Goal: Task Accomplishment & Management: Use online tool/utility

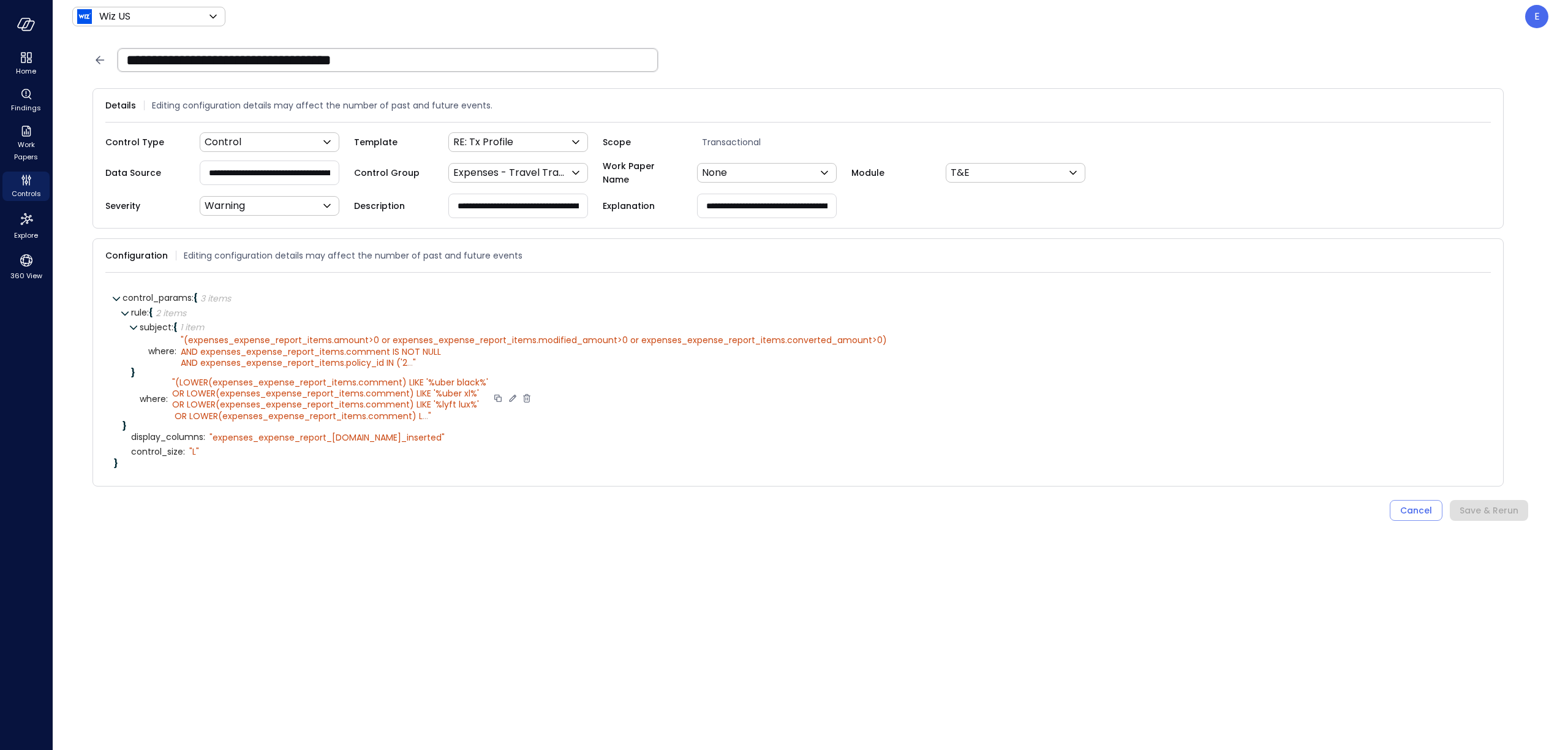
click at [393, 407] on span "(LOWER(expenses_expense_report_items.comment) LIKE '%uber black%' OR LOWER(expe…" at bounding box center [330, 399] width 316 height 46
click at [423, 414] on span "..." at bounding box center [425, 416] width 6 height 13
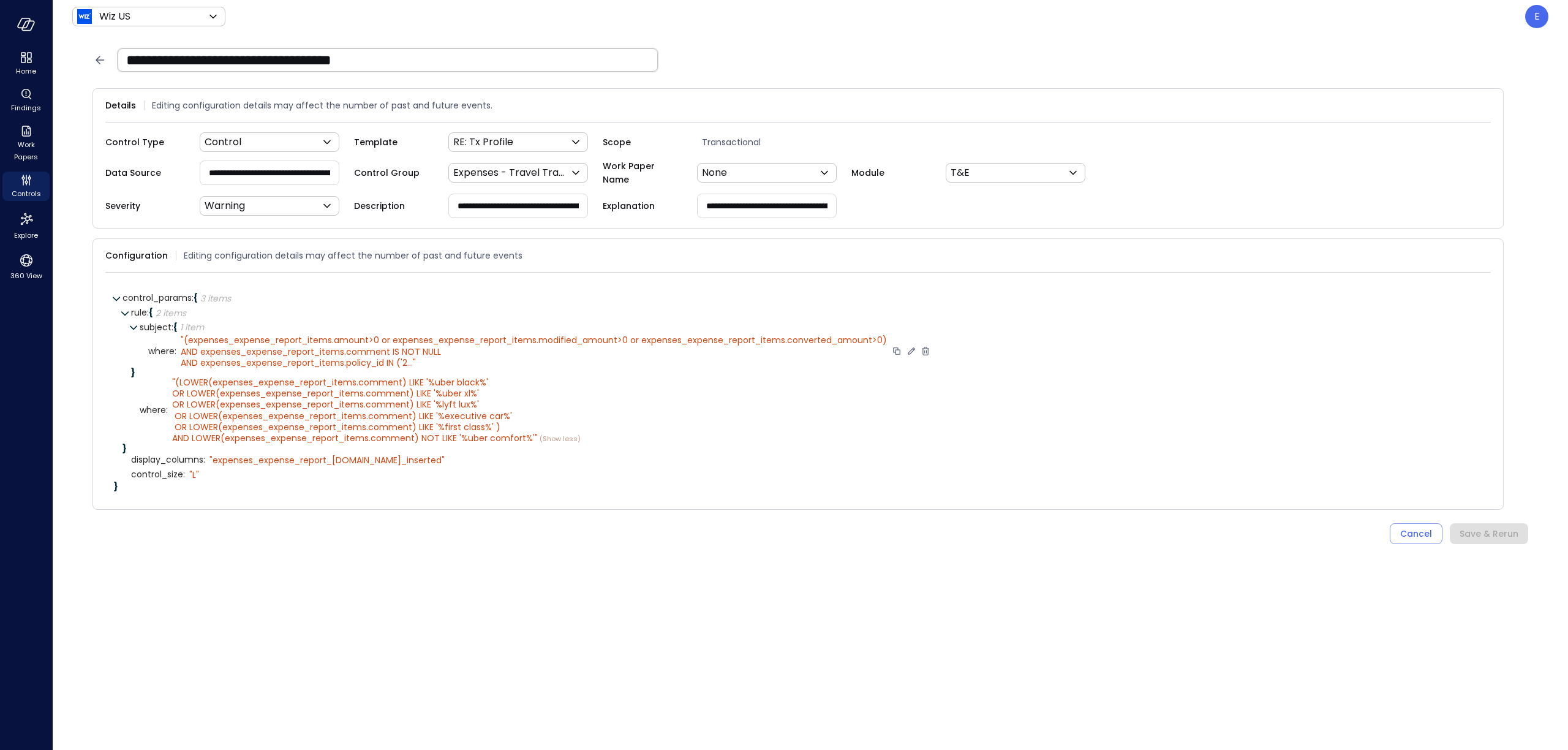
click at [407, 359] on span "(expenses_expense_report_items.amount>0 or expenses_expense_report_items.modifi…" at bounding box center [534, 351] width 706 height 34
click at [413, 363] on span "..." at bounding box center [410, 363] width 6 height 13
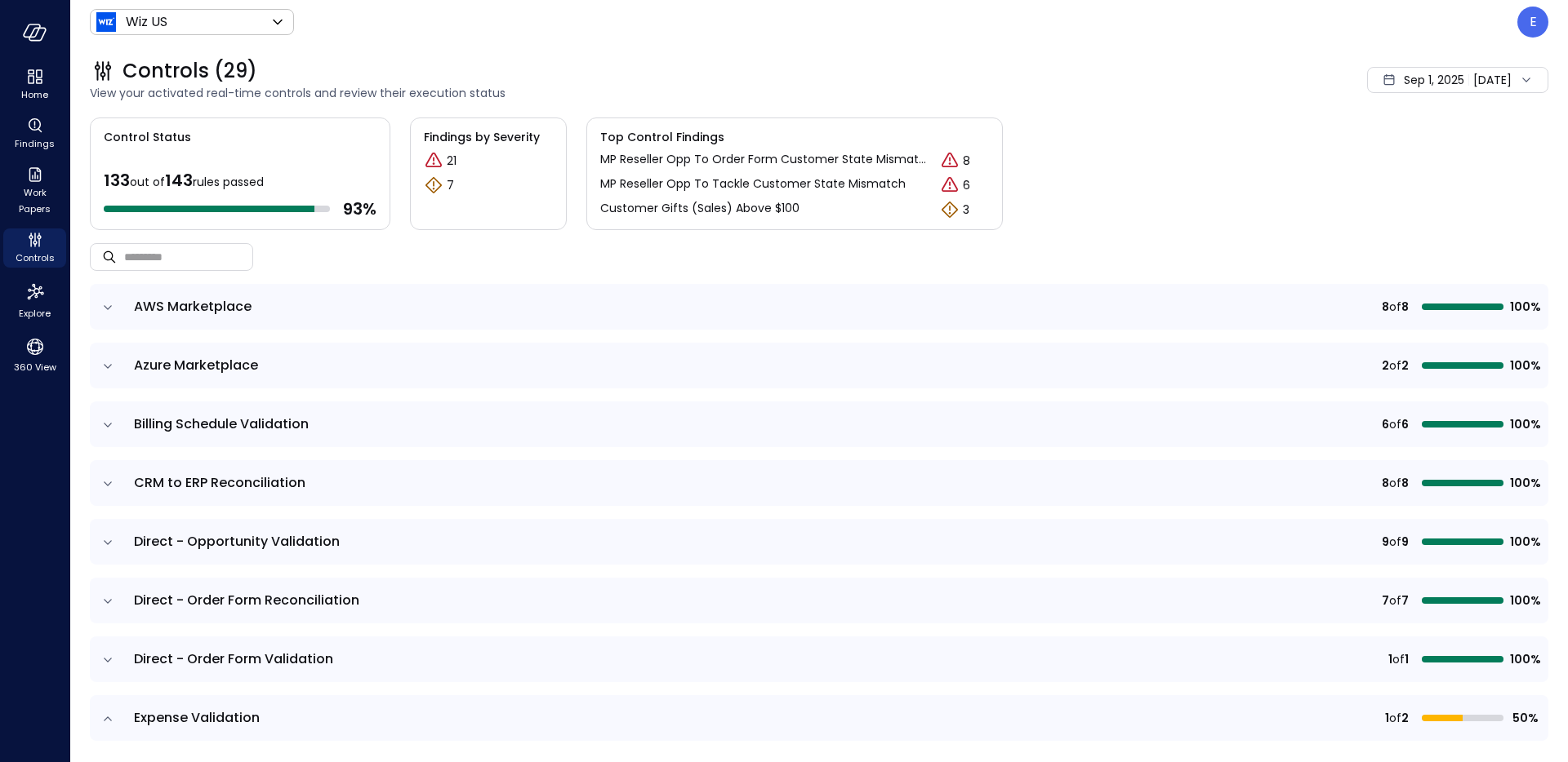
scroll to position [1022, 0]
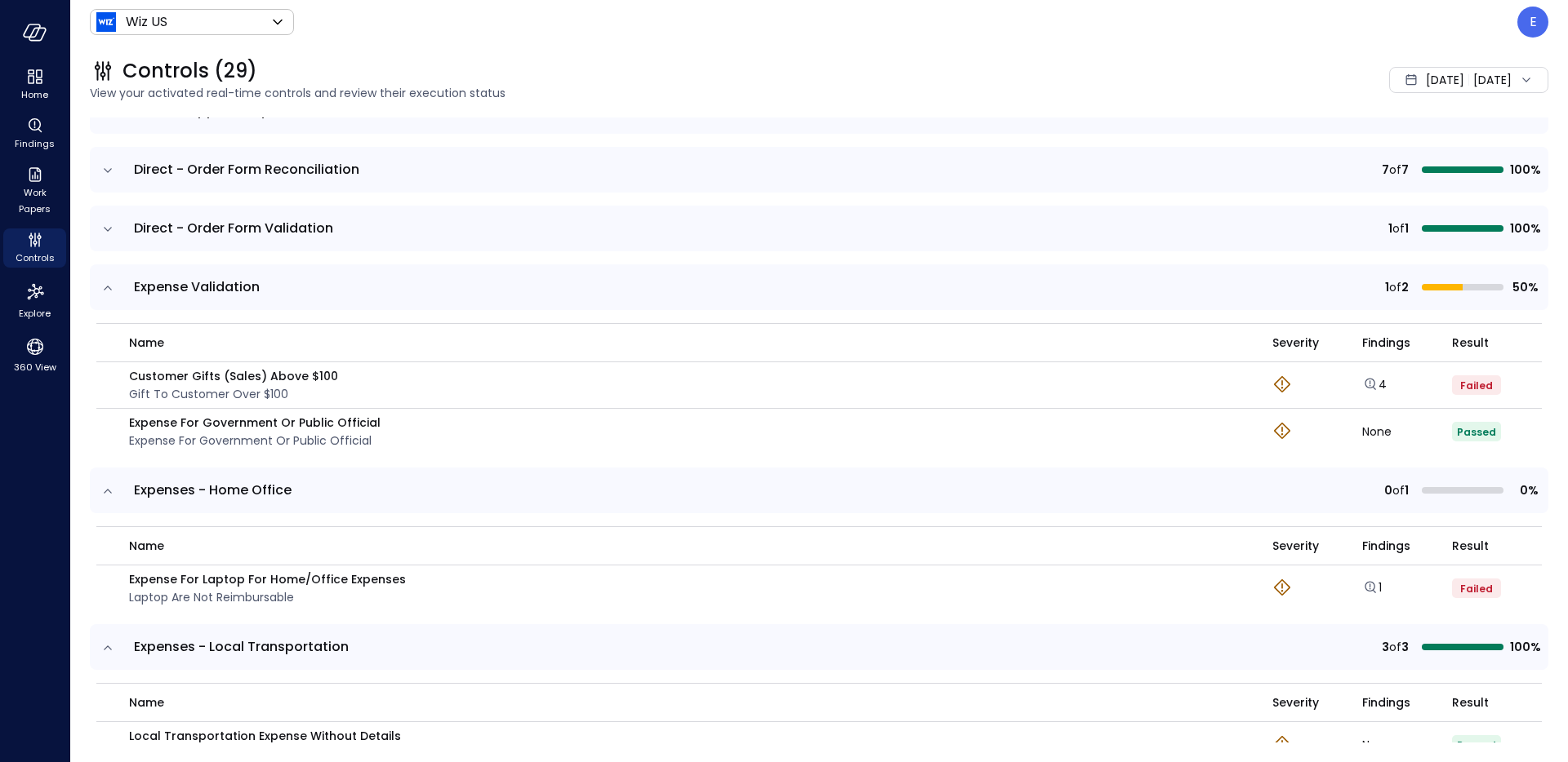
scroll to position [431, 0]
click at [1531, 23] on p "E" at bounding box center [1533, 22] width 8 height 19
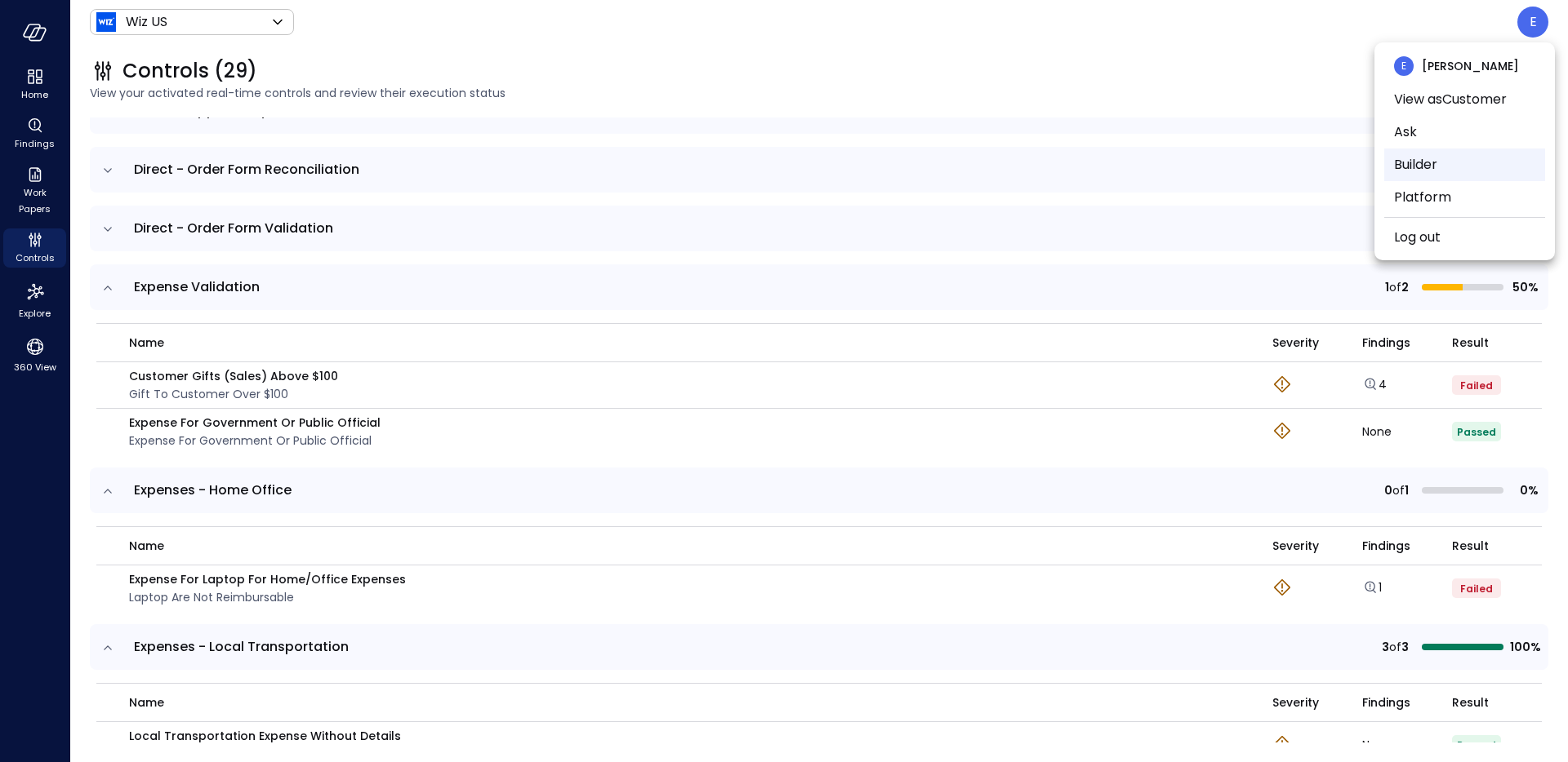
click at [1469, 149] on li "Builder" at bounding box center [1464, 164] width 161 height 33
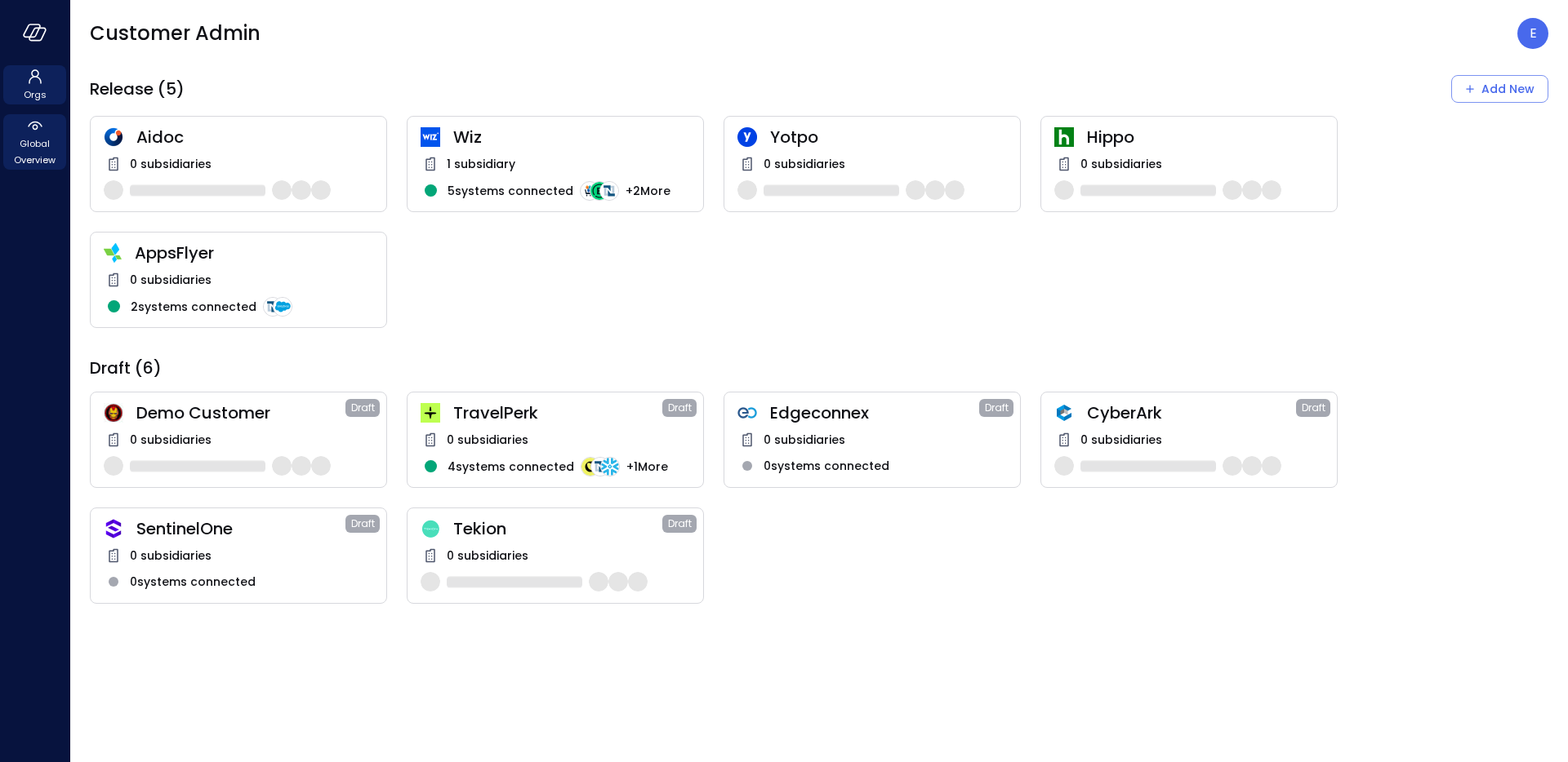
click at [28, 133] on icon at bounding box center [34, 125] width 19 height 19
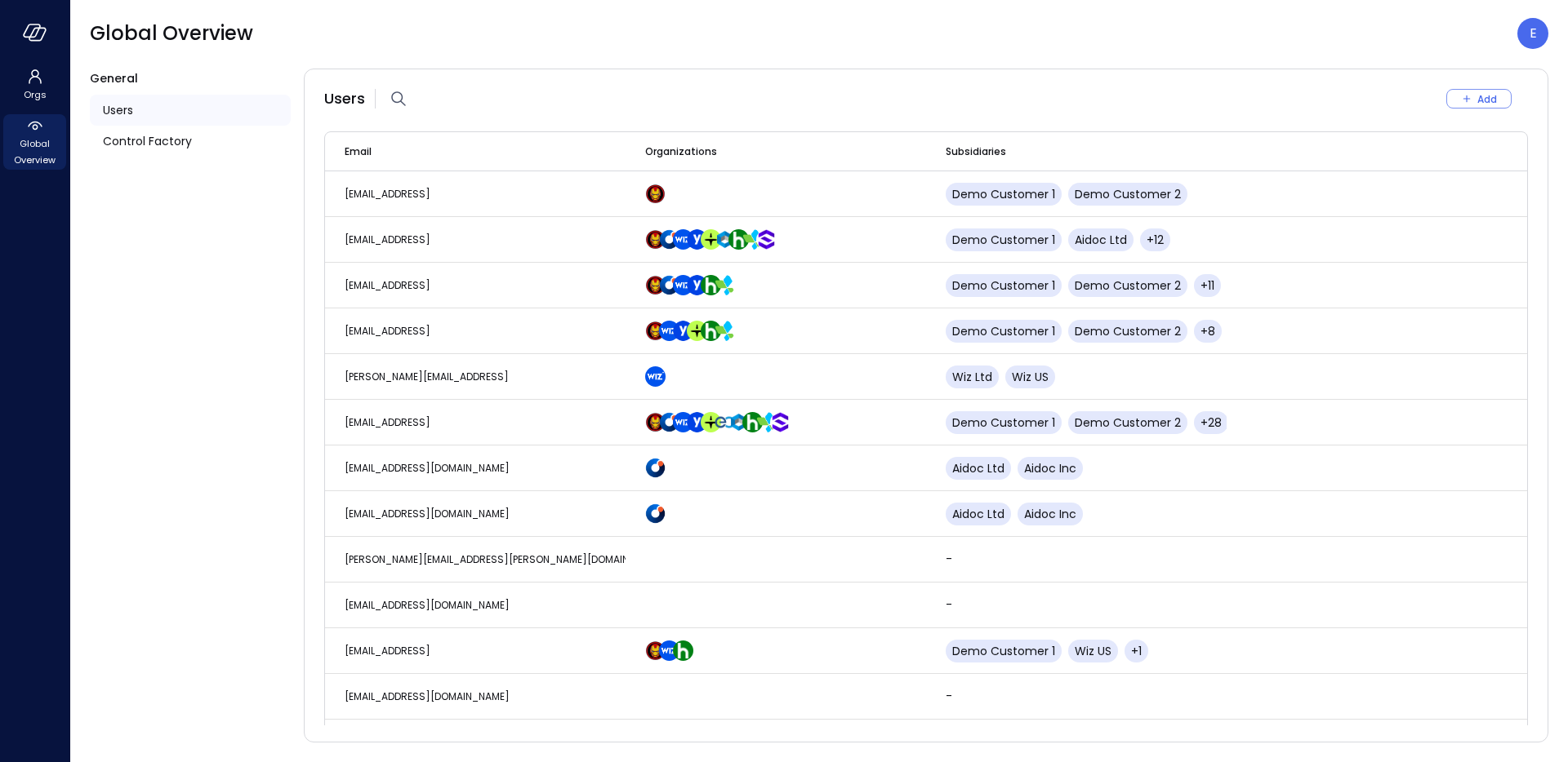
click at [178, 157] on ul "Users Control Factory" at bounding box center [190, 126] width 201 height 75
click at [184, 142] on span "Control Factory" at bounding box center [147, 141] width 89 height 18
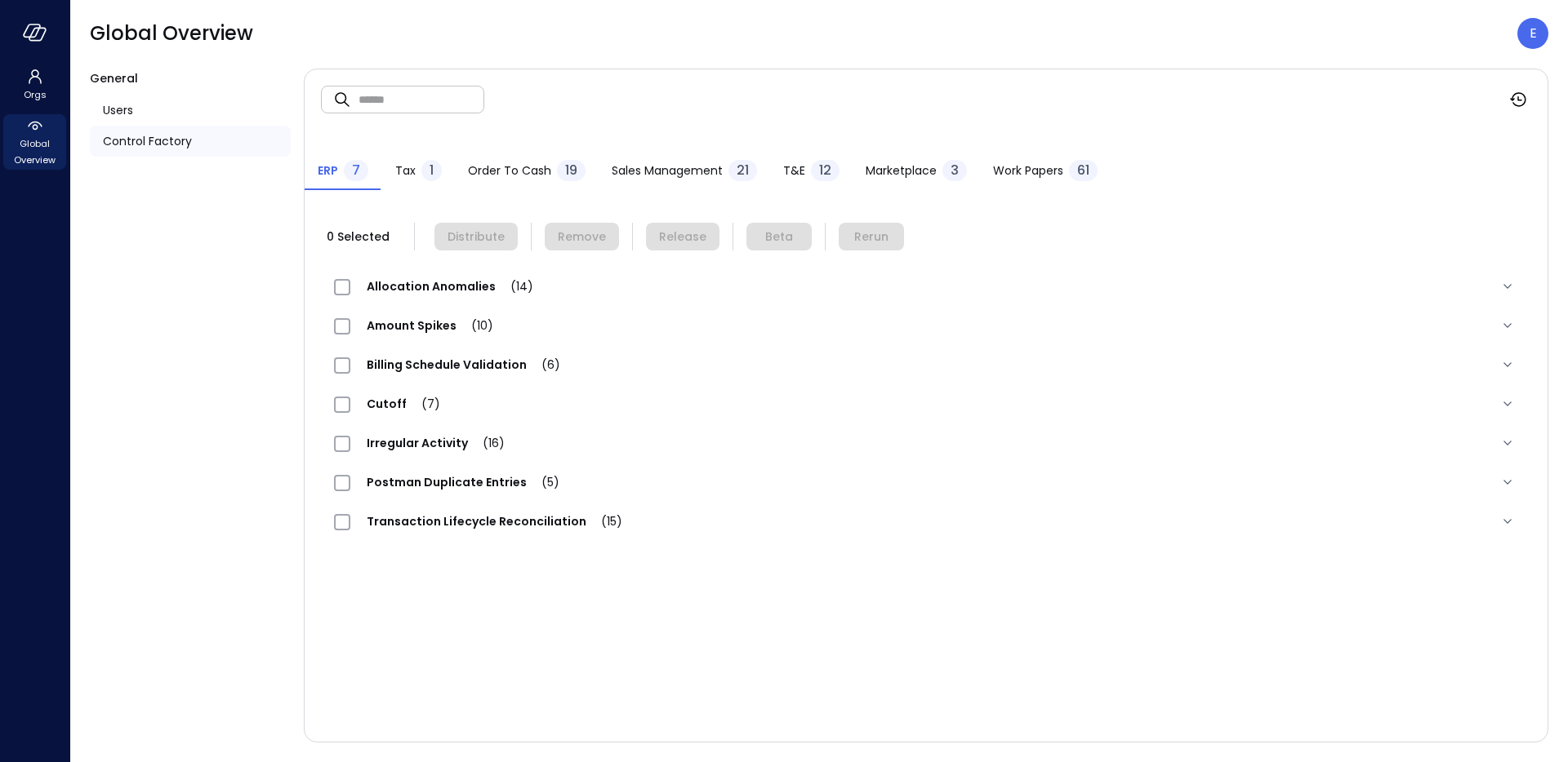
click at [811, 170] on div "12" at bounding box center [825, 170] width 28 height 21
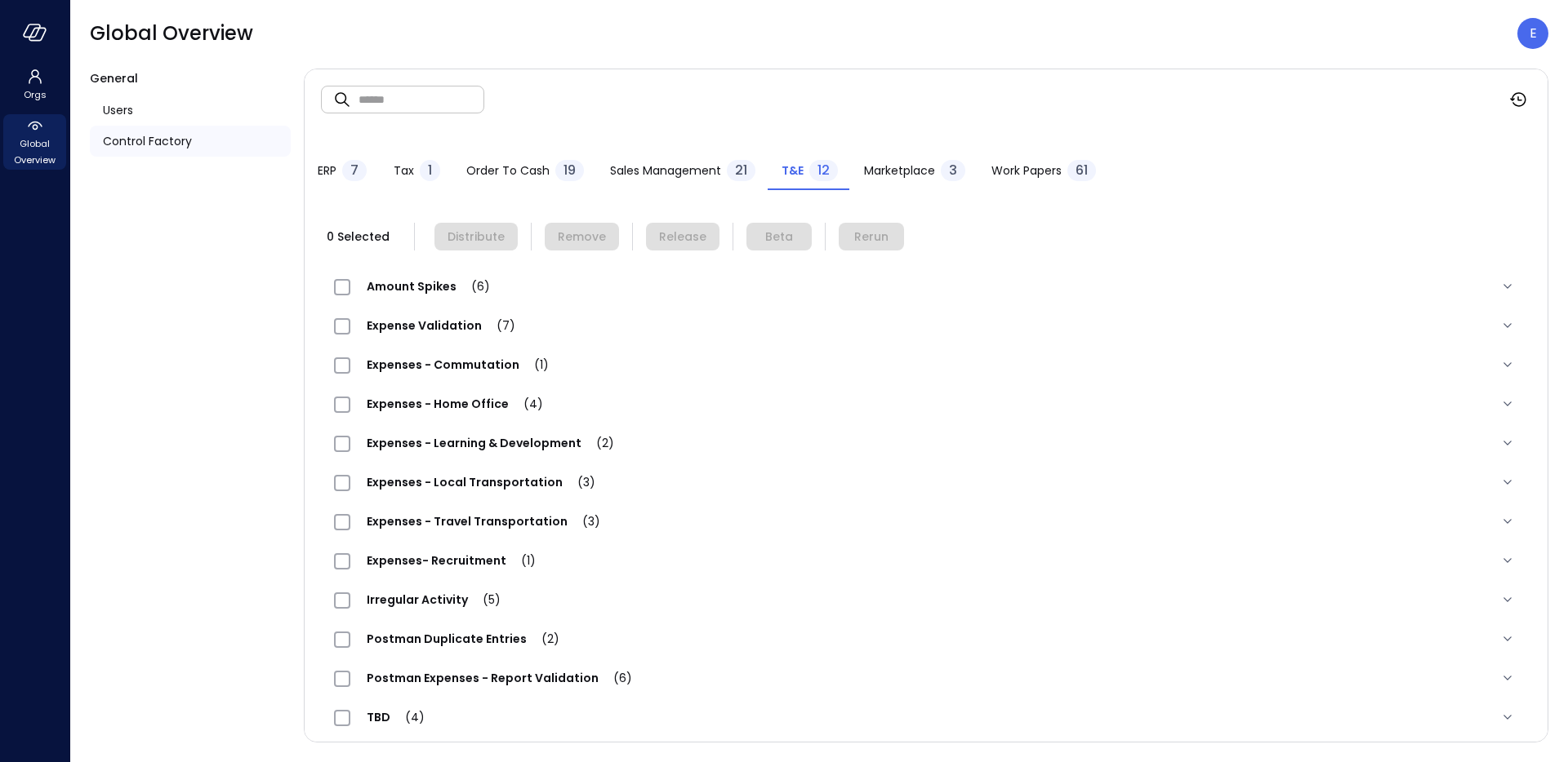
click at [432, 527] on span "Expenses - Travel Transportation (3)" at bounding box center [483, 522] width 266 height 17
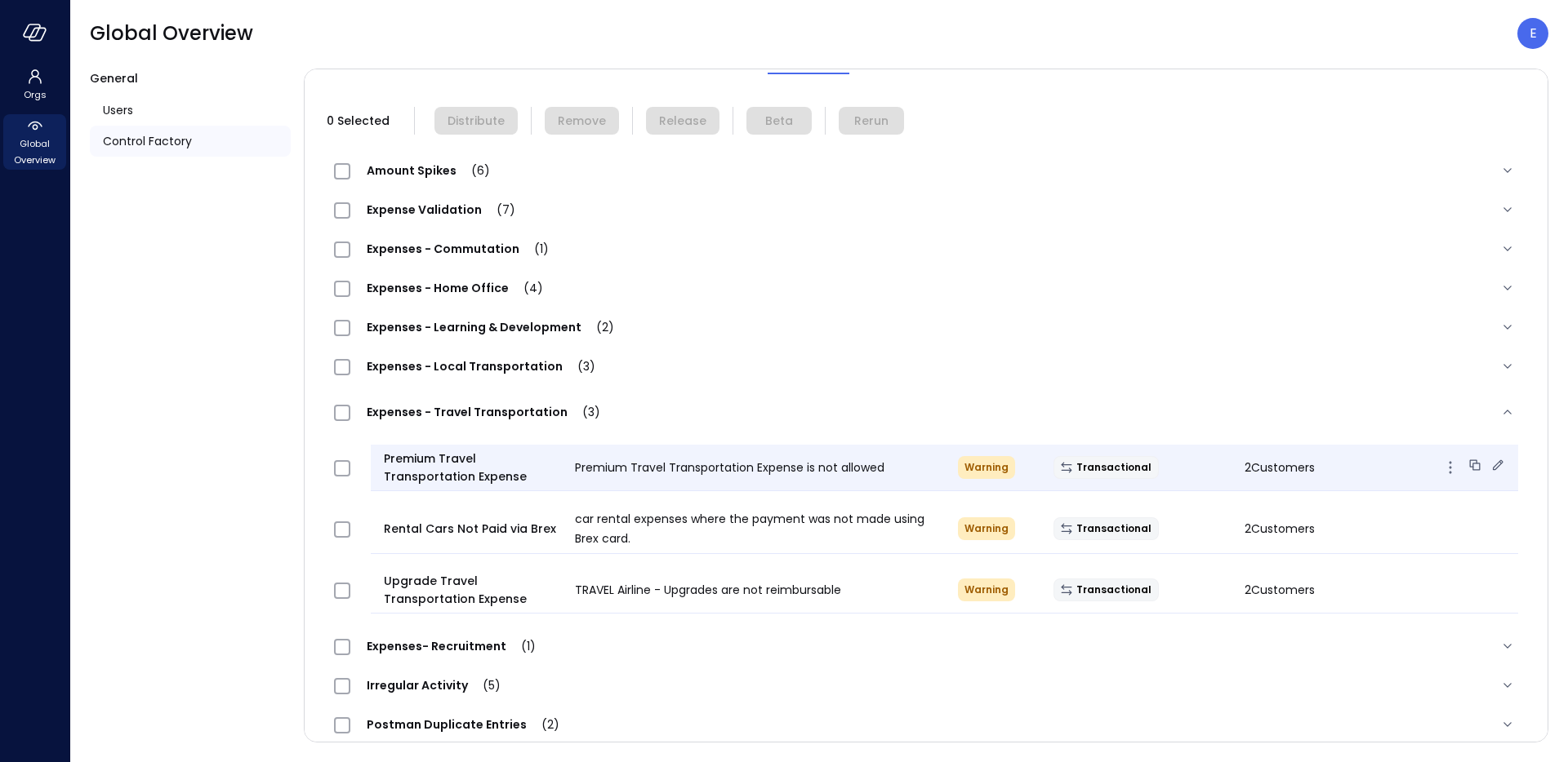
scroll to position [128, 0]
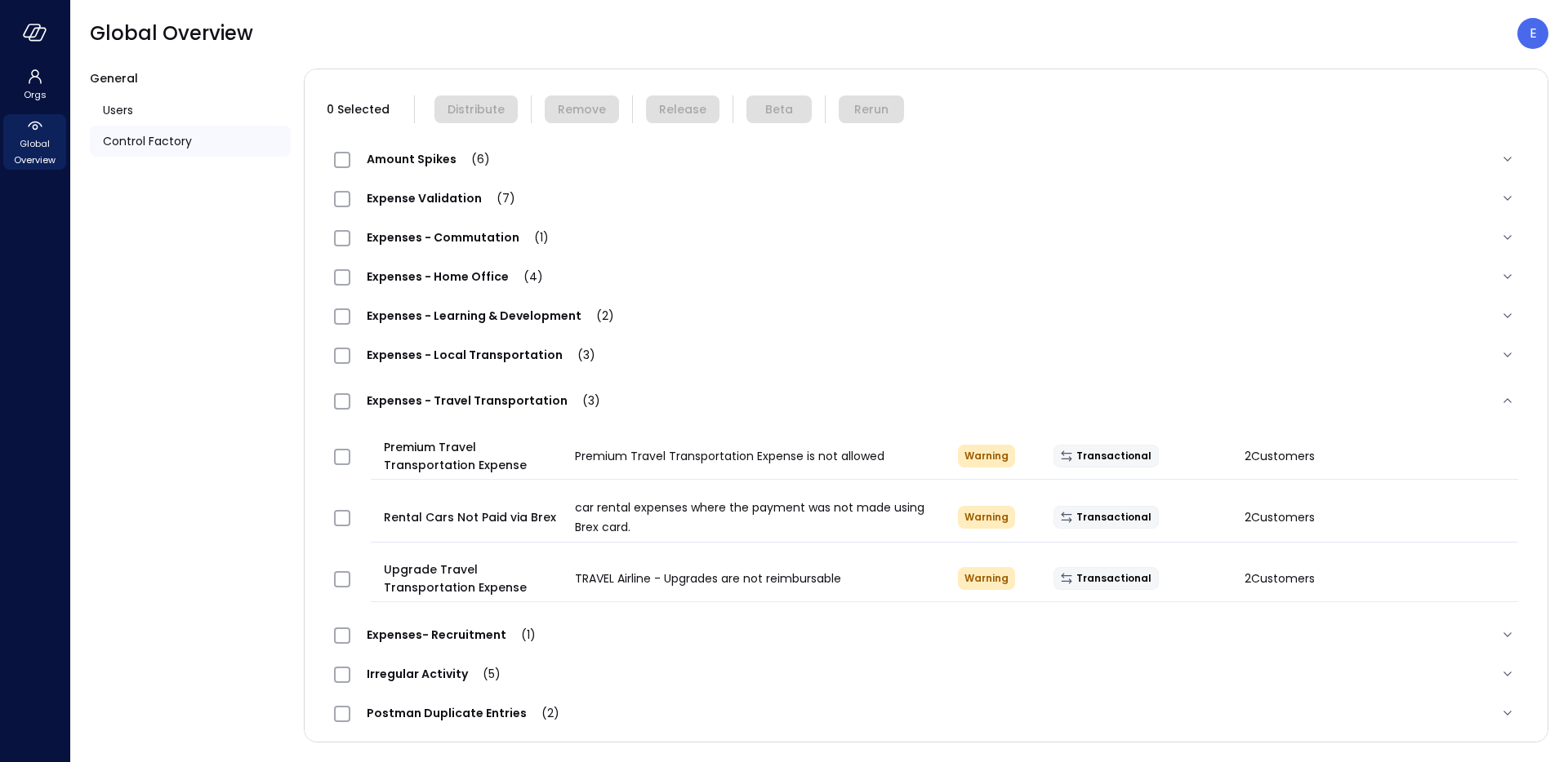
click at [429, 353] on span "Expenses - Local Transportation (3)" at bounding box center [481, 356] width 261 height 17
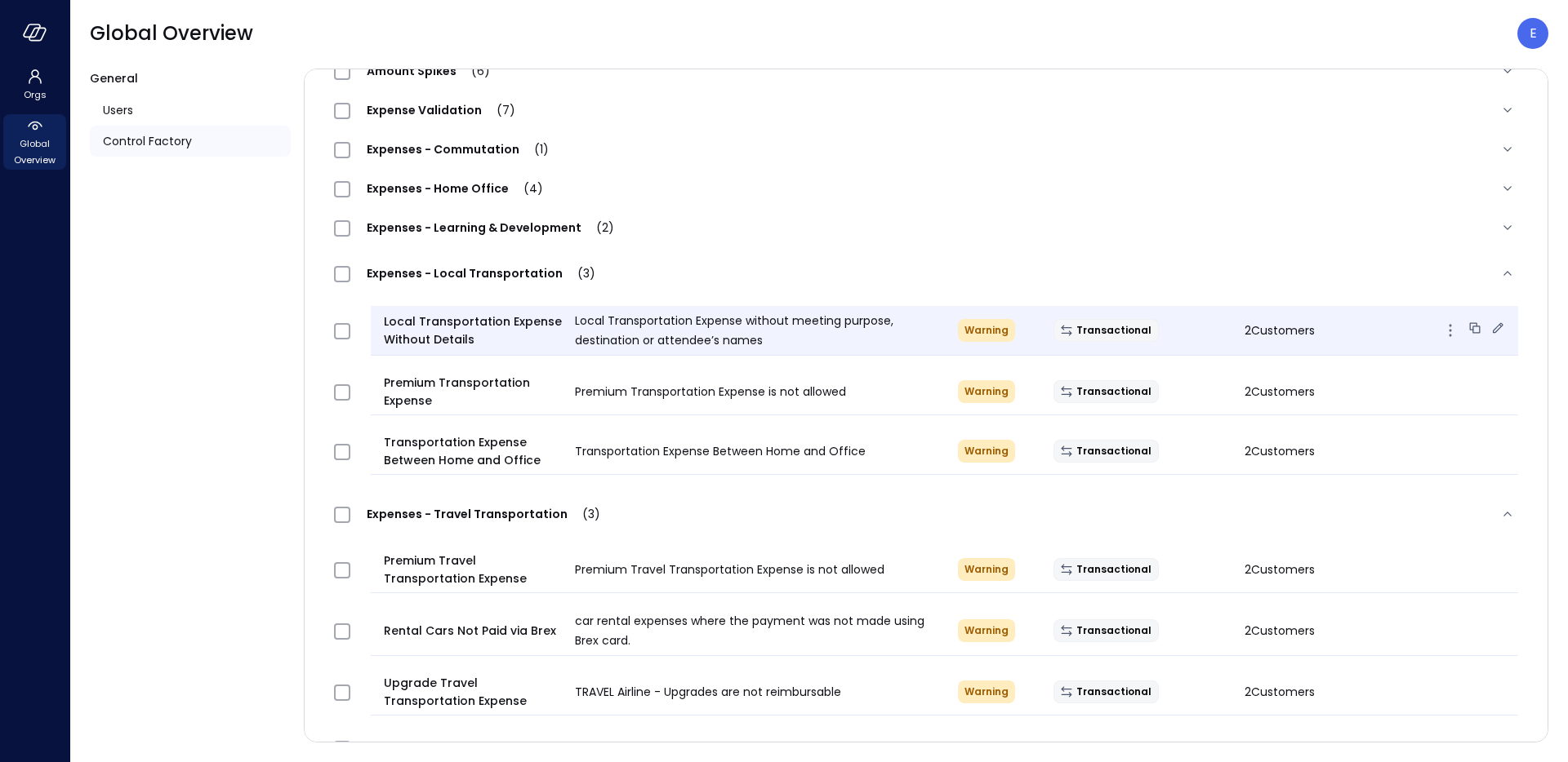
scroll to position [200, 0]
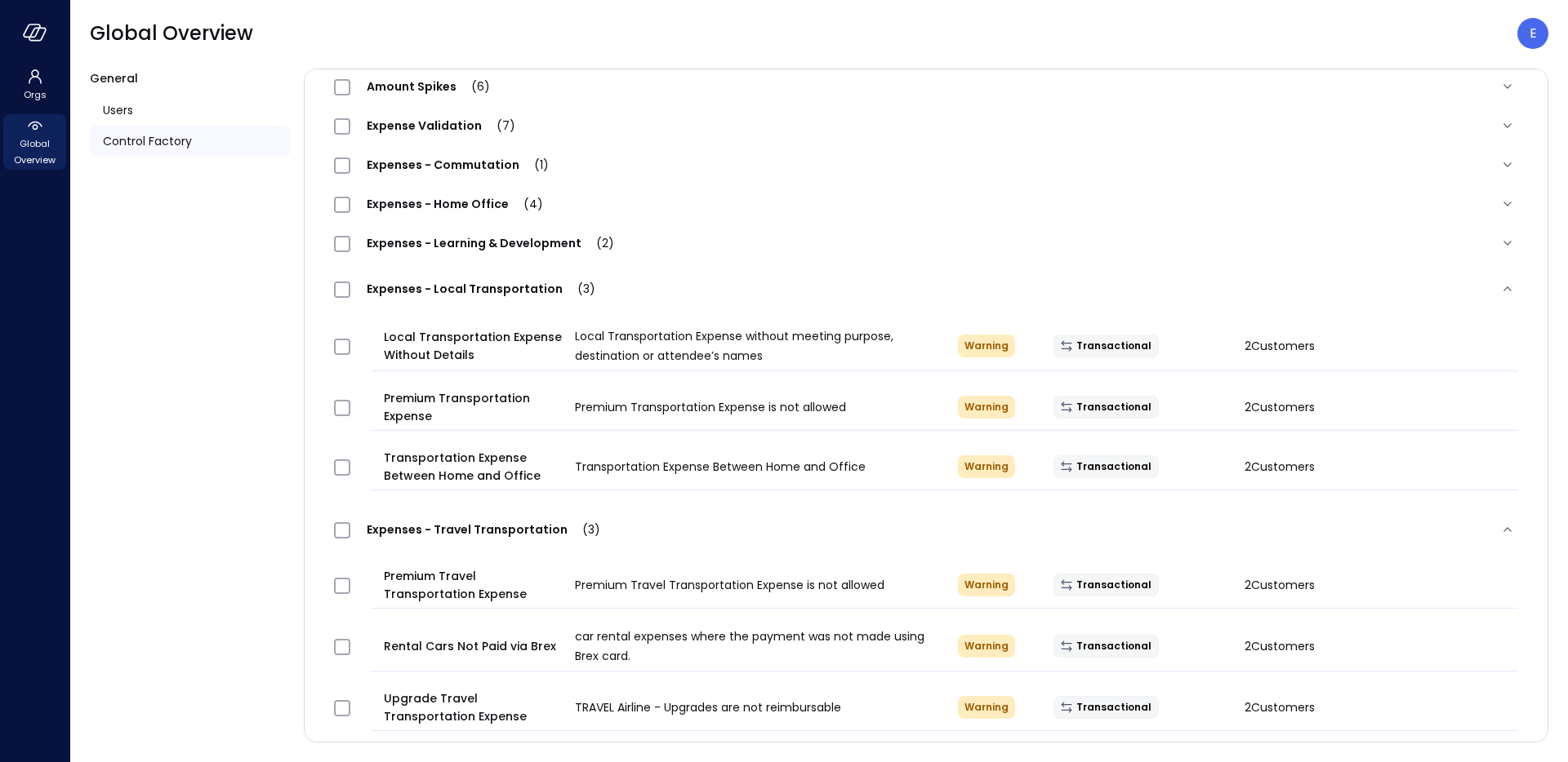
click at [483, 287] on span "Expenses - Local Transportation (3)" at bounding box center [481, 289] width 261 height 17
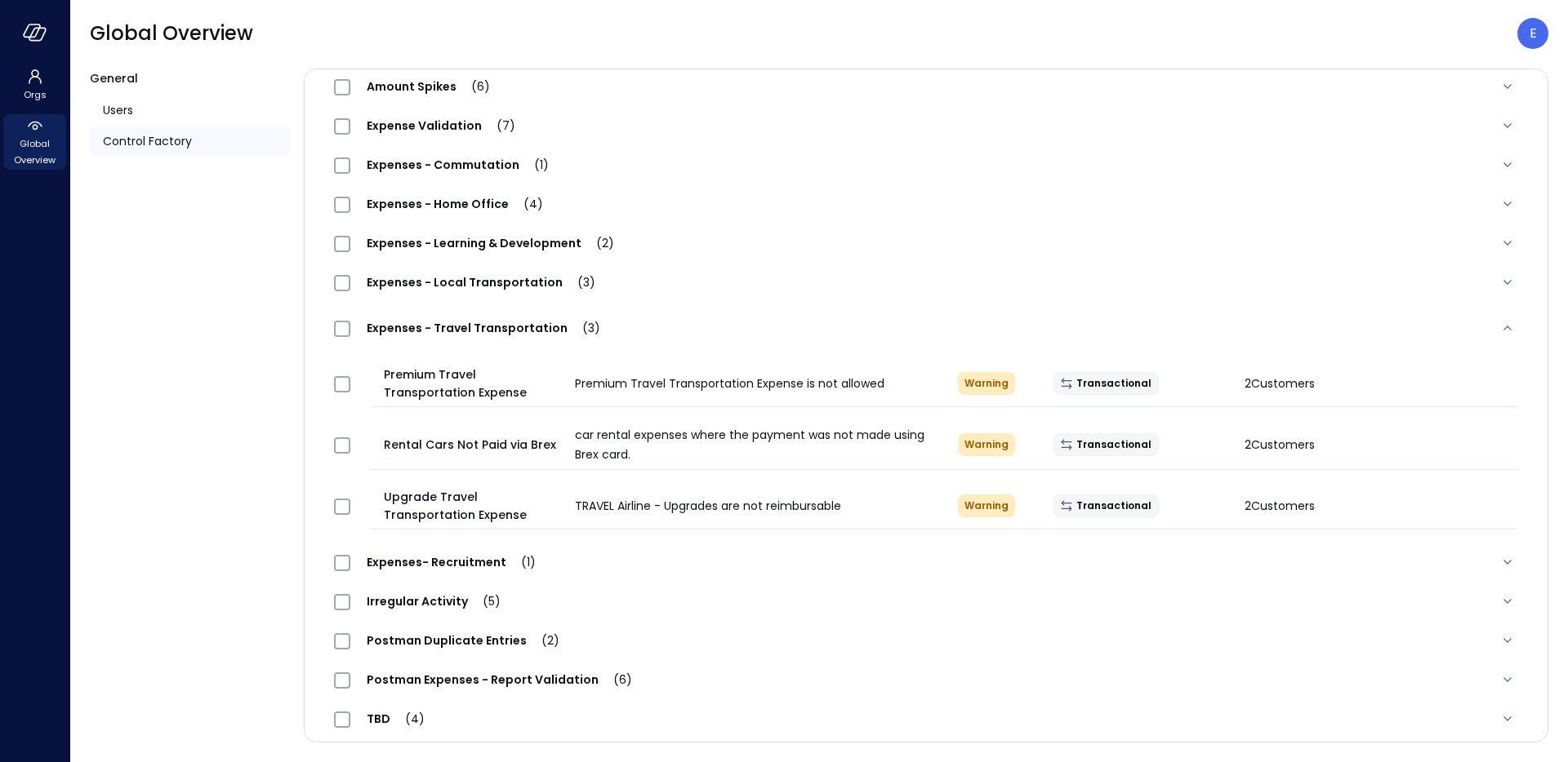
click at [498, 249] on span "Expenses - Learning & Development (2)" at bounding box center [490, 244] width 280 height 17
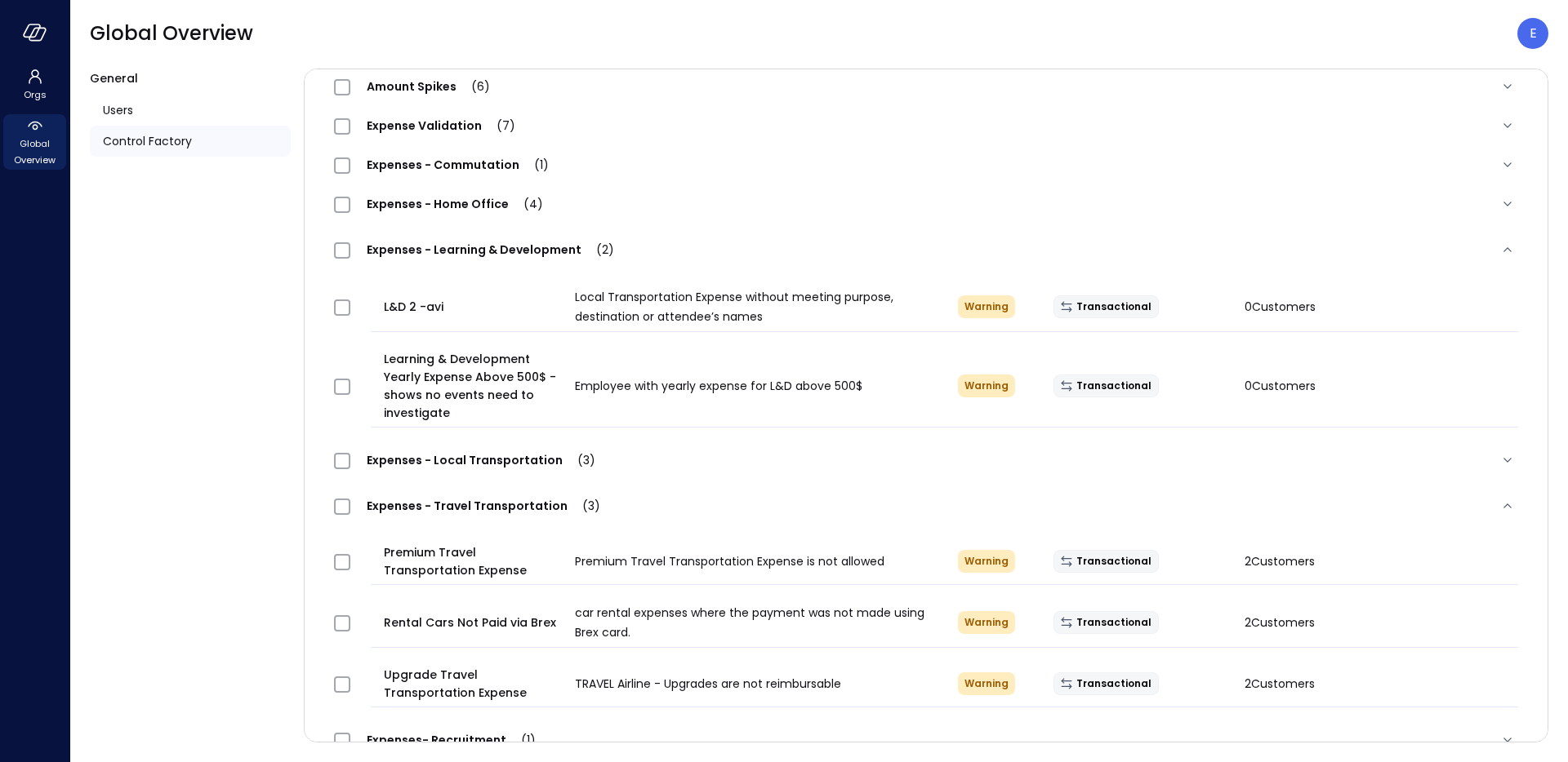
click at [498, 249] on span "Expenses - Learning & Development (2)" at bounding box center [490, 250] width 280 height 17
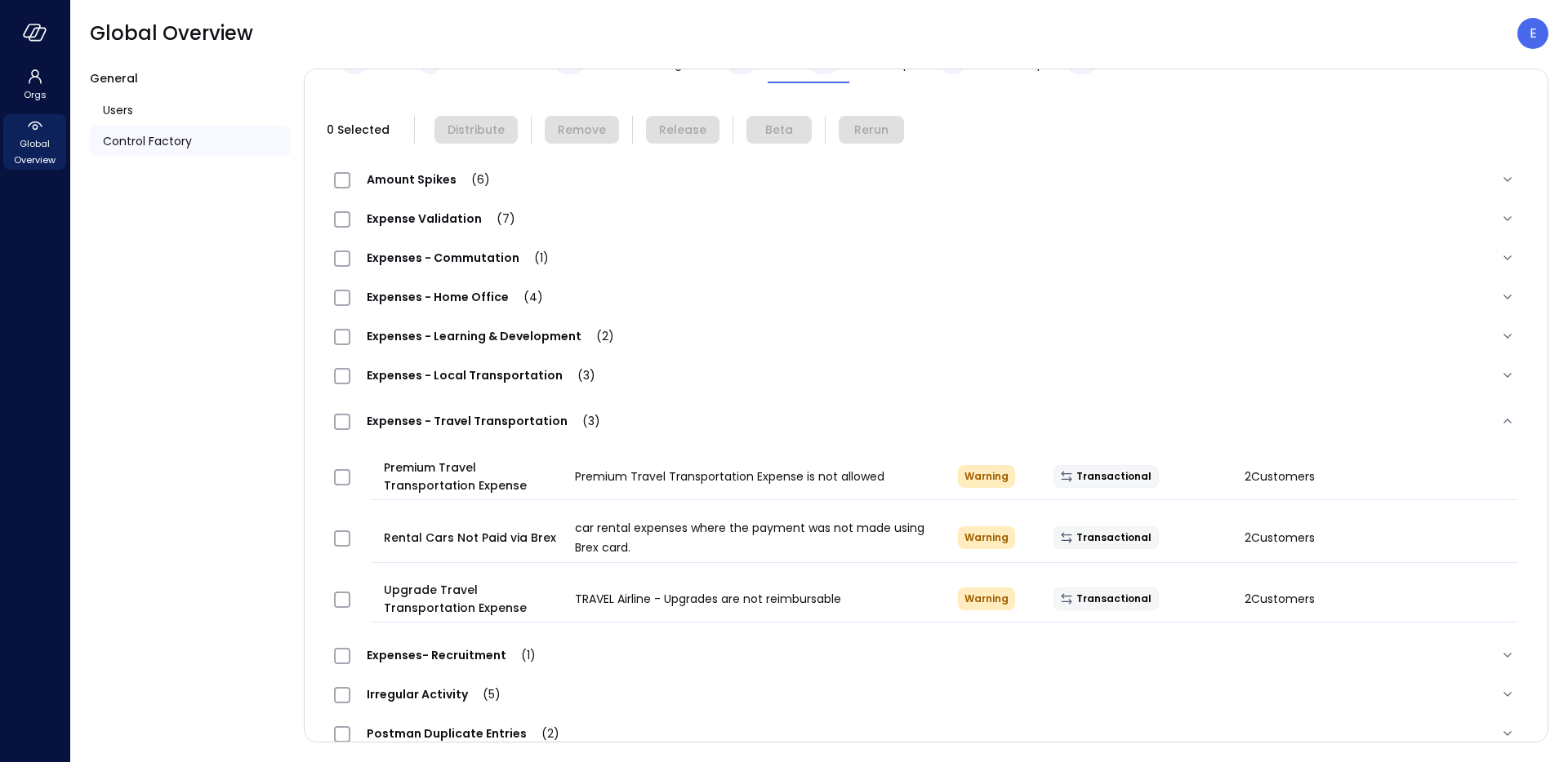
scroll to position [108, 0]
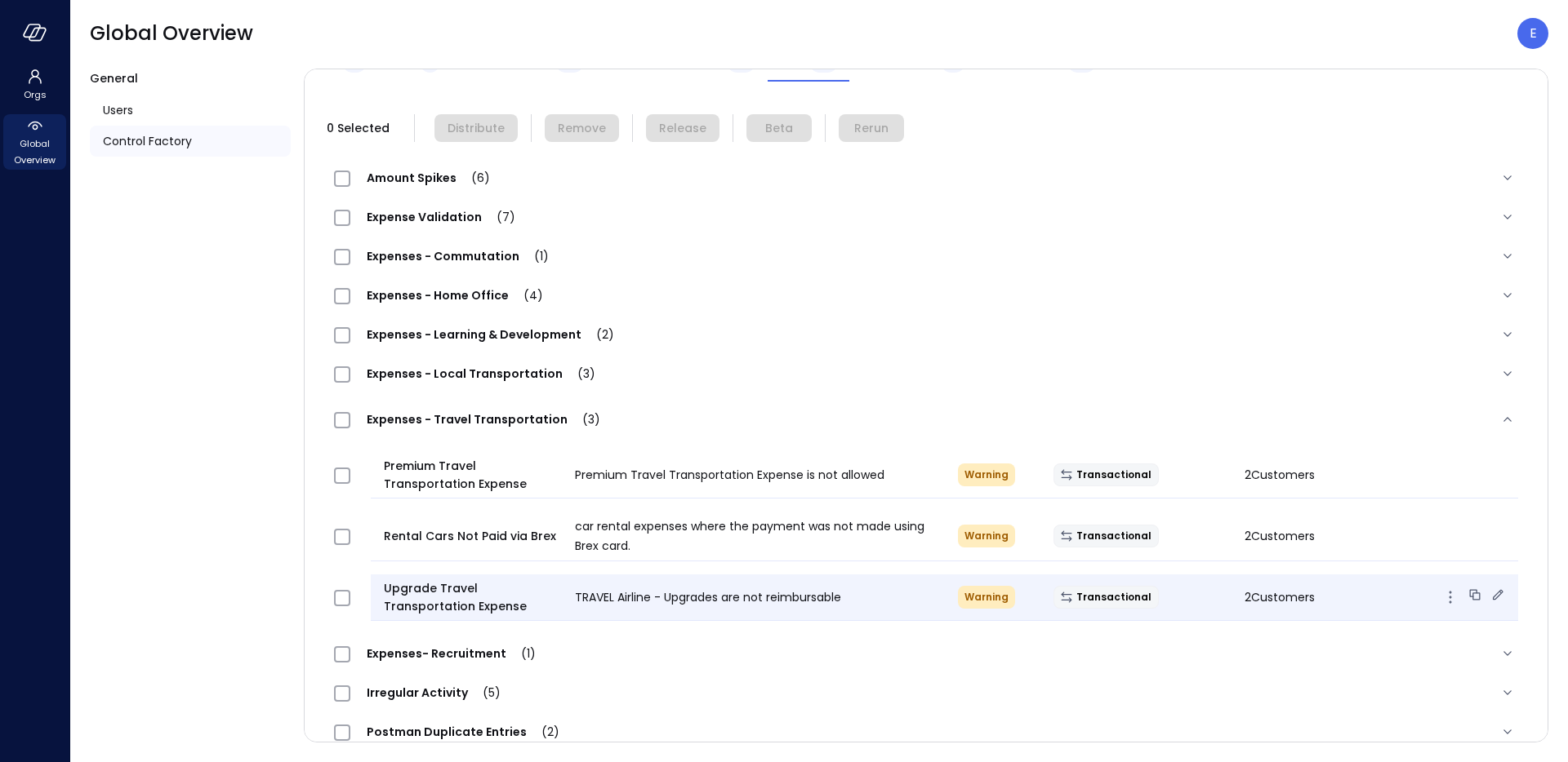
click at [1467, 594] on icon at bounding box center [1475, 595] width 17 height 17
click at [1530, 36] on p "E" at bounding box center [1533, 33] width 8 height 19
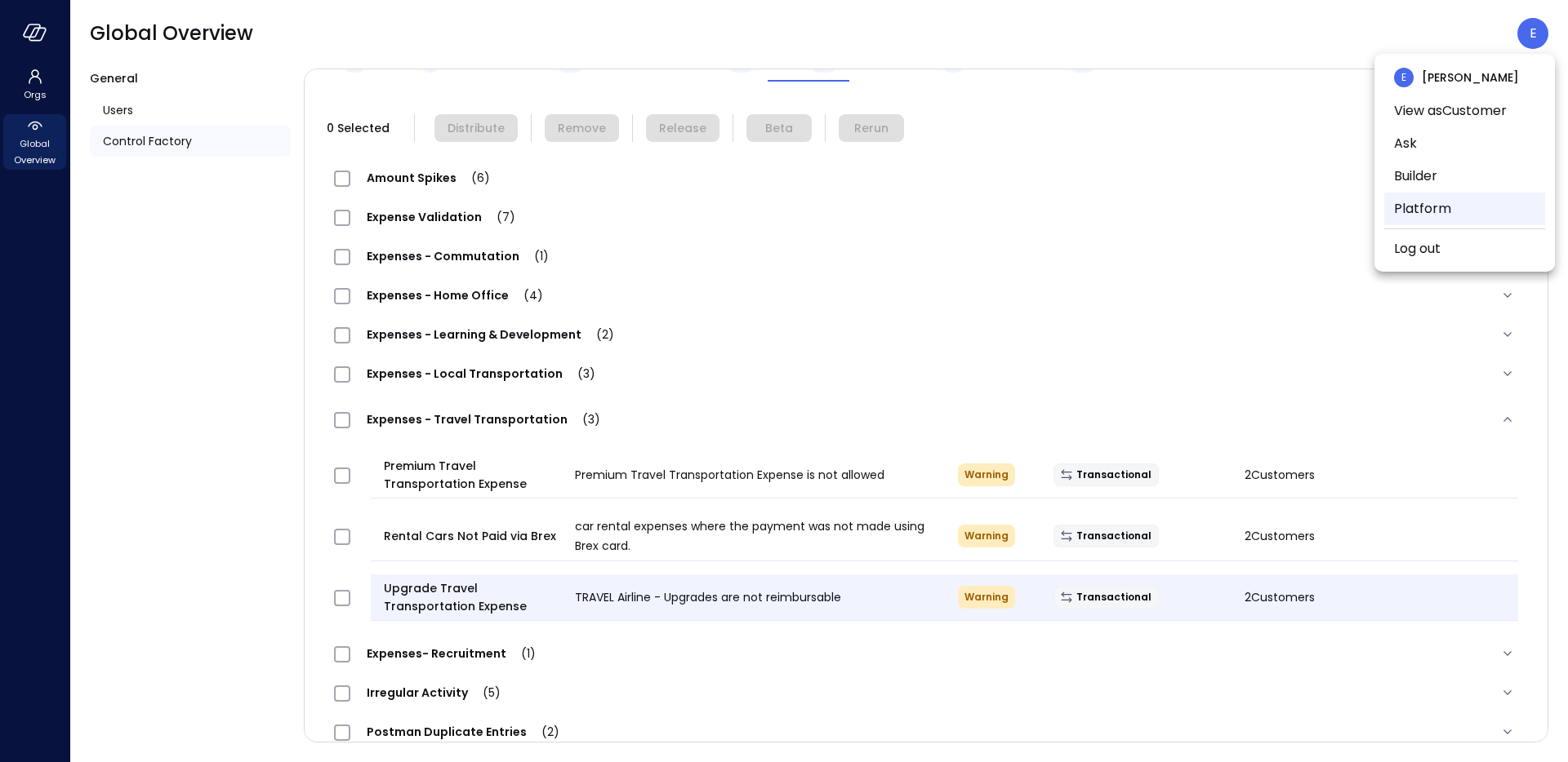
click at [1449, 207] on li "Platform" at bounding box center [1464, 209] width 161 height 33
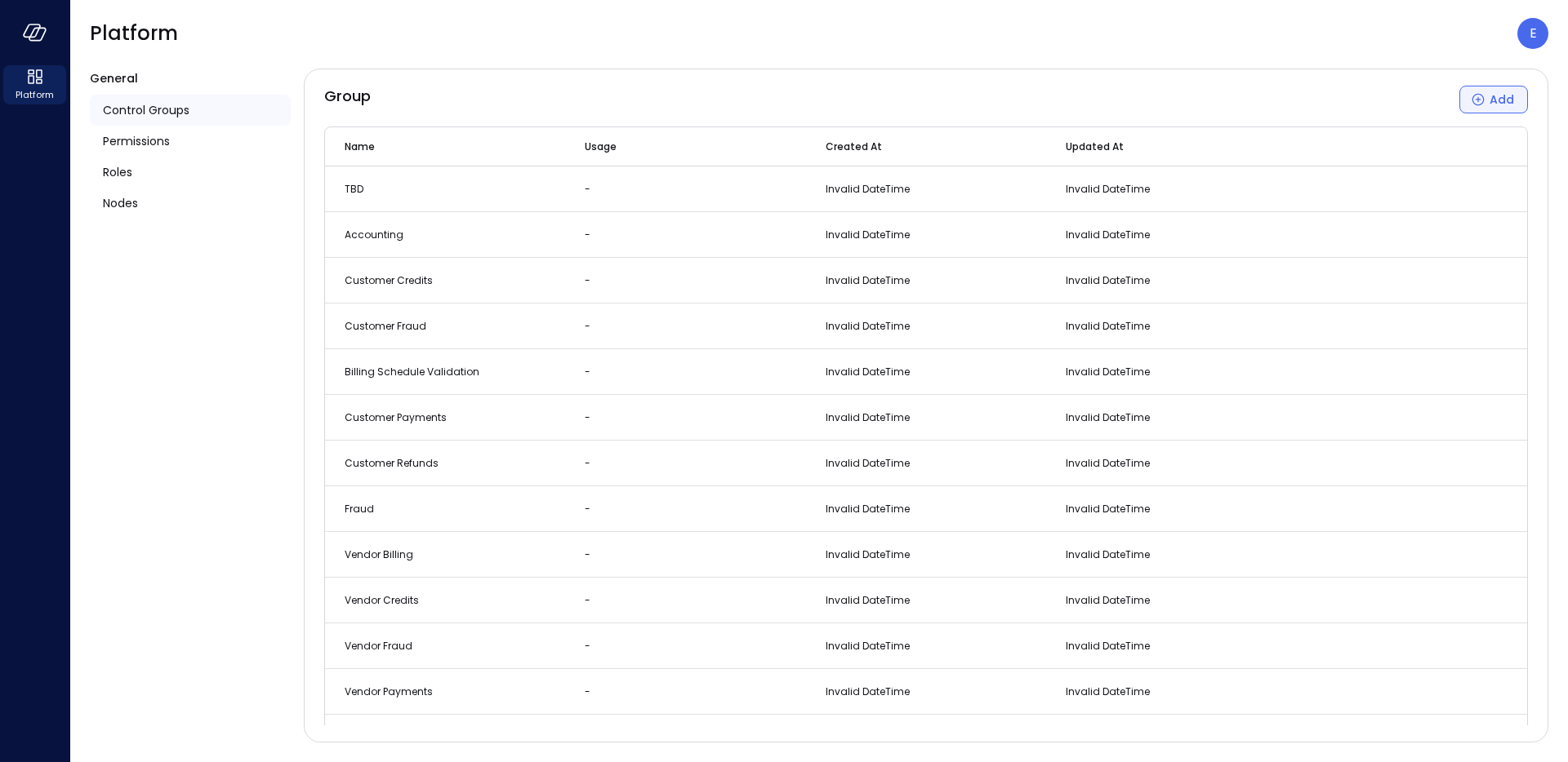
click at [1488, 103] on button "Add" at bounding box center [1494, 99] width 68 height 28
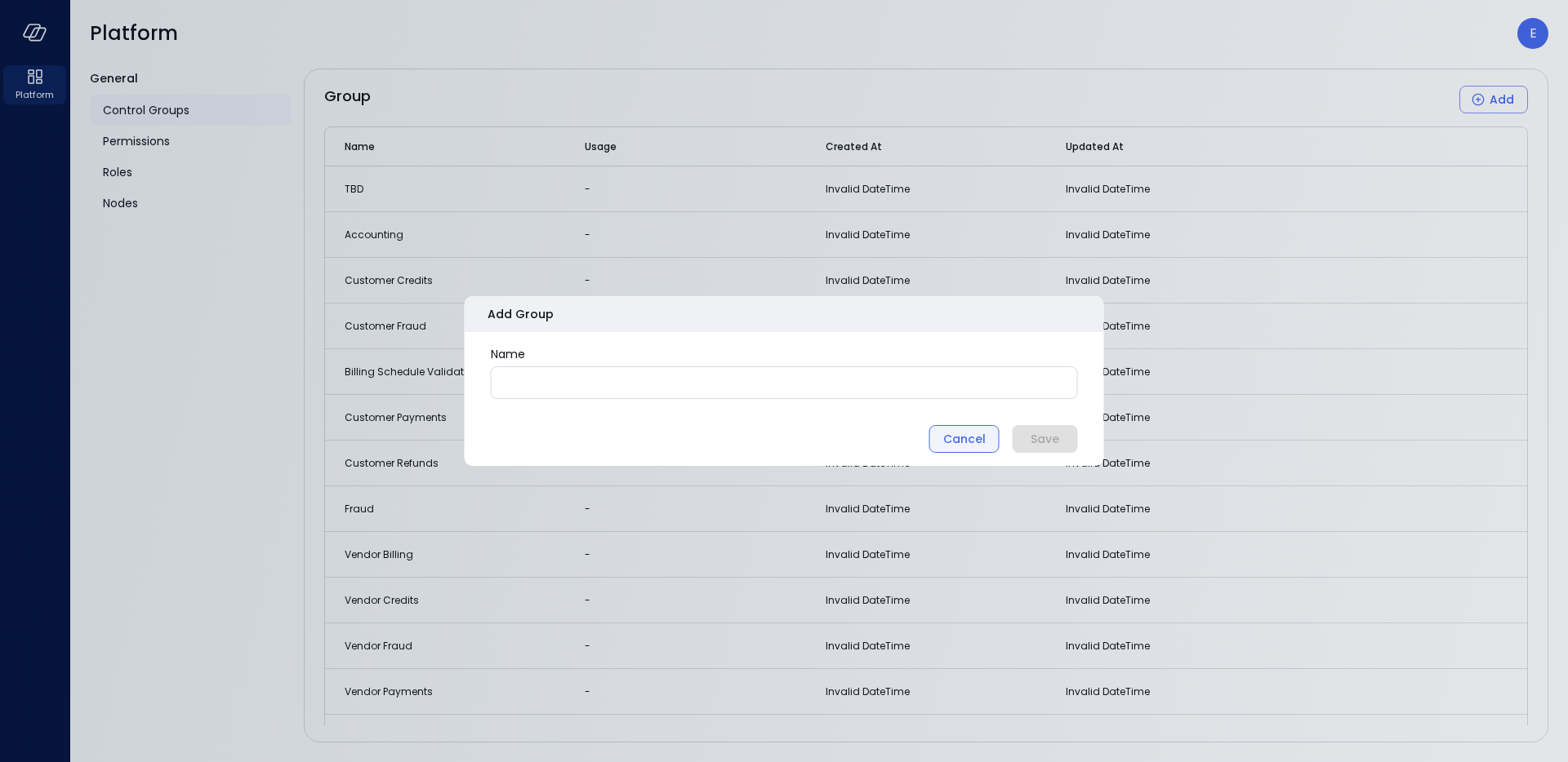
click at [967, 447] on div "Cancel" at bounding box center [964, 439] width 43 height 20
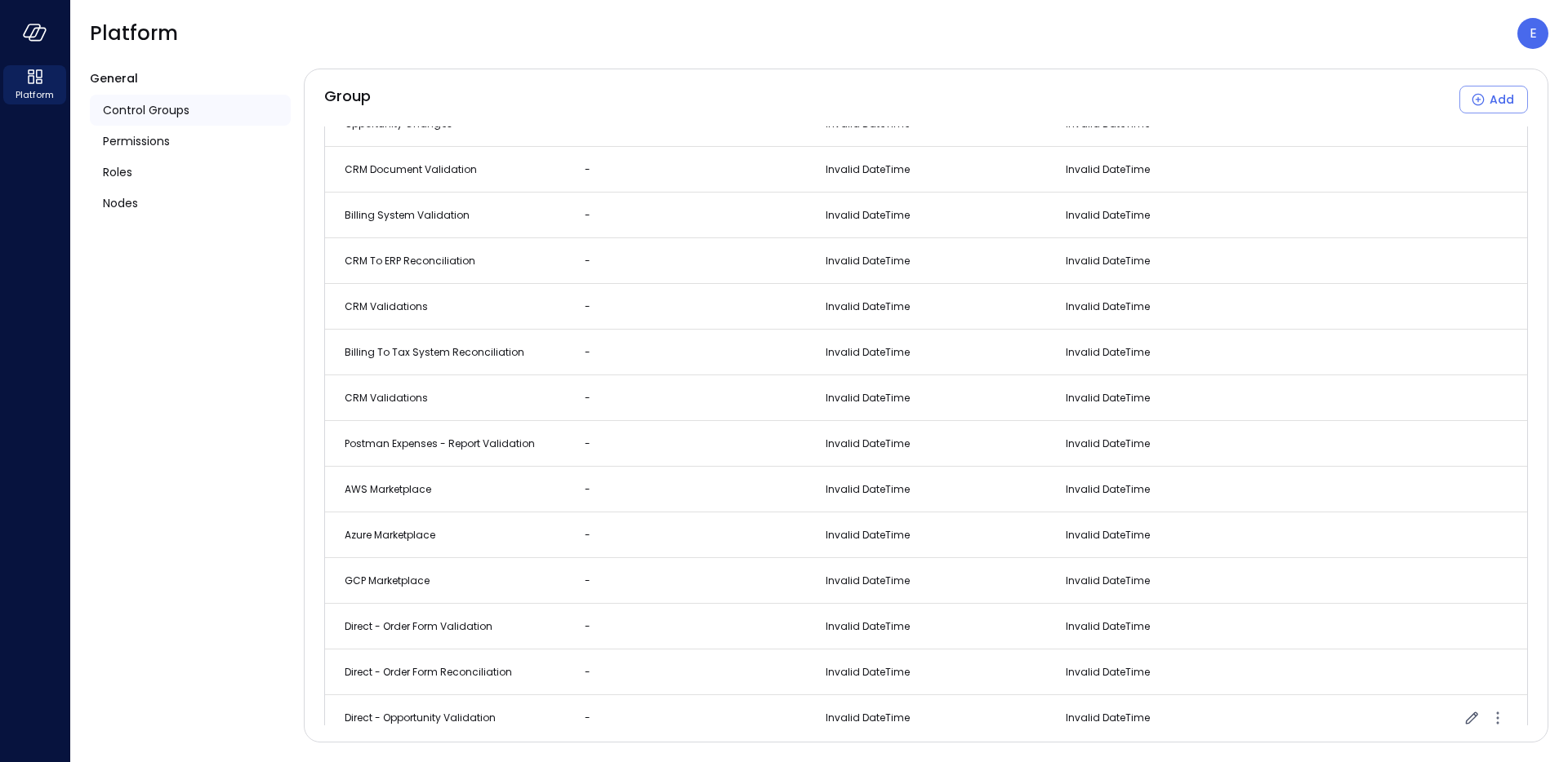
scroll to position [1889, 0]
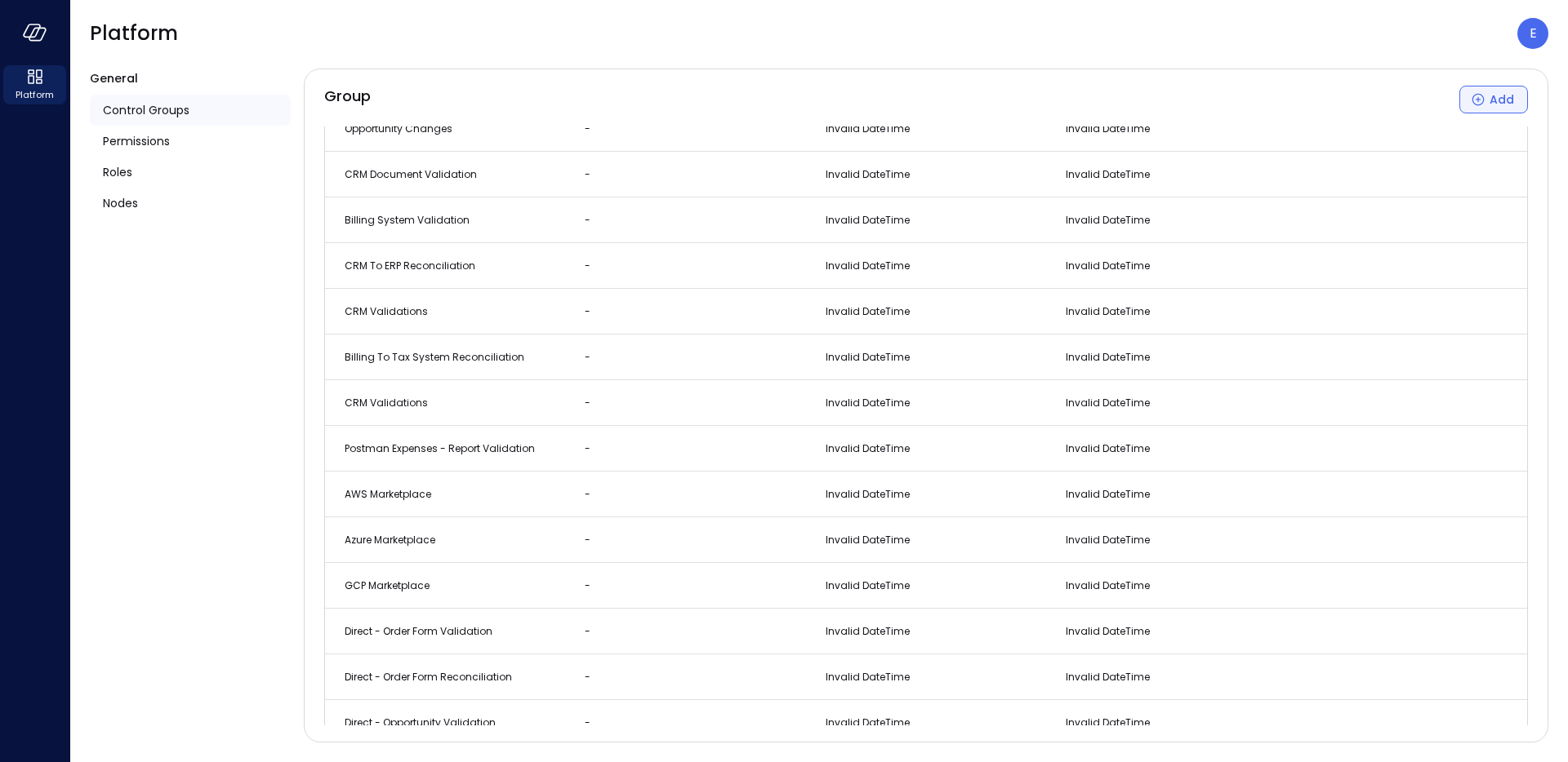
click at [1505, 102] on div "Add" at bounding box center [1501, 100] width 24 height 20
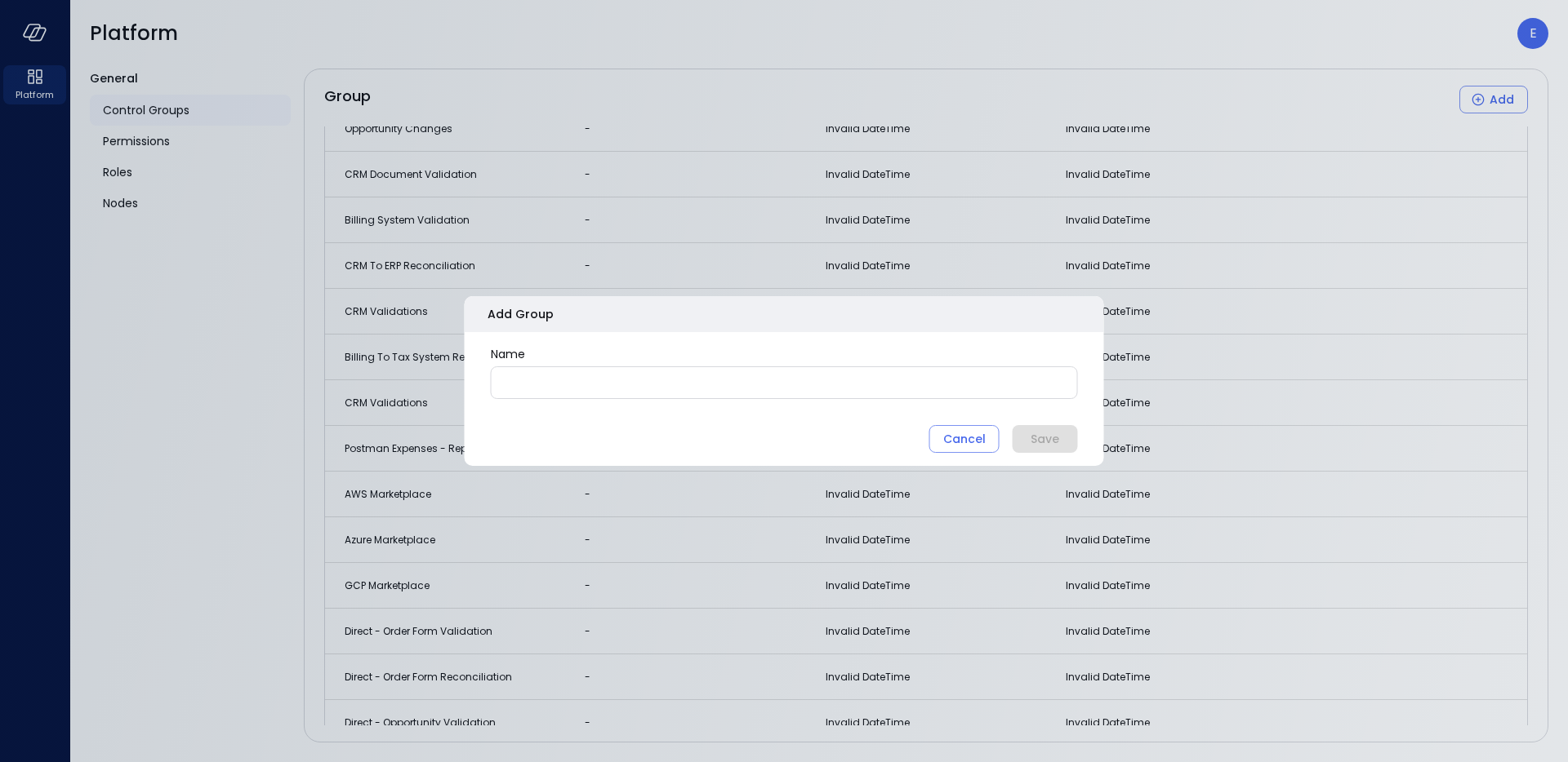
click at [683, 381] on input "Name" at bounding box center [784, 382] width 585 height 30
paste input "**********"
click at [653, 376] on input "**********" at bounding box center [784, 382] width 585 height 30
type input "**********"
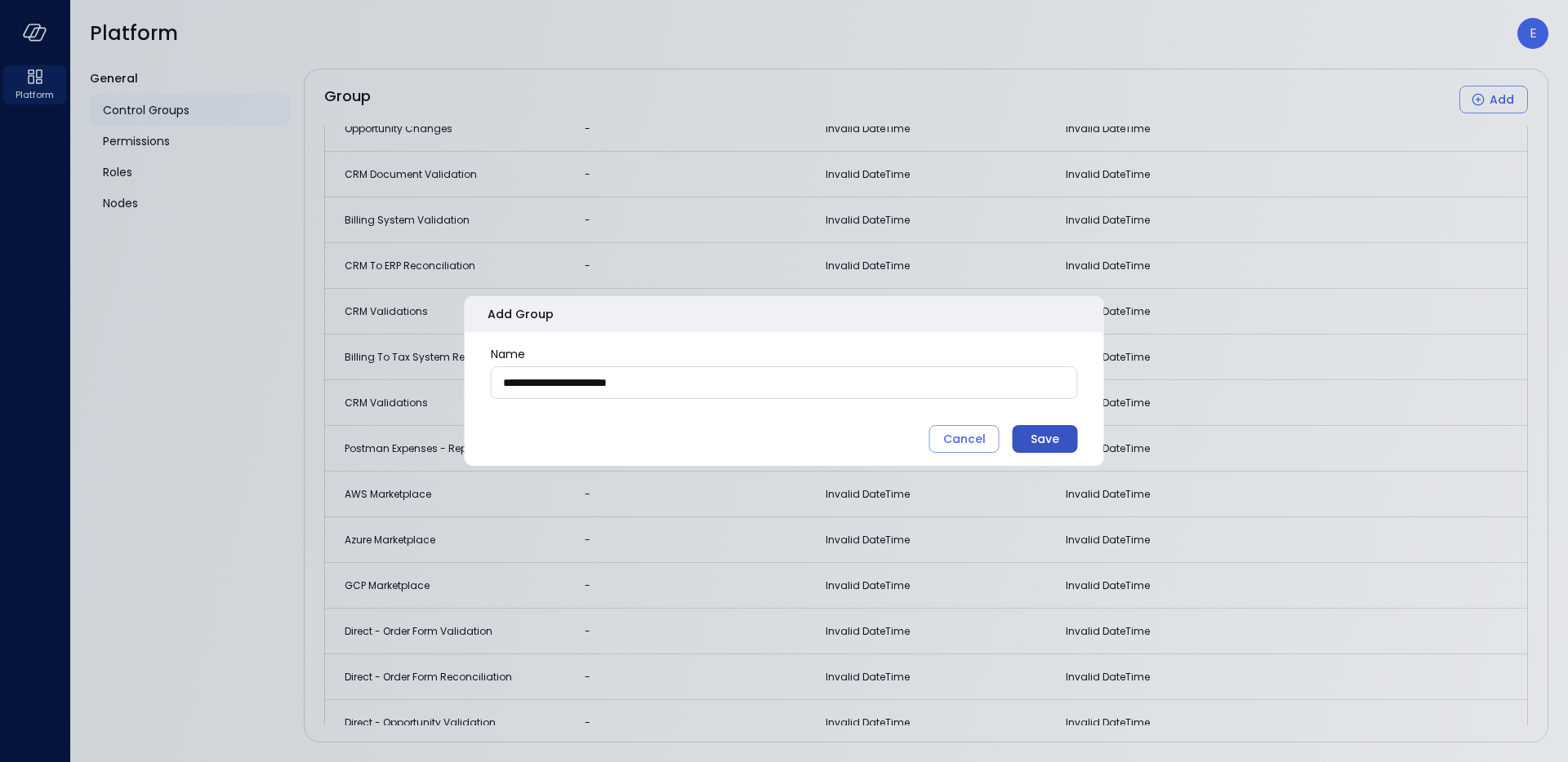
click at [1054, 444] on div "Save" at bounding box center [1044, 439] width 28 height 20
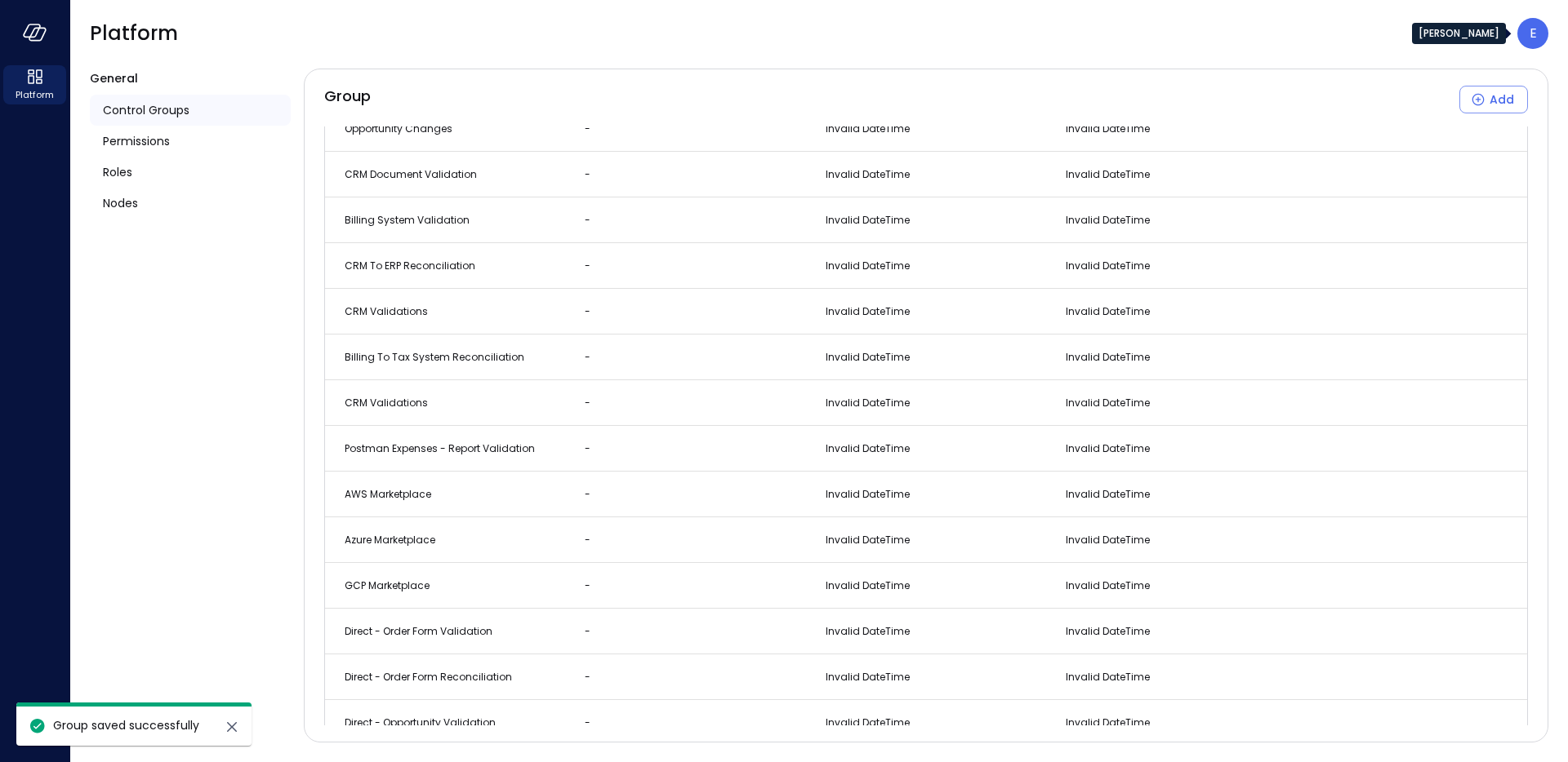
click at [1524, 40] on div "E" at bounding box center [1532, 33] width 31 height 31
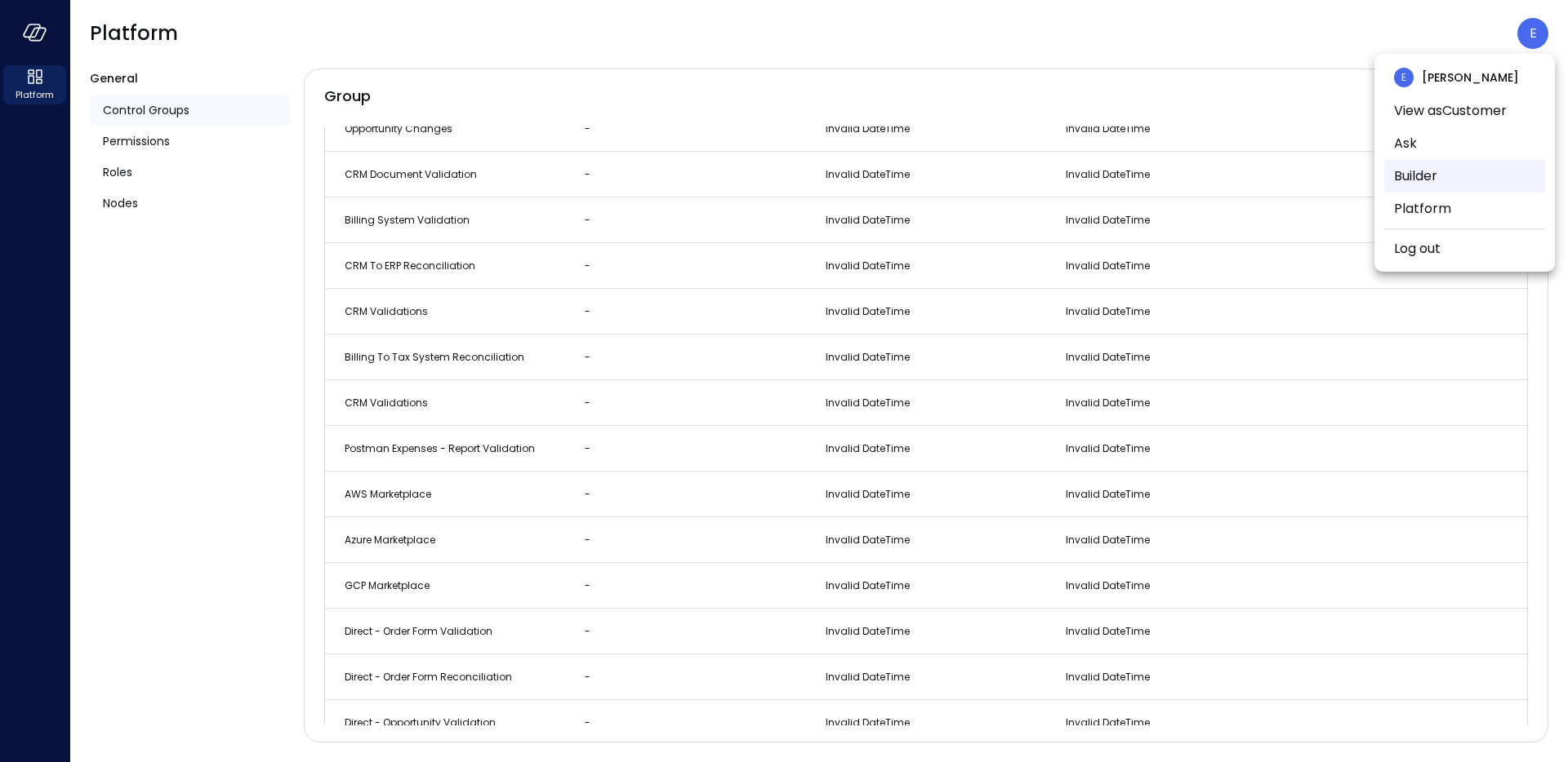
click at [1419, 179] on li "Builder" at bounding box center [1464, 176] width 161 height 33
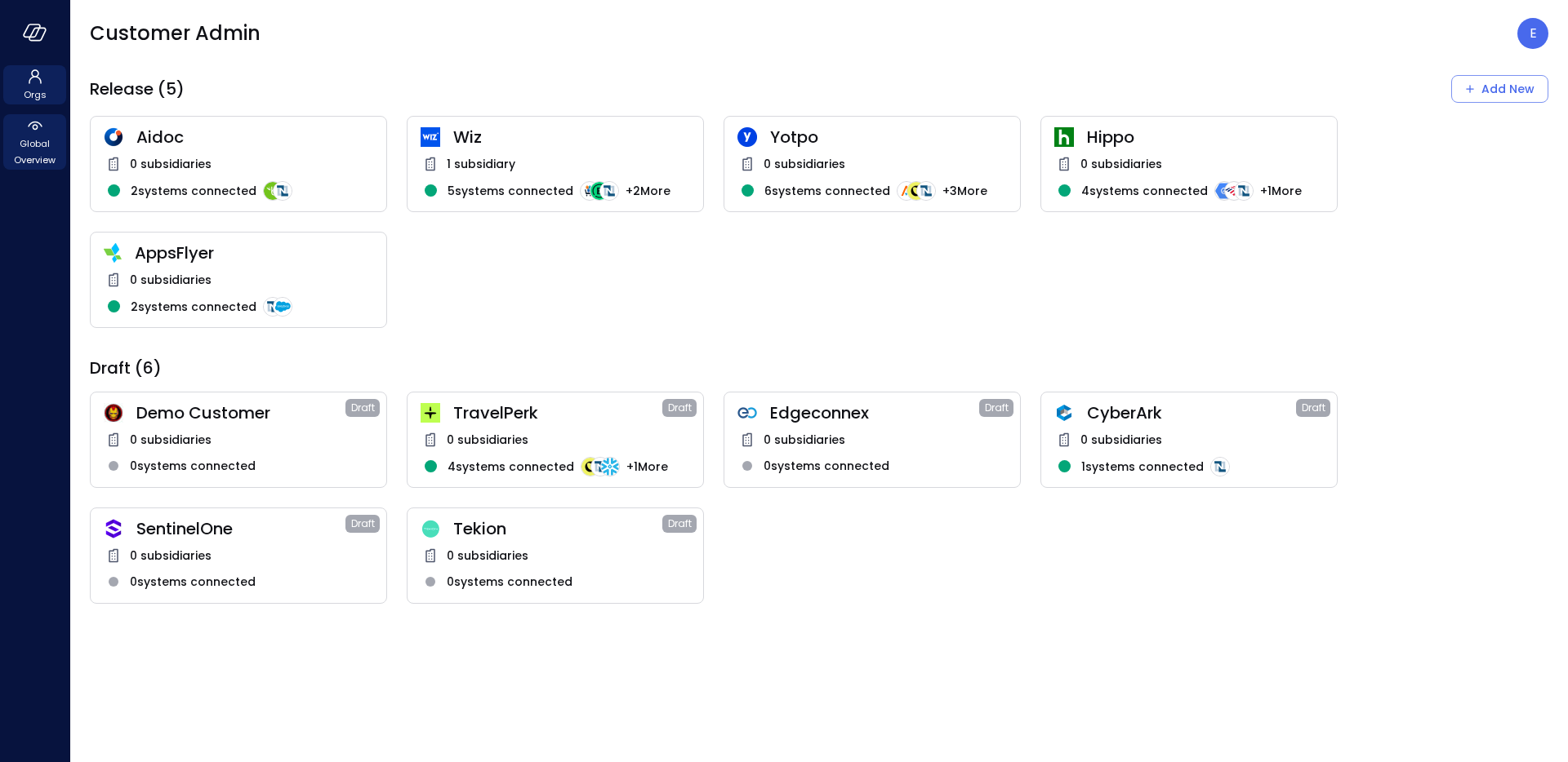
click at [32, 157] on span "Global Overview" at bounding box center [35, 151] width 50 height 33
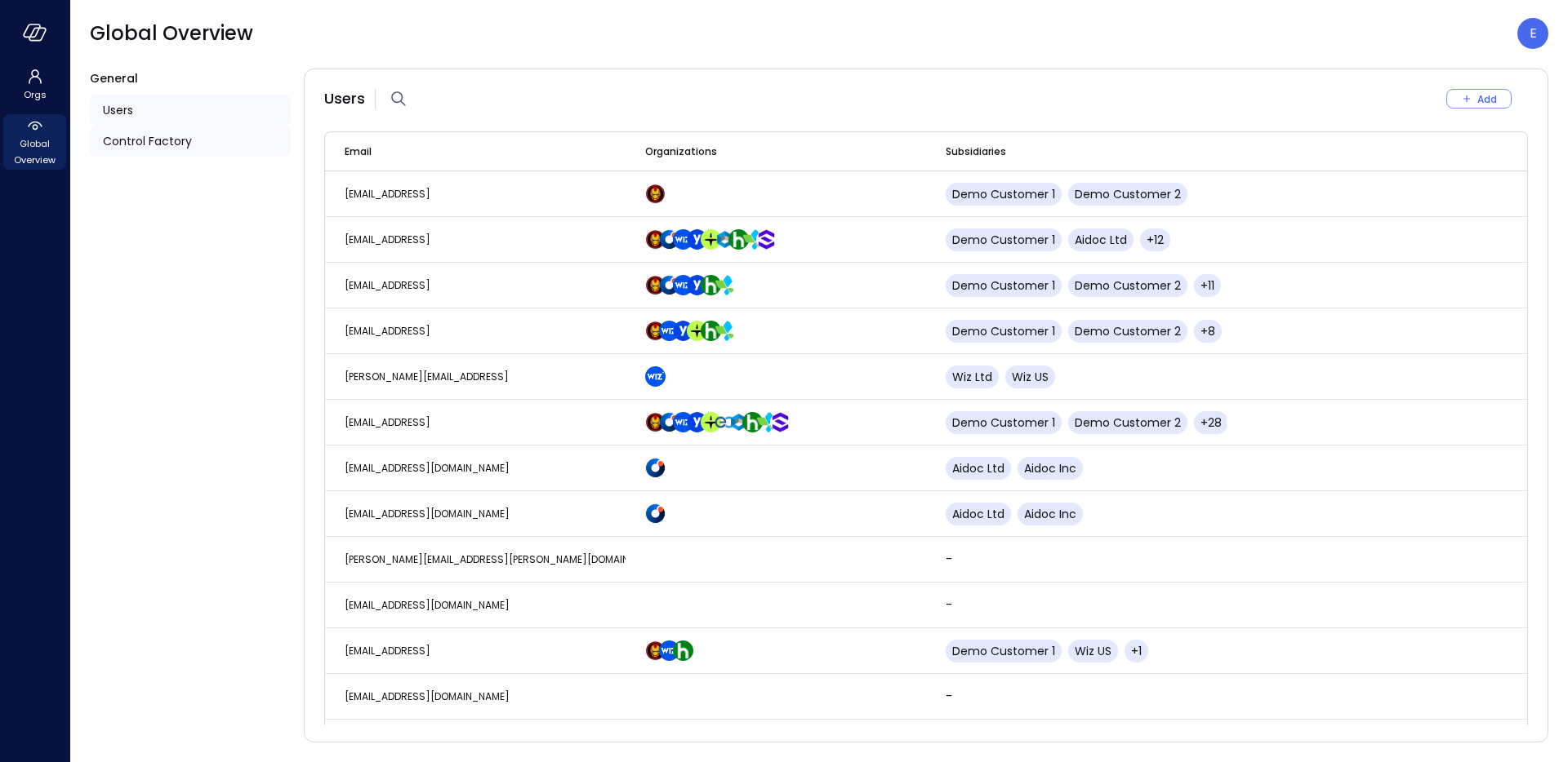
click at [149, 149] on span "Control Factory" at bounding box center [147, 141] width 89 height 18
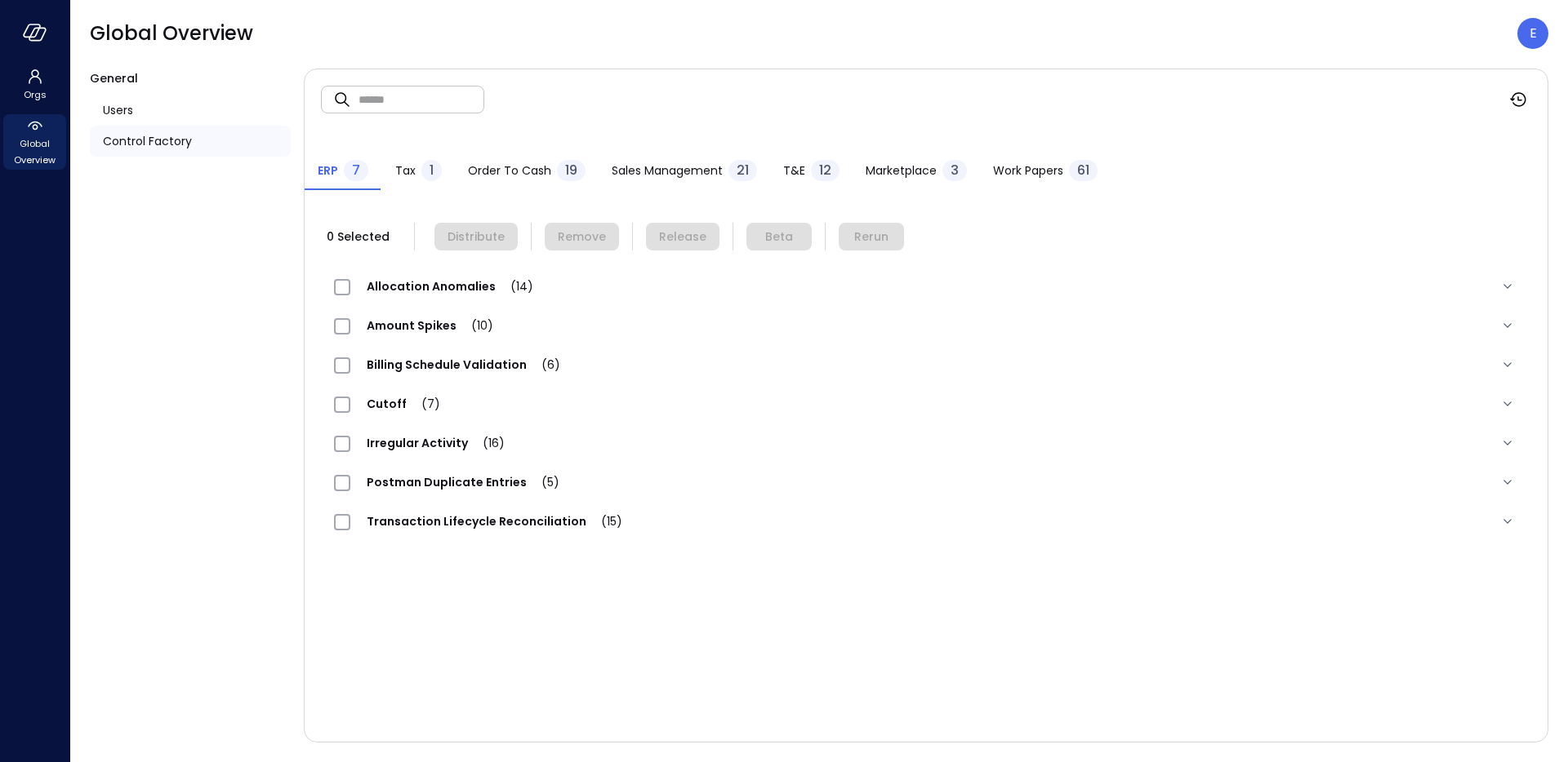
click at [796, 174] on span "T&E" at bounding box center [794, 171] width 22 height 18
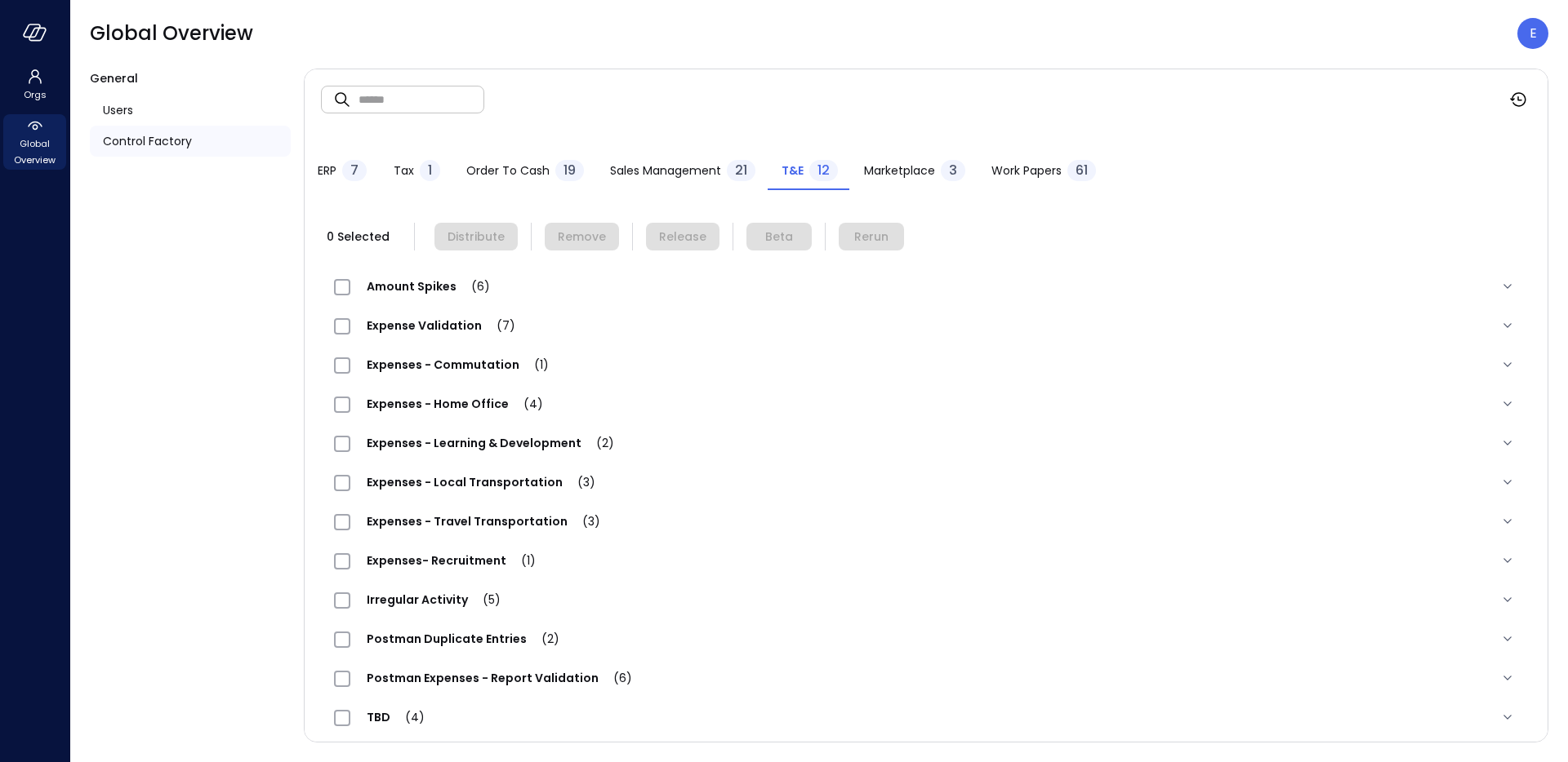
scroll to position [12, 0]
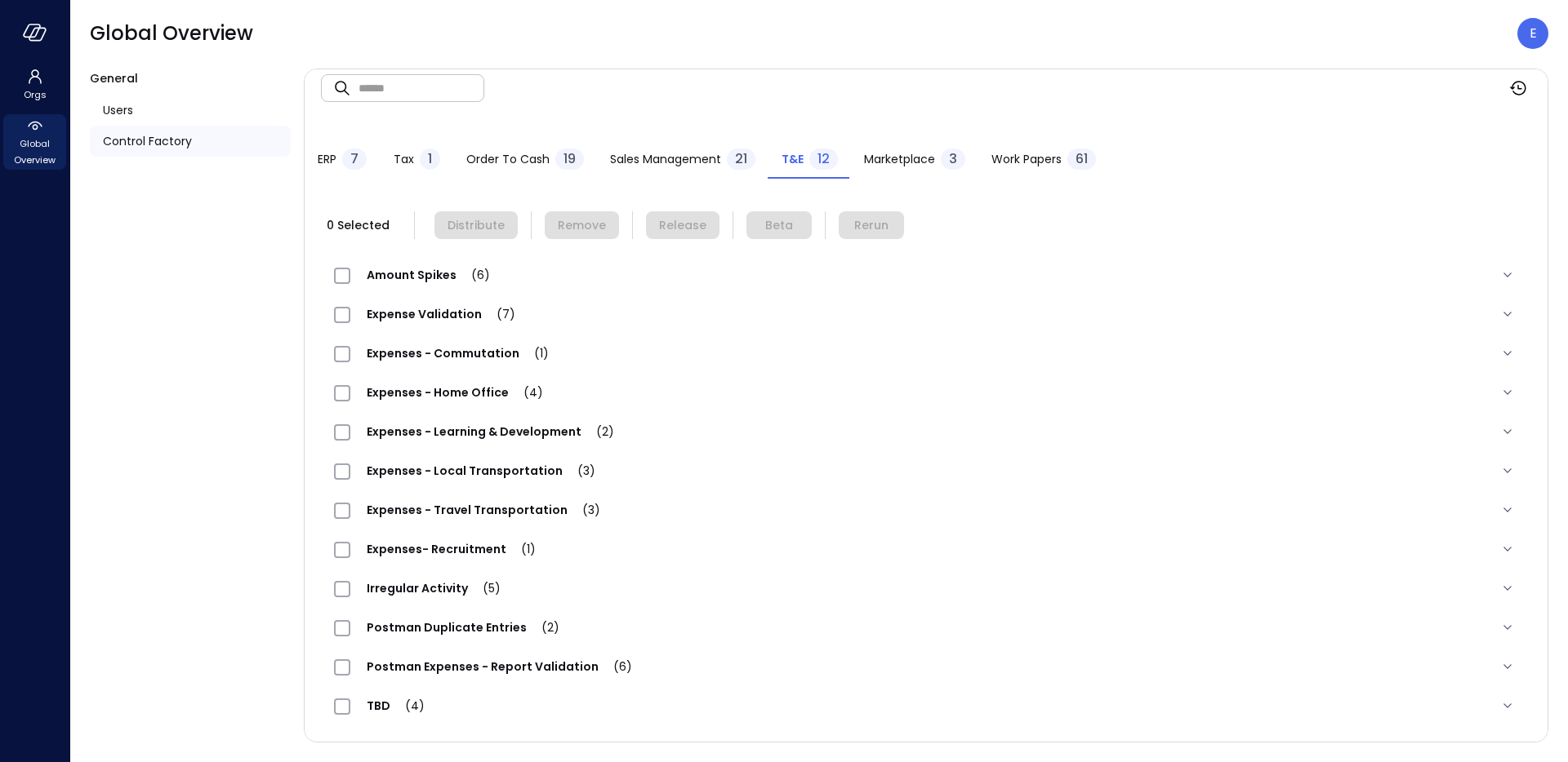
click at [397, 507] on span "Expenses - Travel Transportation (3)" at bounding box center [483, 510] width 266 height 17
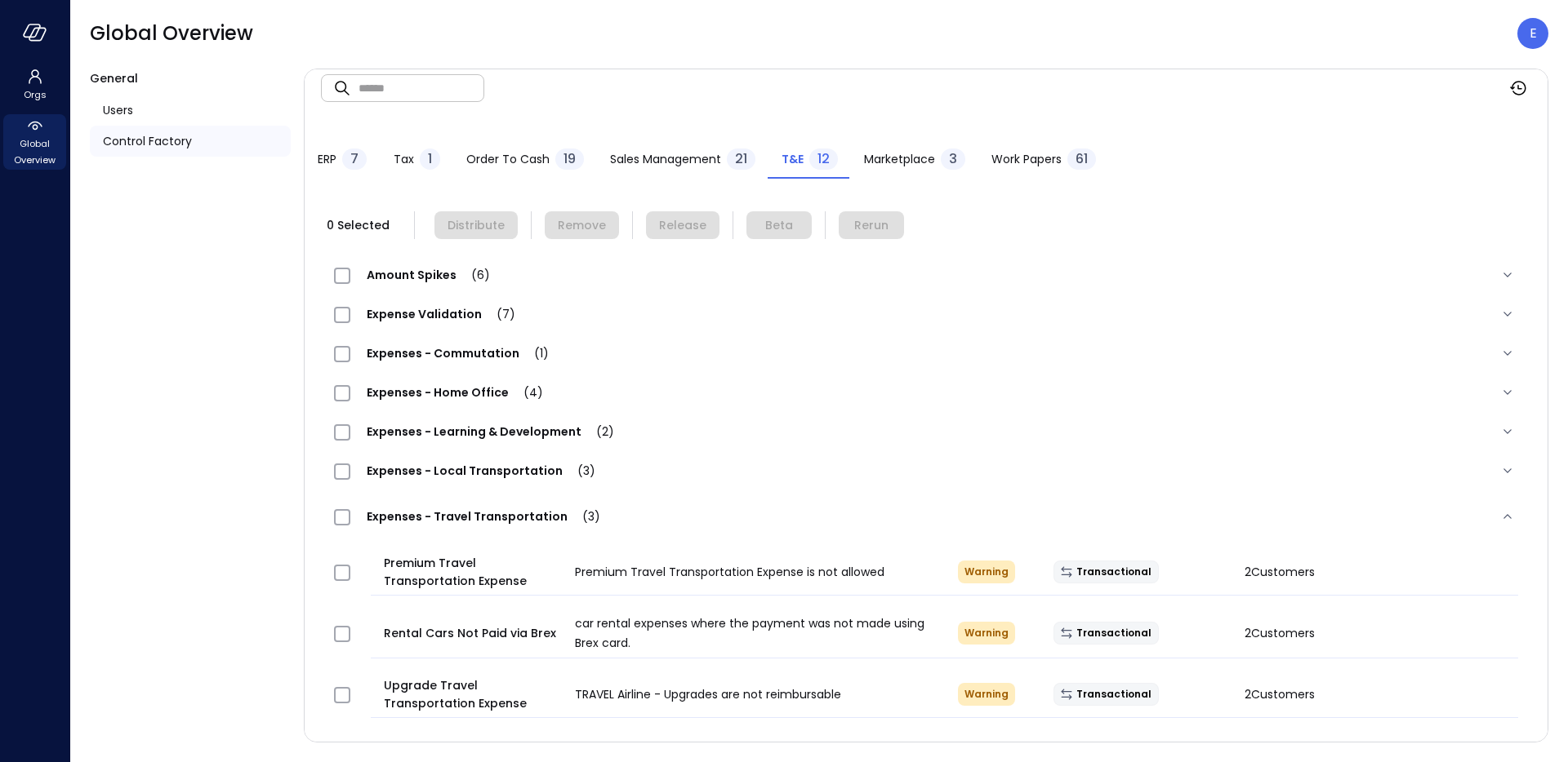
click at [397, 507] on div "Expenses - Travel Transportation (3)" at bounding box center [475, 516] width 282 height 19
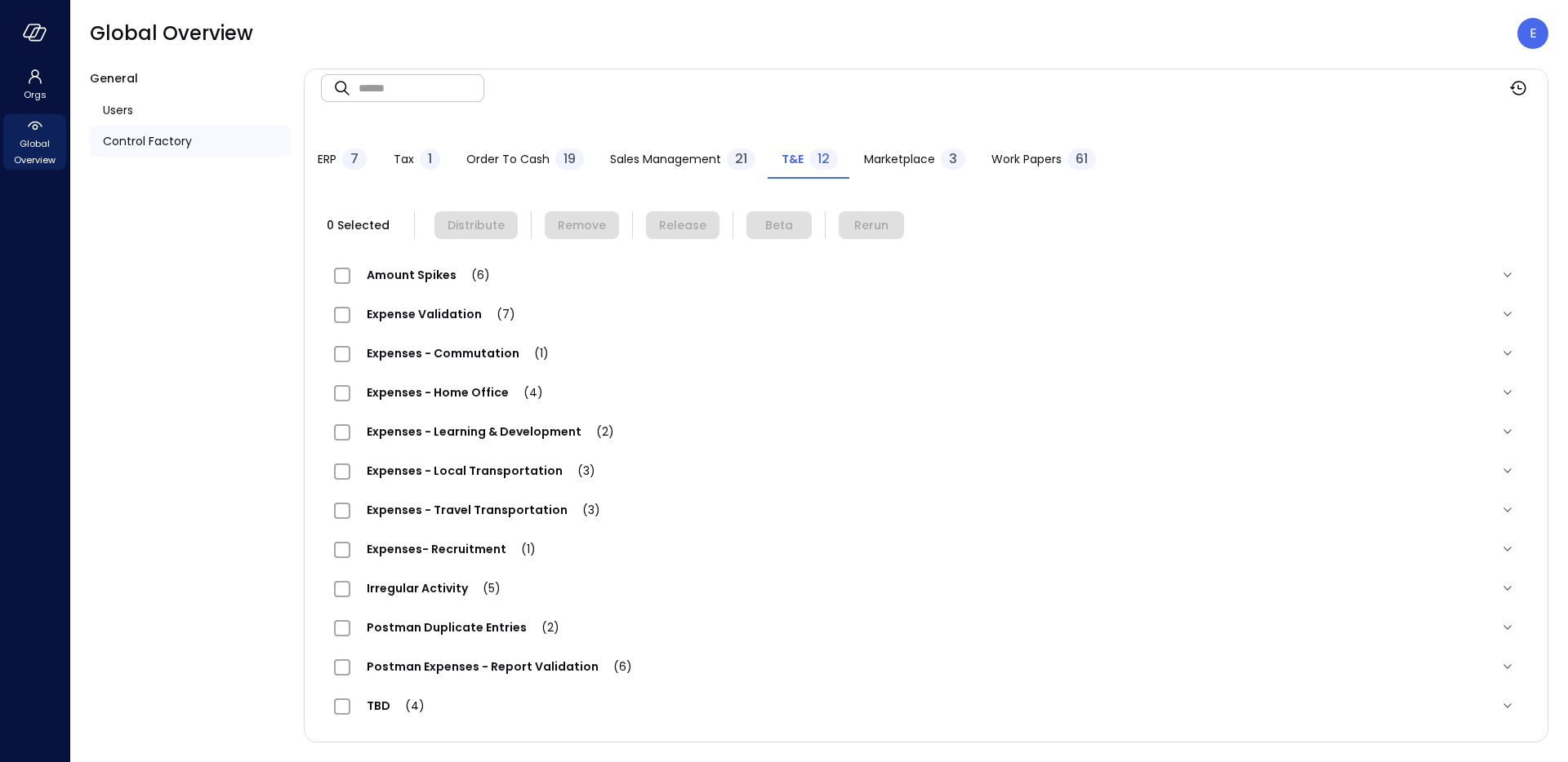
click at [427, 473] on span "Expenses - Local Transportation (3)" at bounding box center [481, 472] width 261 height 17
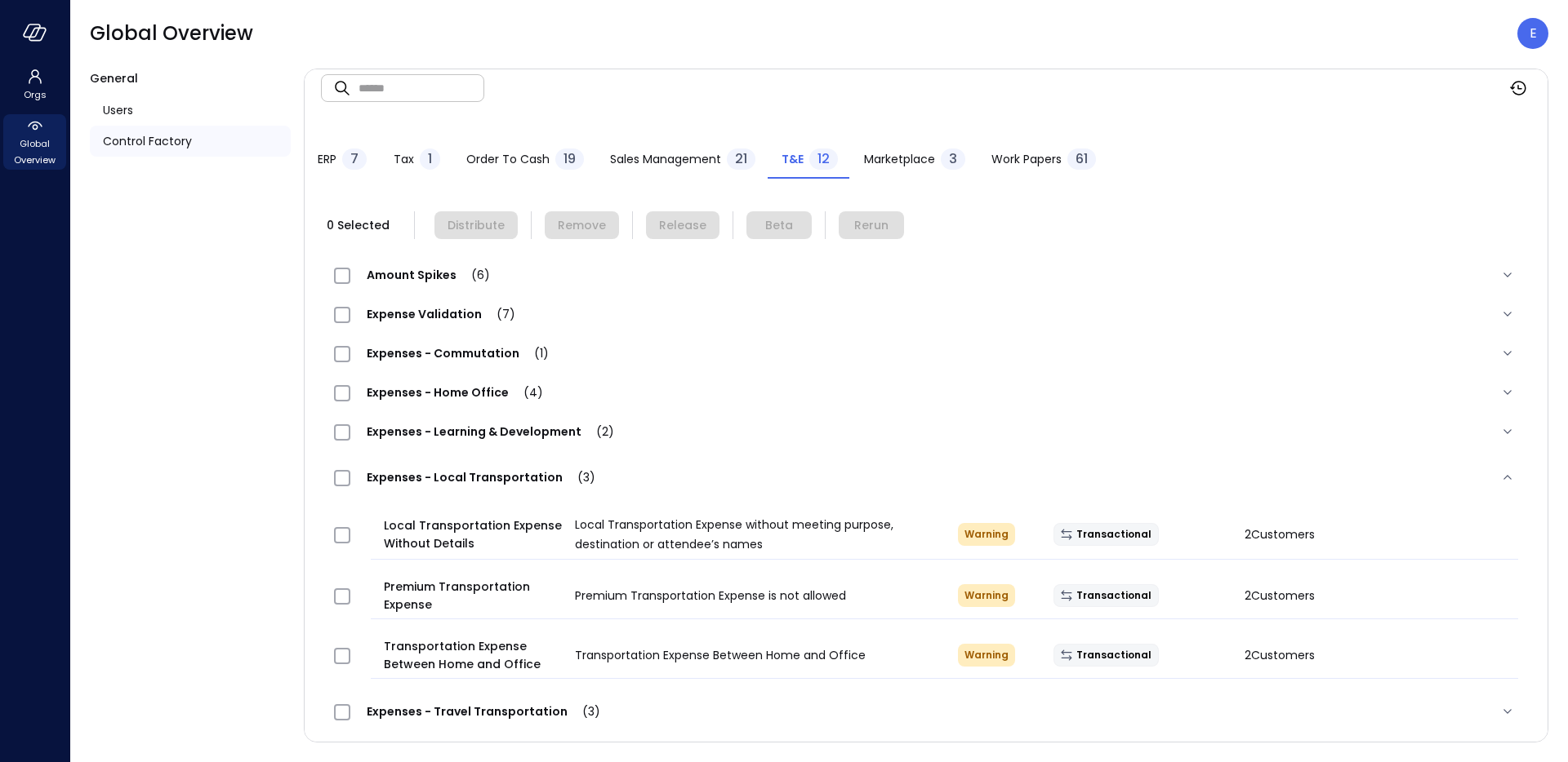
click at [427, 473] on span "Expenses - Local Transportation (3)" at bounding box center [481, 477] width 261 height 17
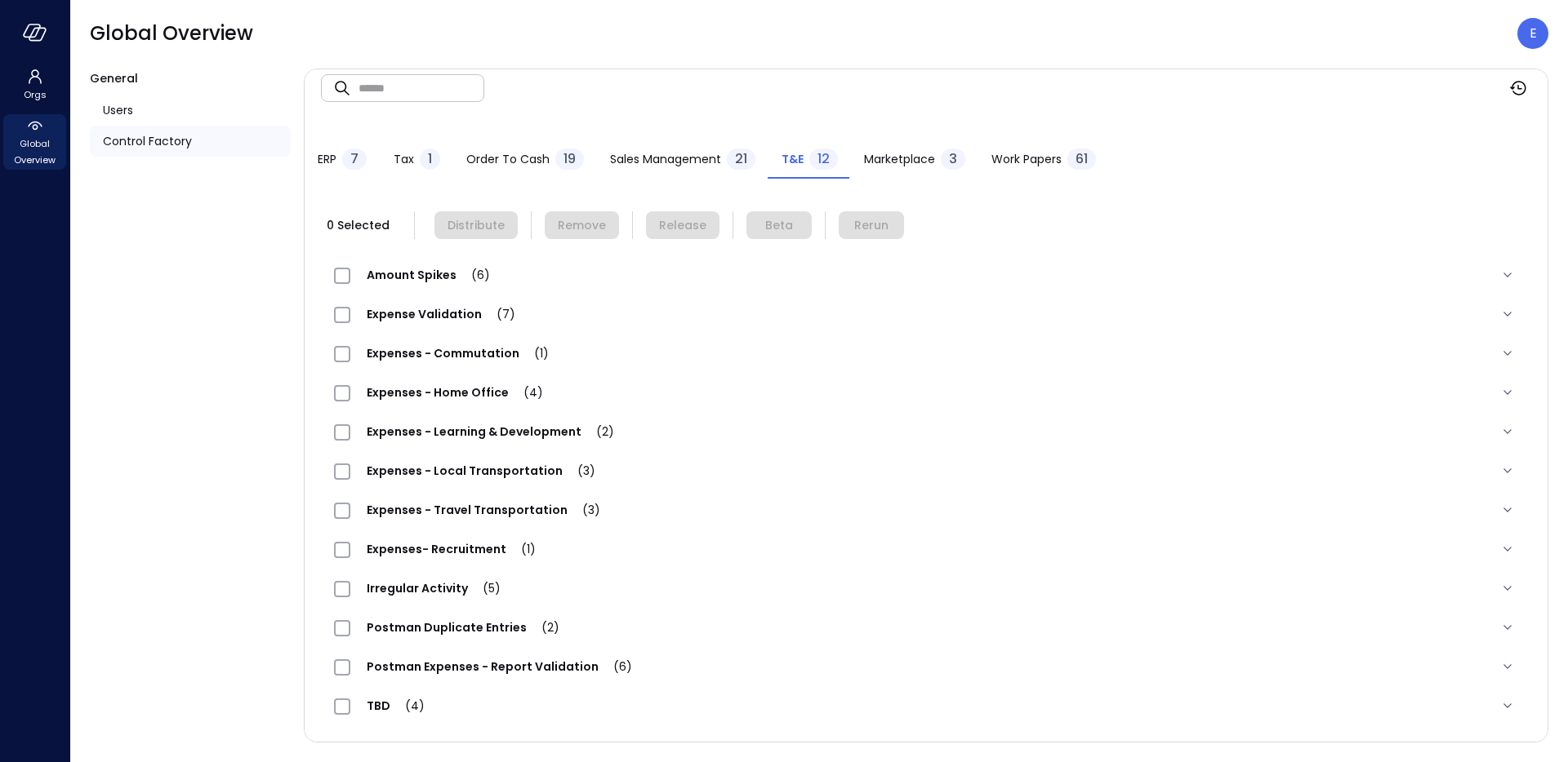
click at [490, 467] on span "Expenses - Local Transportation (3)" at bounding box center [481, 472] width 261 height 17
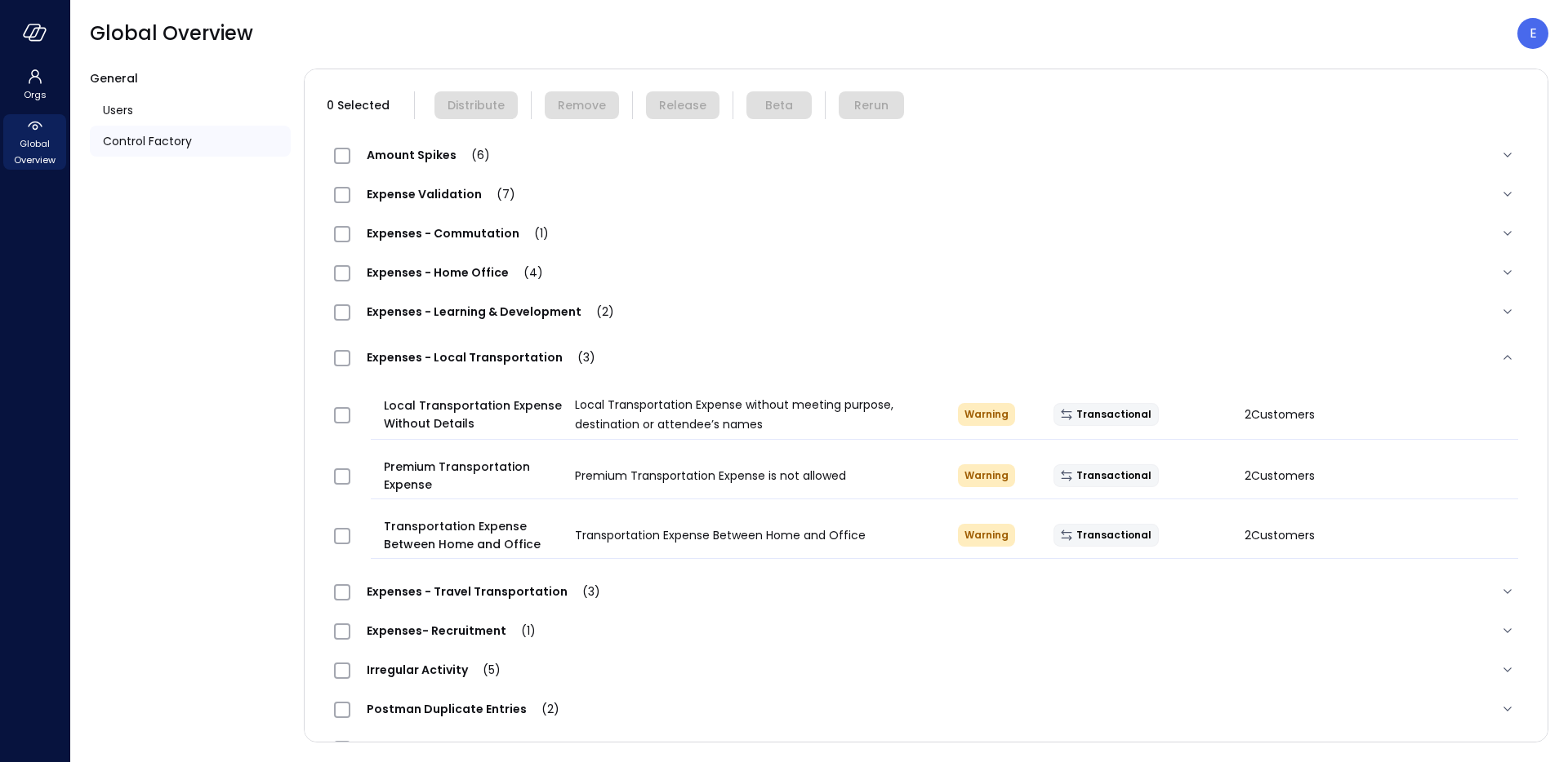
scroll to position [133, 0]
click at [503, 344] on div "Expenses - Local Transportation (3)" at bounding box center [925, 356] width 1210 height 53
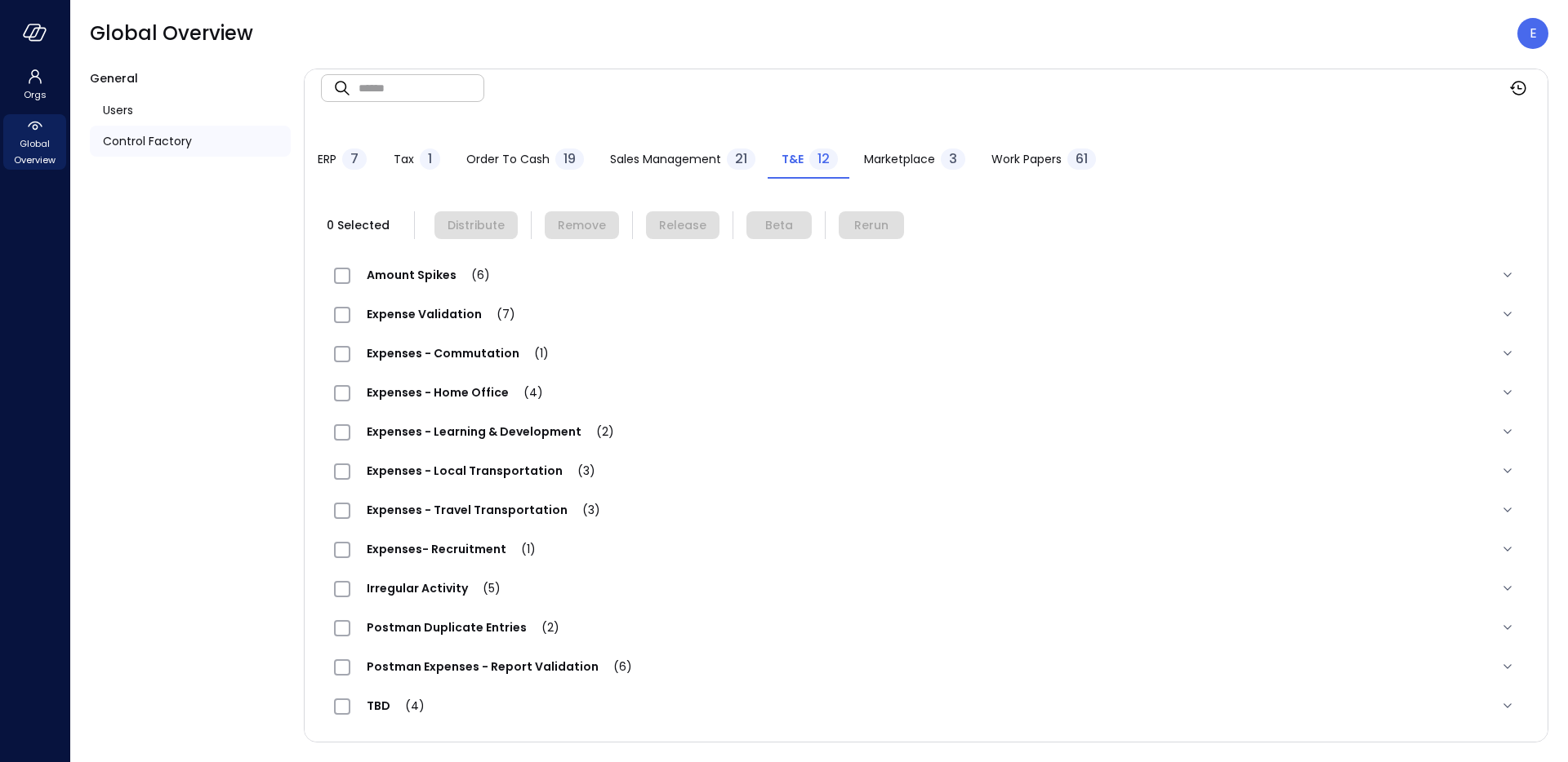
scroll to position [12, 0]
click at [446, 510] on span "Expenses - Travel Transportation (3)" at bounding box center [483, 510] width 266 height 17
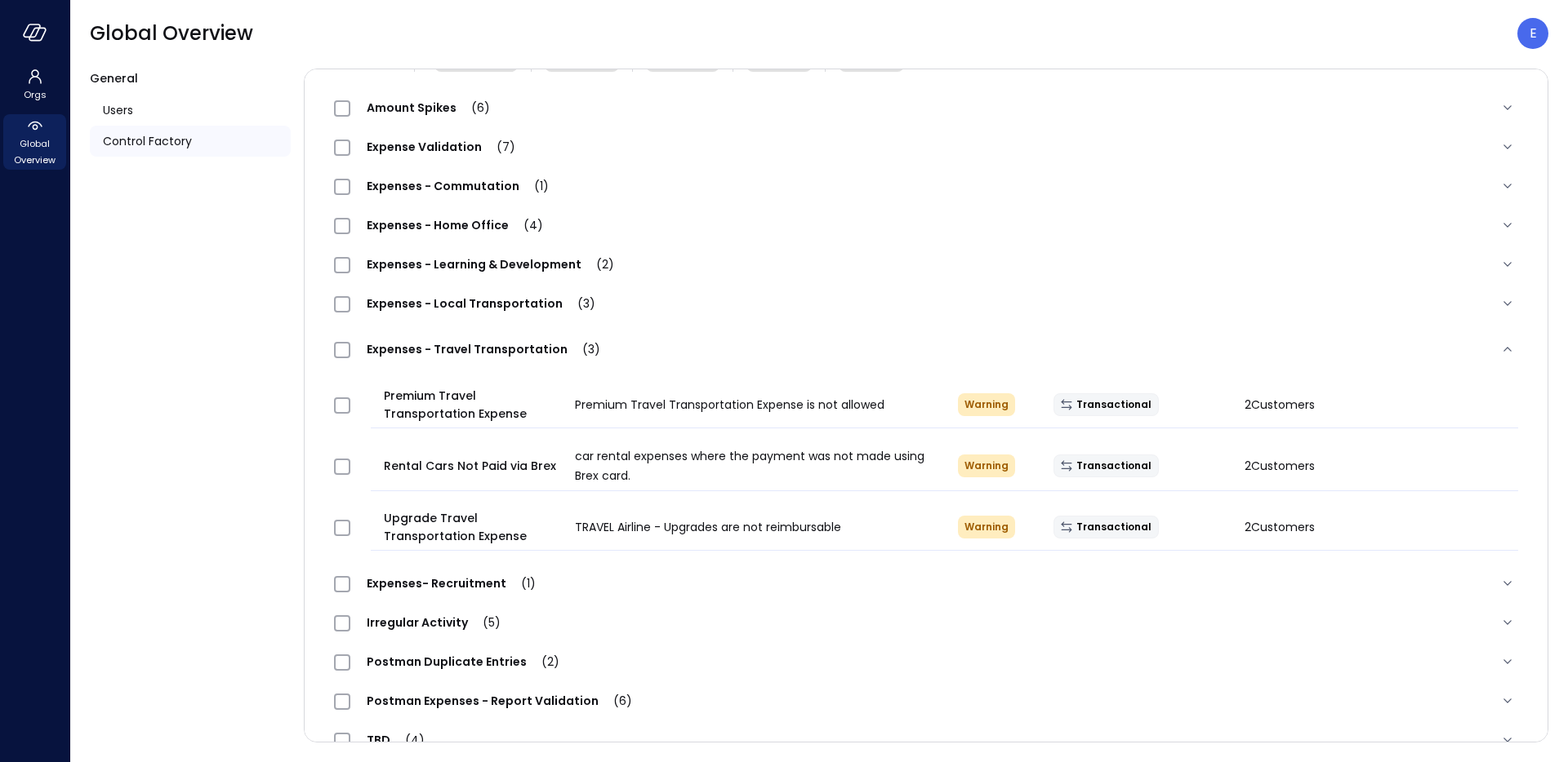
scroll to position [188, 0]
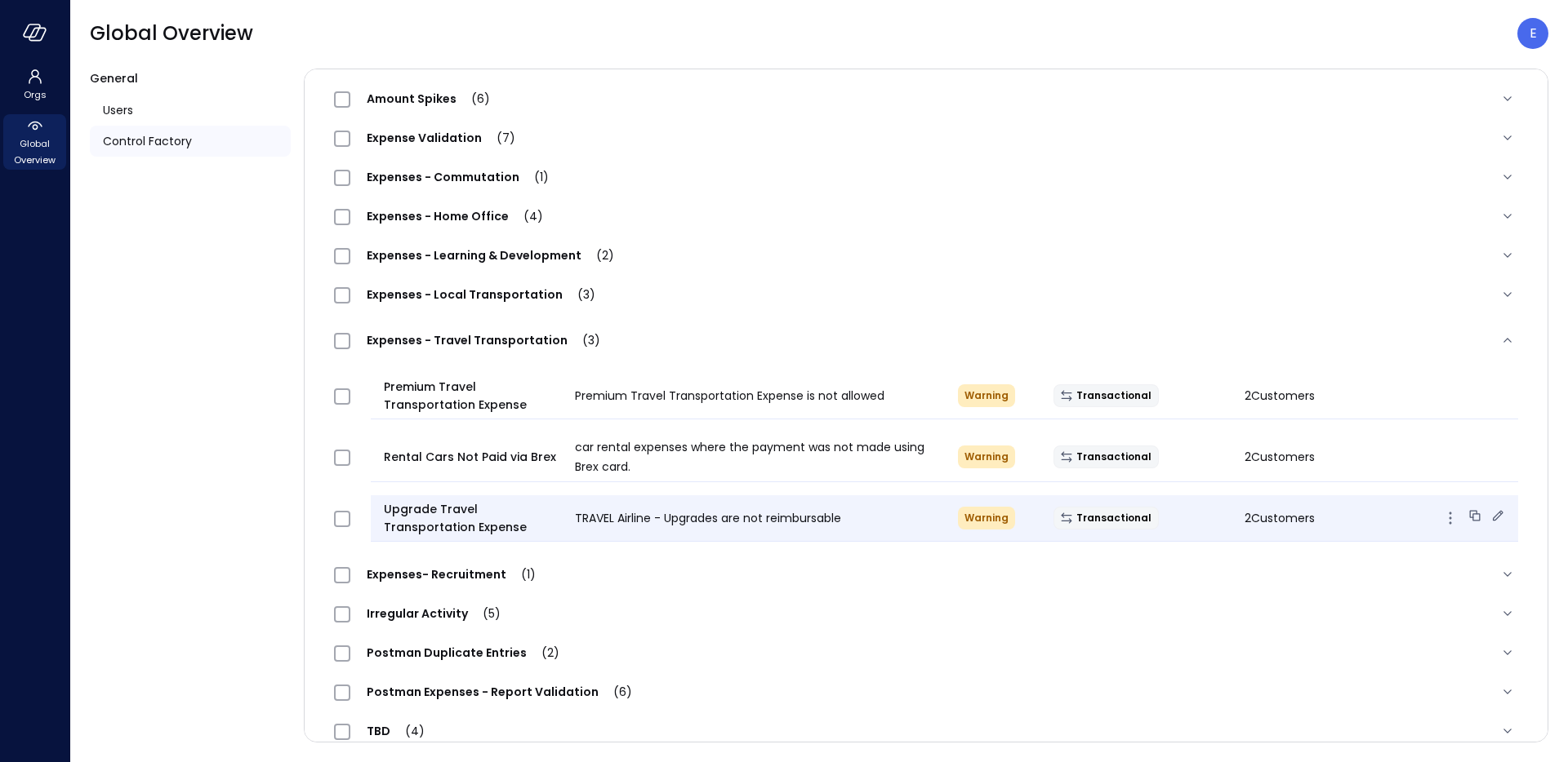
click at [1467, 514] on icon at bounding box center [1475, 516] width 17 height 17
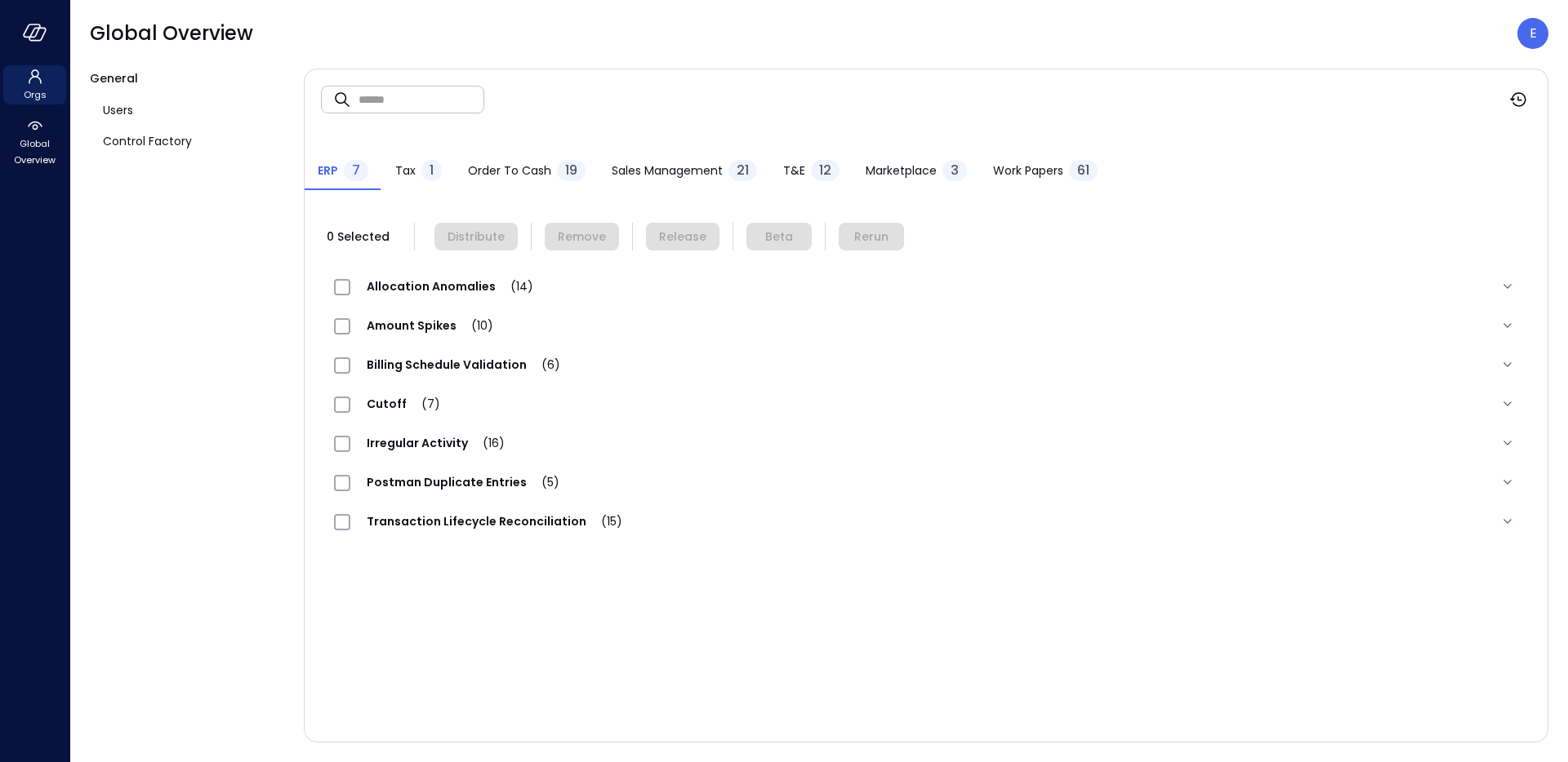
click at [35, 75] on icon at bounding box center [34, 76] width 19 height 19
click at [33, 142] on span "Global Overview" at bounding box center [35, 151] width 50 height 33
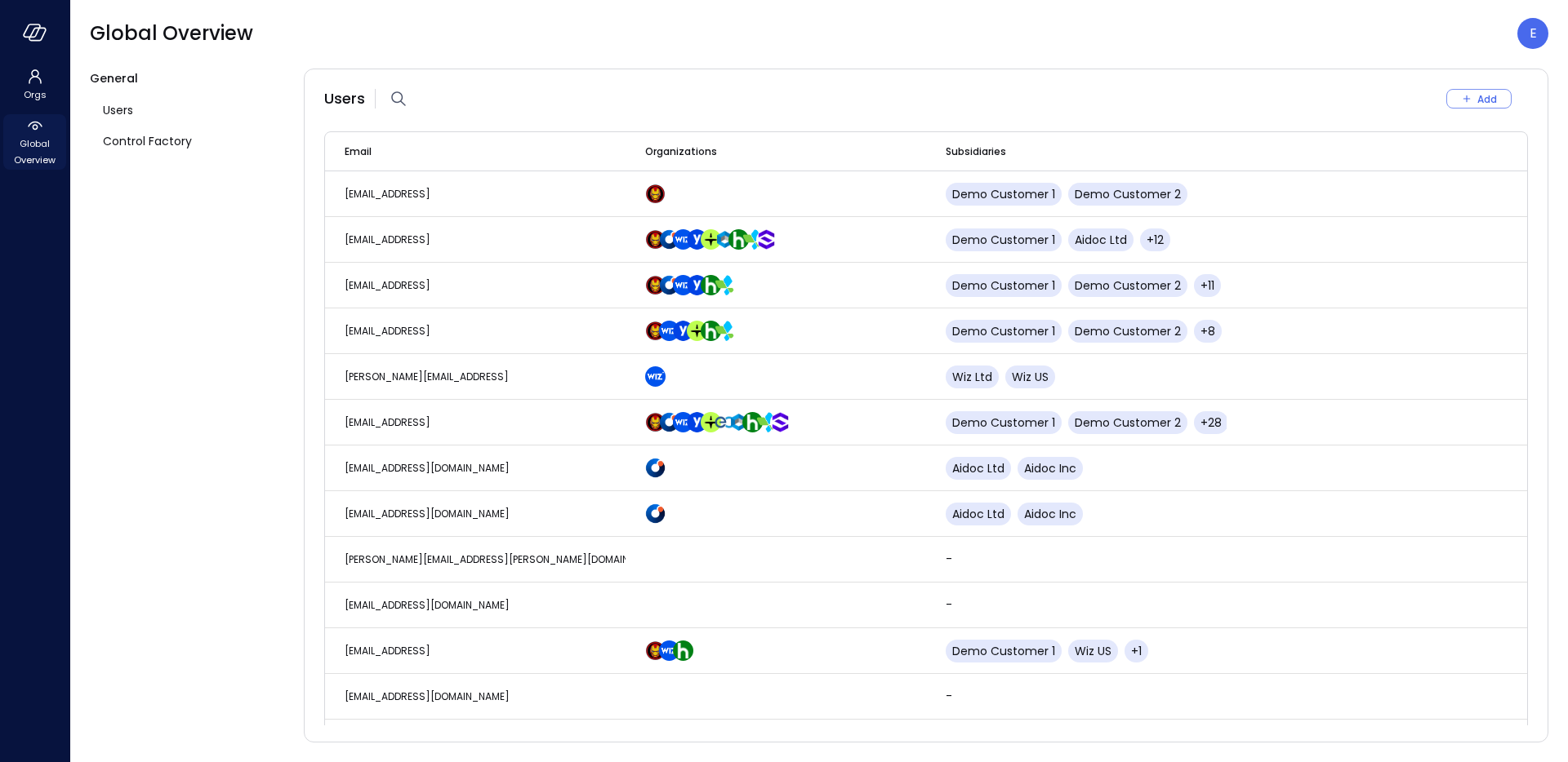
click at [33, 142] on span "Global Overview" at bounding box center [35, 151] width 50 height 33
click at [1531, 27] on p "E" at bounding box center [1533, 33] width 8 height 19
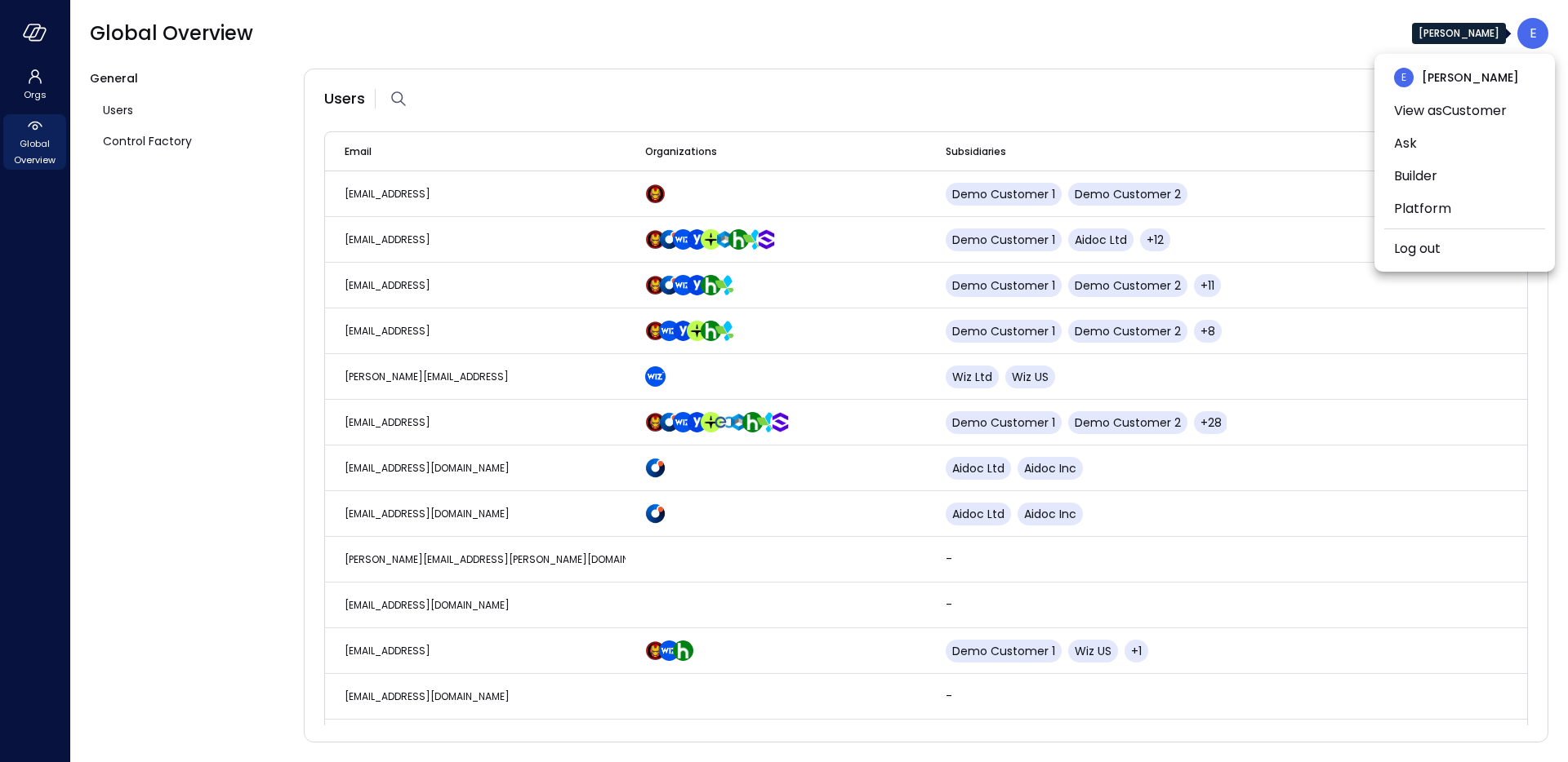
click at [27, 37] on div at bounding box center [784, 381] width 1568 height 762
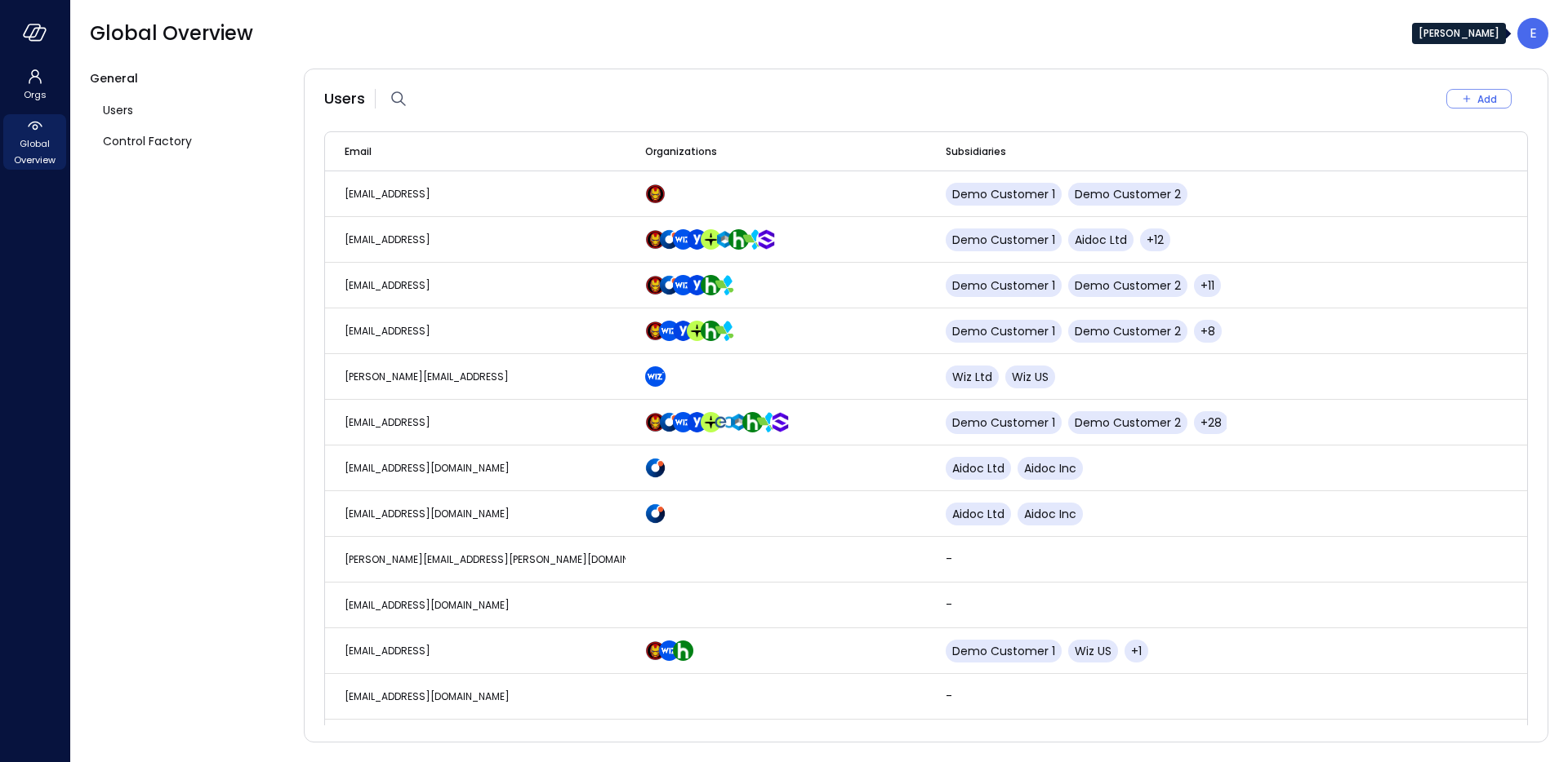
click at [27, 37] on icon "button" at bounding box center [32, 30] width 17 height 13
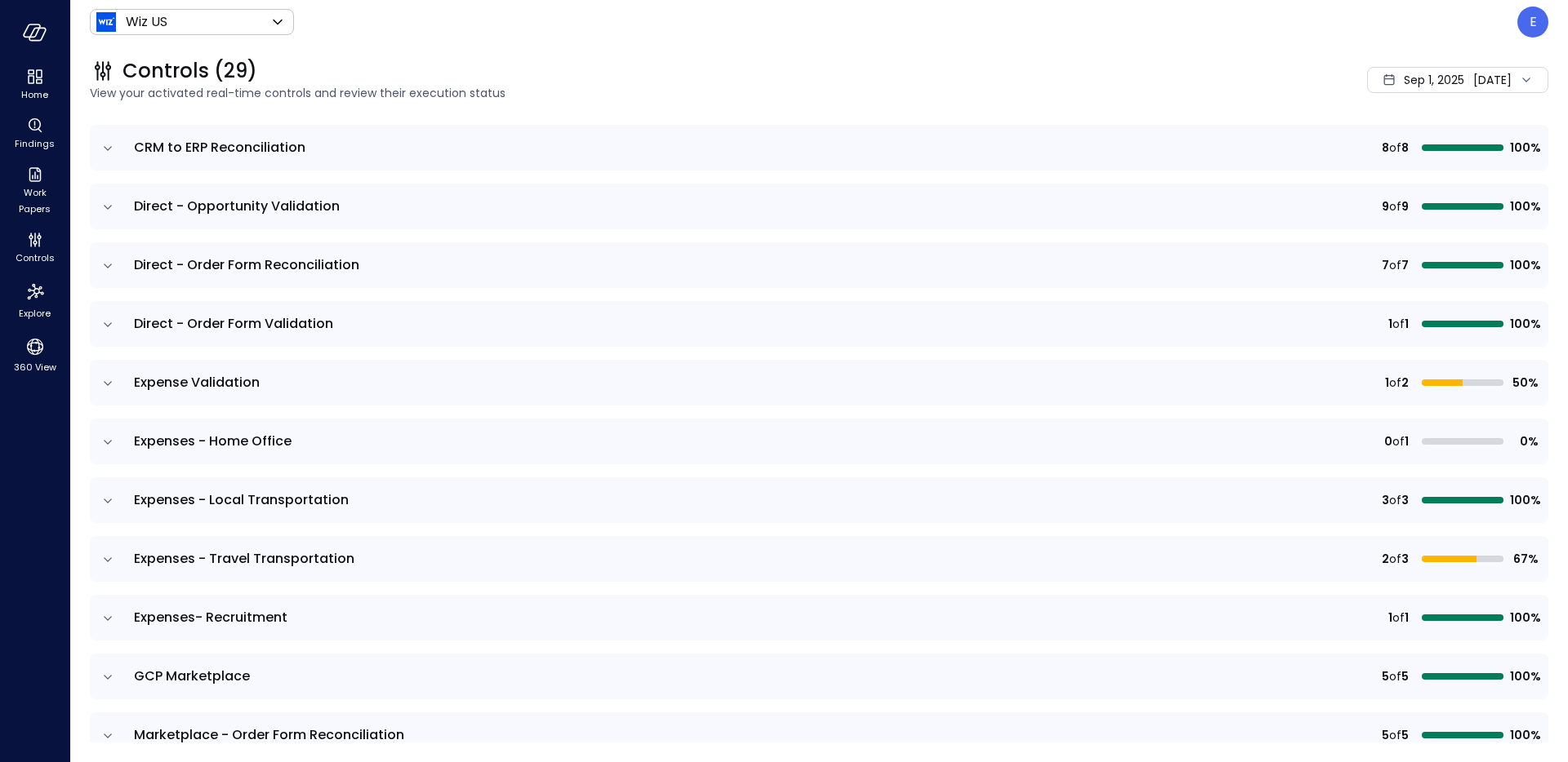
scroll to position [363, 0]
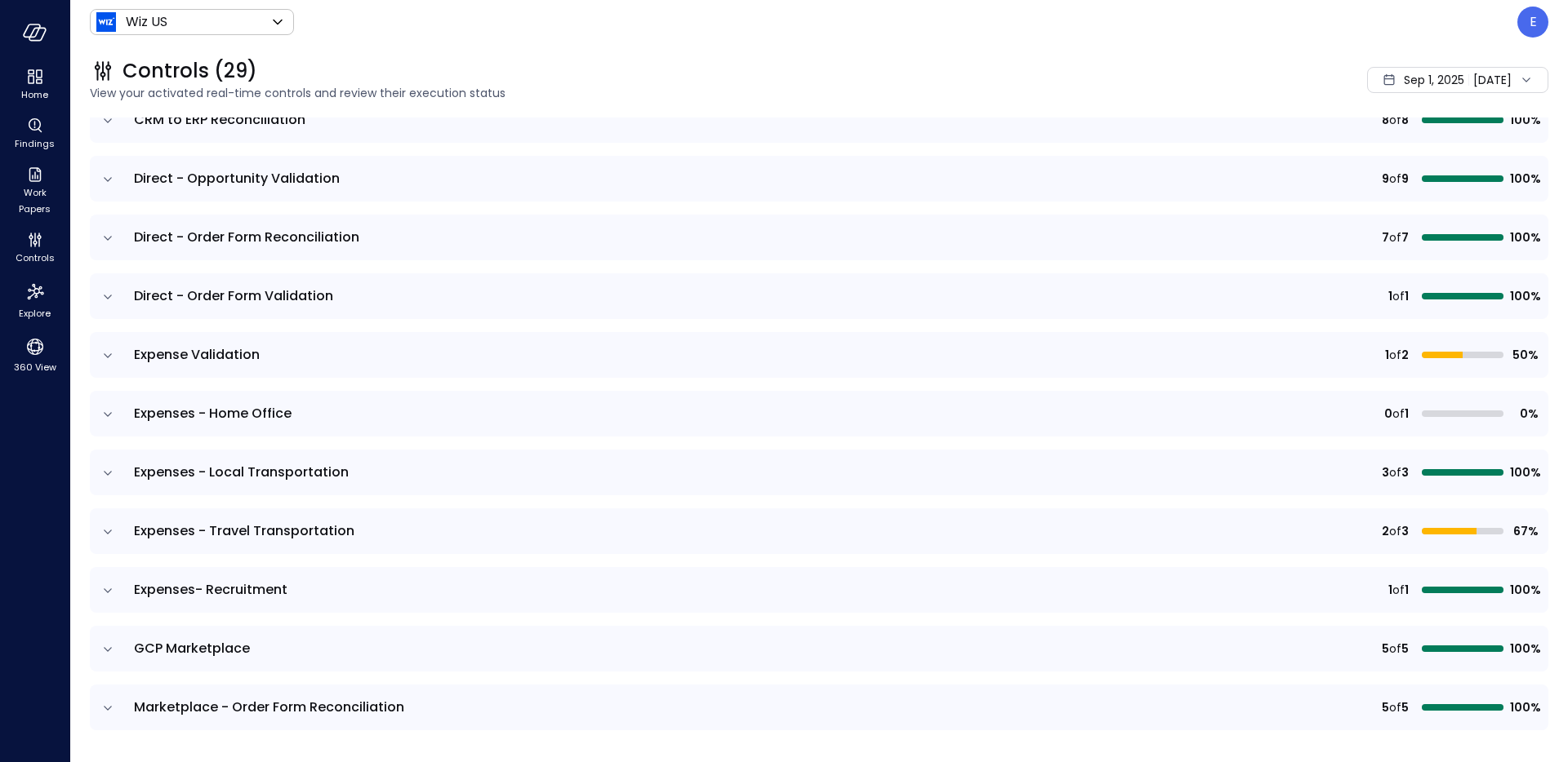
click at [104, 478] on icon "expand row" at bounding box center [108, 473] width 17 height 17
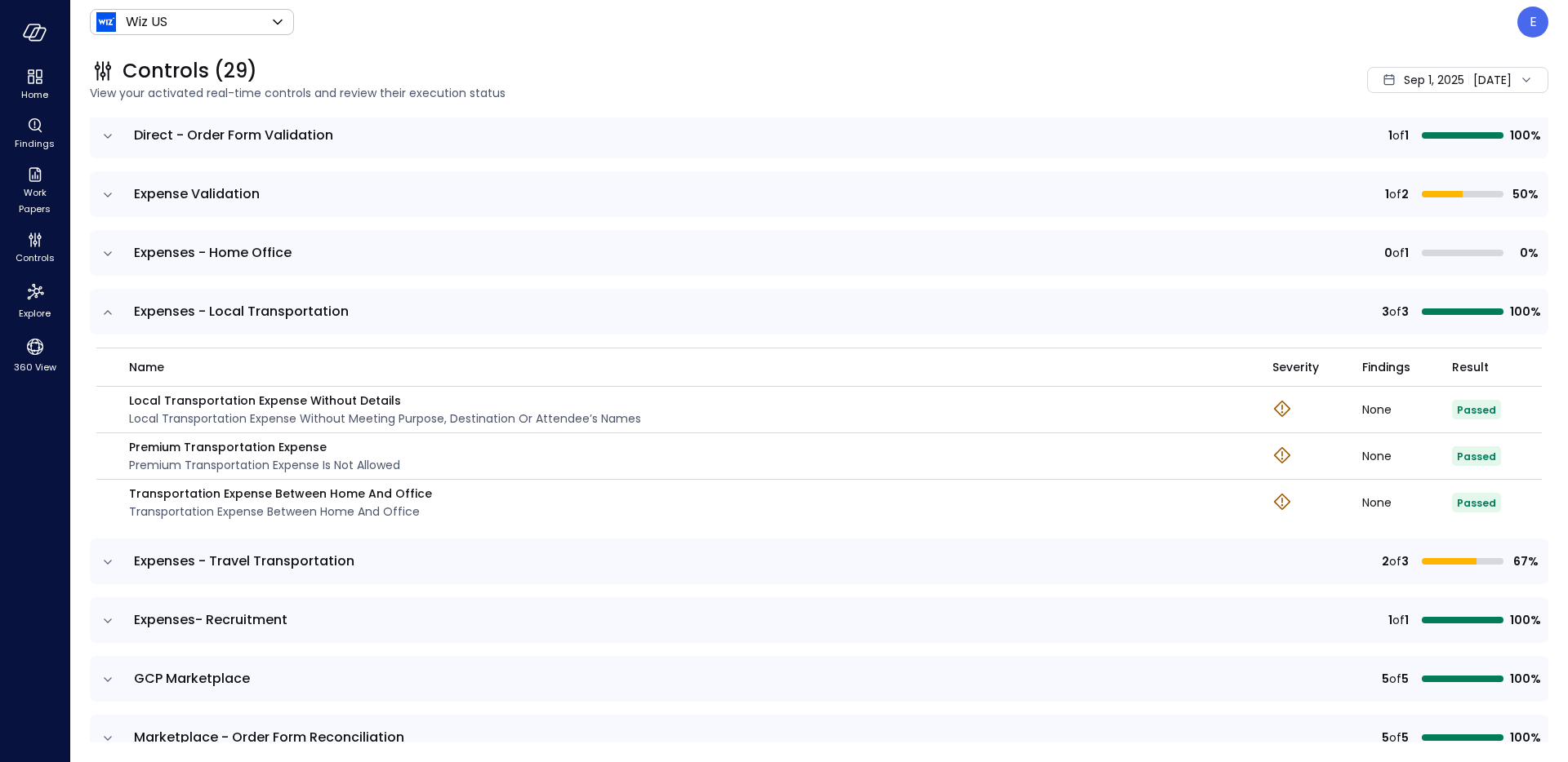
scroll to position [527, 0]
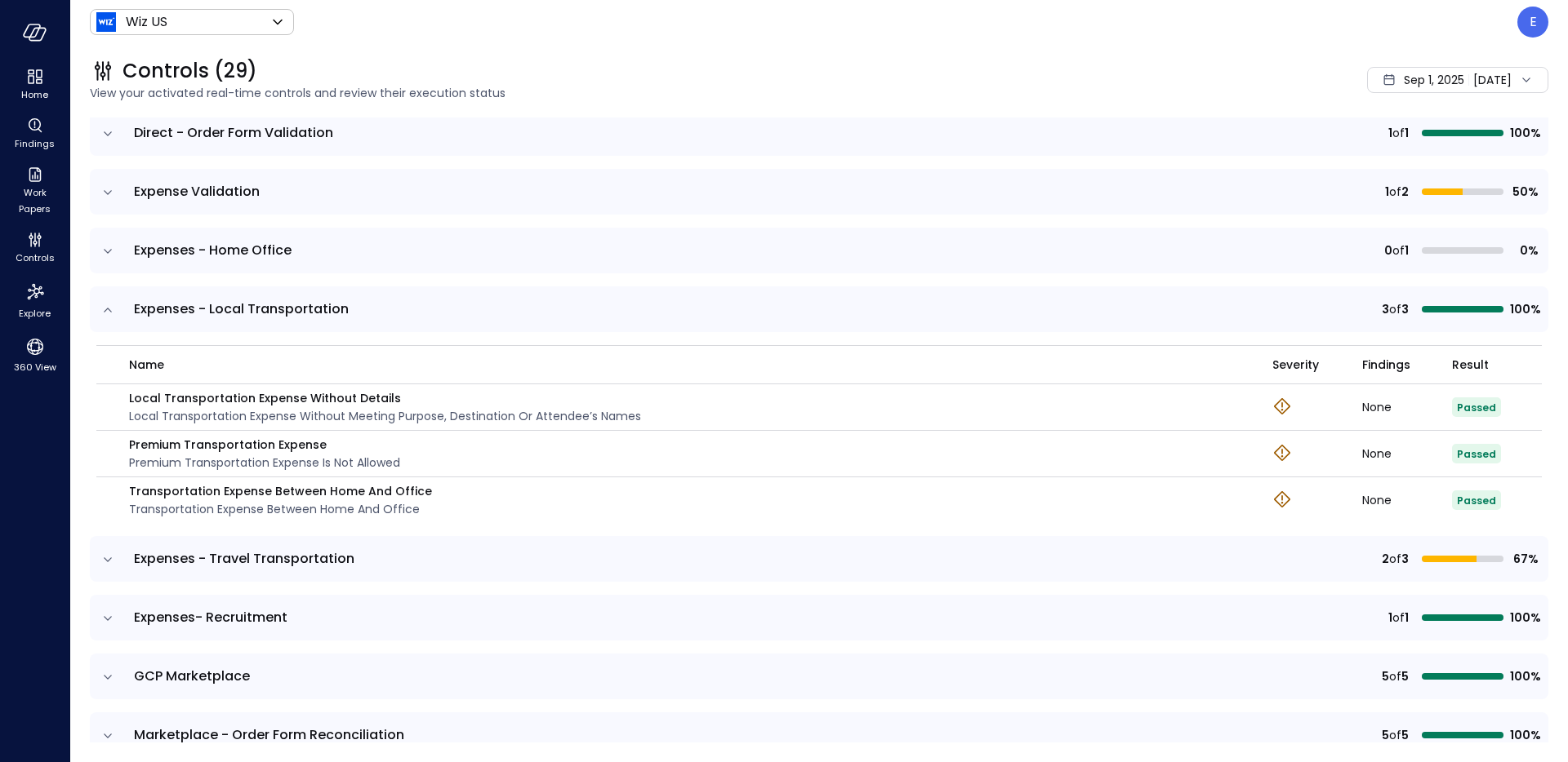
click at [99, 562] on icon "expand row" at bounding box center [108, 560] width 17 height 17
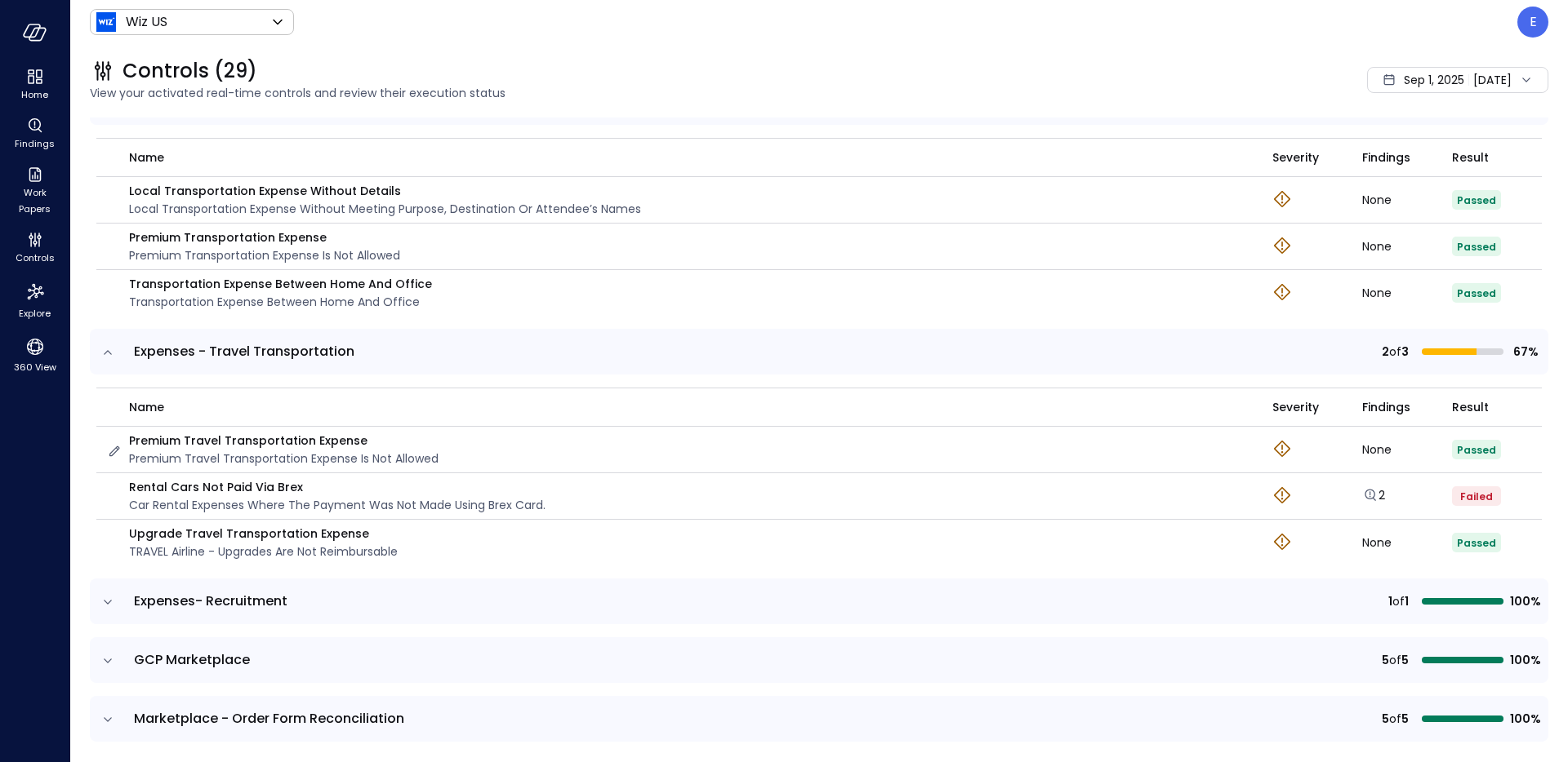
scroll to position [707, 0]
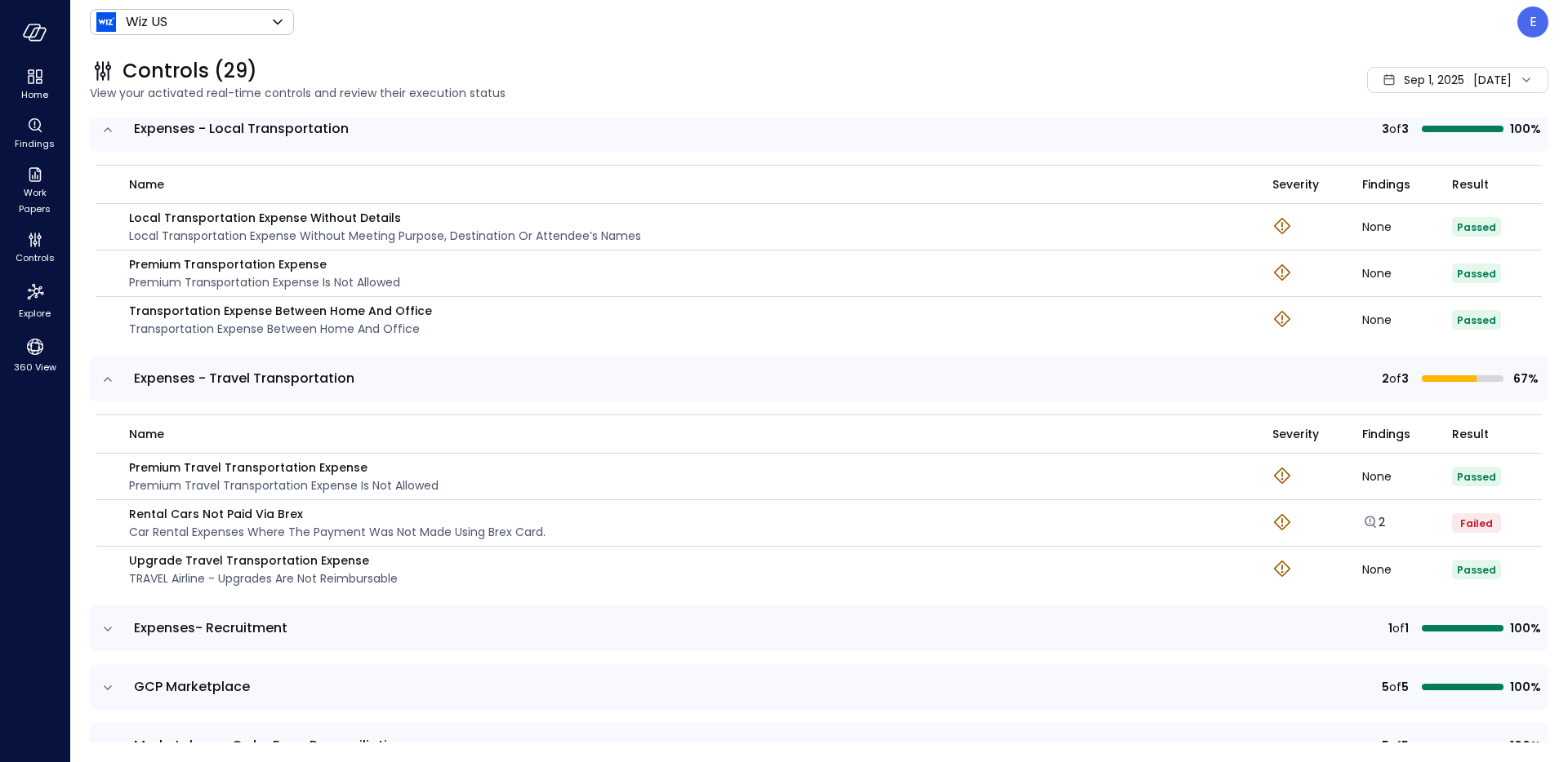
click at [1523, 84] on icon at bounding box center [1526, 80] width 17 height 17
click at [1419, 209] on li "Custom" at bounding box center [1429, 205] width 130 height 28
click at [1344, 21] on div "Wiz US ****** ​ E" at bounding box center [819, 22] width 1459 height 31
click at [1511, 78] on div at bounding box center [1522, 80] width 23 height 17
click at [1436, 185] on li "Current Year [DATE]" at bounding box center [1429, 179] width 130 height 27
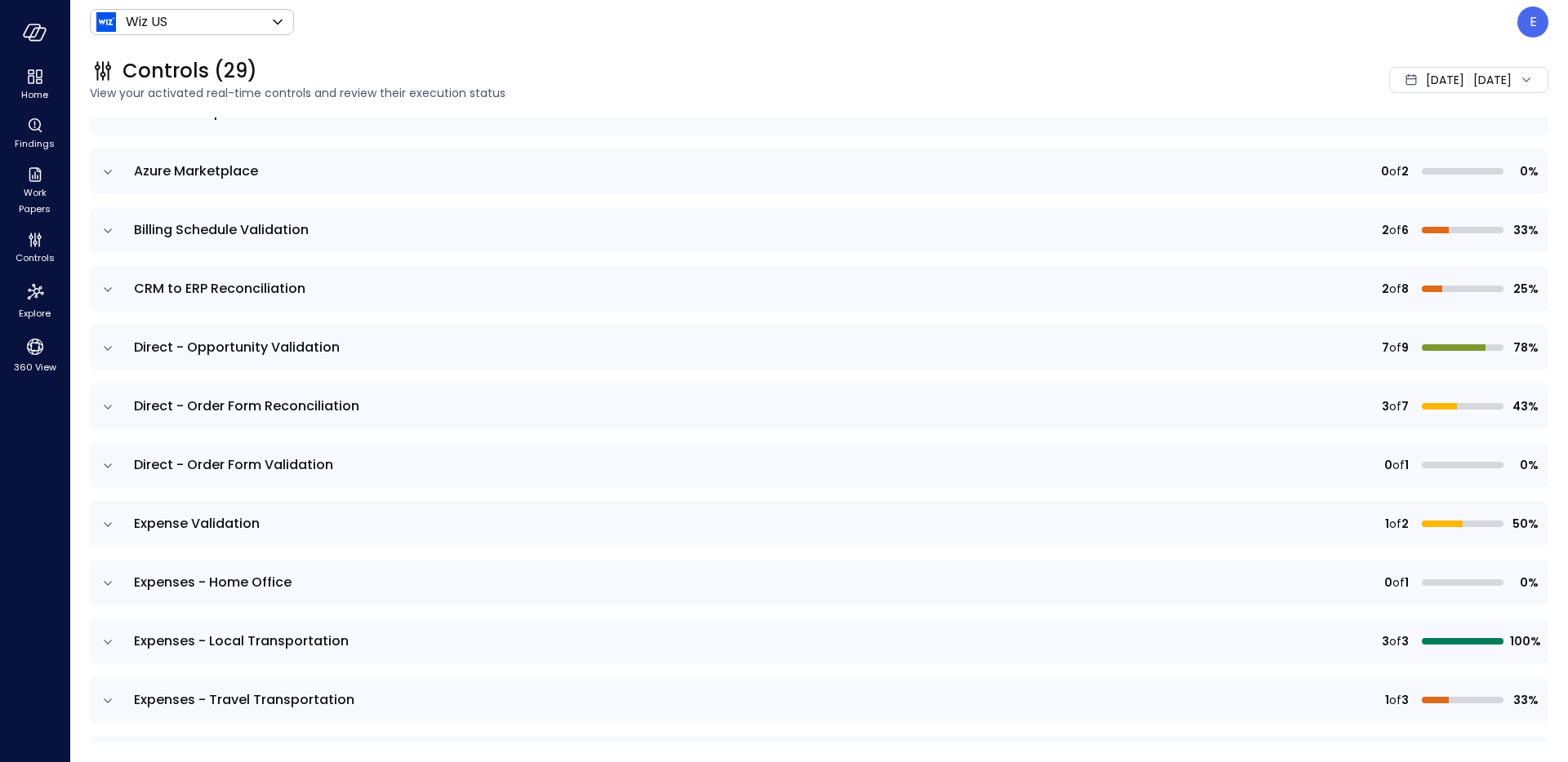
scroll to position [196, 0]
click at [111, 700] on icon "expand row" at bounding box center [108, 699] width 17 height 17
click at [115, 691] on icon "expand row" at bounding box center [108, 699] width 17 height 17
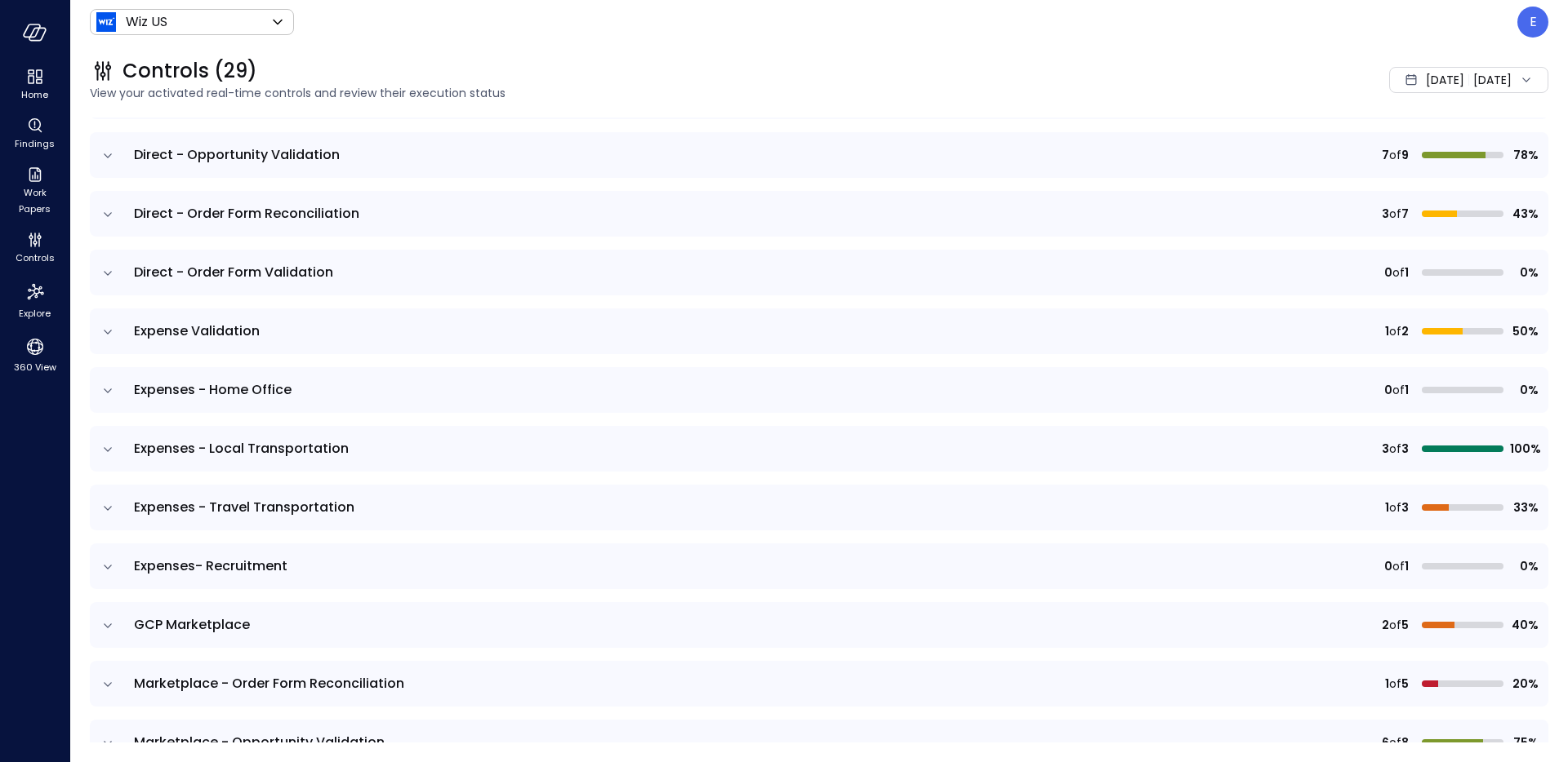
scroll to position [390, 0]
click at [113, 498] on icon "expand row" at bounding box center [108, 507] width 17 height 17
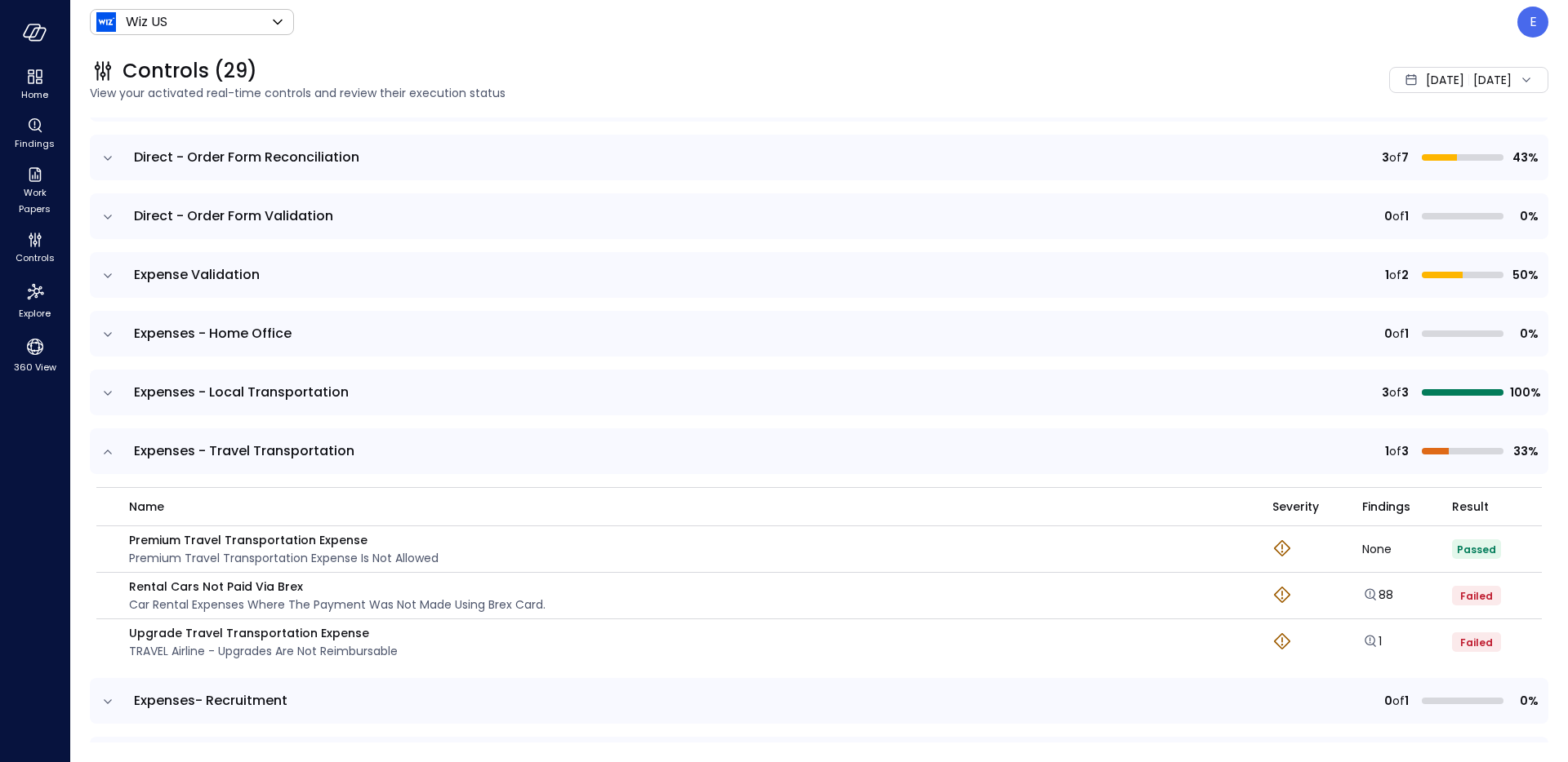
scroll to position [448, 0]
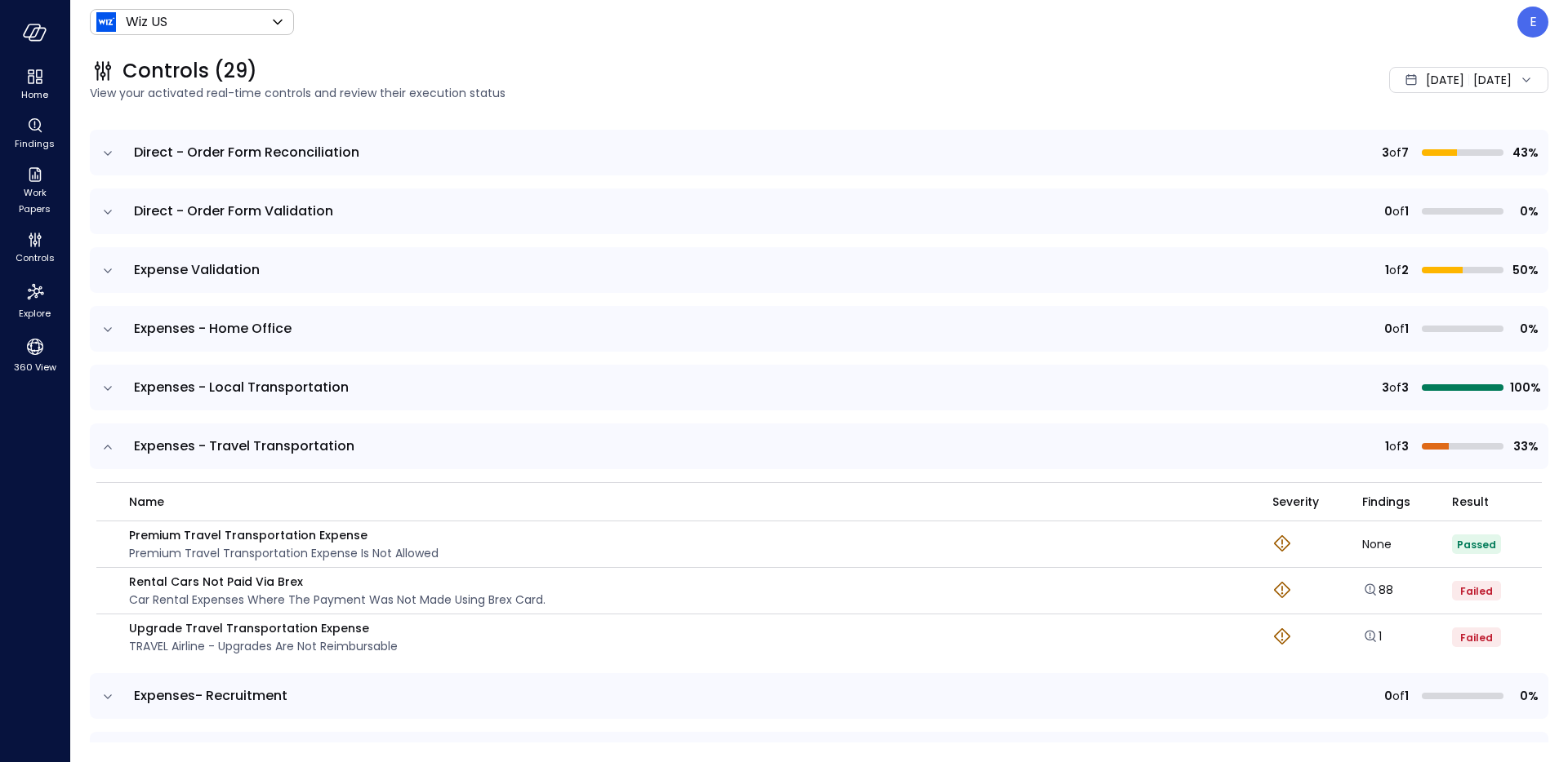
click at [363, 537] on p "Premium Travel Transportation Expense" at bounding box center [284, 536] width 310 height 18
copy p "Premium Travel Transportation Expense"
click at [870, 114] on div "Controls (29) View your activated real-time controls and review their execution…" at bounding box center [809, 80] width 1478 height 72
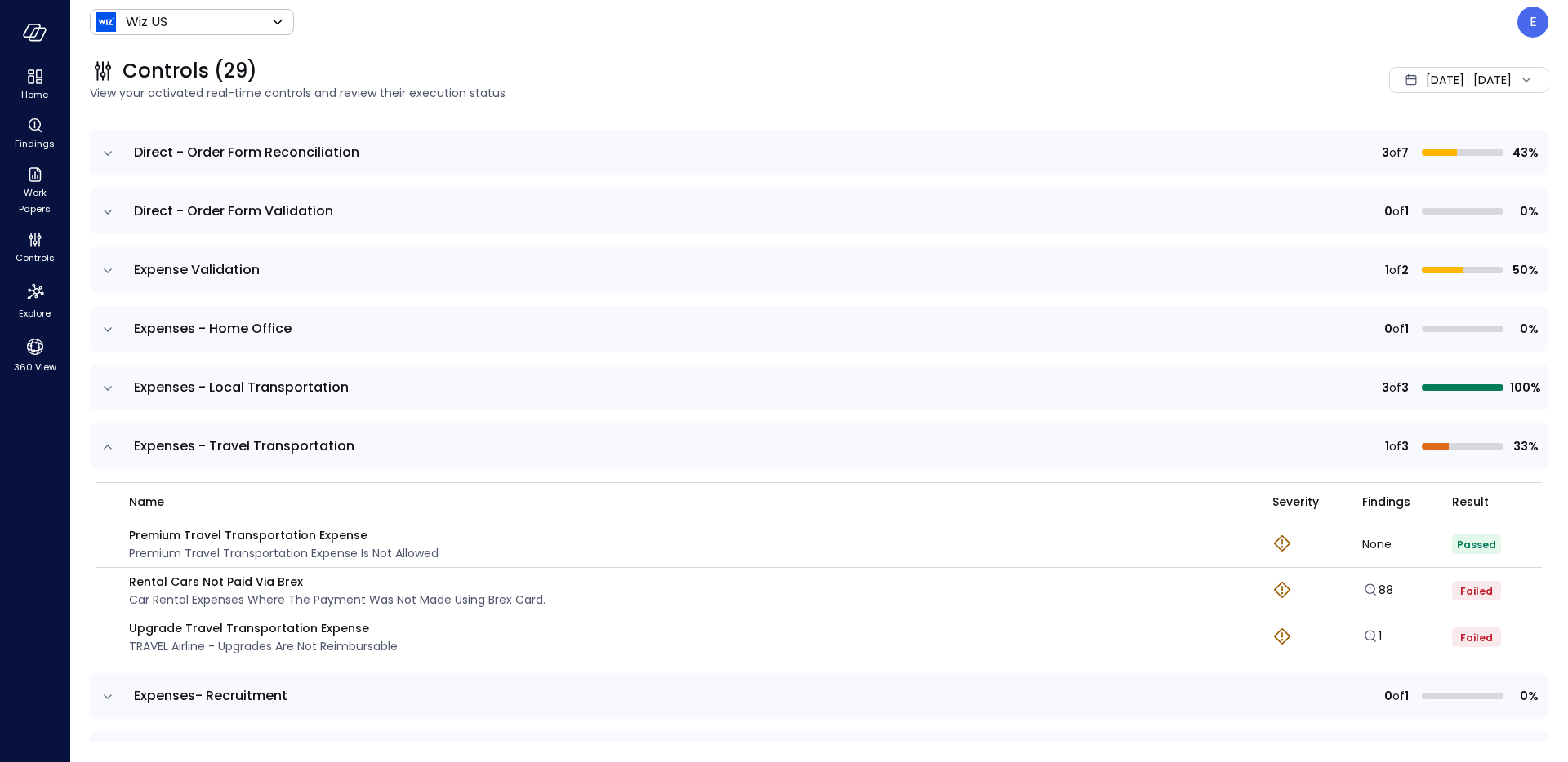
click at [113, 452] on icon "expand row" at bounding box center [108, 447] width 17 height 17
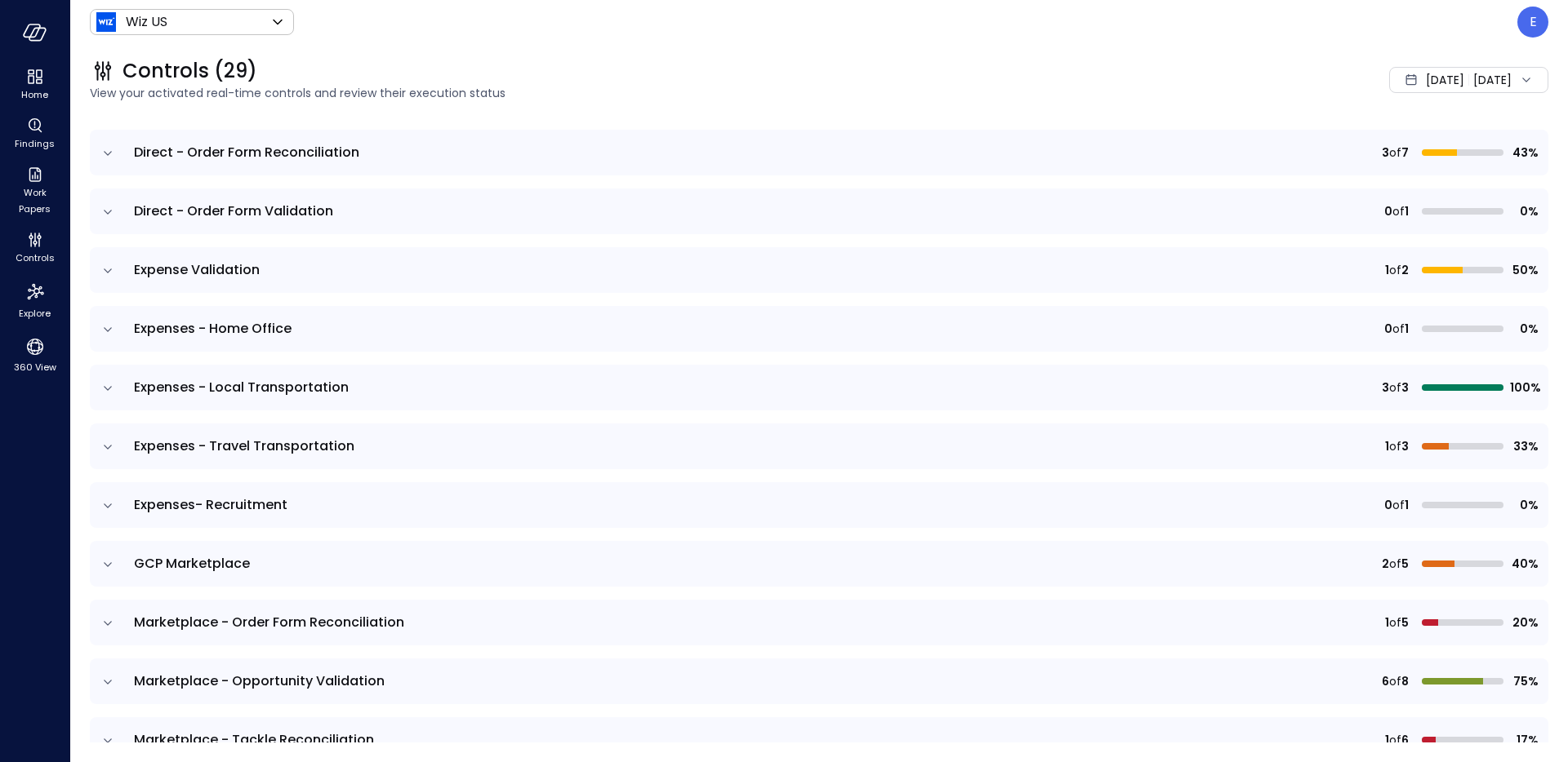
click at [113, 452] on icon "expand row" at bounding box center [108, 447] width 17 height 17
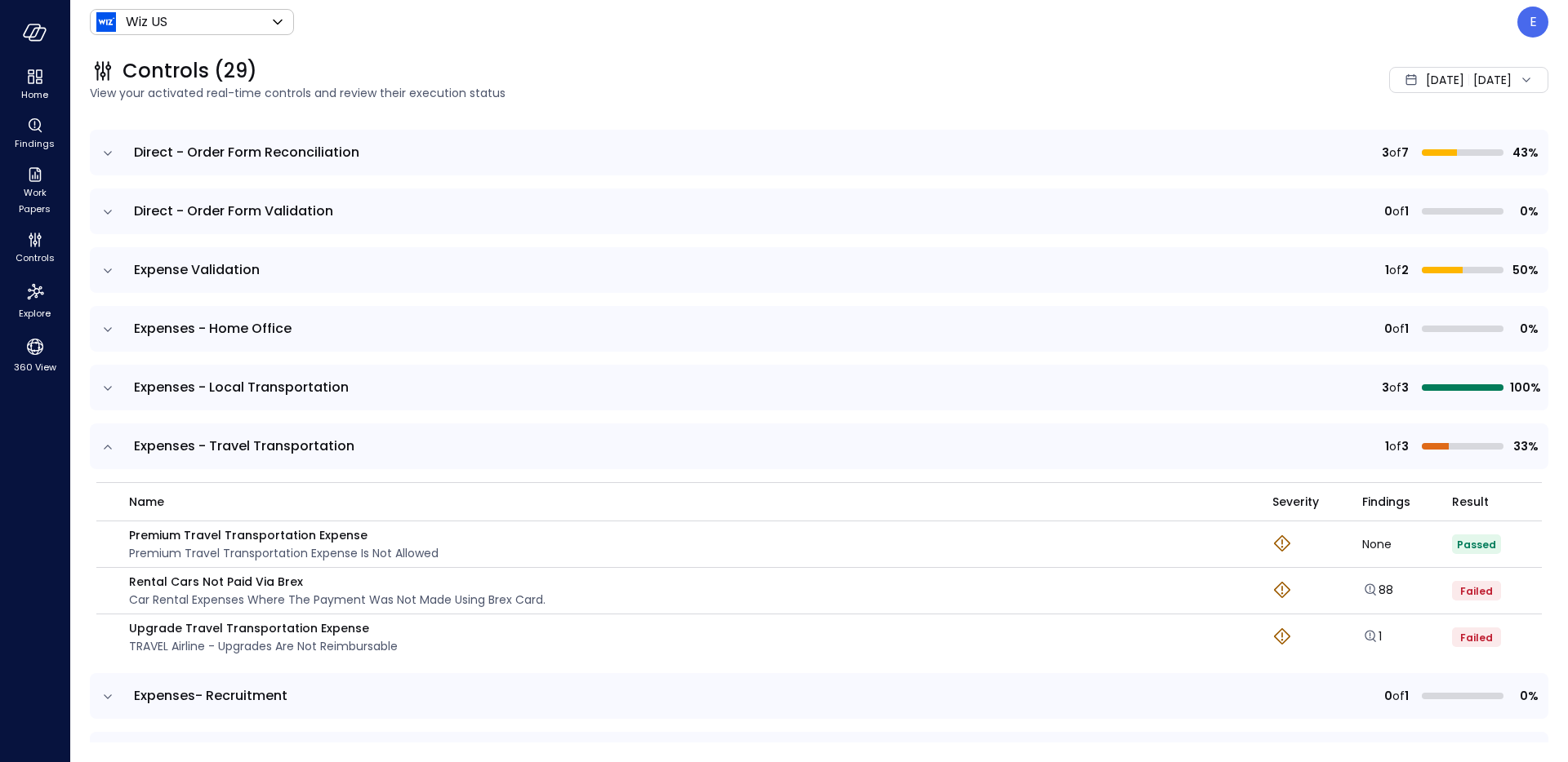
click at [113, 452] on icon "expand row" at bounding box center [108, 447] width 17 height 17
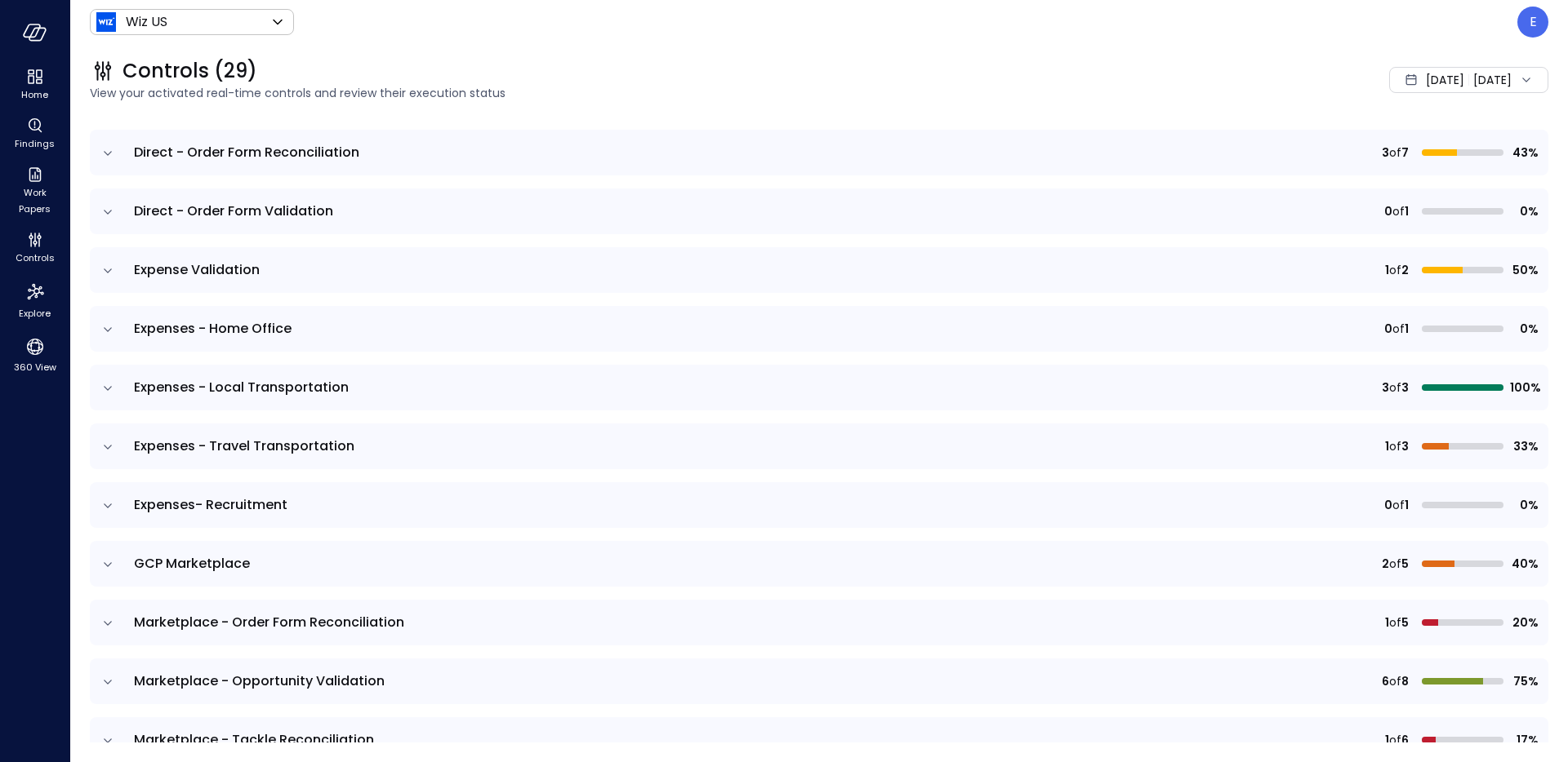
click at [105, 390] on icon "expand row" at bounding box center [108, 389] width 17 height 17
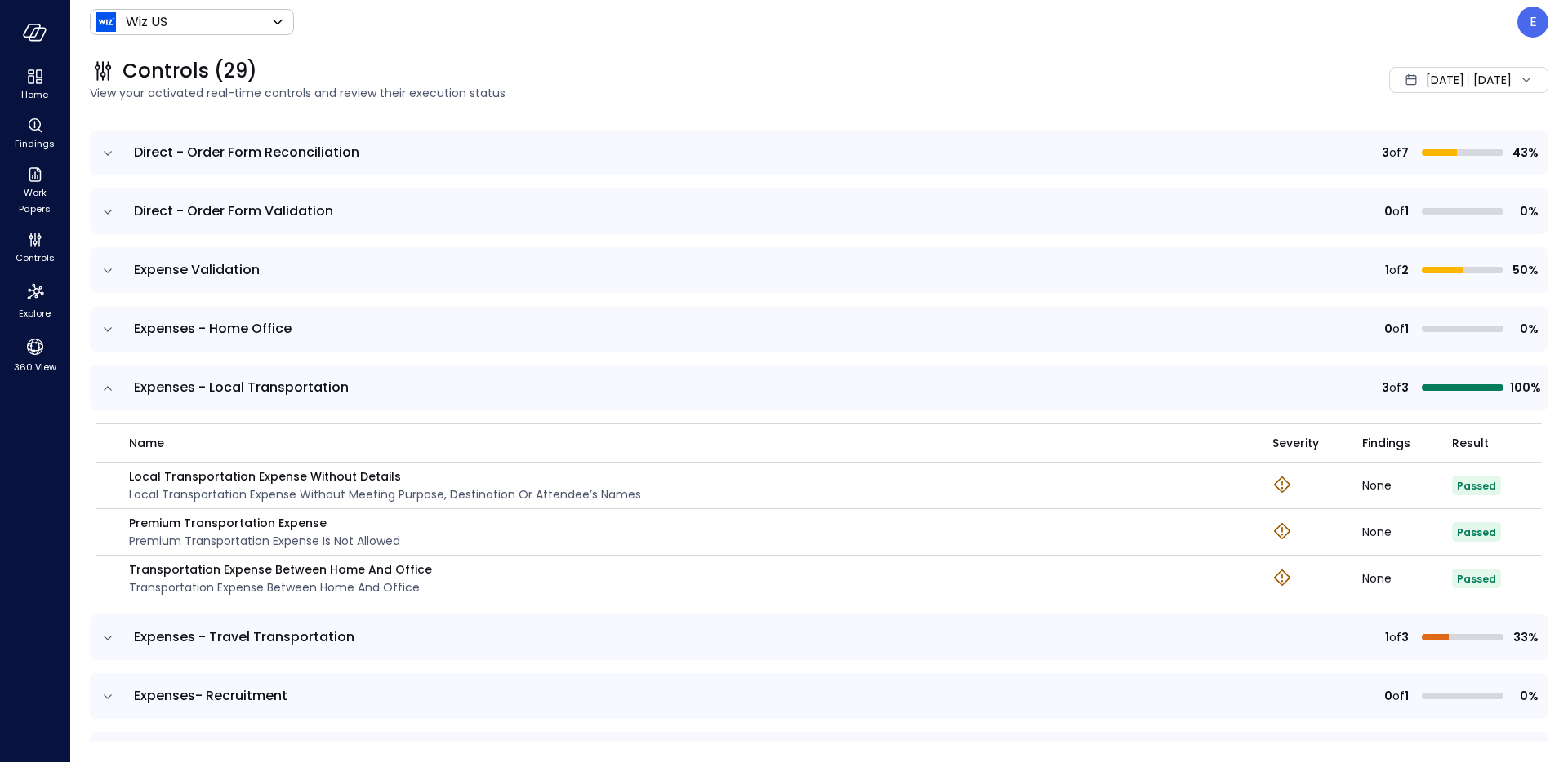
click at [105, 390] on icon "expand row" at bounding box center [108, 389] width 17 height 17
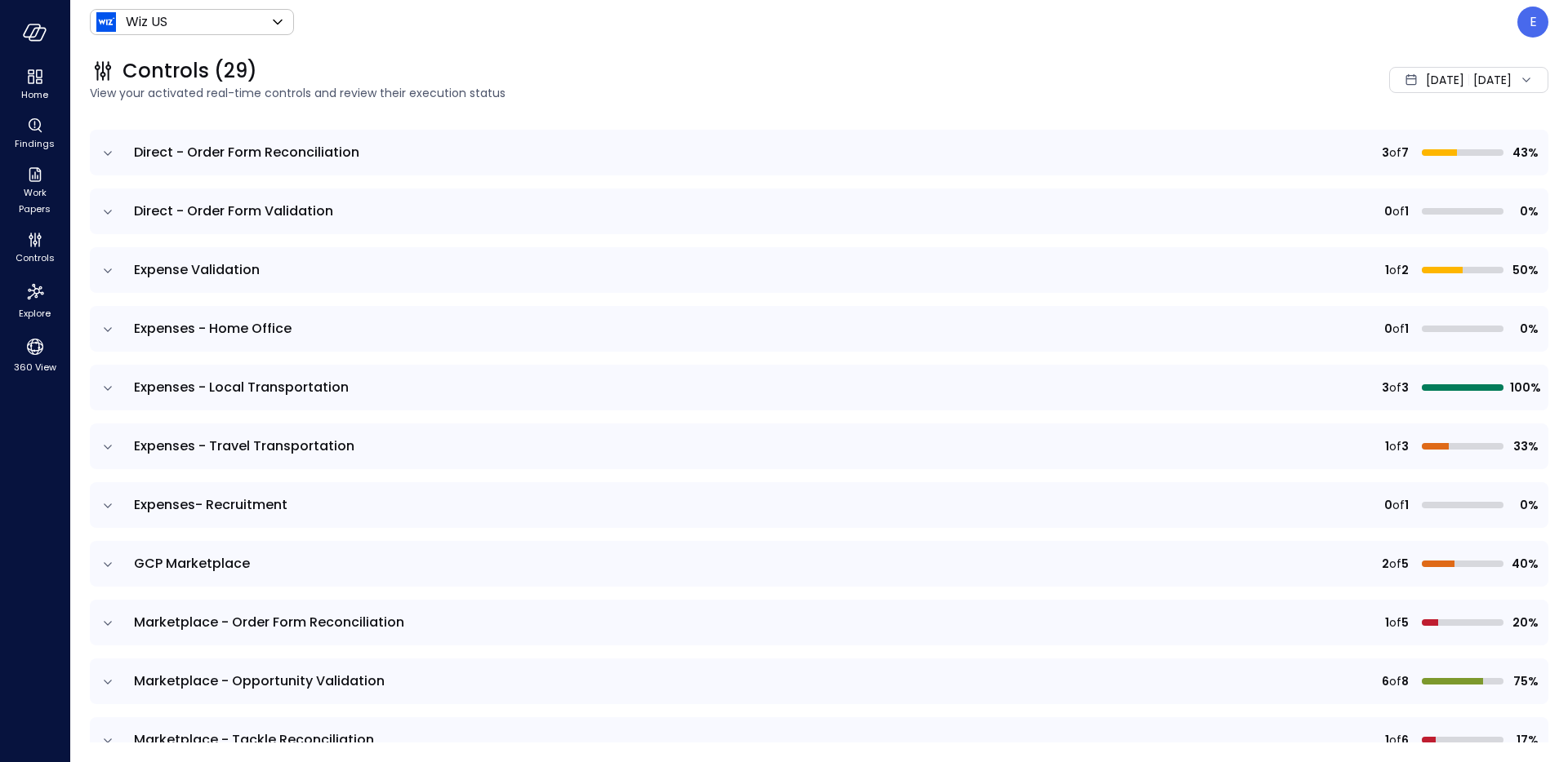
click at [109, 336] on icon "expand row" at bounding box center [108, 330] width 17 height 17
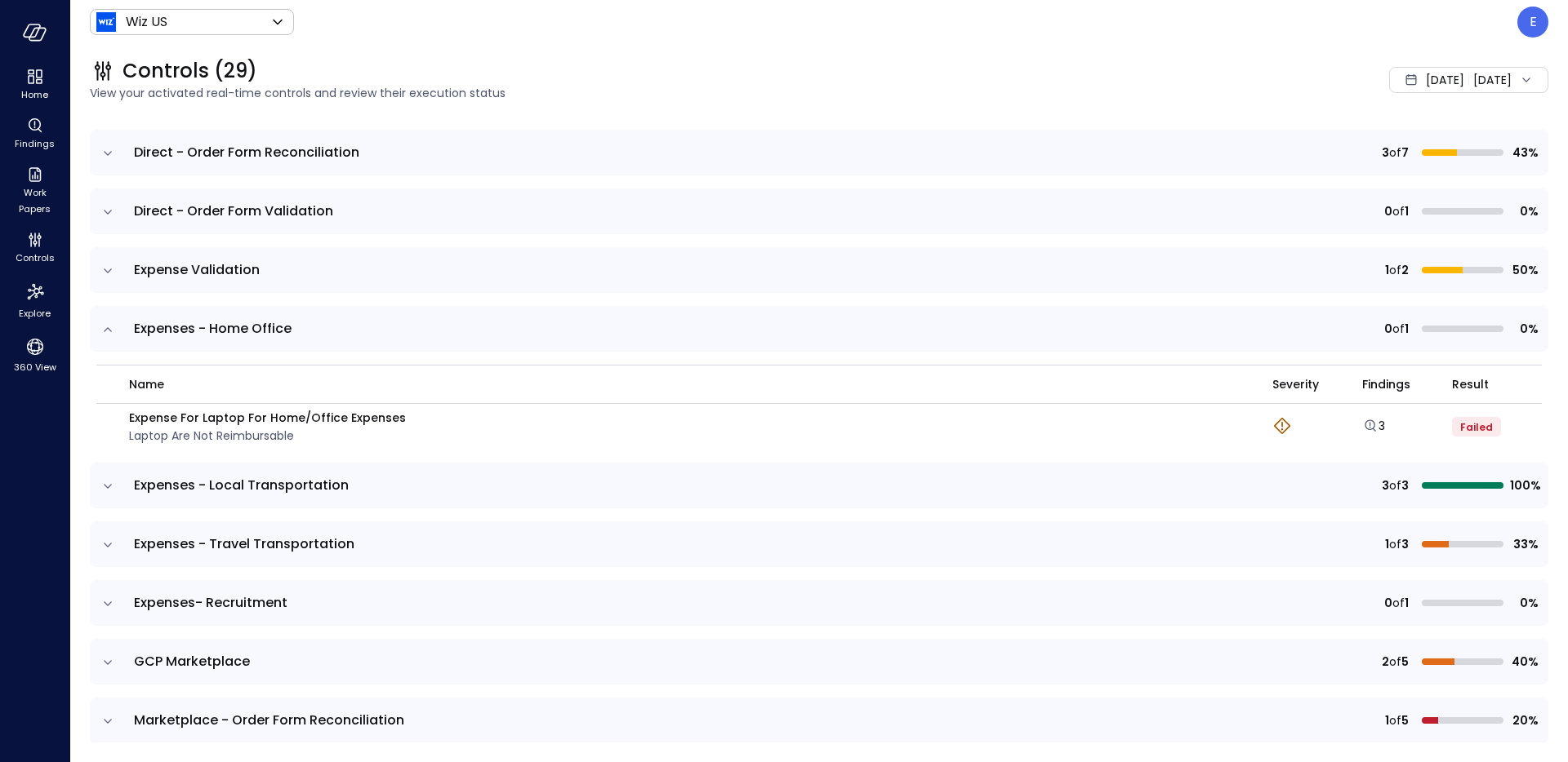
click at [109, 336] on icon "expand row" at bounding box center [108, 330] width 17 height 17
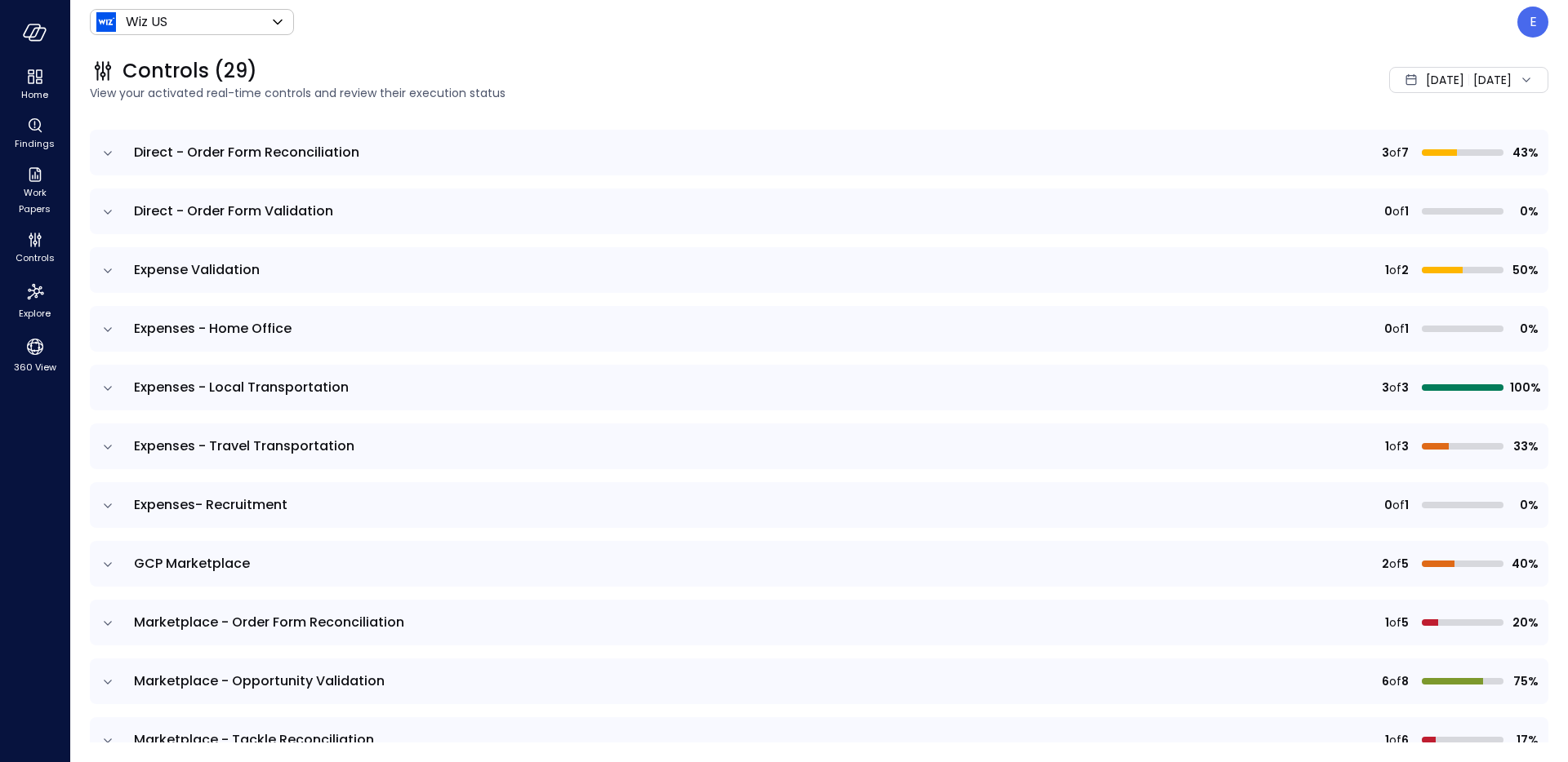
click at [109, 280] on td at bounding box center [107, 270] width 34 height 46
click at [117, 266] on td at bounding box center [107, 270] width 34 height 46
click at [108, 269] on icon "expand row" at bounding box center [108, 271] width 17 height 17
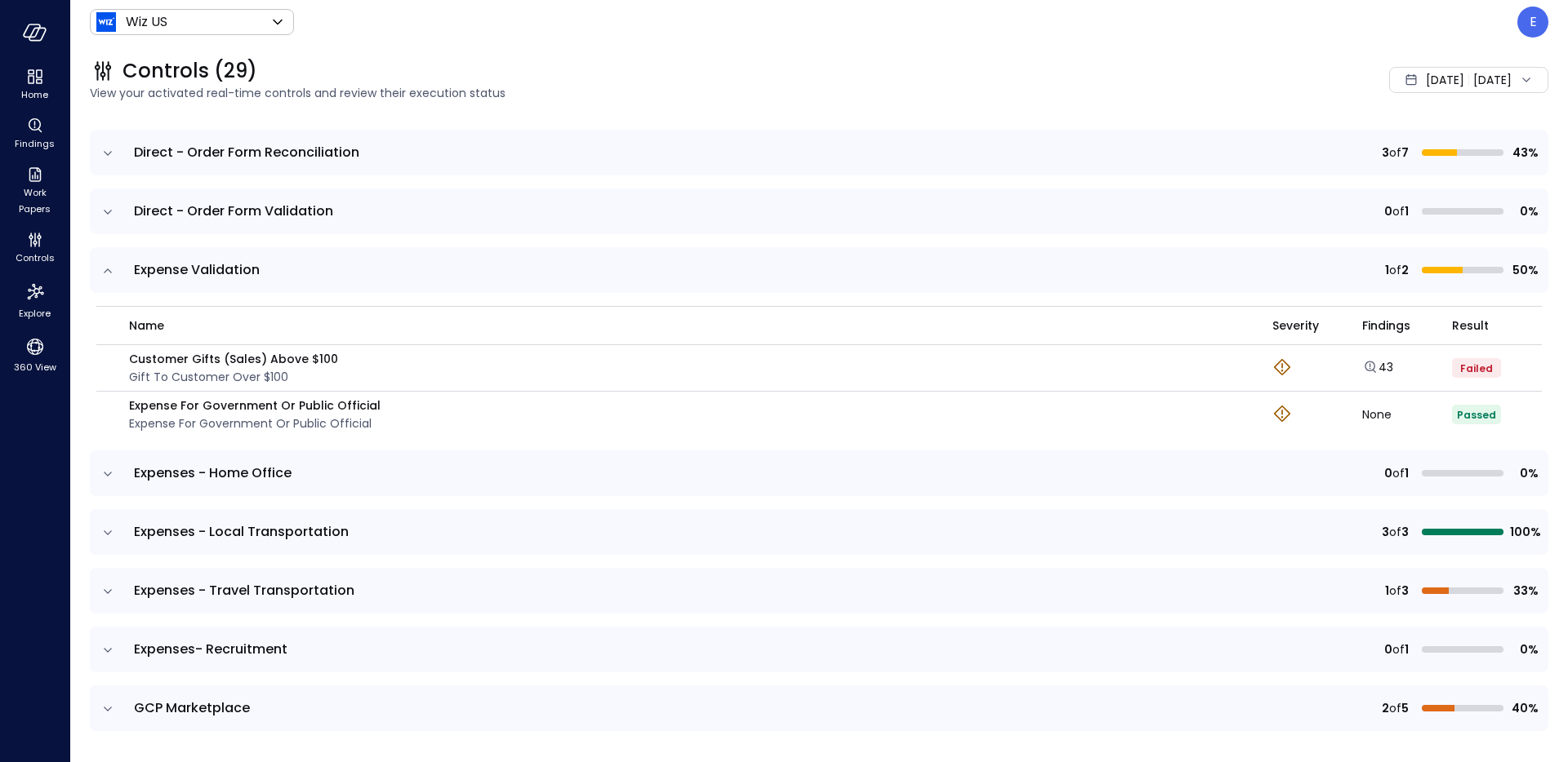
click at [108, 269] on icon "expand row" at bounding box center [108, 271] width 17 height 17
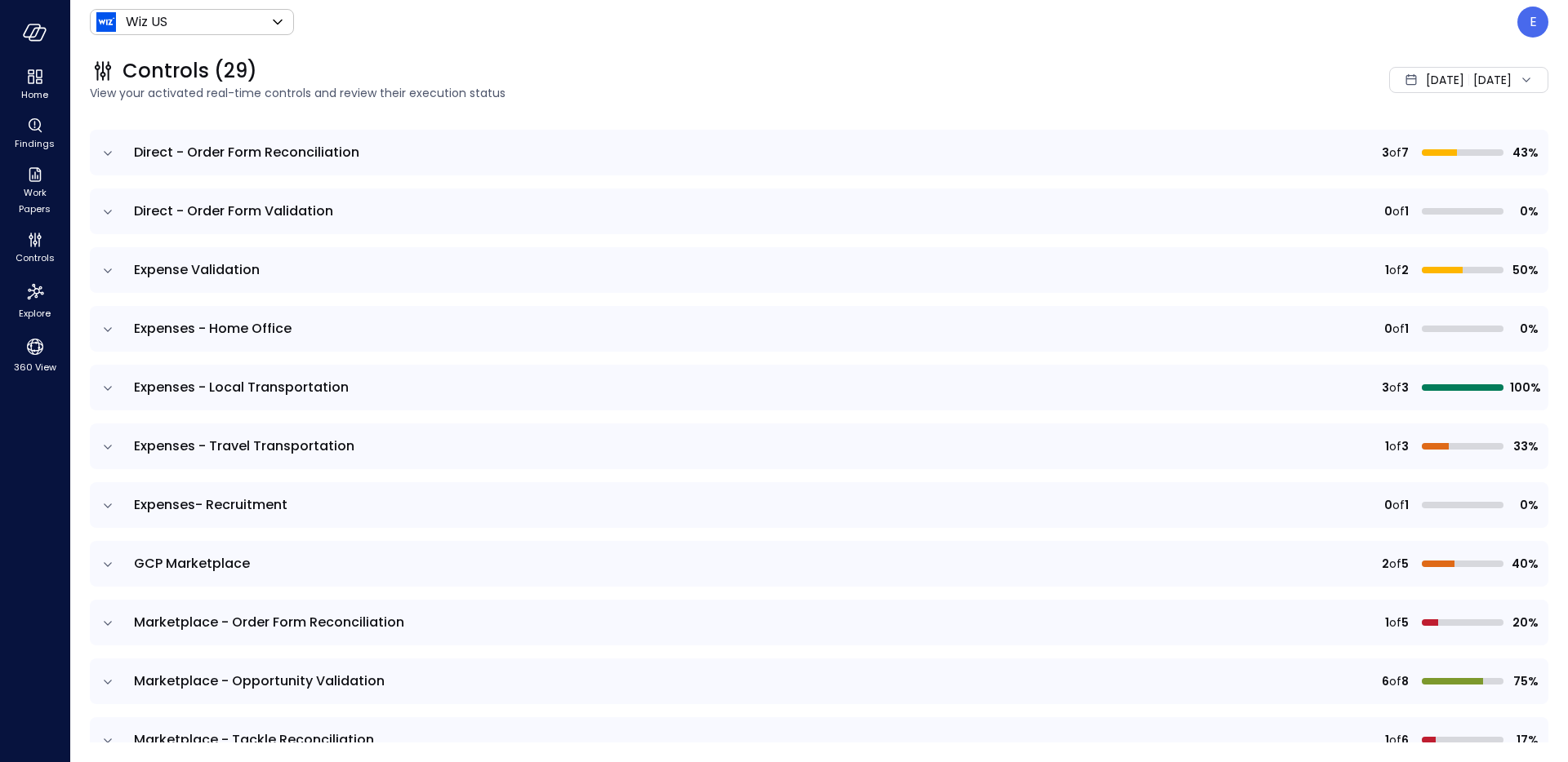
click at [108, 440] on icon "expand row" at bounding box center [108, 447] width 17 height 17
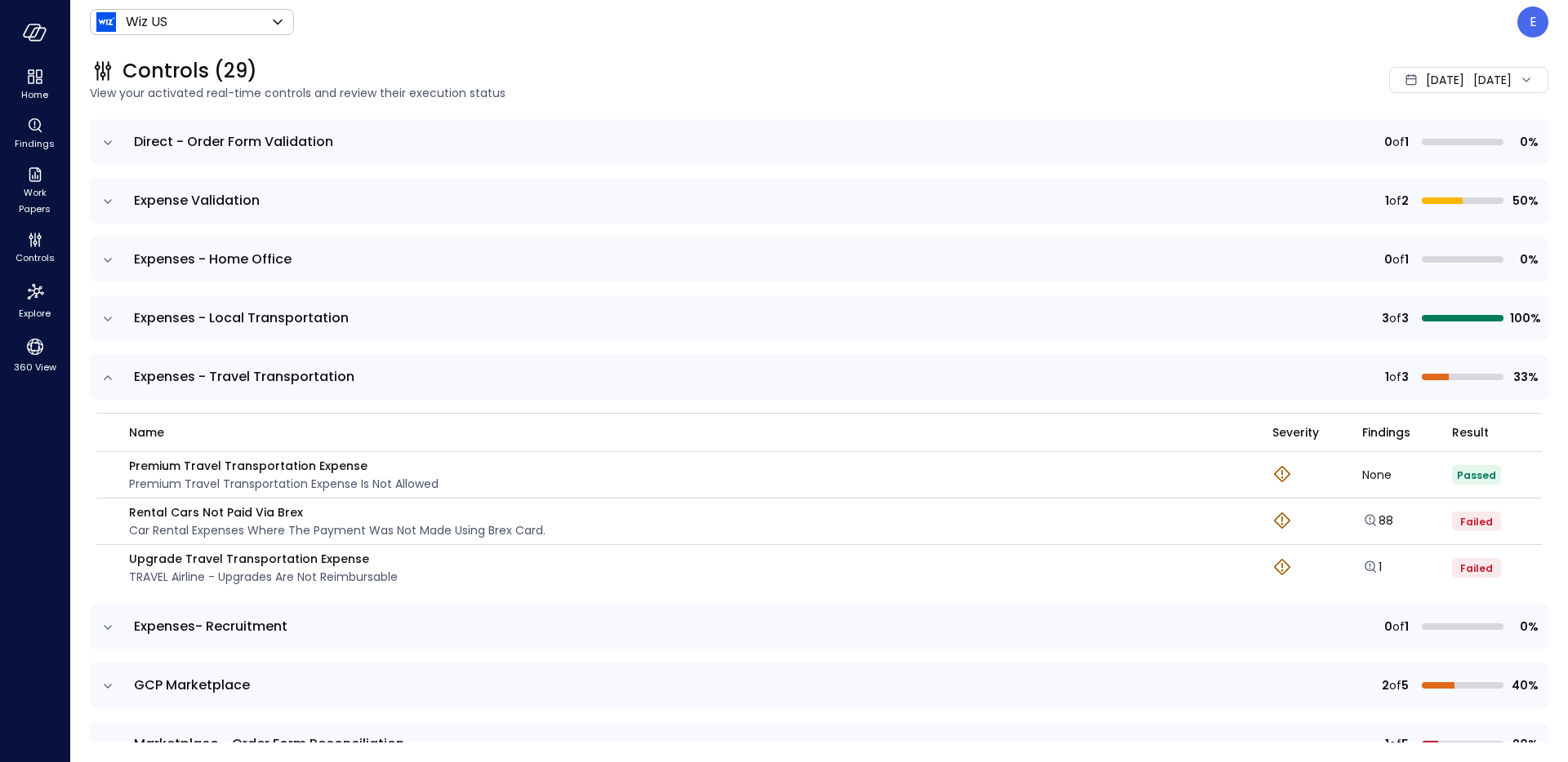
scroll to position [519, 0]
drag, startPoint x: 345, startPoint y: 558, endPoint x: 128, endPoint y: 558, distance: 217.0
click at [128, 558] on div "Upgrade Travel Transportation Expense TRAVEL Airline - Upgrades are not reimbur…" at bounding box center [679, 566] width 1146 height 36
copy p "Upgrade Travel Transportation Expen"
click at [353, 560] on p "Upgrade Travel Transportation Expense" at bounding box center [264, 558] width 269 height 18
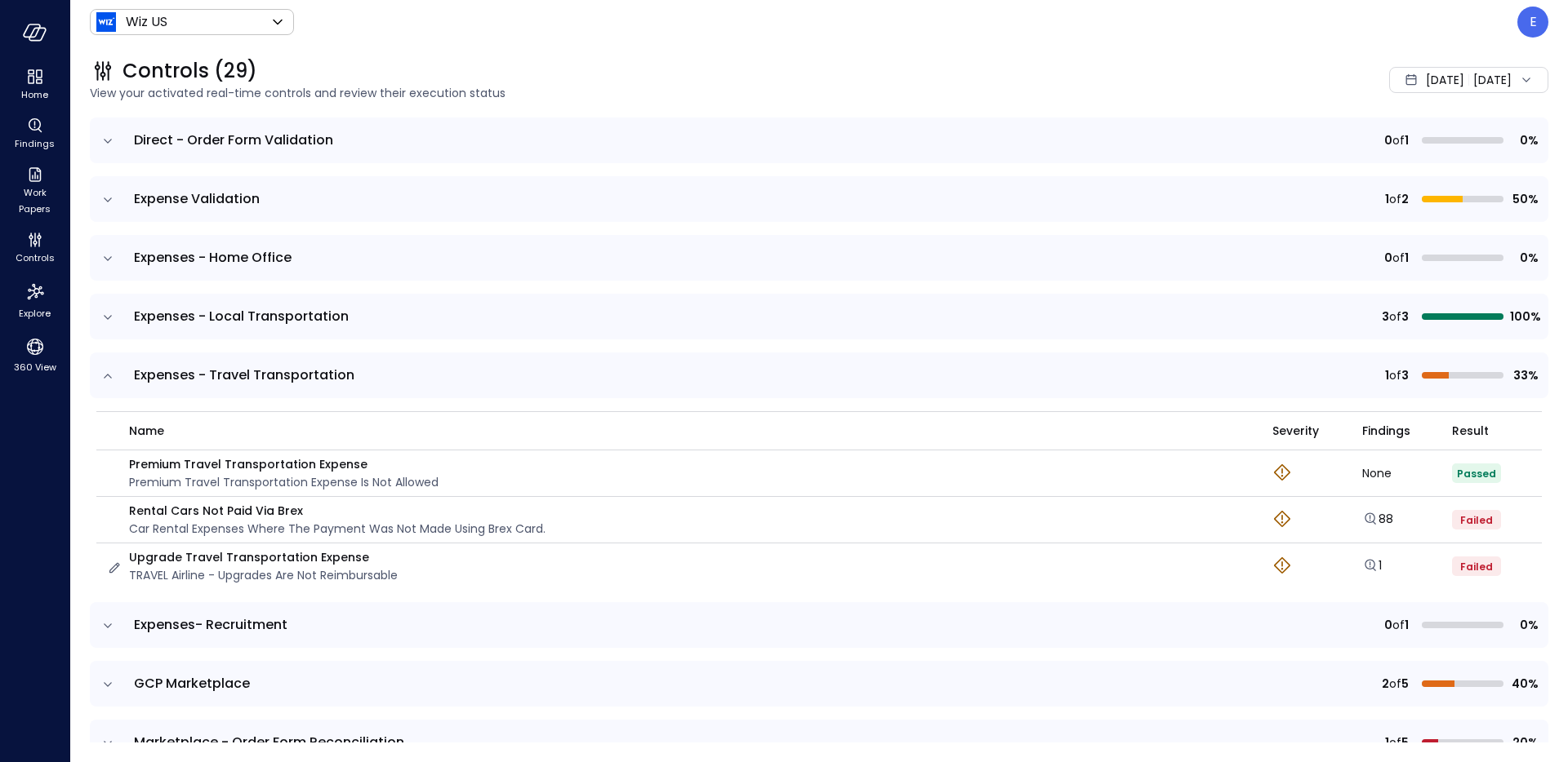
click at [353, 560] on p "Upgrade Travel Transportation Expense" at bounding box center [264, 558] width 269 height 18
click at [316, 366] on span "Expenses - Travel Transportation" at bounding box center [244, 375] width 220 height 18
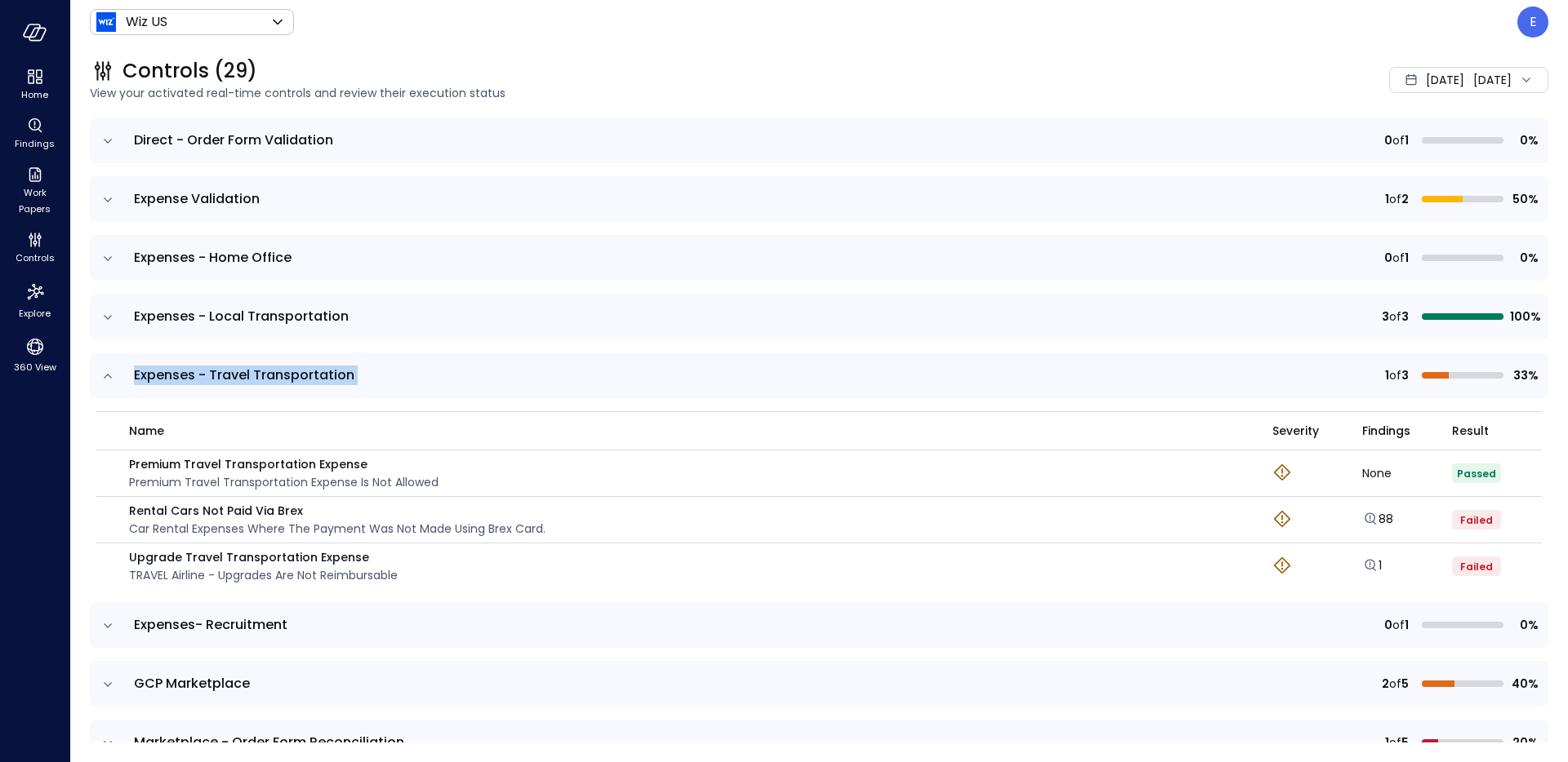
copy span "Expenses - Travel Transportation"
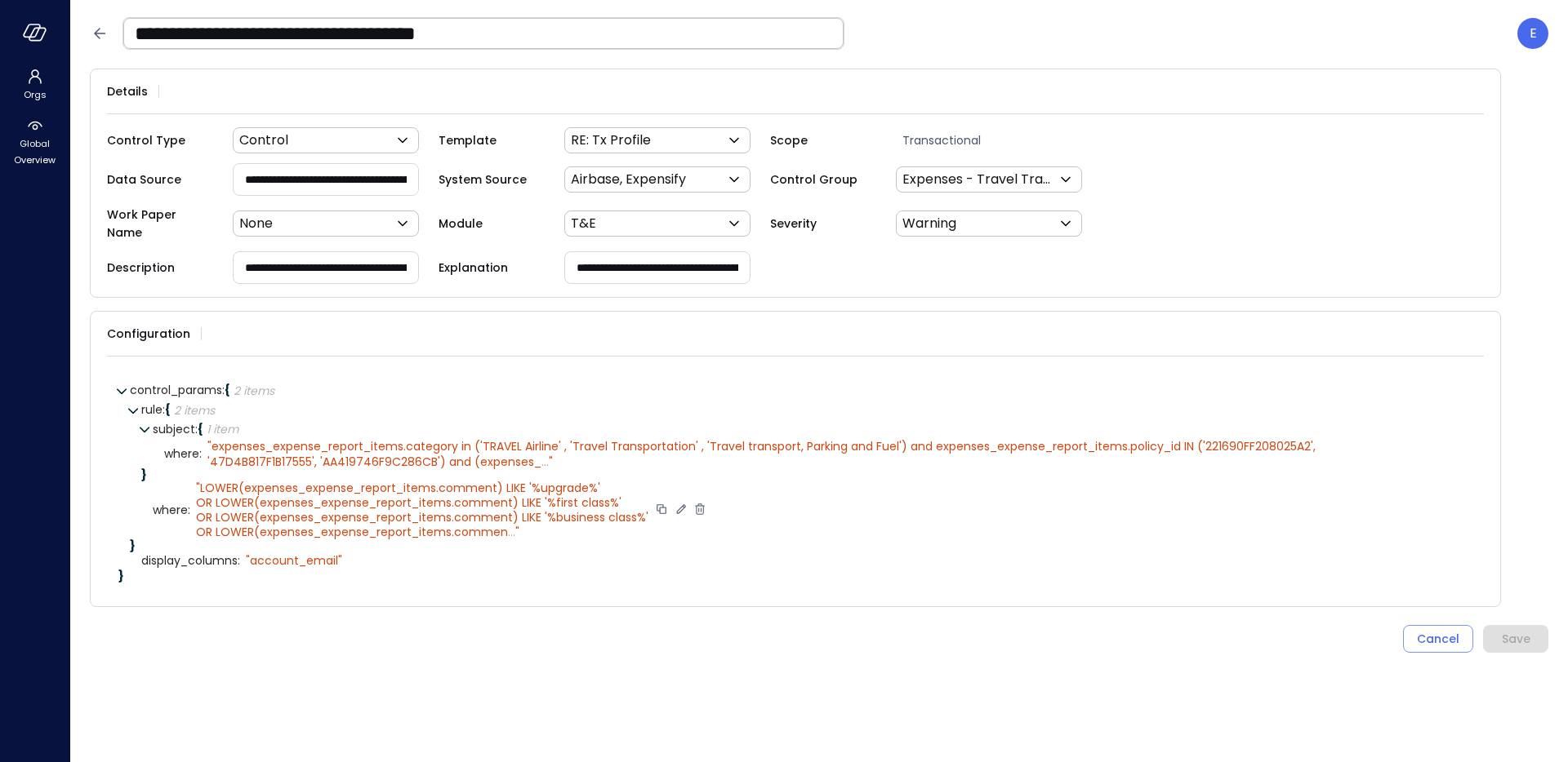
click at [511, 524] on span "..." at bounding box center [511, 532] width 8 height 17
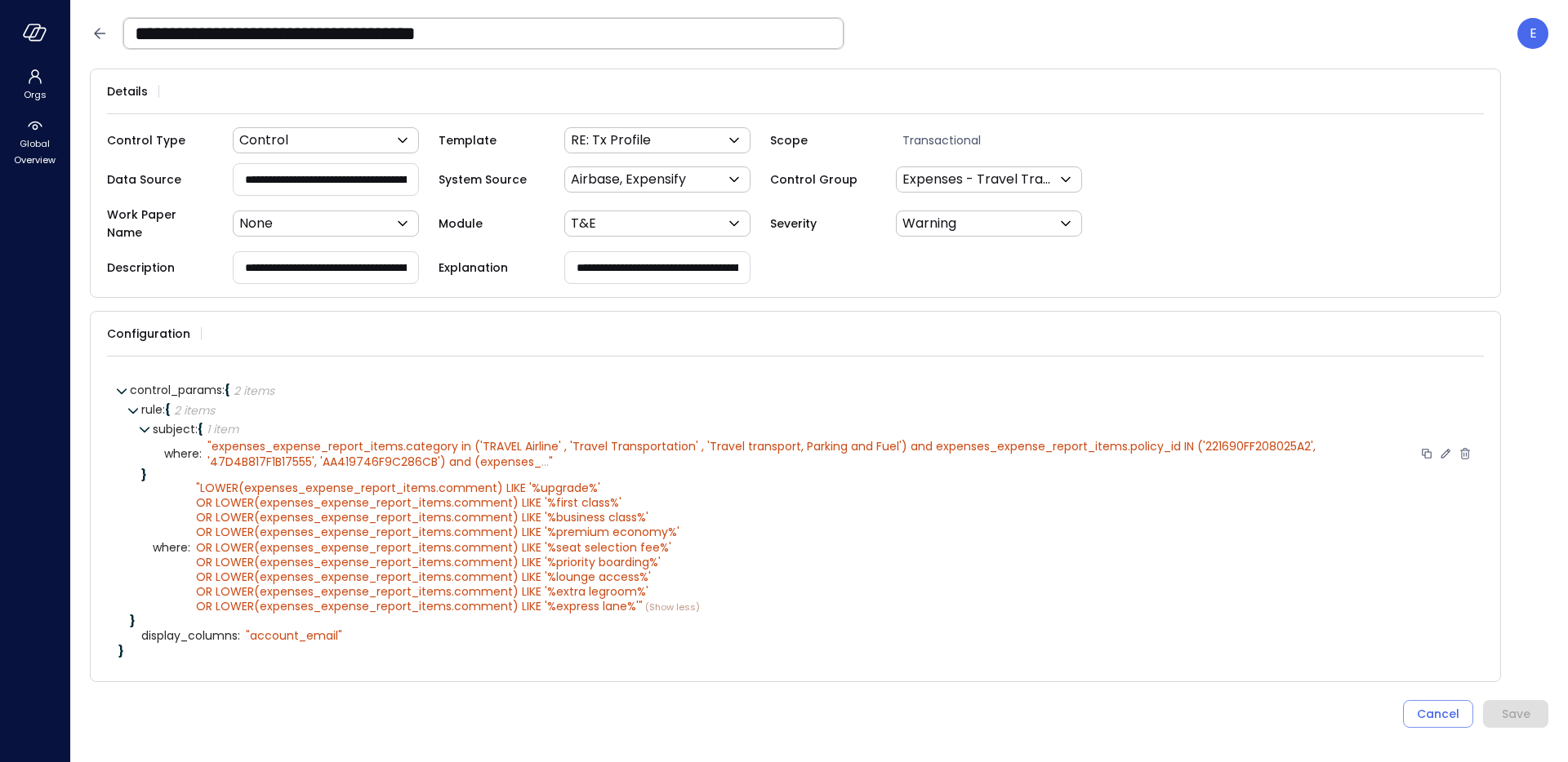
click at [524, 453] on span "expenses_expense_report_items.category in ('TRAVEL Airline' , 'Travel Transport…" at bounding box center [762, 453] width 1111 height 31
click at [541, 454] on span "..." at bounding box center [544, 462] width 8 height 17
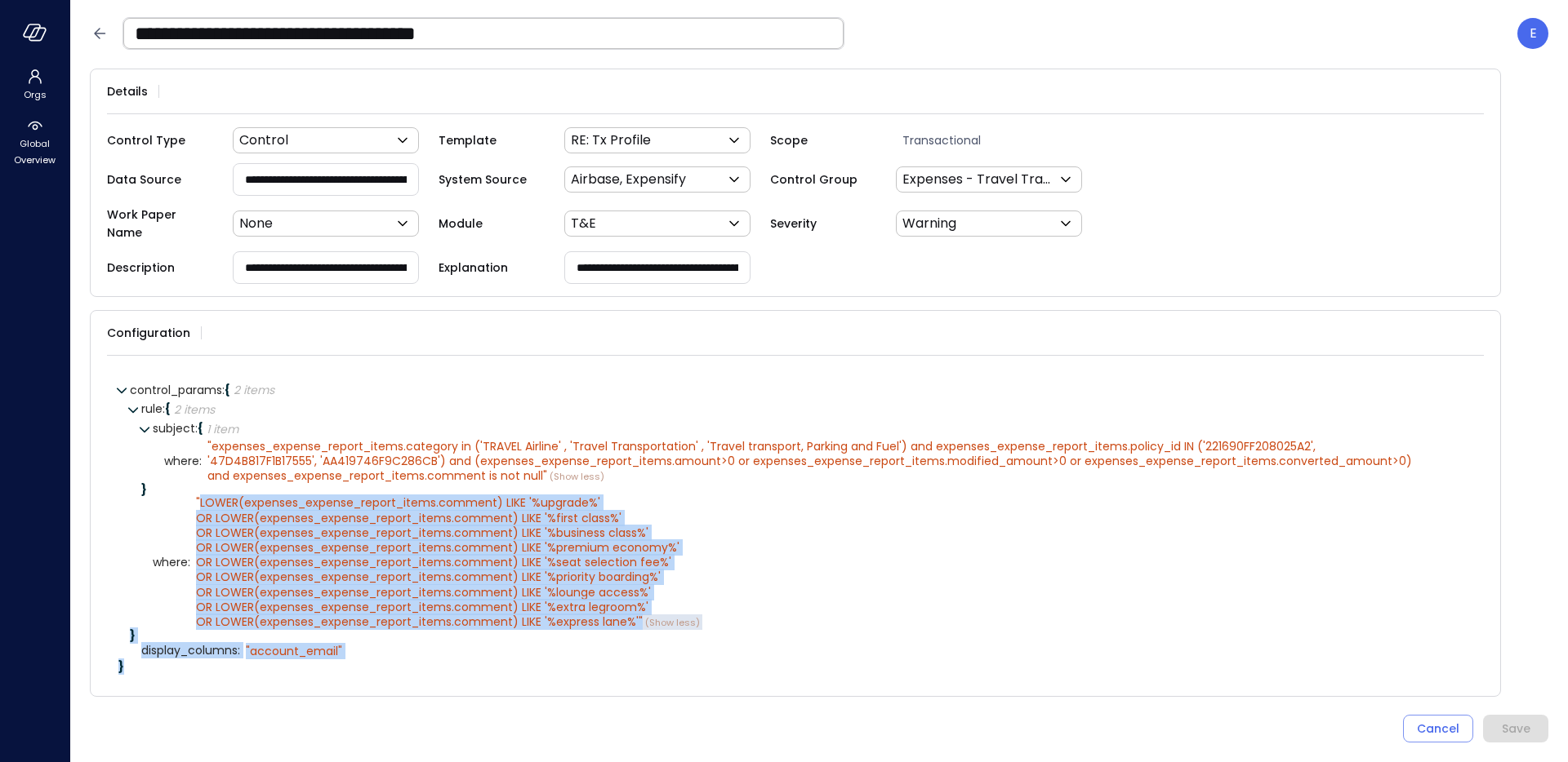
scroll to position [4, 0]
drag, startPoint x: 201, startPoint y: 490, endPoint x: 635, endPoint y: 608, distance: 449.8
click at [635, 608] on span "LOWER(expenses_expense_report_items.comment) LIKE '%upgrade%' OR LOWER(expenses…" at bounding box center [438, 562] width 483 height 135
copy span "LOWER(expenses_expense_report_items.comment) LIKE '%upgrade%' OR LOWER(expenses…"
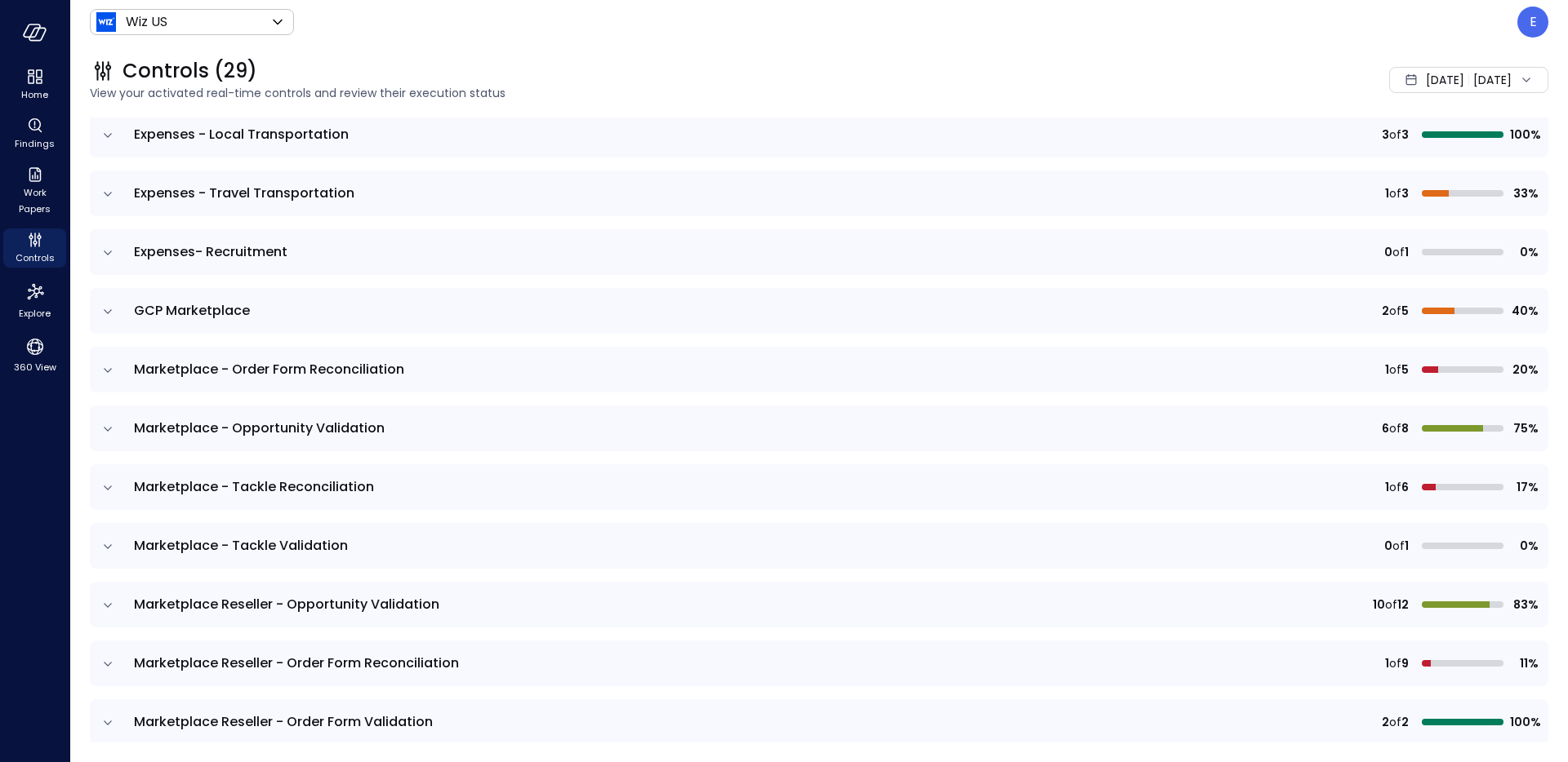
scroll to position [387, 0]
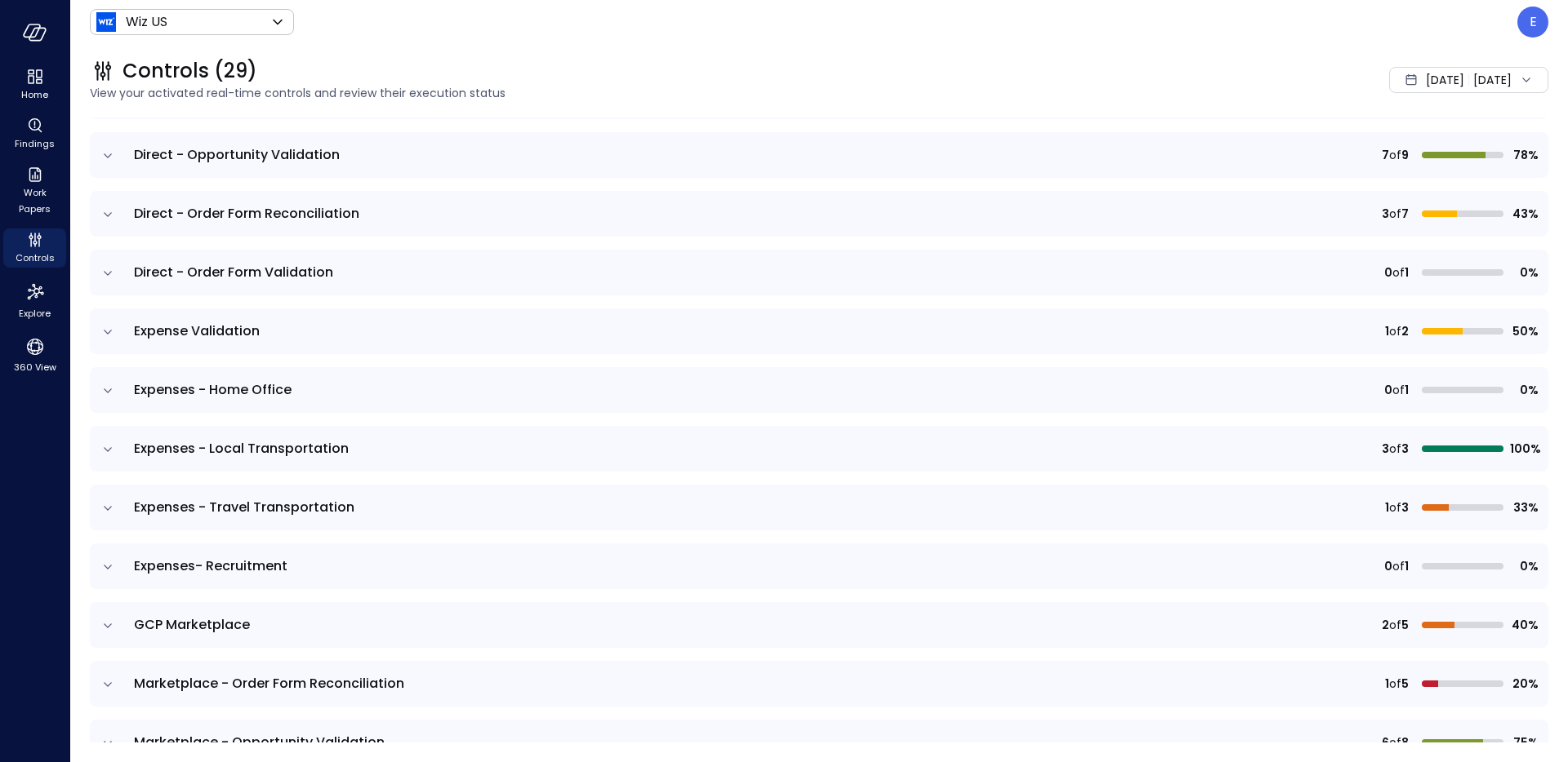
click at [113, 507] on icon "expand row" at bounding box center [108, 509] width 17 height 17
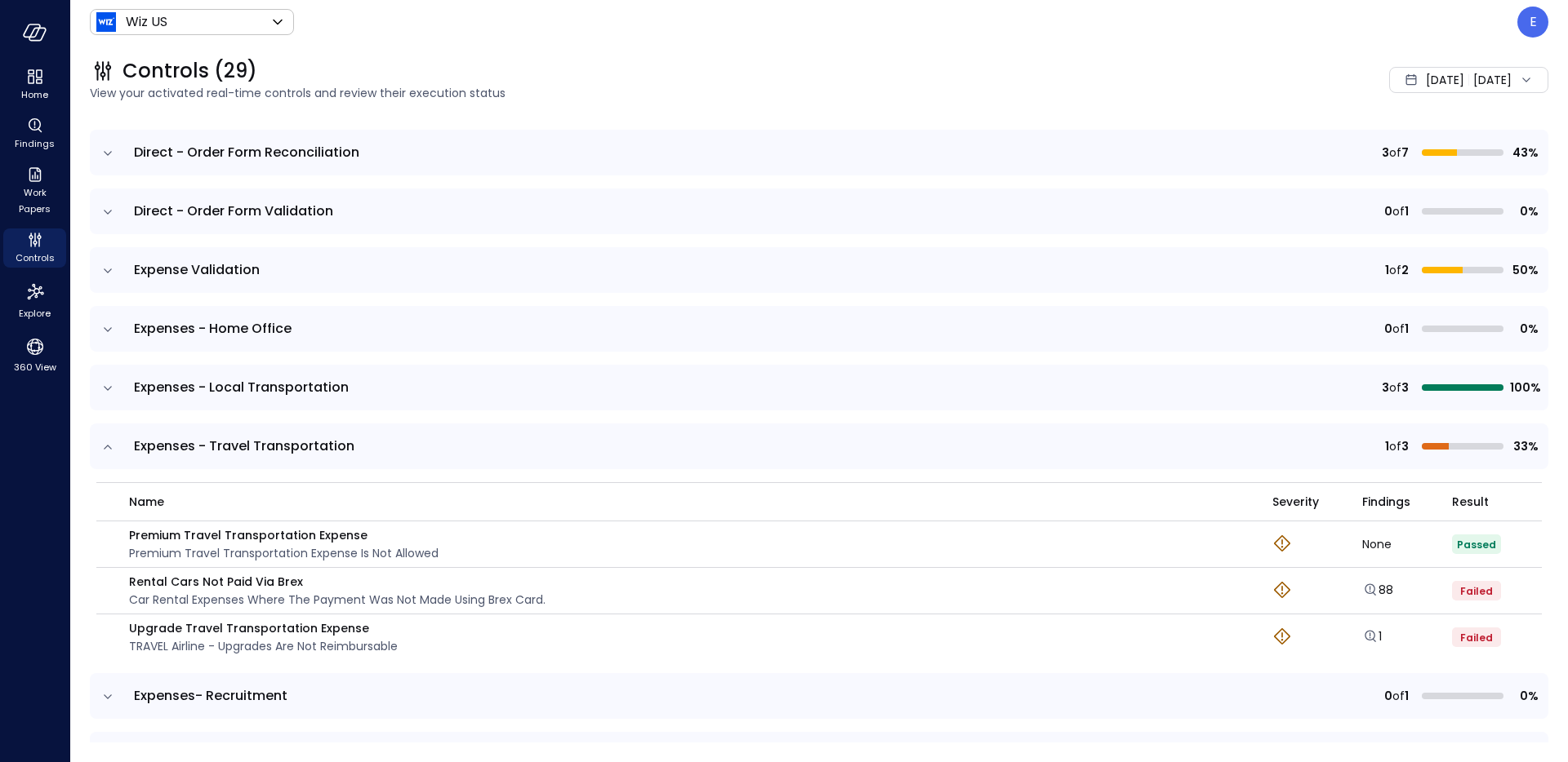
scroll to position [453, 0]
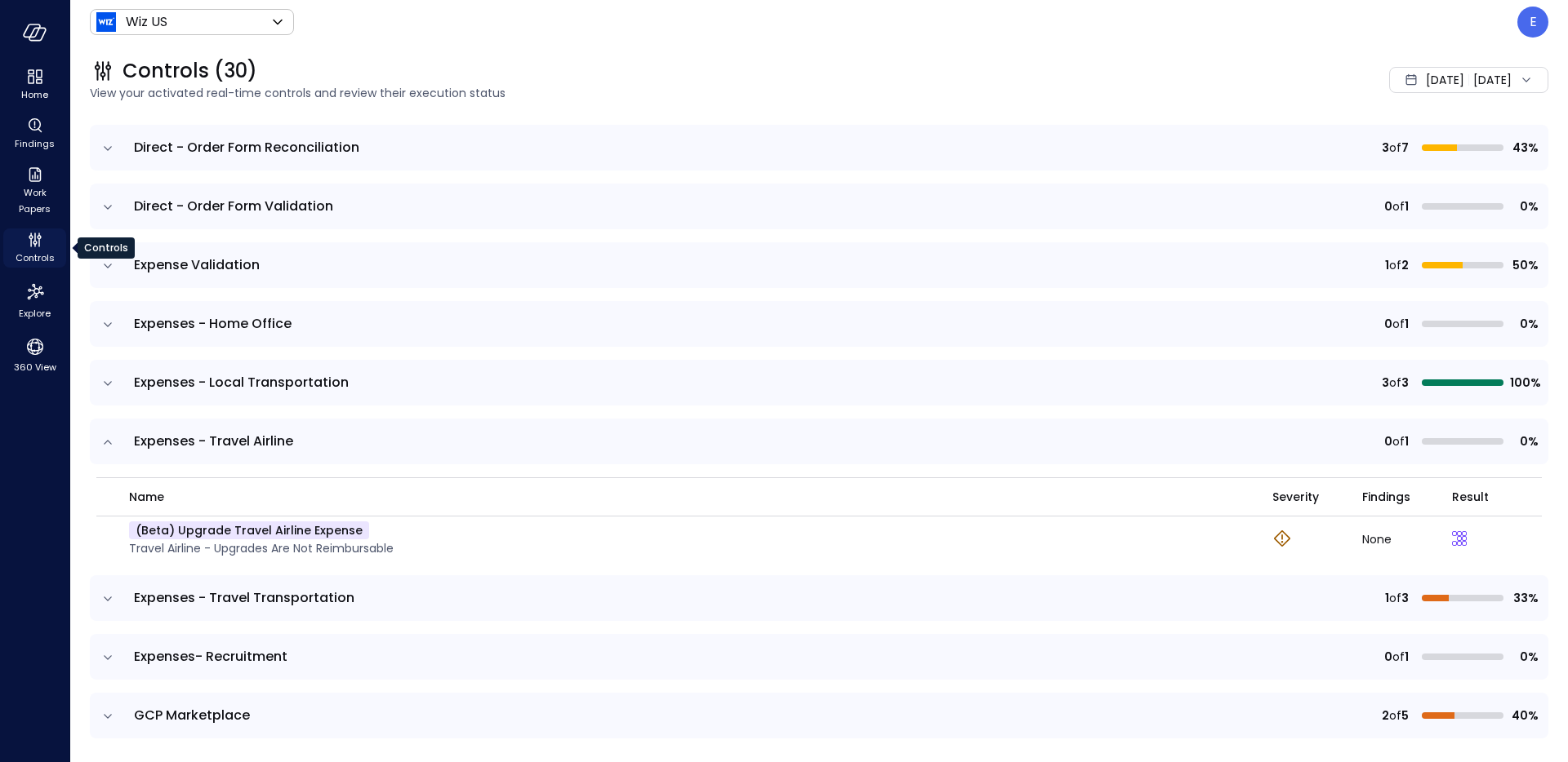
click at [35, 241] on icon "Controls" at bounding box center [34, 243] width 4 height 4
click at [31, 244] on icon "Controls" at bounding box center [34, 240] width 19 height 19
click at [1515, 86] on div at bounding box center [1522, 80] width 23 height 17
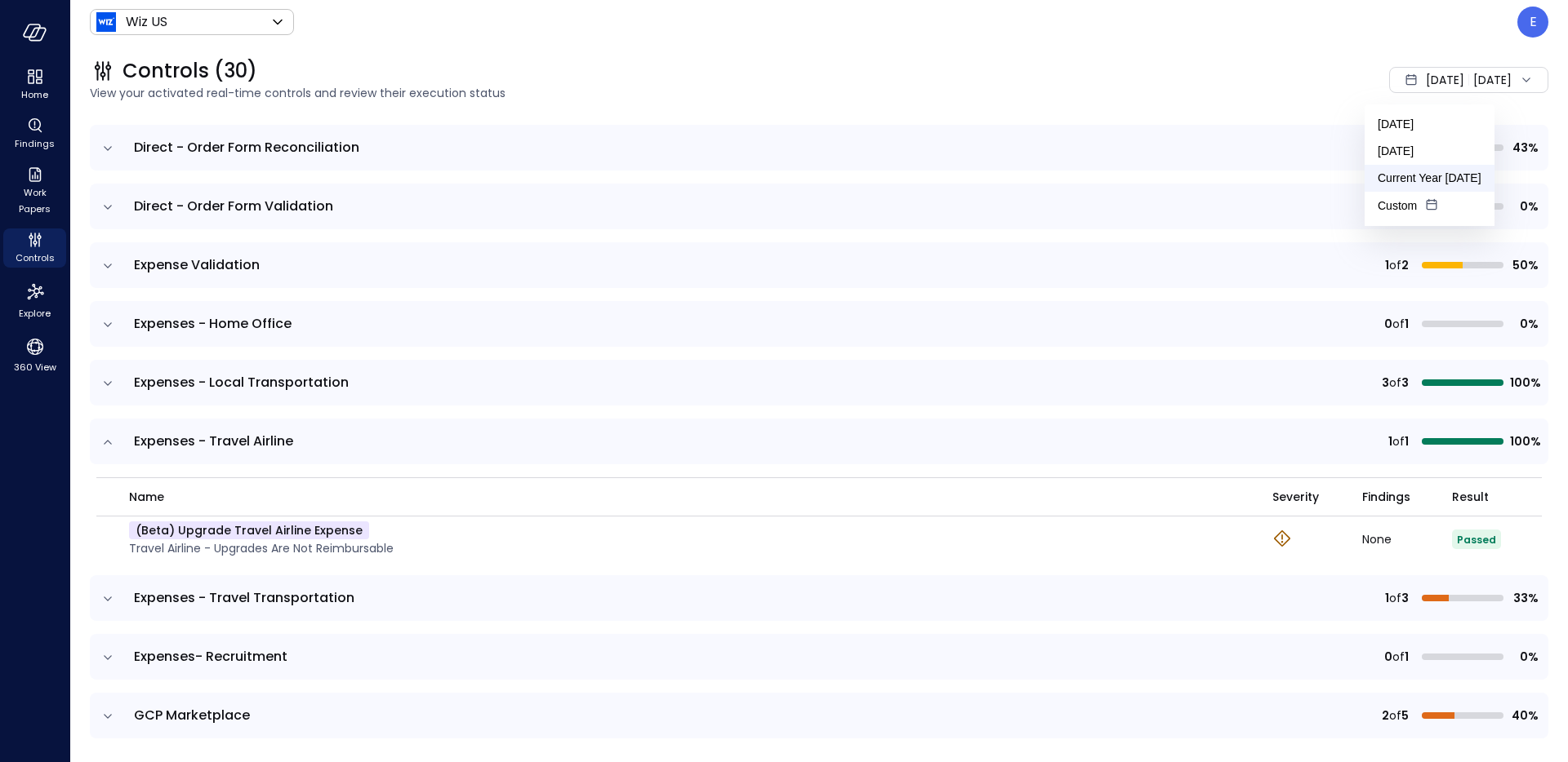
click at [1411, 182] on li "Current Year 2025" at bounding box center [1429, 179] width 130 height 27
click at [1530, 85] on icon at bounding box center [1526, 80] width 17 height 17
click at [1402, 175] on li "Current Year 2025" at bounding box center [1429, 179] width 130 height 27
click at [109, 442] on icon "expand row" at bounding box center [108, 442] width 17 height 17
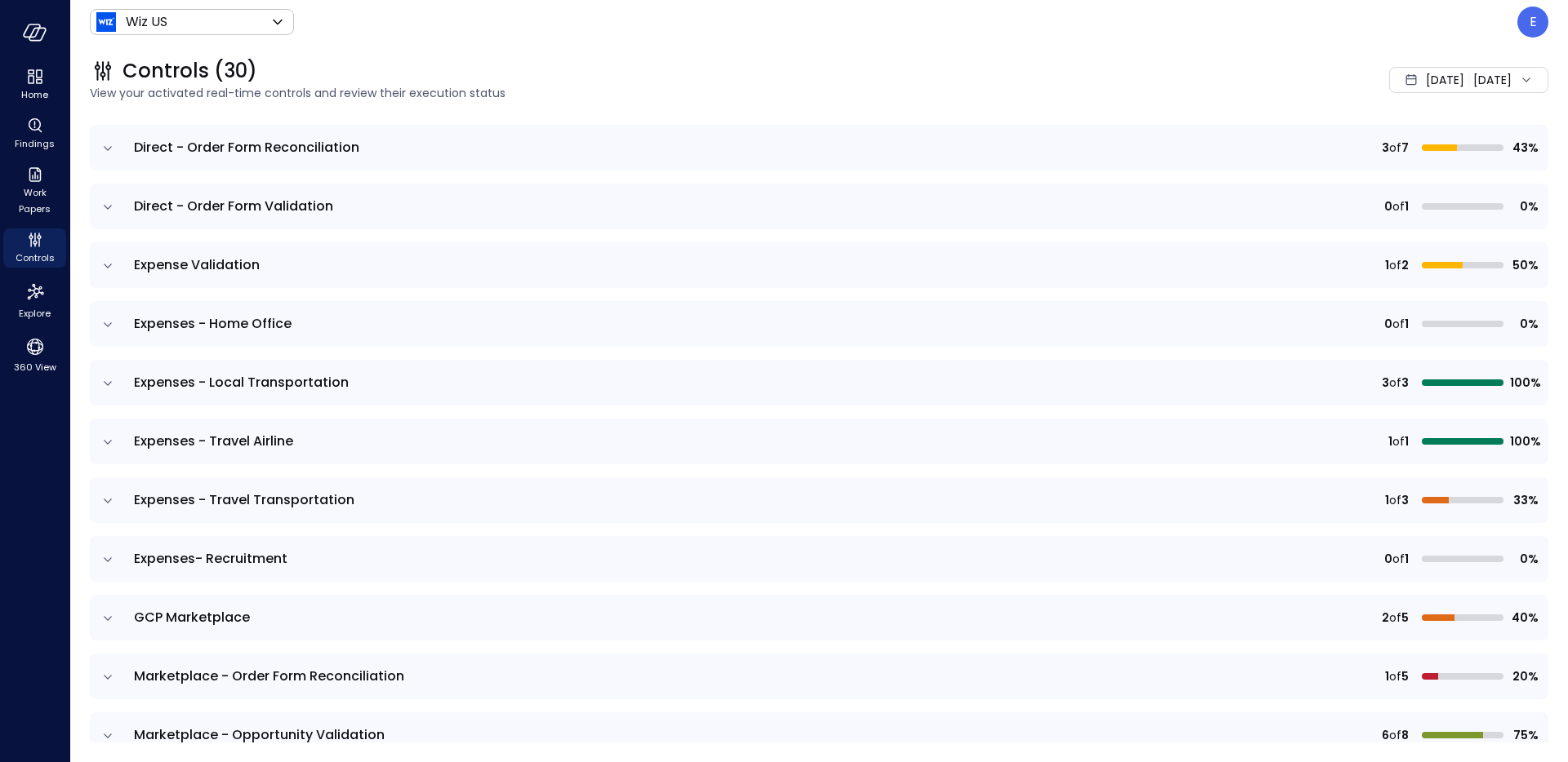
click at [113, 493] on icon "expand row" at bounding box center [108, 502] width 17 height 17
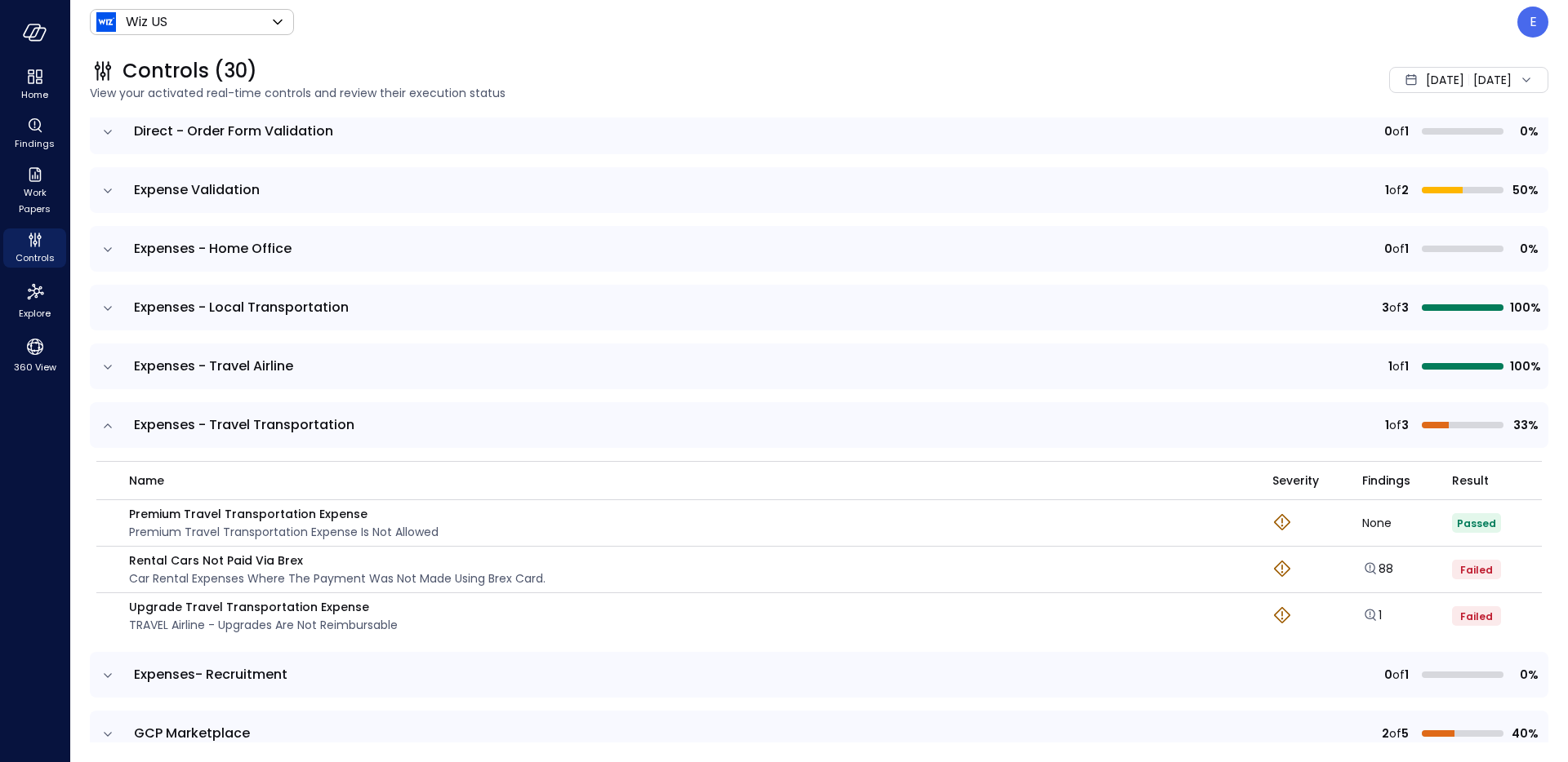
scroll to position [529, 0]
click at [47, 243] on div "Controls" at bounding box center [34, 248] width 63 height 39
click at [34, 243] on icon "Controls" at bounding box center [34, 243] width 4 height 4
click at [1544, 22] on div "E" at bounding box center [1532, 22] width 31 height 31
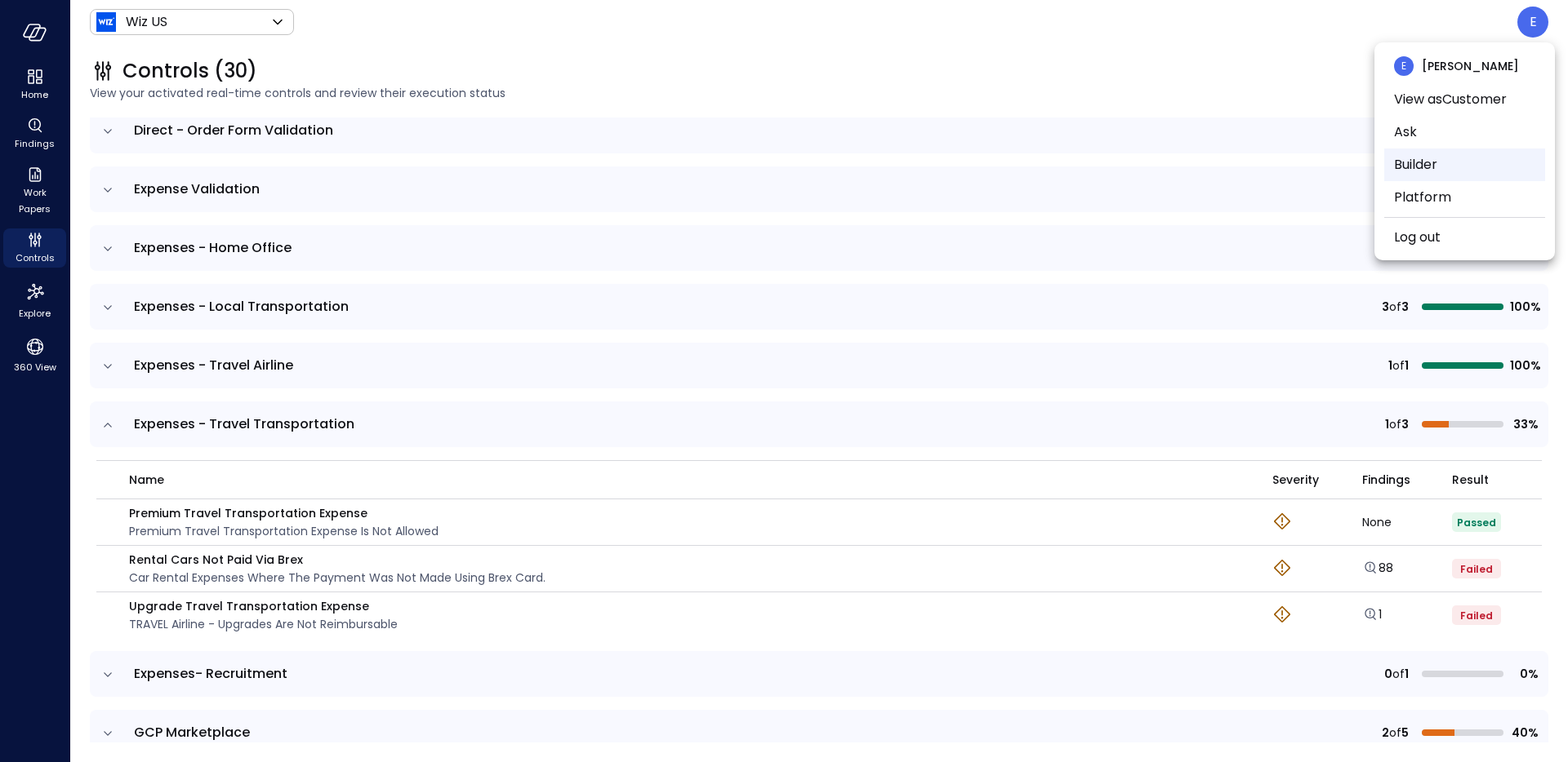
click at [1450, 169] on li "Builder" at bounding box center [1464, 164] width 161 height 33
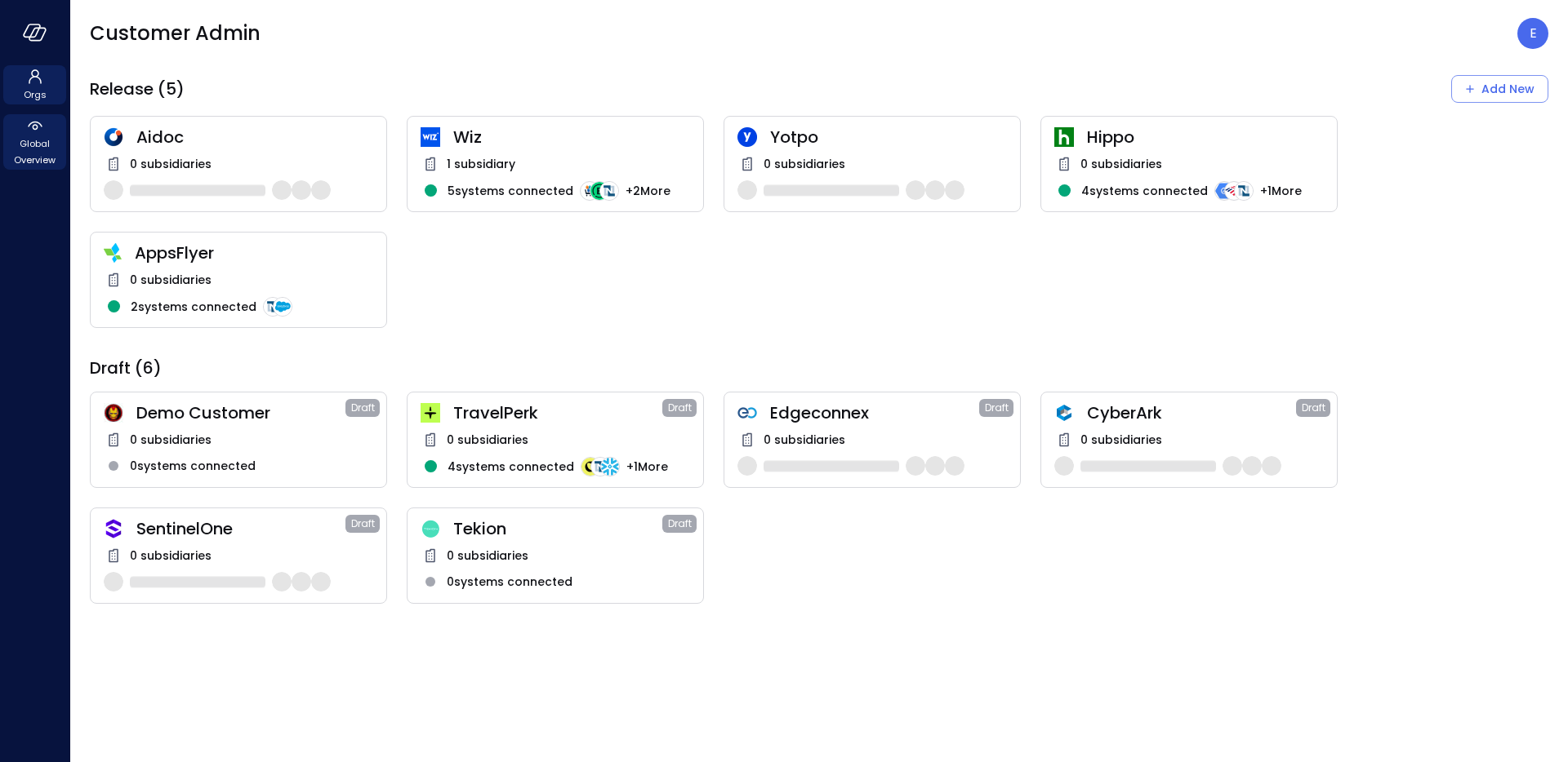
click at [40, 143] on span "Global Overview" at bounding box center [35, 151] width 50 height 33
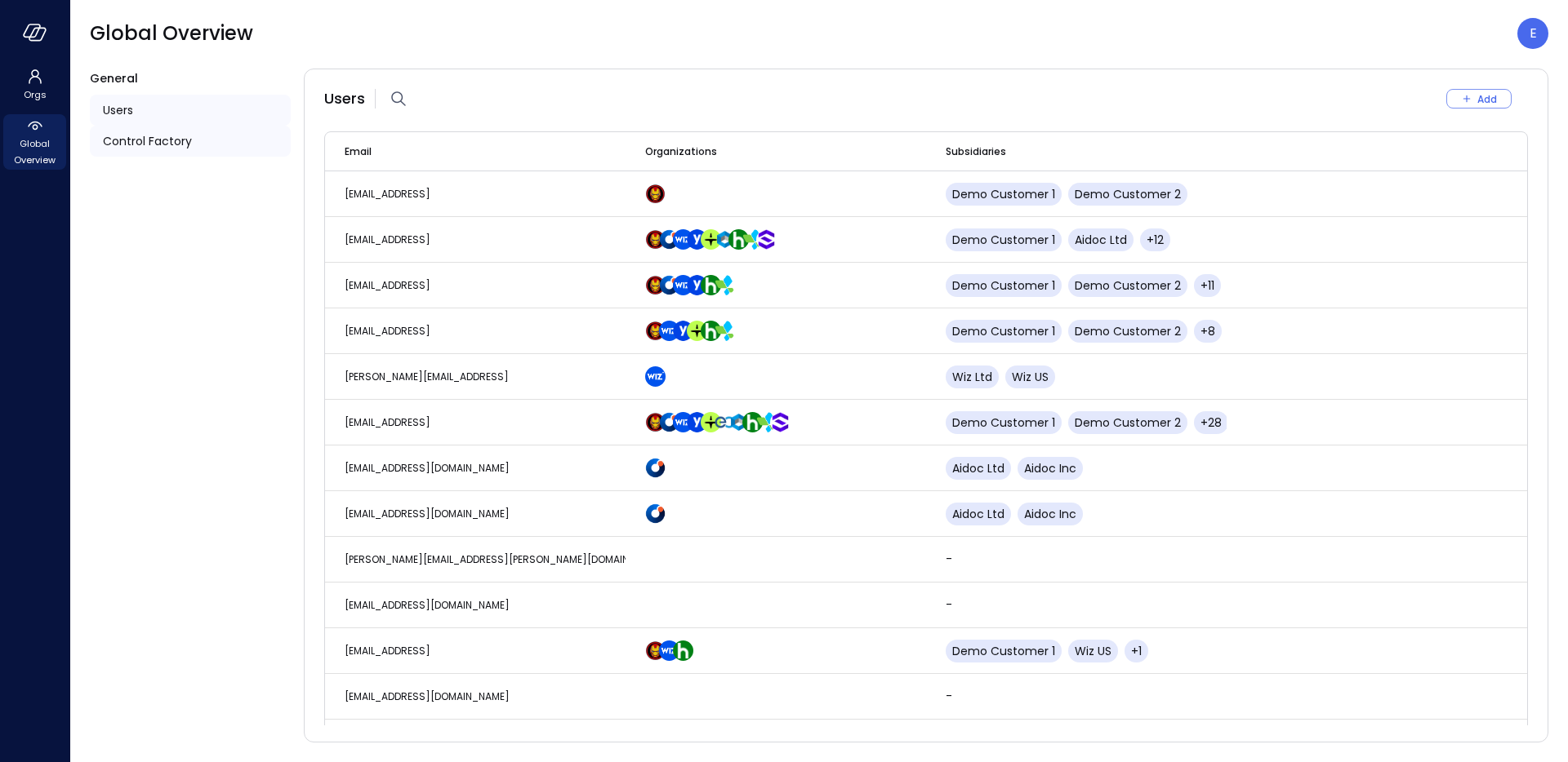
click at [204, 144] on div "Control Factory" at bounding box center [190, 141] width 201 height 31
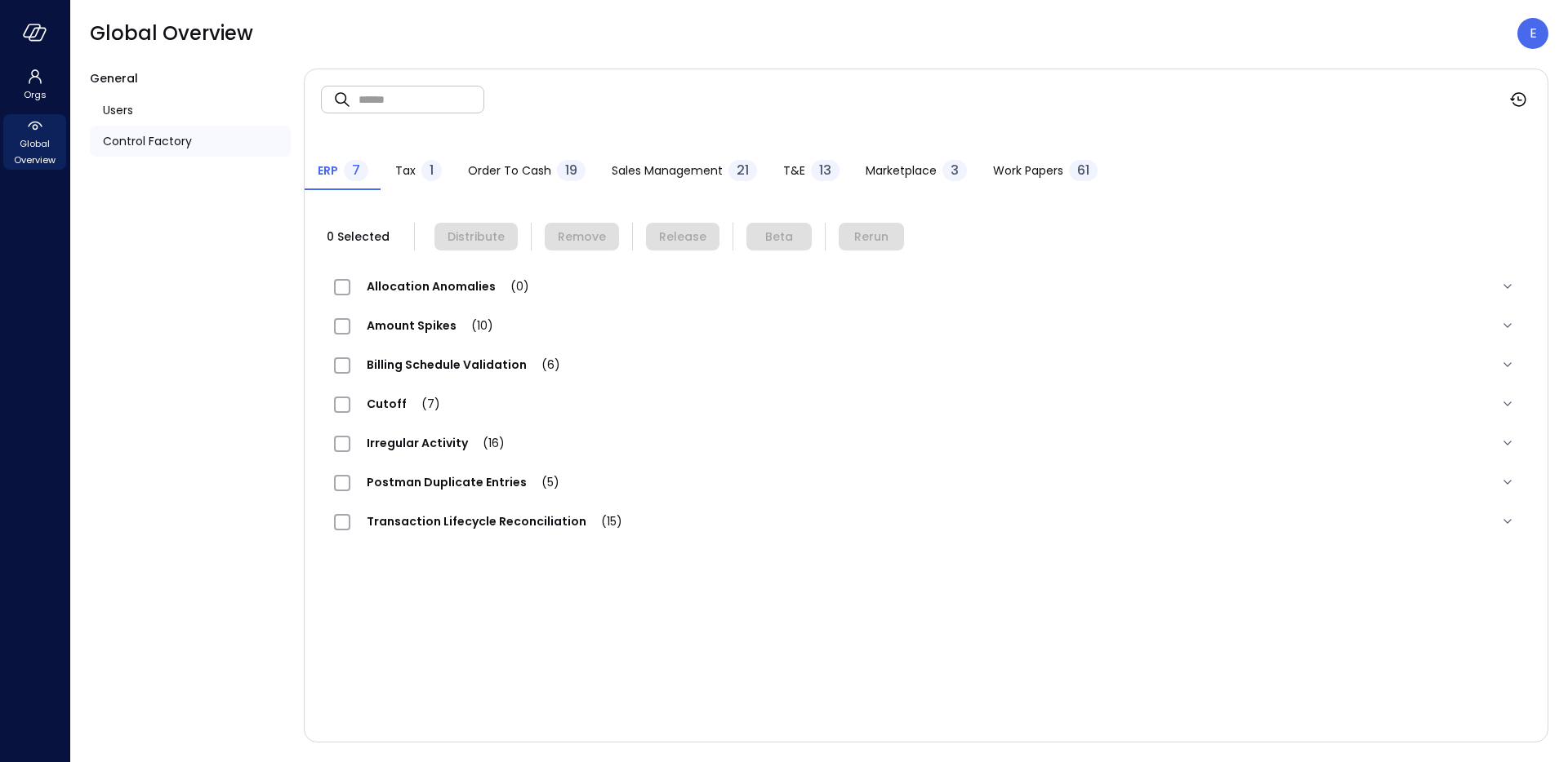
click at [797, 172] on span "T&E" at bounding box center [794, 171] width 22 height 18
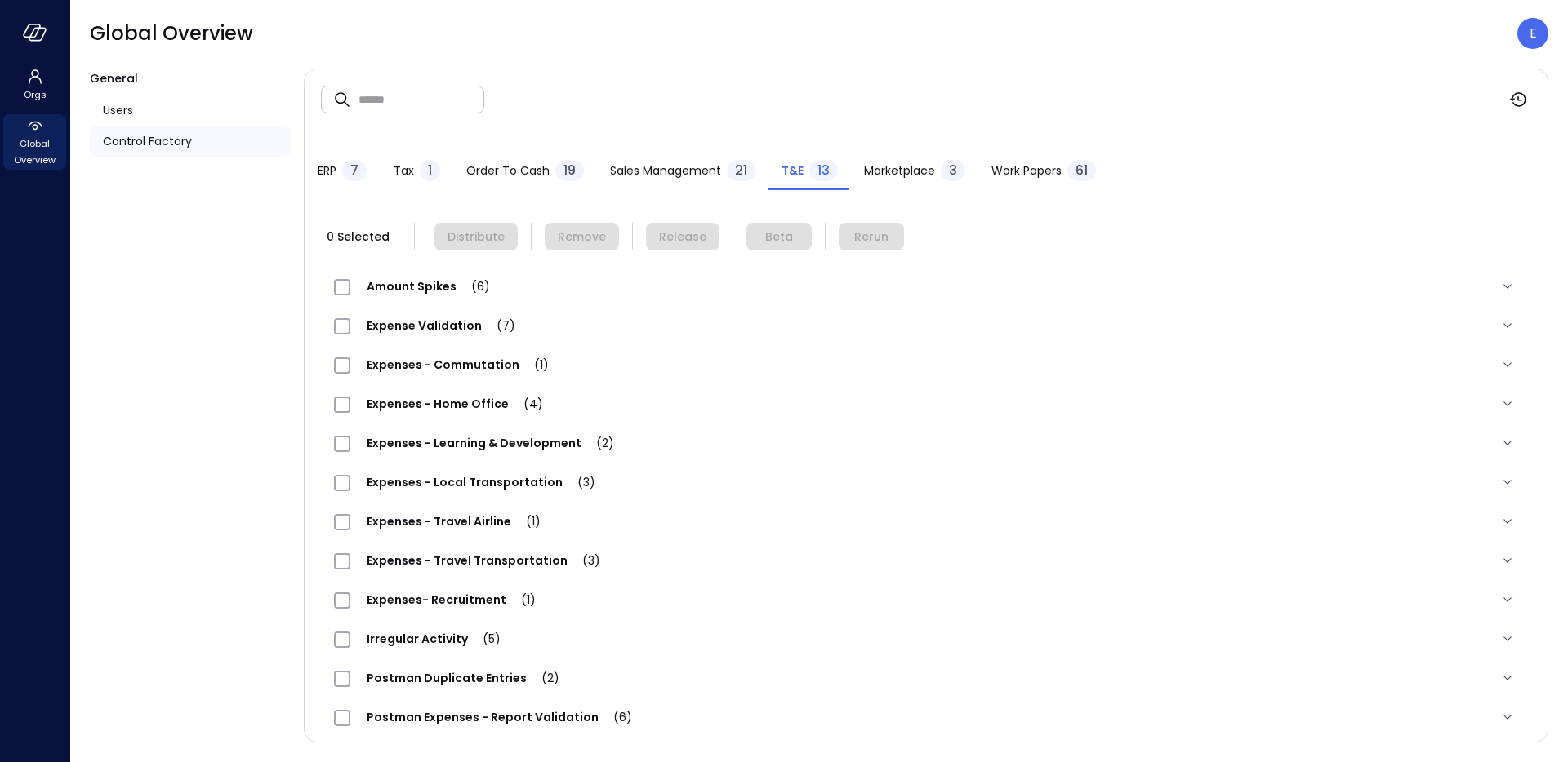
scroll to position [51, 0]
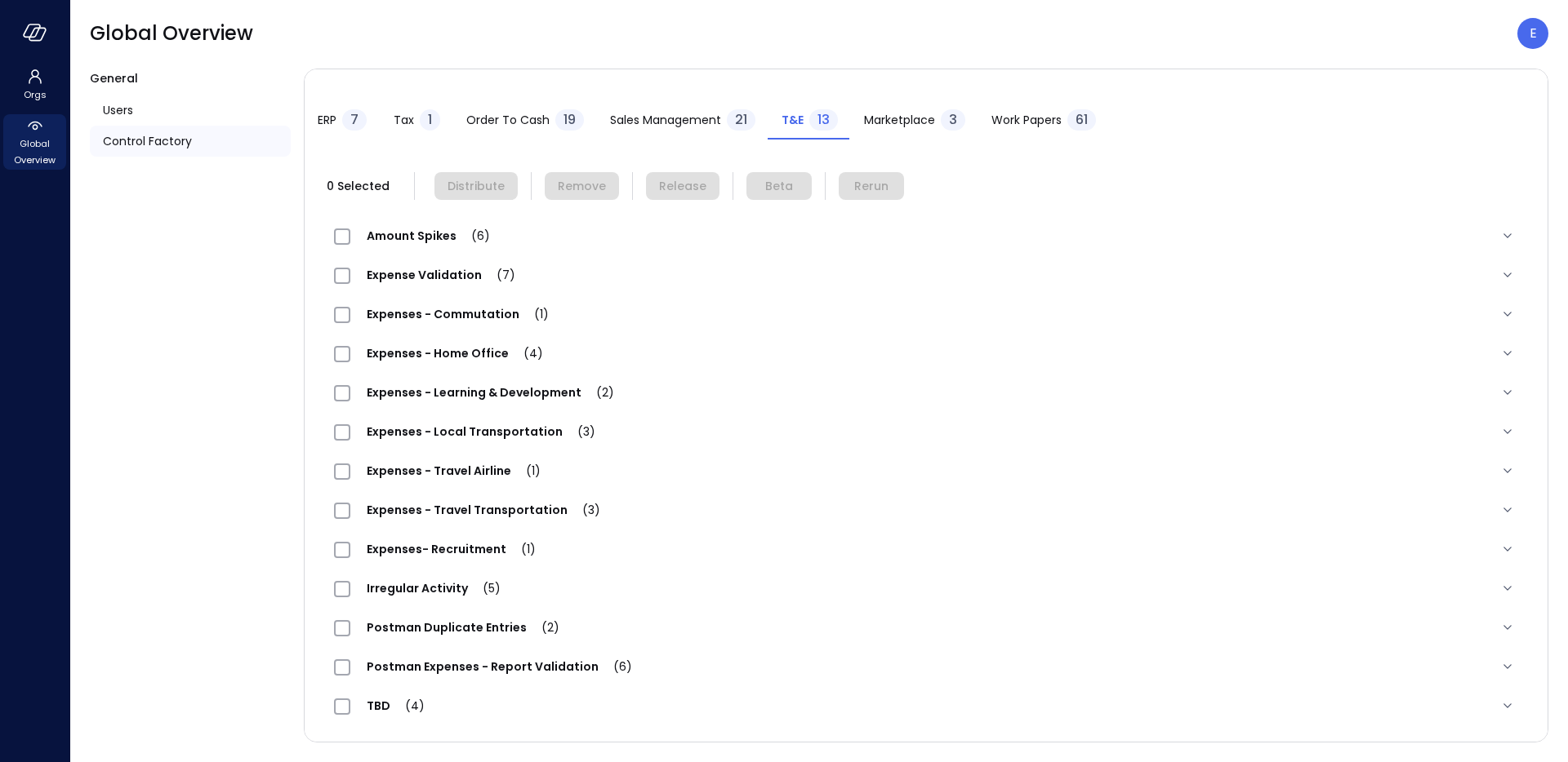
click at [436, 464] on span "Expenses - Travel Airline (1)" at bounding box center [453, 472] width 206 height 17
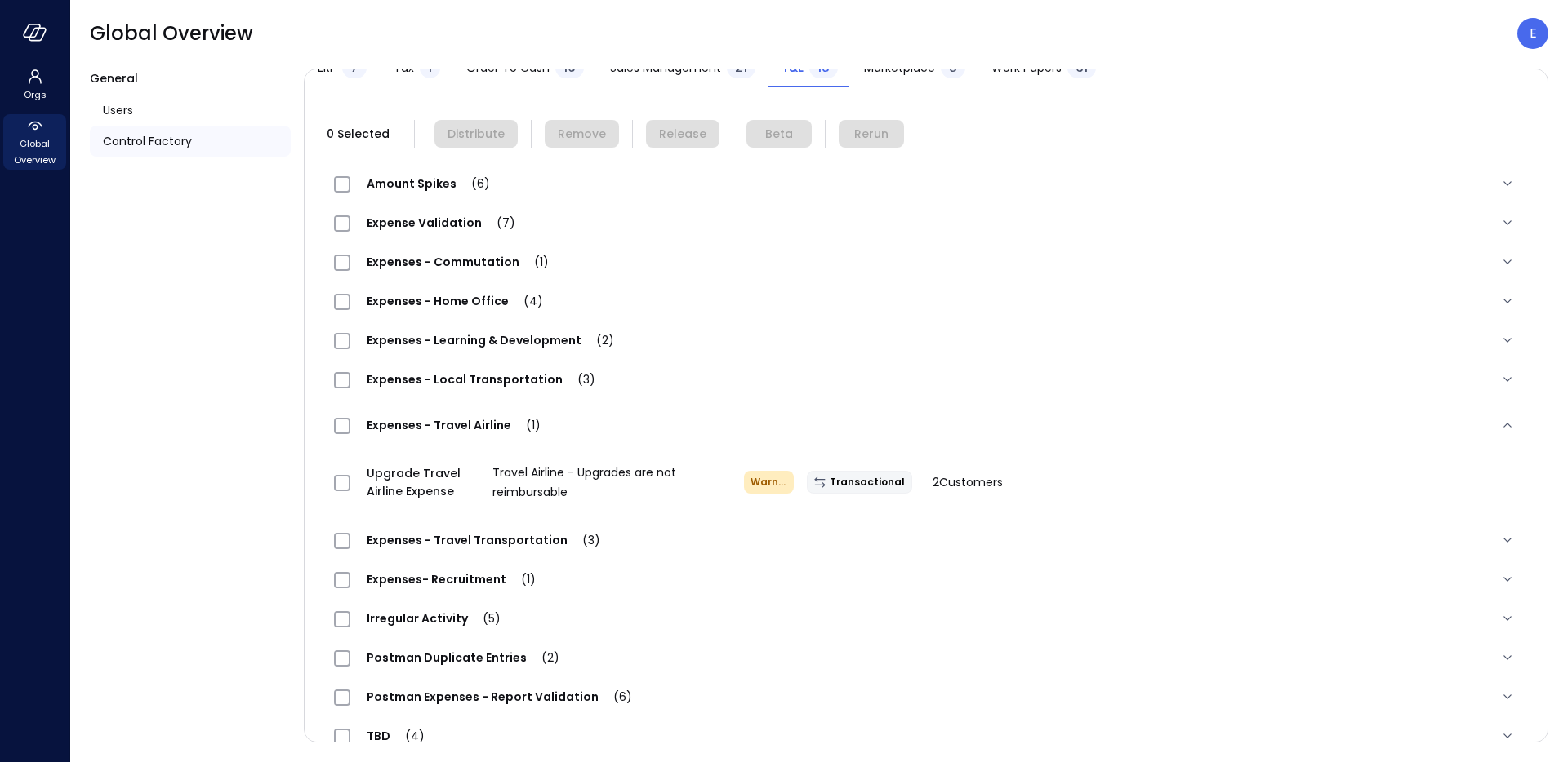
scroll to position [133, 0]
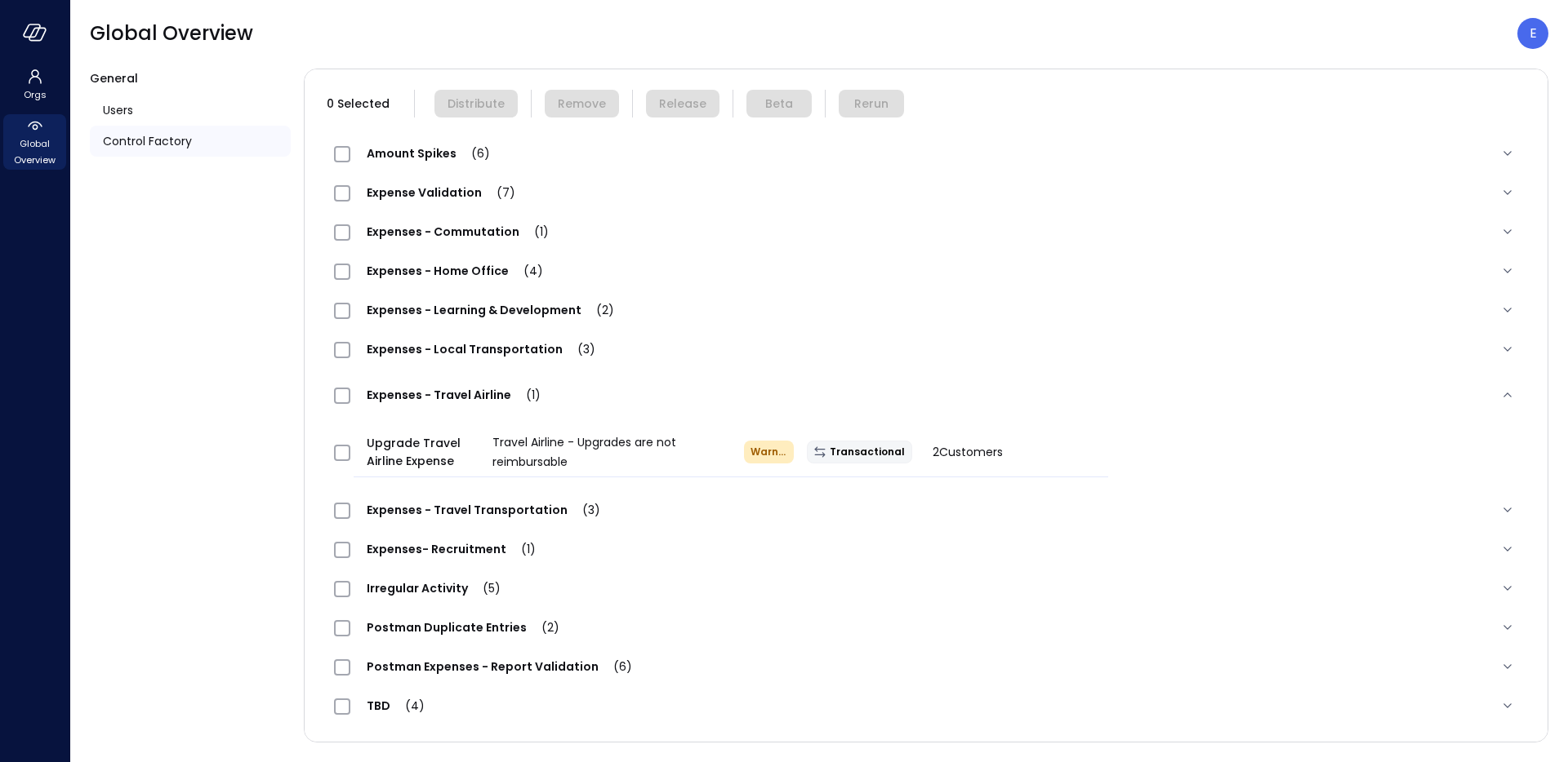
click at [449, 342] on span "Expenses - Local Transportation (3)" at bounding box center [481, 350] width 261 height 17
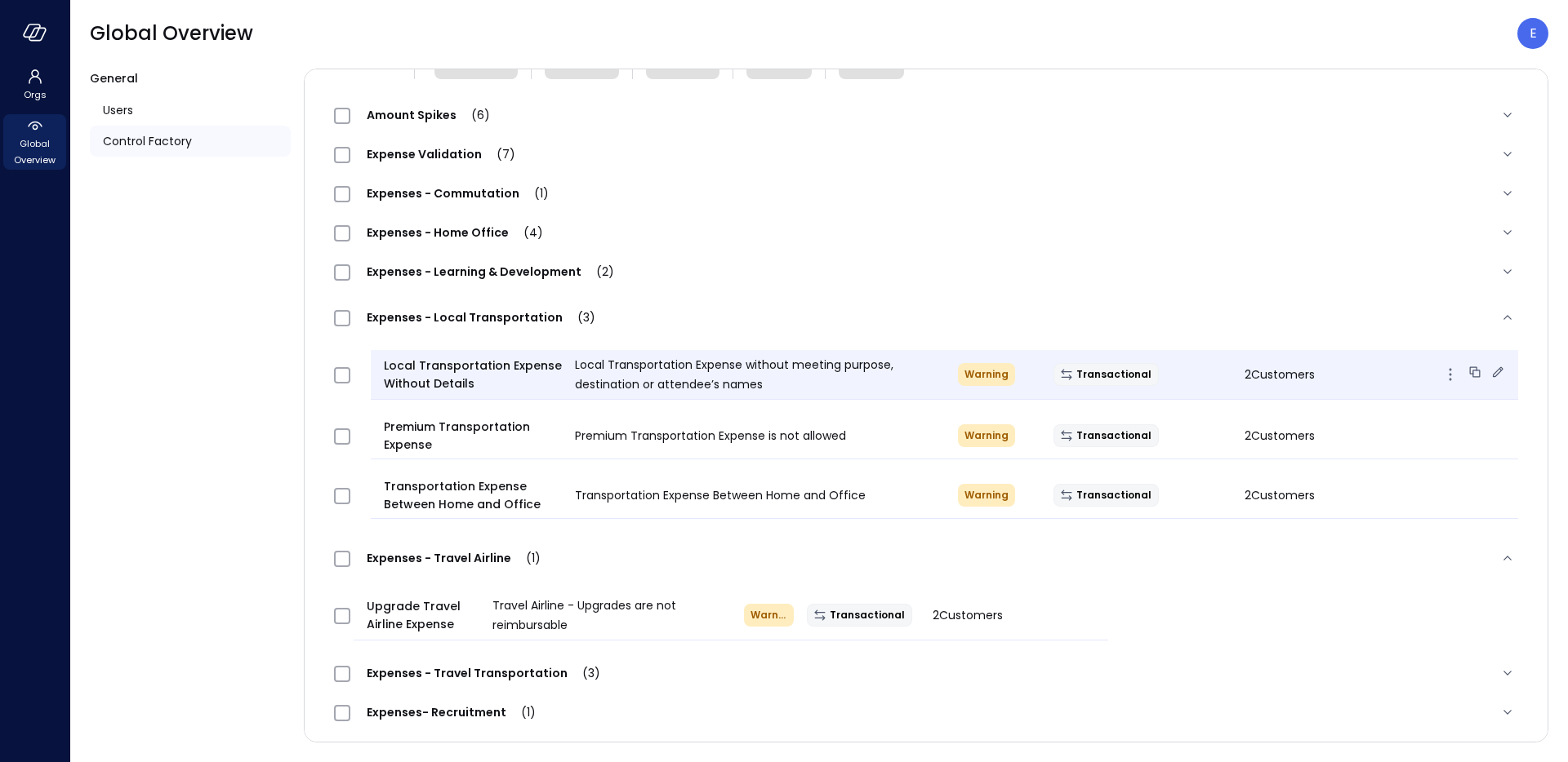
scroll to position [167, 0]
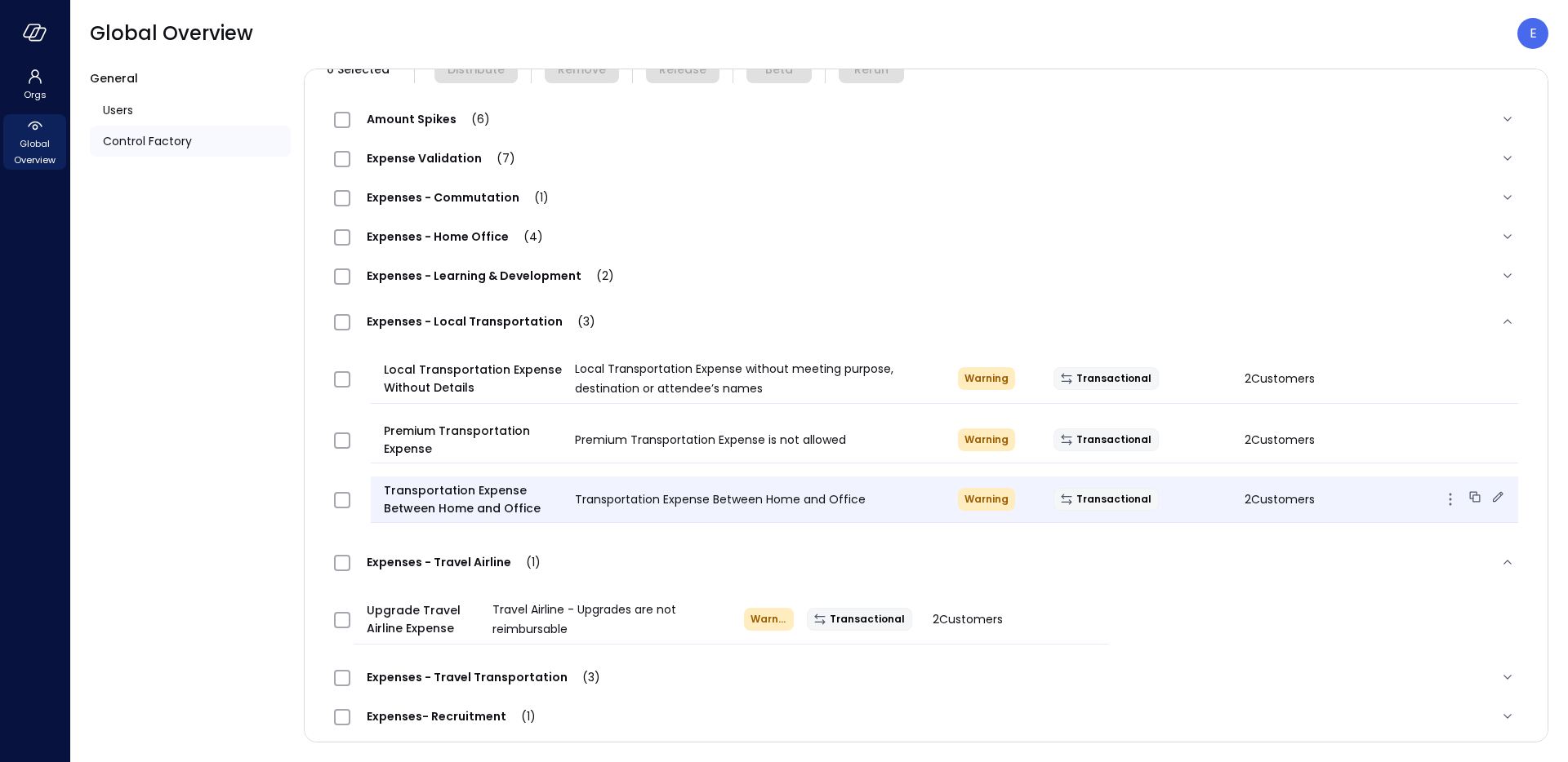
click at [473, 488] on span "Transportation Expense Between Home and Office" at bounding box center [473, 499] width 178 height 36
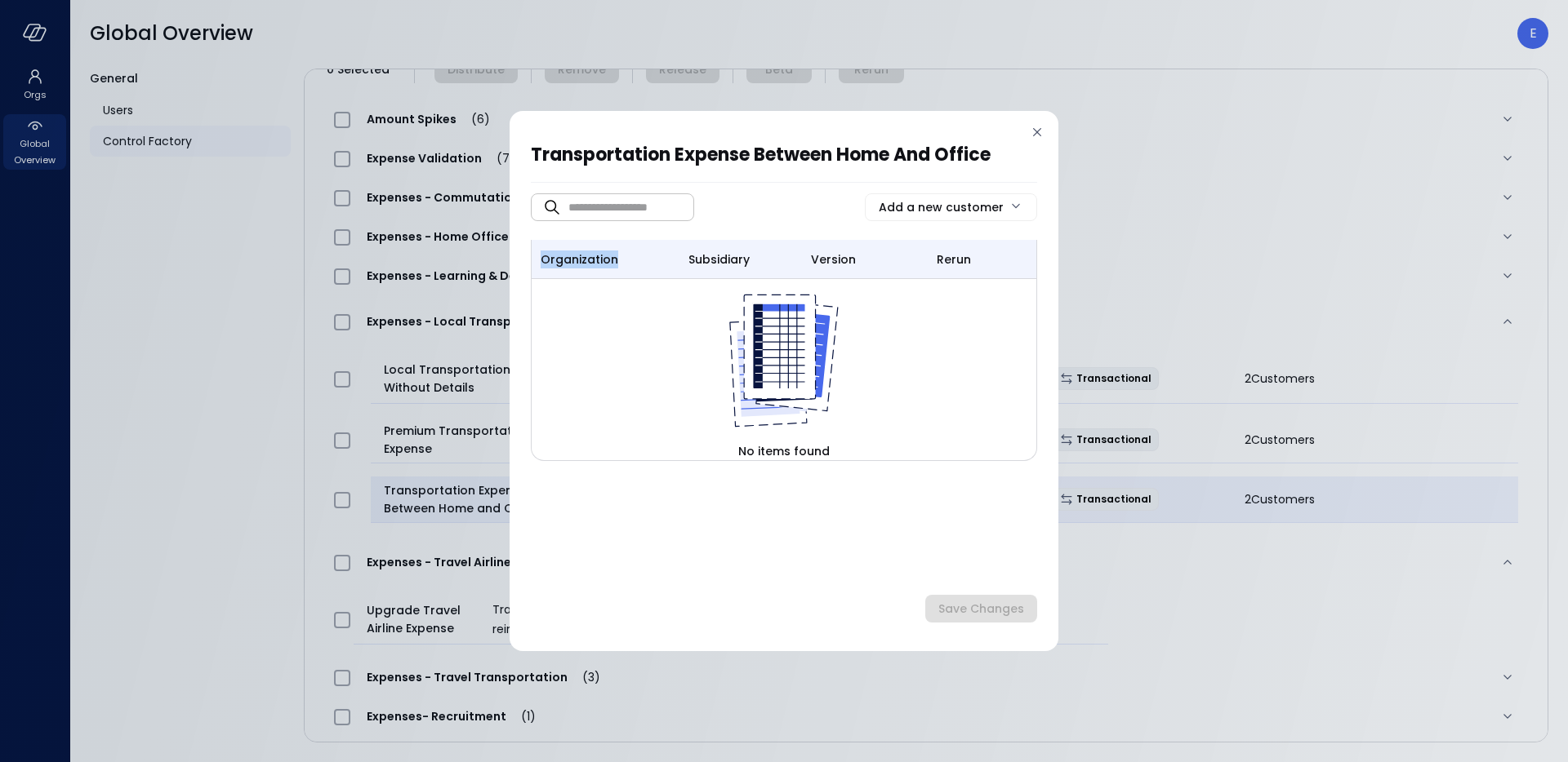
click at [473, 488] on div "Transportation Expense Between Home and Office ​ ​ Add a new customer organizat…" at bounding box center [784, 381] width 1568 height 762
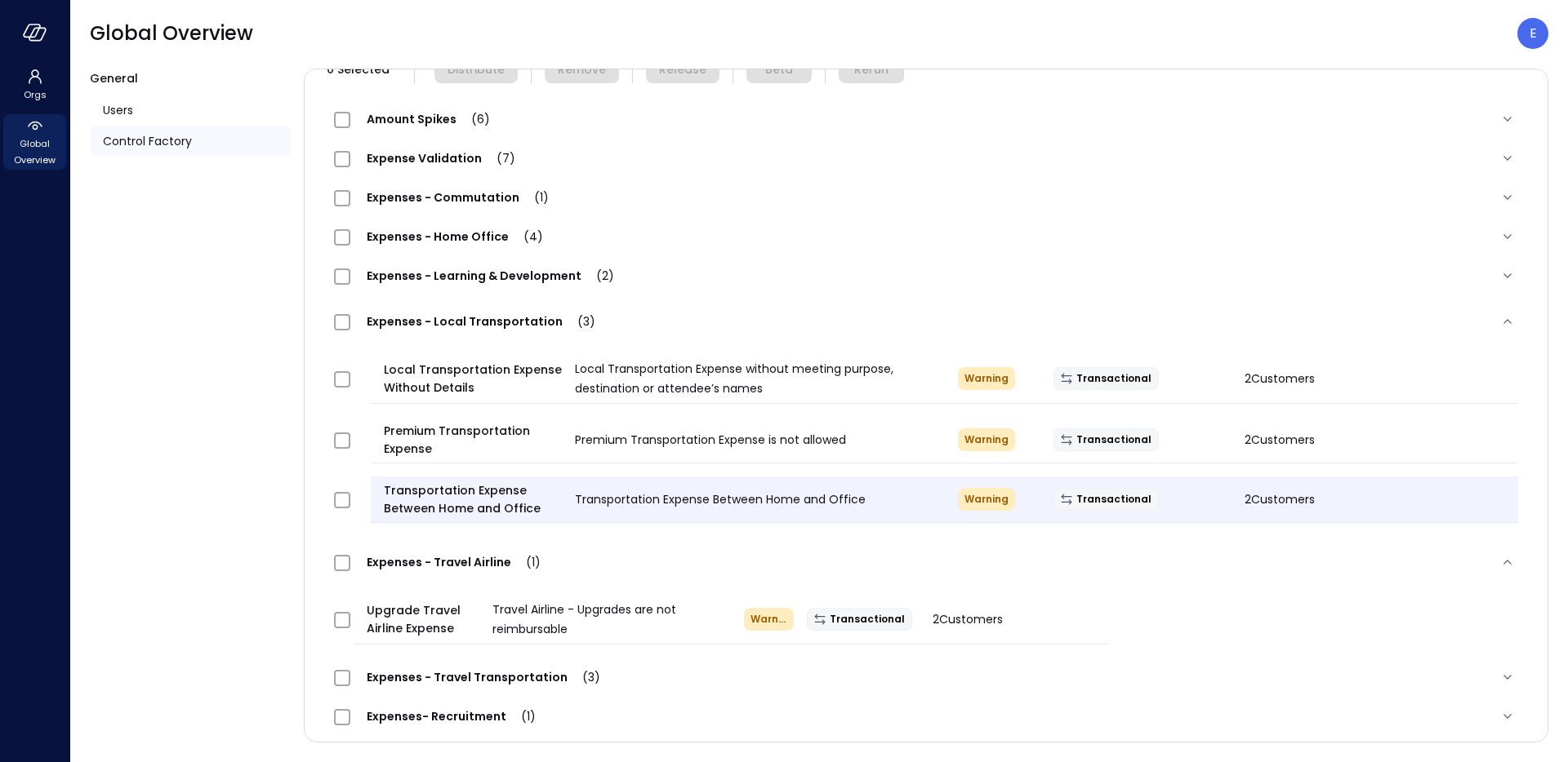
click at [473, 488] on div at bounding box center [784, 381] width 1568 height 762
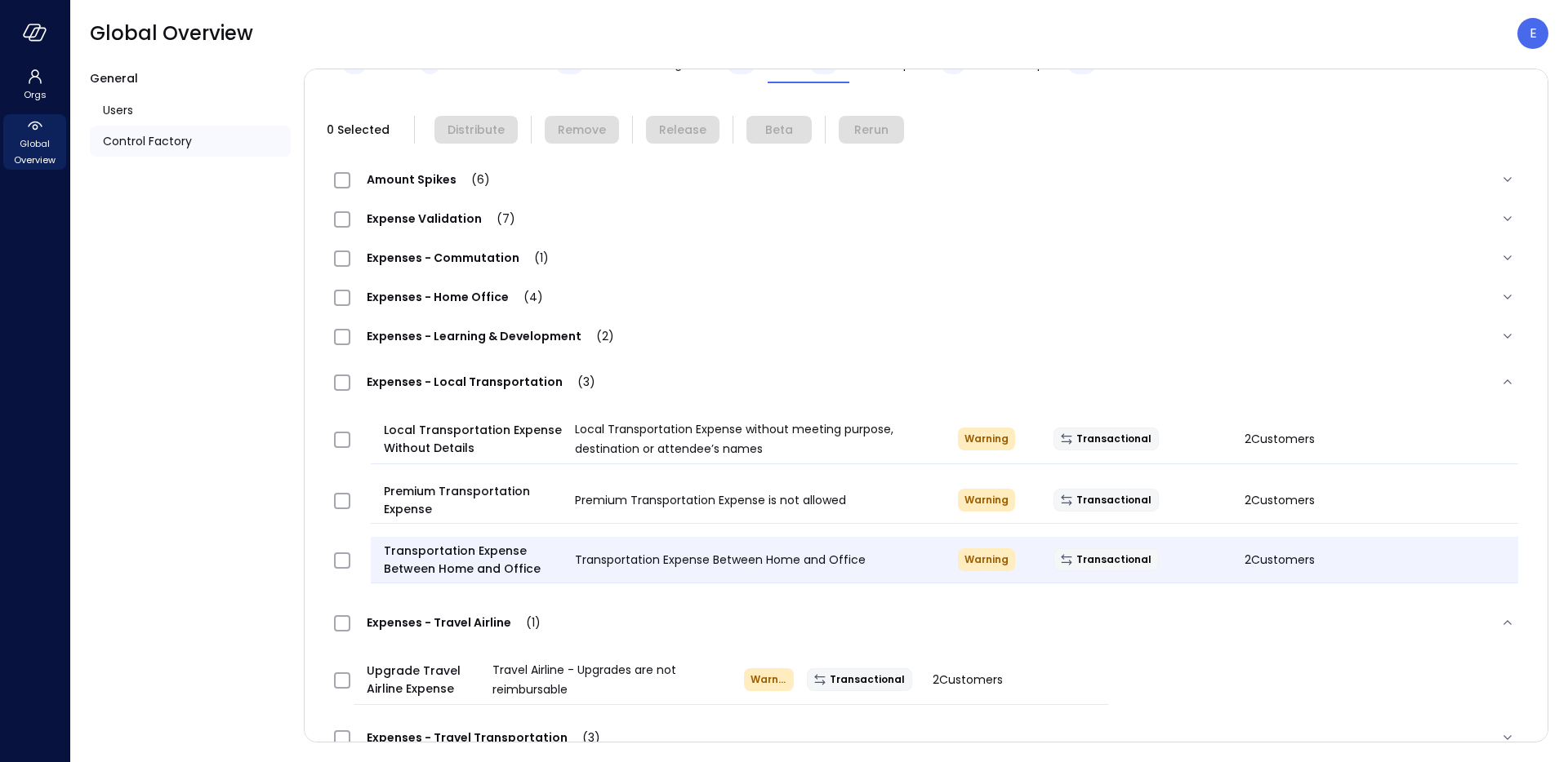
scroll to position [100, 0]
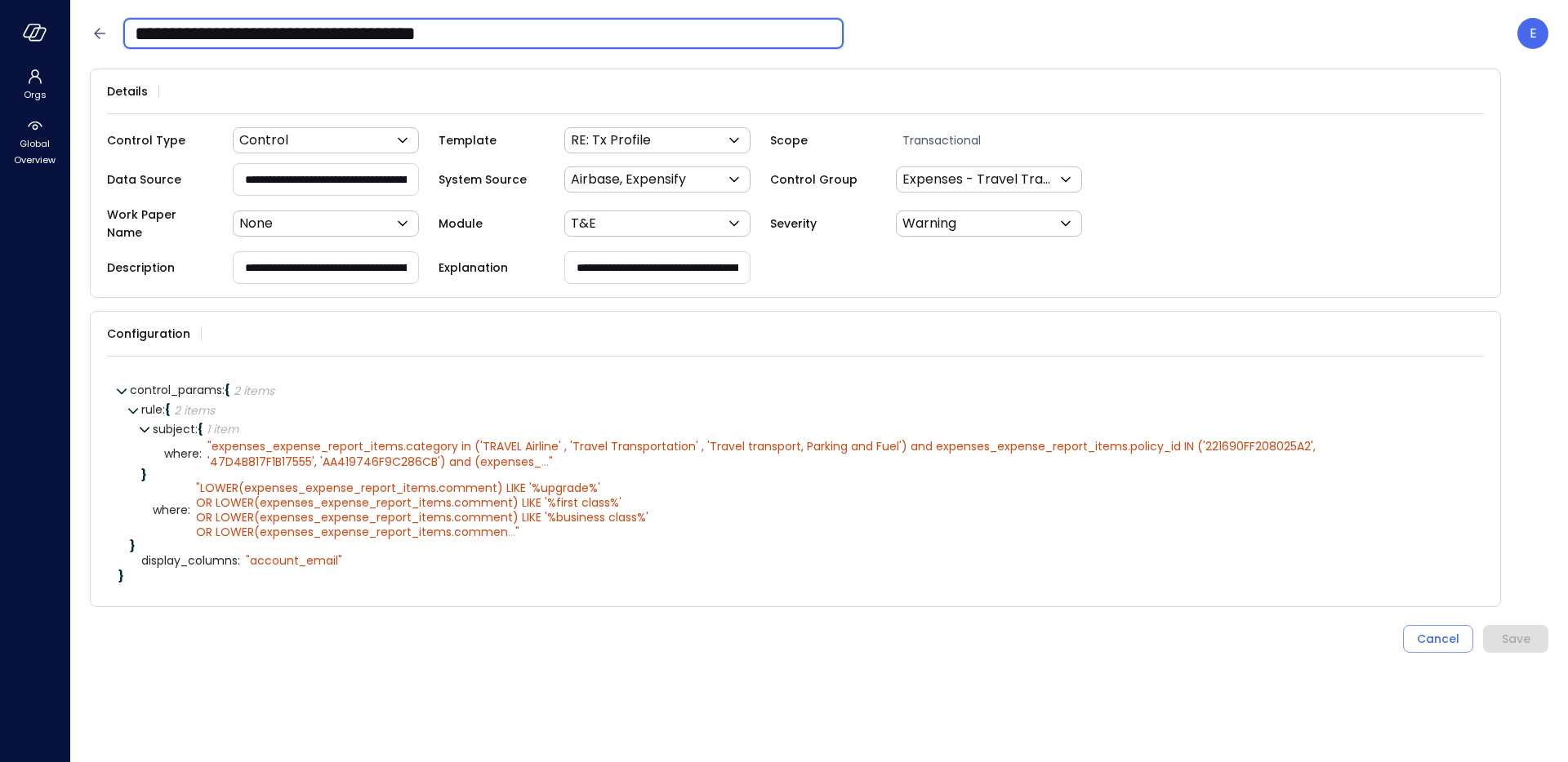
click at [539, 34] on input "**********" at bounding box center [483, 33] width 721 height 43
click at [554, 30] on input "**********" at bounding box center [483, 33] width 721 height 43
type input "**********"
click at [1537, 628] on button "Save" at bounding box center [1515, 638] width 65 height 28
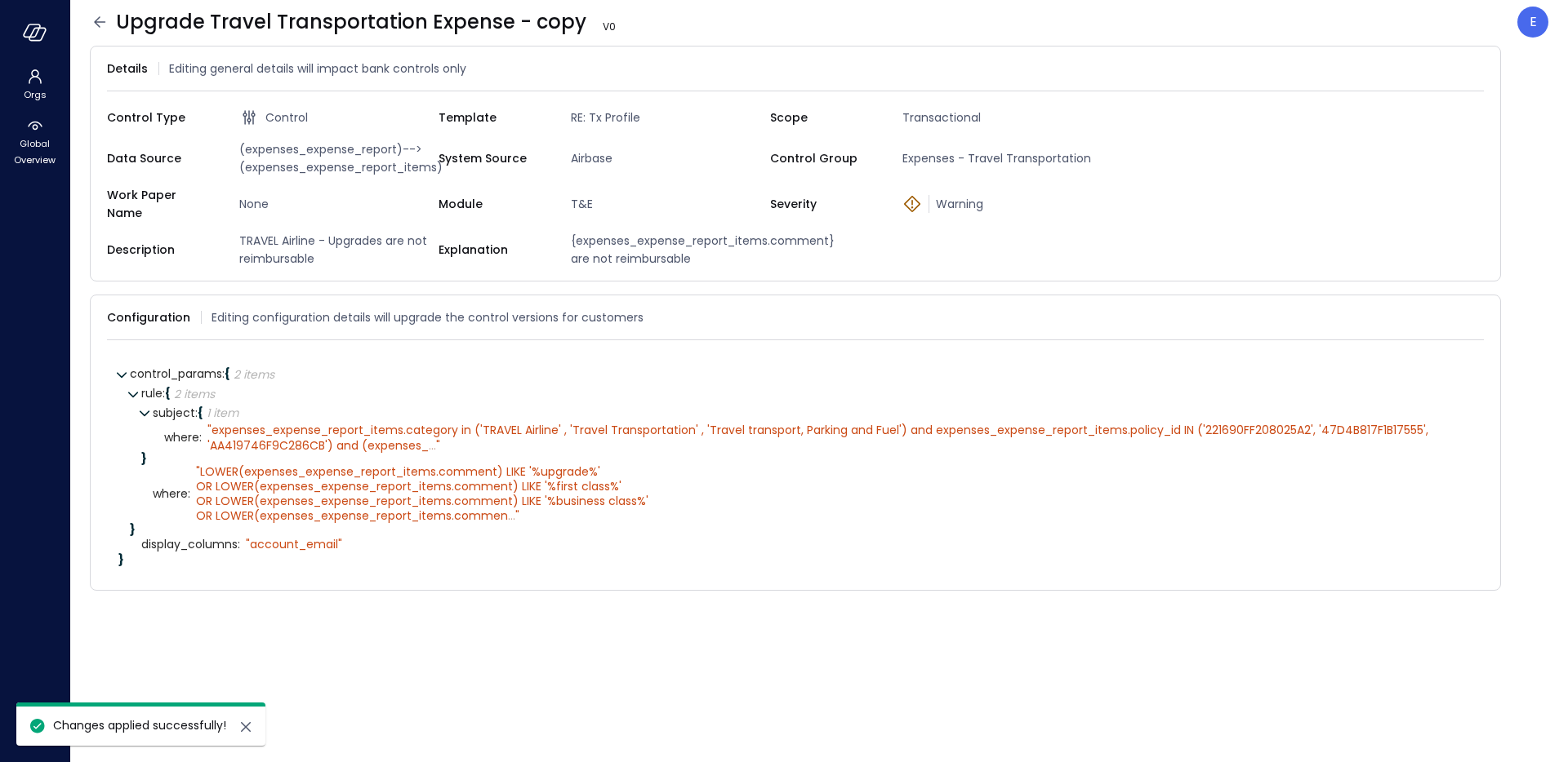
click at [103, 23] on icon at bounding box center [99, 22] width 19 height 19
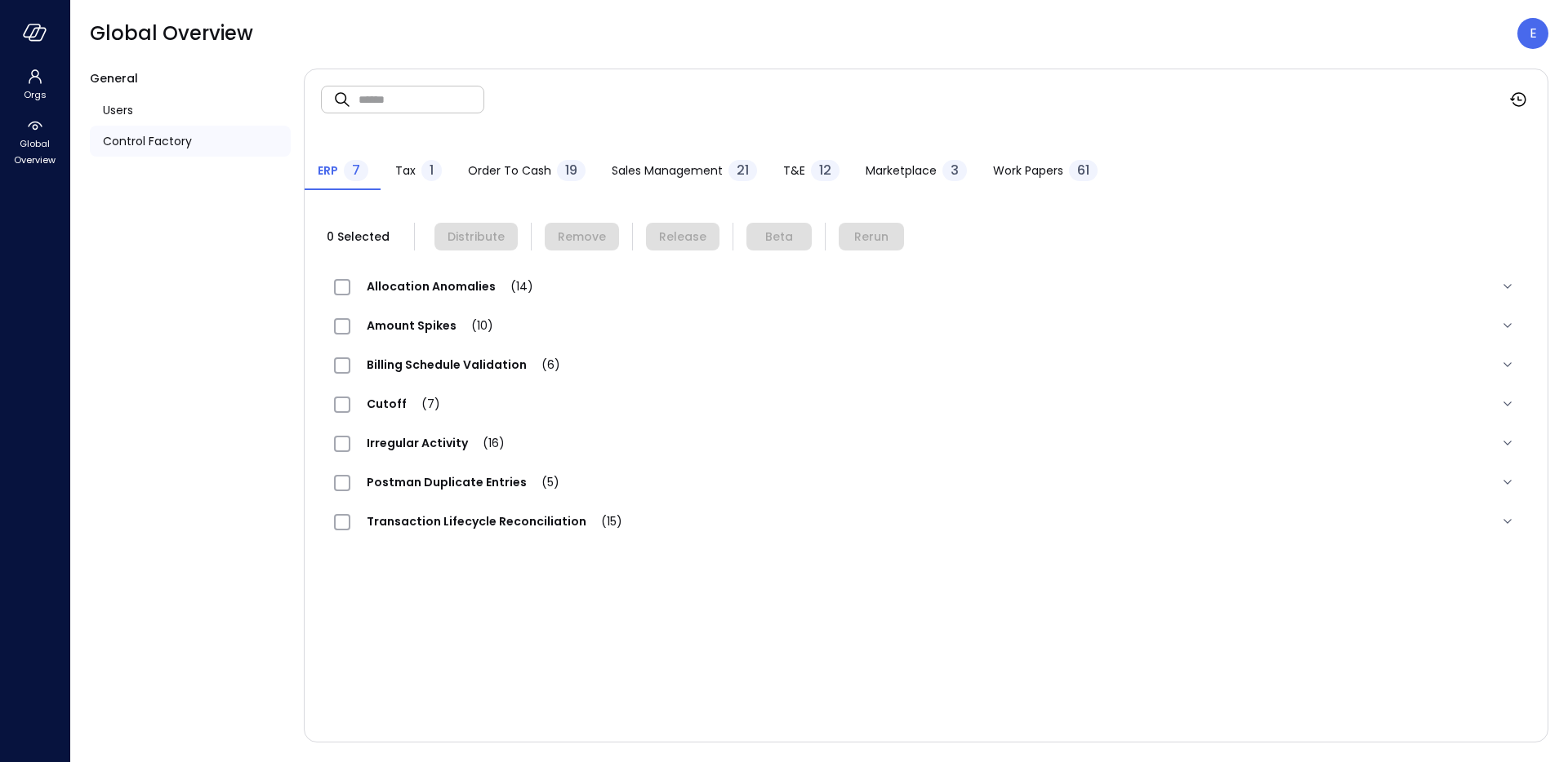
click at [794, 167] on span "T&E" at bounding box center [794, 171] width 22 height 18
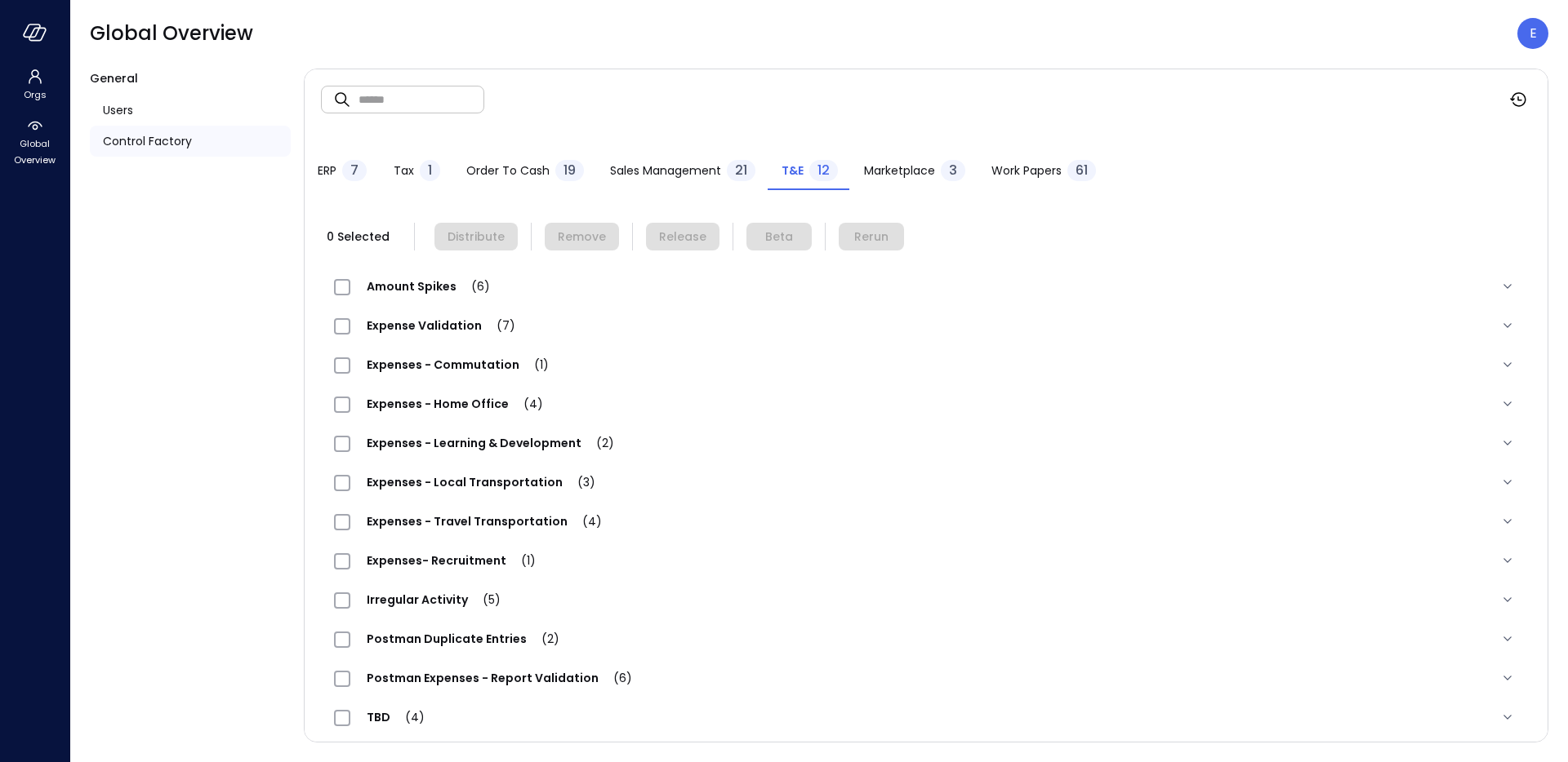
click at [398, 565] on span "Expenses- Recruitment (1)" at bounding box center [452, 561] width 202 height 17
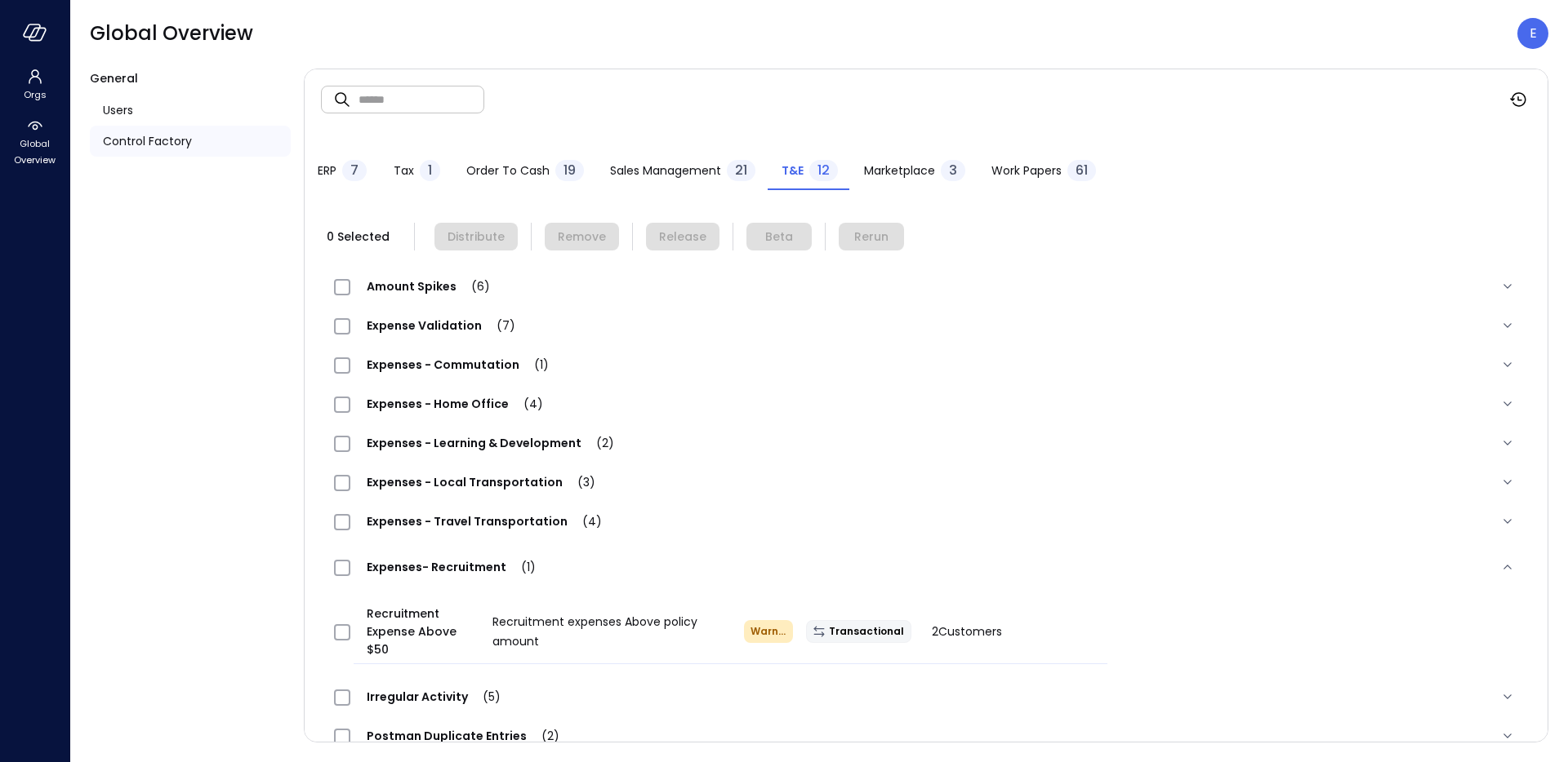
click at [436, 512] on div "Expenses - Travel Transportation (4)" at bounding box center [476, 521] width 284 height 19
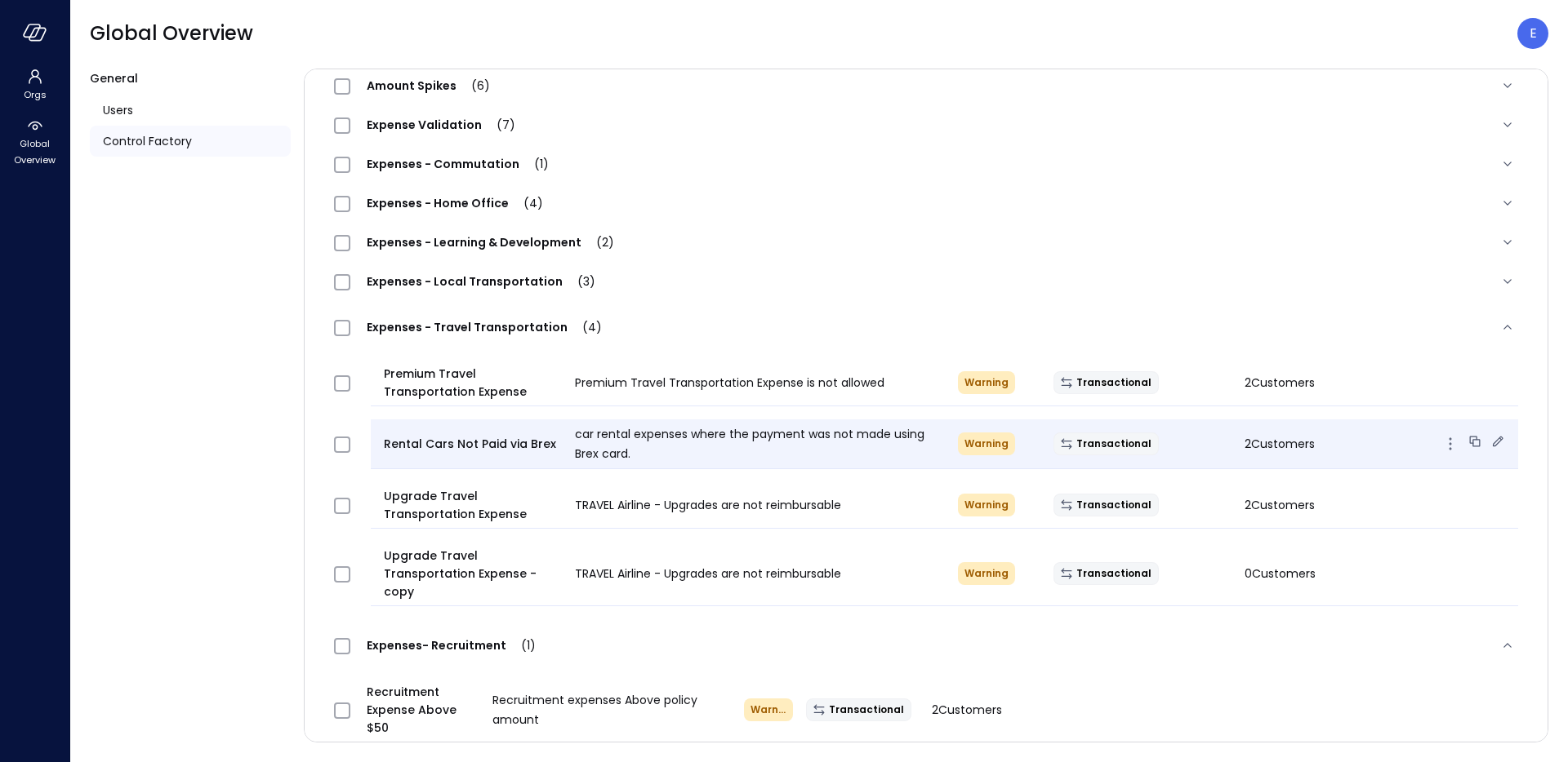
scroll to position [213, 0]
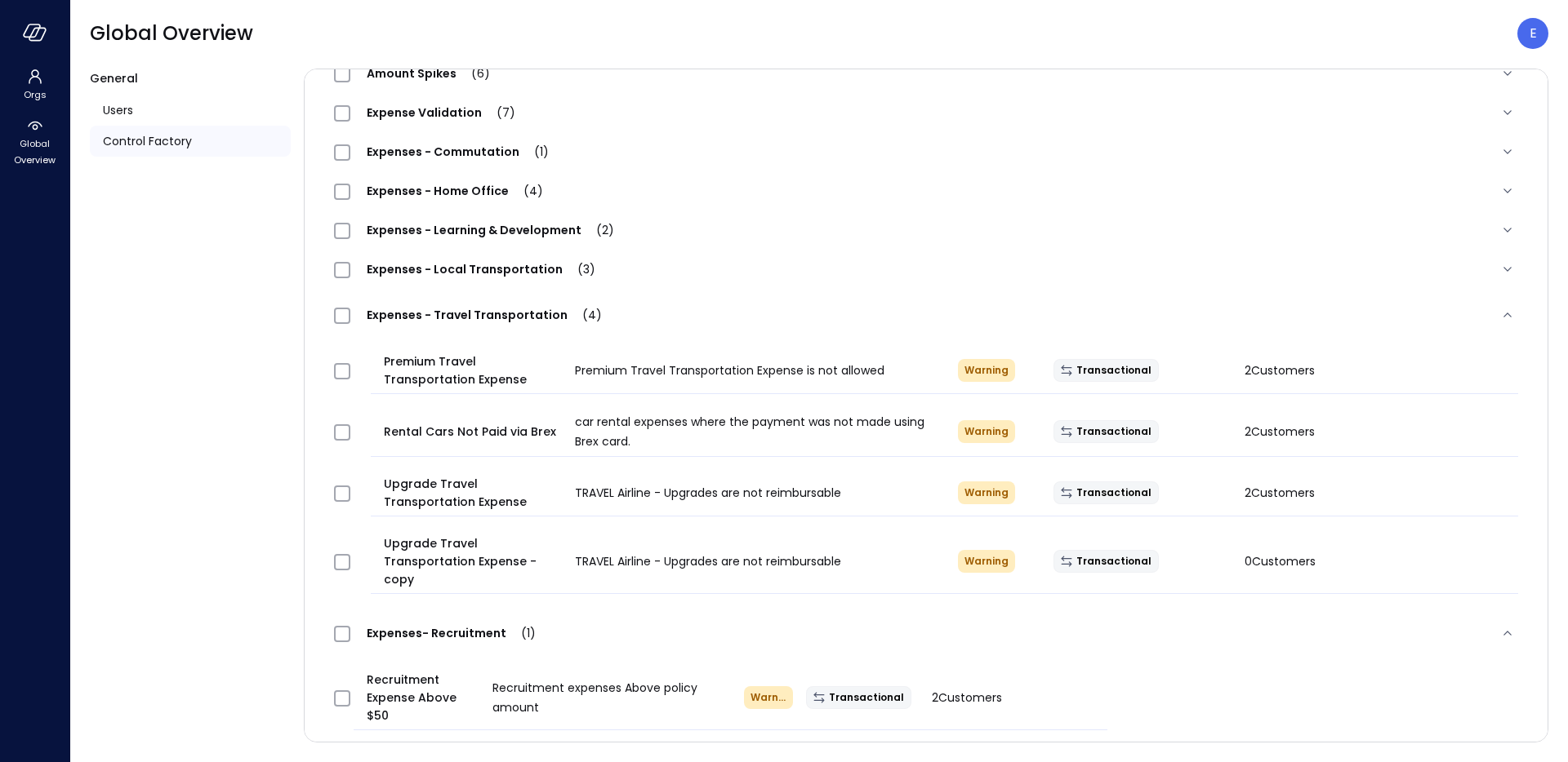
click at [396, 639] on span "Expenses- Recruitment (1)" at bounding box center [452, 633] width 202 height 17
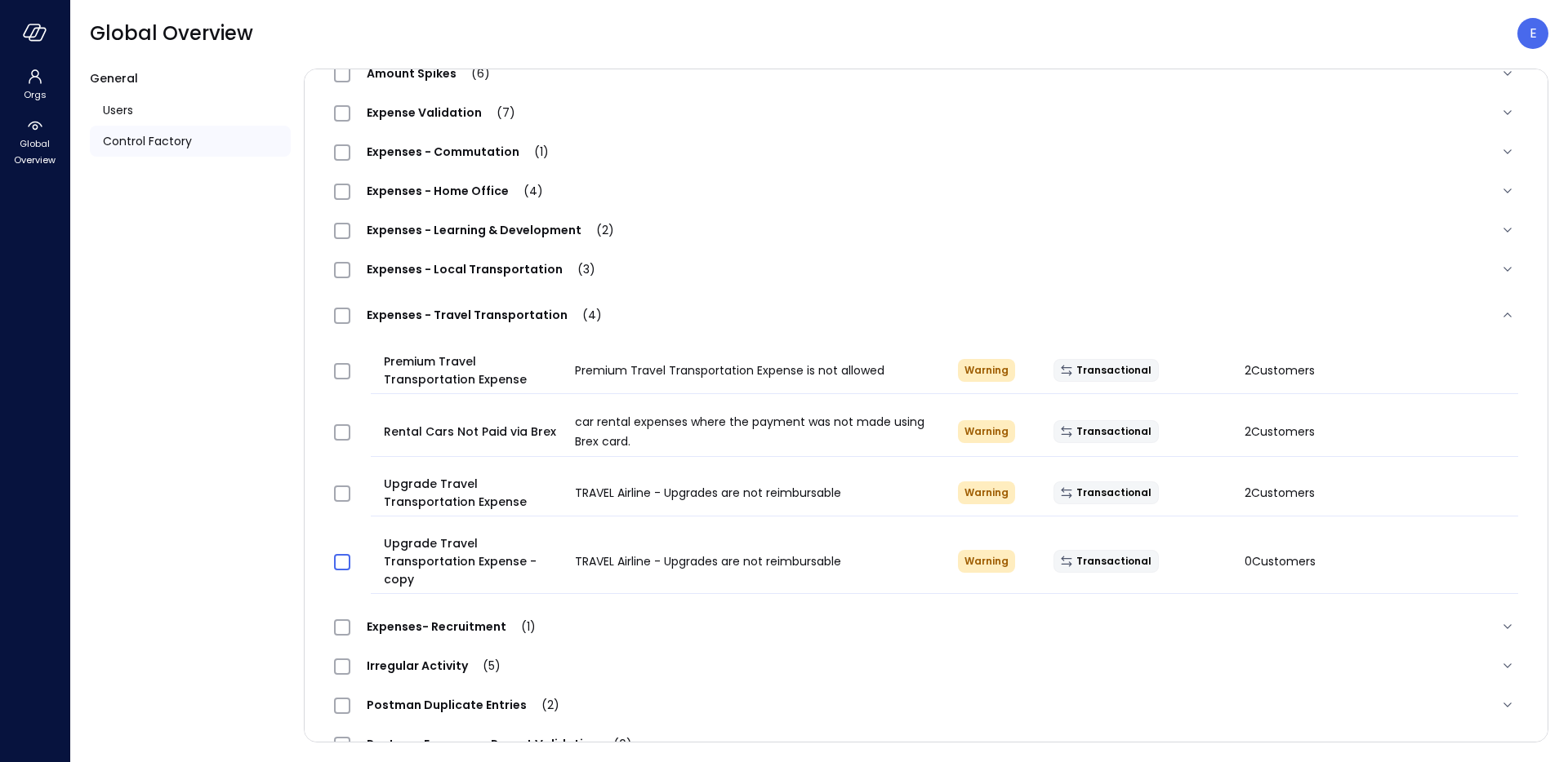
click at [348, 567] on span at bounding box center [342, 563] width 17 height 17
click at [351, 498] on div at bounding box center [352, 493] width 50 height 33
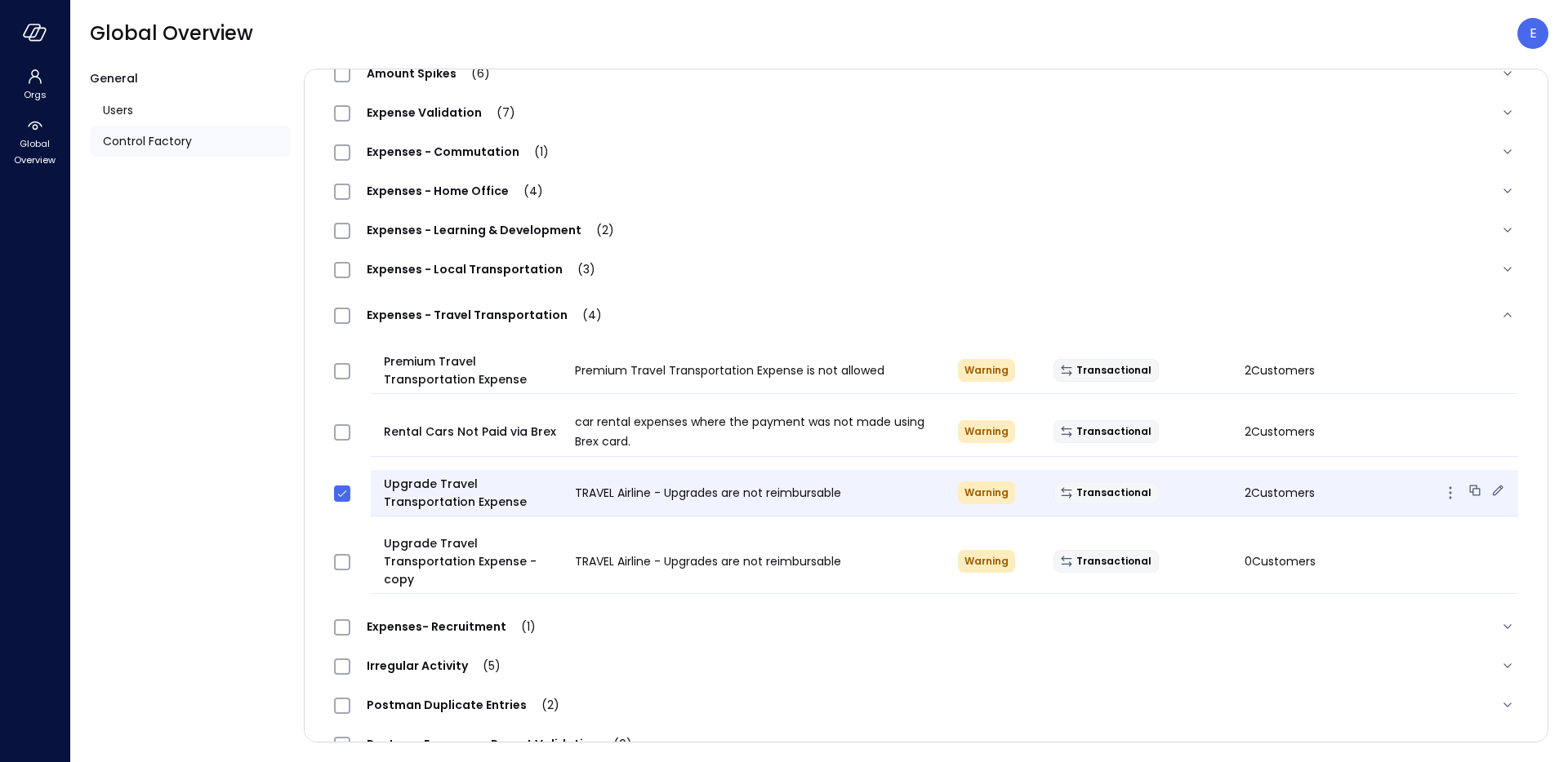
click at [1256, 499] on span "2 Customers" at bounding box center [1280, 493] width 70 height 17
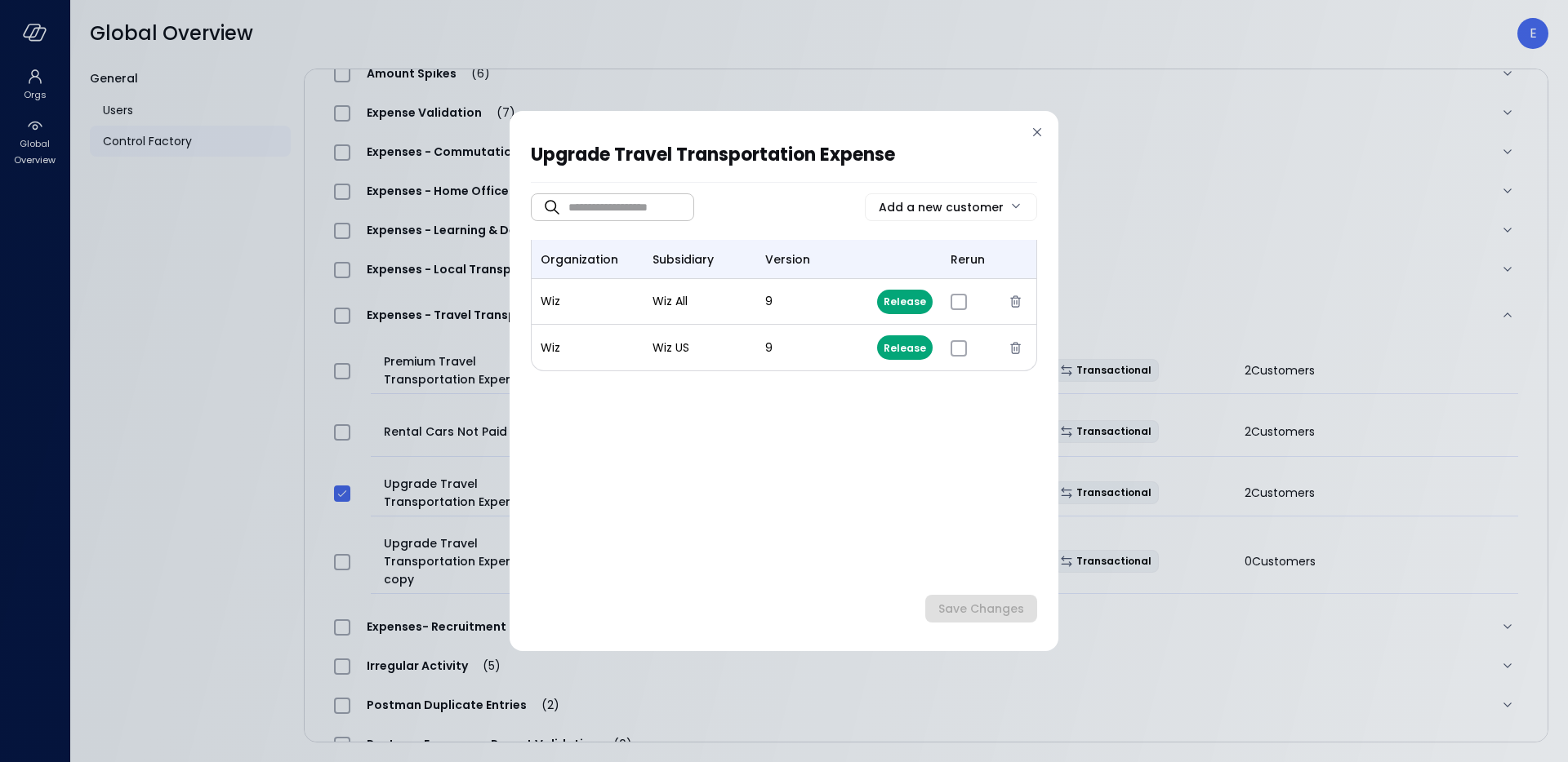
click at [1036, 137] on icon at bounding box center [1037, 133] width 17 height 17
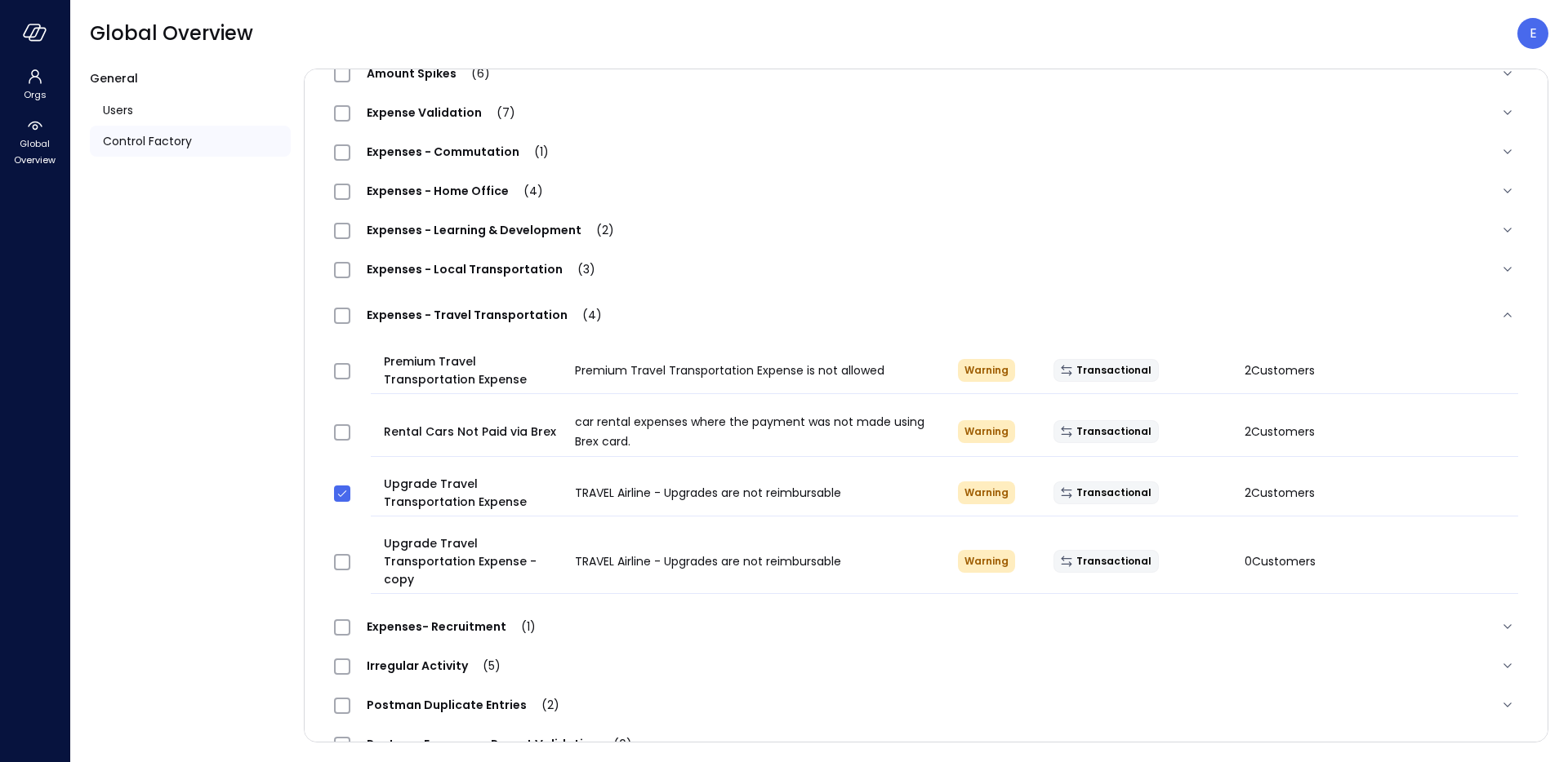
click at [341, 501] on icon at bounding box center [342, 494] width 13 height 17
click at [341, 502] on icon at bounding box center [342, 494] width 13 height 17
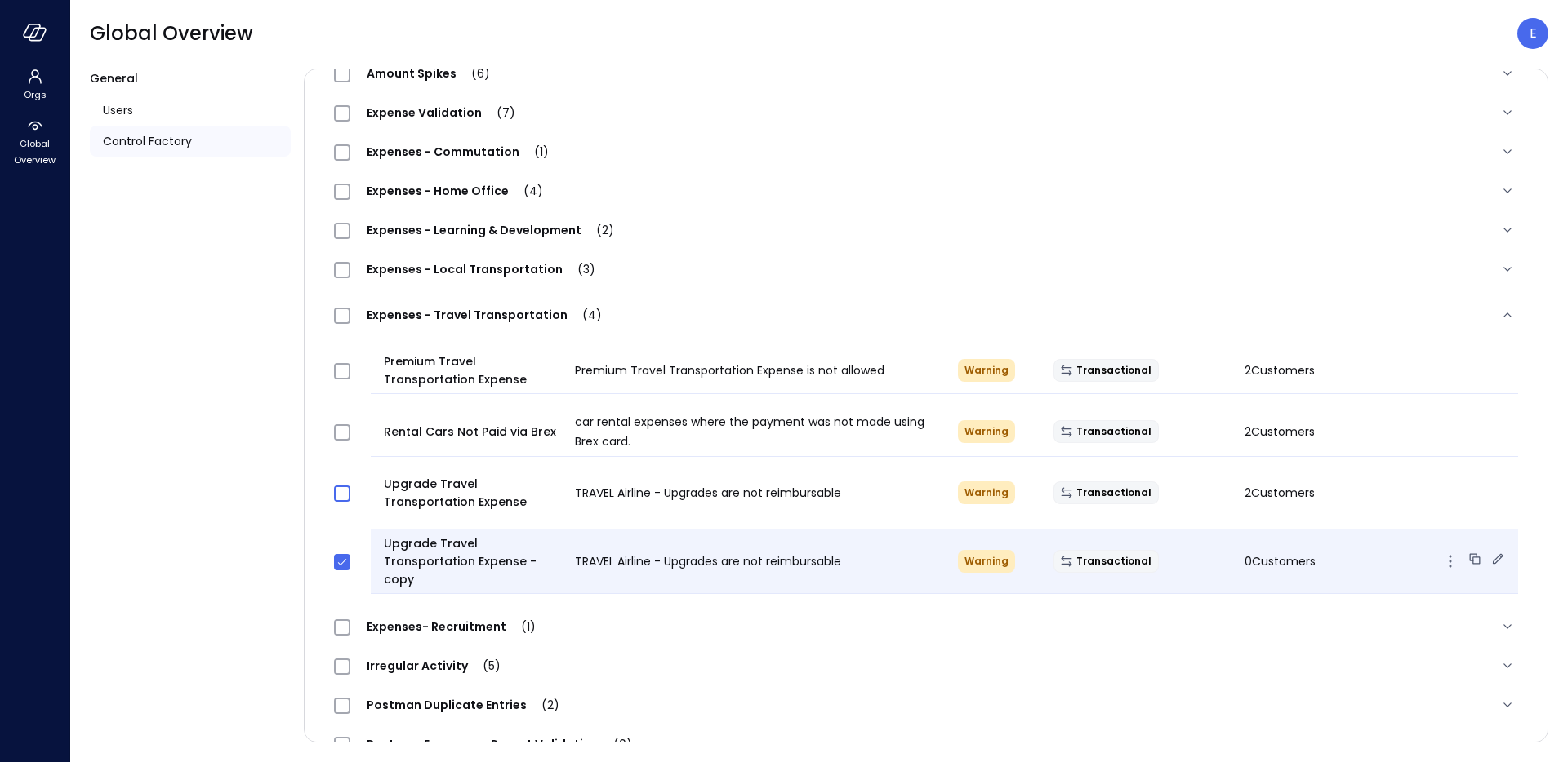
click at [1490, 563] on icon at bounding box center [1498, 559] width 17 height 17
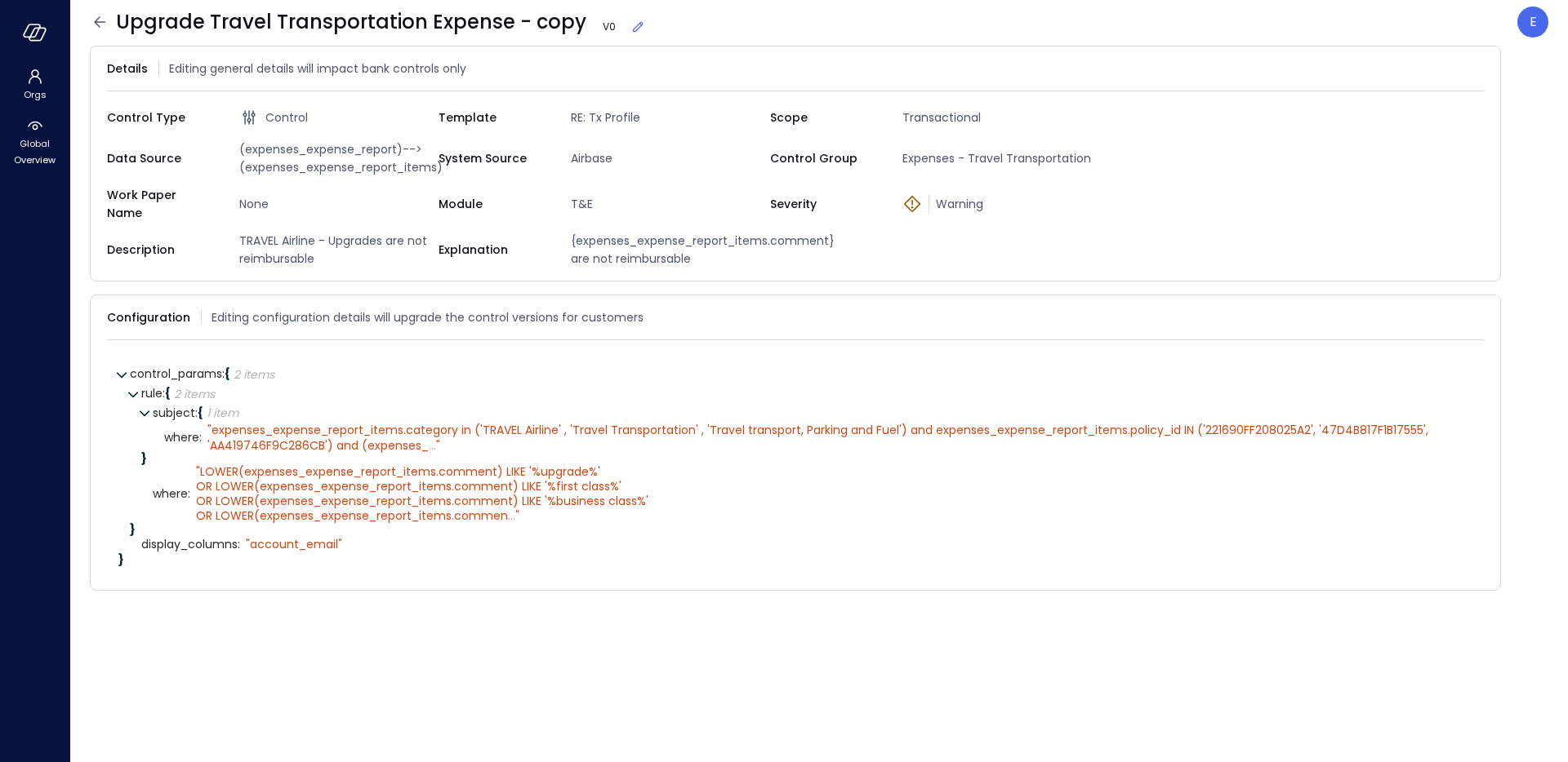
click at [300, 19] on span "Upgrade Travel Transportation Expense - copy V 0" at bounding box center [381, 22] width 530 height 26
click at [98, 23] on icon at bounding box center [99, 22] width 19 height 19
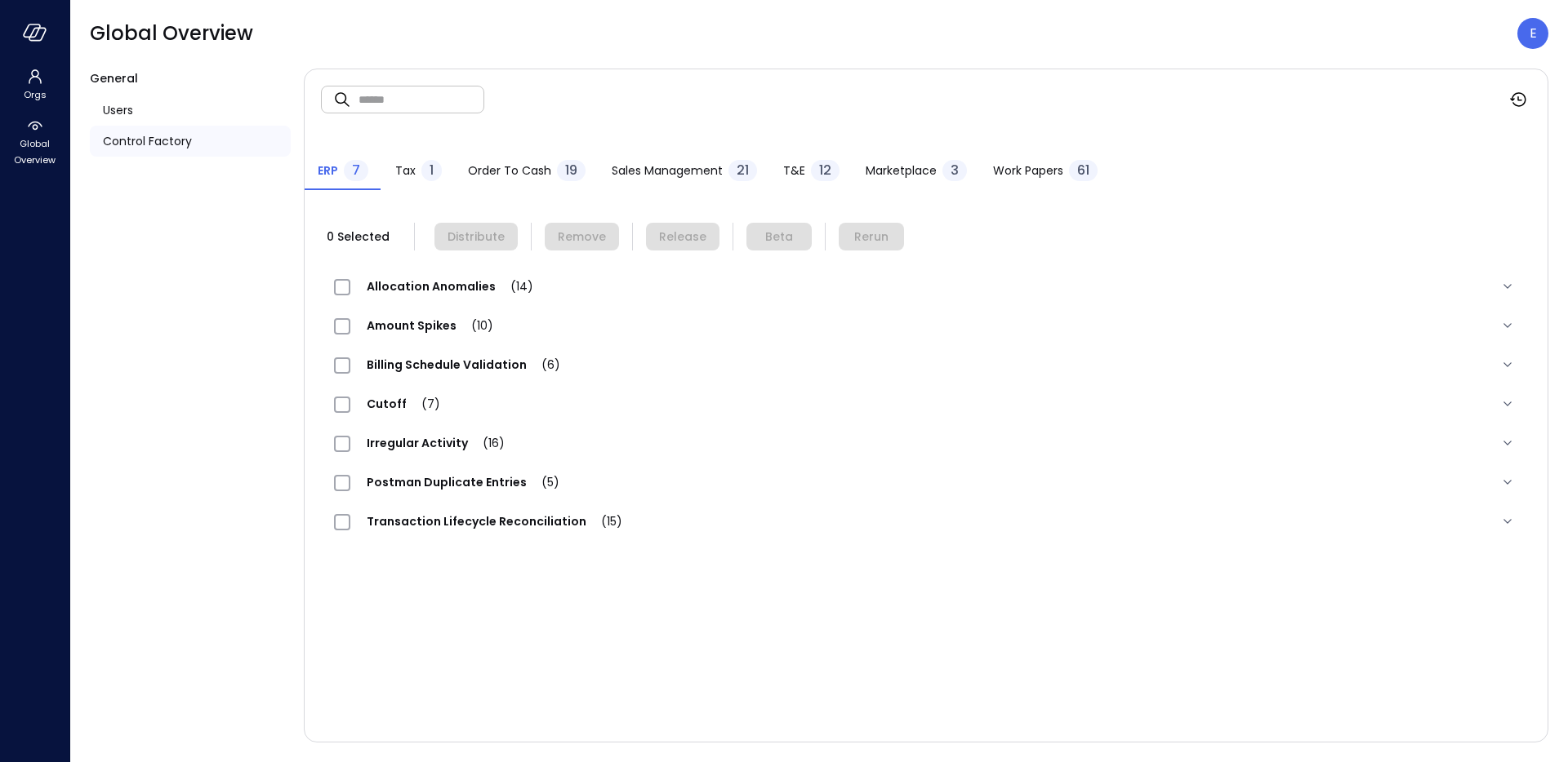
click at [797, 166] on span "T&E" at bounding box center [794, 171] width 22 height 18
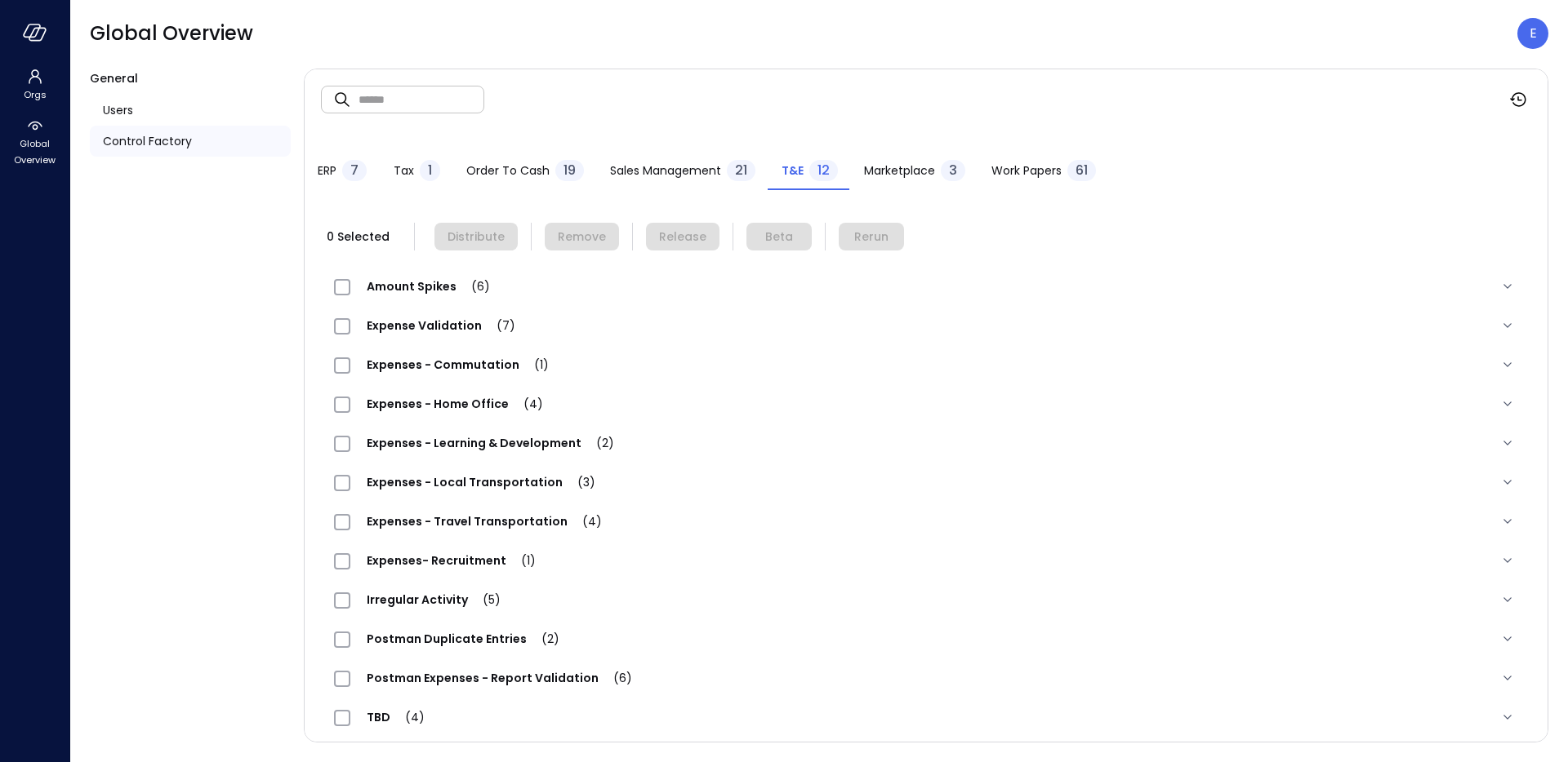
click at [452, 522] on span "Expenses - Travel Transportation (4)" at bounding box center [484, 522] width 268 height 17
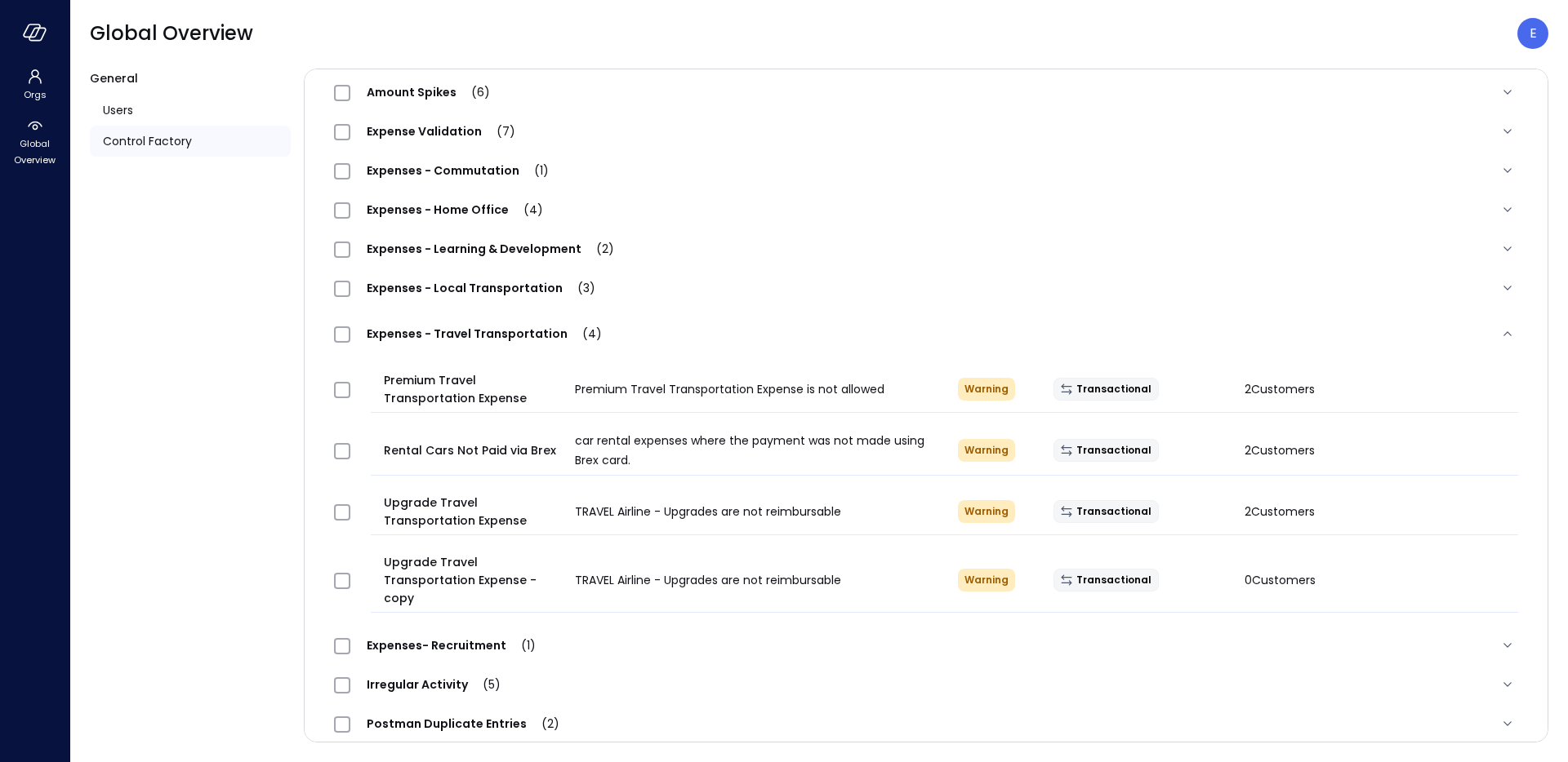
scroll to position [231, 0]
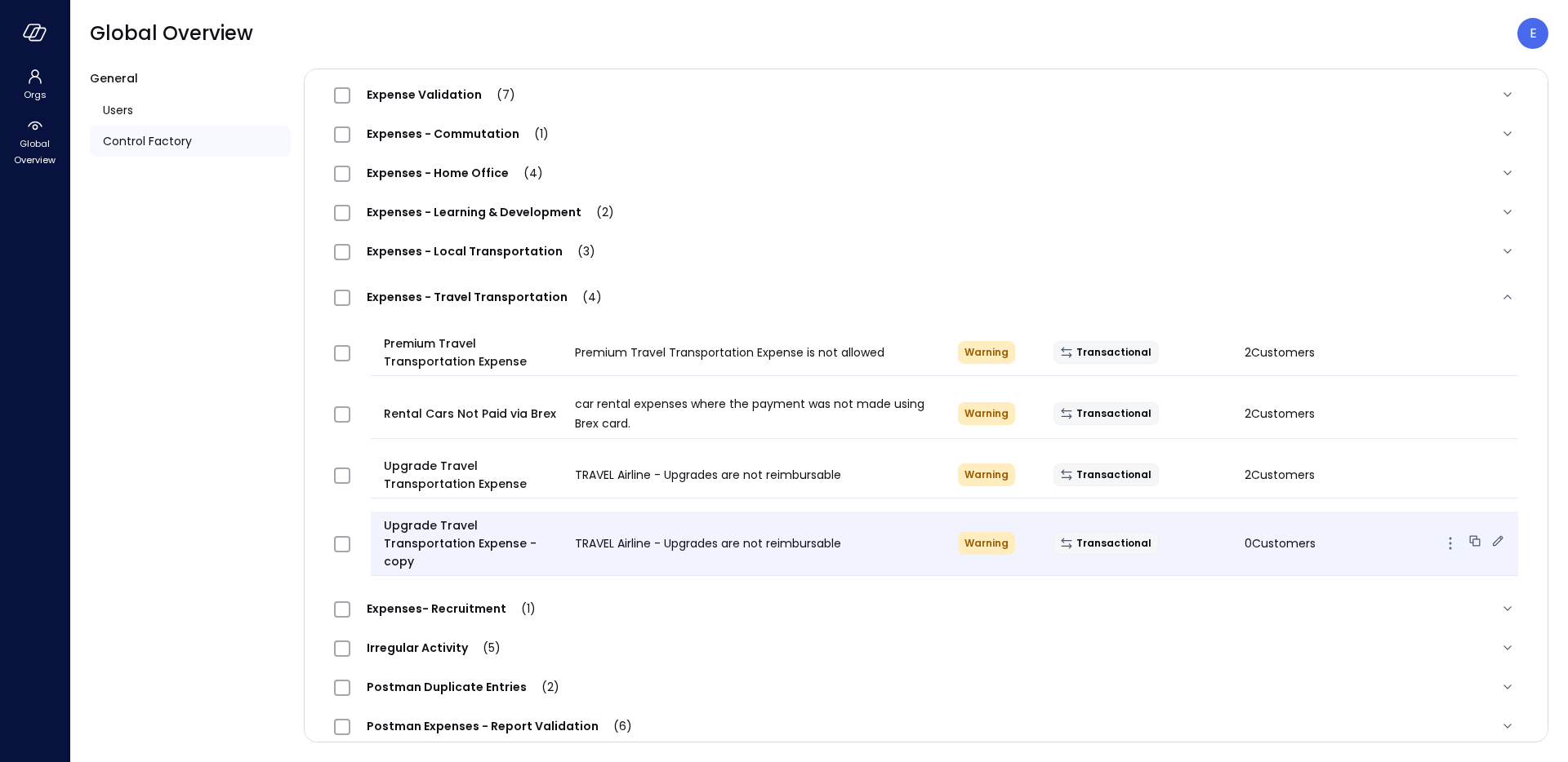
click at [1490, 538] on icon at bounding box center [1498, 542] width 17 height 17
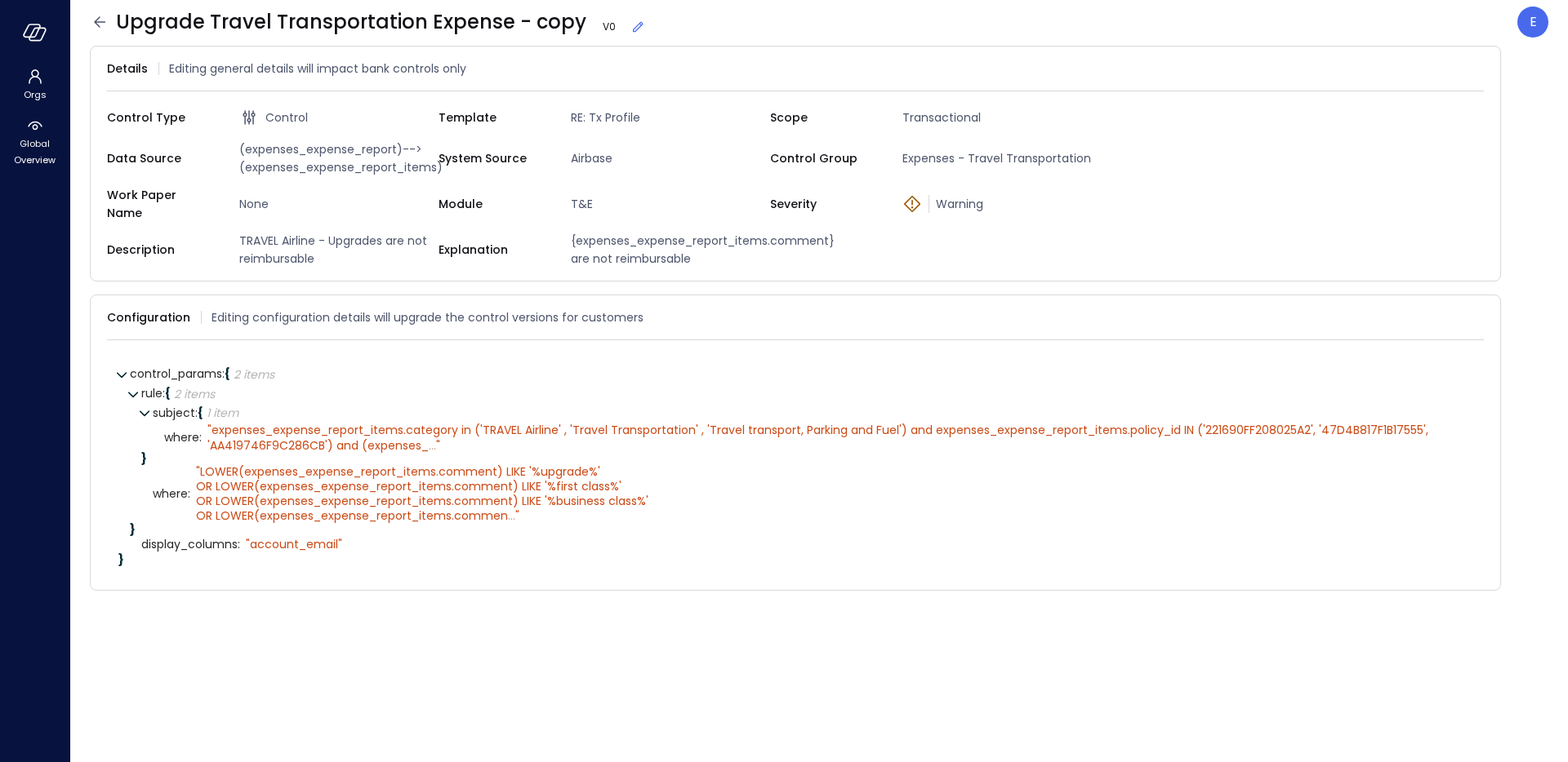
click at [360, 17] on span "Upgrade Travel Transportation Expense - copy V 0" at bounding box center [381, 22] width 530 height 26
click at [633, 26] on icon at bounding box center [638, 27] width 11 height 11
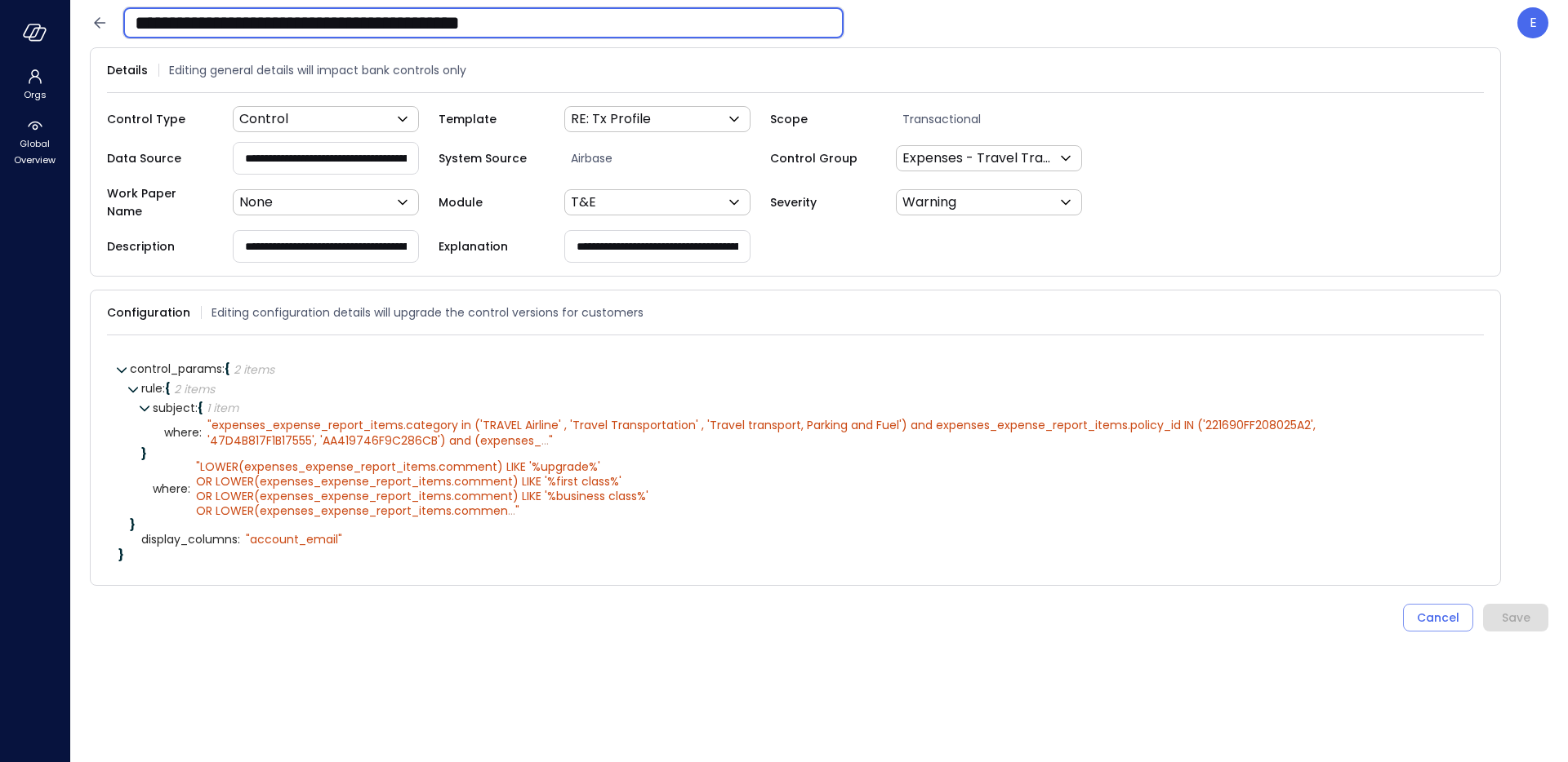
click at [336, 20] on input "**********" at bounding box center [483, 23] width 721 height 43
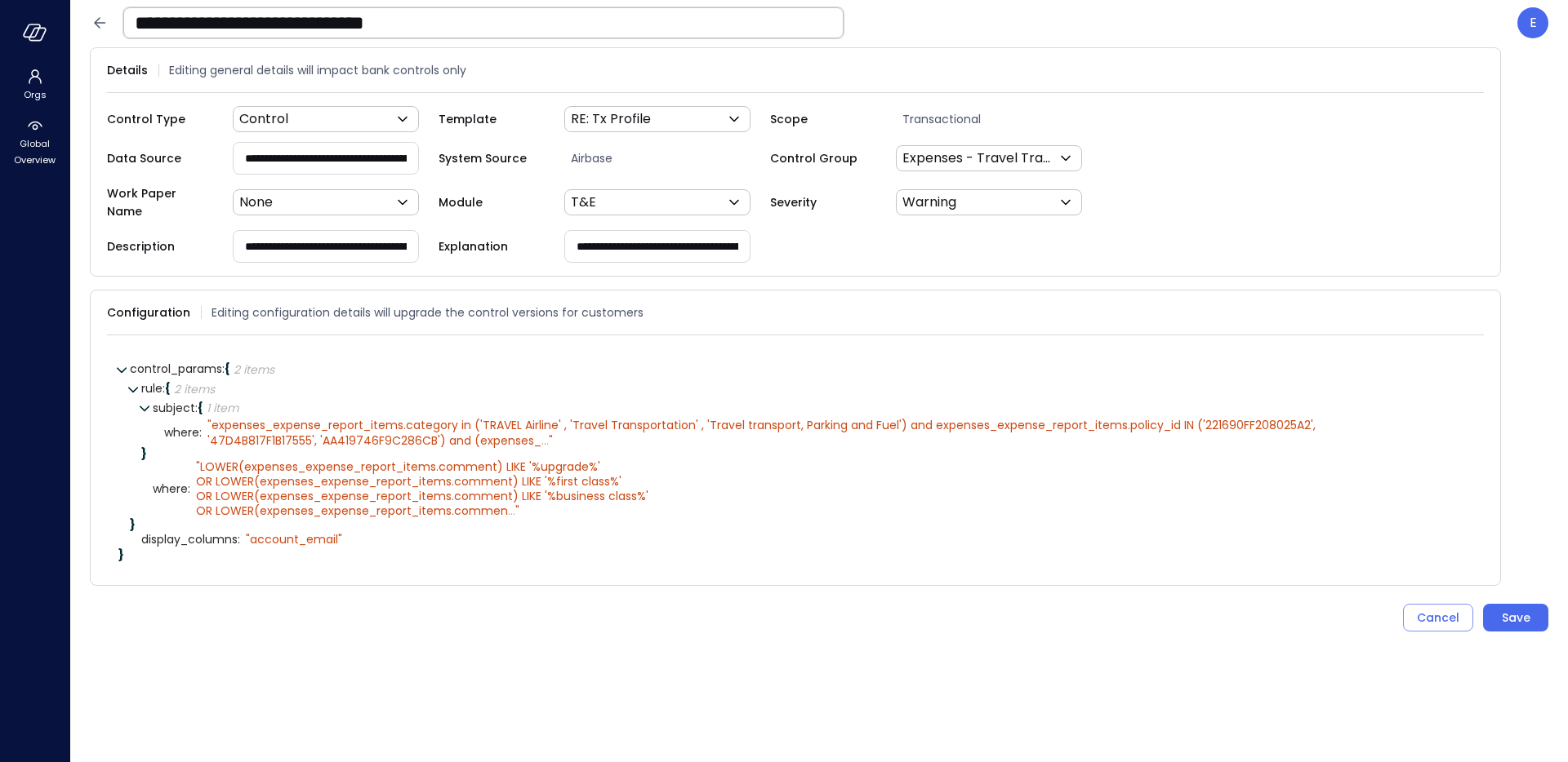
click at [302, 28] on input "**********" at bounding box center [483, 23] width 721 height 43
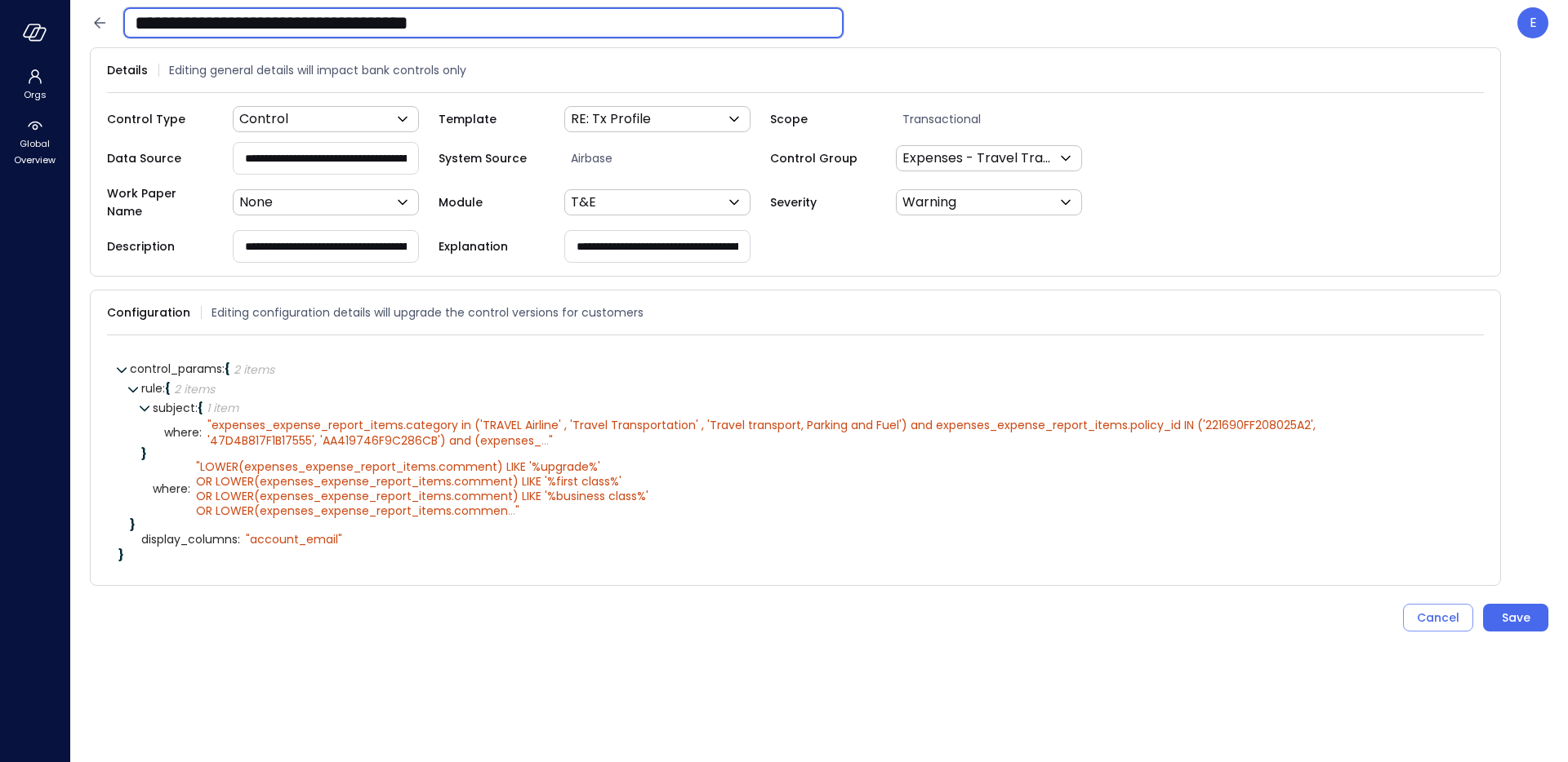
click at [466, 23] on input "**********" at bounding box center [483, 23] width 721 height 43
type input "**********"
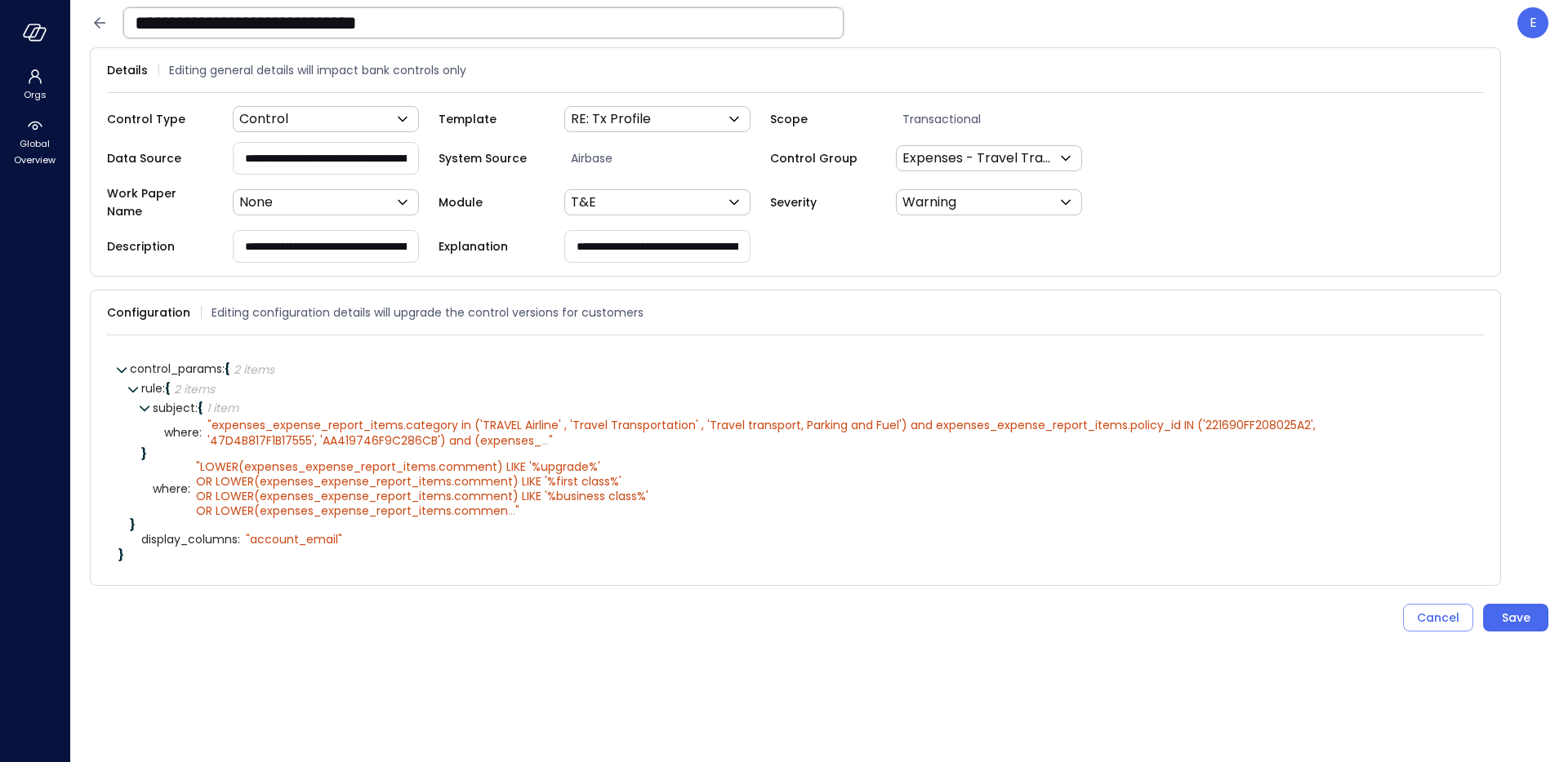
click at [306, 156] on input "**********" at bounding box center [326, 158] width 185 height 30
click at [301, 244] on input "**********" at bounding box center [326, 246] width 185 height 30
click at [693, 245] on input "**********" at bounding box center [657, 246] width 185 height 30
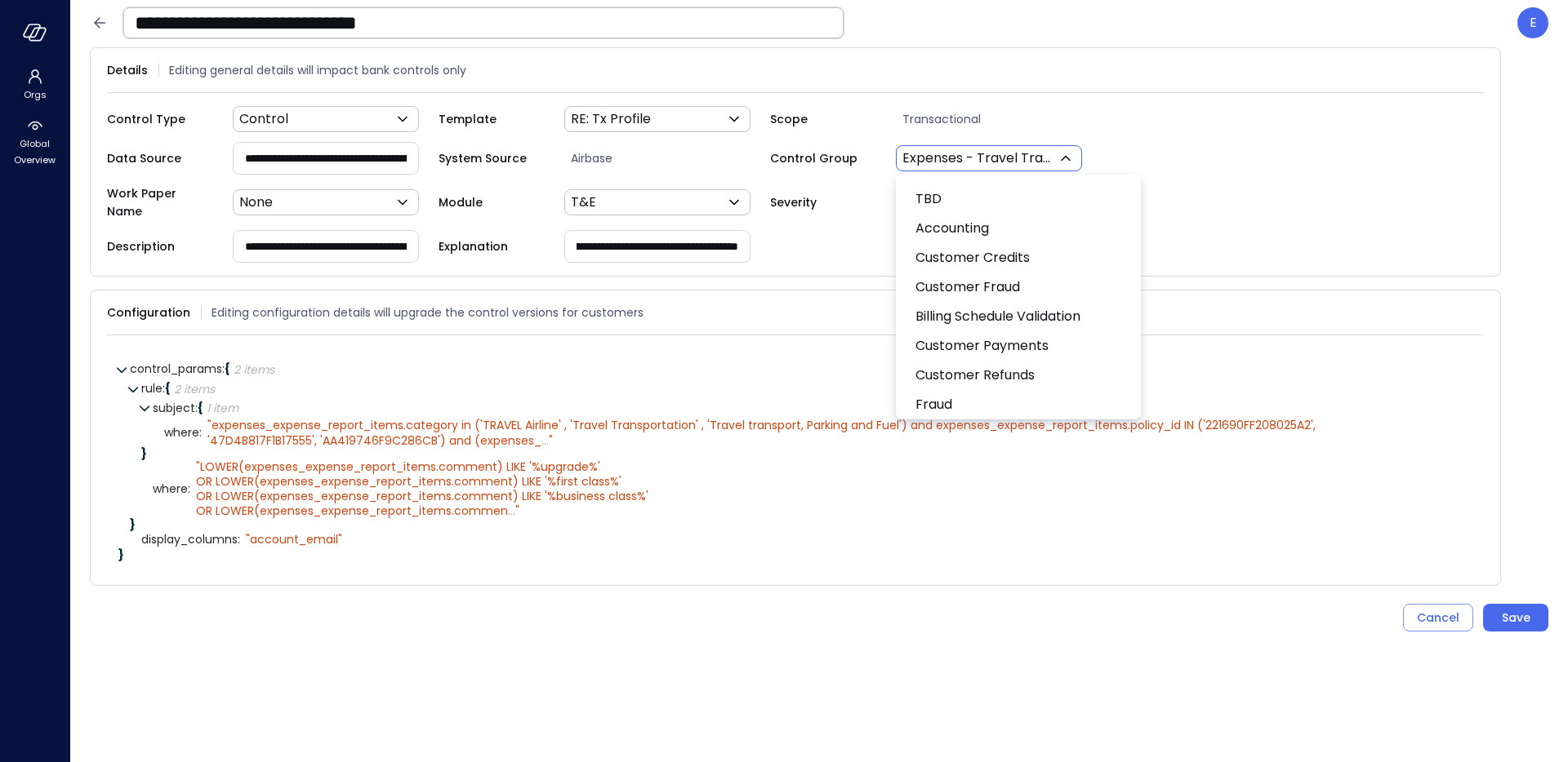
click at [984, 156] on body "**********" at bounding box center [784, 381] width 1568 height 762
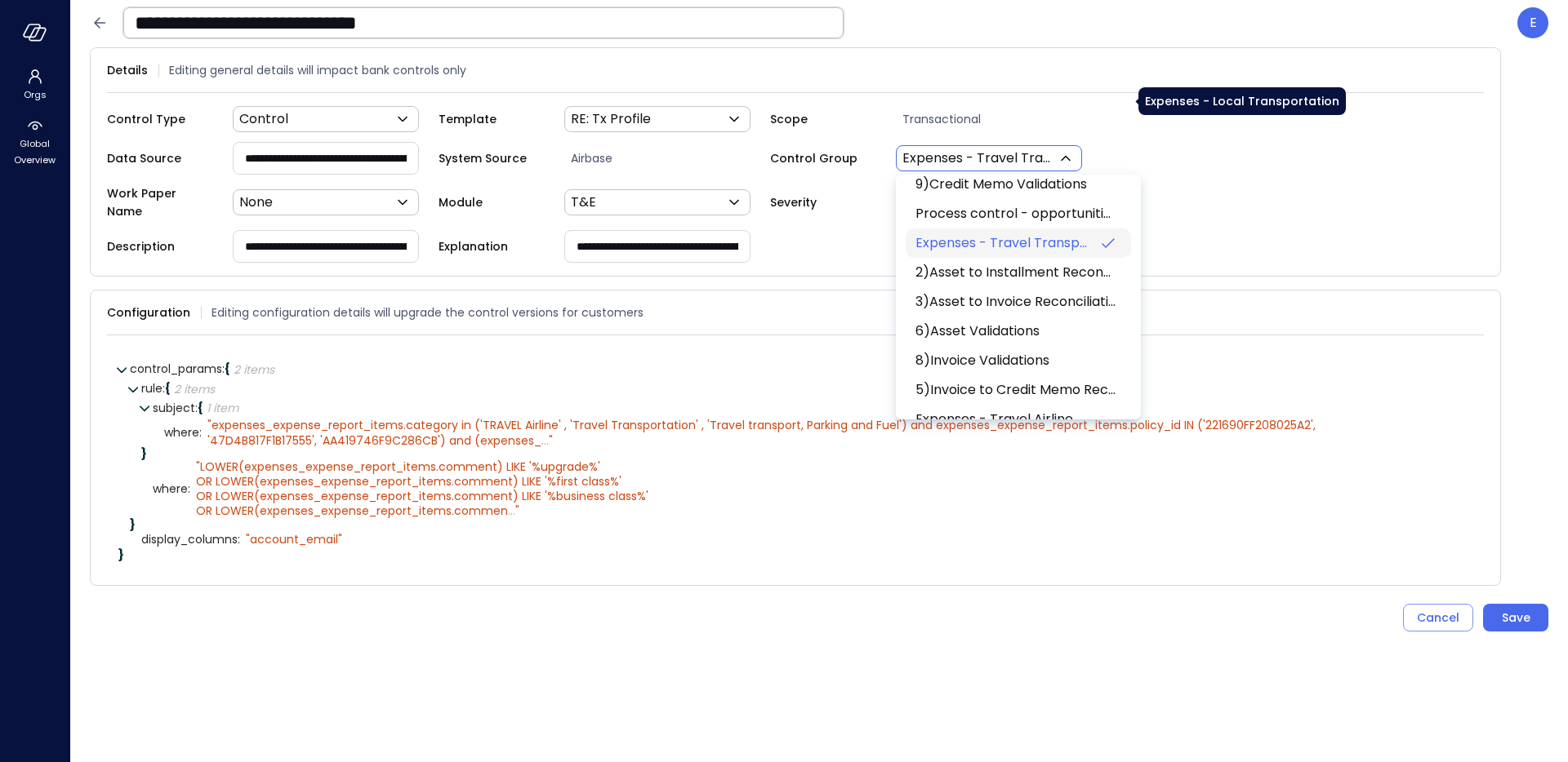
scroll to position [2684, 0]
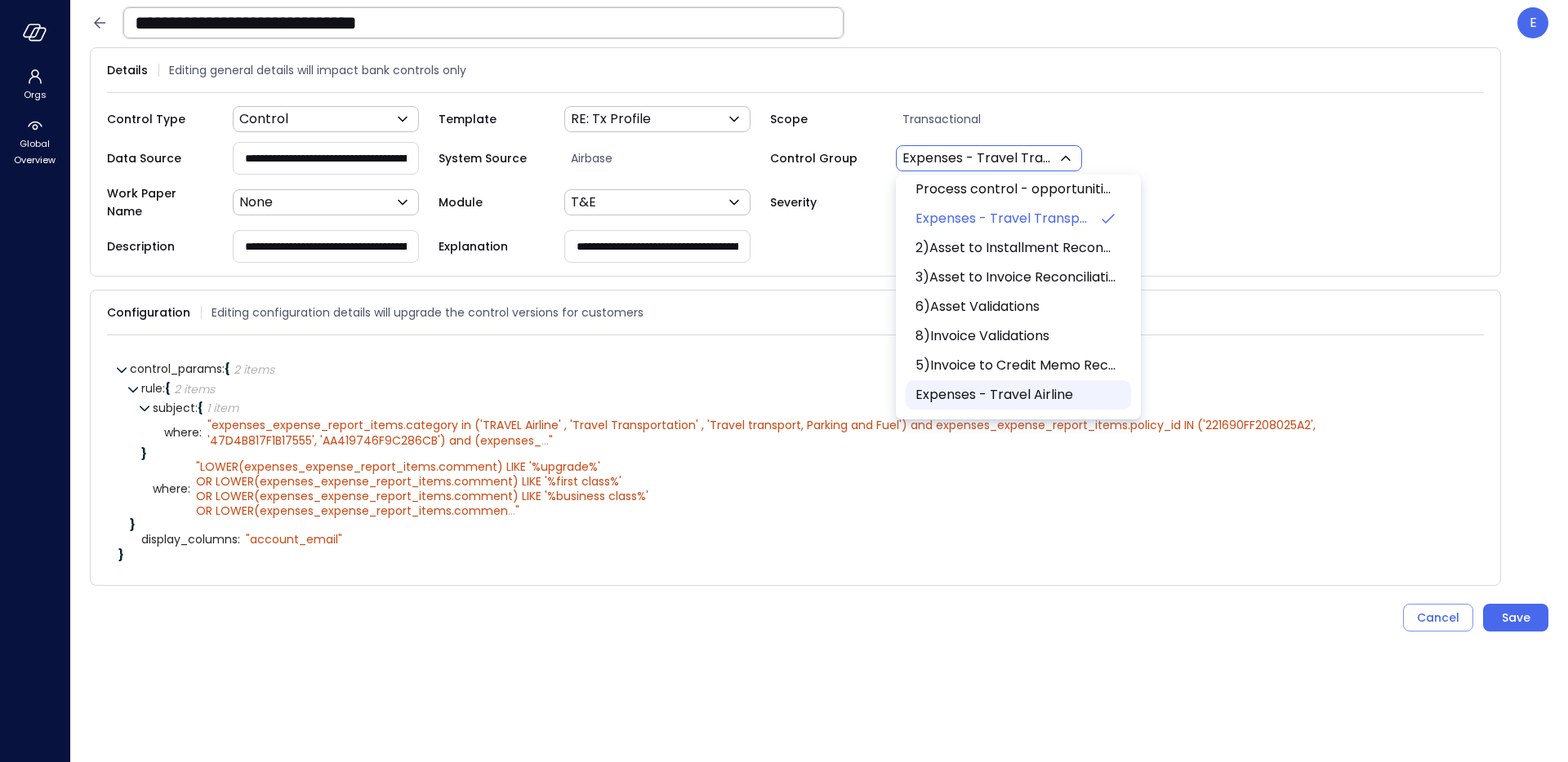
click at [969, 393] on span "Expenses - Travel Airline" at bounding box center [1016, 395] width 203 height 19
type input "***"
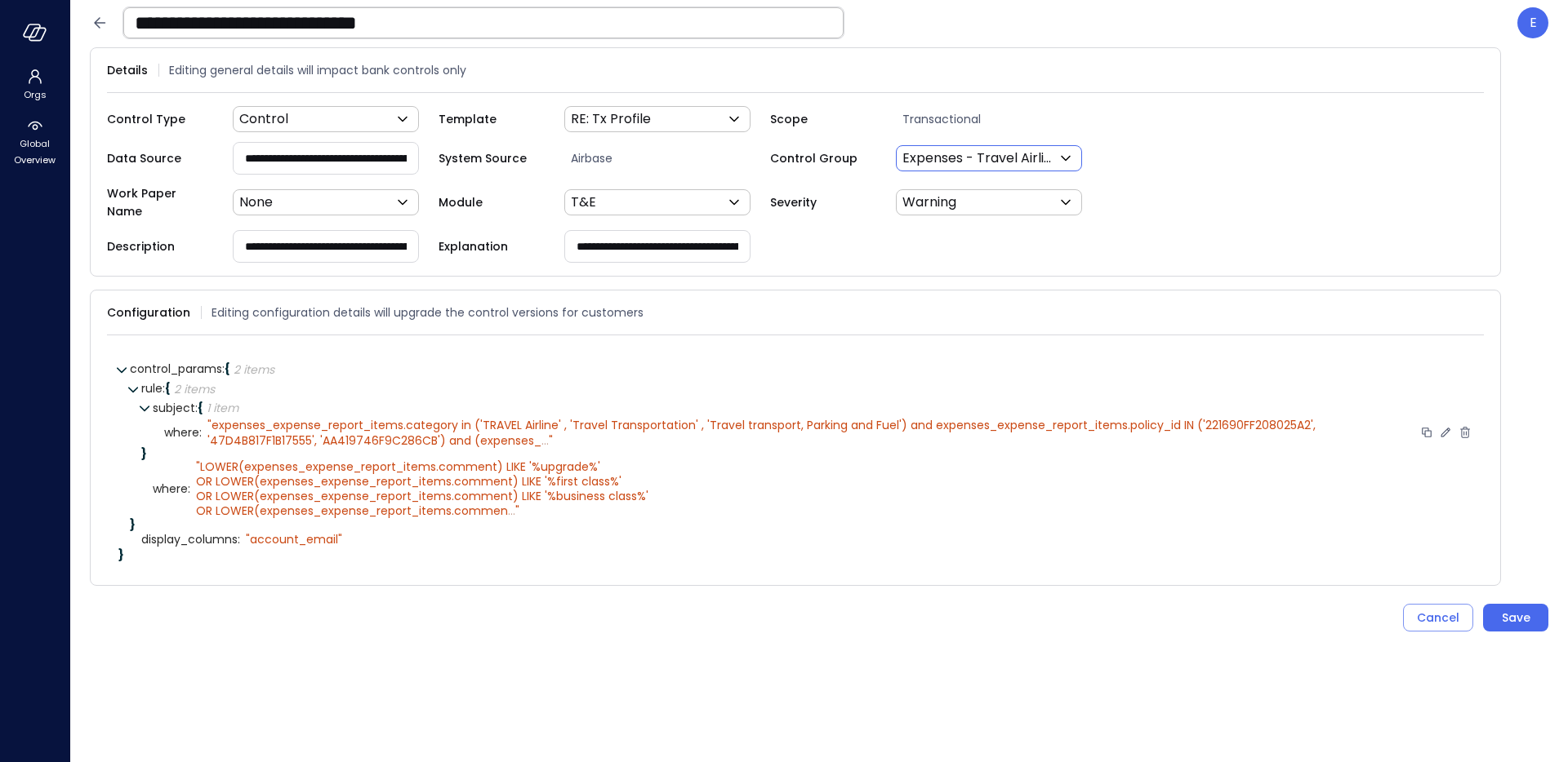
click at [1446, 427] on icon at bounding box center [1445, 431] width 9 height 9
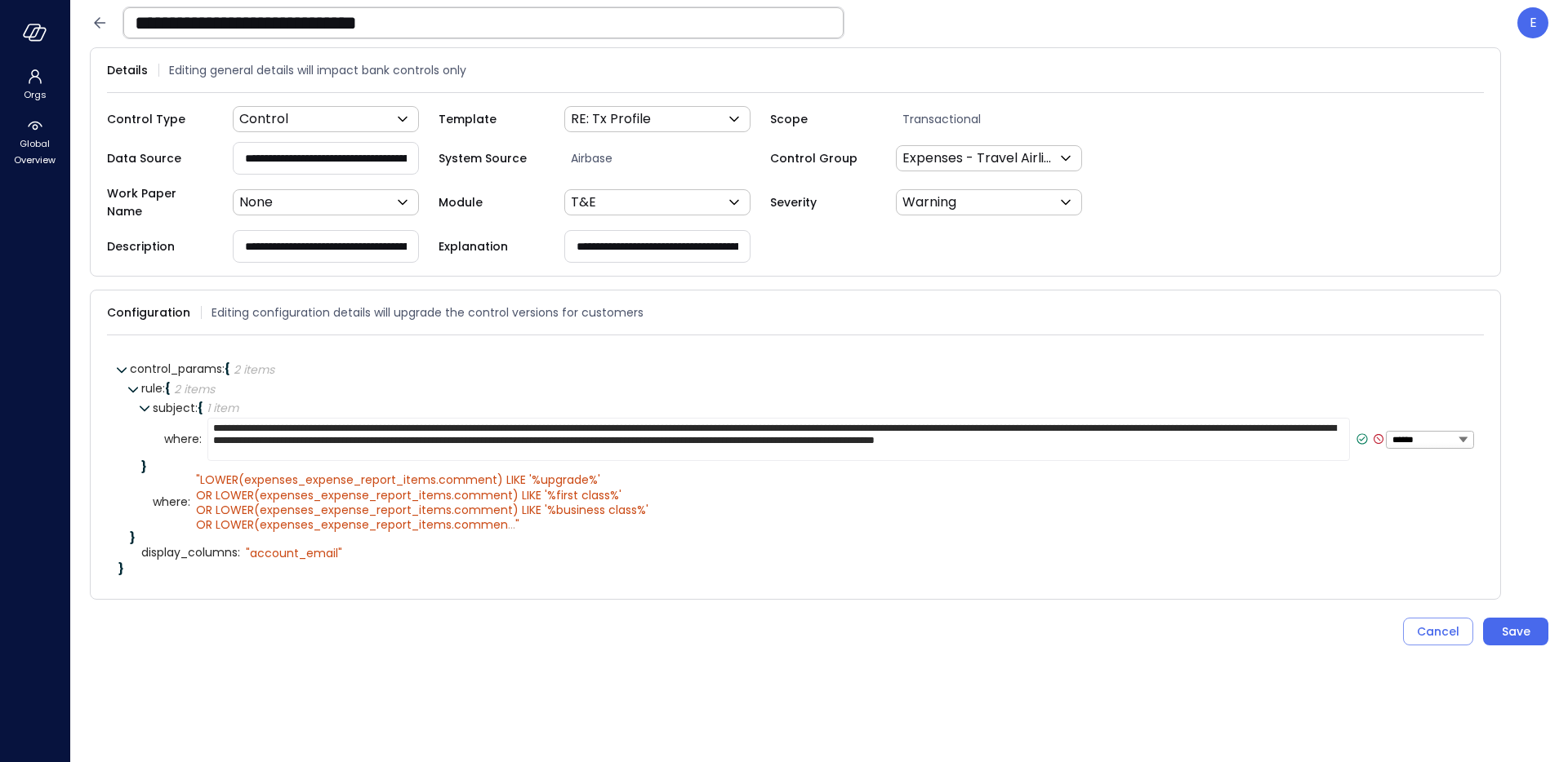
click at [442, 423] on textarea "**********" at bounding box center [778, 440] width 1142 height 43
drag, startPoint x: 523, startPoint y: 420, endPoint x: 826, endPoint y: 416, distance: 303.0
click at [826, 418] on textarea "**********" at bounding box center [778, 440] width 1142 height 43
type textarea "**********"
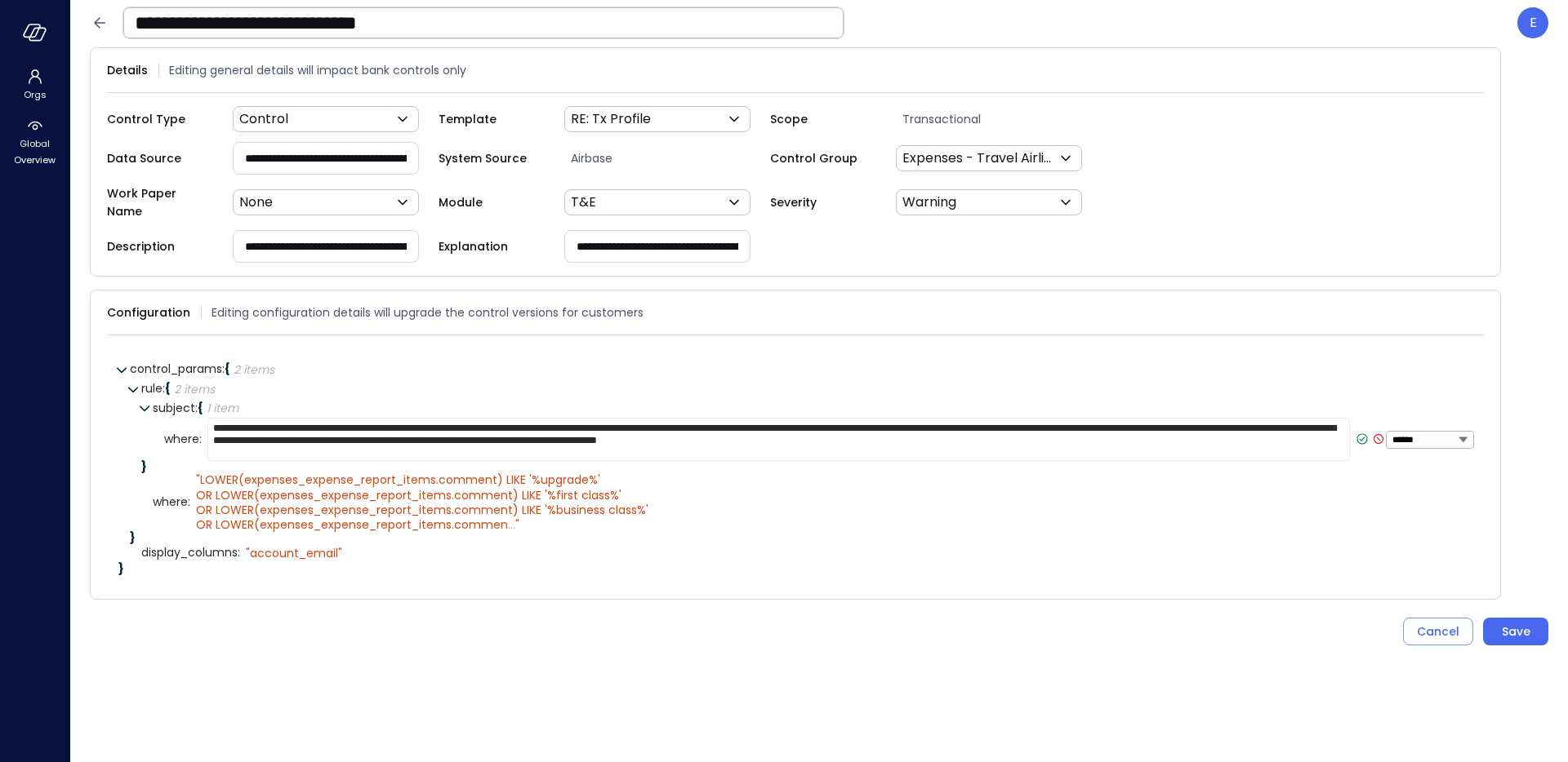
click at [594, 349] on div "**********" at bounding box center [795, 467] width 1377 height 238
click at [524, 421] on textarea "**********" at bounding box center [778, 440] width 1142 height 43
click at [1358, 431] on icon at bounding box center [1363, 439] width 15 height 15
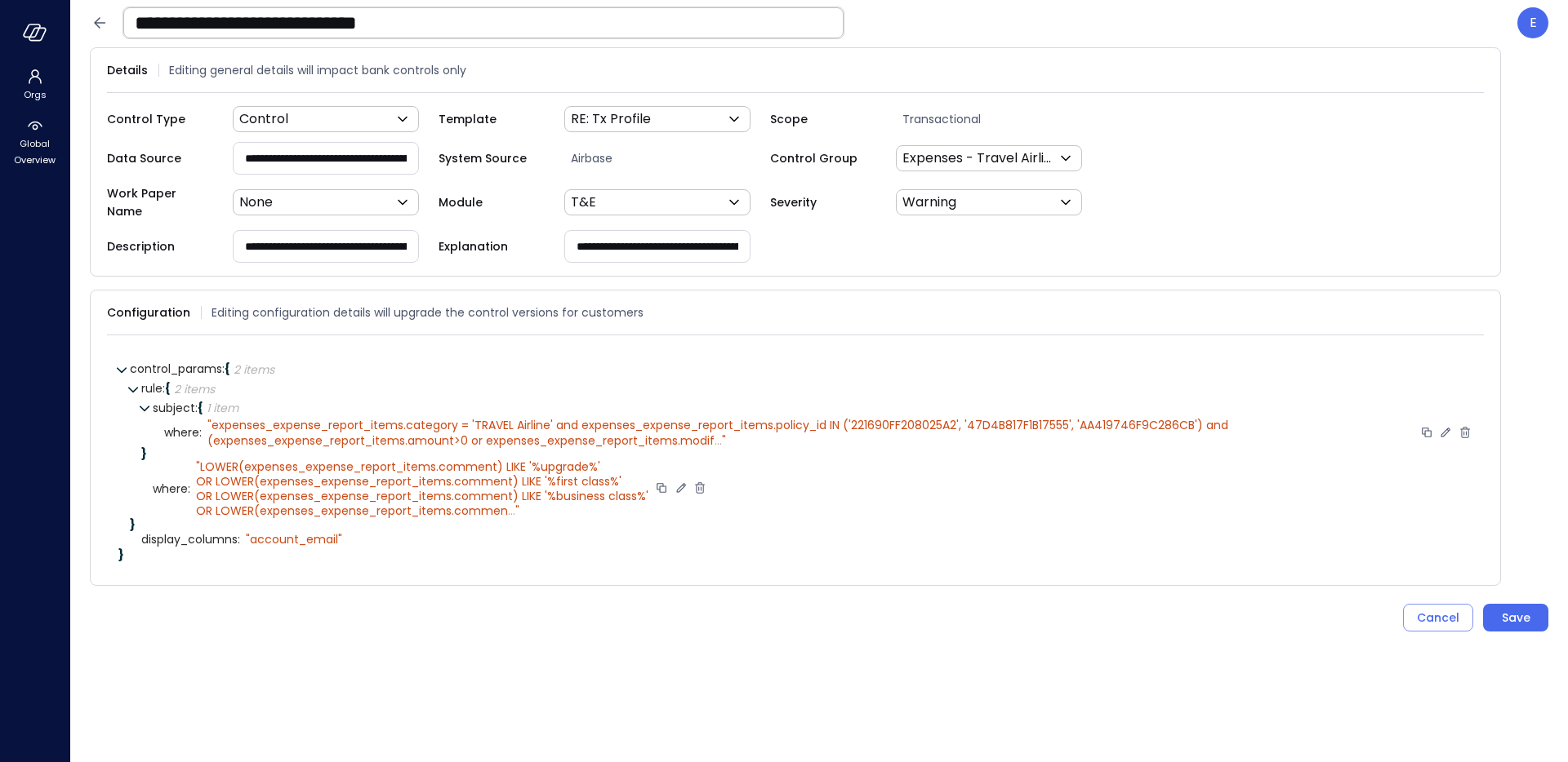
click at [509, 502] on span "..." at bounding box center [511, 511] width 8 height 17
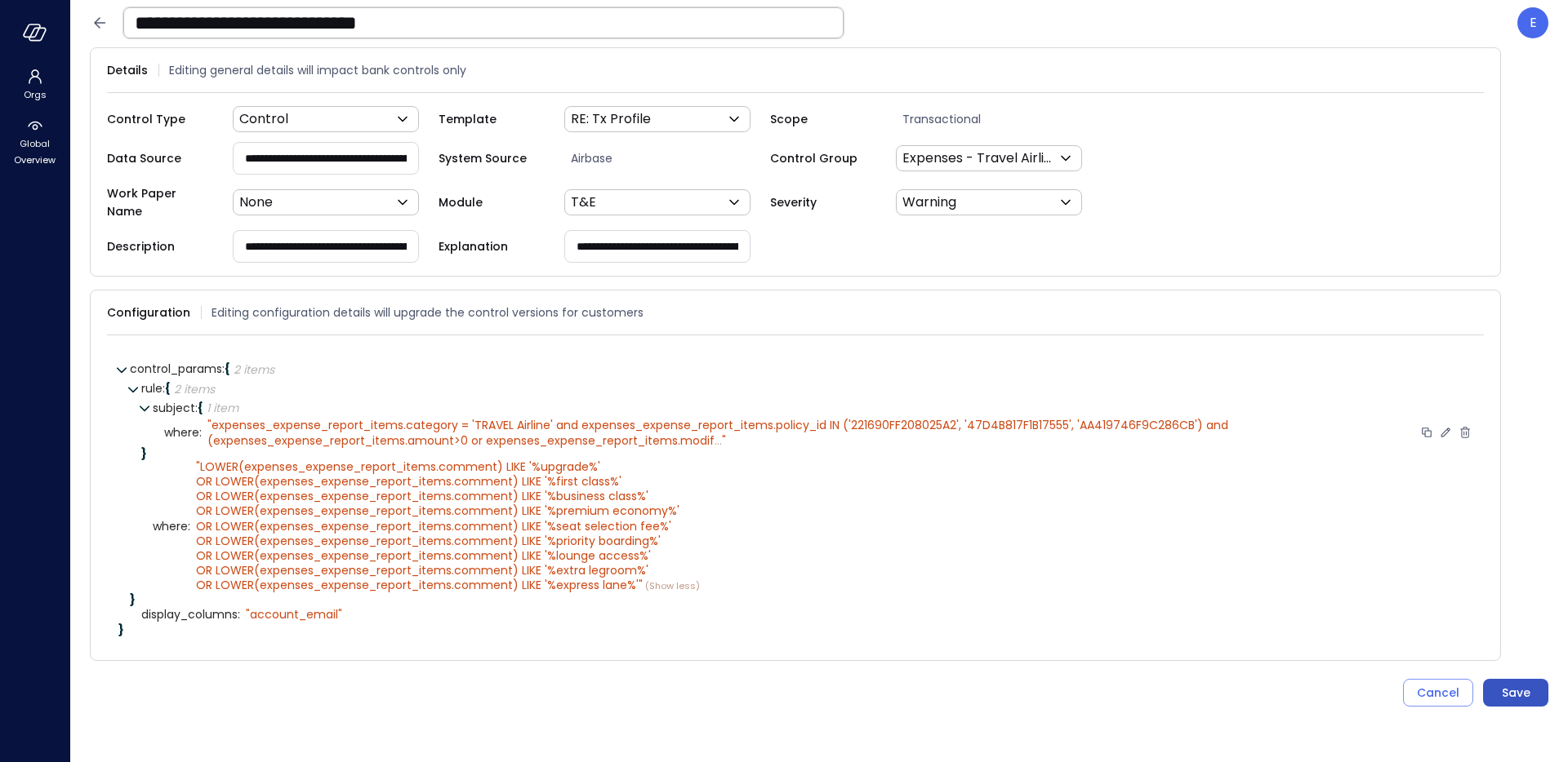
click at [1512, 692] on div "Save" at bounding box center [1516, 694] width 28 height 20
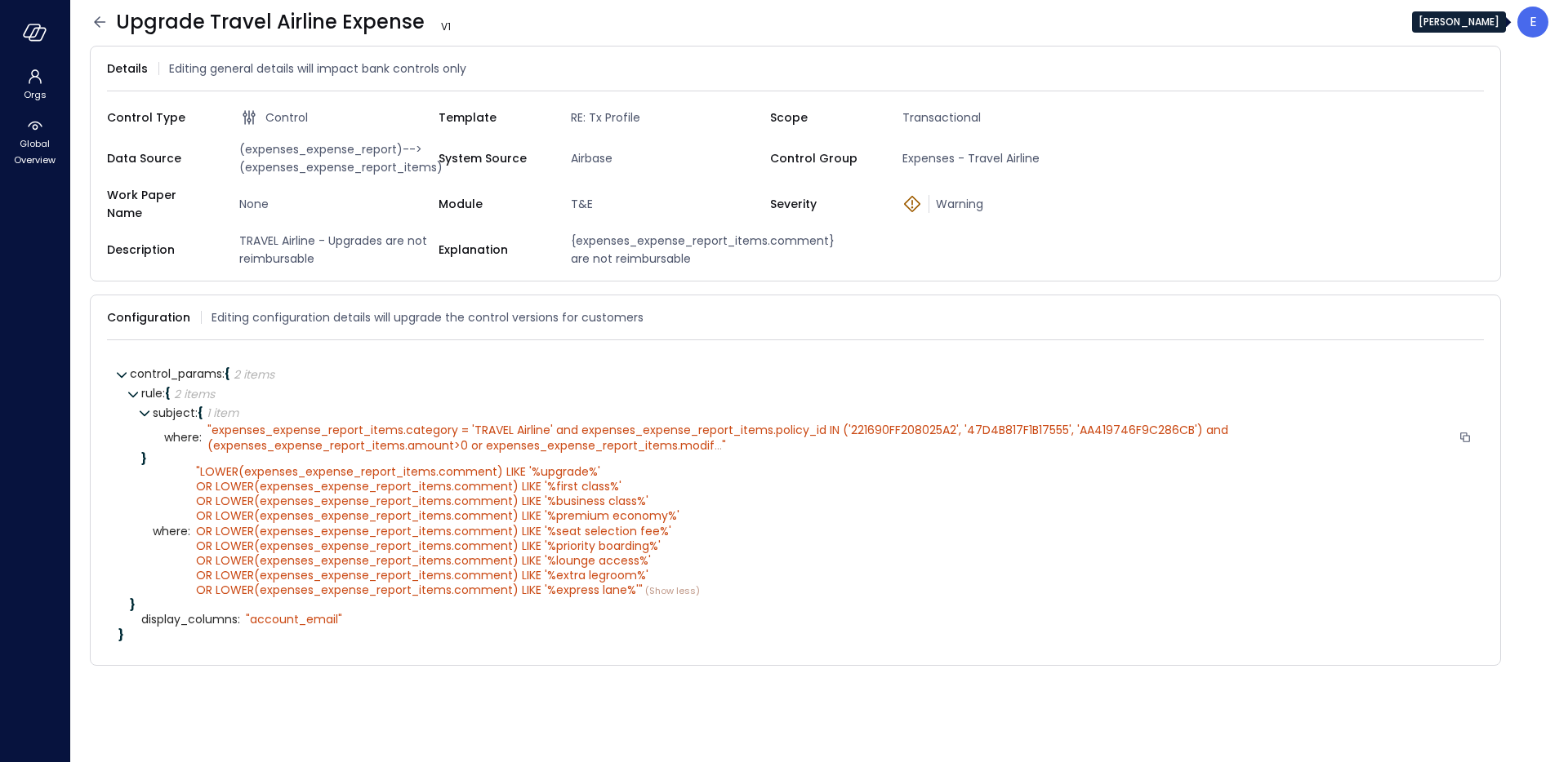
click at [1531, 23] on p "E" at bounding box center [1533, 22] width 8 height 19
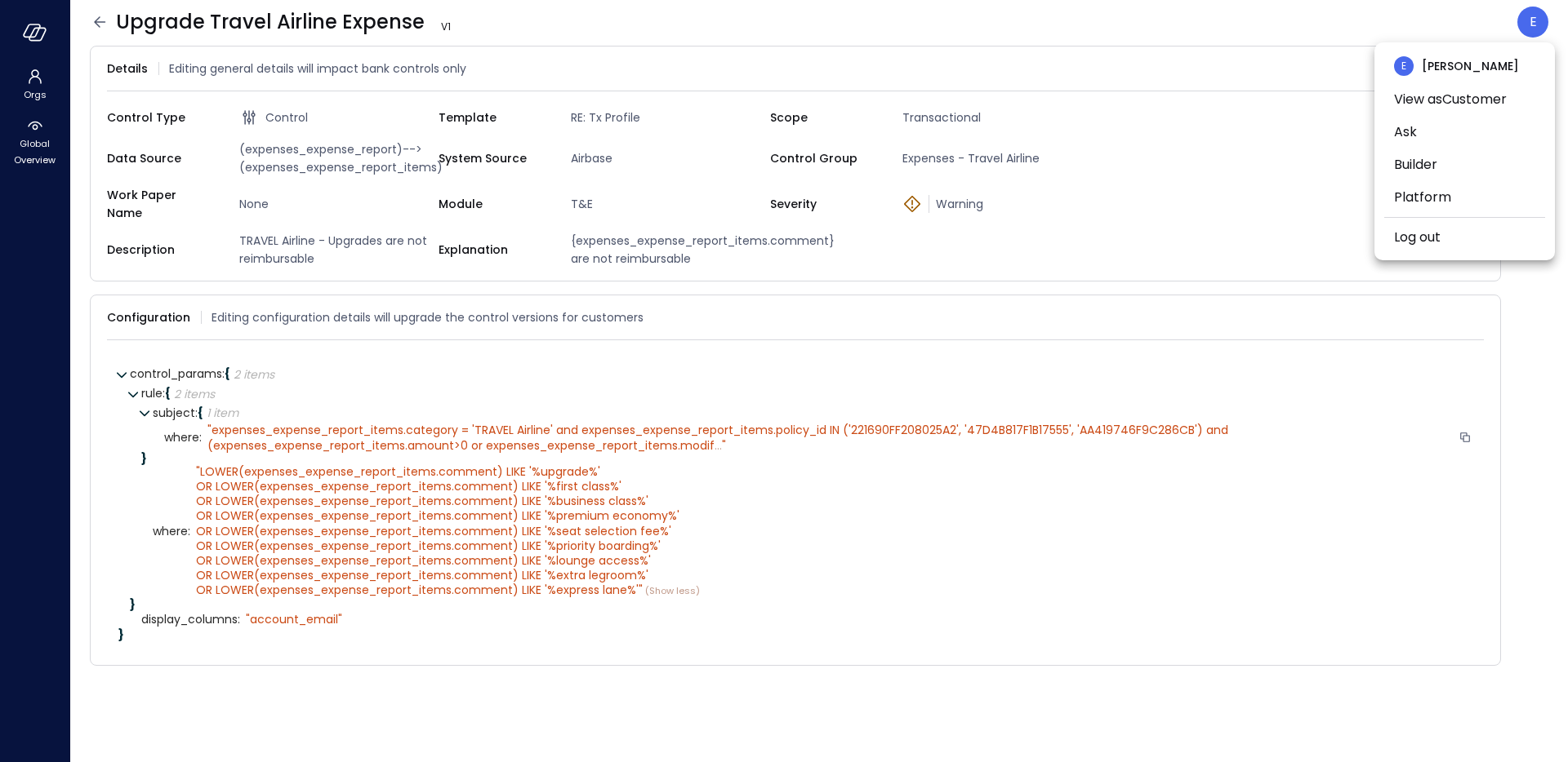
click at [111, 22] on div at bounding box center [784, 381] width 1568 height 762
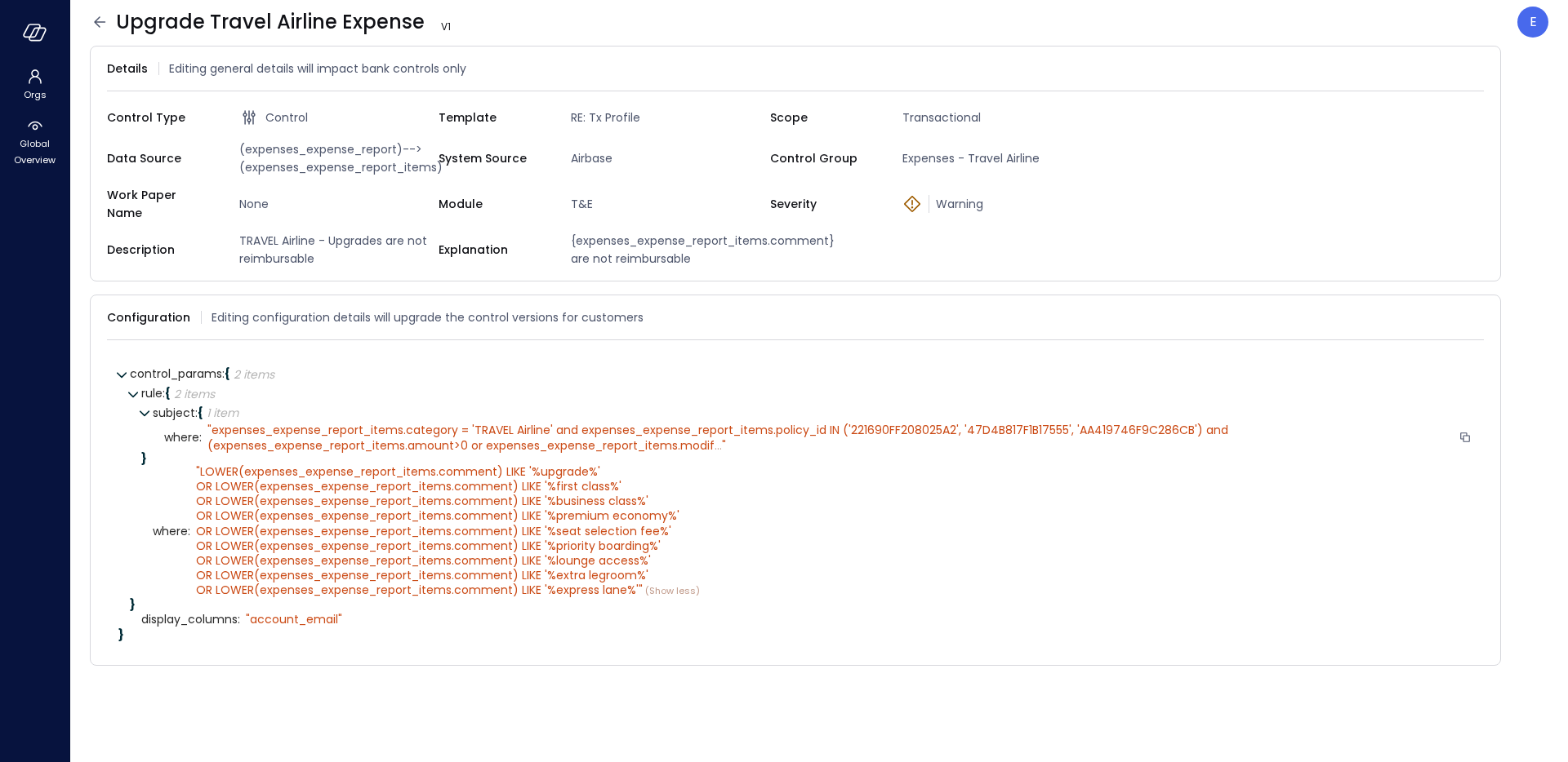
click at [102, 22] on icon at bounding box center [99, 22] width 12 height 11
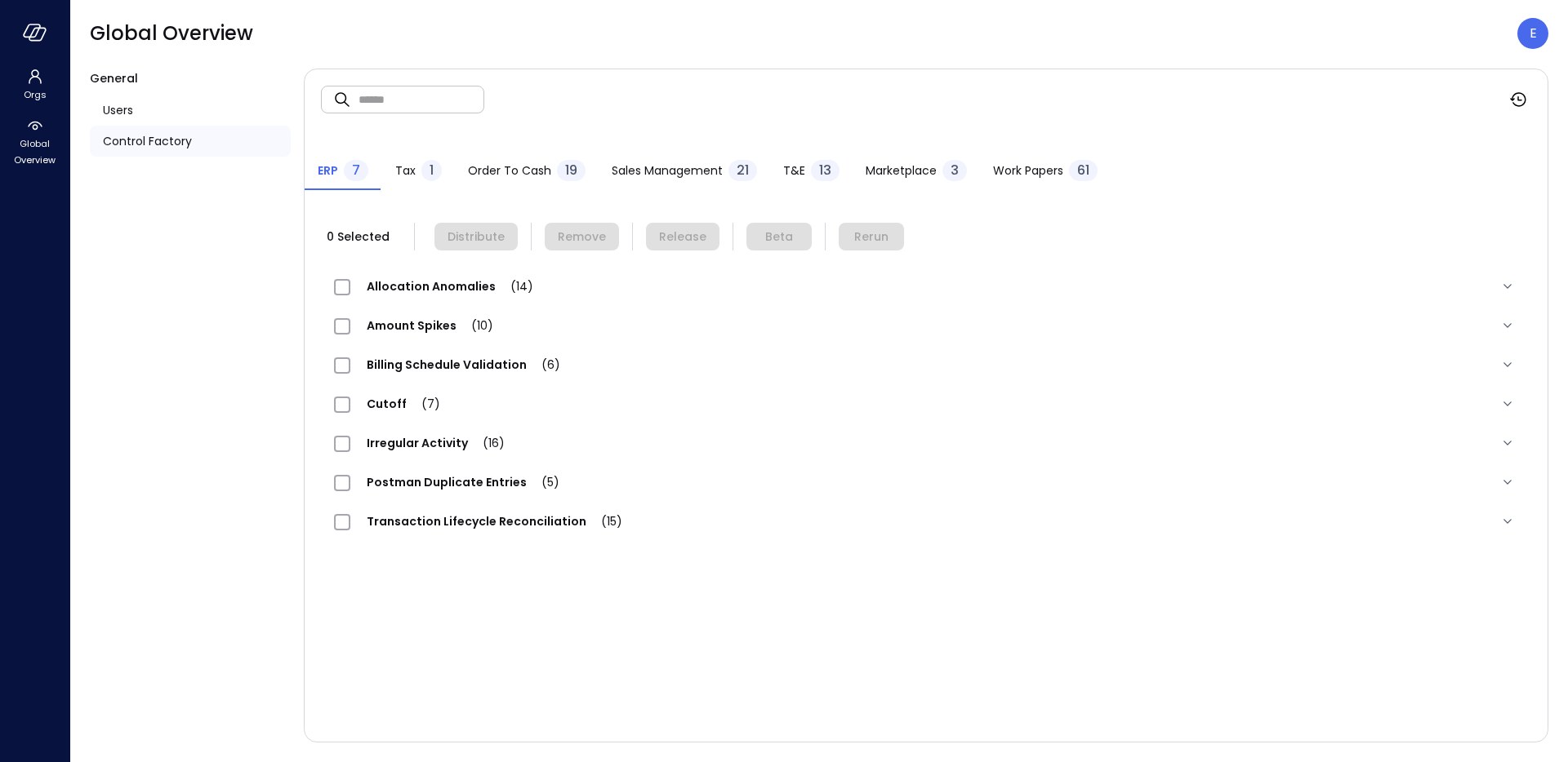
click at [803, 174] on div "T&E 13" at bounding box center [811, 172] width 56 height 24
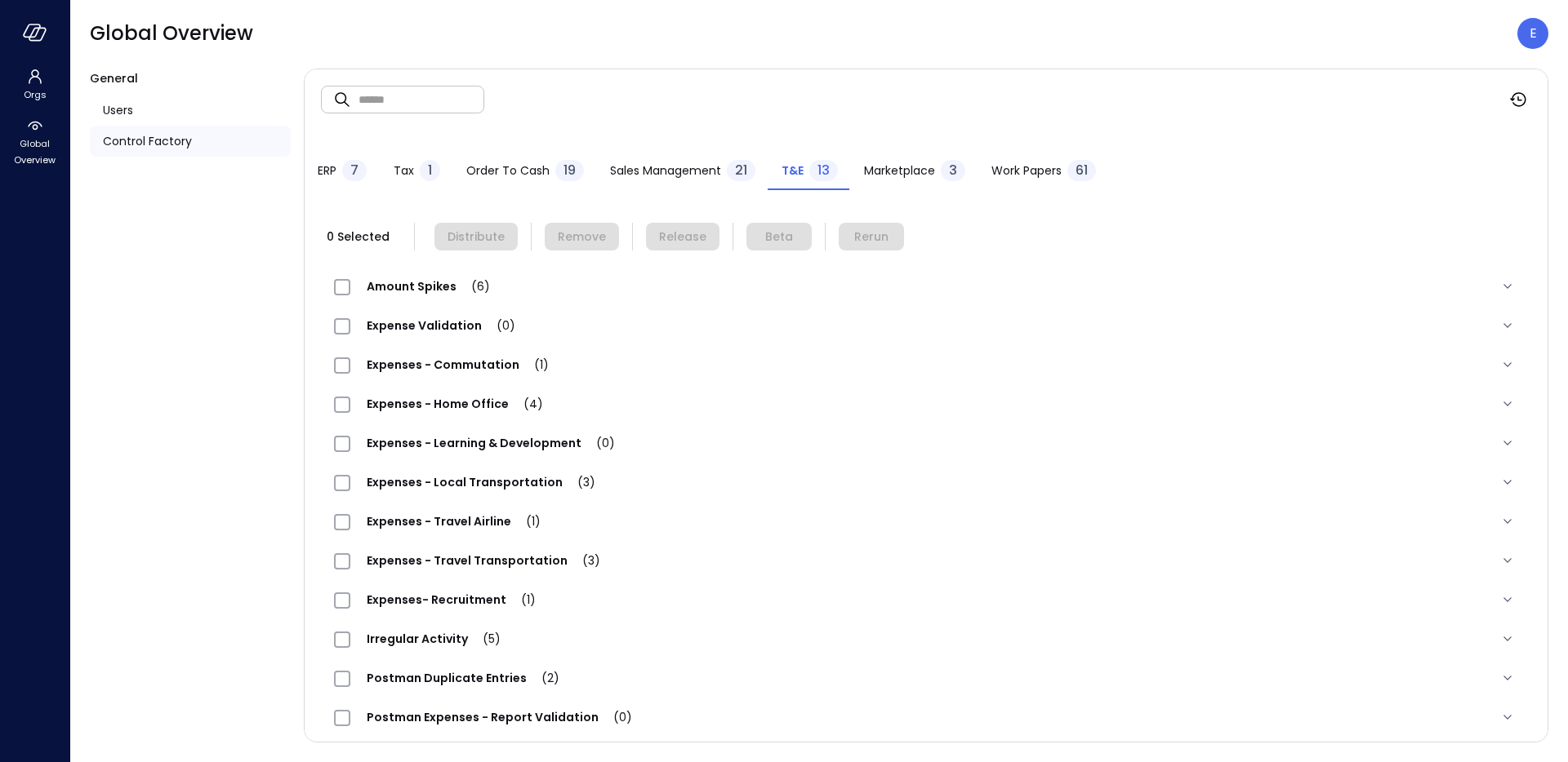
scroll to position [51, 0]
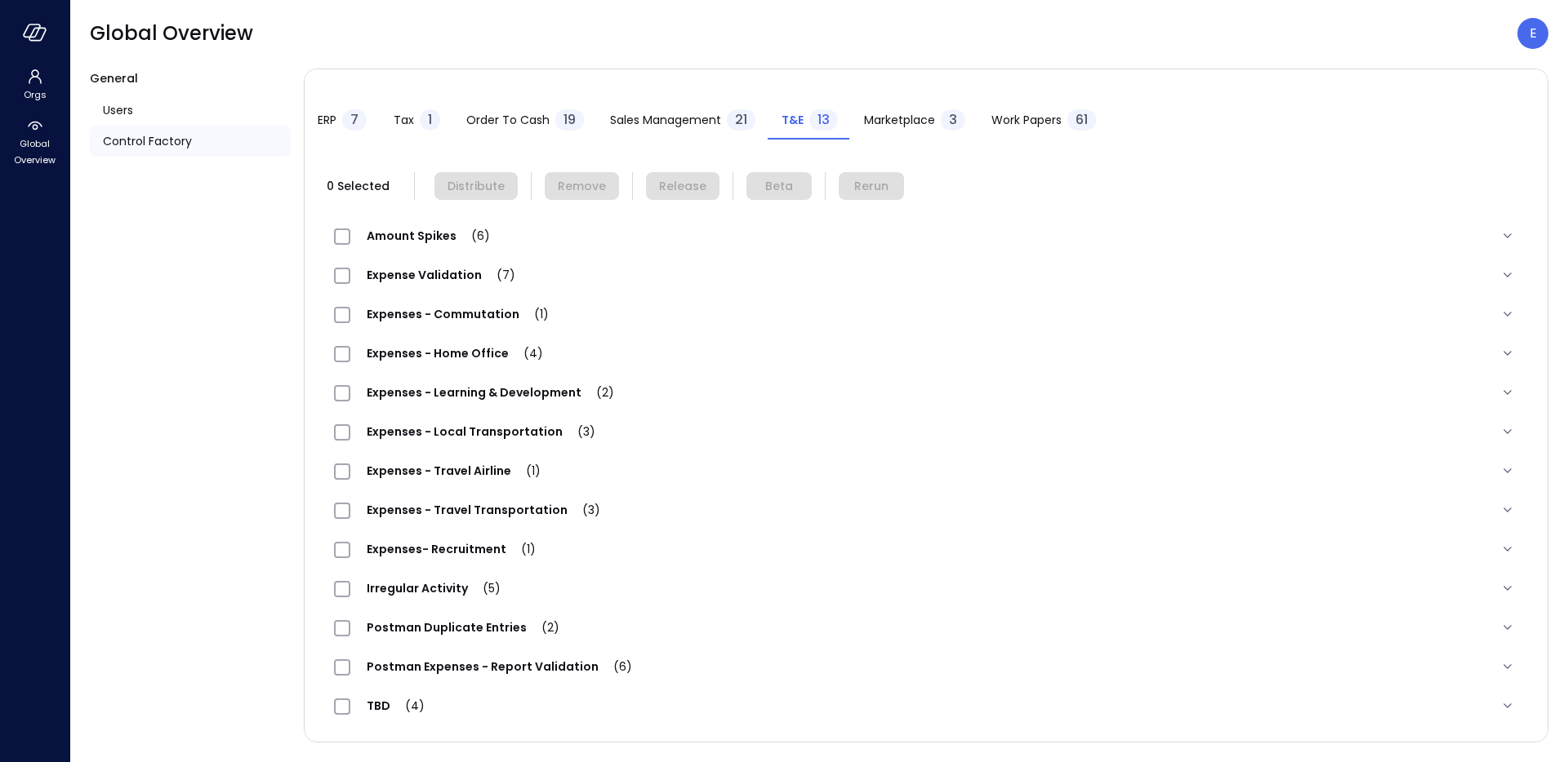
click at [426, 475] on span "Expenses - Travel Airline (1)" at bounding box center [453, 472] width 206 height 17
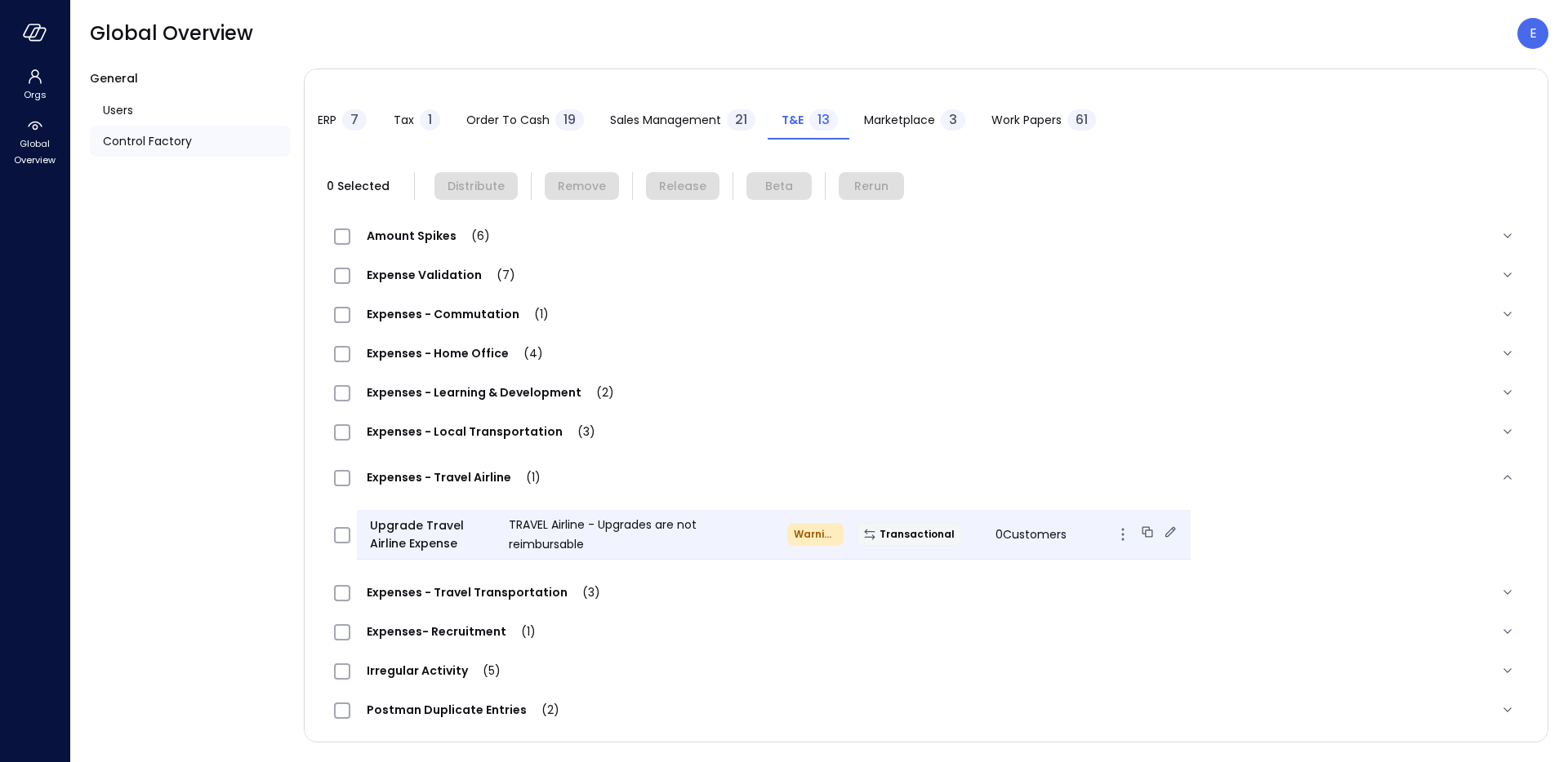
click at [1162, 538] on icon at bounding box center [1171, 532] width 17 height 17
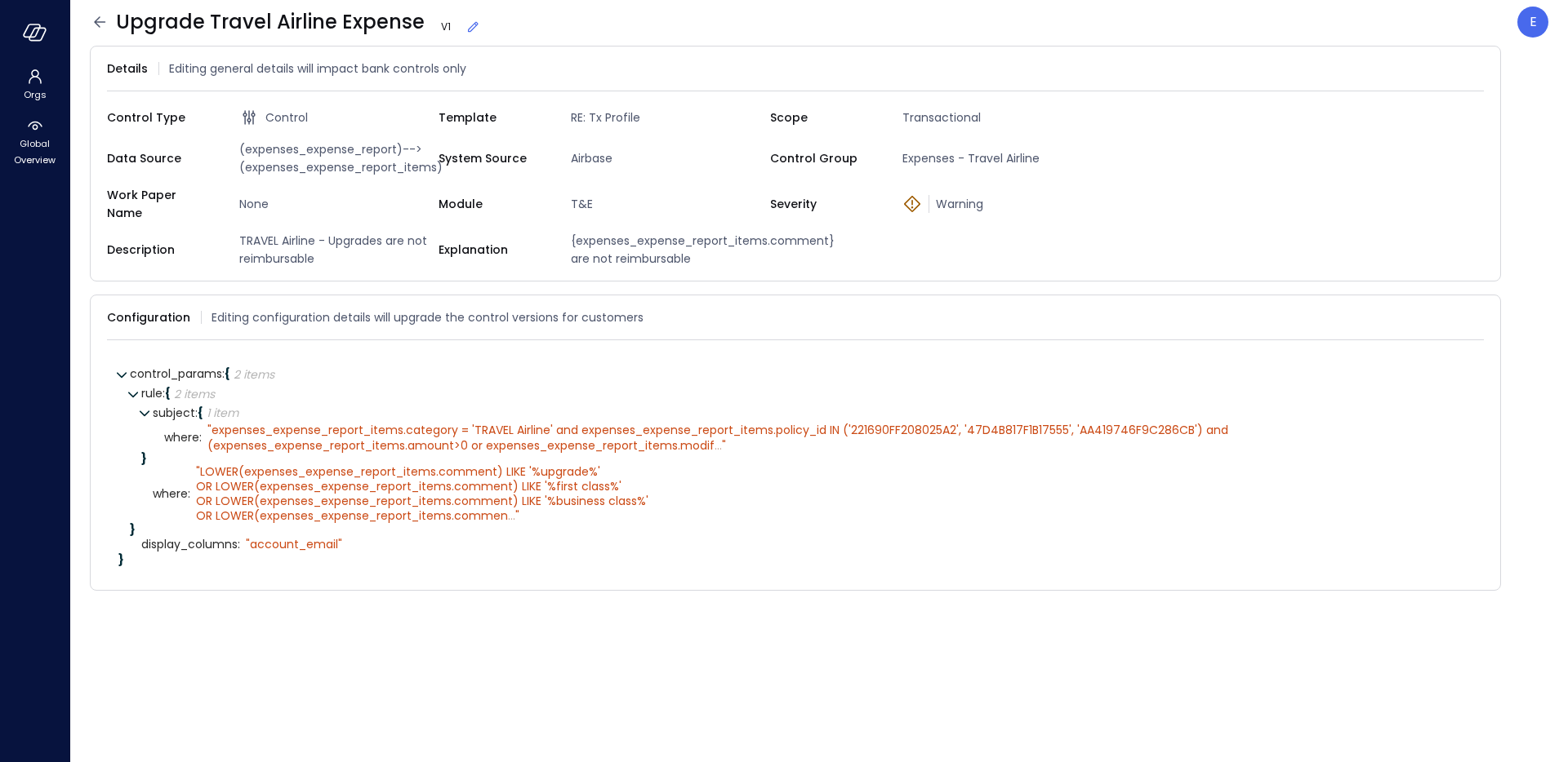
click at [469, 25] on icon at bounding box center [473, 27] width 17 height 17
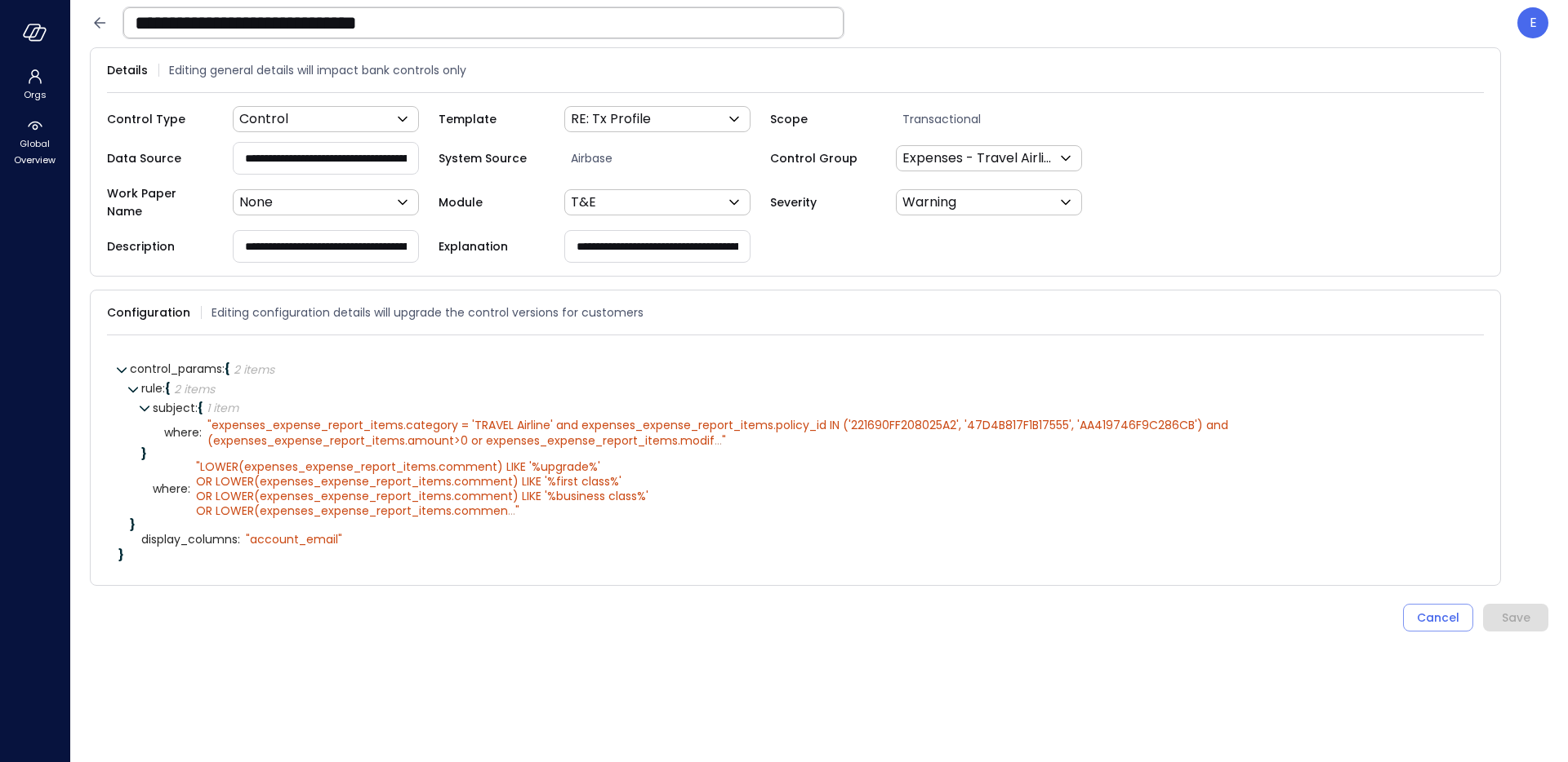
click at [281, 240] on input "**********" at bounding box center [326, 246] width 185 height 30
click at [402, 244] on input "**********" at bounding box center [326, 246] width 185 height 30
type input "**********"
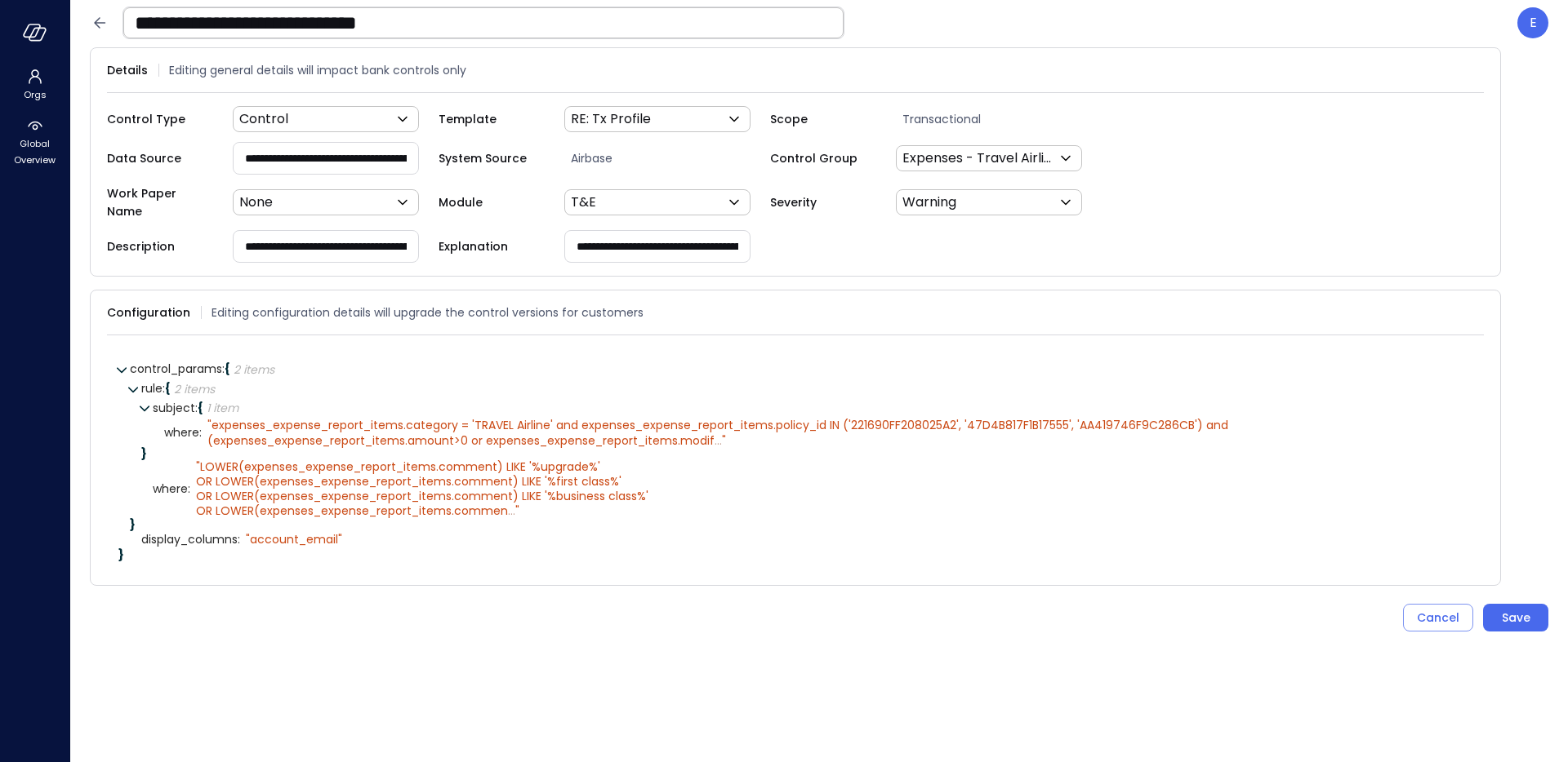
click at [607, 241] on input "**********" at bounding box center [657, 246] width 185 height 30
click at [1522, 608] on div "Save" at bounding box center [1516, 618] width 28 height 20
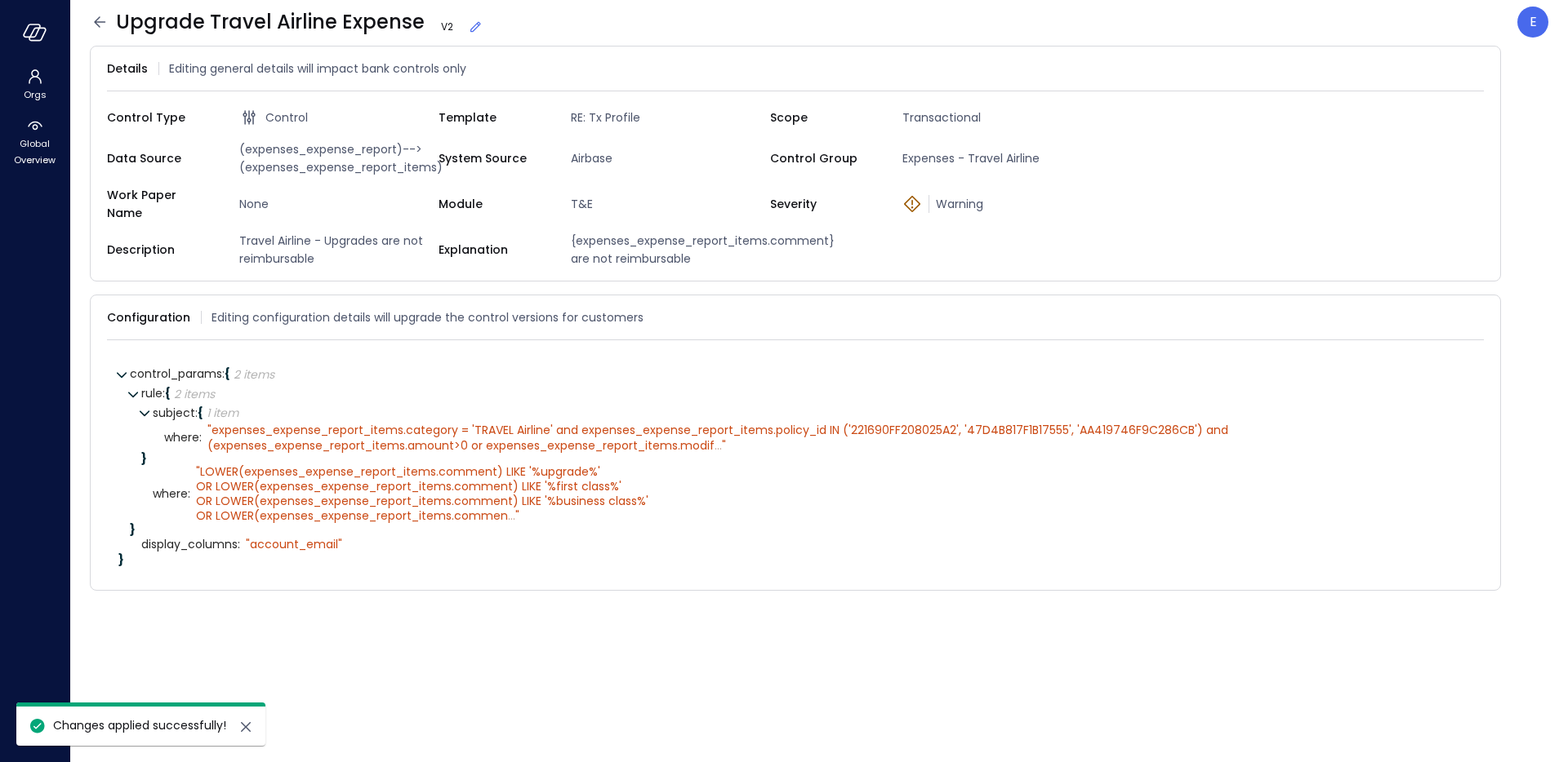
click at [93, 27] on icon at bounding box center [99, 22] width 19 height 19
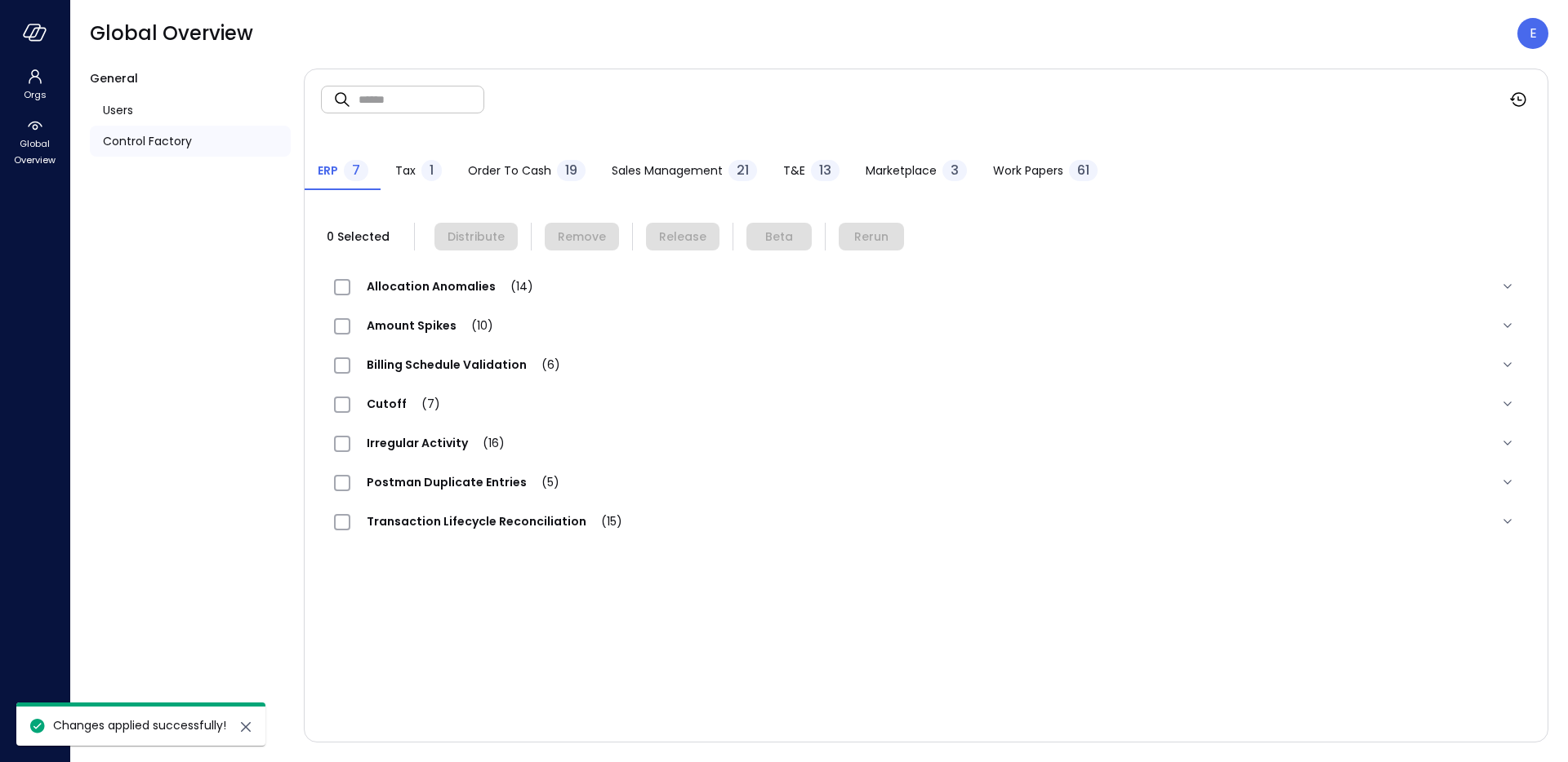
click at [784, 170] on span "T&E" at bounding box center [794, 171] width 22 height 18
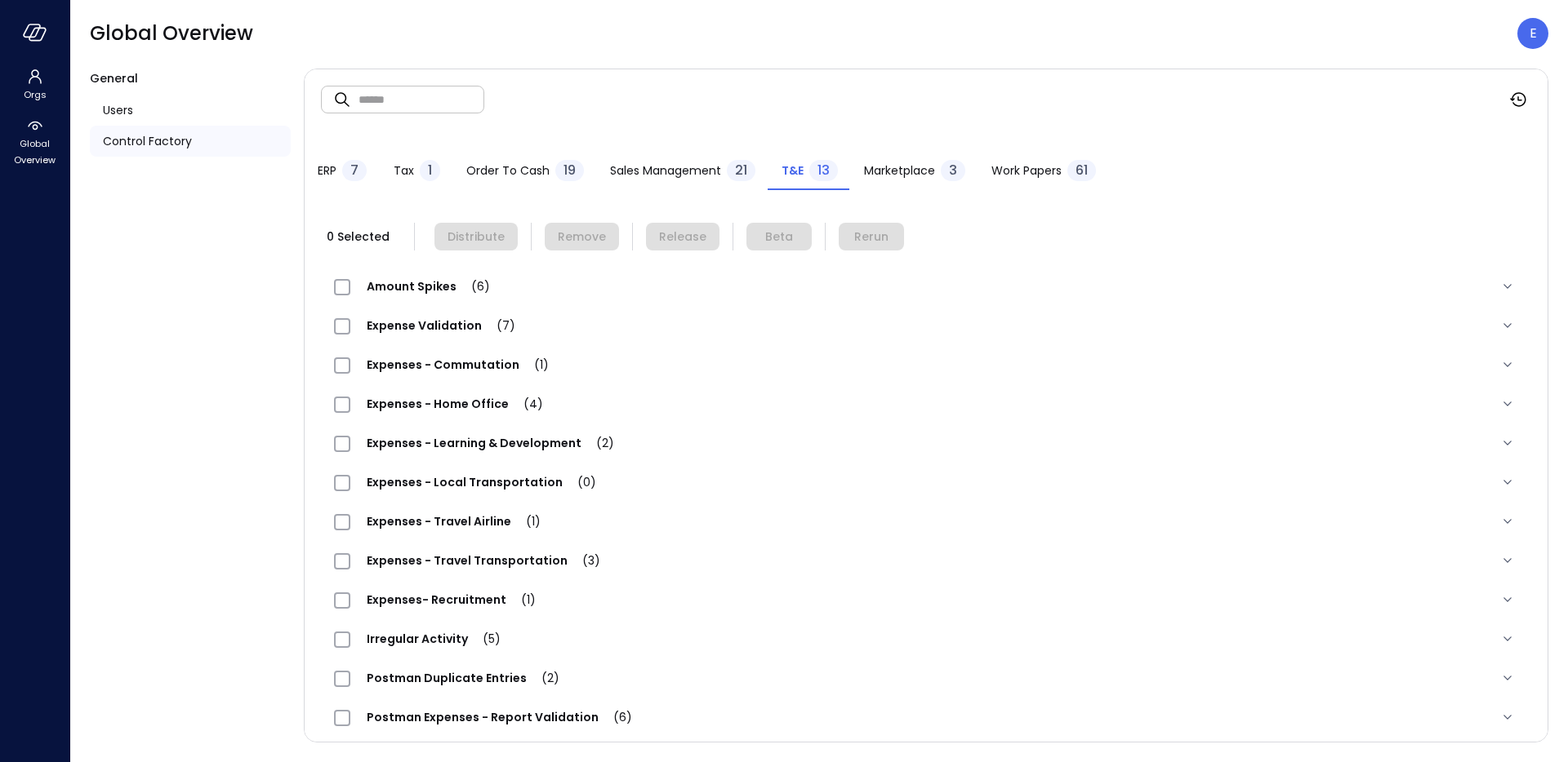
scroll to position [8, 0]
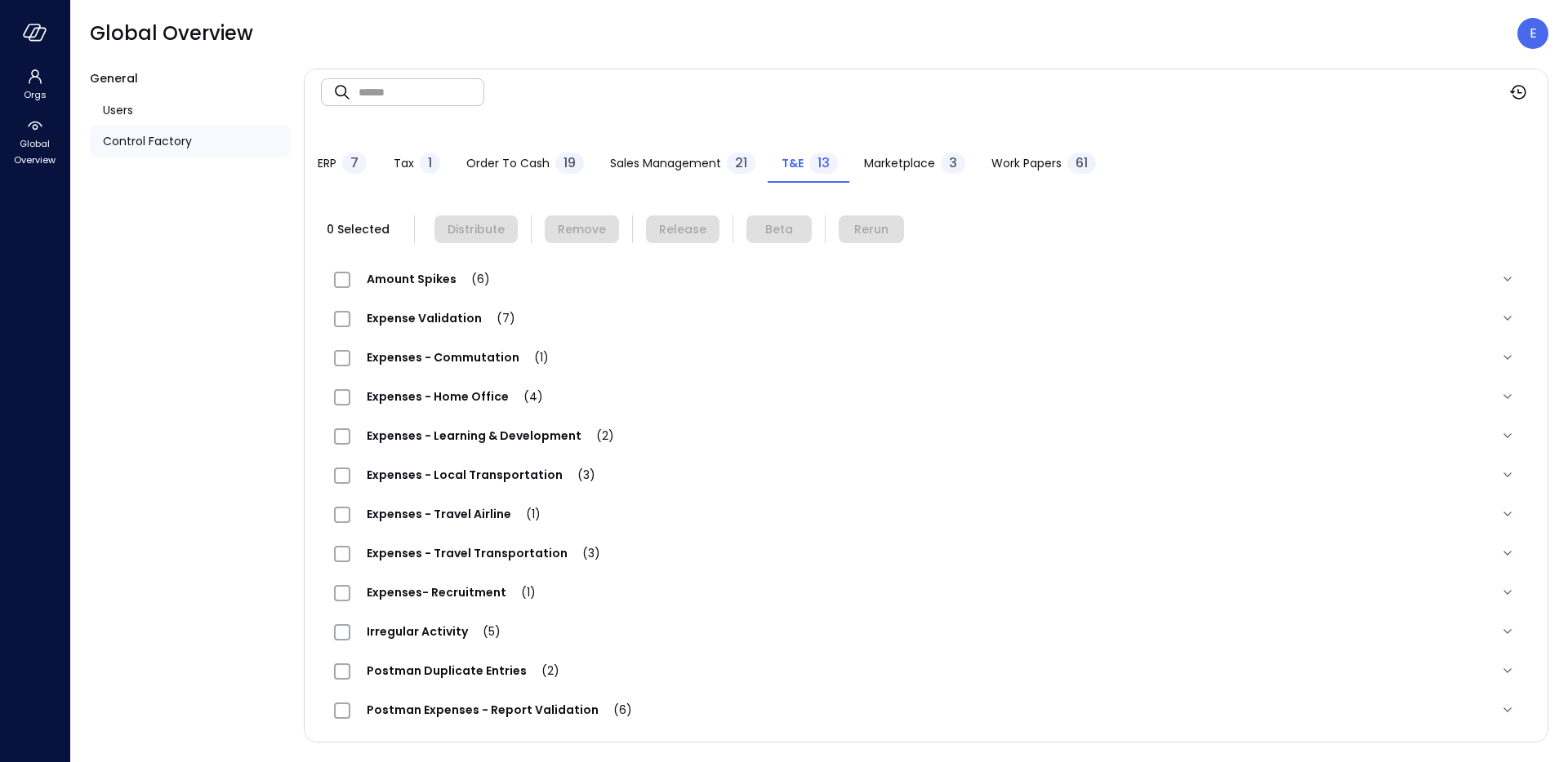
click at [381, 556] on span "Expenses - Travel Transportation (3)" at bounding box center [483, 553] width 266 height 17
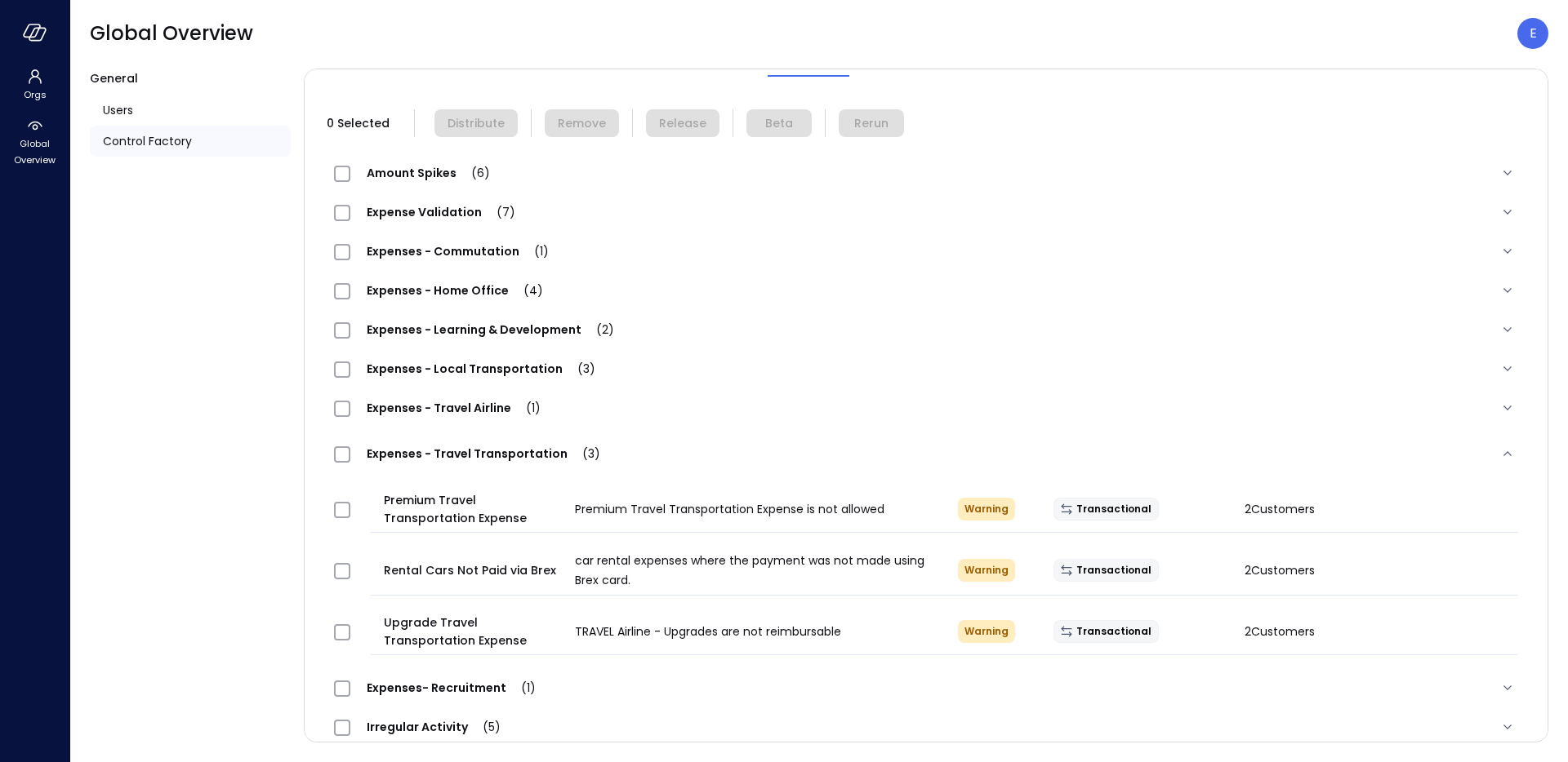
scroll to position [115, 0]
click at [409, 452] on span "Expenses - Travel Transportation (3)" at bounding box center [483, 452] width 266 height 17
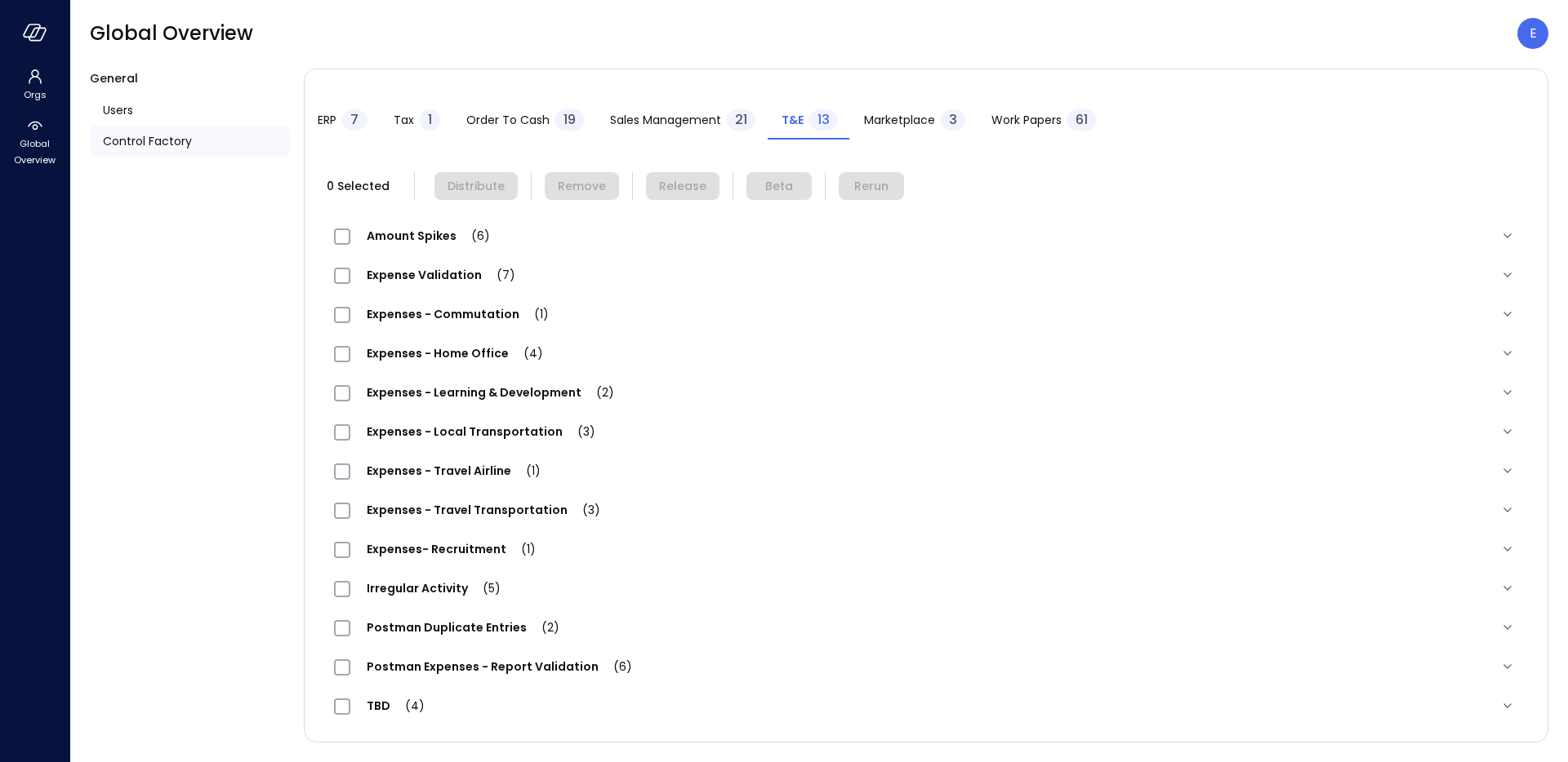
scroll to position [51, 0]
click at [429, 472] on span "Expenses - Travel Airline (1)" at bounding box center [453, 472] width 206 height 17
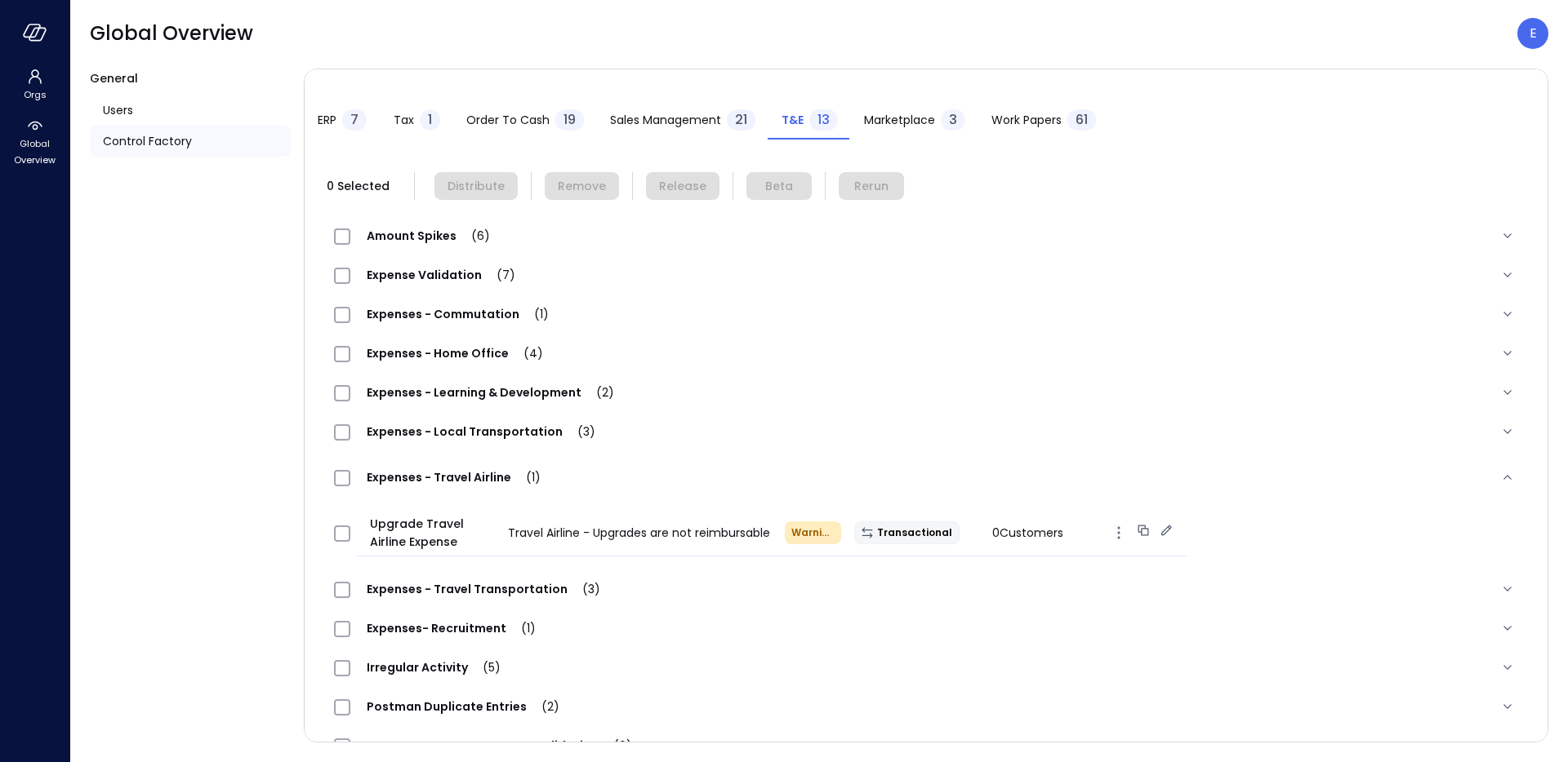
click at [357, 531] on div "Upgrade Travel Airline Expense" at bounding box center [425, 532] width 138 height 36
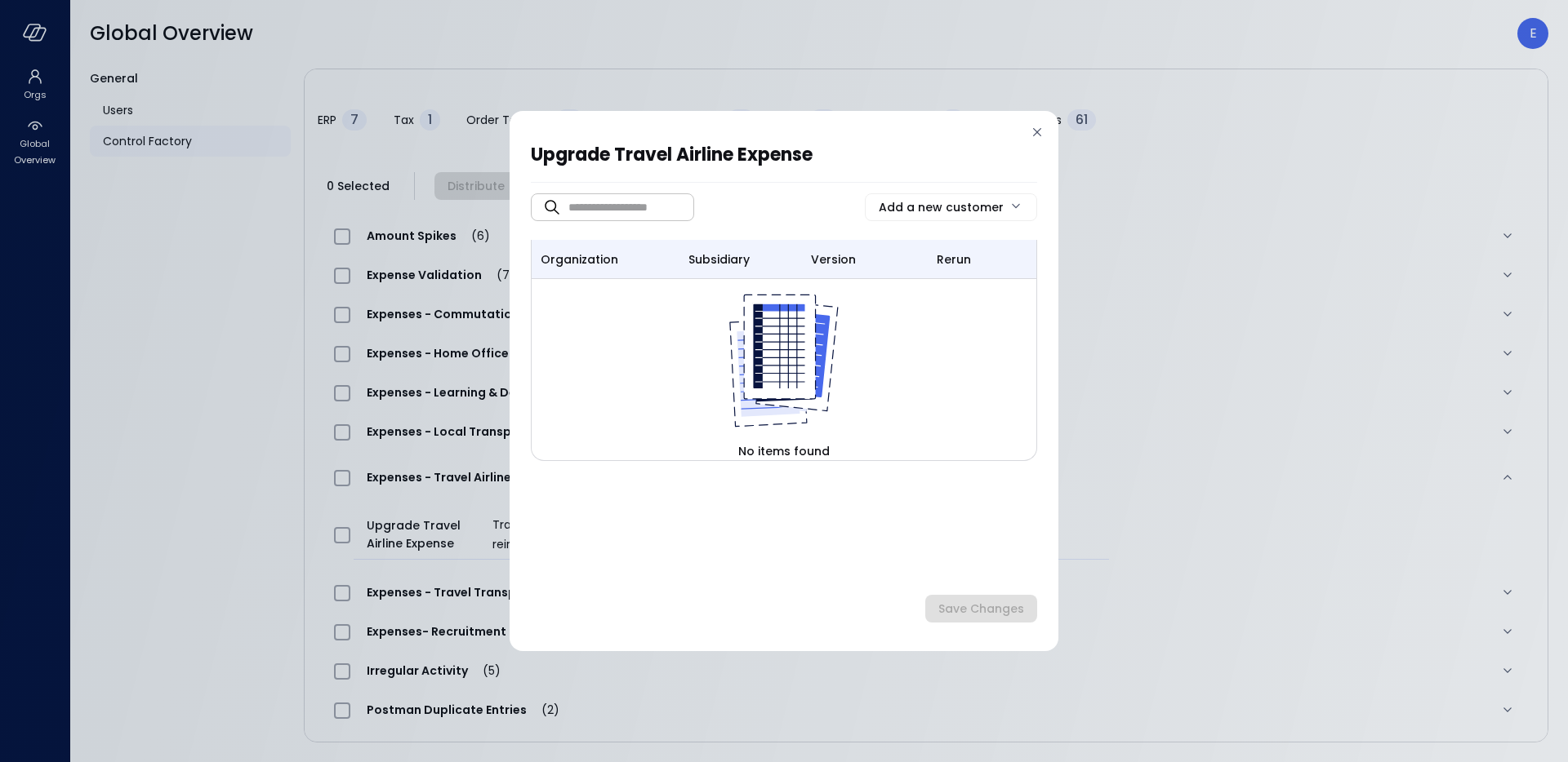
click at [1039, 131] on icon at bounding box center [1037, 133] width 17 height 17
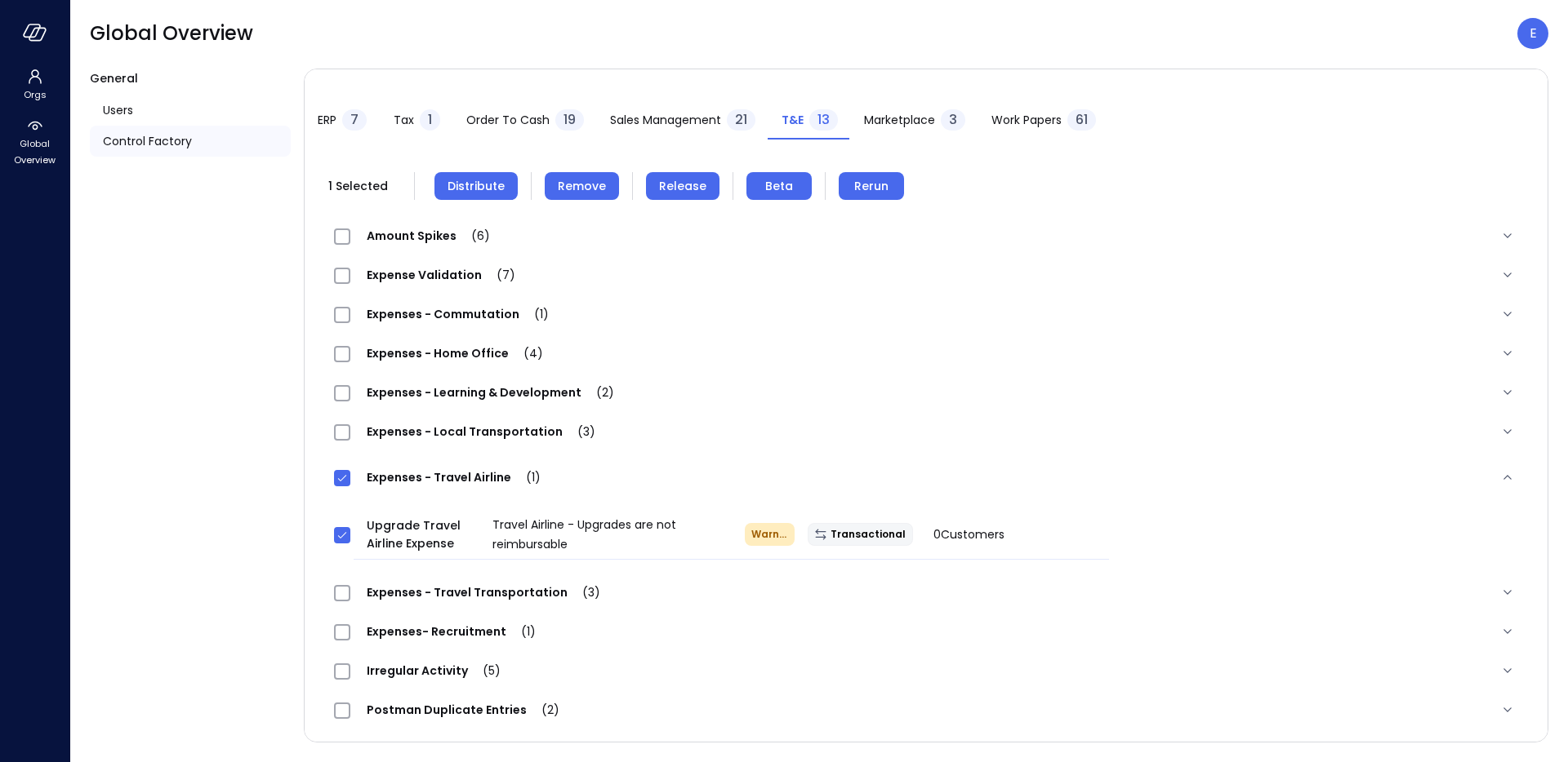
click at [489, 188] on span "Distribute" at bounding box center [476, 186] width 57 height 18
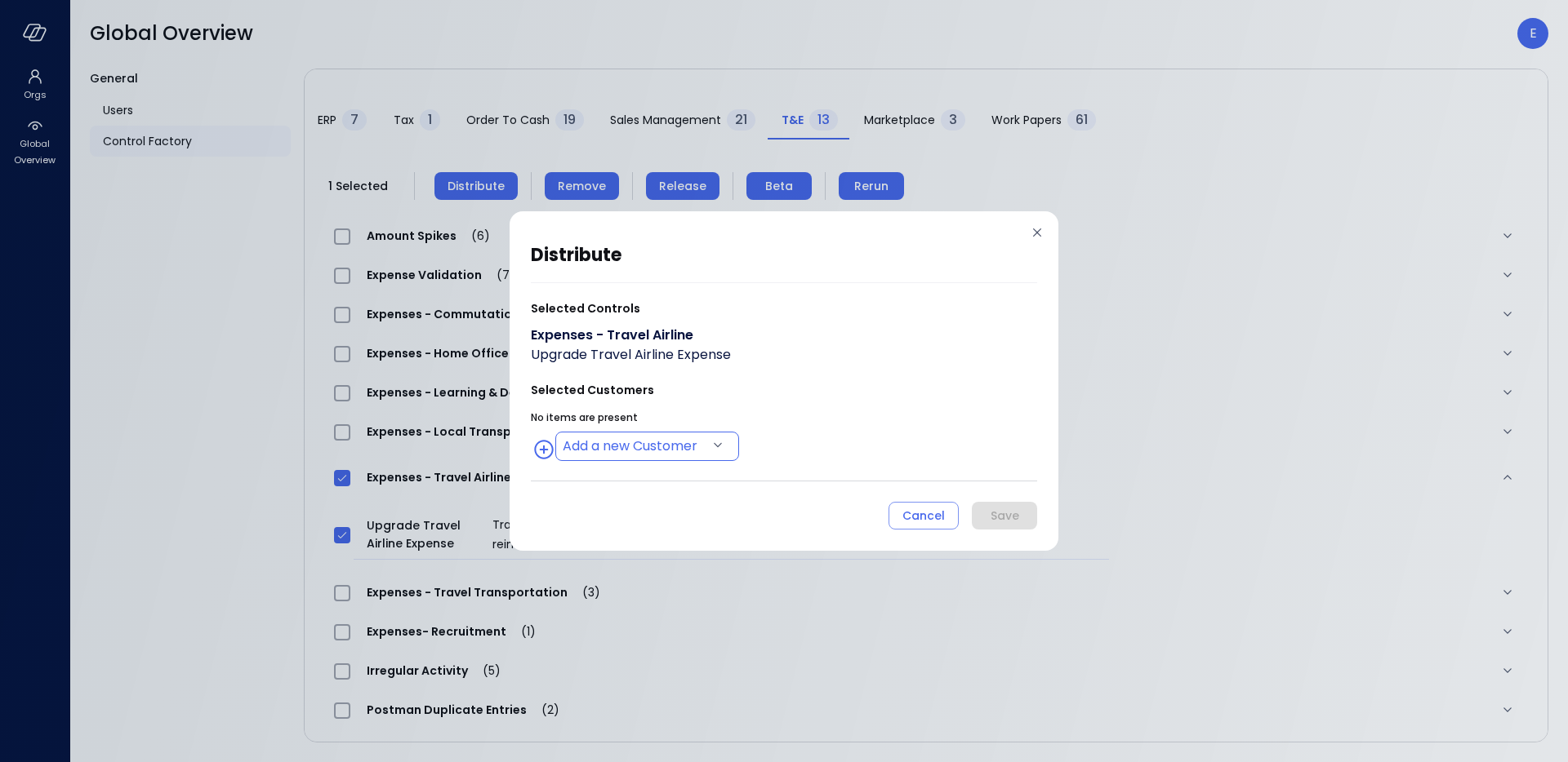
click at [656, 437] on body "Orgs Global Overview Global Overview E General Users Control Factory ​ ​ ERP 7 …" at bounding box center [784, 381] width 1568 height 762
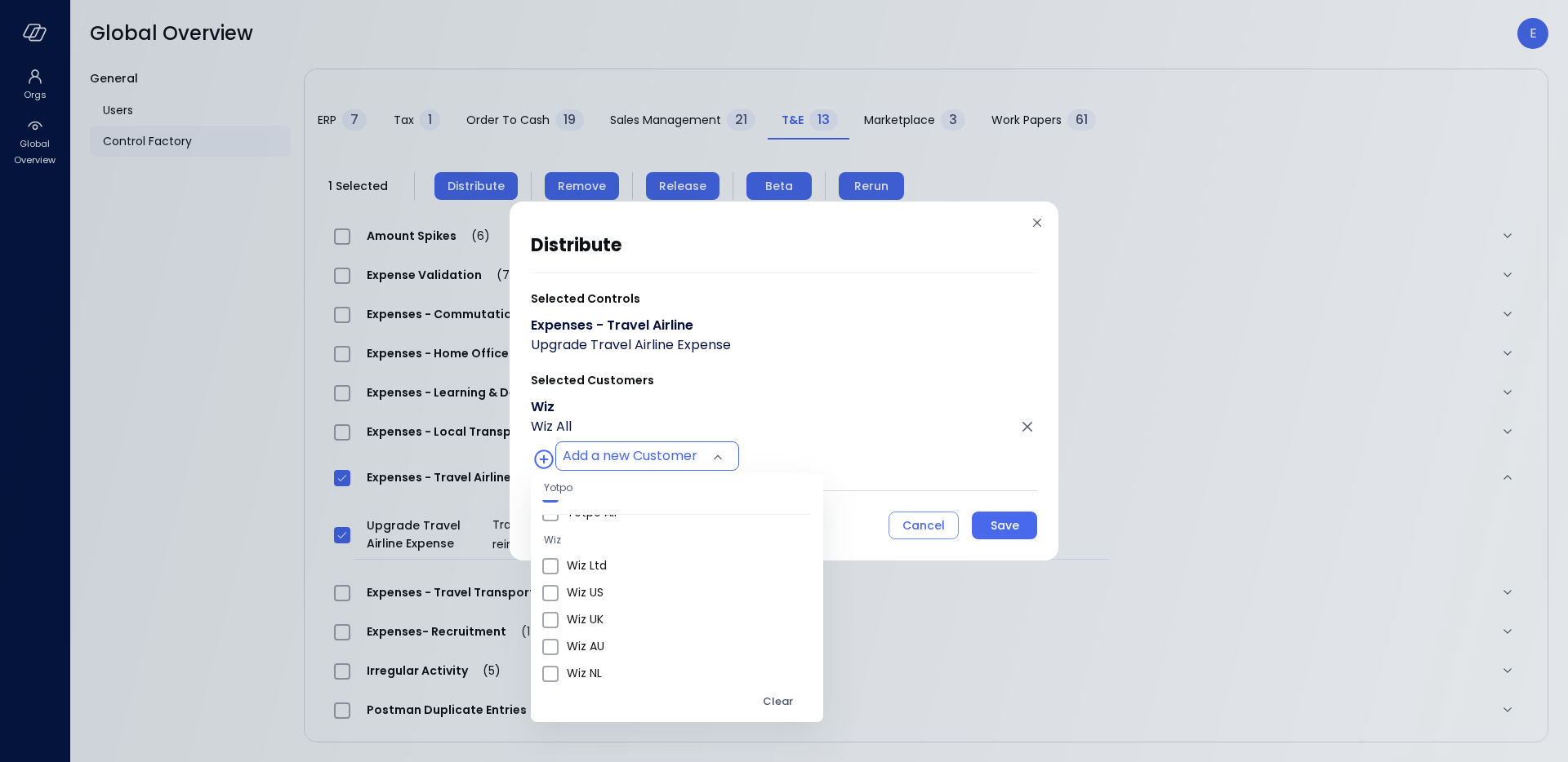
scroll to position [613, 0]
type input "**********"
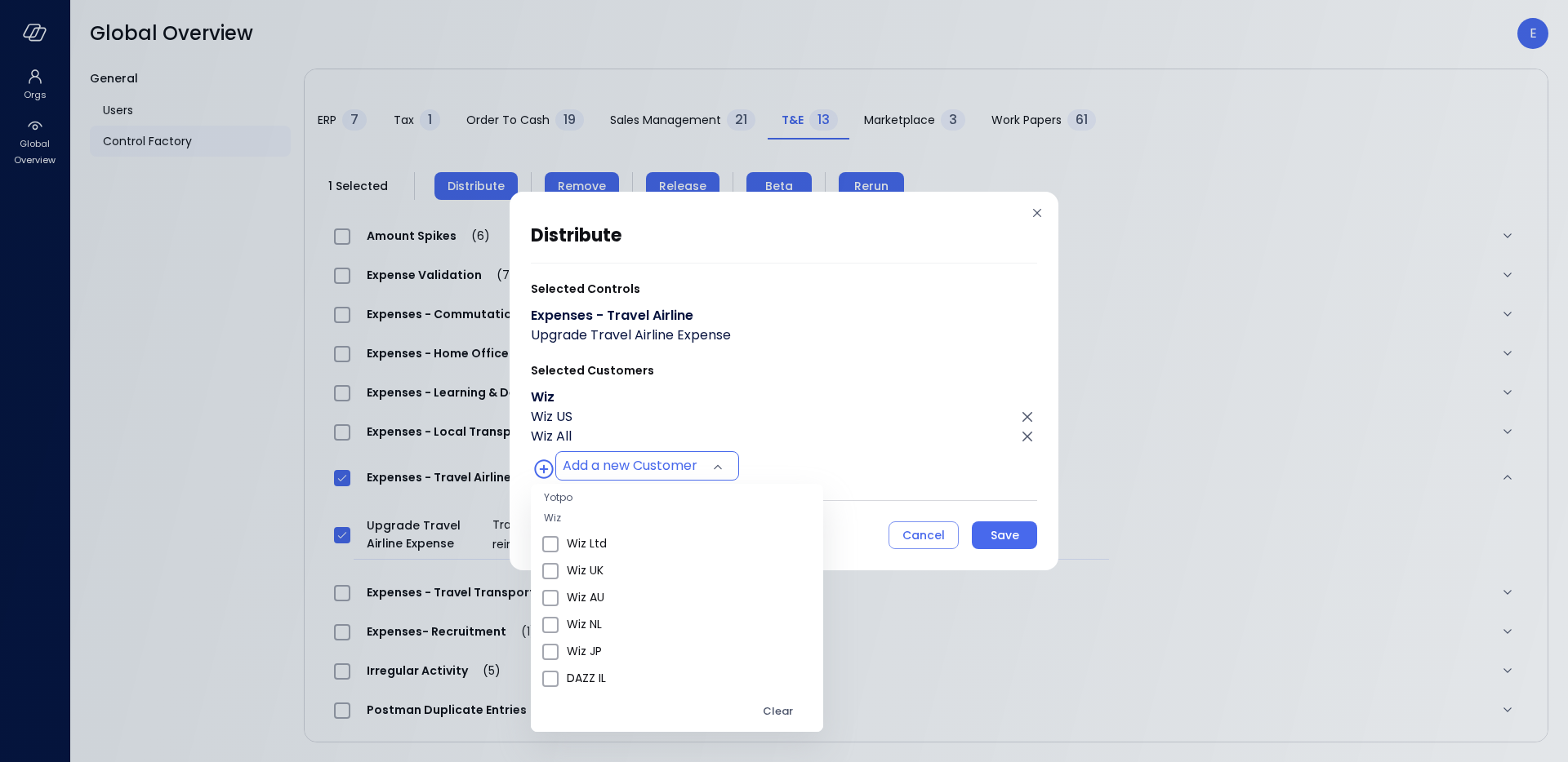
click at [929, 227] on div at bounding box center [784, 381] width 1568 height 762
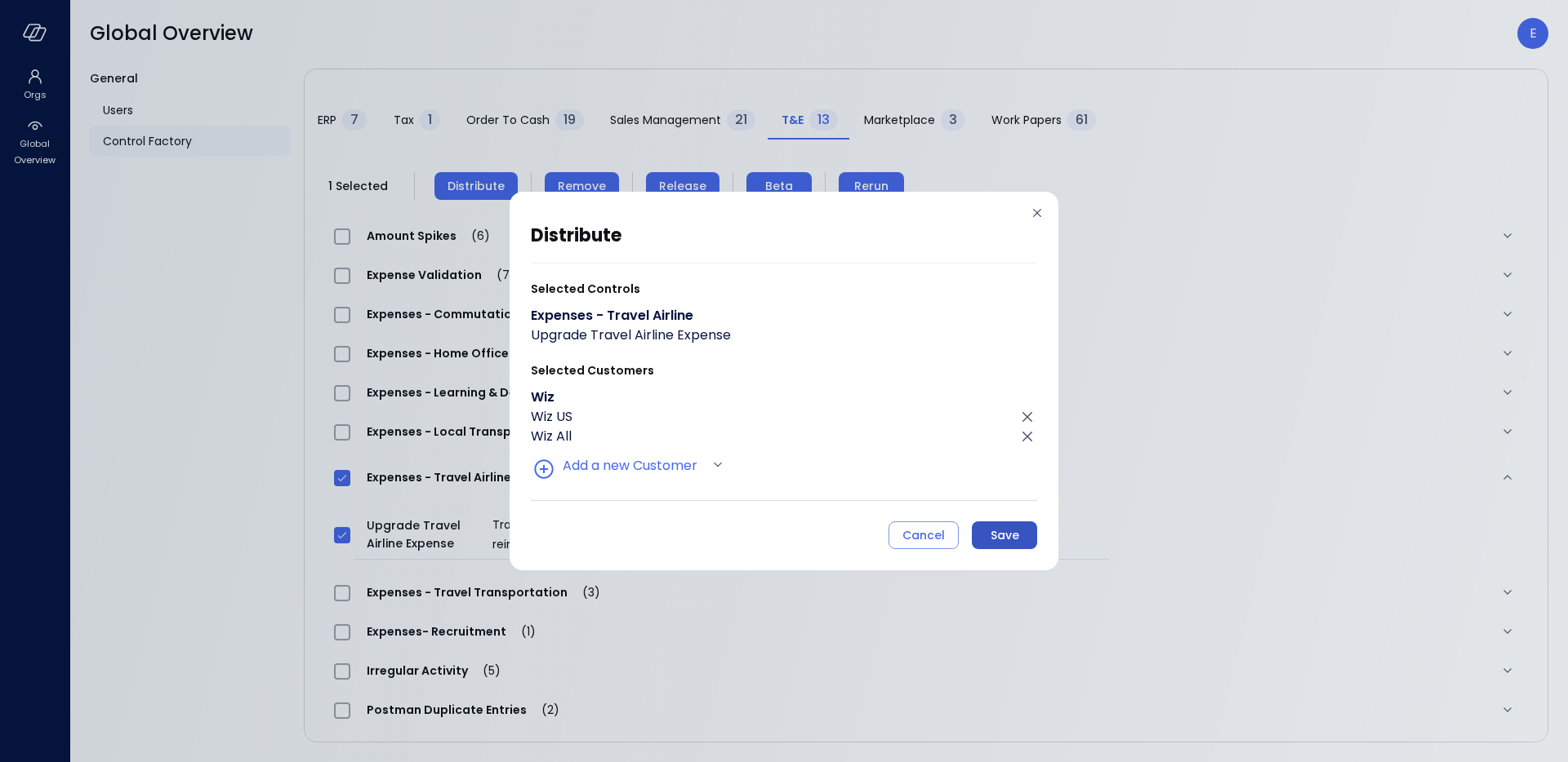
click at [1010, 533] on div "Save" at bounding box center [1004, 536] width 28 height 20
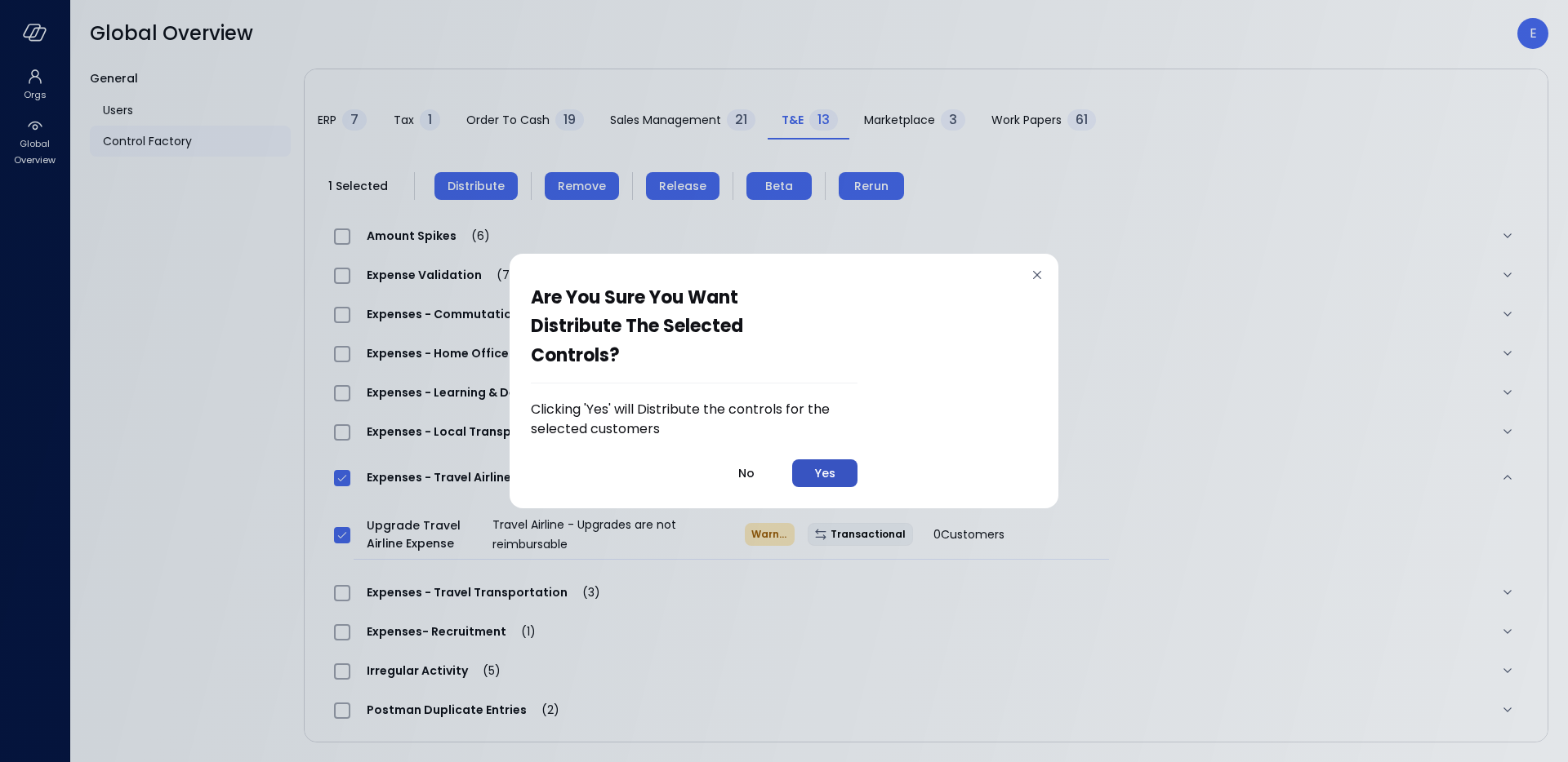
click at [844, 474] on button "Yes" at bounding box center [825, 473] width 65 height 28
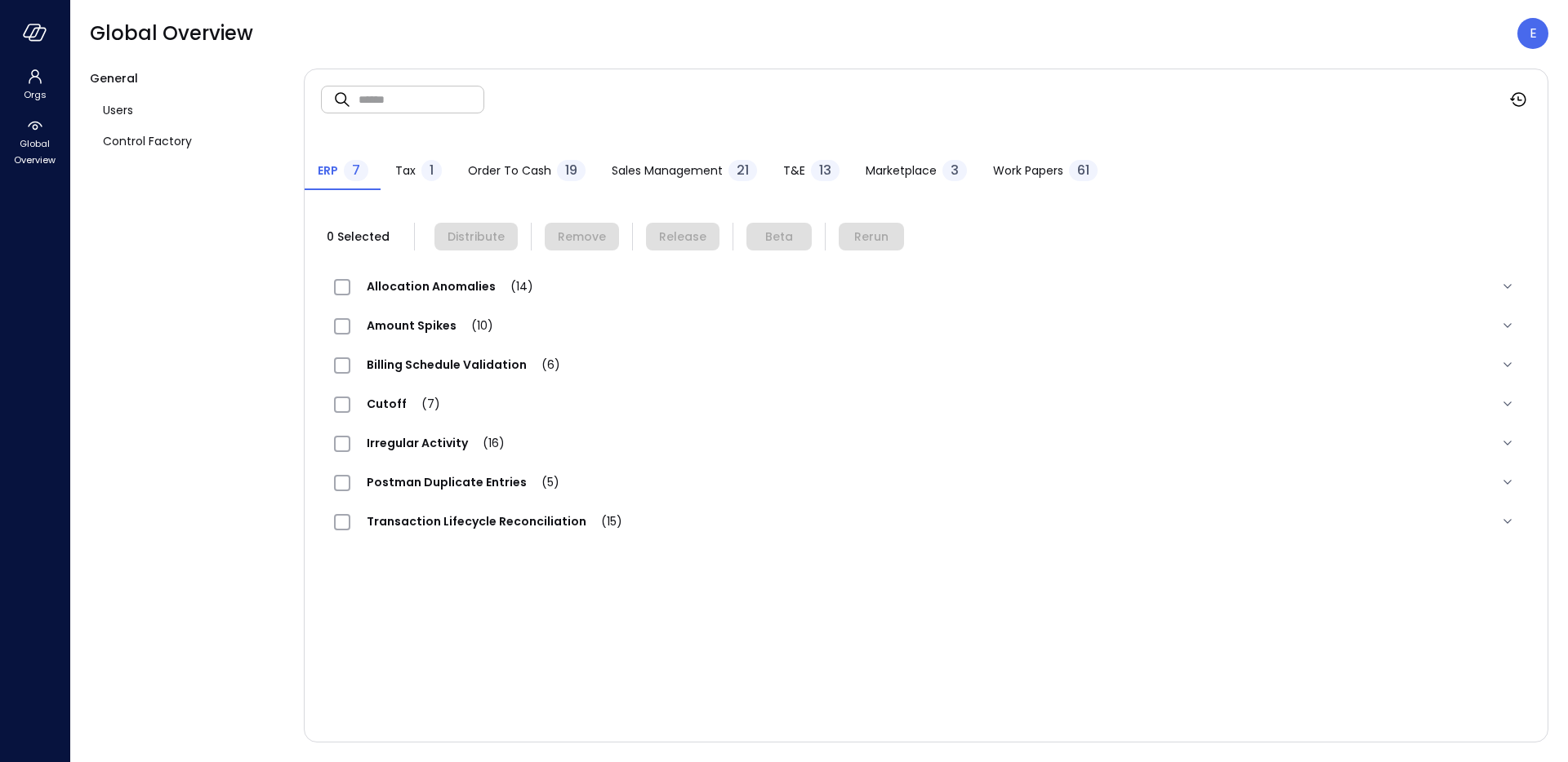
click at [778, 167] on button "T&E 13" at bounding box center [811, 172] width 83 height 36
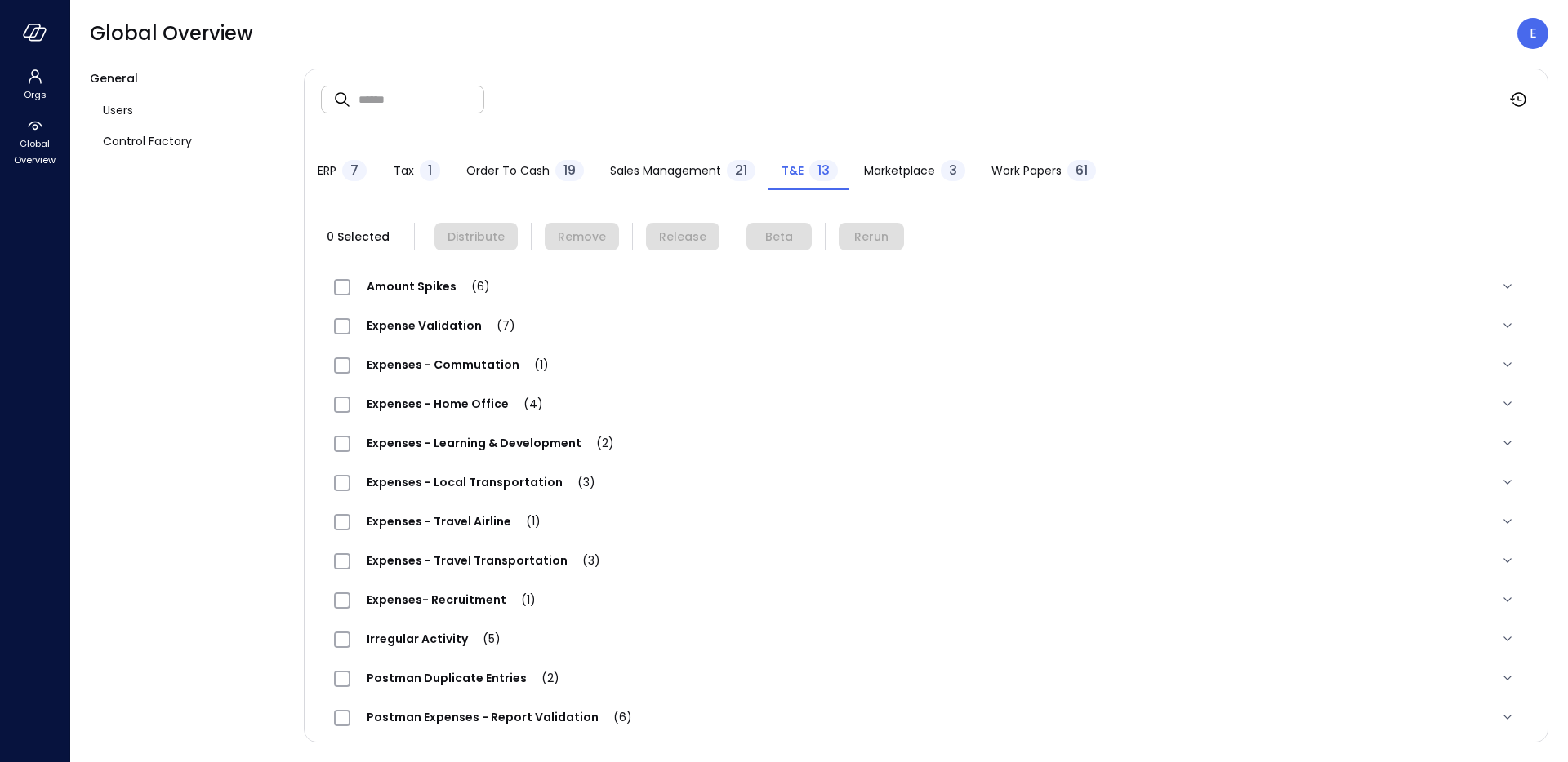
click at [379, 527] on span "Expenses - Travel Airline (1)" at bounding box center [453, 522] width 206 height 17
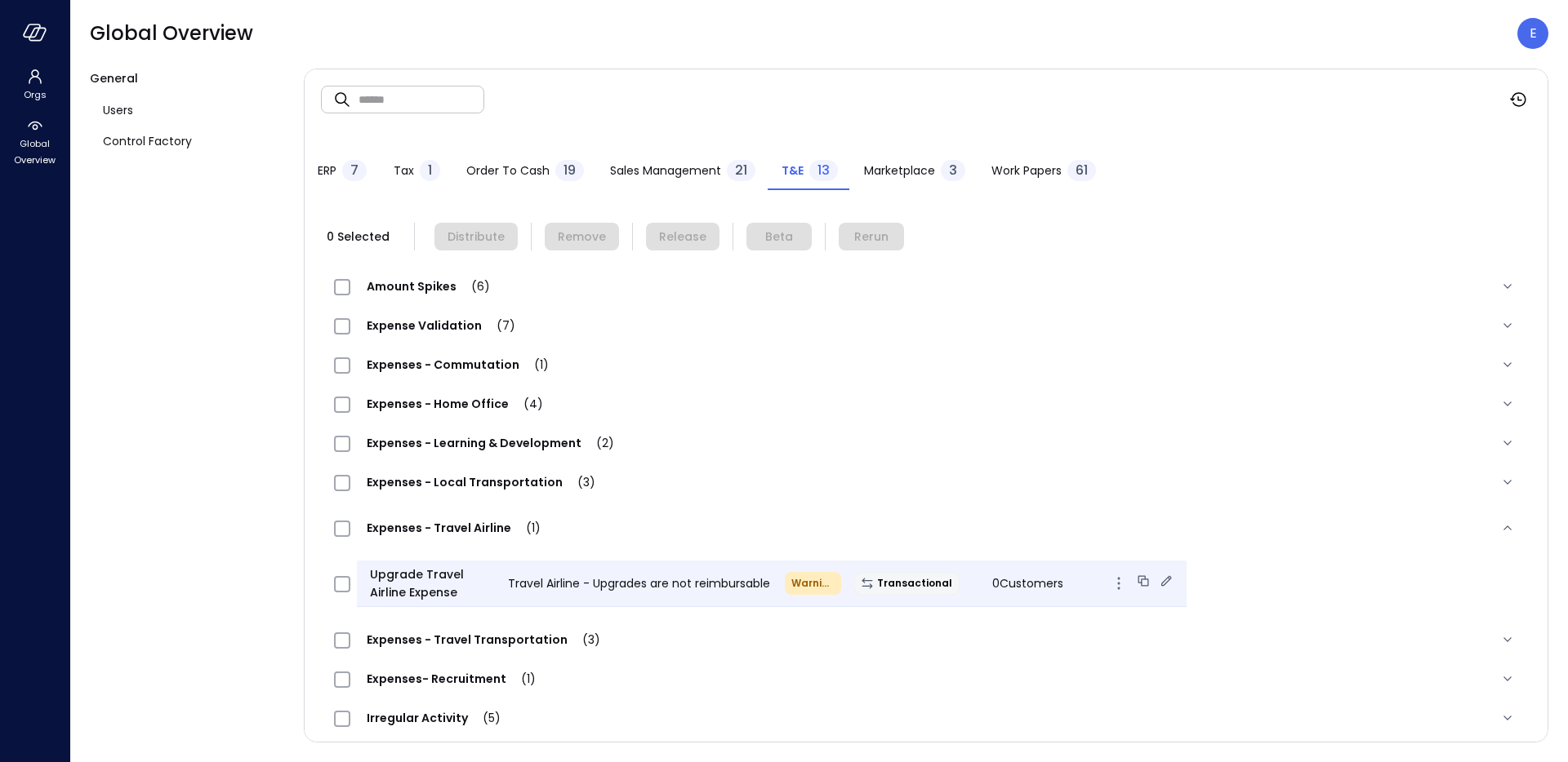
click at [983, 583] on div "0 Customers" at bounding box center [1048, 583] width 138 height 19
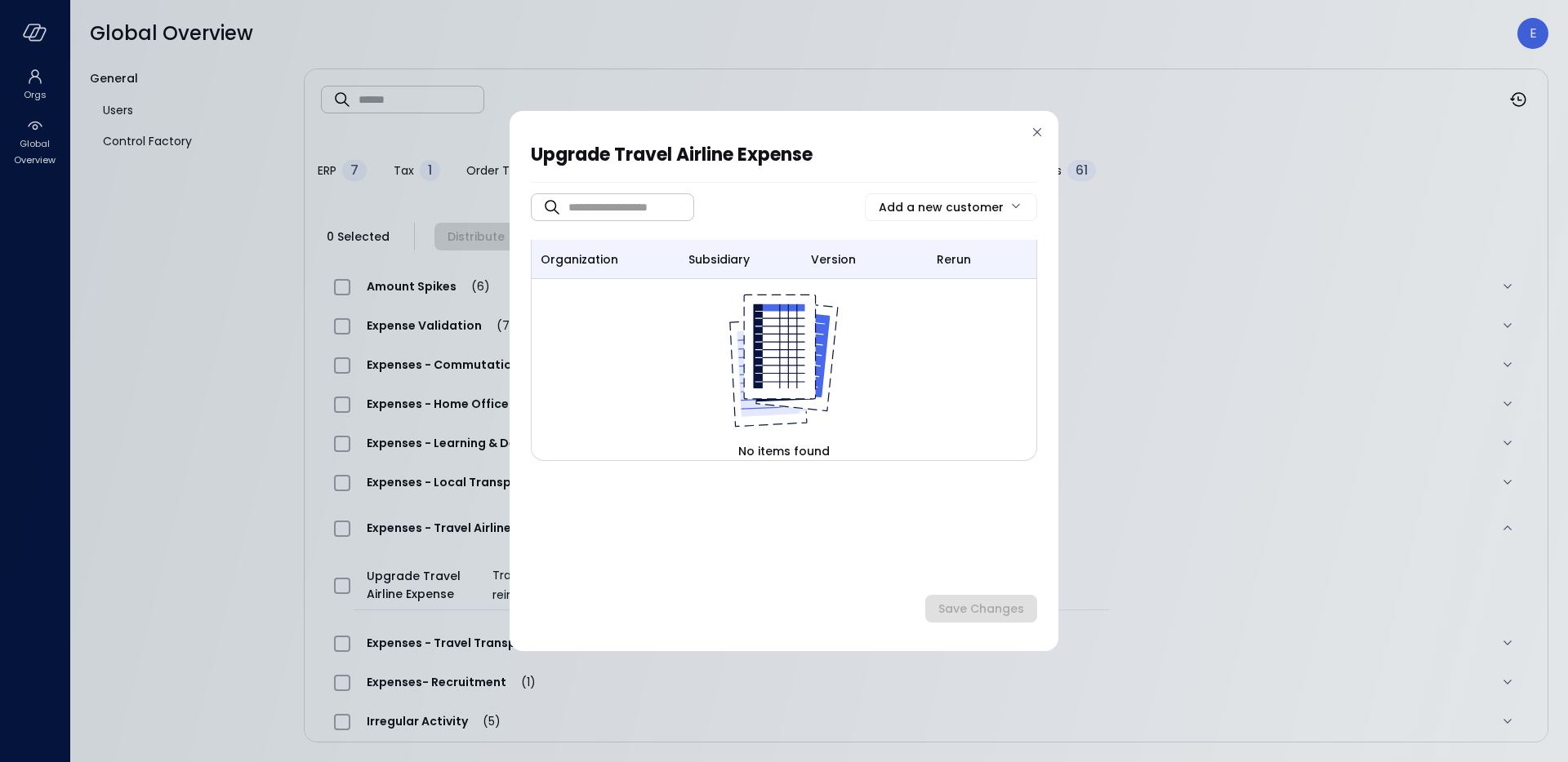
click at [1015, 204] on body "Orgs Global Overview Global Overview E General Users Control Factory ​ ​ ERP 7 …" at bounding box center [784, 381] width 1568 height 762
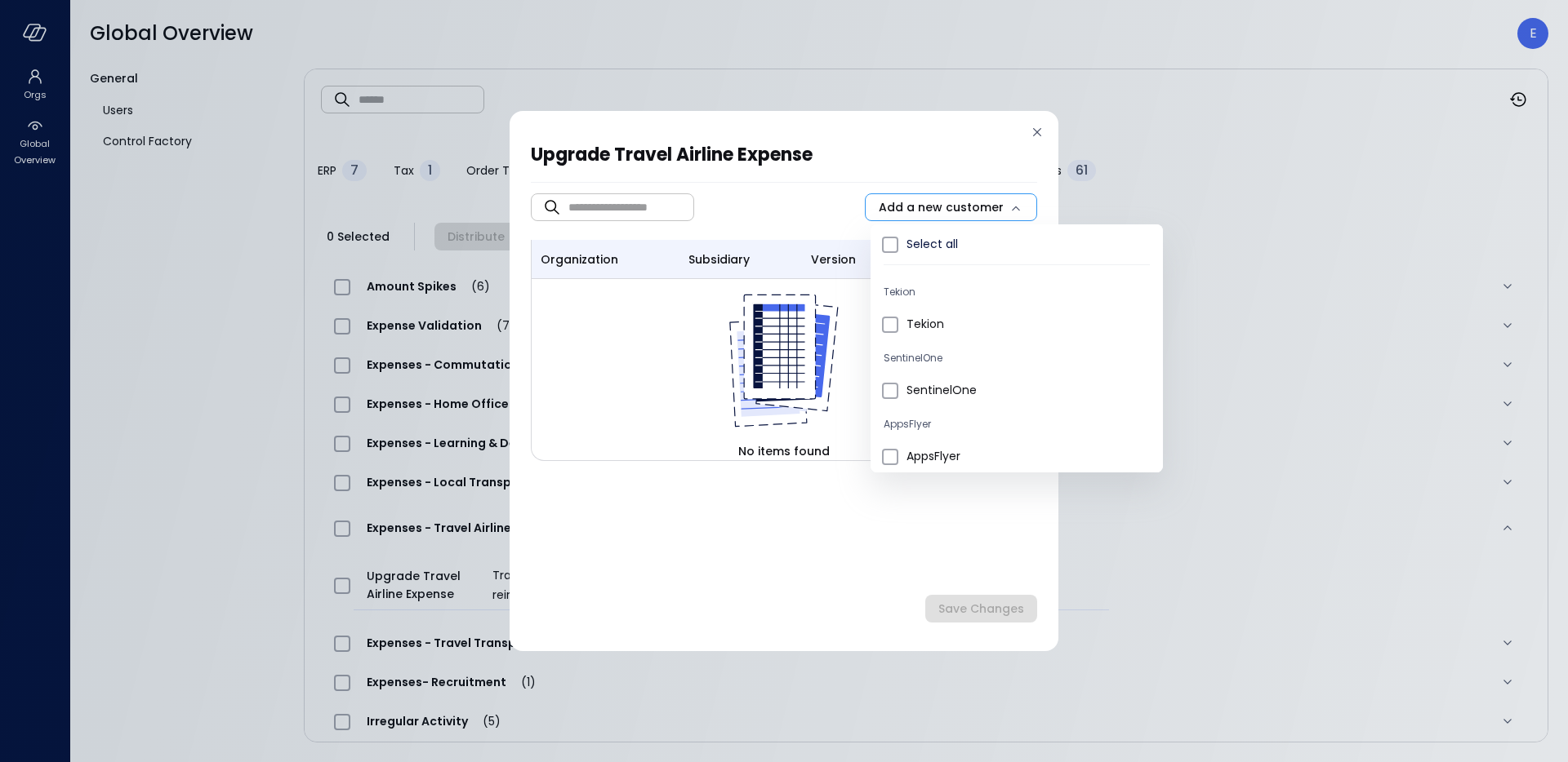
click at [1015, 204] on div at bounding box center [784, 381] width 1568 height 762
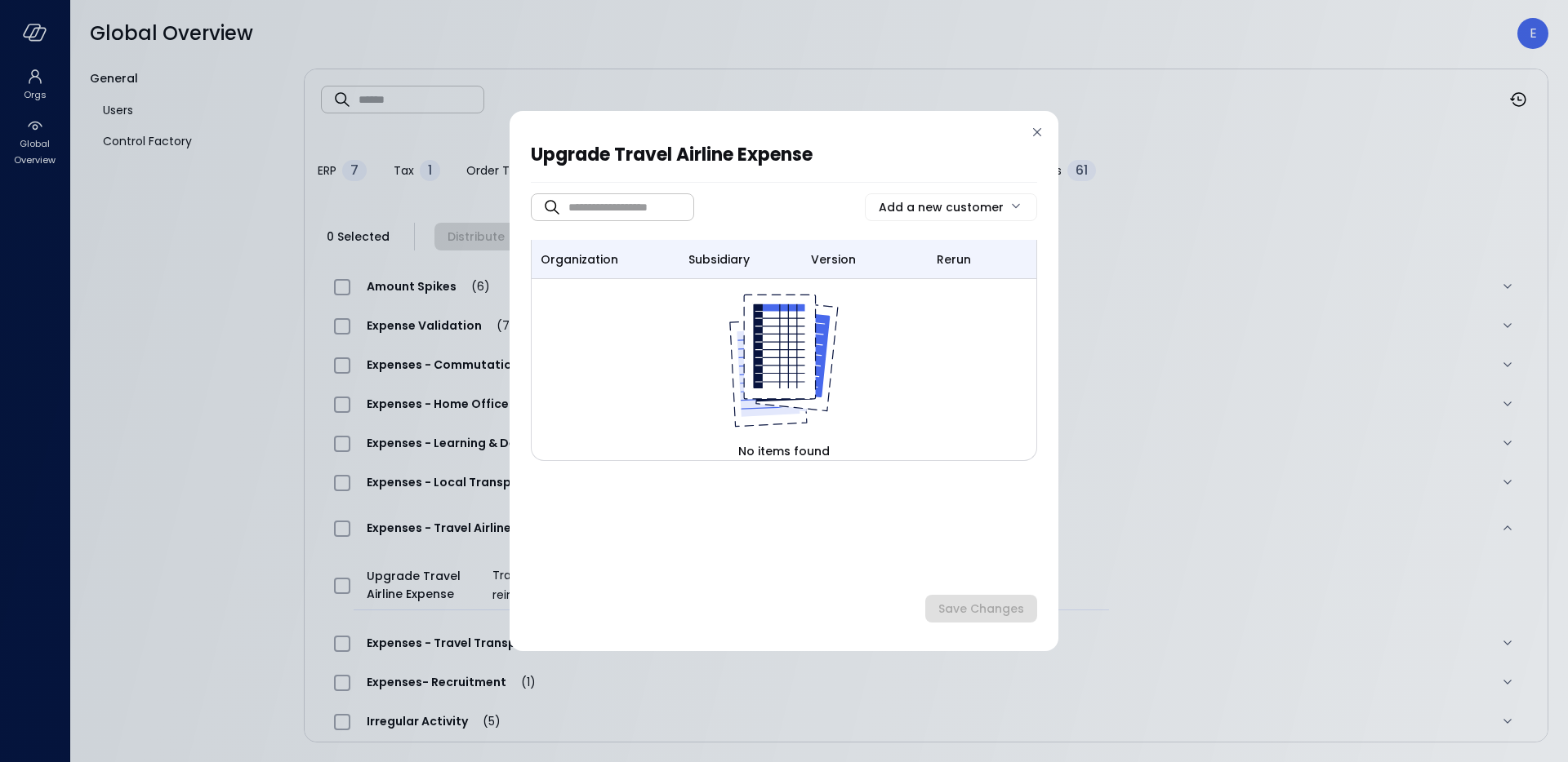
click at [1033, 124] on icon at bounding box center [1037, 133] width 17 height 17
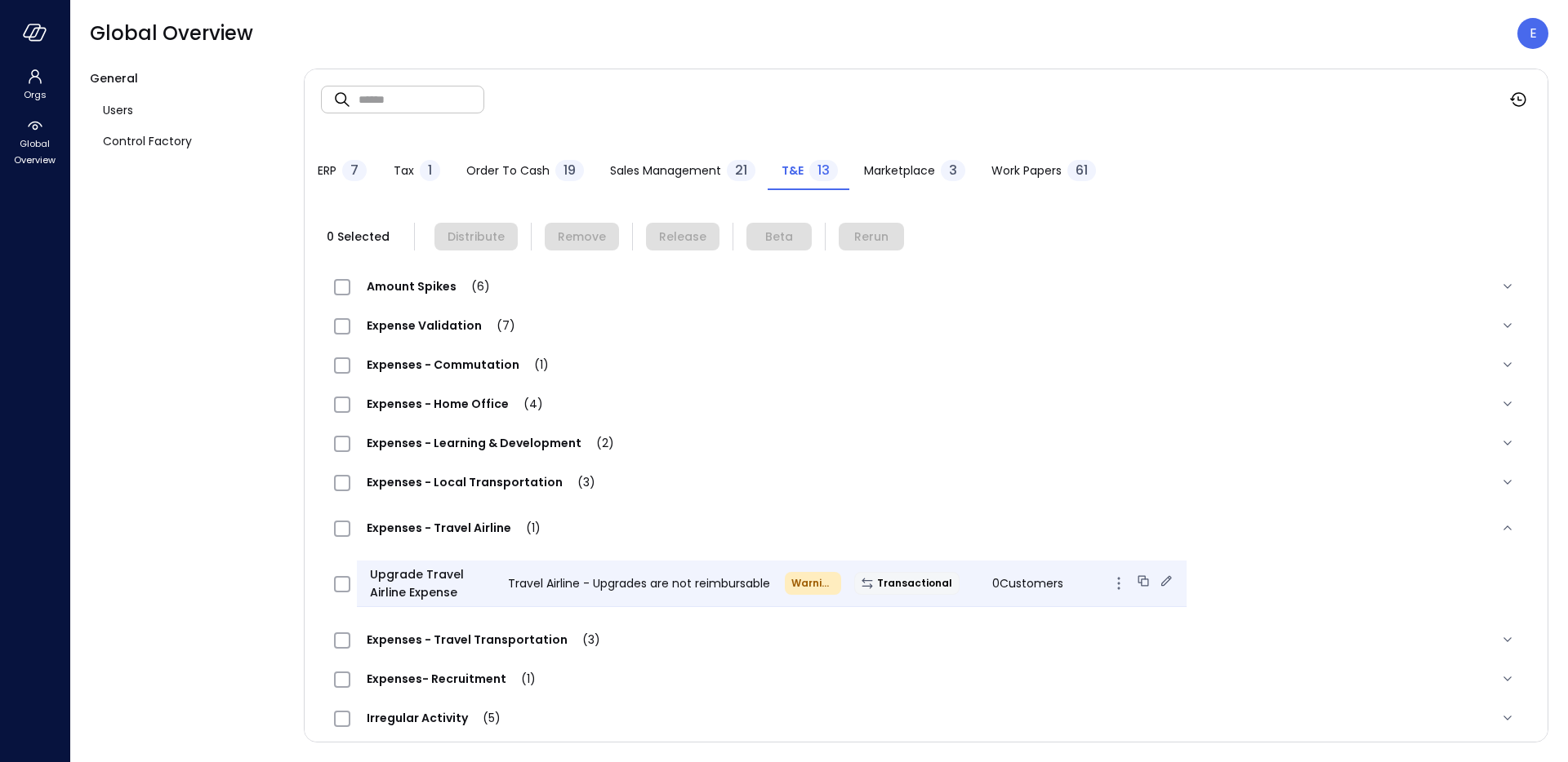
click at [410, 576] on span "Upgrade Travel Airline Expense" at bounding box center [432, 583] width 125 height 36
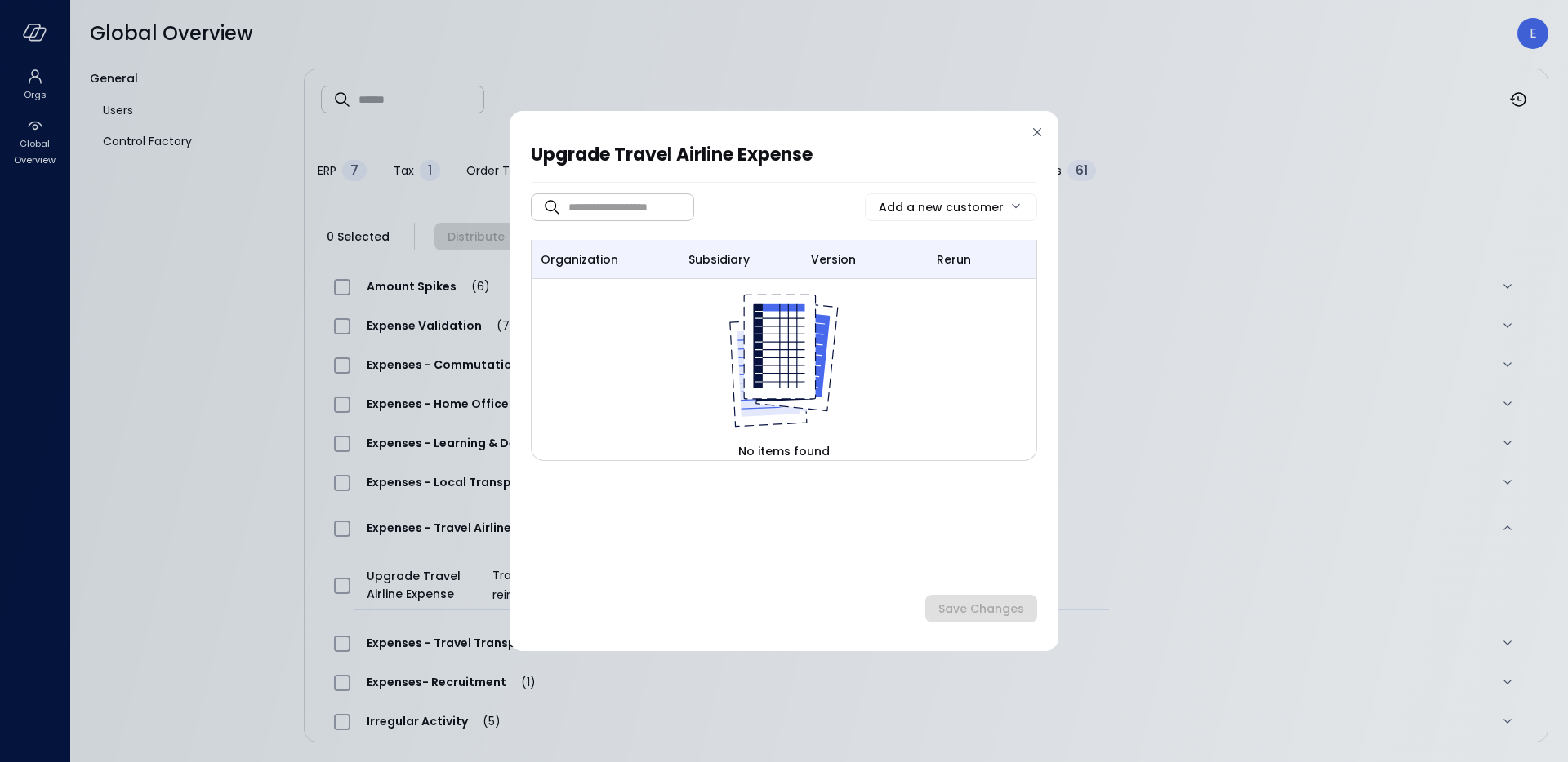
click at [1040, 135] on icon at bounding box center [1037, 133] width 8 height 8
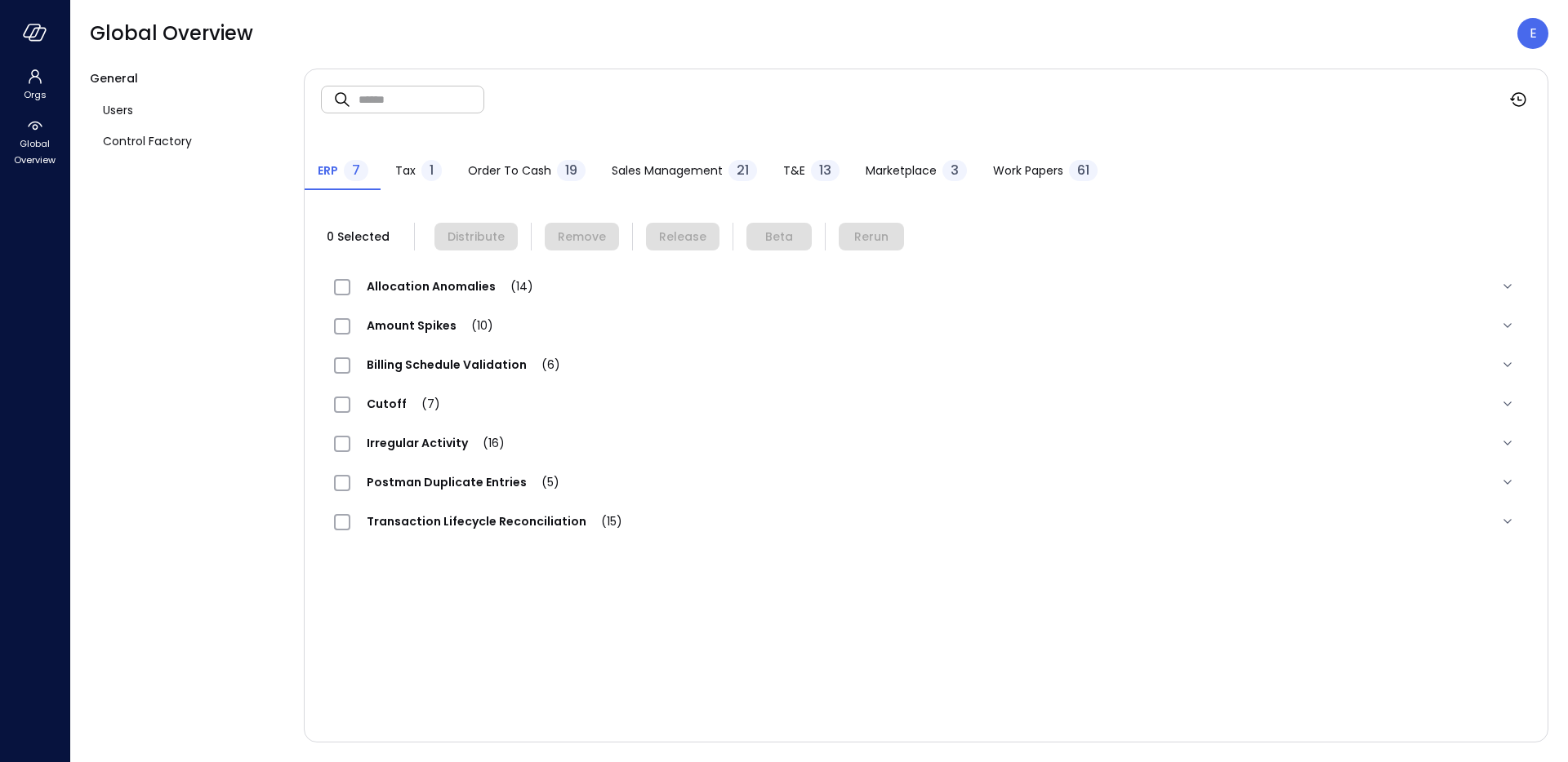
click at [802, 169] on div "T&E 13" at bounding box center [811, 172] width 56 height 24
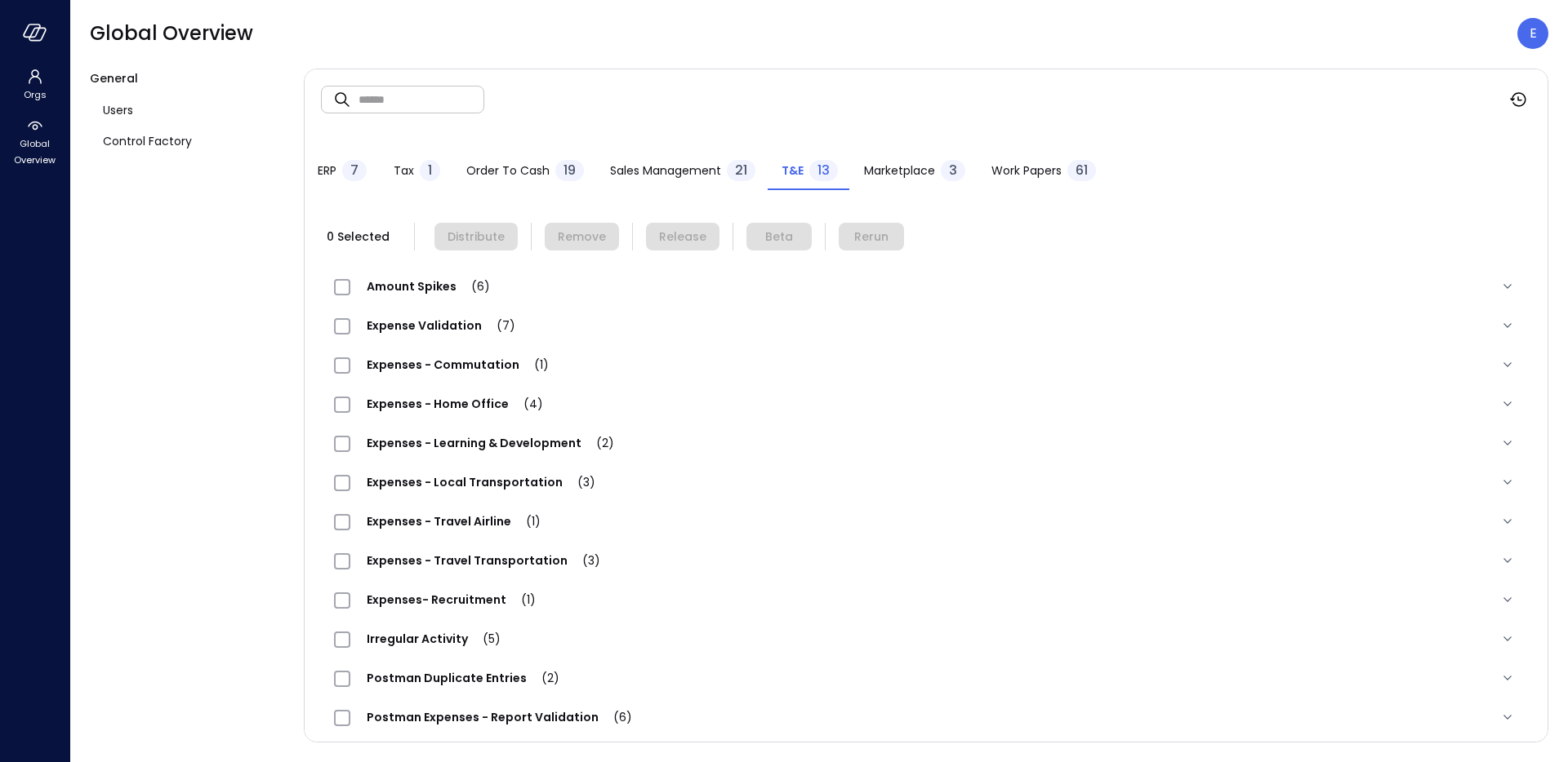
click at [436, 515] on span "Expenses - Travel Airline (1)" at bounding box center [453, 522] width 206 height 17
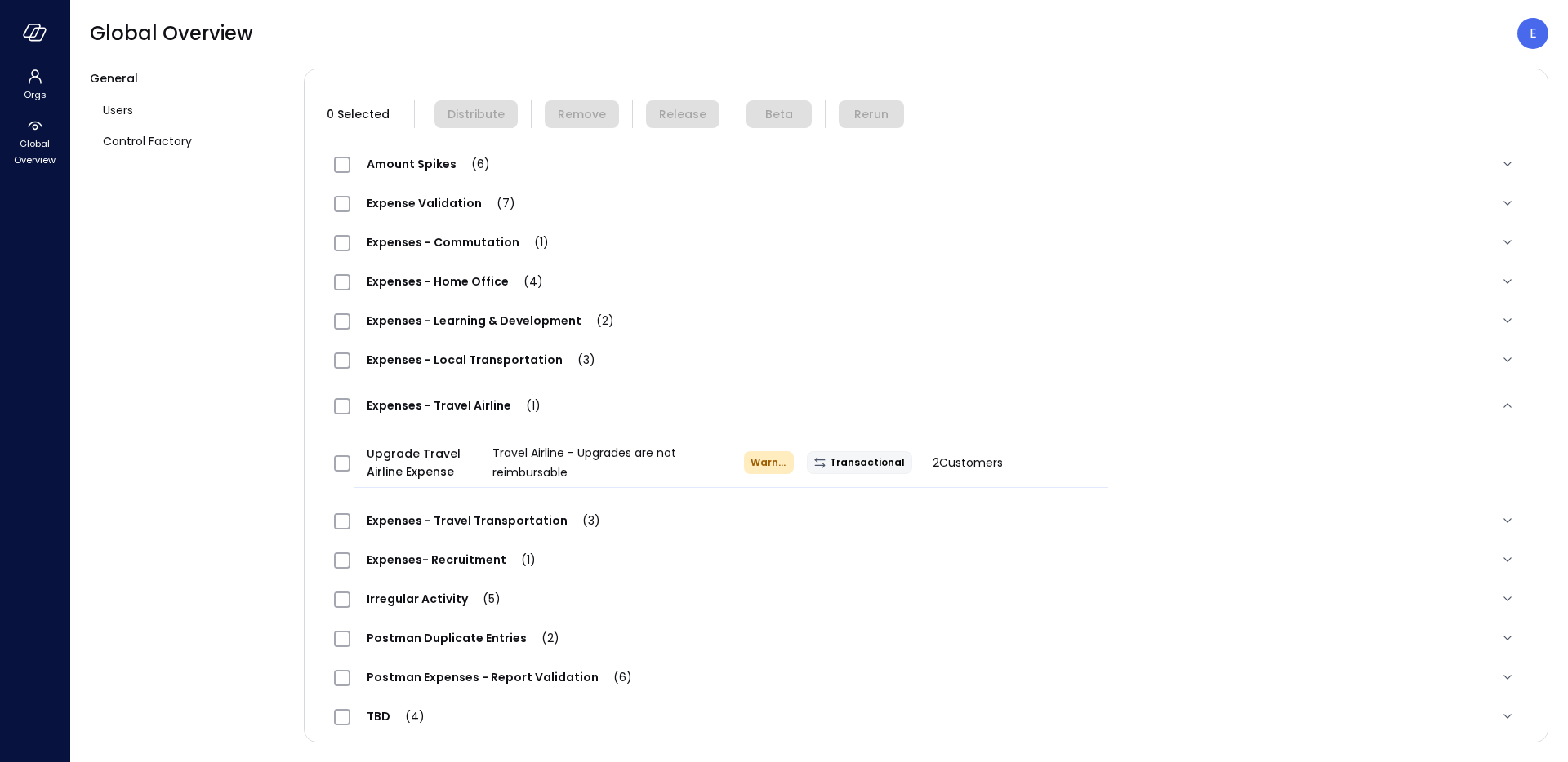
scroll to position [124, 0]
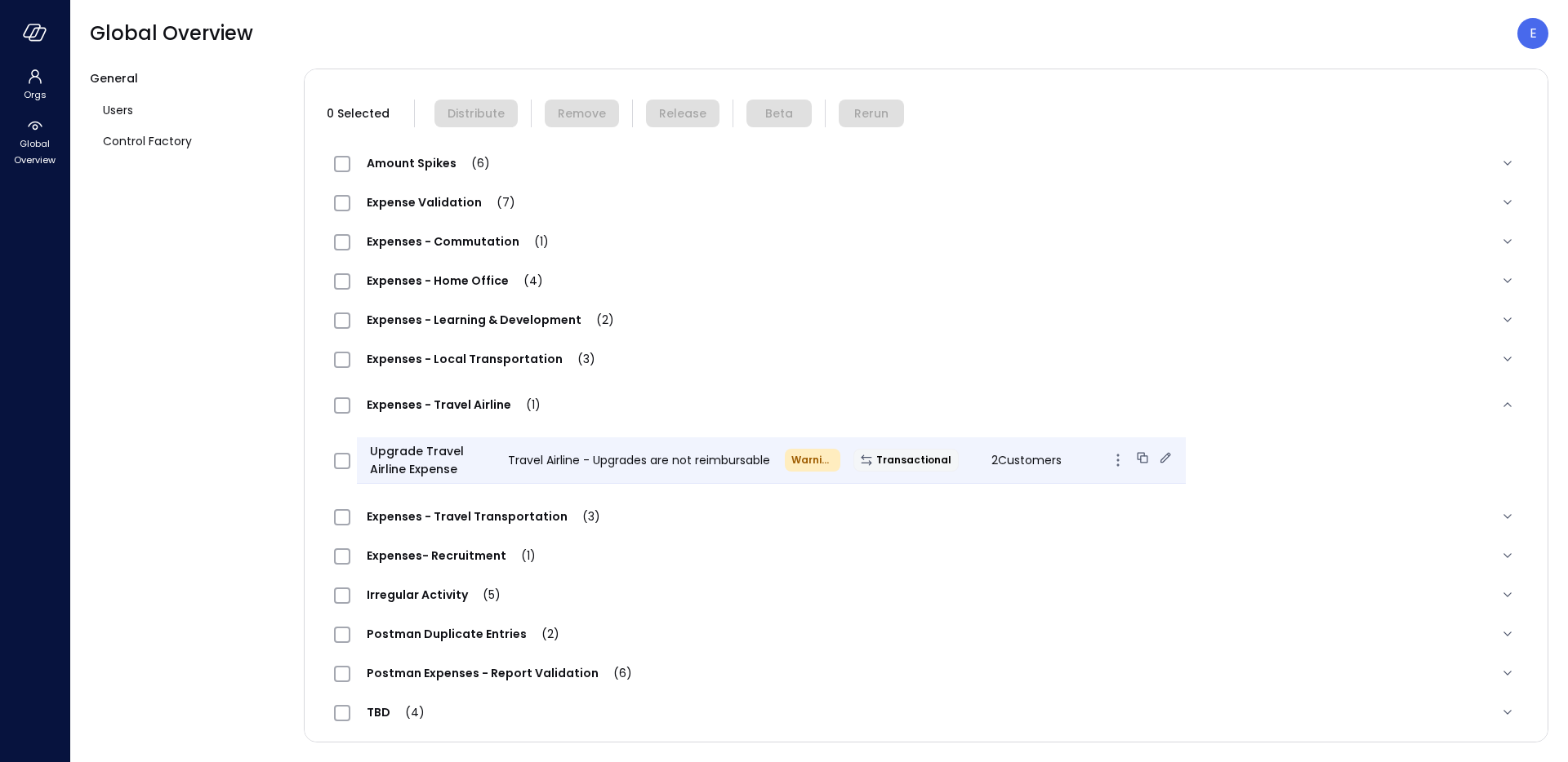
click at [1157, 465] on icon at bounding box center [1166, 458] width 17 height 17
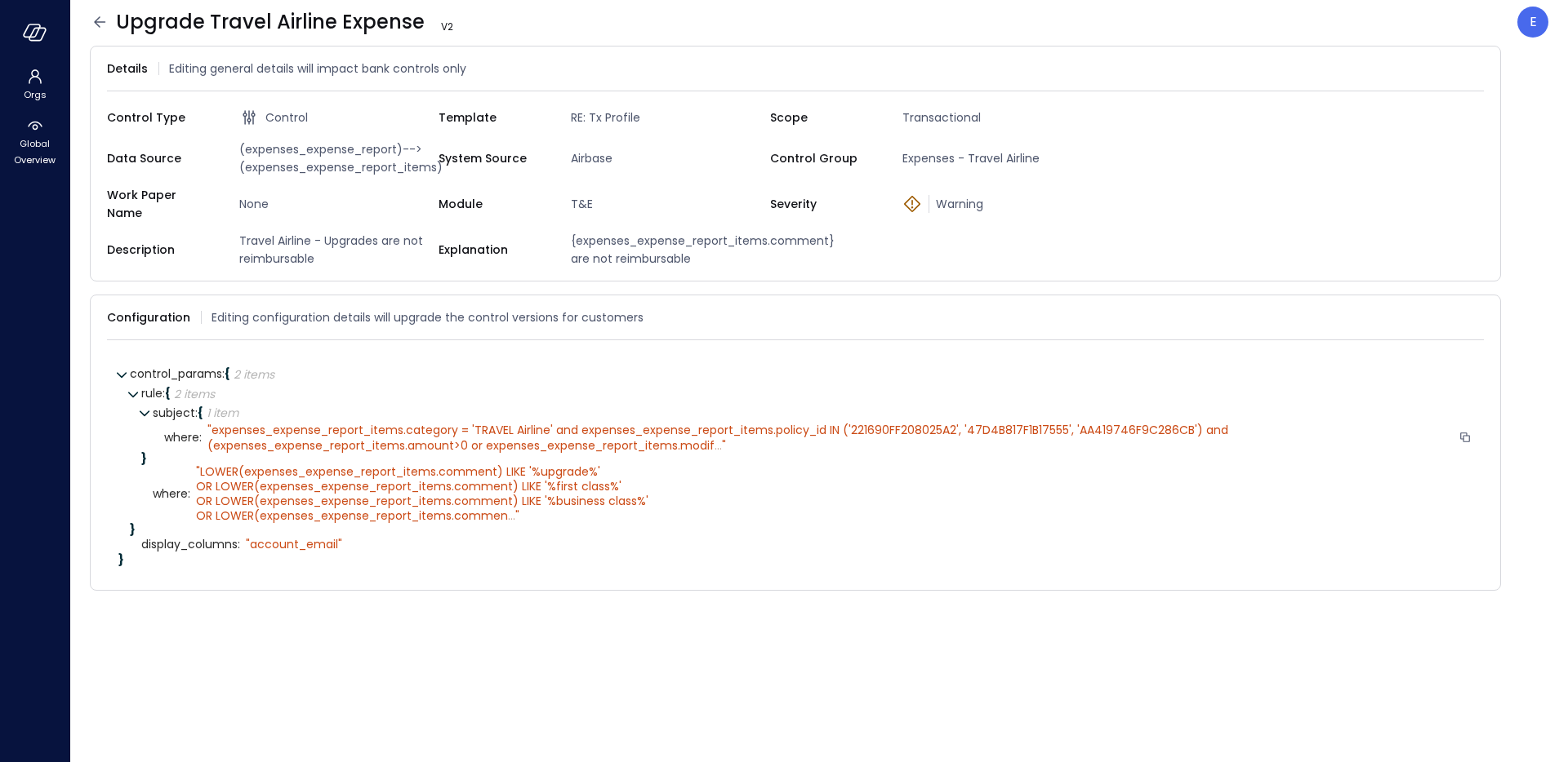
click at [715, 437] on span "..." at bounding box center [718, 446] width 8 height 17
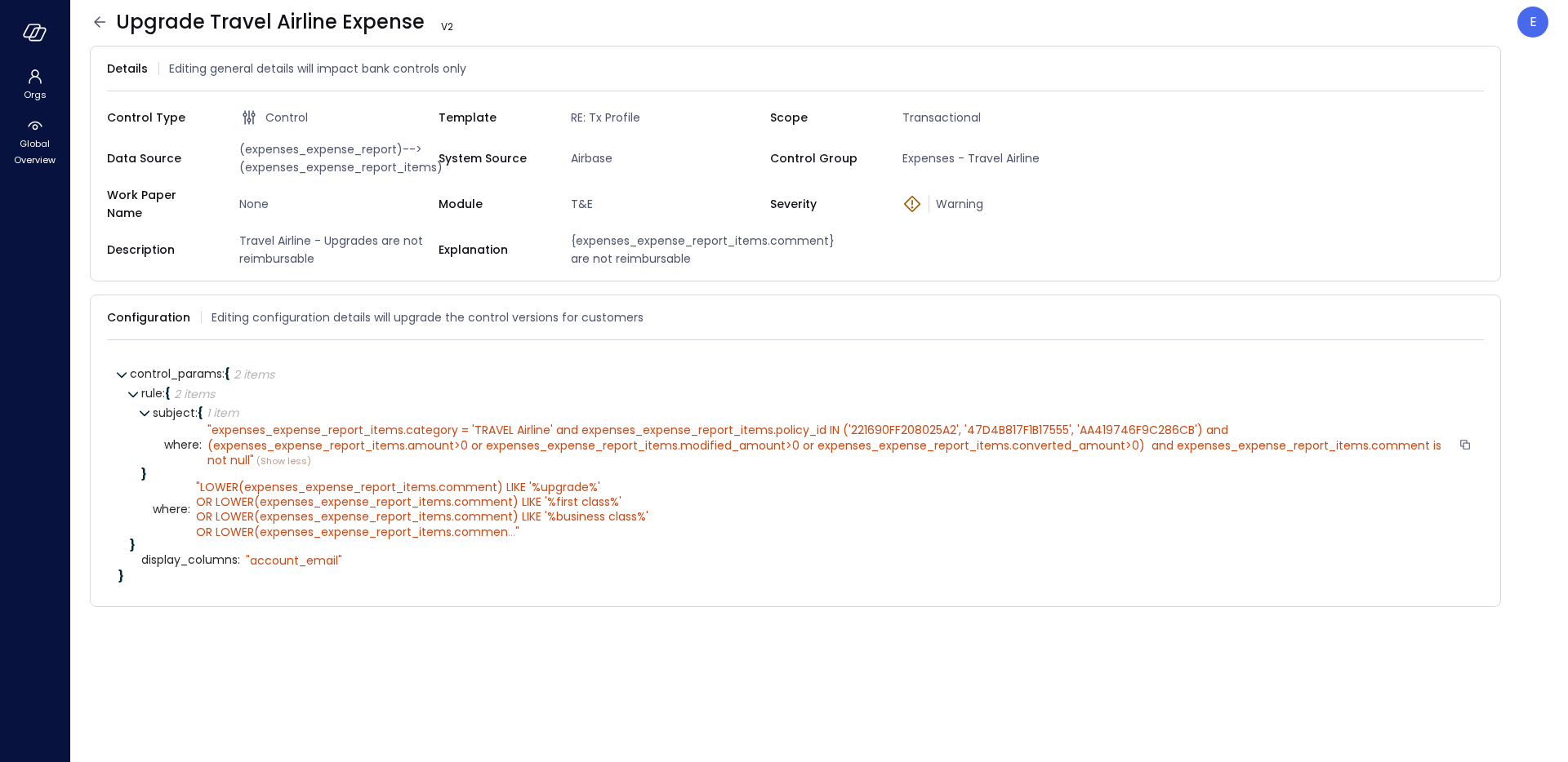
click at [534, 422] on span "expenses_expense_report_items.category = 'TRAVEL Airline' and expenses_expense_…" at bounding box center [826, 445] width 1237 height 46
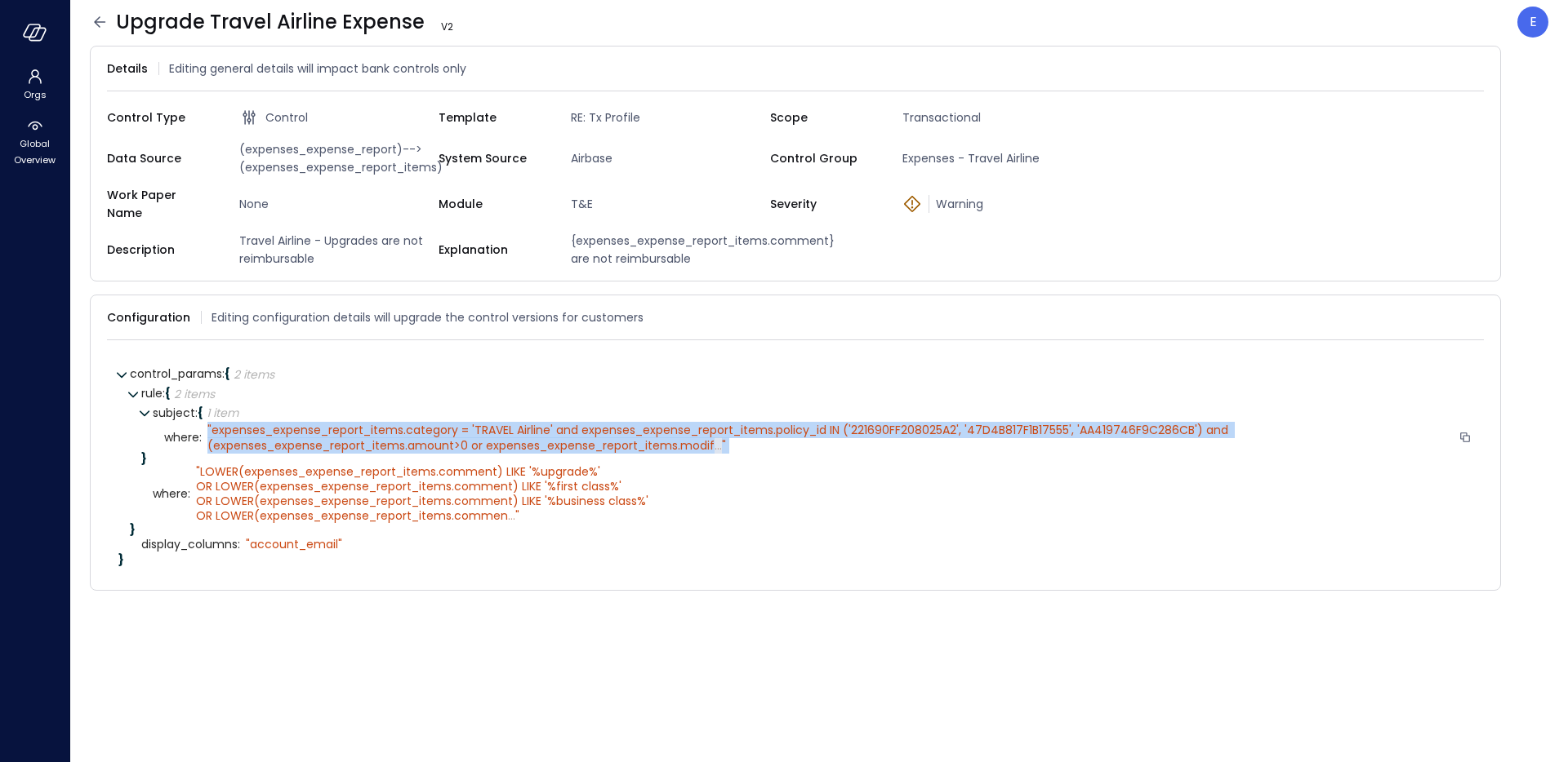
click at [534, 422] on span "expenses_expense_report_items.category = 'TRAVEL Airline' and expenses_expense_…" at bounding box center [719, 437] width 1024 height 31
copy div "" expenses_expense_report_items.category = 'TRAVEL Airline' and expenses_expens…"
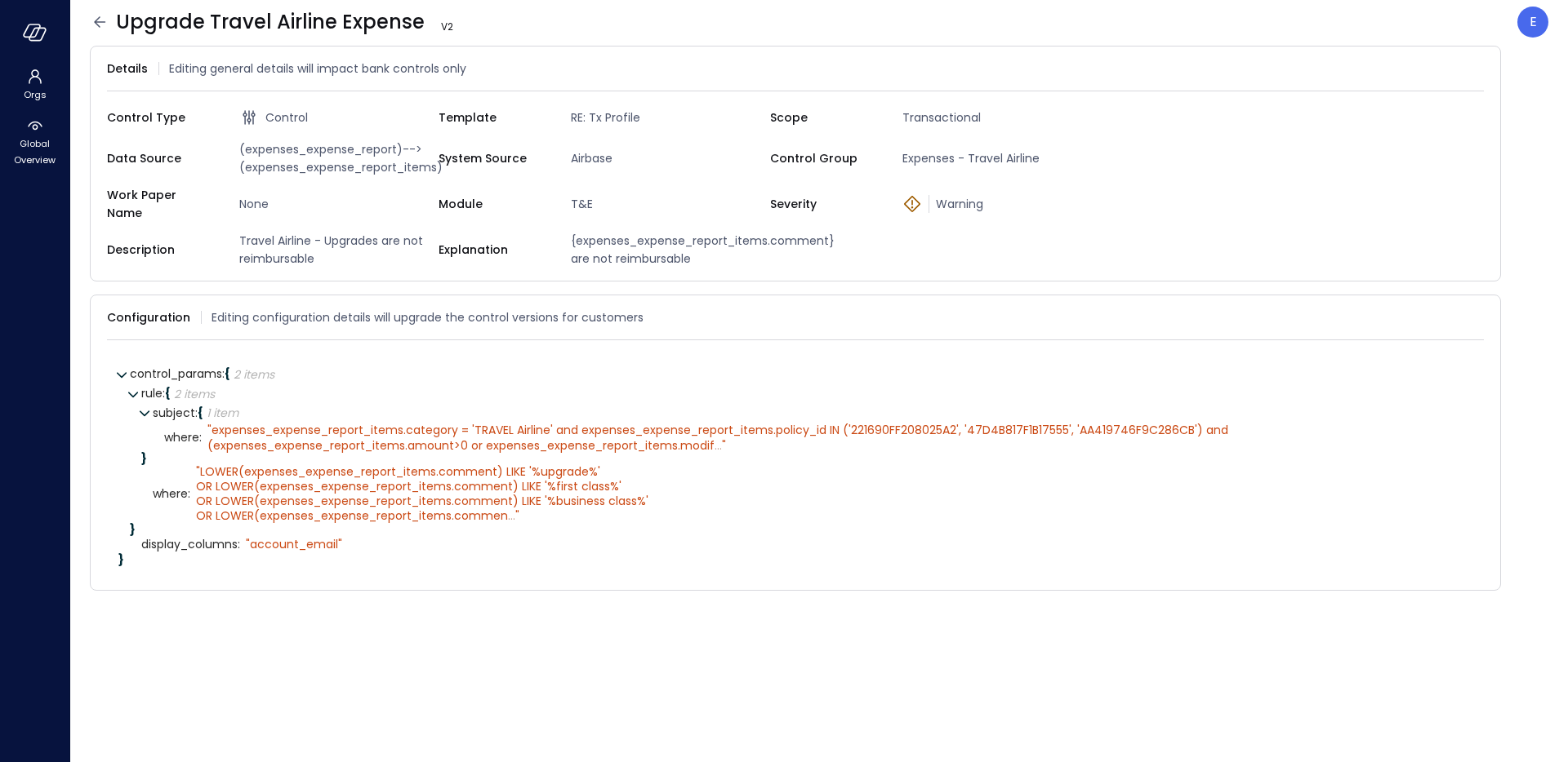
click at [739, 453] on div "}" at bounding box center [807, 459] width 1331 height 12
click at [716, 437] on span "..." at bounding box center [718, 446] width 8 height 17
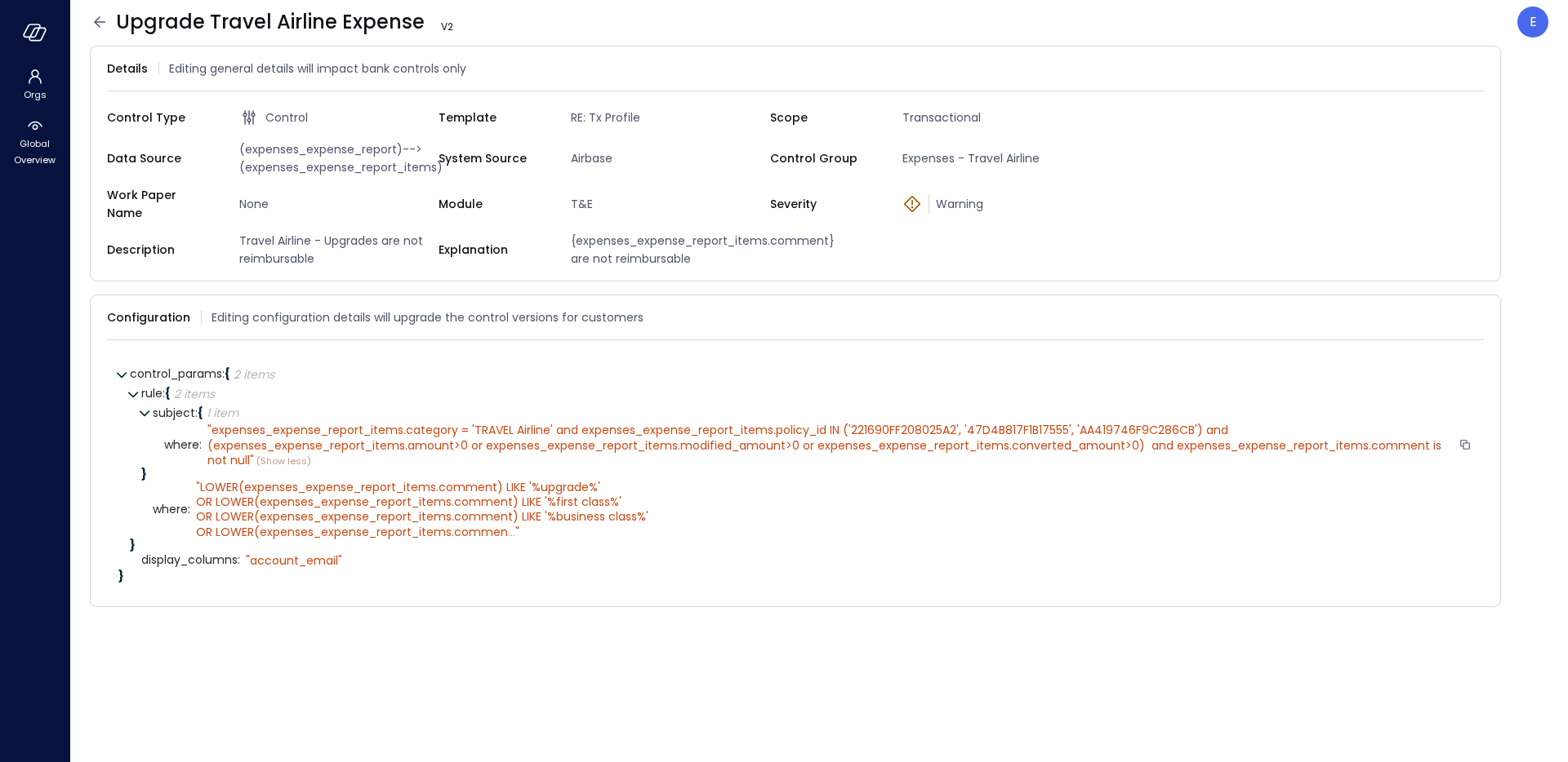
click at [650, 437] on span "expenses_expense_report_items.category = 'TRAVEL Airline' and expenses_expense_…" at bounding box center [826, 445] width 1237 height 46
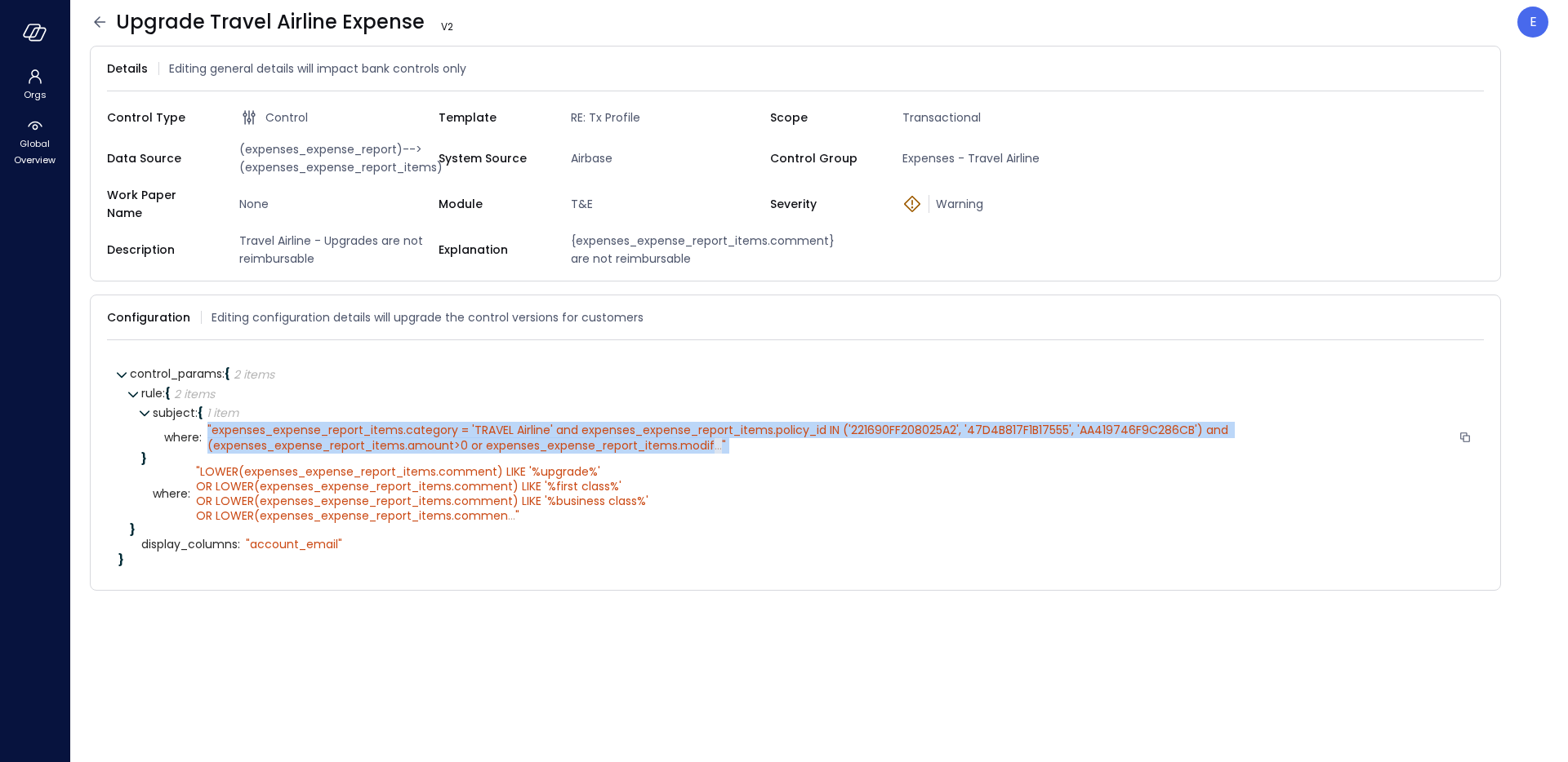
click at [650, 437] on span "expenses_expense_report_items.category = 'TRAVEL Airline' and expenses_expense_…" at bounding box center [719, 437] width 1024 height 31
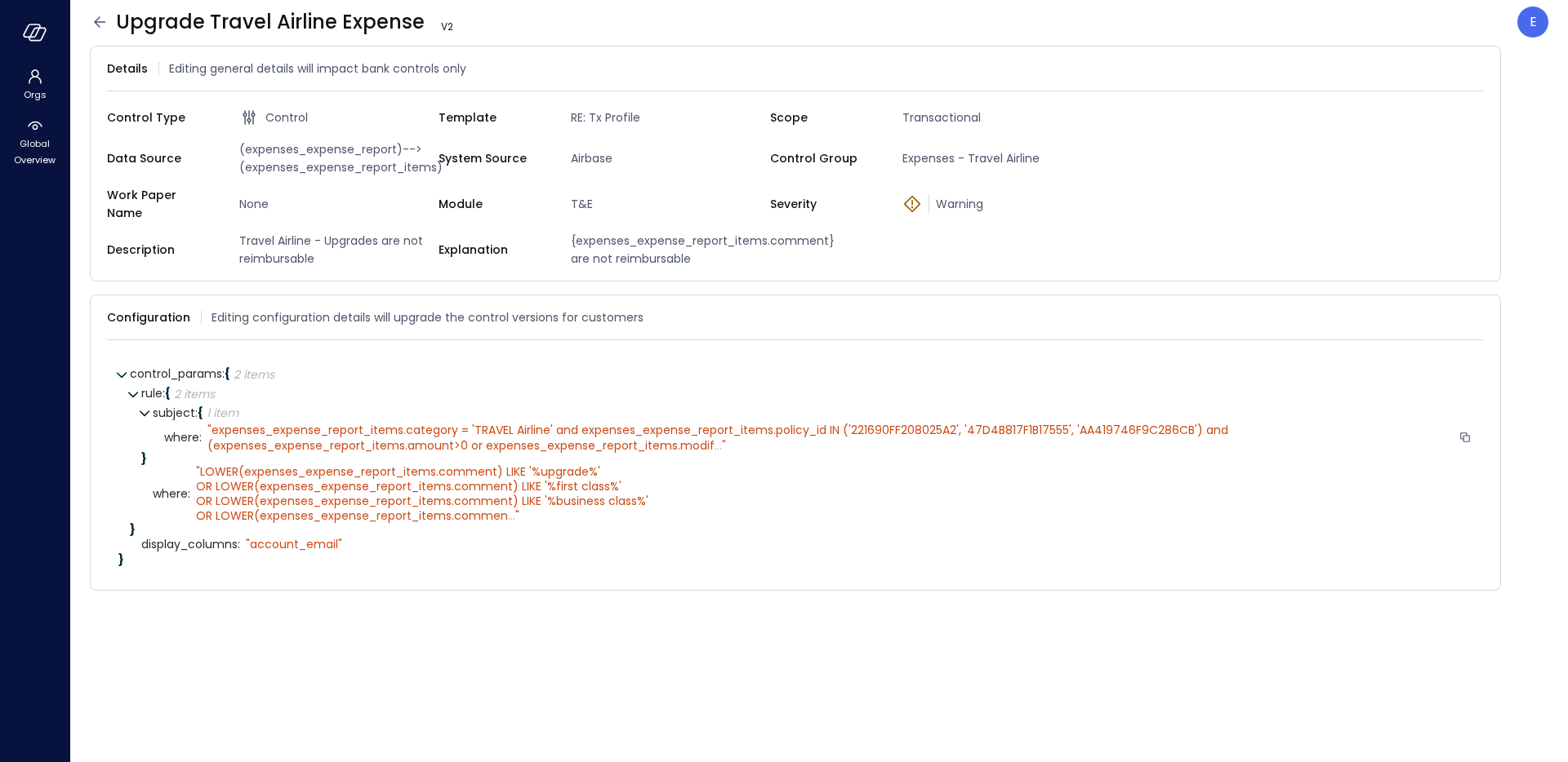
click at [721, 437] on span "..." at bounding box center [718, 446] width 8 height 17
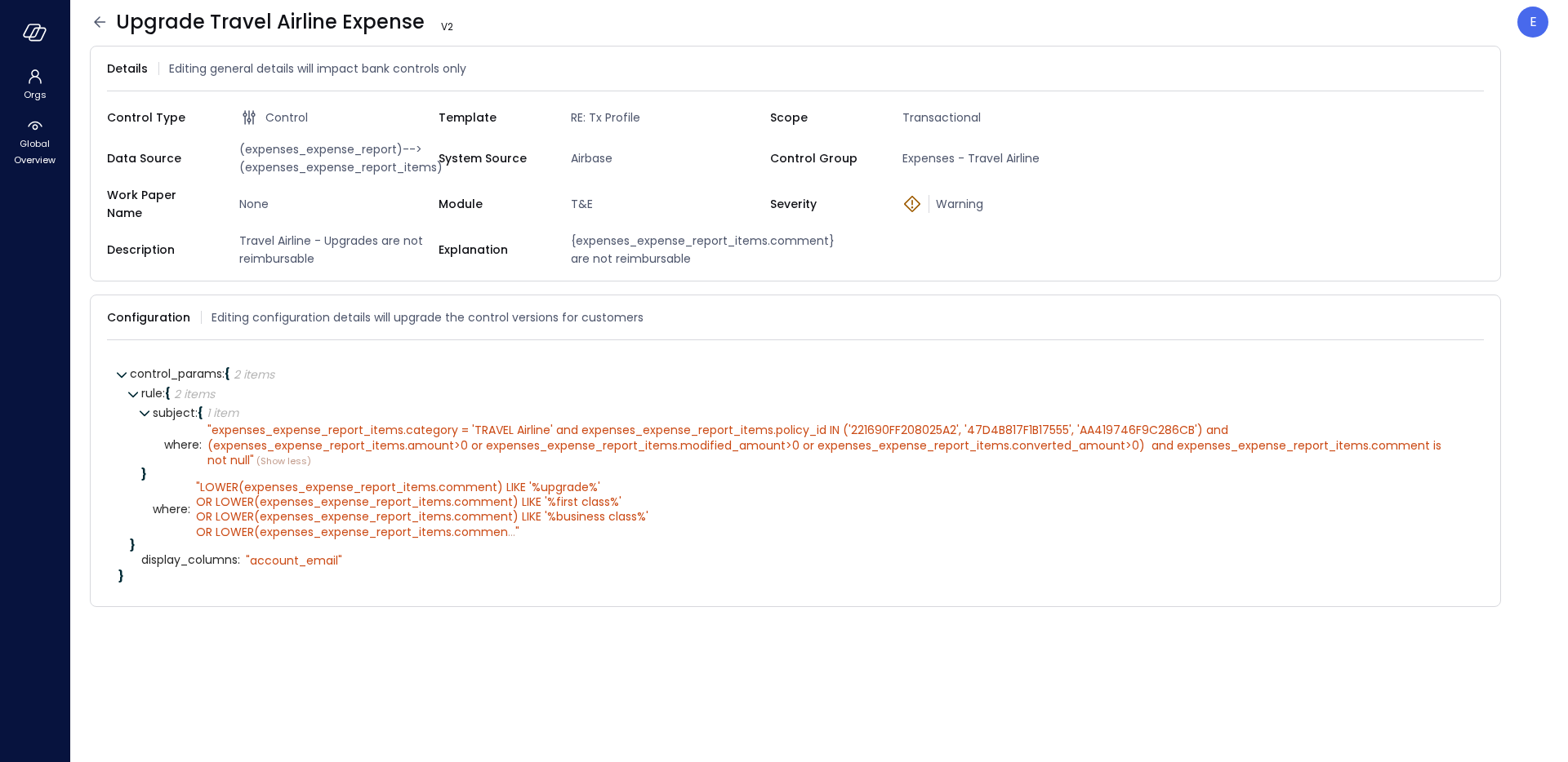
drag, startPoint x: 253, startPoint y: 452, endPoint x: 199, endPoint y: 425, distance: 60.4
click at [199, 425] on div "where : " expenses_expense_report_items.category = 'TRAVEL Airline' and expense…" at bounding box center [818, 446] width 1308 height 46
copy div "" expenses_expense_report_items.category = 'TRAVEL Airline' and expenses_expens…"
click at [497, 516] on span "LOWER(expenses_expense_report_items.comment) LIKE '%upgrade%' OR LOWER(expenses…" at bounding box center [422, 509] width 453 height 61
click at [514, 519] on div "" LOWER(expenses_expense_report_items.comment) LIKE '%upgrade%' OR LOWER(expens…" at bounding box center [422, 509] width 453 height 59
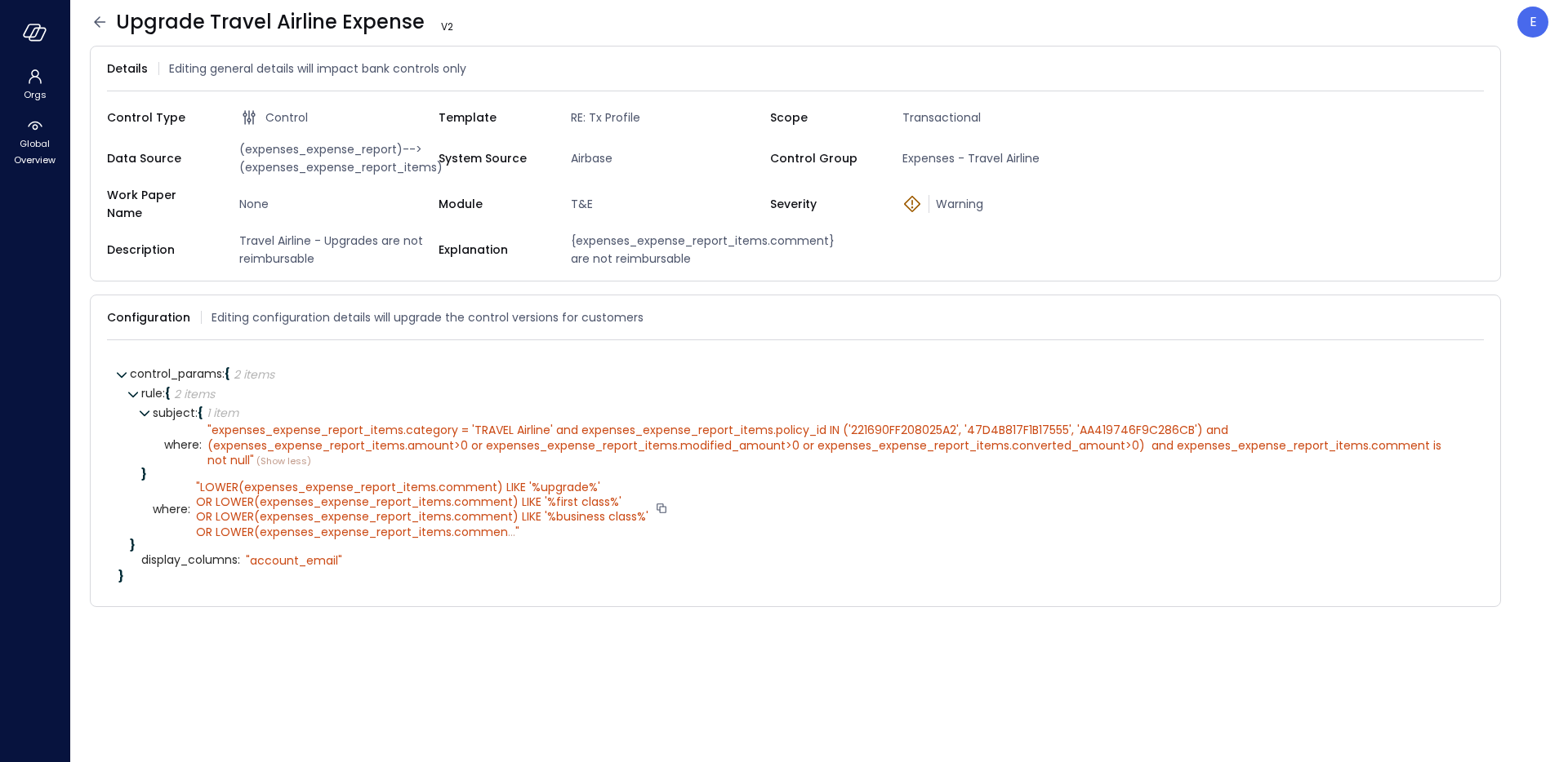
click at [513, 520] on div "" LOWER(expenses_expense_report_items.comment) LIKE '%upgrade%' OR LOWER(expens…" at bounding box center [422, 509] width 453 height 59
click at [508, 524] on span "..." at bounding box center [511, 532] width 8 height 17
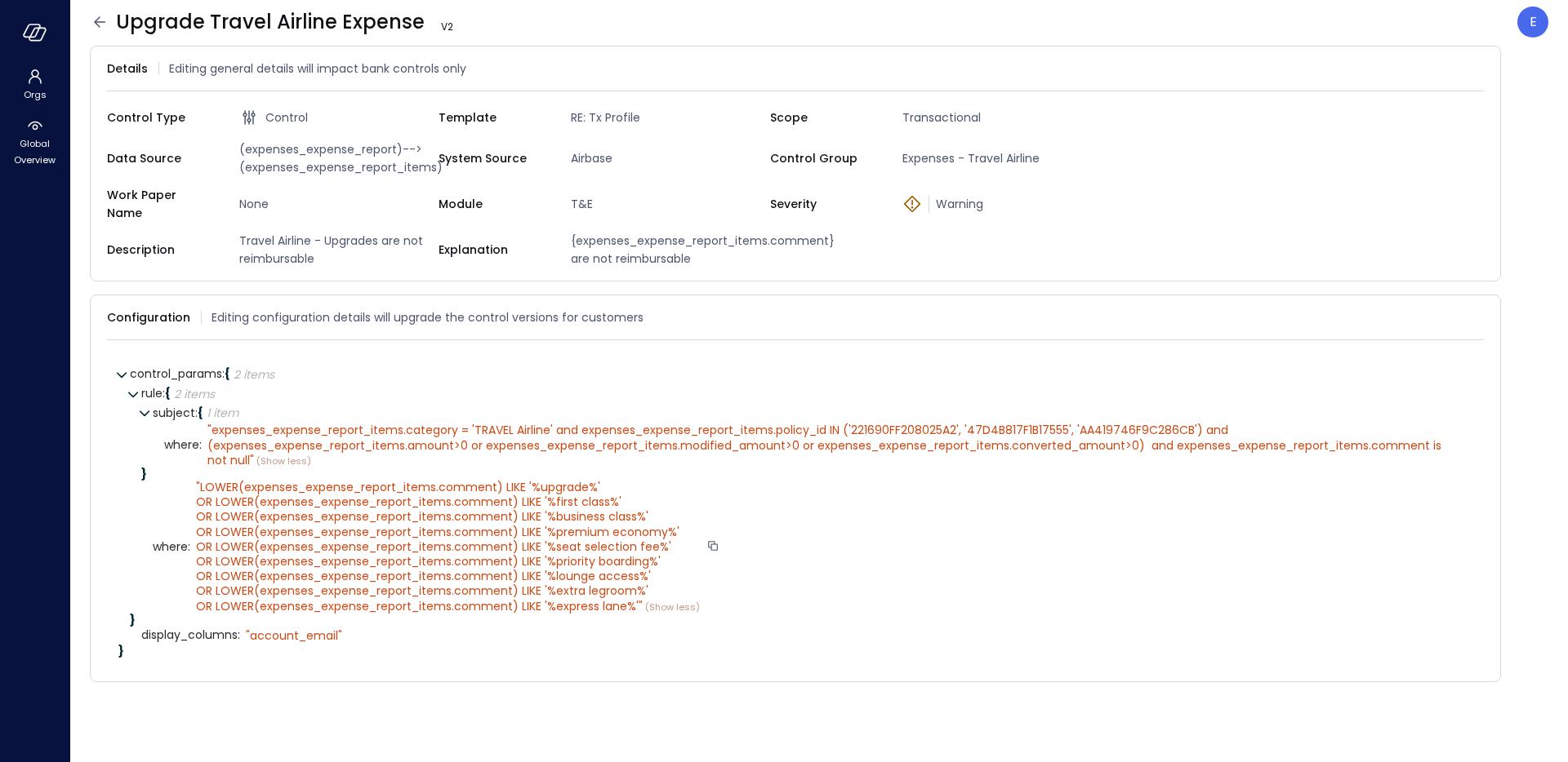
drag, startPoint x: 194, startPoint y: 471, endPoint x: 646, endPoint y: 594, distance: 468.4
click at [646, 594] on div "" LOWER(expenses_expense_report_items.comment) LIKE '%upgrade%' OR LOWER(expens…" at bounding box center [455, 547] width 530 height 134
copy div "" LOWER(expenses_expense_report_items.comment) LIKE '%upgrade%' OR LOWER(expens…"
click at [686, 480] on div "" LOWER(expenses_expense_report_items.comment) LIKE '%upgrade%' OR LOWER(expens…" at bounding box center [455, 547] width 530 height 134
click at [537, 426] on span "expenses_expense_report_items.category = 'TRAVEL Airline' and expenses_expense_…" at bounding box center [826, 445] width 1237 height 46
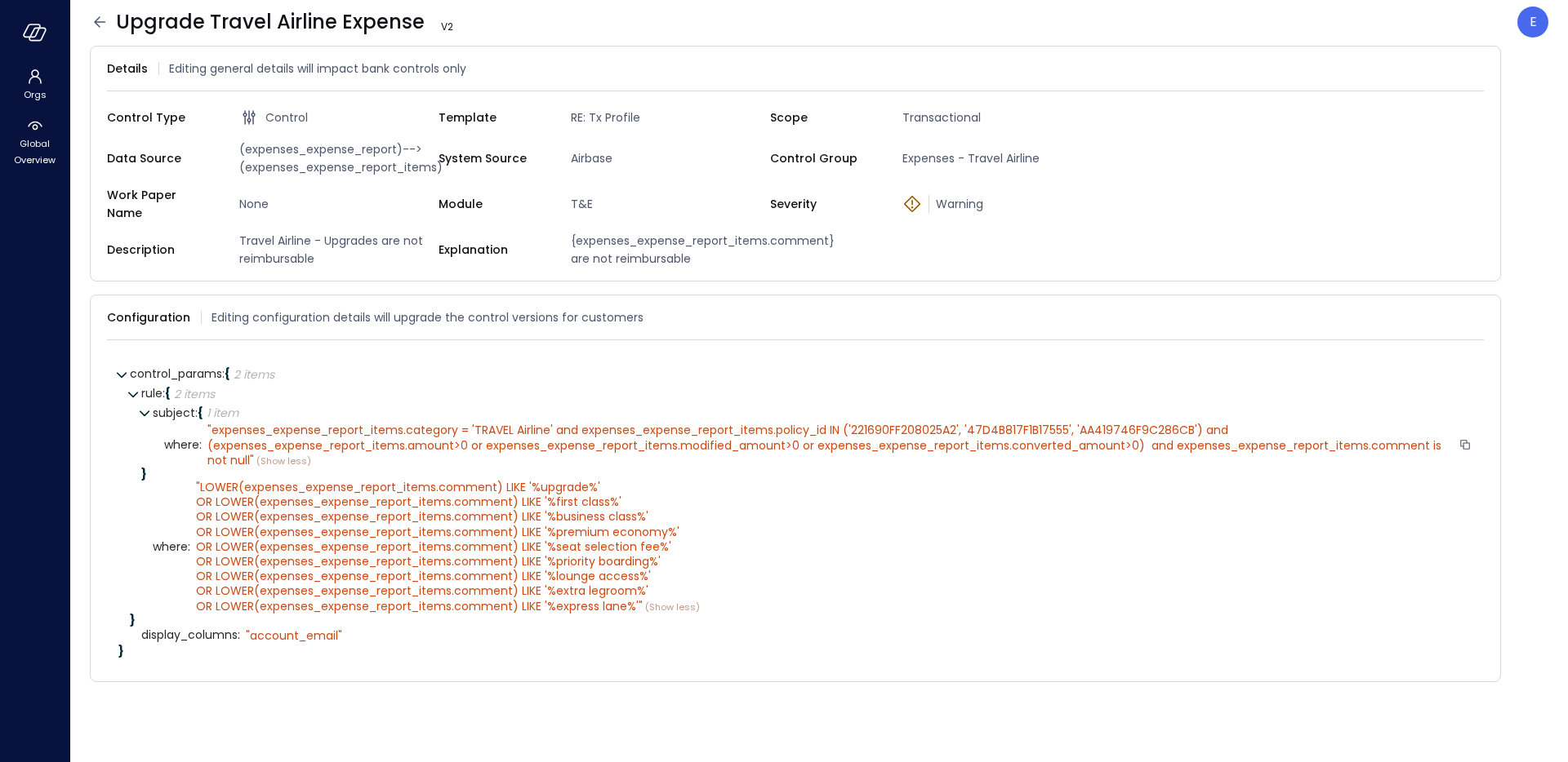
click at [288, 455] on span "(Show less)" at bounding box center [282, 462] width 57 height 13
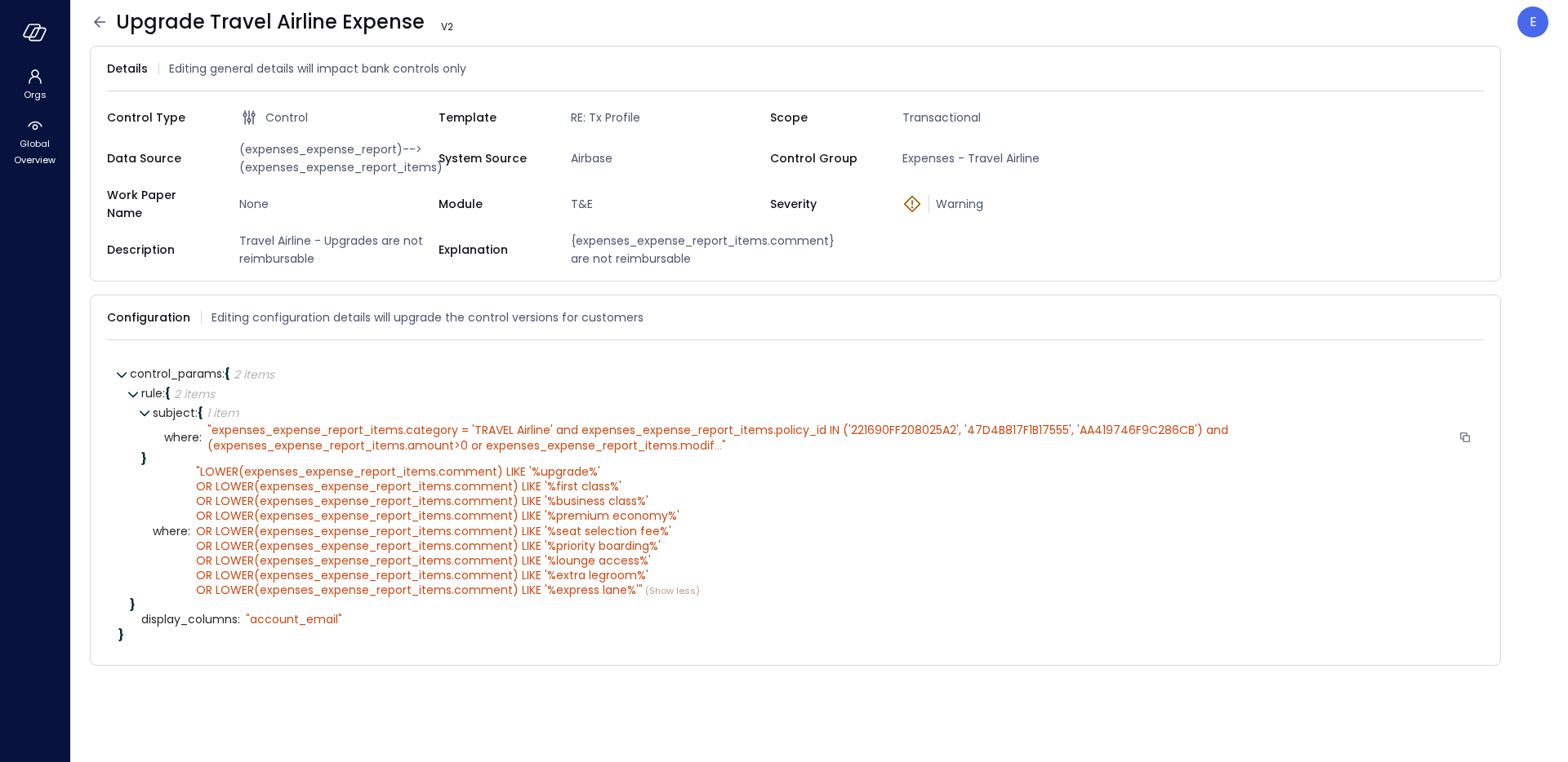
click at [311, 437] on span "expenses_expense_report_items.category = 'TRAVEL Airline' and expenses_expense_…" at bounding box center [719, 437] width 1024 height 31
click at [721, 437] on span "..." at bounding box center [718, 446] width 8 height 17
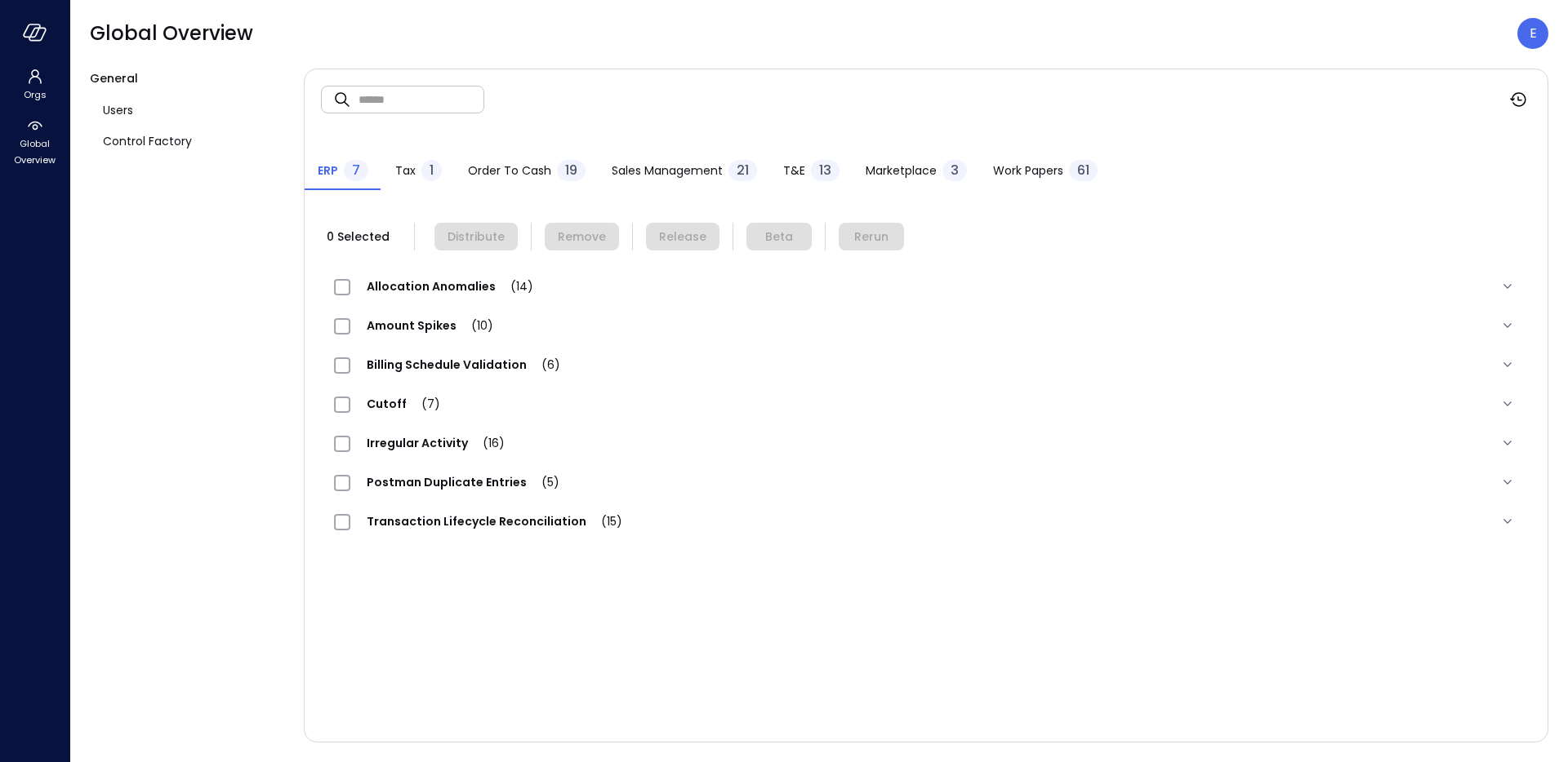
click at [793, 168] on span "T&E" at bounding box center [794, 171] width 22 height 18
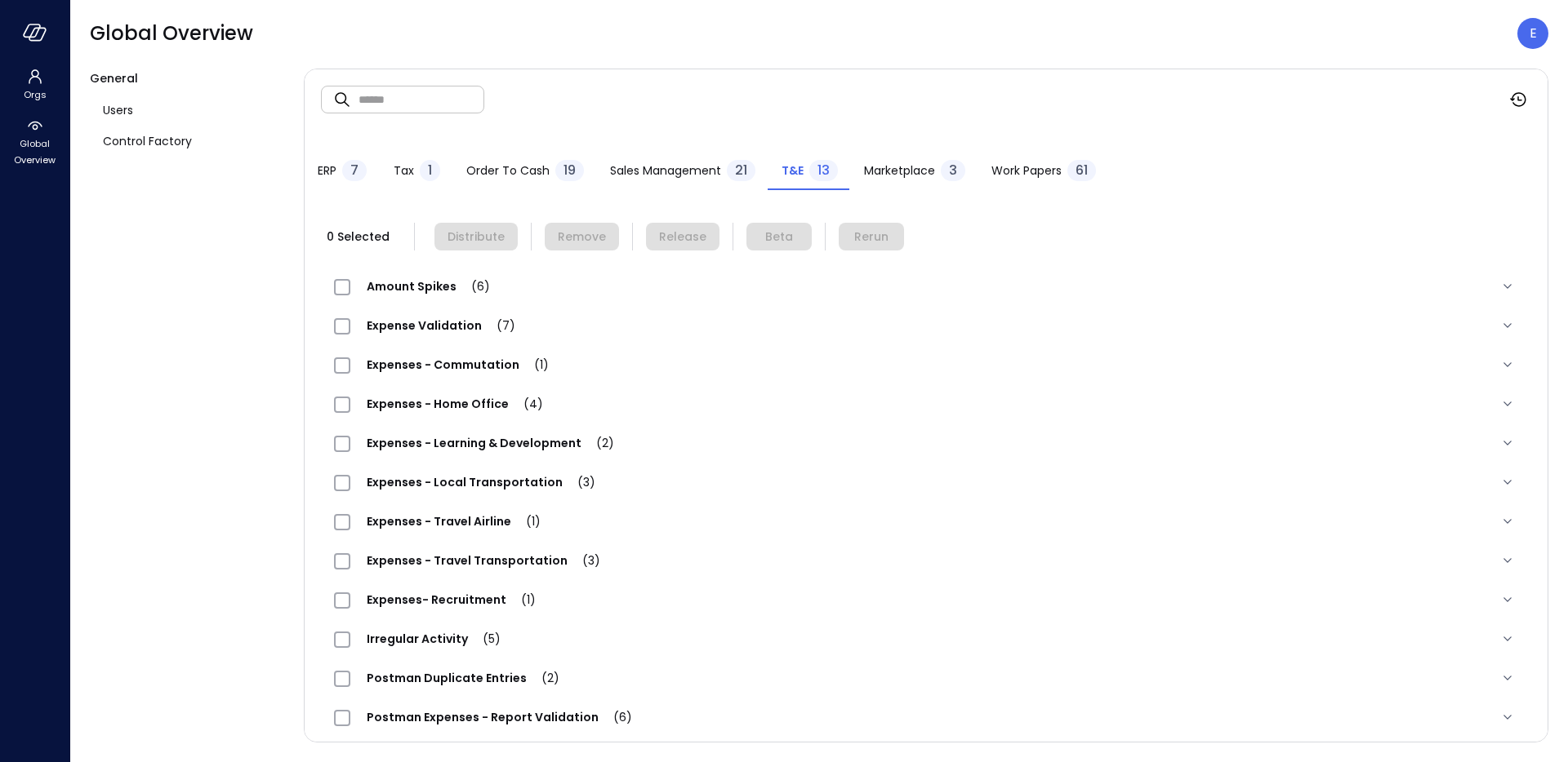
click at [440, 519] on span "Expenses - Travel Airline (1)" at bounding box center [453, 522] width 206 height 17
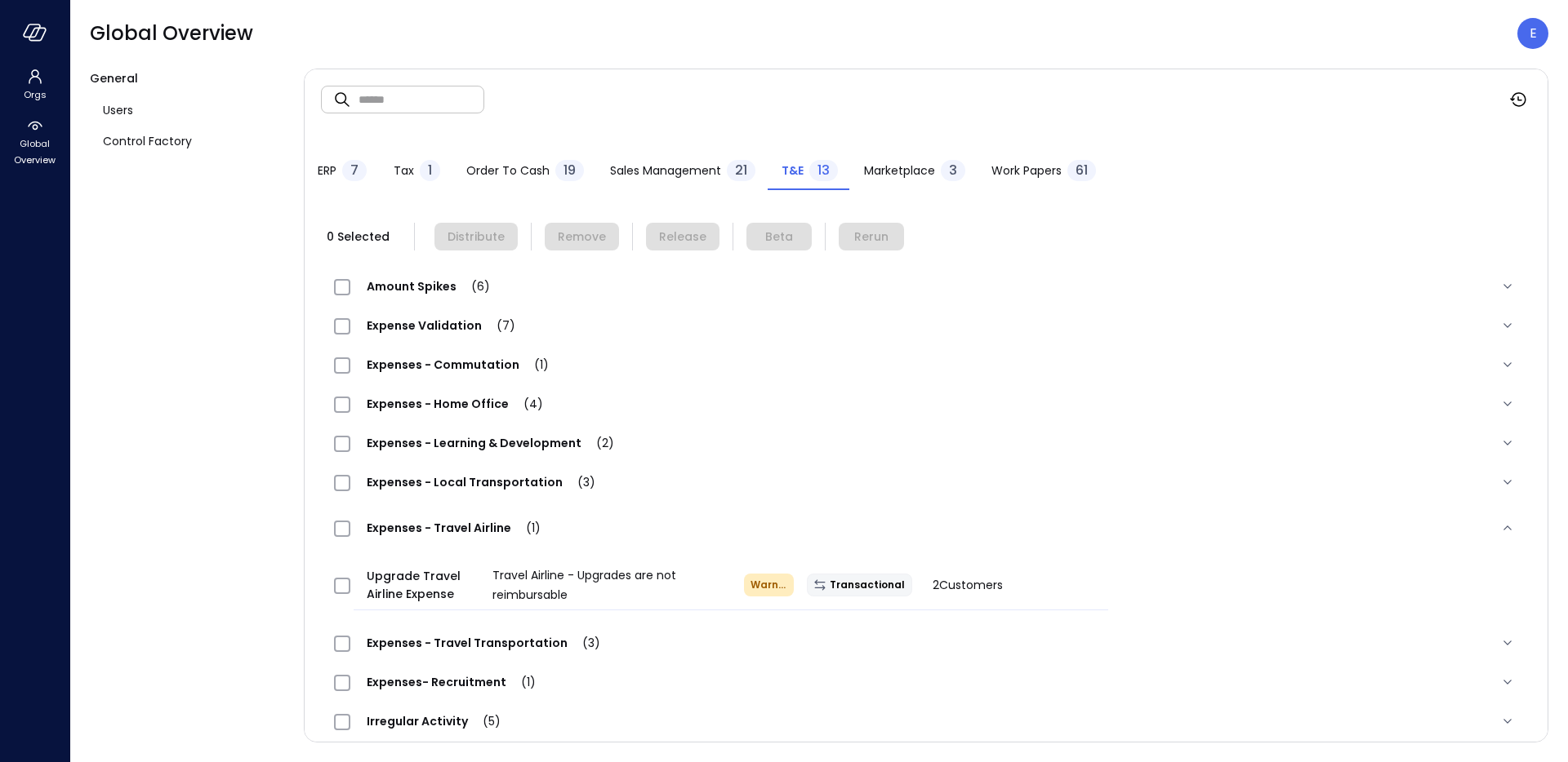
click at [443, 470] on div "Expenses - Local Transportation (3)" at bounding box center [925, 482] width 1210 height 39
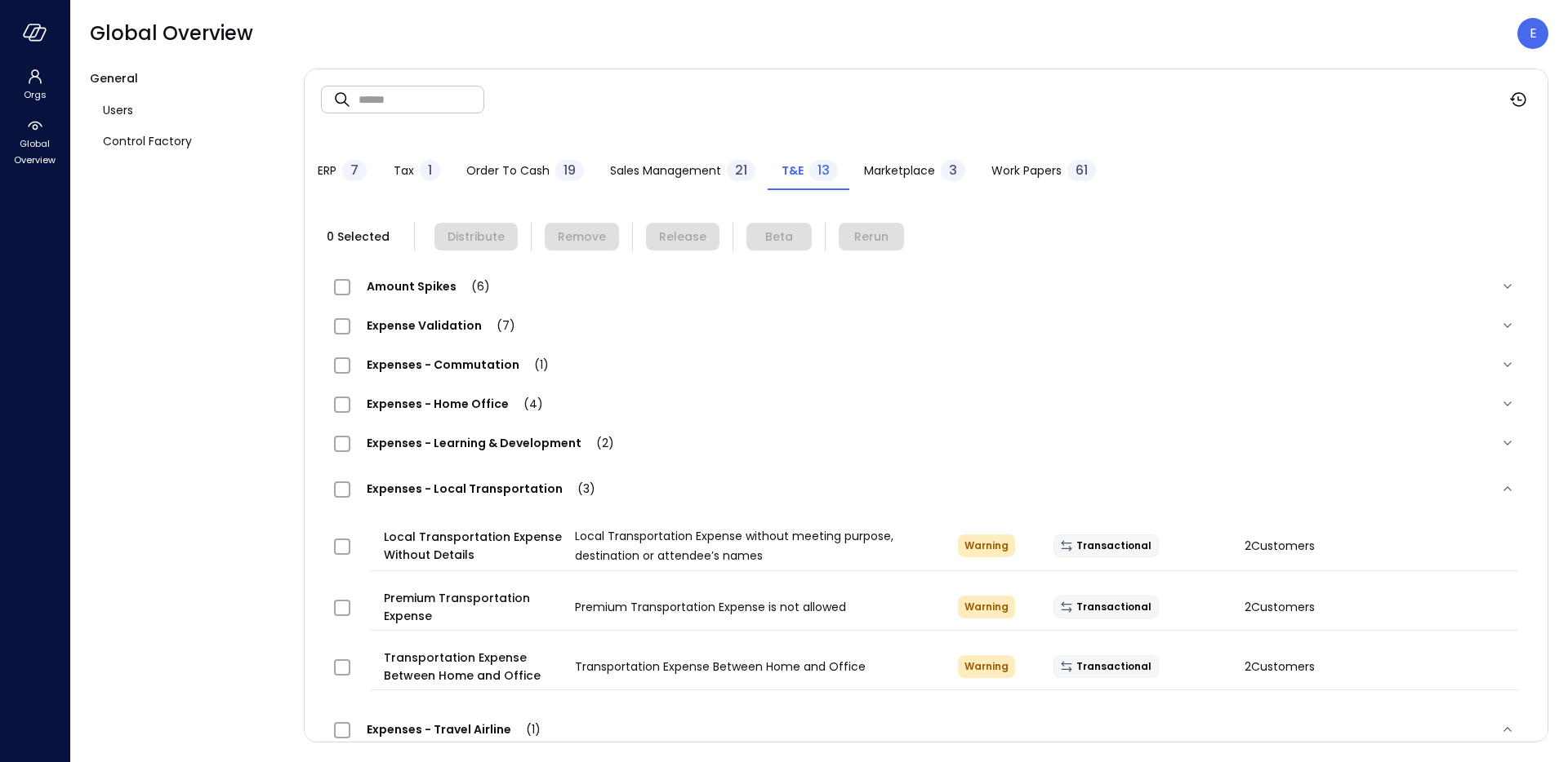
click at [448, 447] on span "Expenses - Learning & Development (2)" at bounding box center [490, 443] width 280 height 17
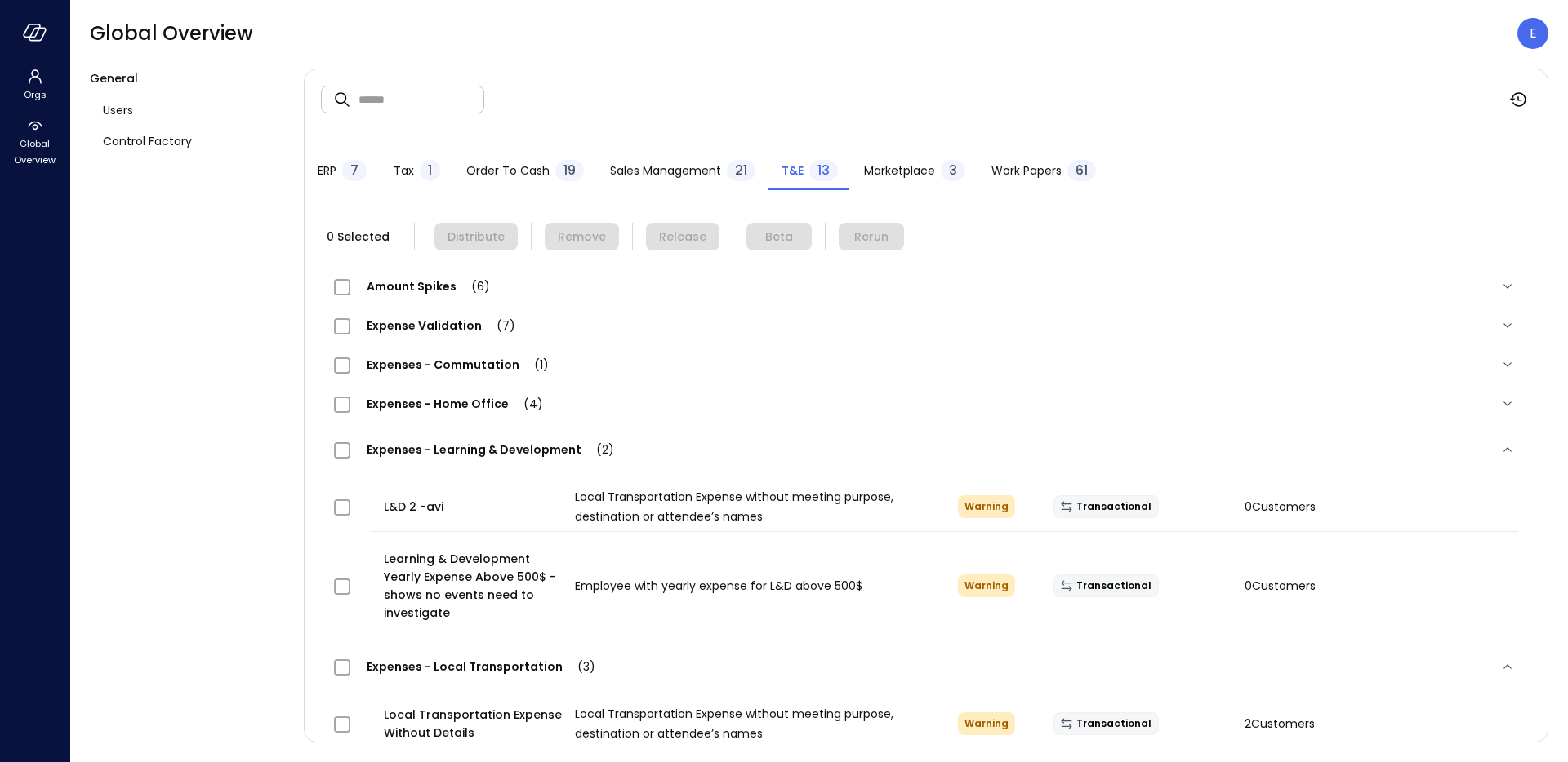
click at [456, 407] on span "Expenses - Home Office (4)" at bounding box center [455, 404] width 209 height 17
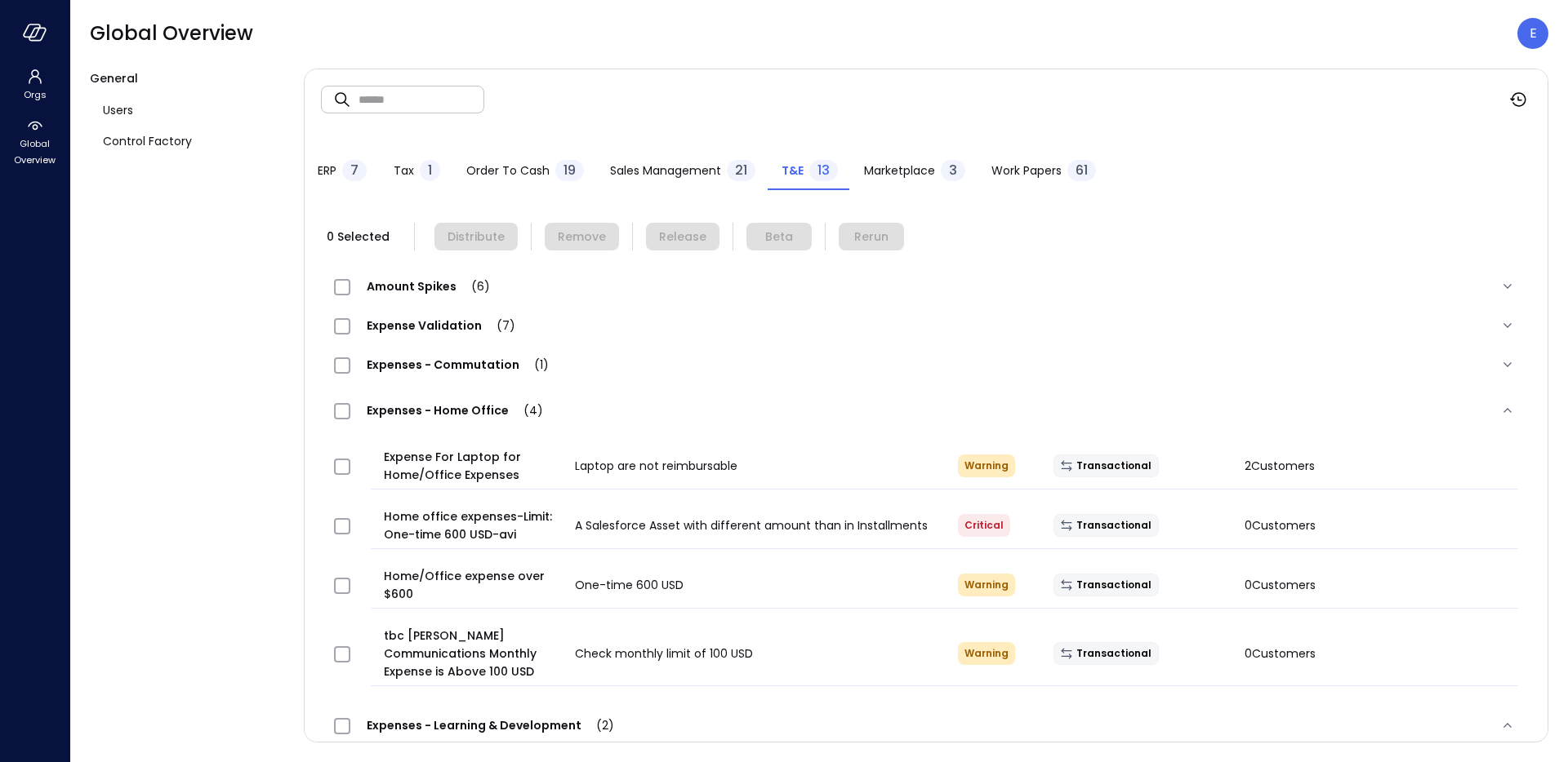
click at [461, 366] on span "Expenses - Commutation (1)" at bounding box center [458, 365] width 215 height 17
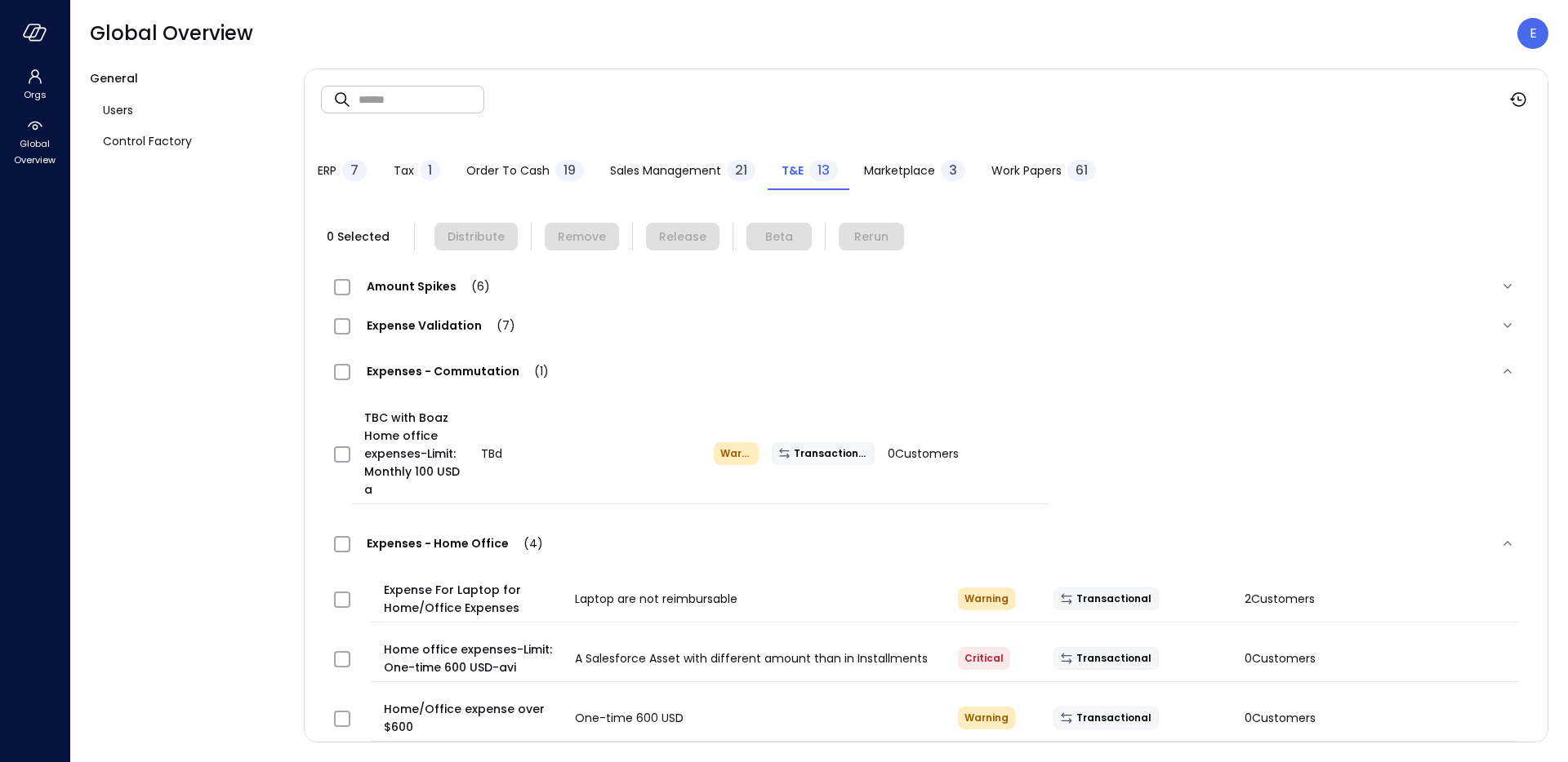
click at [461, 366] on span "Expenses - Commutation (1)" at bounding box center [458, 371] width 215 height 17
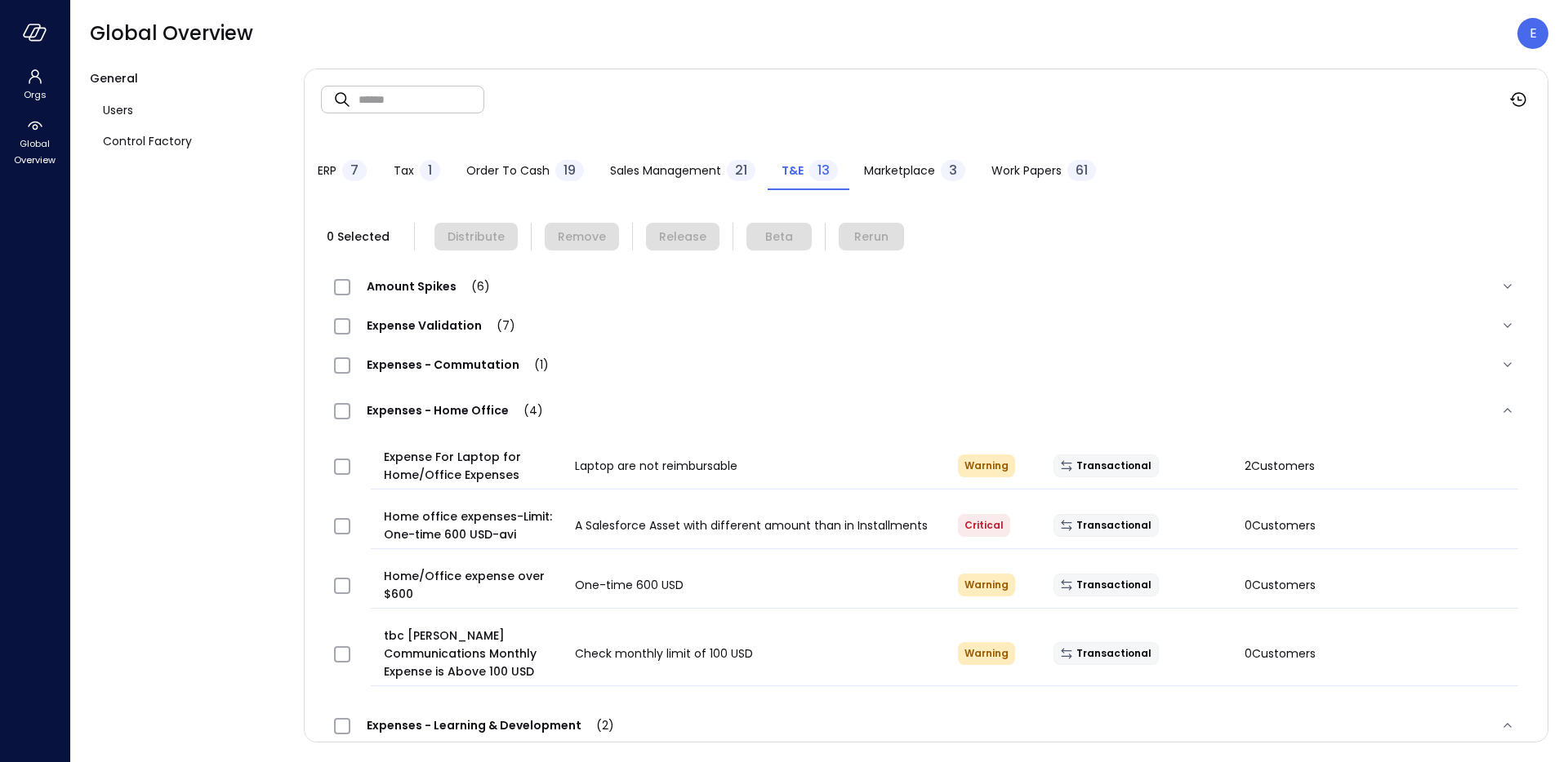
click at [453, 408] on span "Expenses - Home Office (4)" at bounding box center [455, 411] width 209 height 17
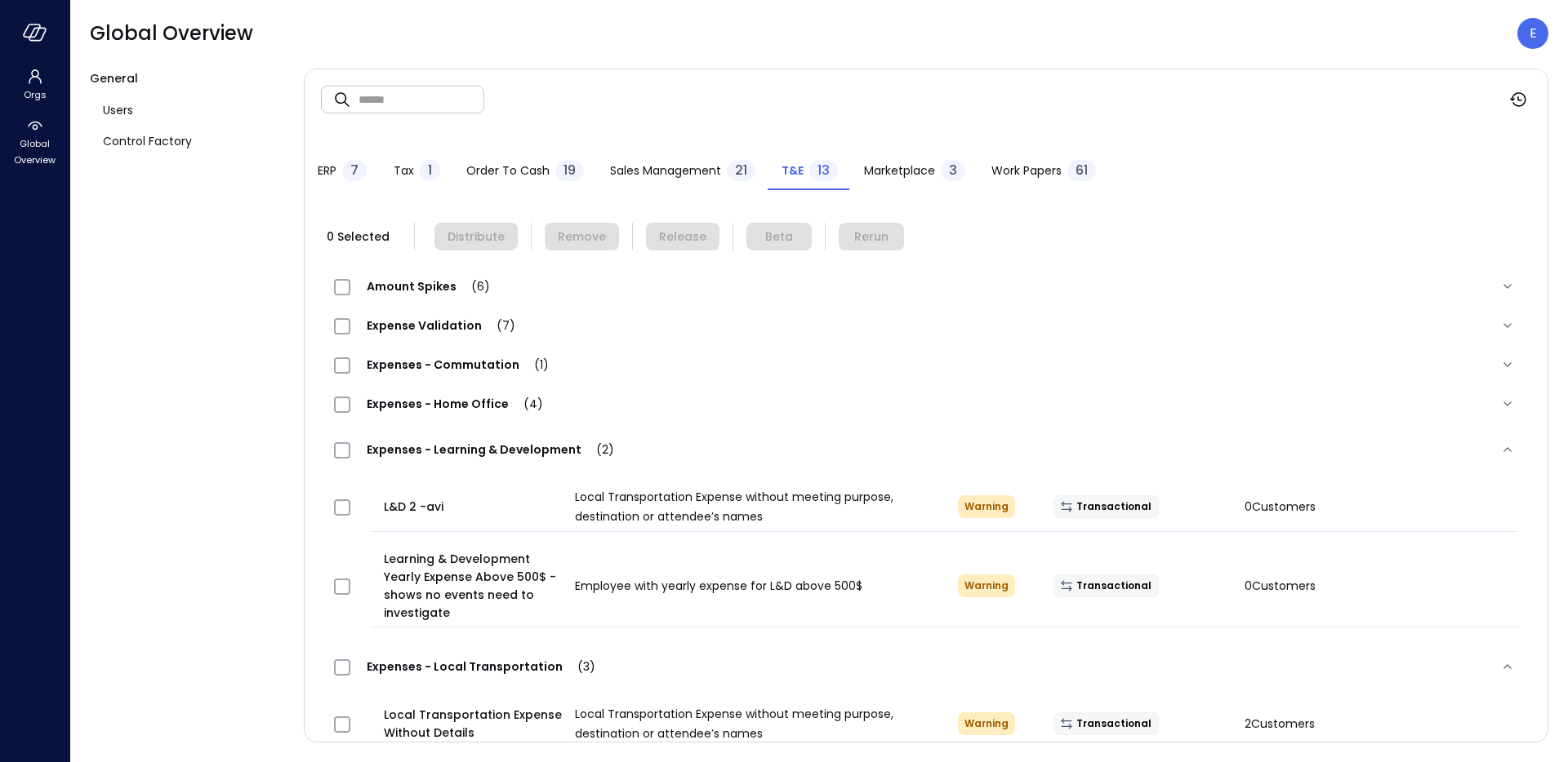
click at [427, 464] on div "Expenses - Learning & Development (2)" at bounding box center [925, 450] width 1210 height 53
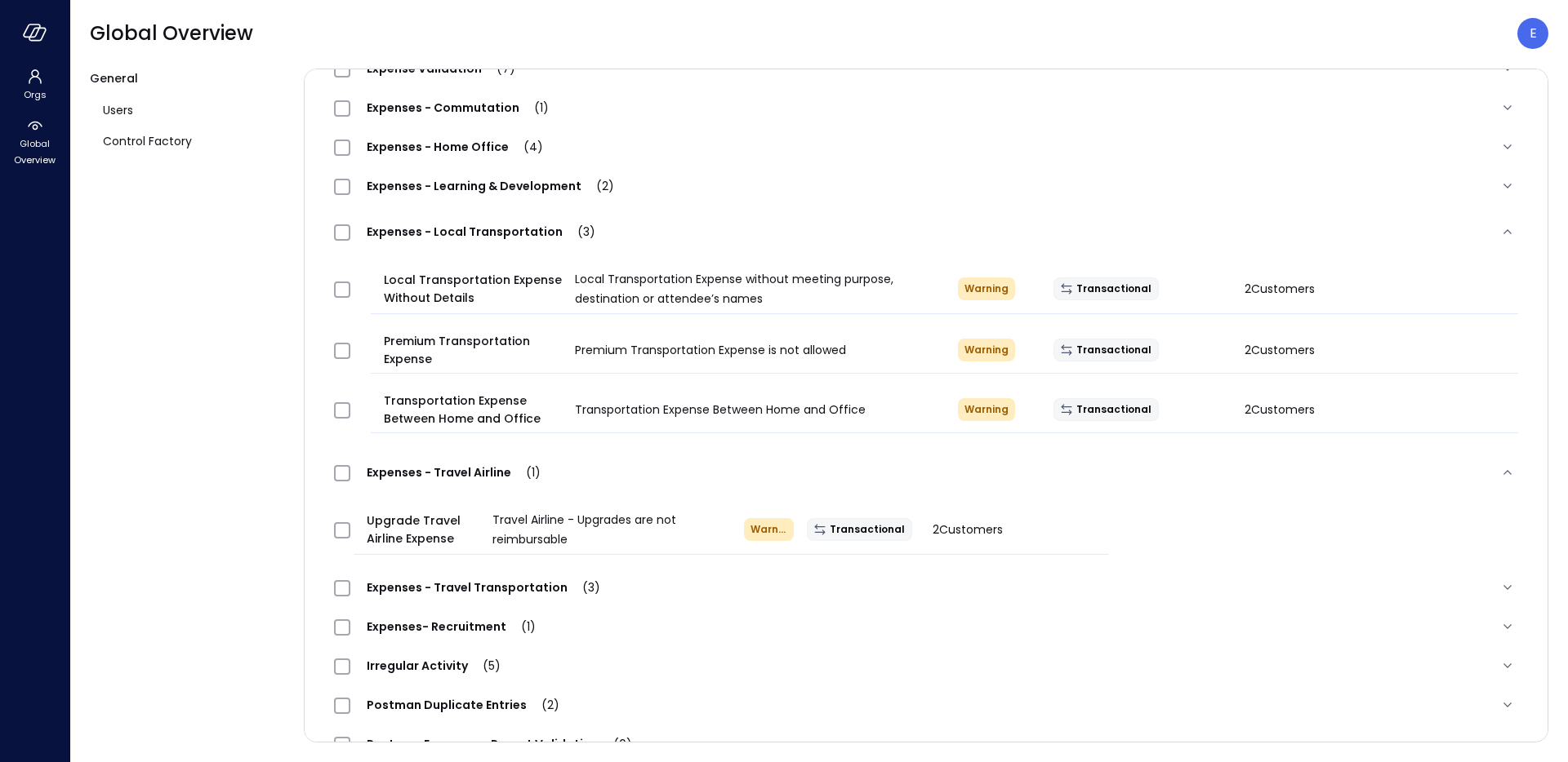
scroll to position [262, 0]
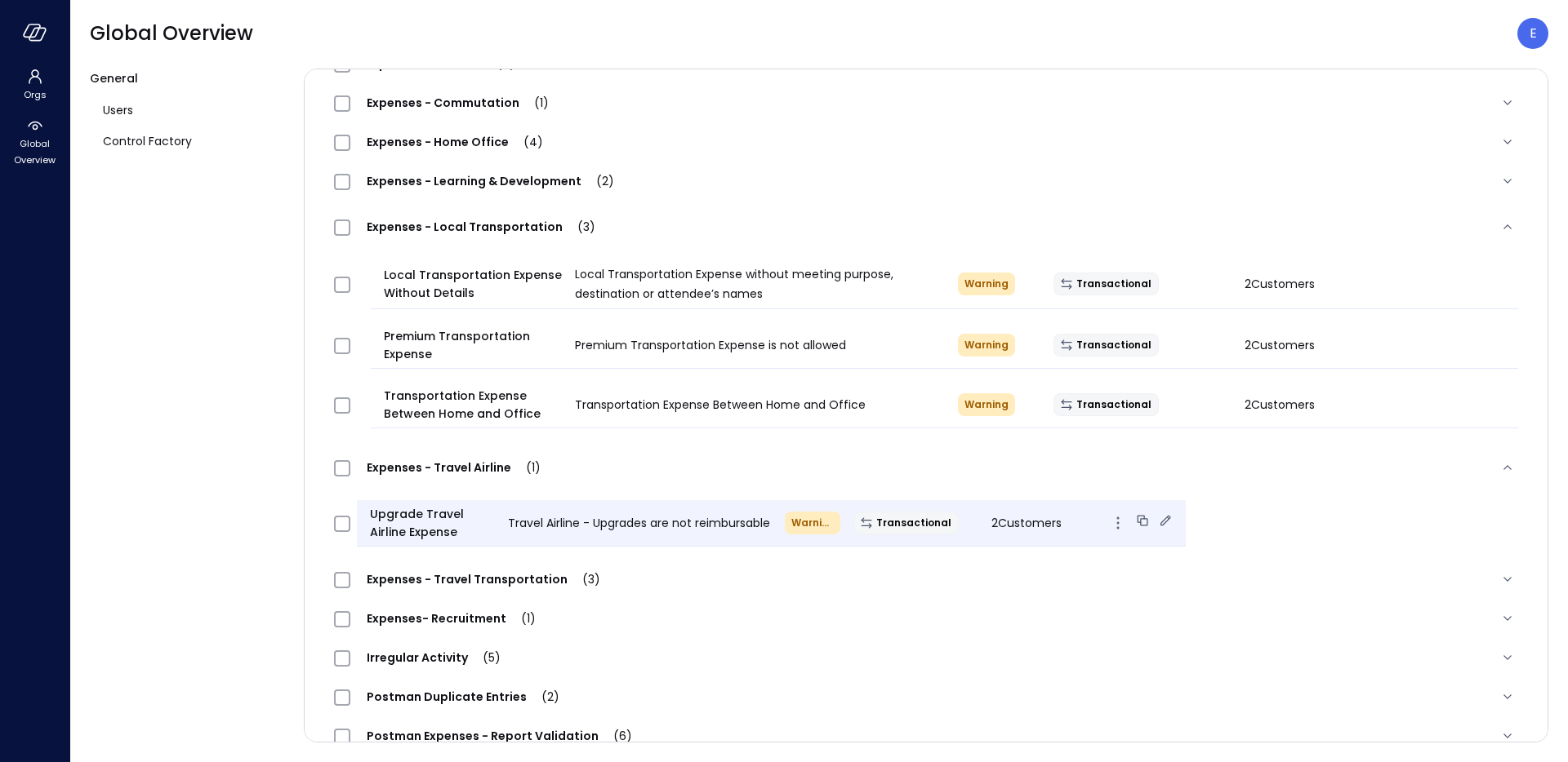
click at [1158, 524] on icon at bounding box center [1166, 521] width 17 height 17
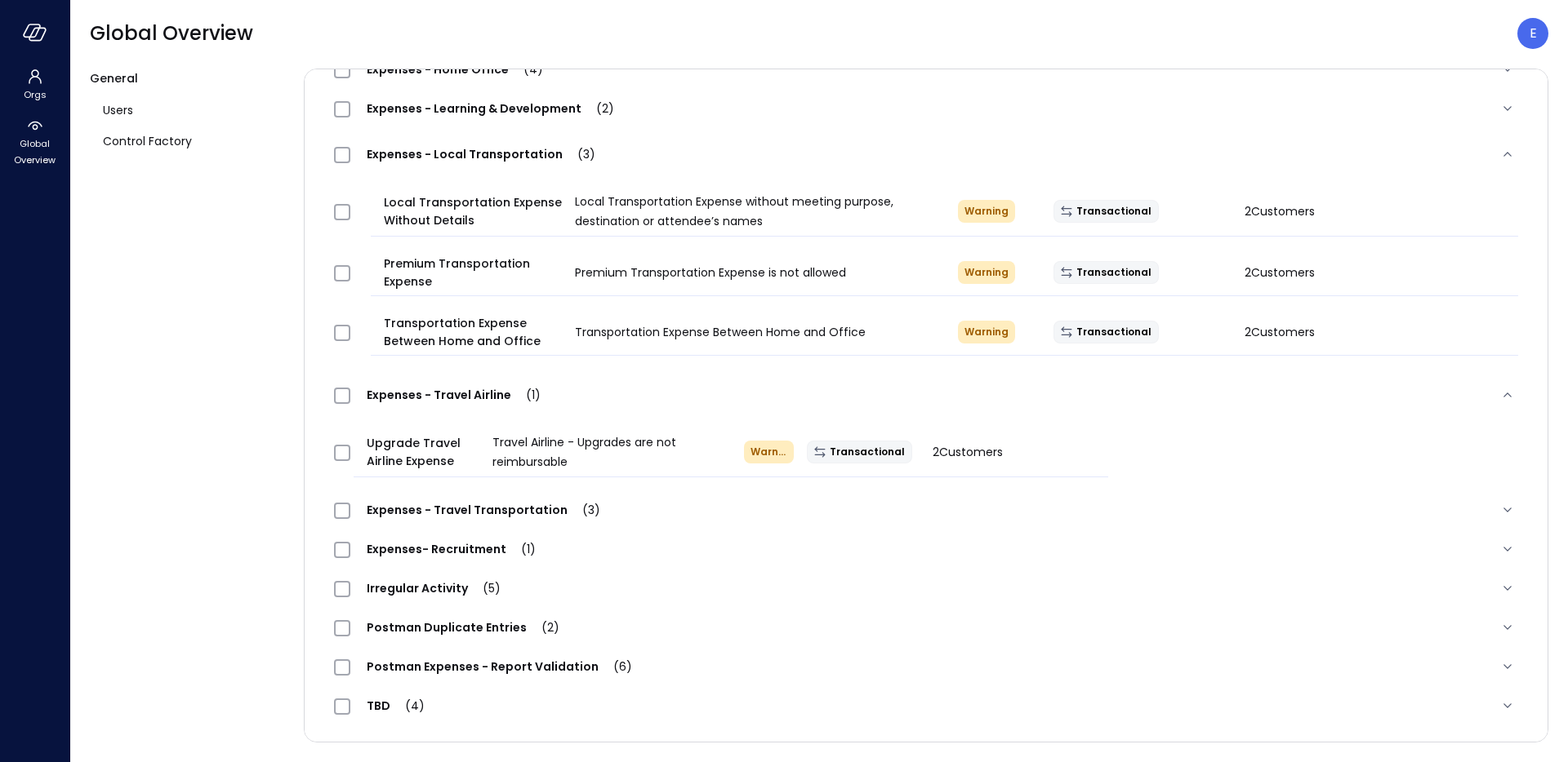
click at [465, 506] on span "Expenses - Travel Transportation (3)" at bounding box center [483, 510] width 266 height 17
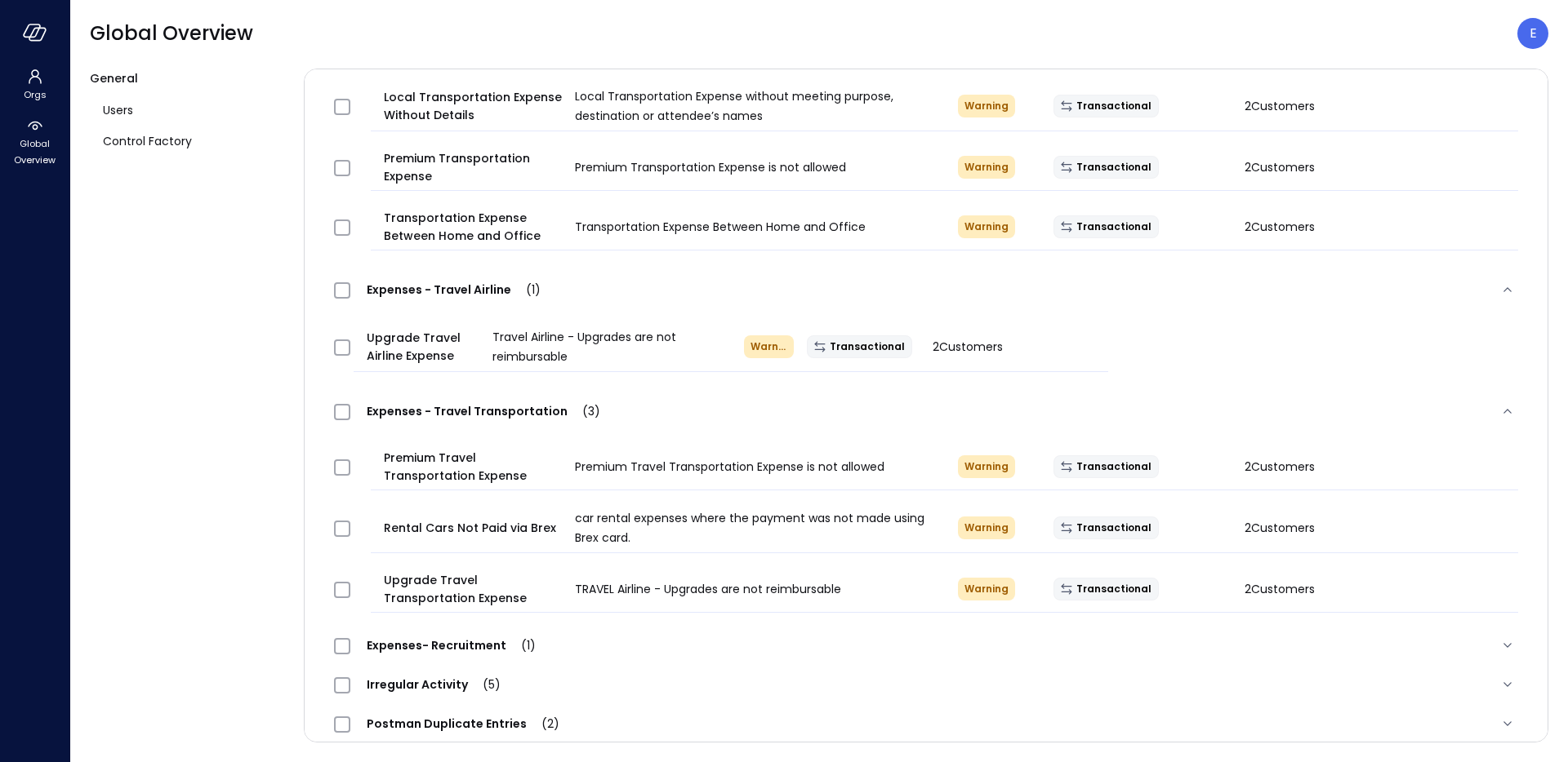
scroll to position [447, 0]
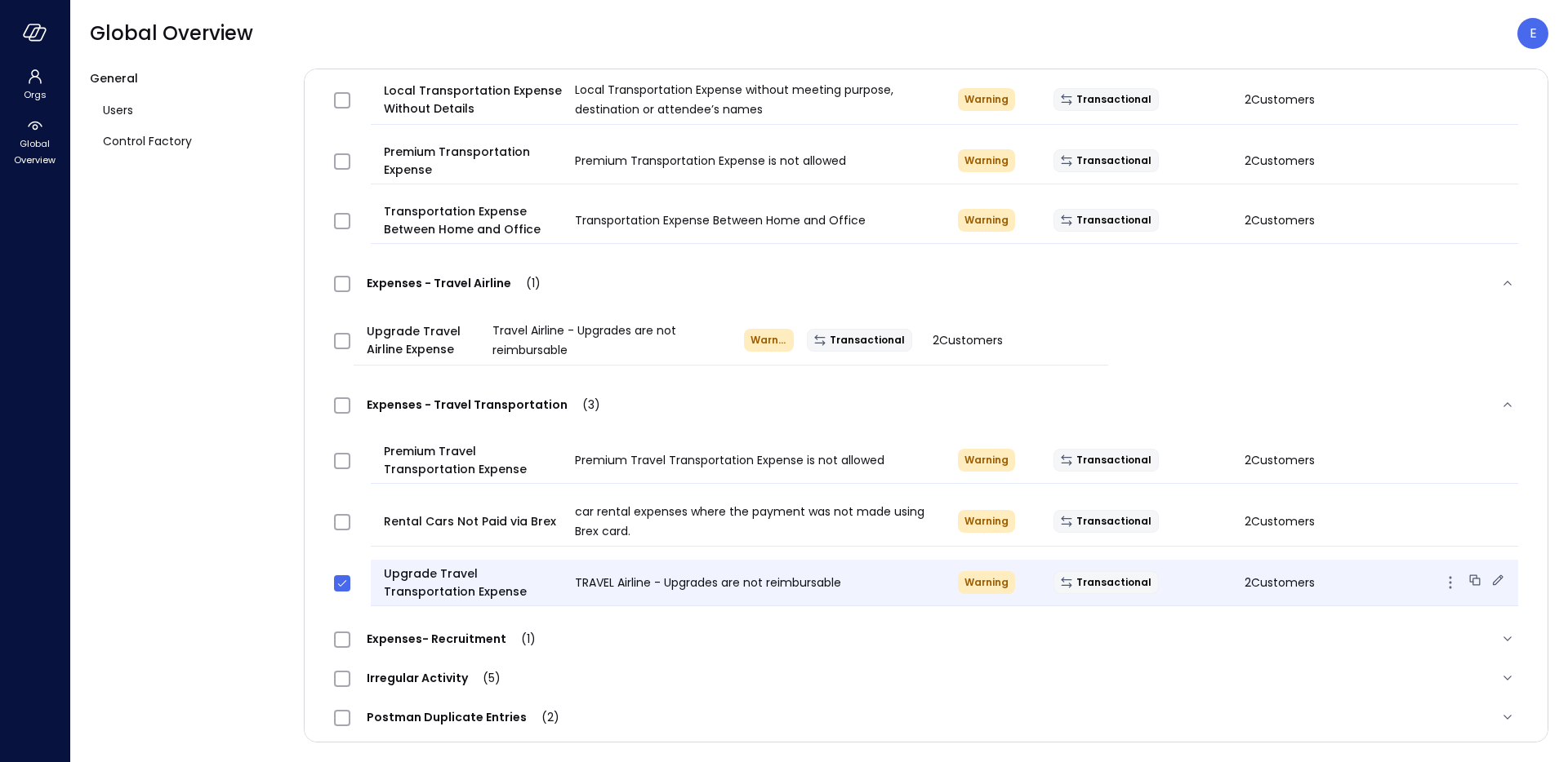
click at [1493, 578] on icon at bounding box center [1498, 580] width 11 height 11
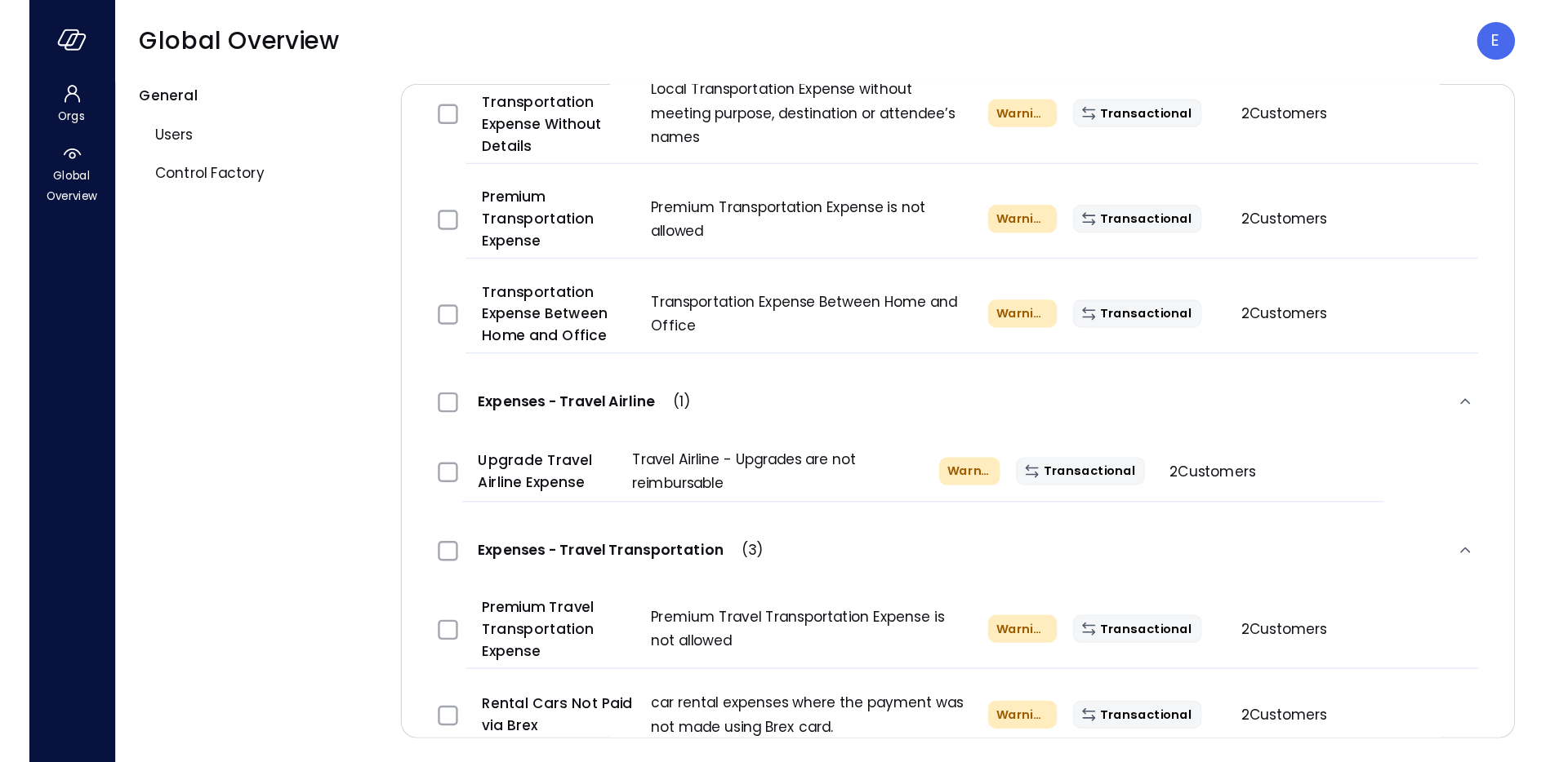
scroll to position [470, 0]
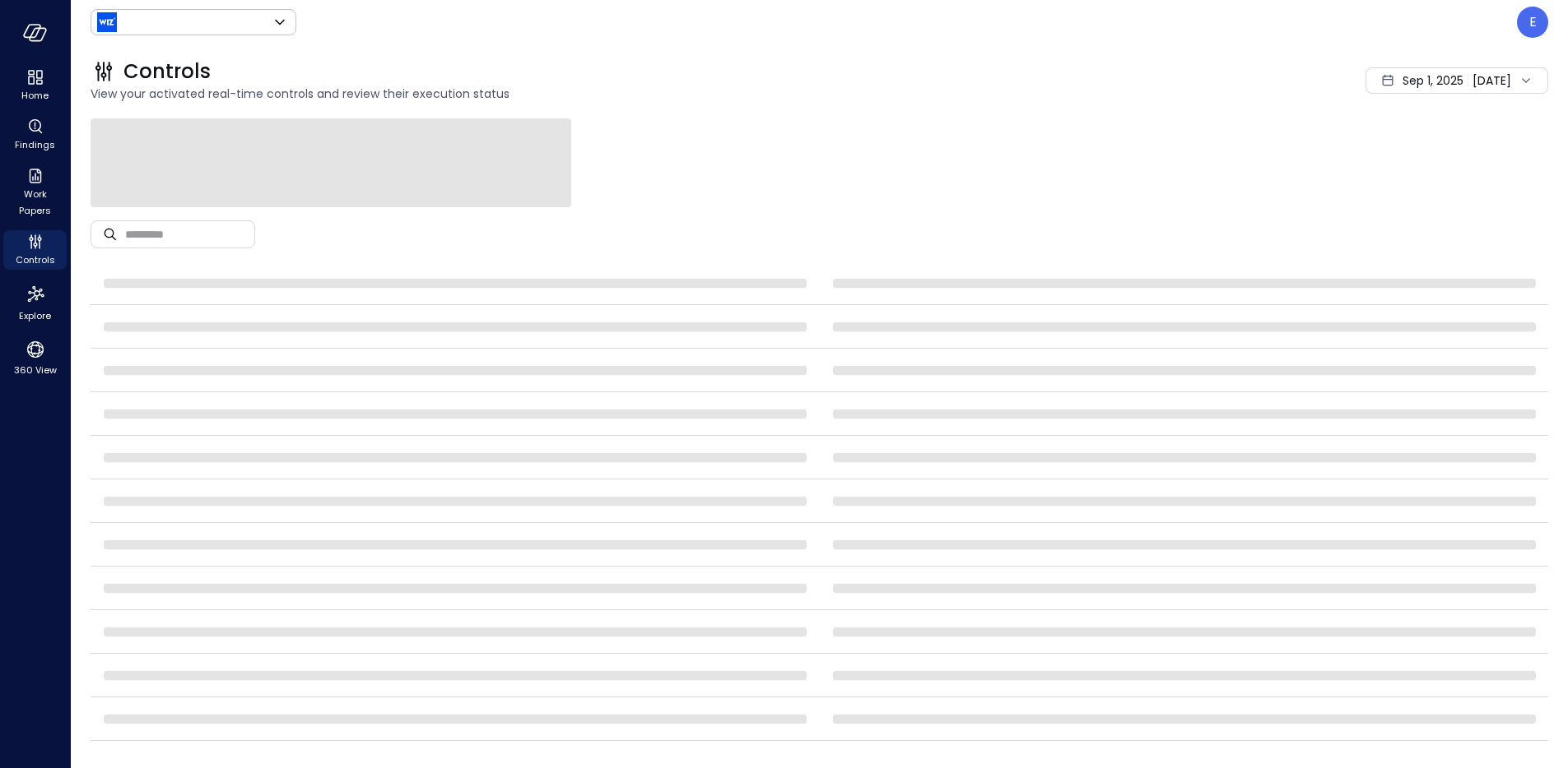
type input "******"
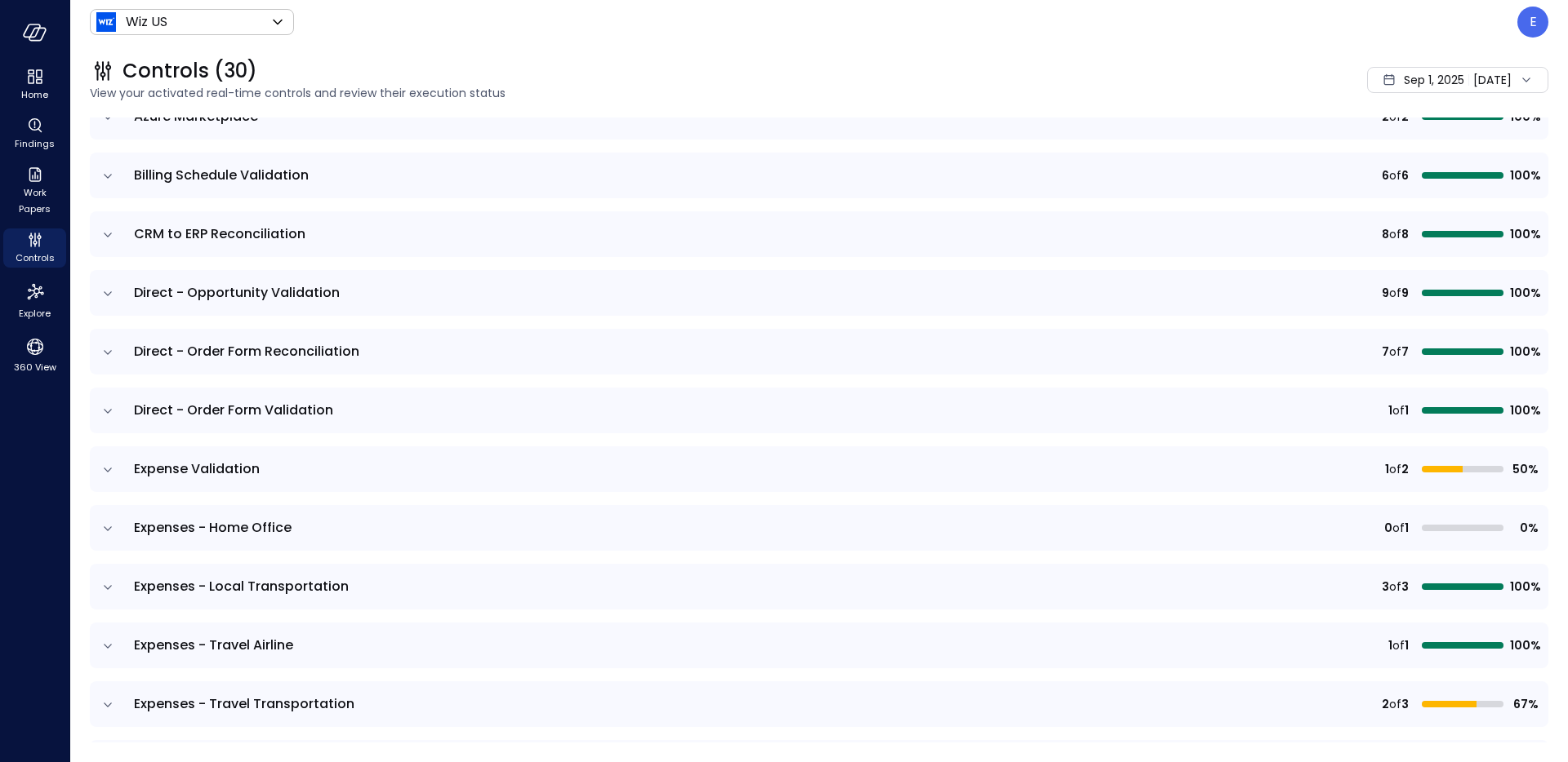
scroll to position [391, 0]
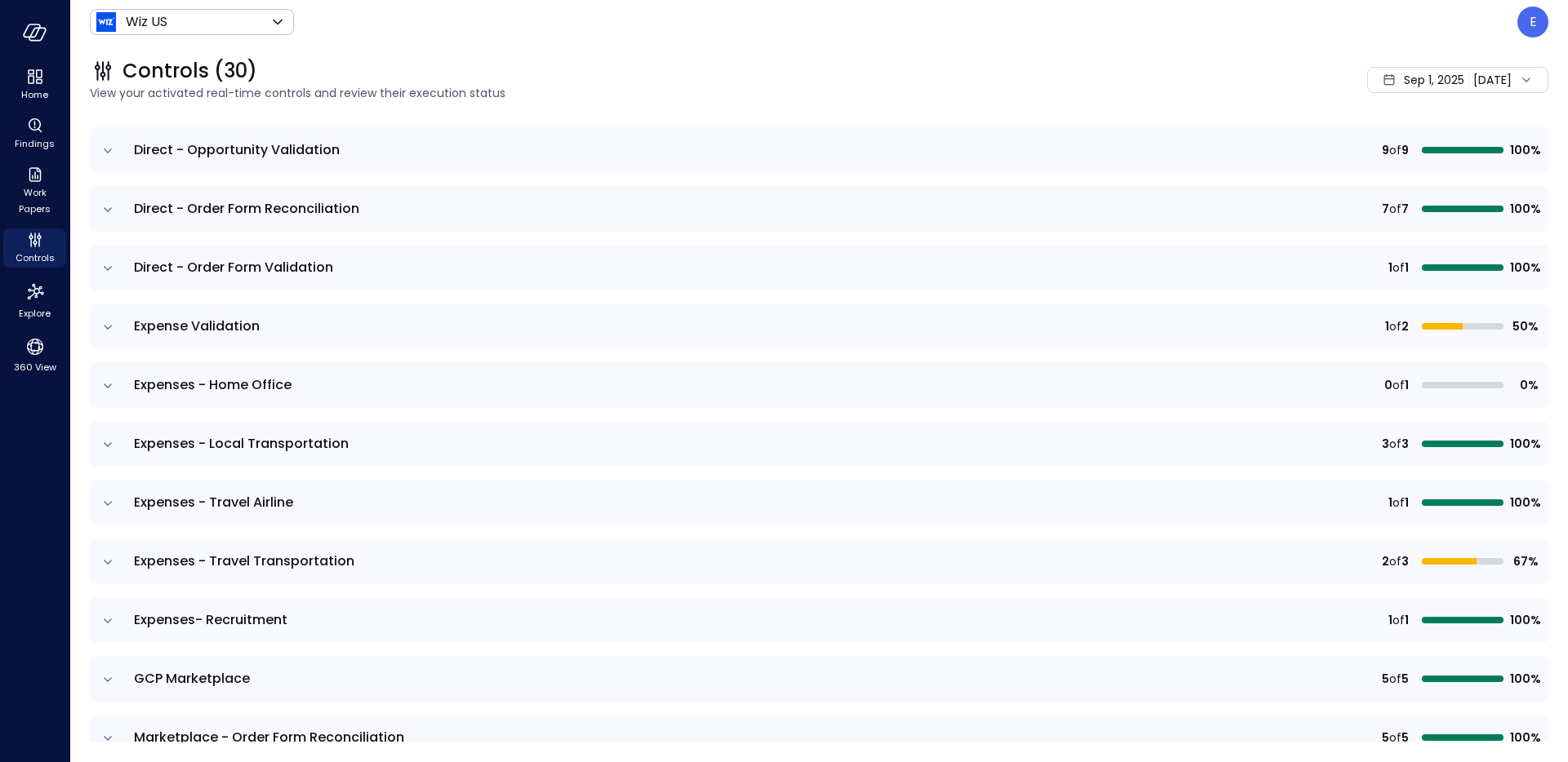
click at [111, 502] on icon "expand row" at bounding box center [108, 504] width 17 height 17
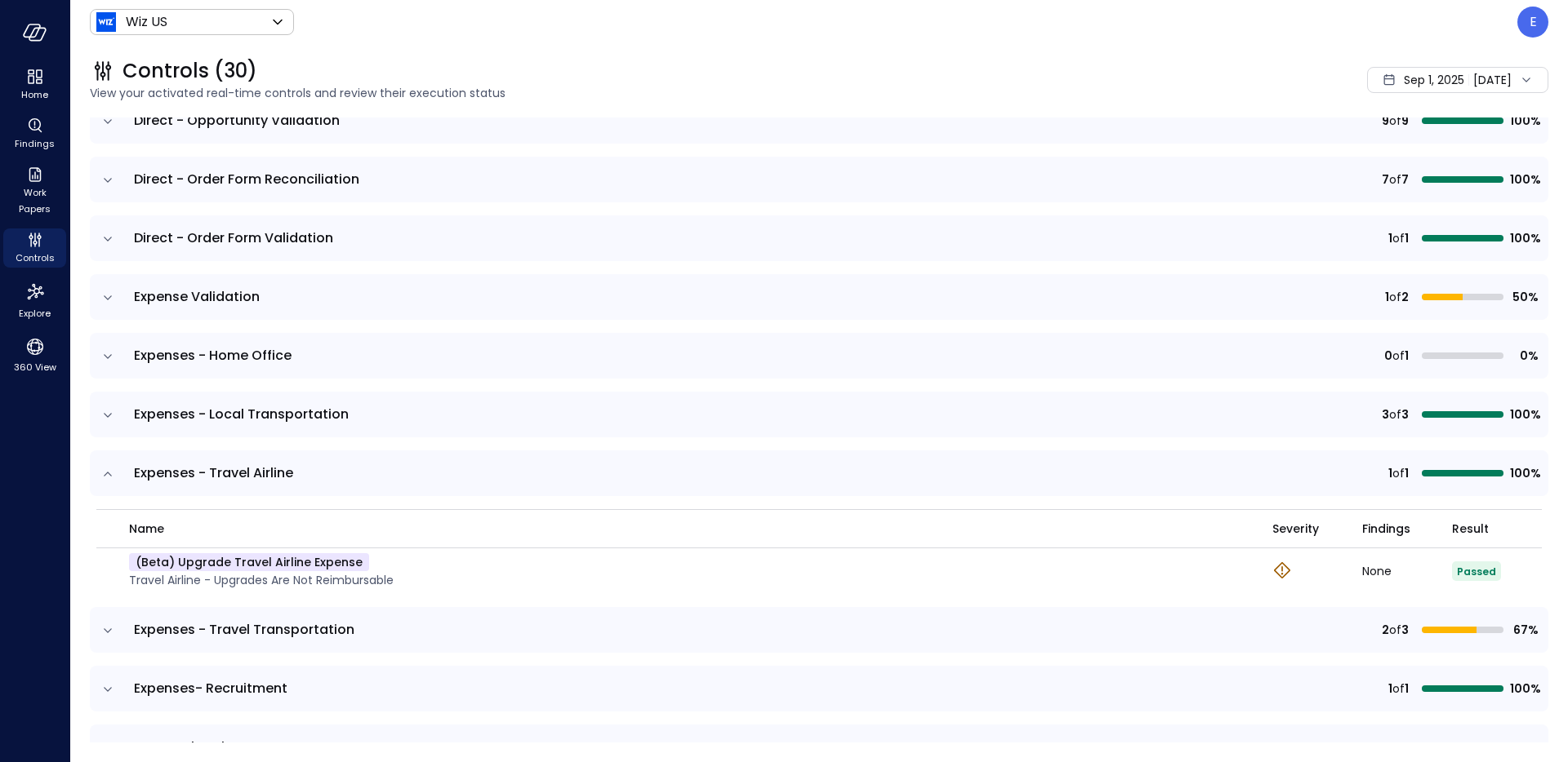
scroll to position [423, 0]
click at [108, 410] on icon "expand row" at bounding box center [108, 414] width 17 height 17
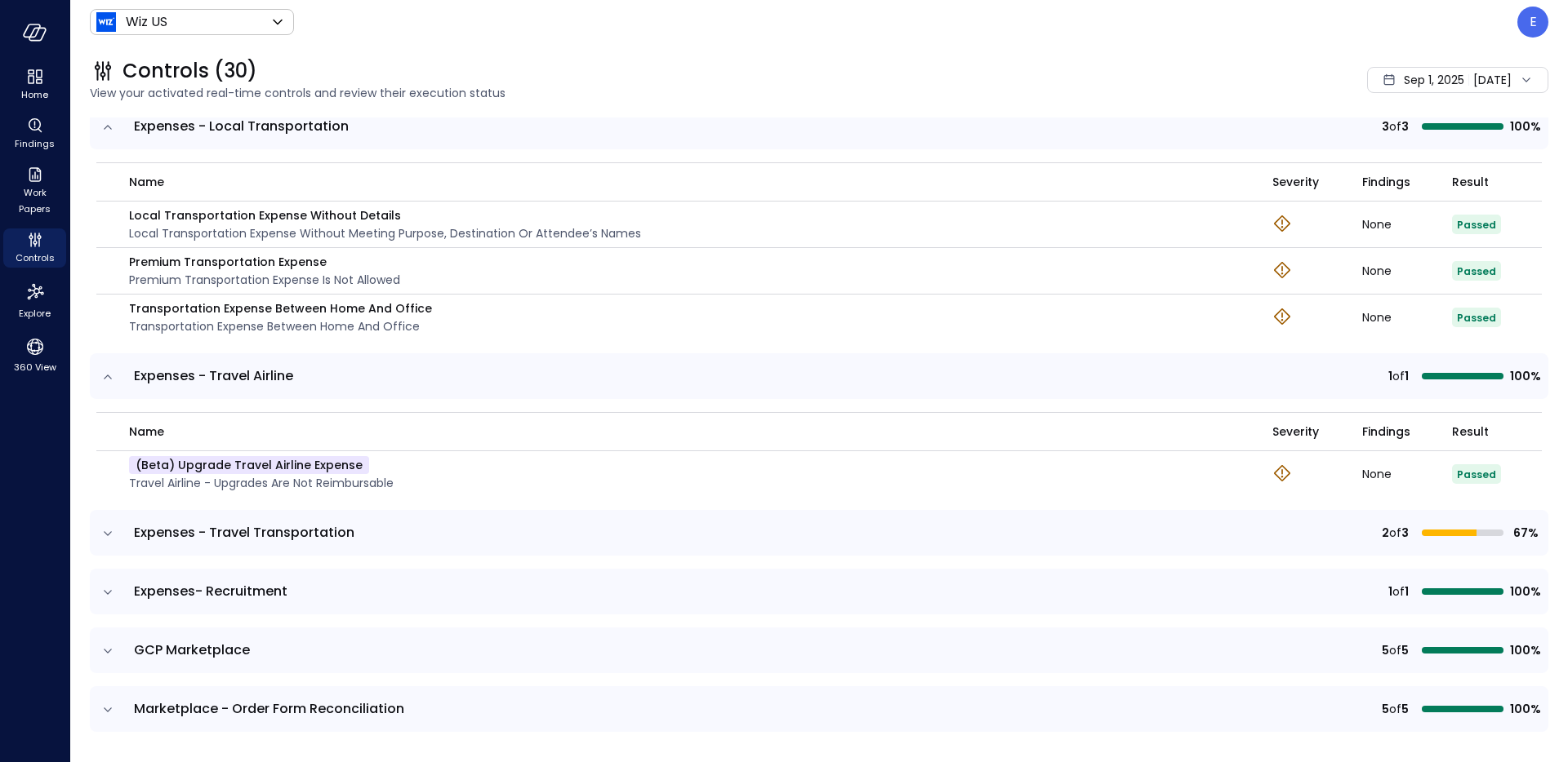
scroll to position [713, 0]
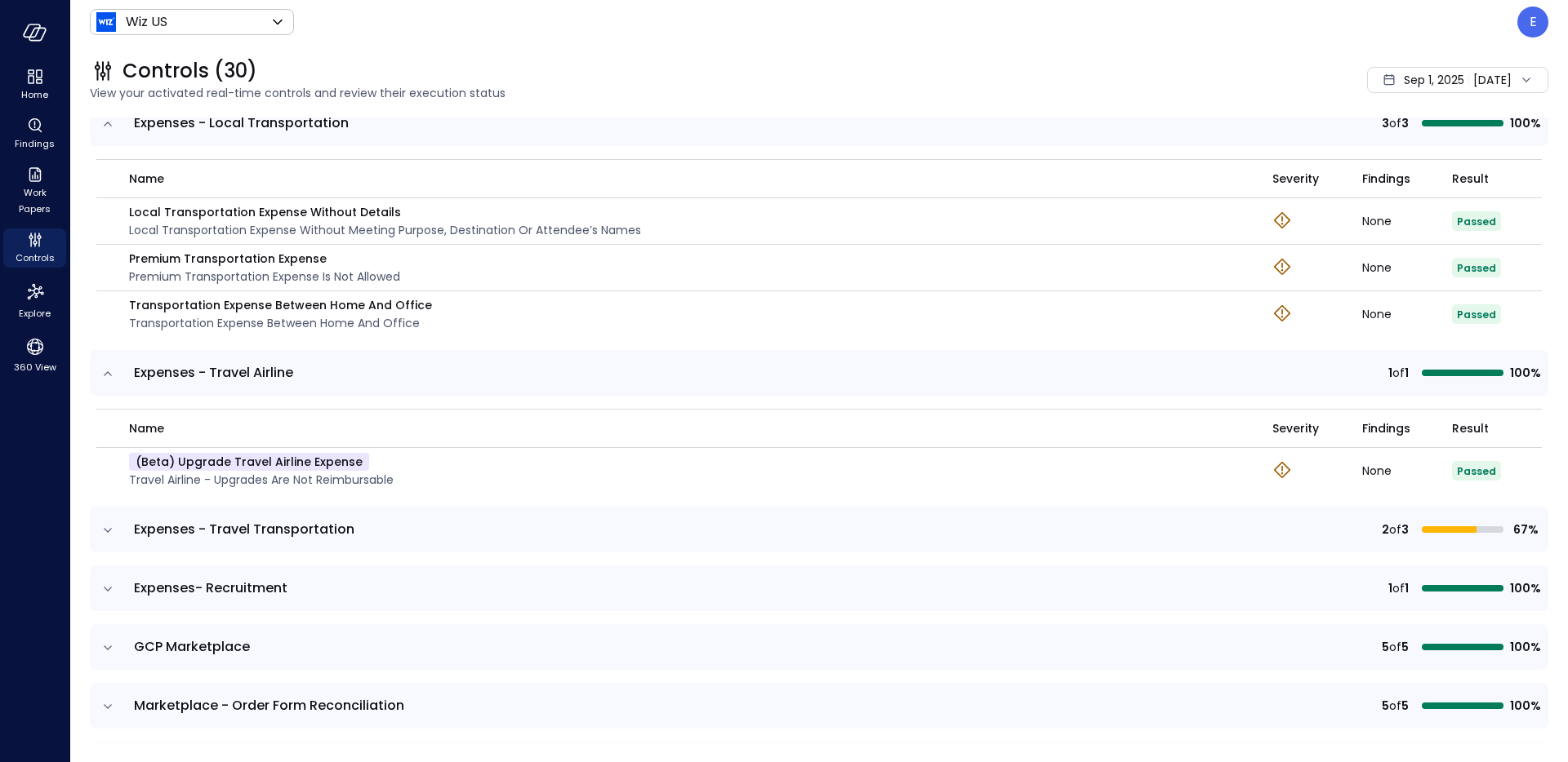
click at [130, 532] on td "Expenses - Travel Transportation" at bounding box center [552, 529] width 856 height 46
click at [112, 526] on icon "expand row" at bounding box center [108, 531] width 17 height 17
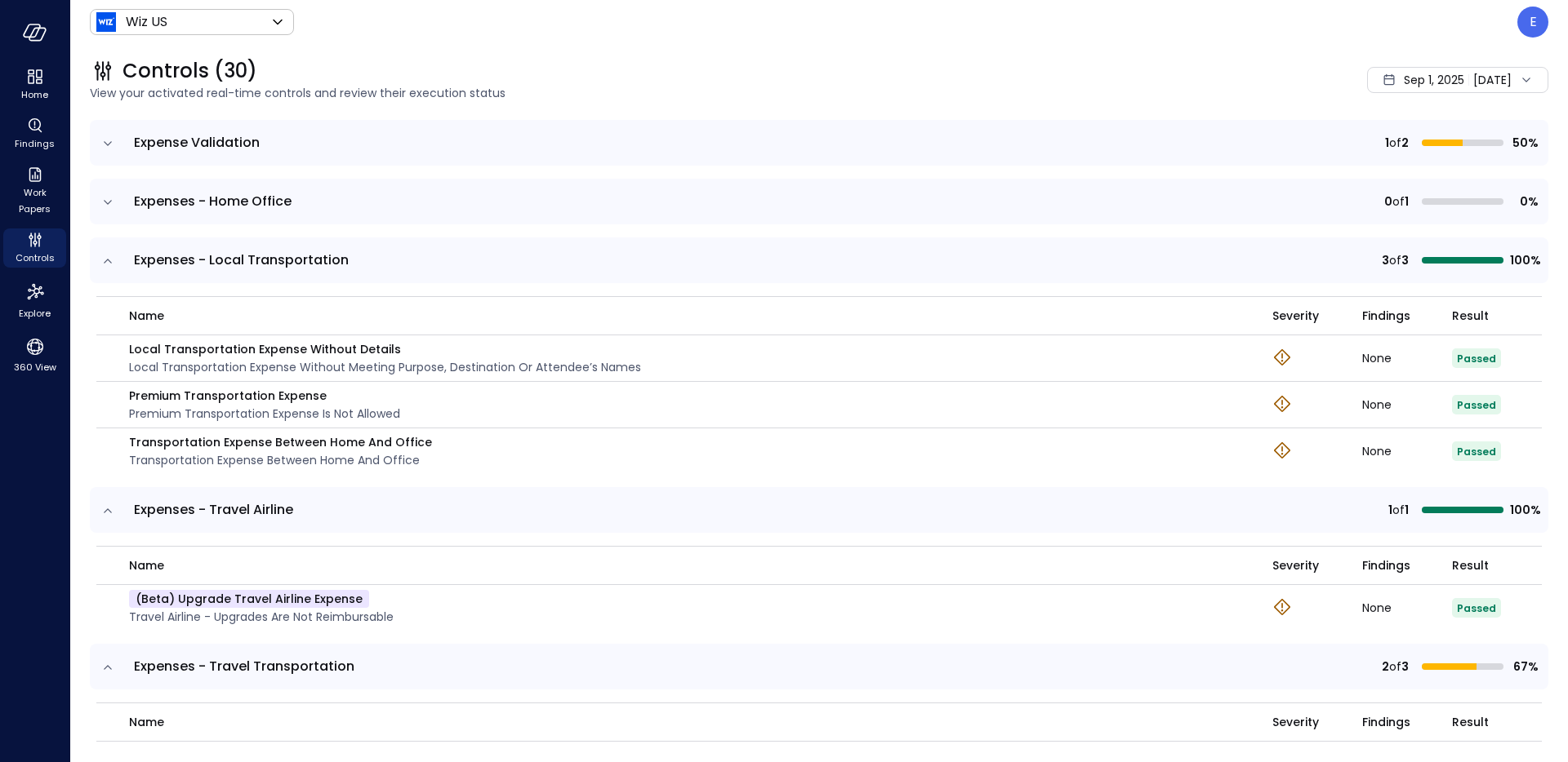
scroll to position [587, 0]
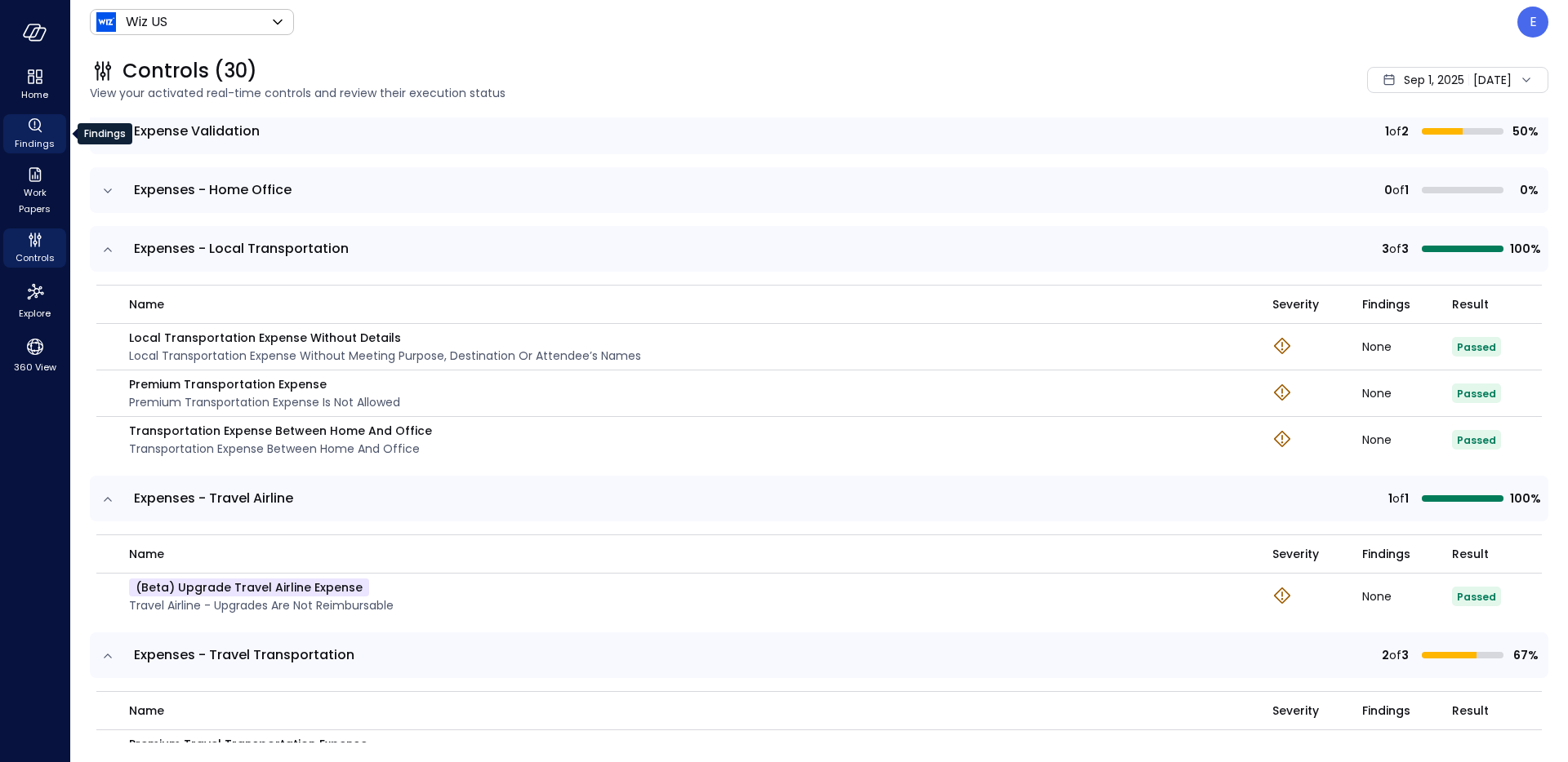
click at [38, 140] on span "Findings" at bounding box center [35, 144] width 40 height 17
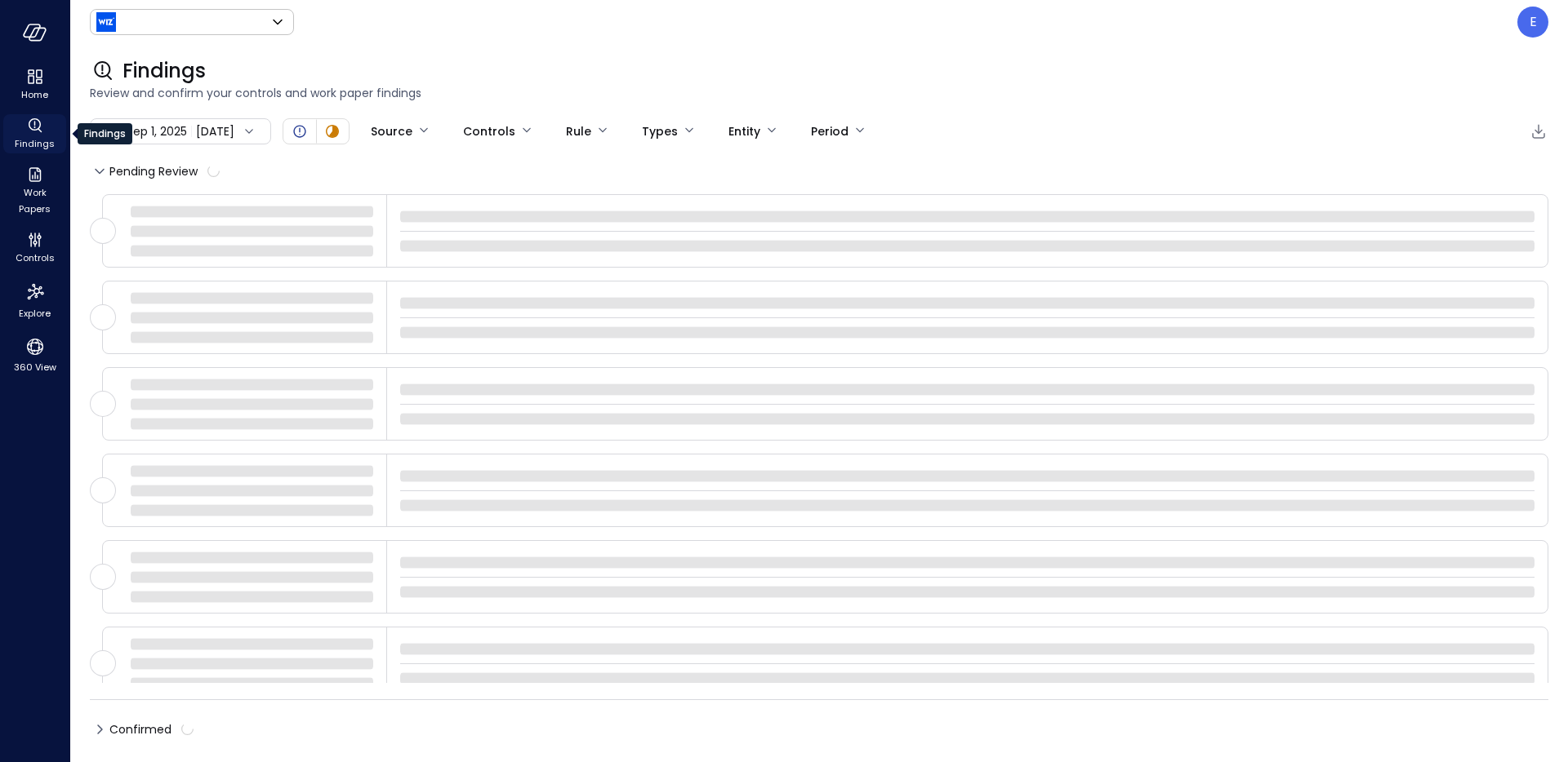
type input "******"
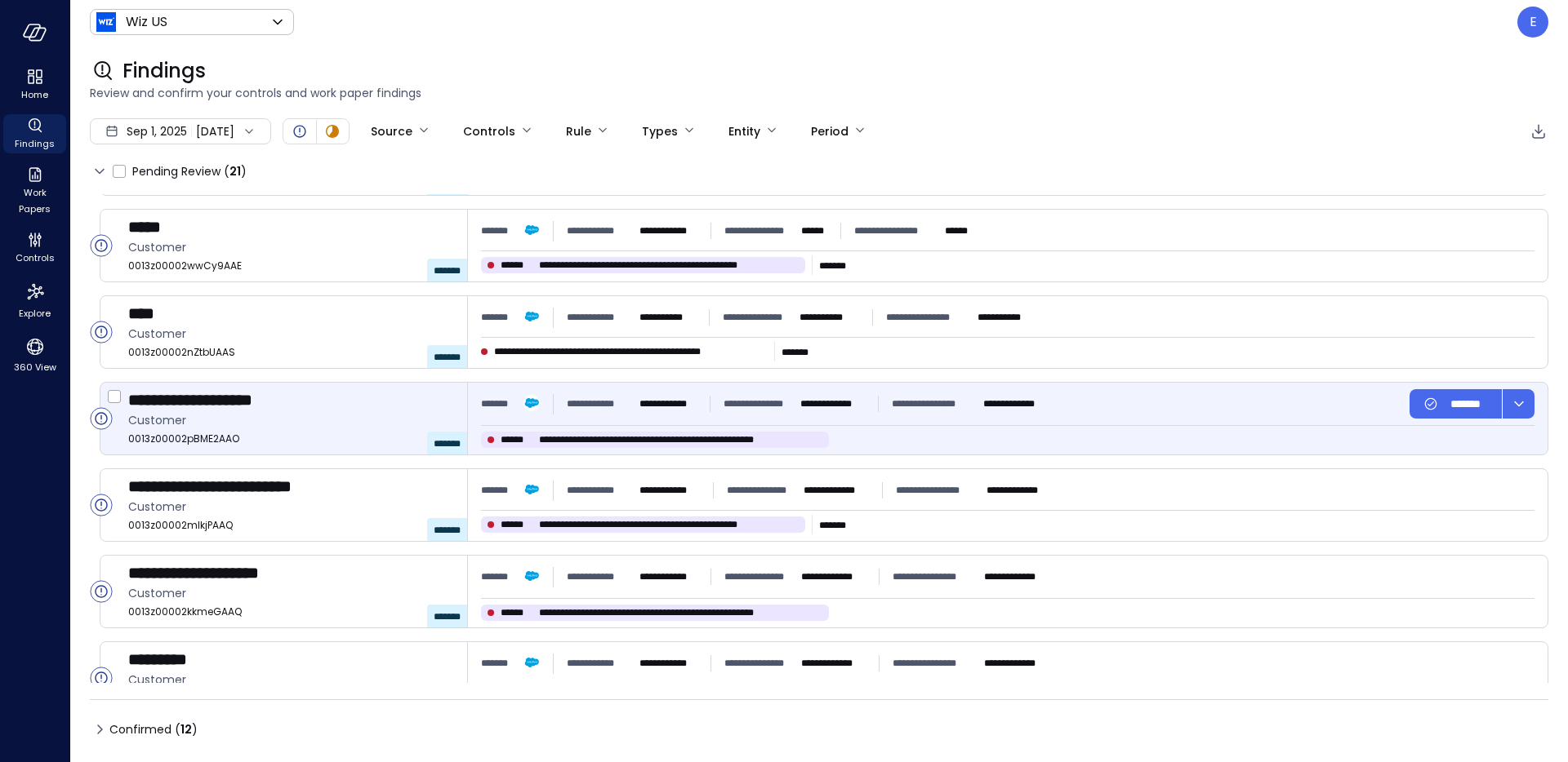
scroll to position [1229, 0]
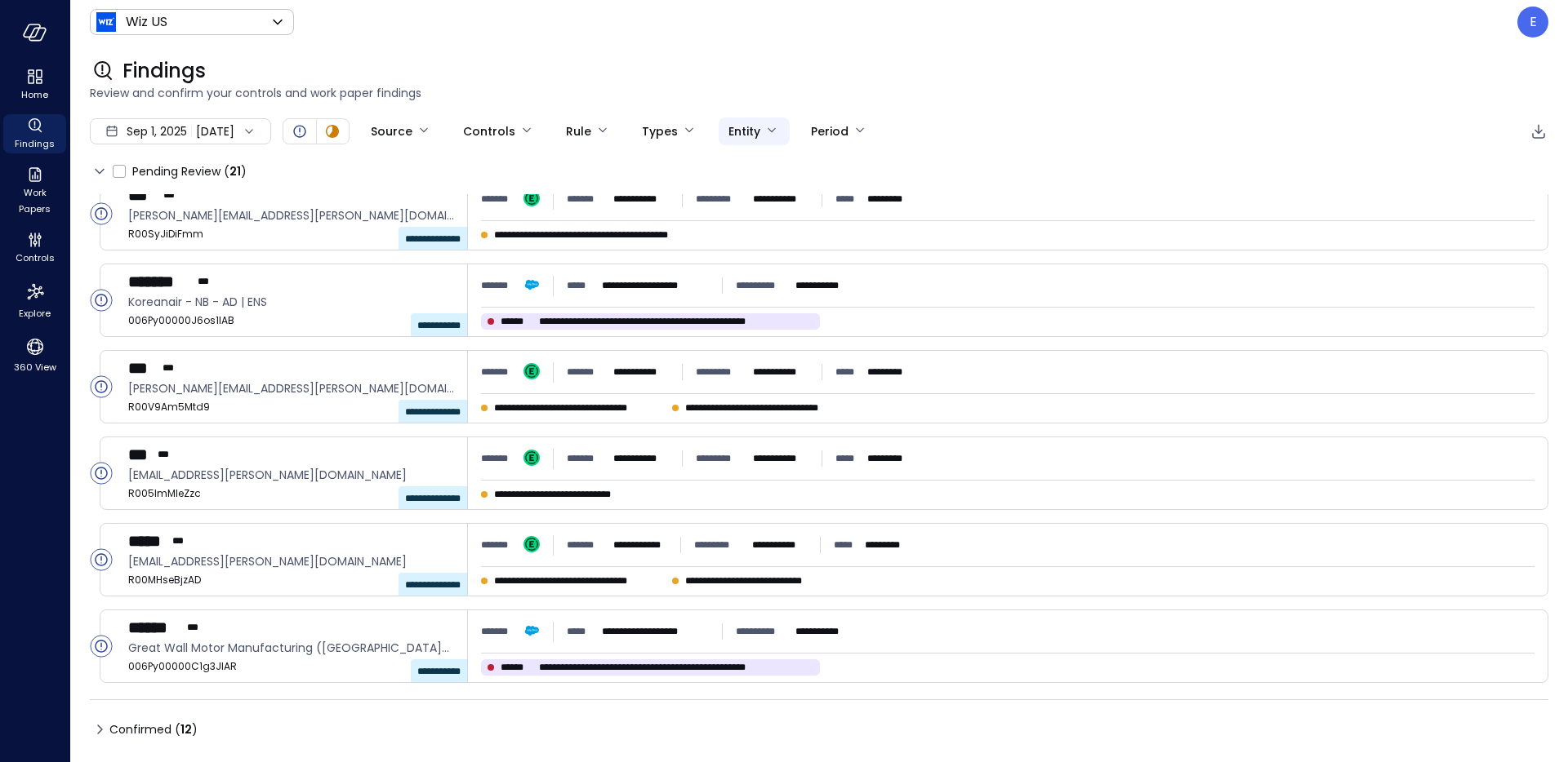
click at [770, 129] on body "**********" at bounding box center [784, 381] width 1568 height 762
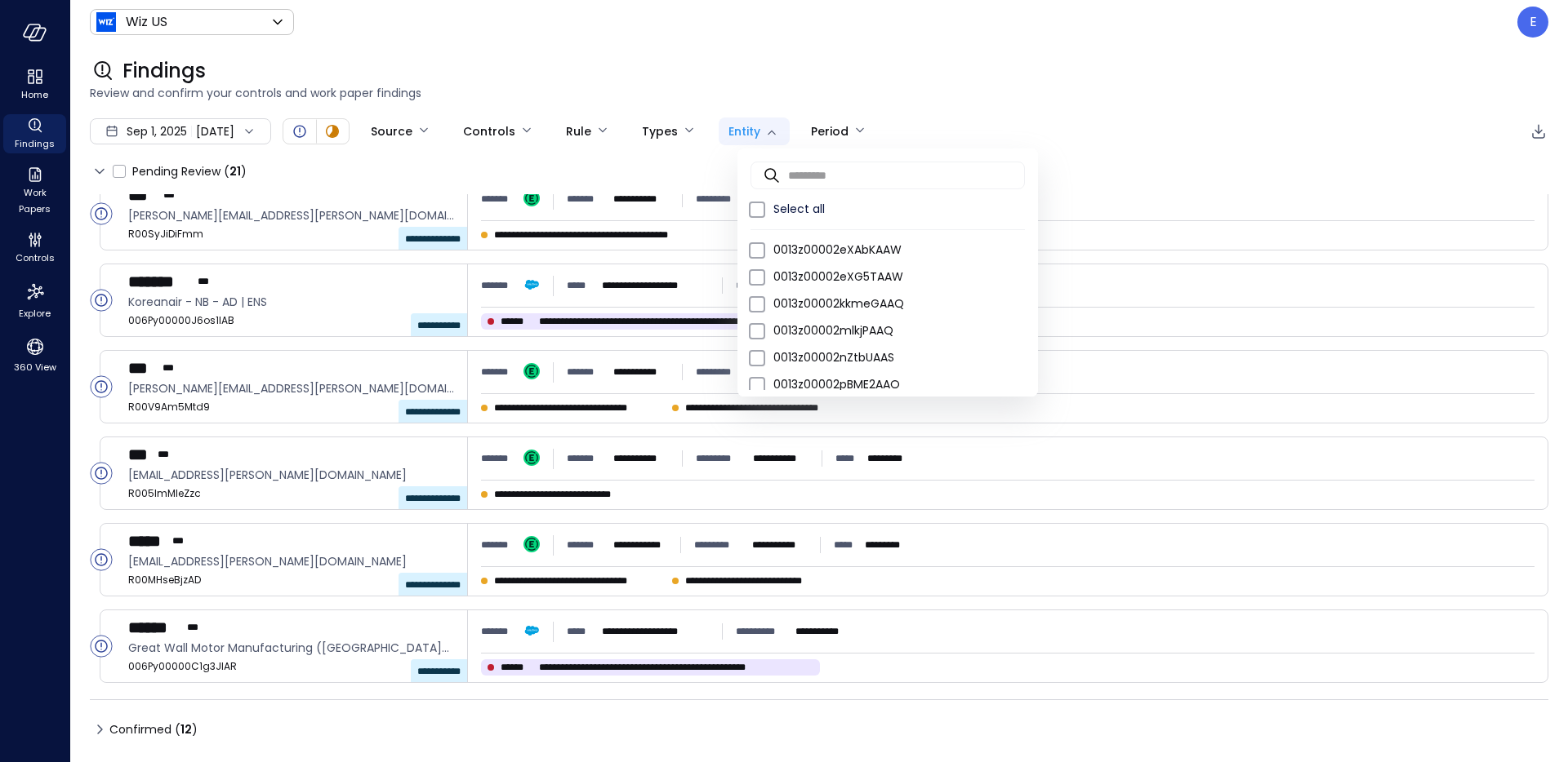
click at [770, 129] on div at bounding box center [784, 381] width 1568 height 762
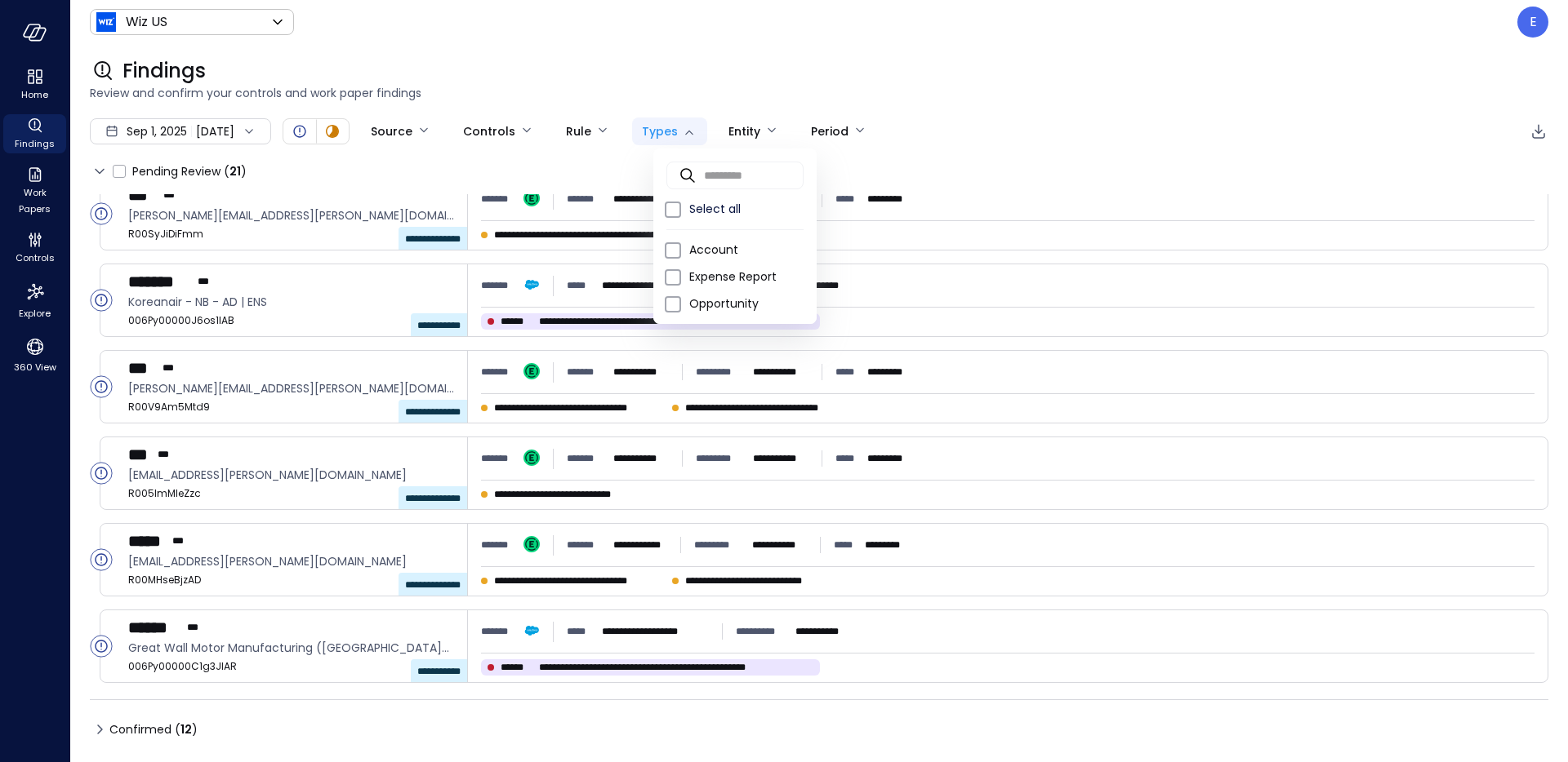
click at [701, 122] on body "**********" at bounding box center [784, 381] width 1568 height 762
click at [701, 122] on div at bounding box center [784, 381] width 1568 height 762
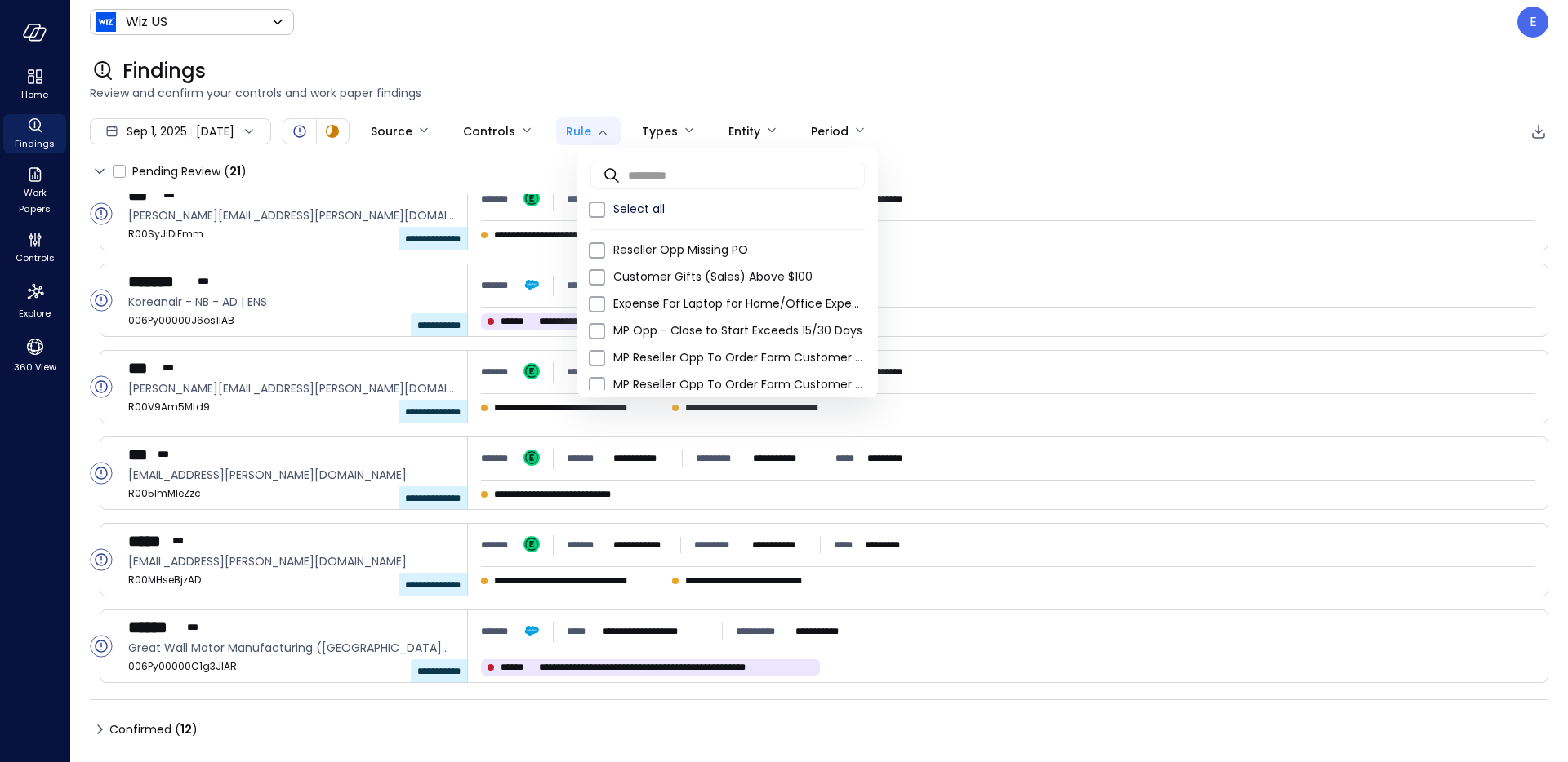
click at [634, 122] on body "**********" at bounding box center [784, 381] width 1568 height 762
click at [634, 122] on div at bounding box center [784, 381] width 1568 height 762
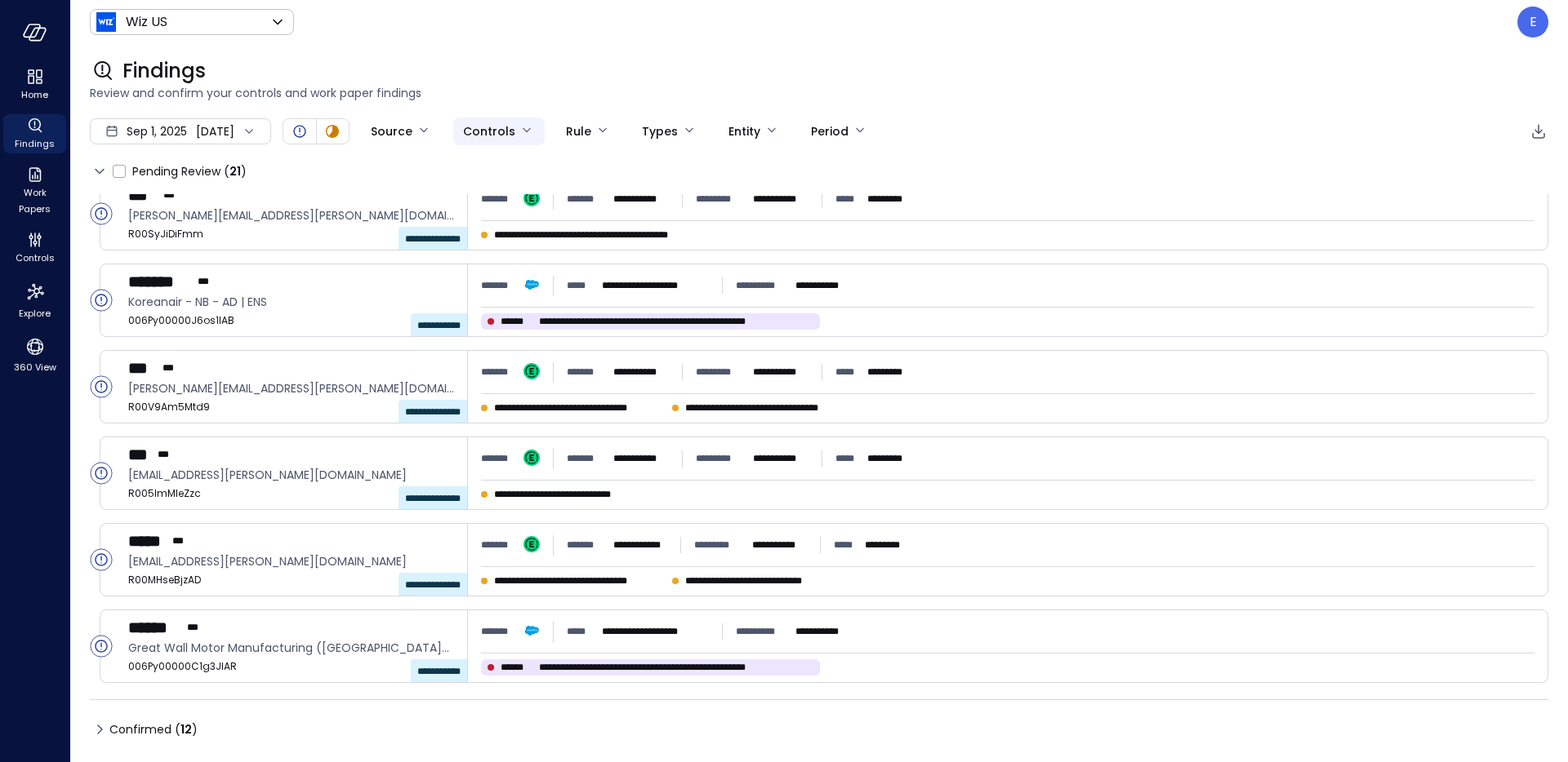
click at [537, 124] on body "**********" at bounding box center [784, 381] width 1568 height 762
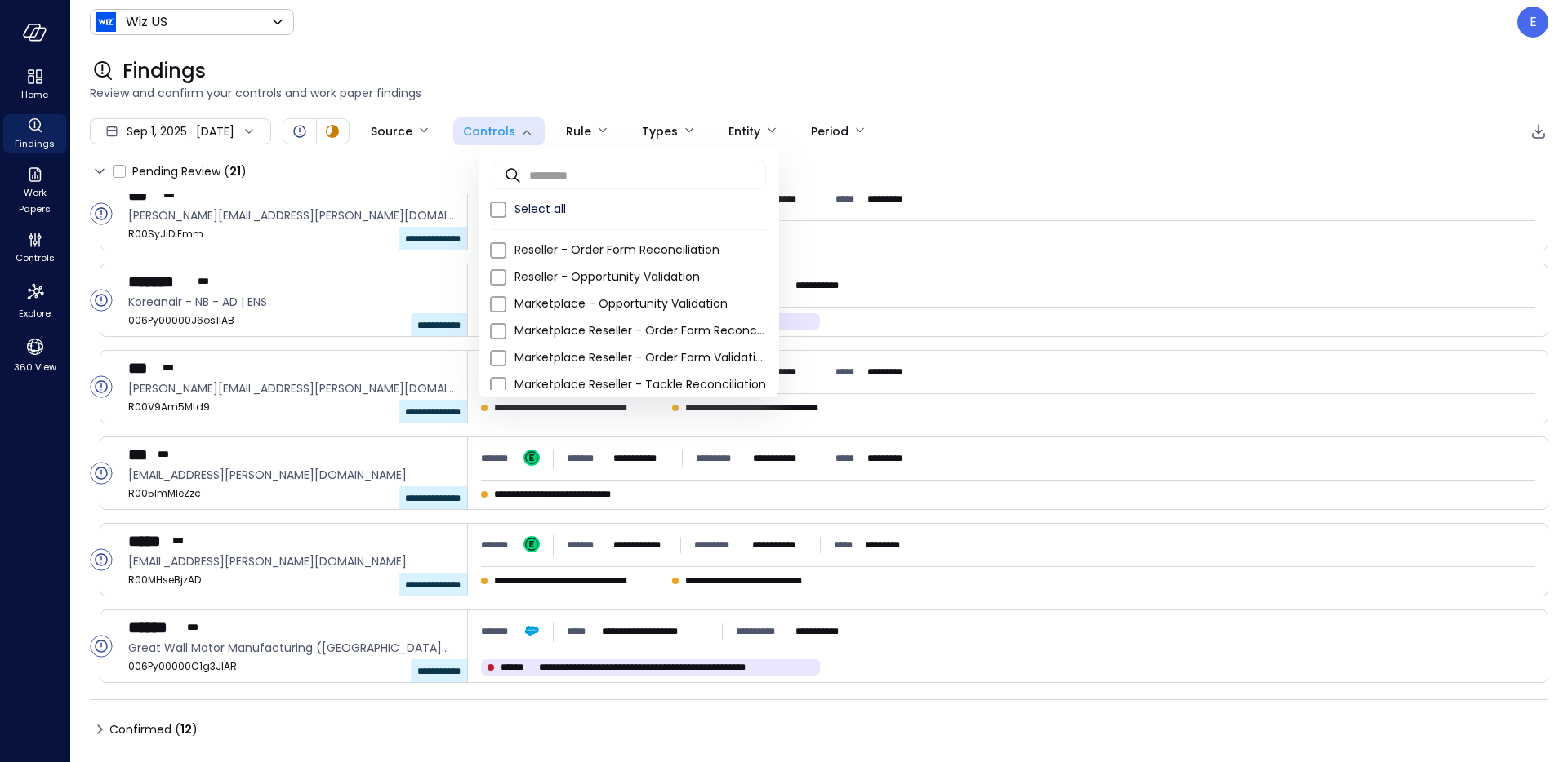
click at [448, 134] on div at bounding box center [784, 381] width 1568 height 762
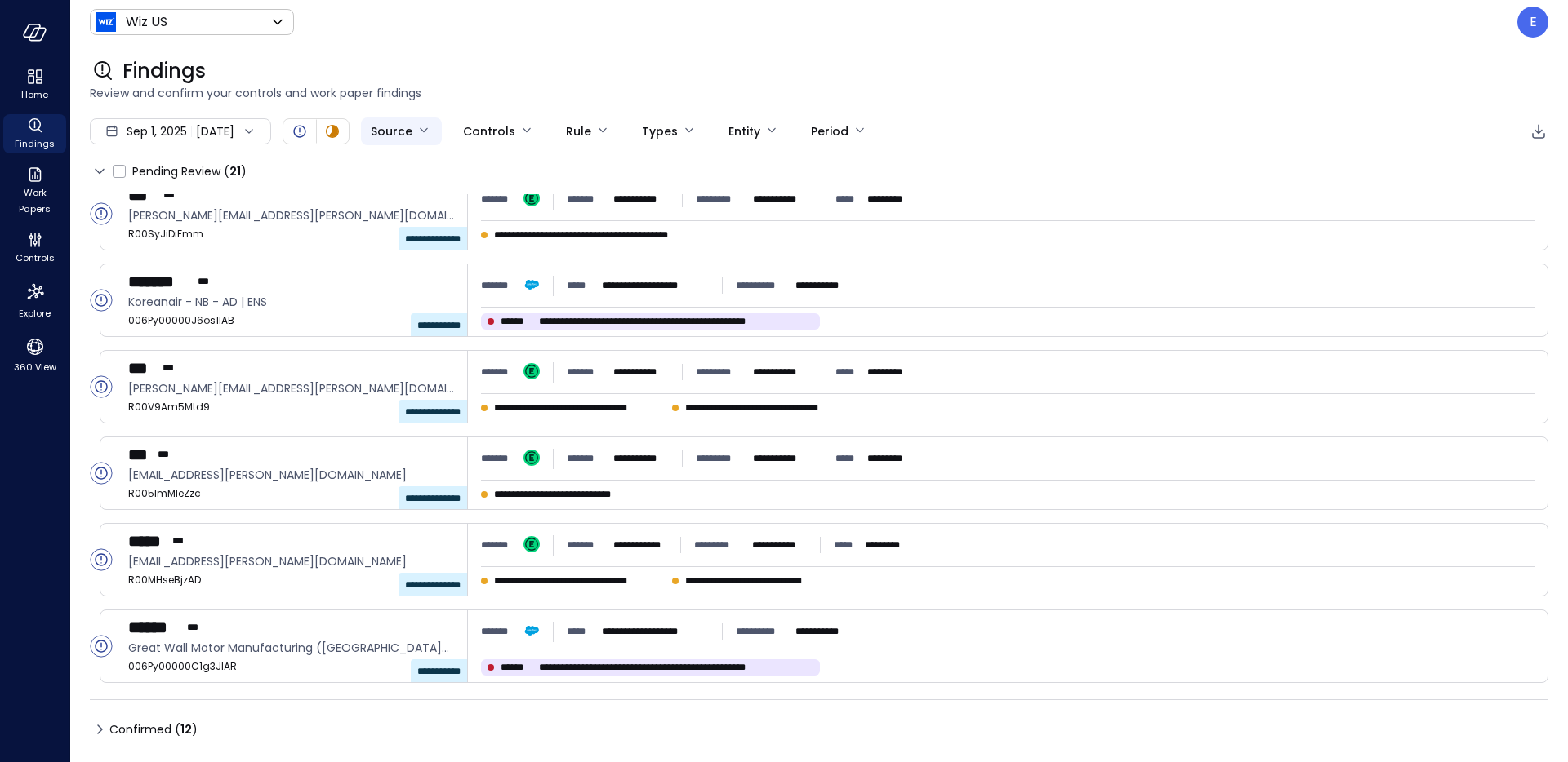
click at [442, 131] on body "**********" at bounding box center [784, 381] width 1568 height 762
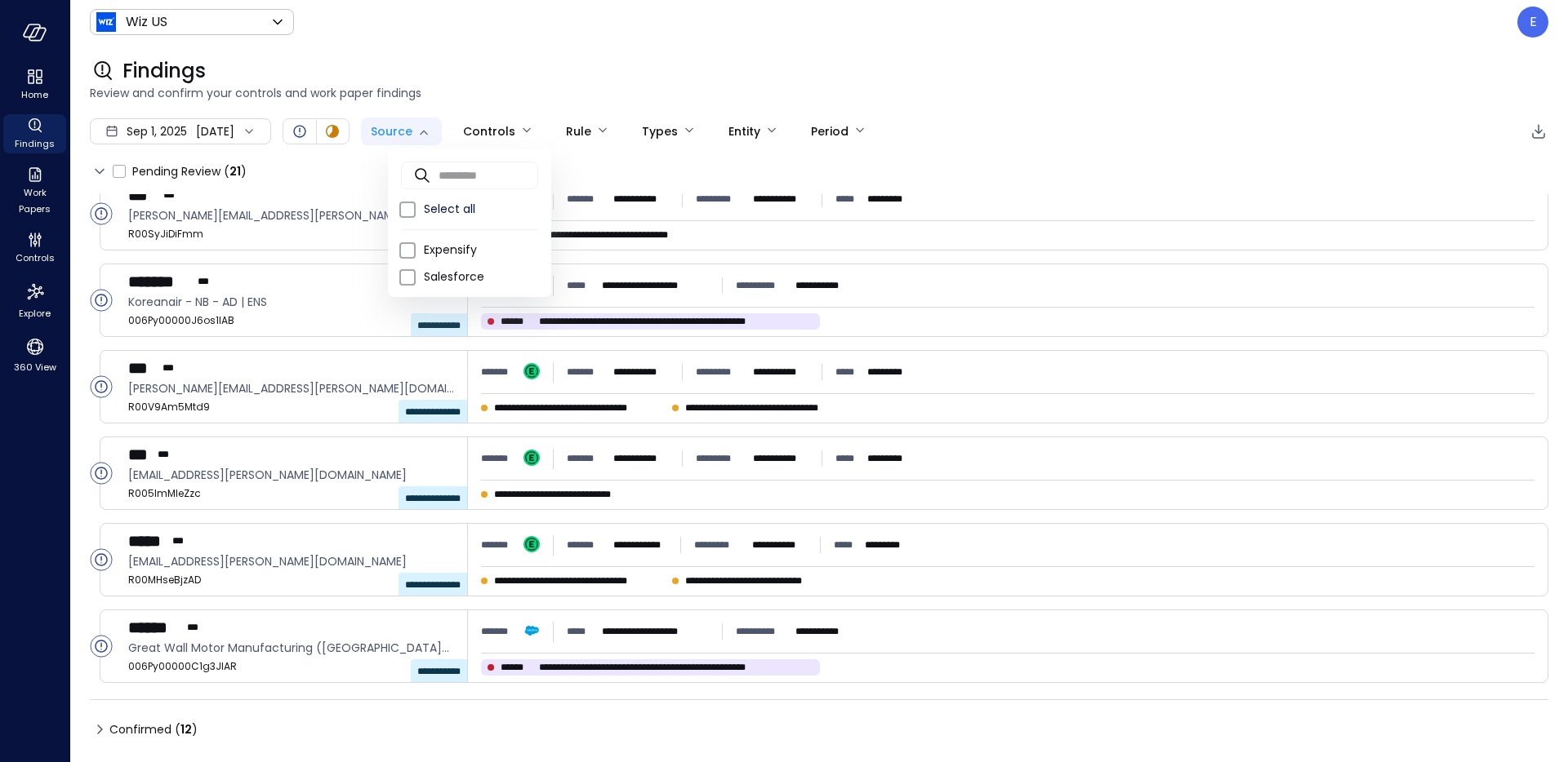
click at [442, 131] on div at bounding box center [784, 381] width 1568 height 762
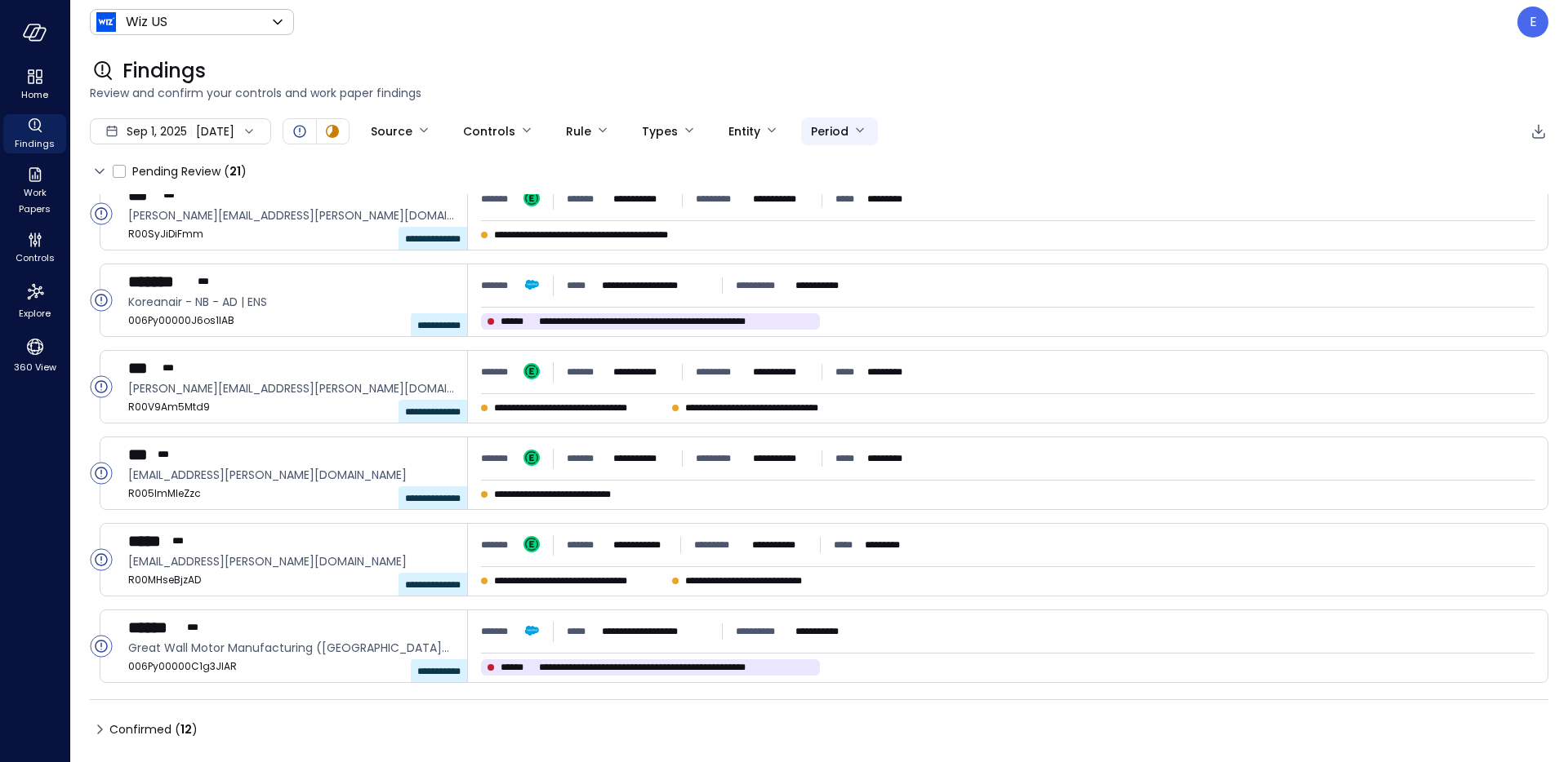
click at [860, 140] on body "**********" at bounding box center [784, 381] width 1568 height 762
click at [860, 140] on div at bounding box center [784, 381] width 1568 height 762
click at [408, 134] on body "**********" at bounding box center [784, 381] width 1568 height 762
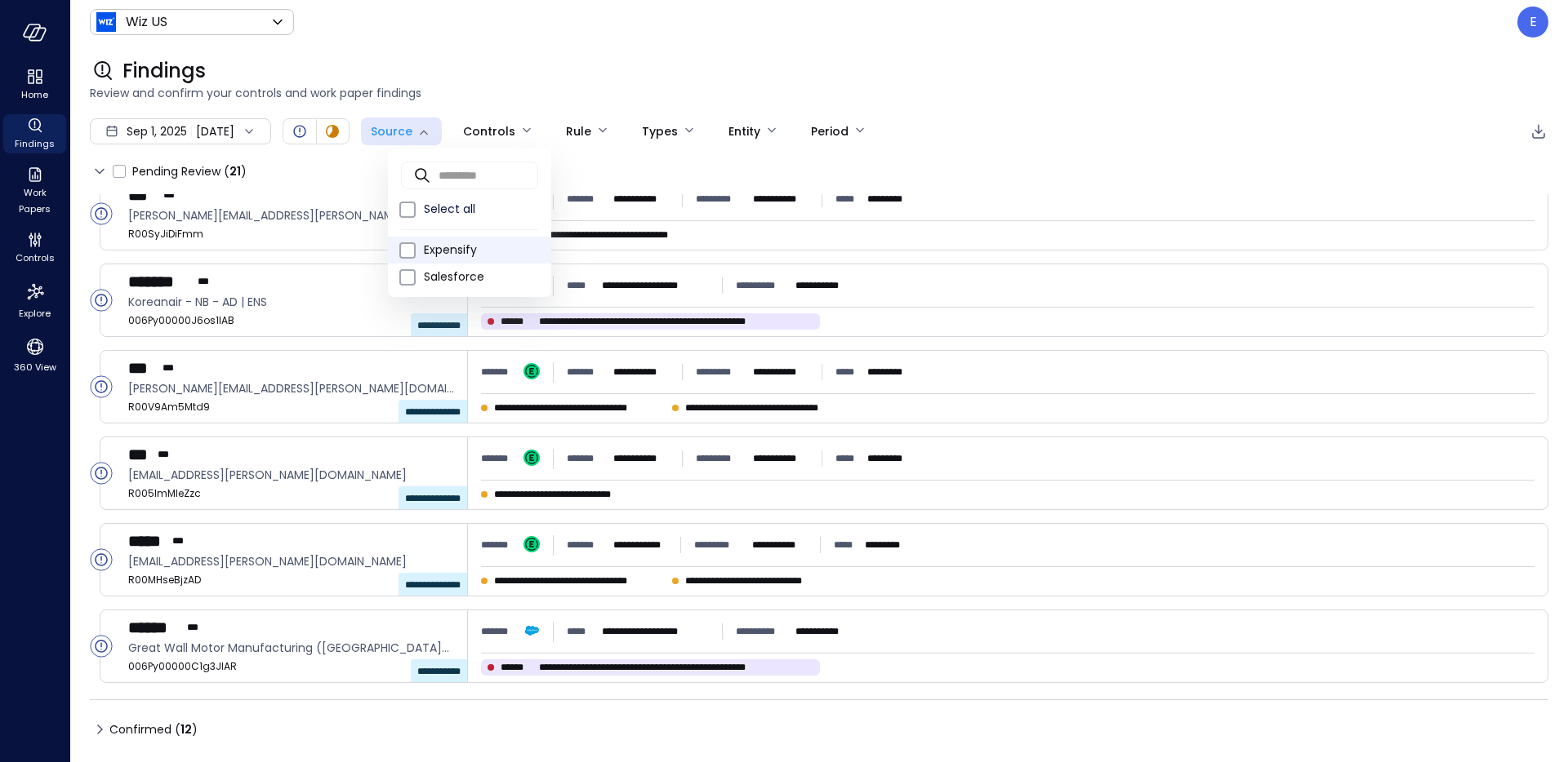
drag, startPoint x: 408, startPoint y: 134, endPoint x: 417, endPoint y: 251, distance: 117.3
click at [417, 251] on ul "​ ​ Select all Expensify Salesforce" at bounding box center [470, 223] width 164 height 149
click at [417, 251] on li "Expensify" at bounding box center [470, 250] width 164 height 27
type input "*********"
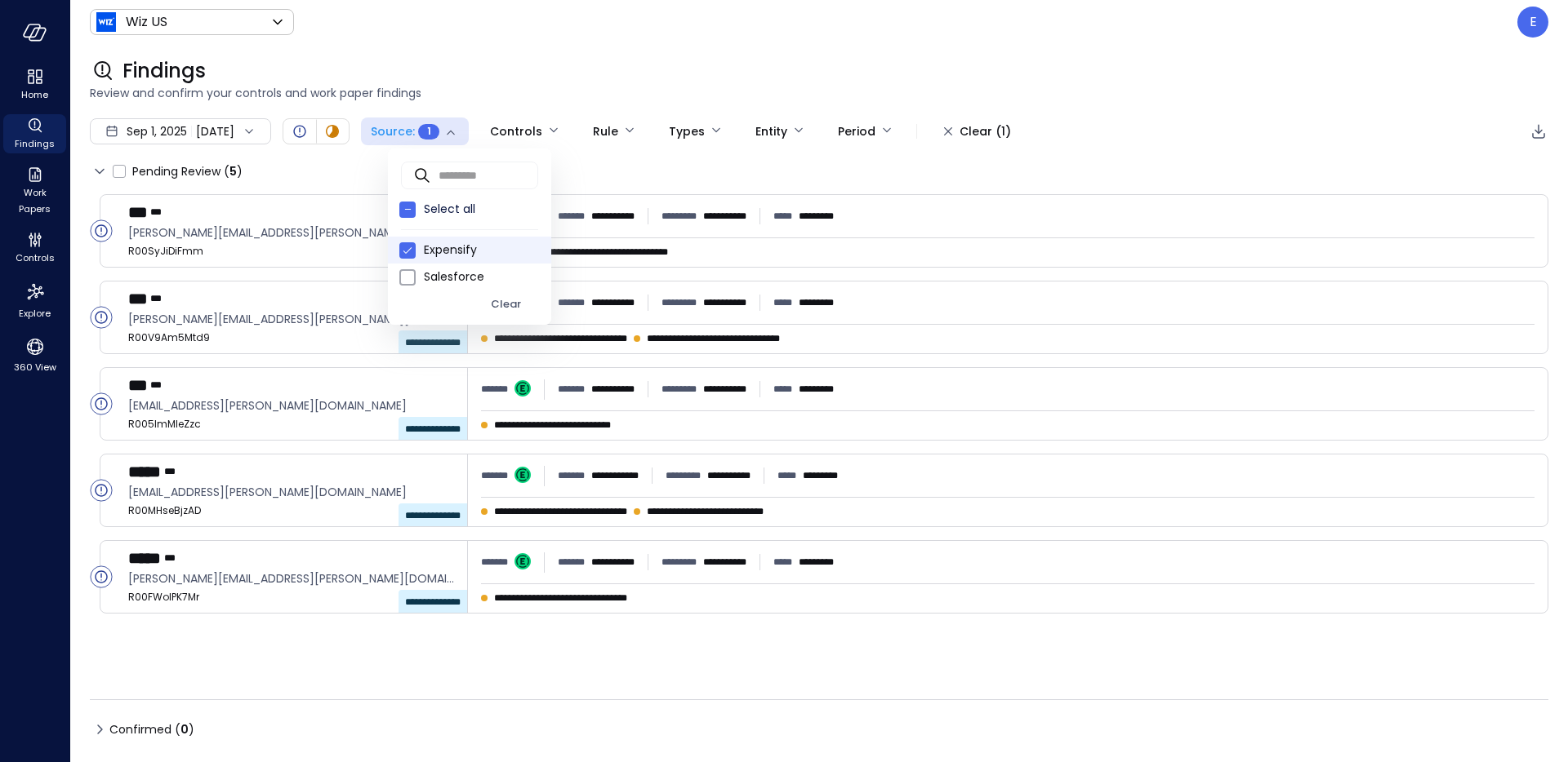
click at [593, 66] on div at bounding box center [784, 381] width 1568 height 762
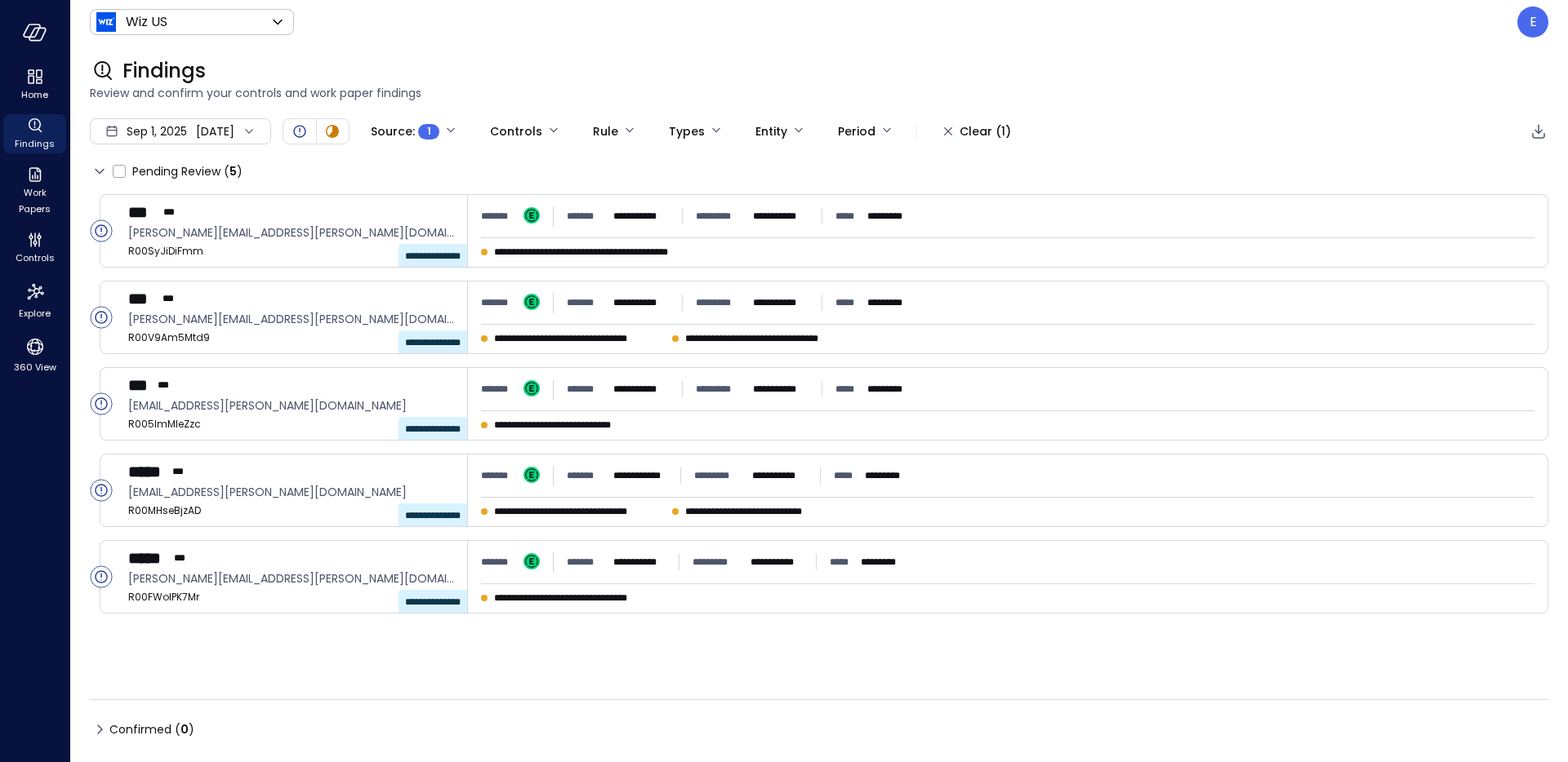
click at [266, 122] on div "Sep 1, 2025 Sep 9, 2025" at bounding box center [180, 131] width 181 height 26
click at [196, 220] on li "Current Year 2025" at bounding box center [179, 230] width 130 height 27
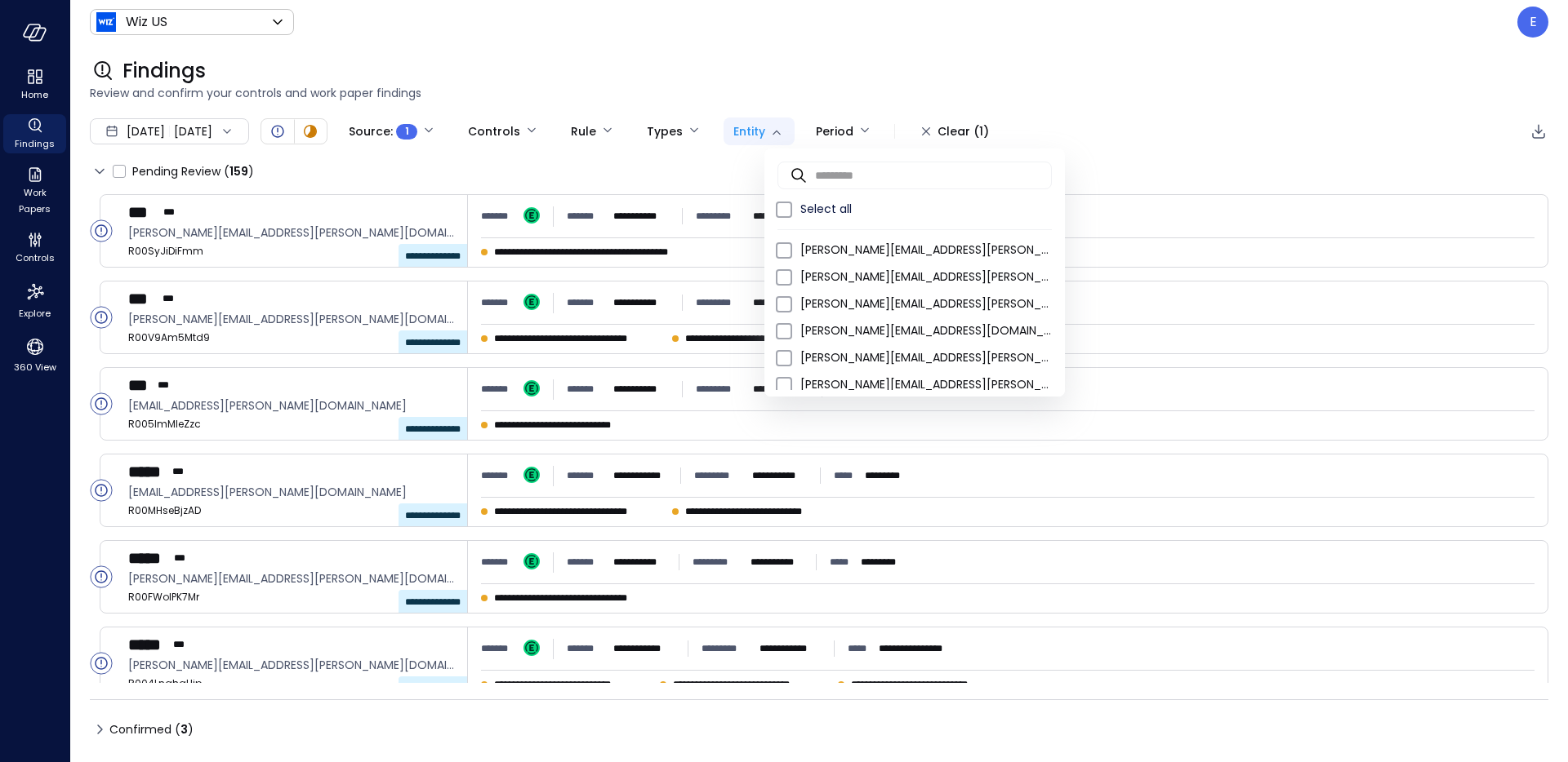
click at [823, 126] on body "**********" at bounding box center [784, 381] width 1568 height 762
click at [823, 126] on div at bounding box center [784, 381] width 1568 height 762
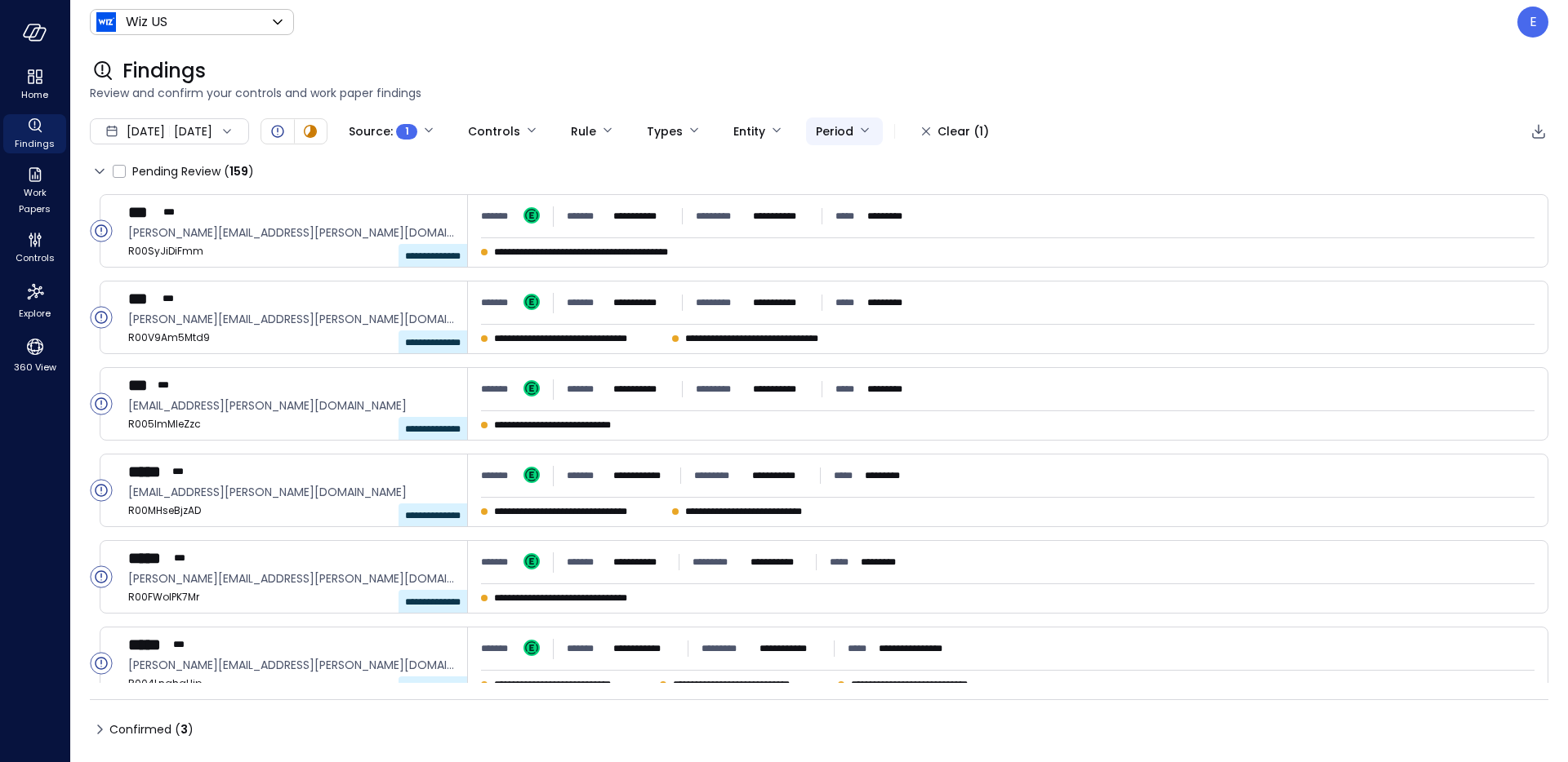
click at [863, 128] on body "**********" at bounding box center [784, 381] width 1568 height 762
click at [863, 128] on div at bounding box center [784, 381] width 1568 height 762
click at [721, 125] on body "**********" at bounding box center [784, 381] width 1568 height 762
click at [729, 108] on div at bounding box center [784, 381] width 1568 height 762
click at [621, 131] on body "**********" at bounding box center [784, 381] width 1568 height 762
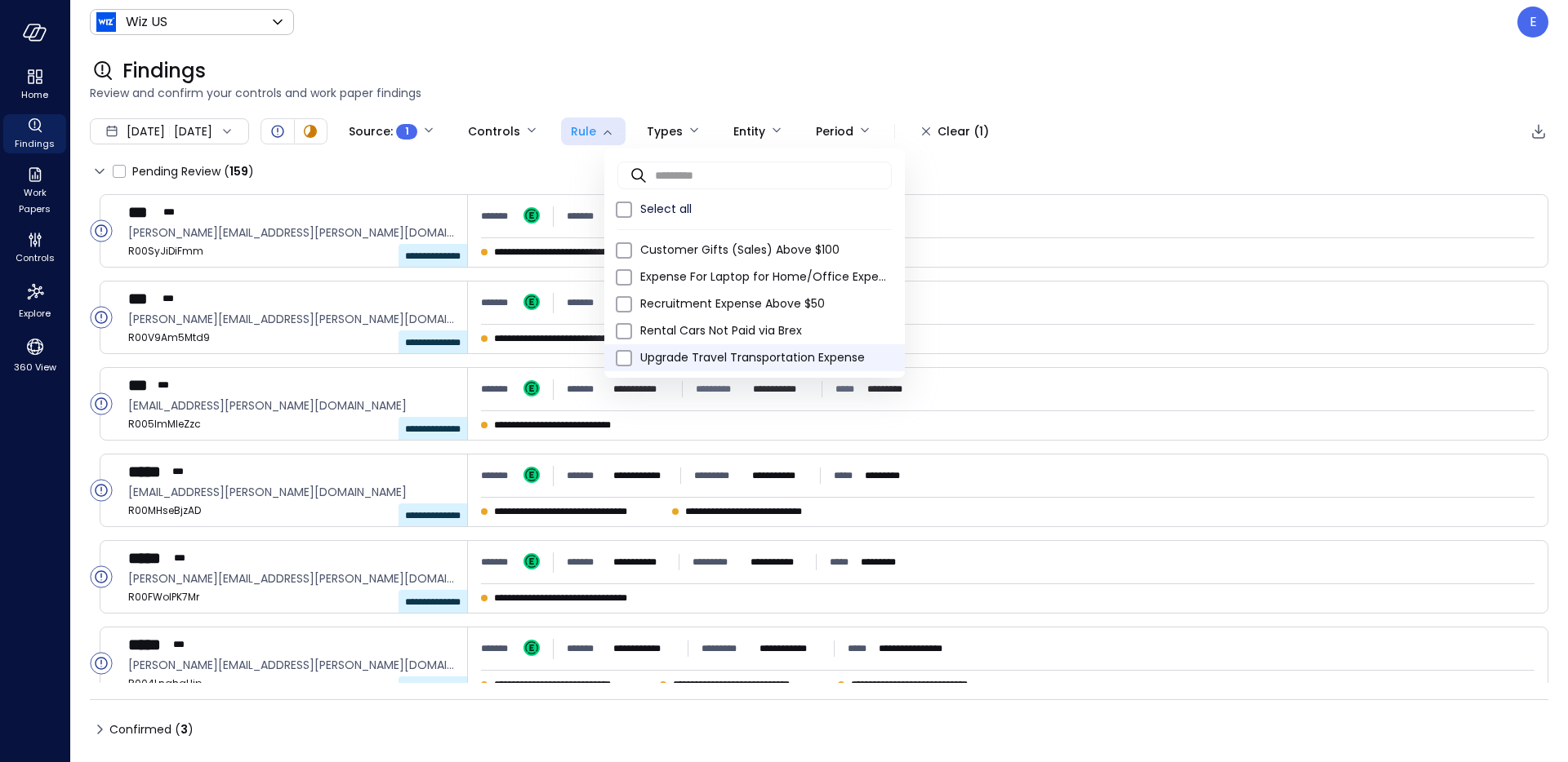
click at [685, 361] on span "Upgrade Travel Transportation Expense" at bounding box center [766, 358] width 251 height 18
type input "****"
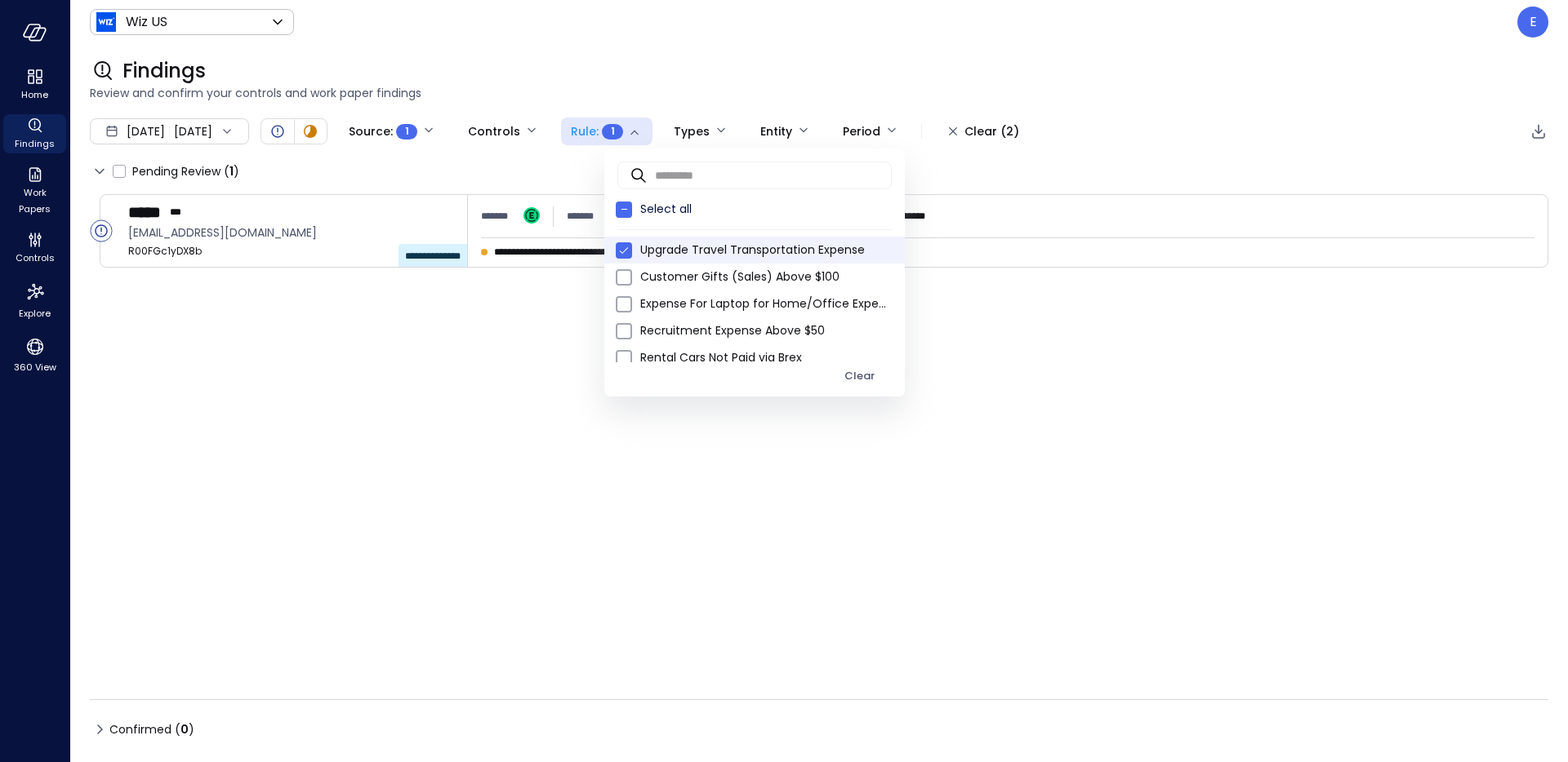
click at [707, 90] on div at bounding box center [784, 381] width 1568 height 762
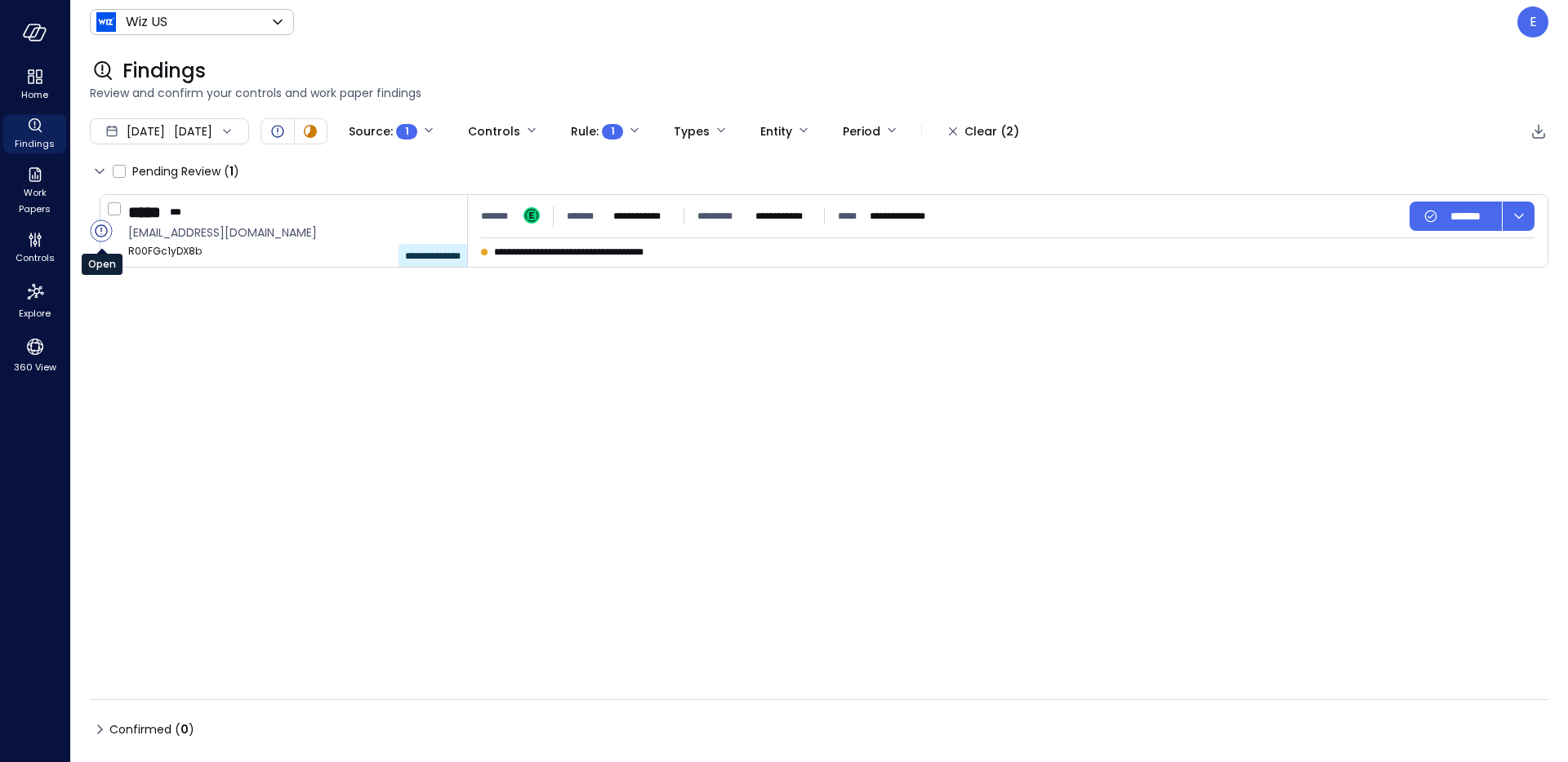
click at [101, 231] on circle "Open" at bounding box center [101, 230] width 21 height 21
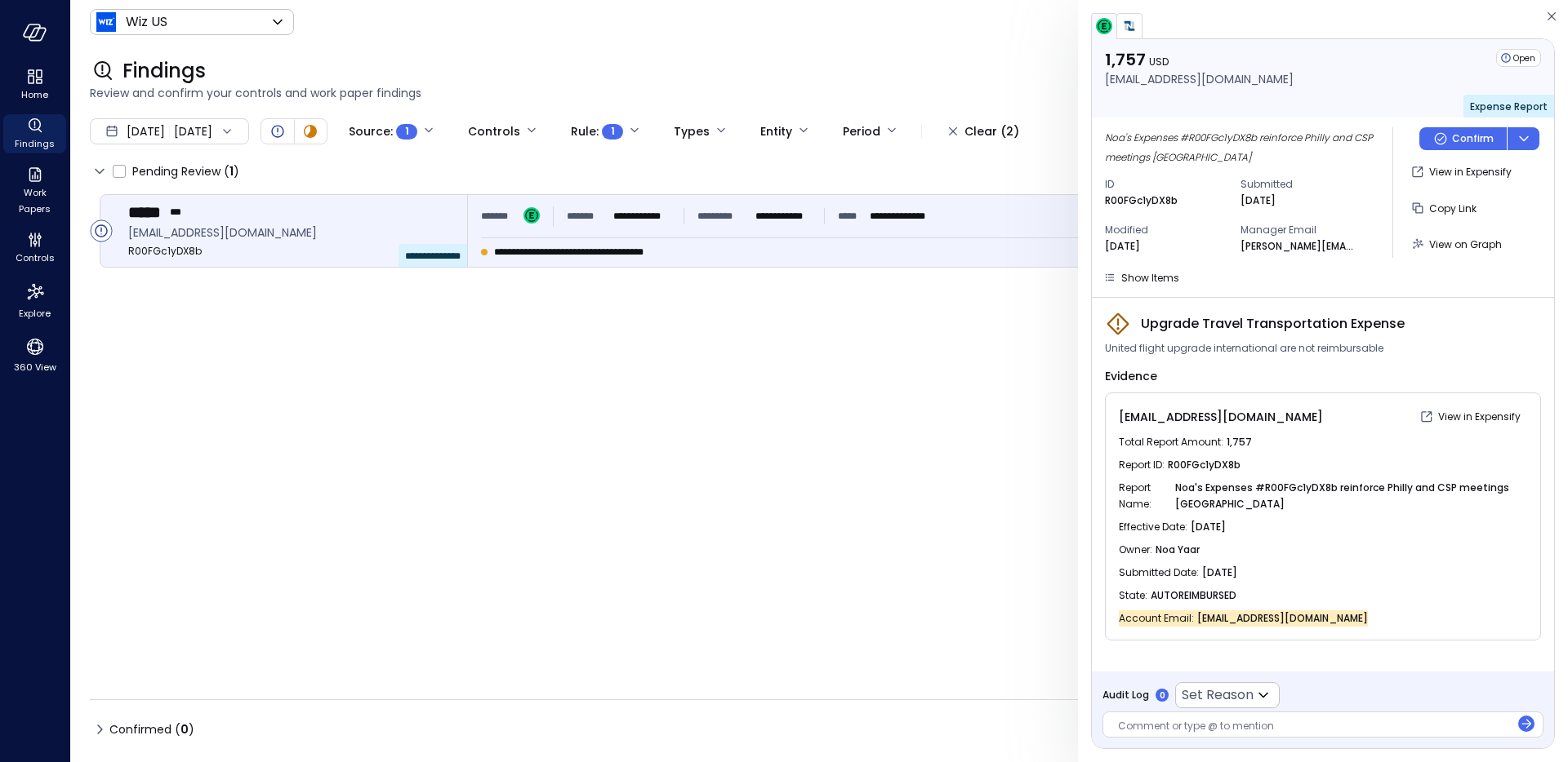
click at [1146, 353] on span "United flight upgrade international are not reimbursable" at bounding box center [1244, 349] width 279 height 17
click at [1160, 271] on span "Show Items" at bounding box center [1150, 278] width 58 height 14
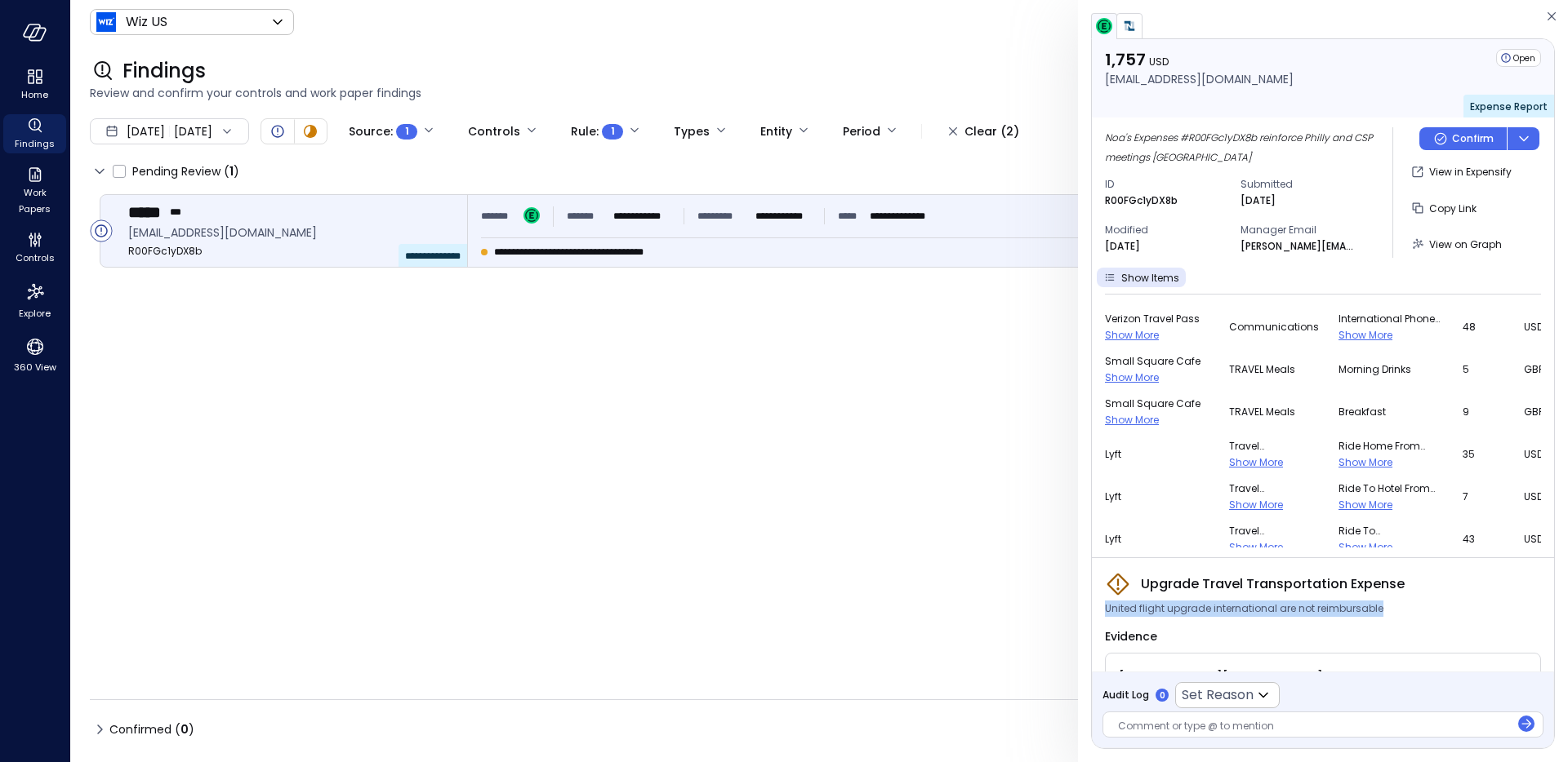
scroll to position [1231, 0]
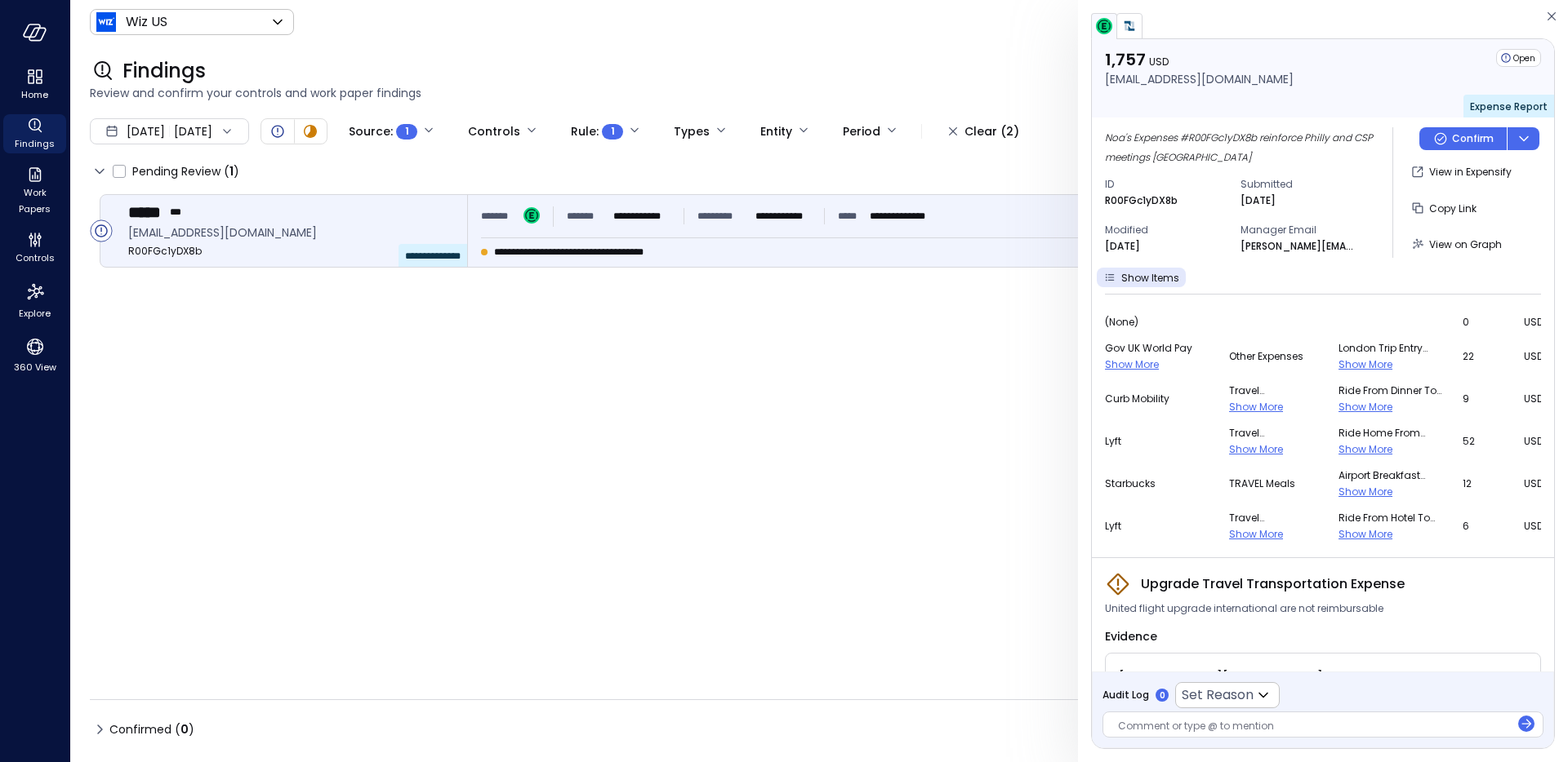
click at [1229, 537] on span "Show More" at bounding box center [1256, 534] width 54 height 14
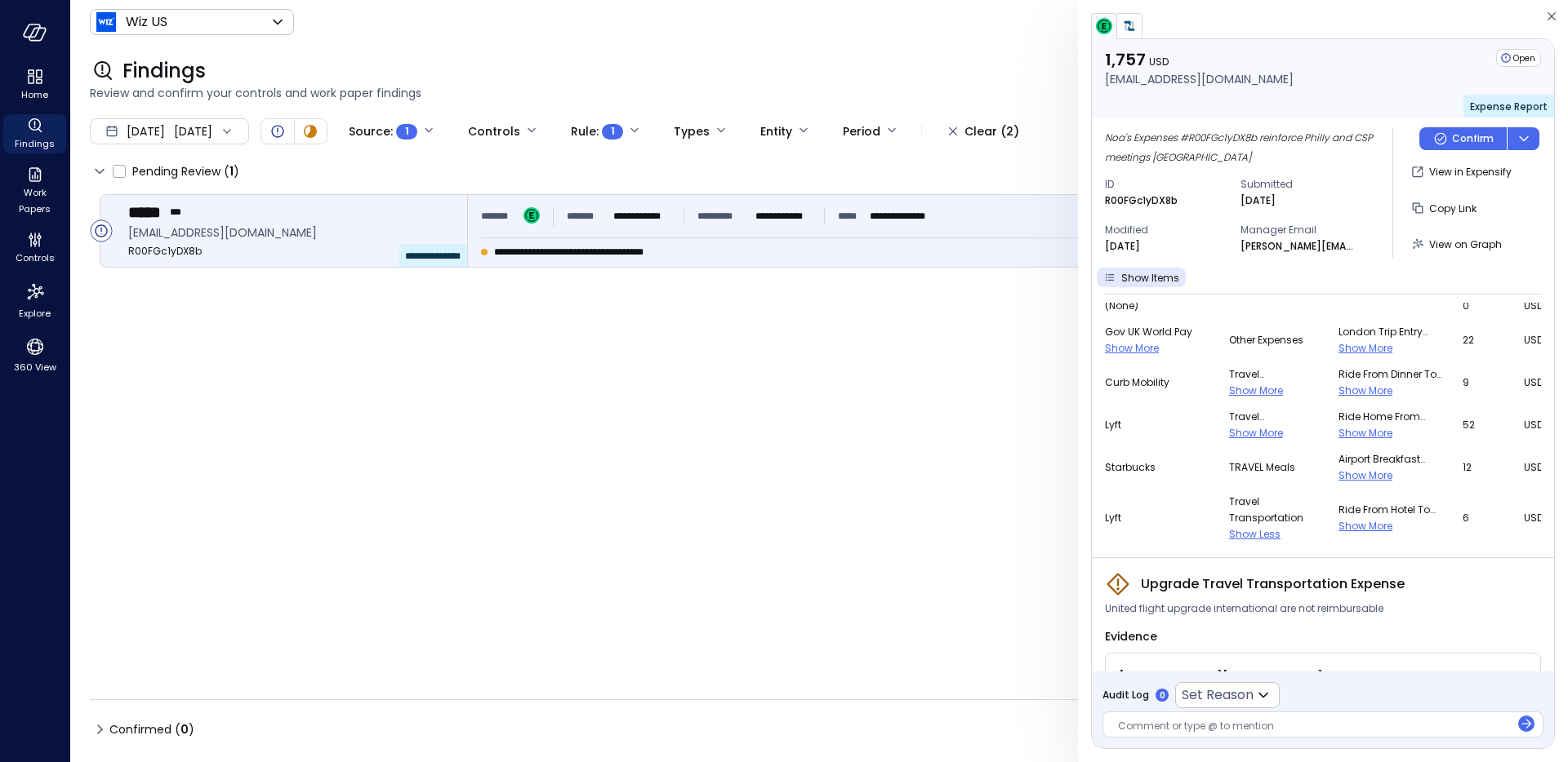
click at [1338, 524] on span "Show More" at bounding box center [1365, 526] width 54 height 14
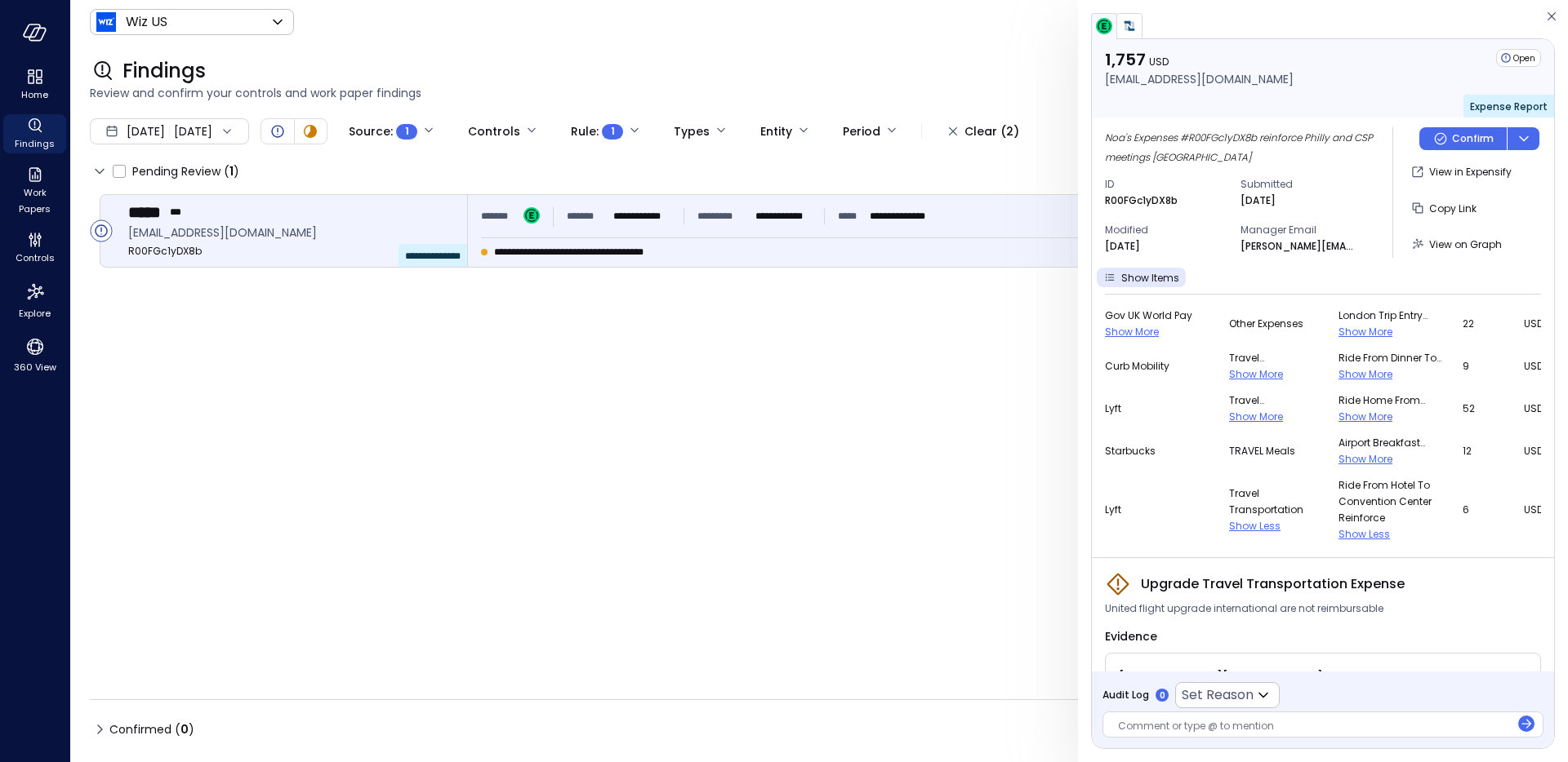
click at [1338, 462] on span "Show More" at bounding box center [1365, 459] width 54 height 14
click at [1338, 415] on span "Show More" at bounding box center [1365, 416] width 54 height 14
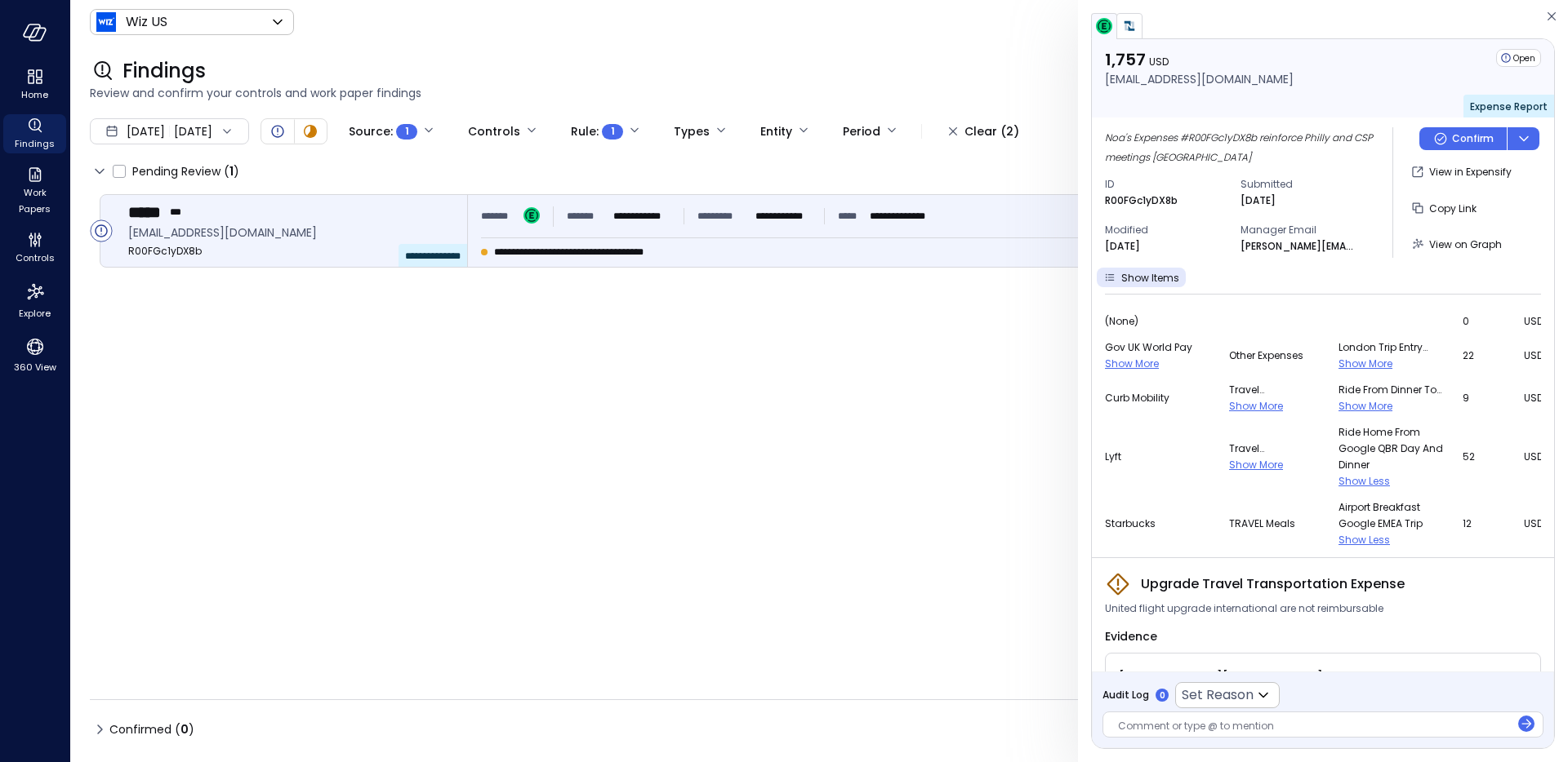
scroll to position [1223, 0]
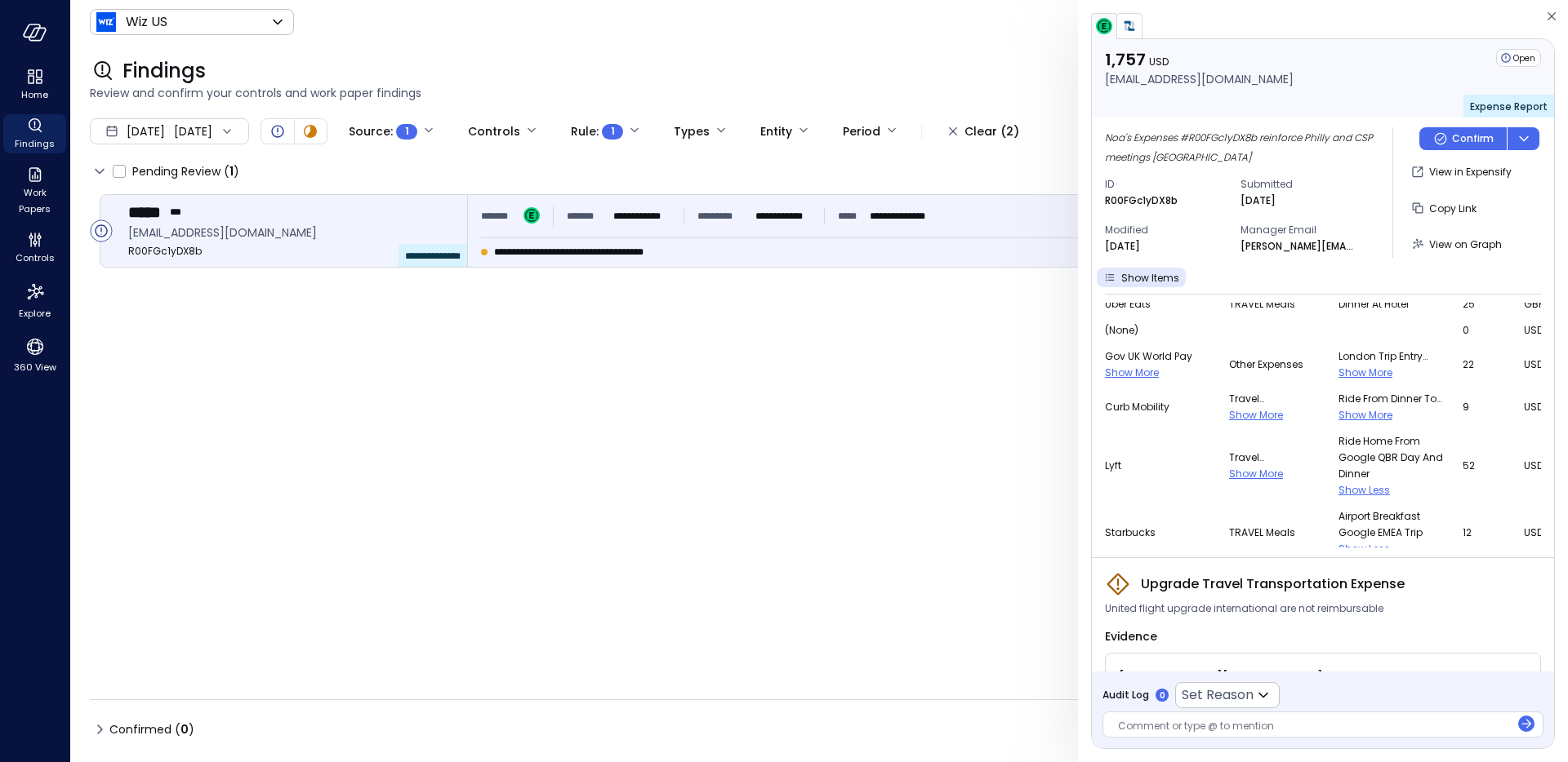
click at [1338, 415] on span "Show More" at bounding box center [1365, 415] width 54 height 14
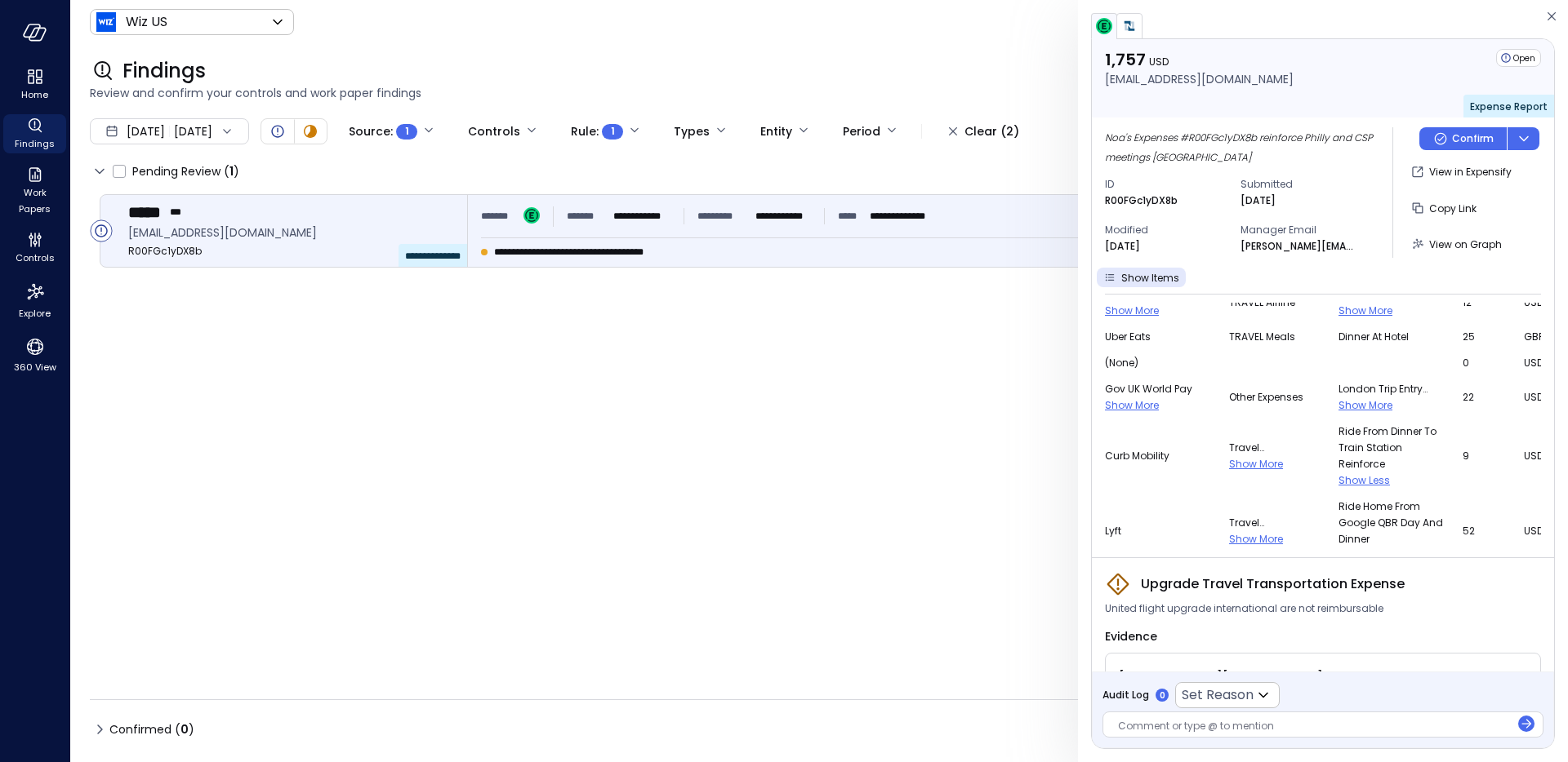
scroll to position [1186, 0]
click at [1338, 407] on span "Show More" at bounding box center [1365, 409] width 54 height 14
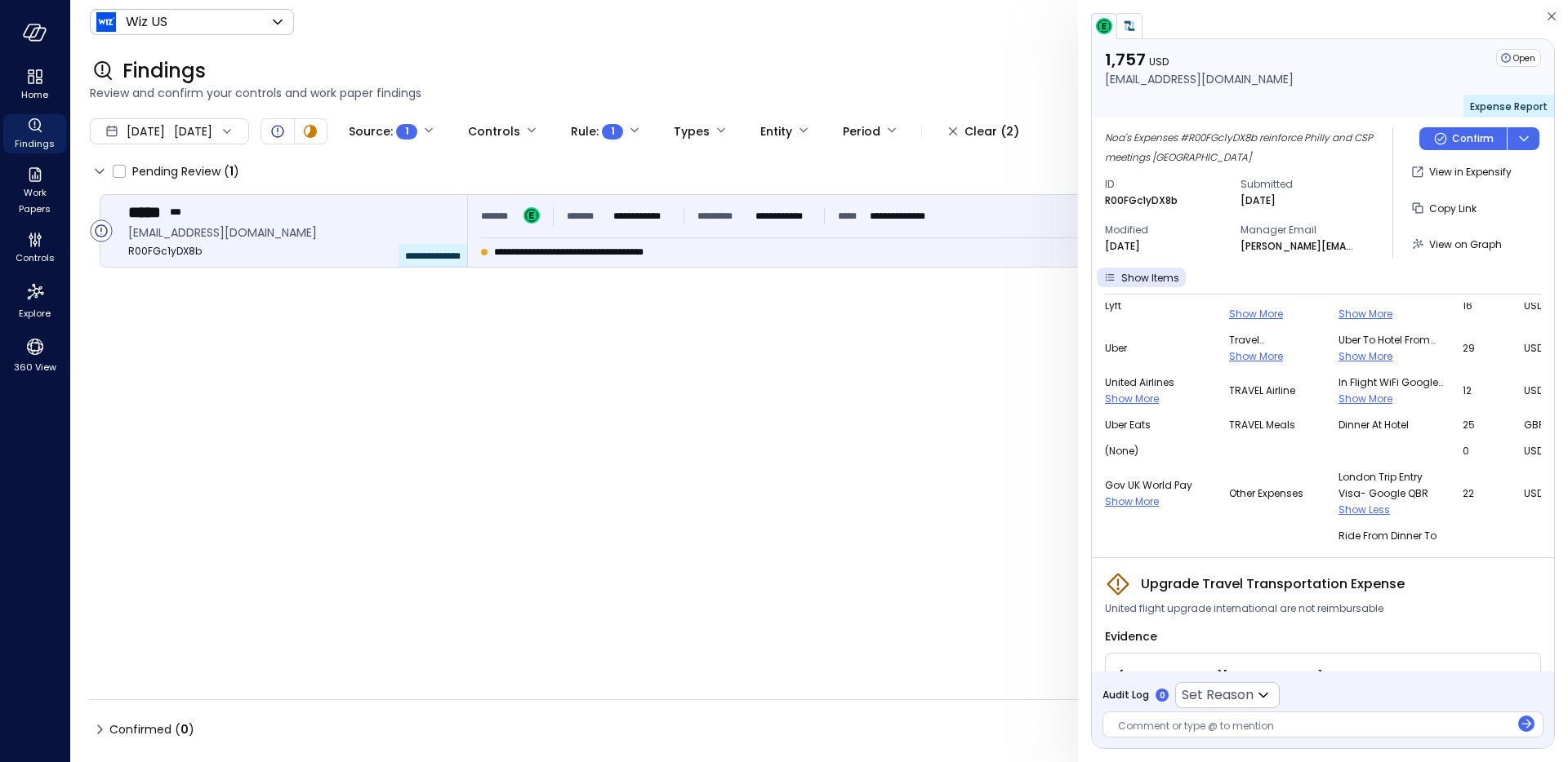
scroll to position [1091, 0]
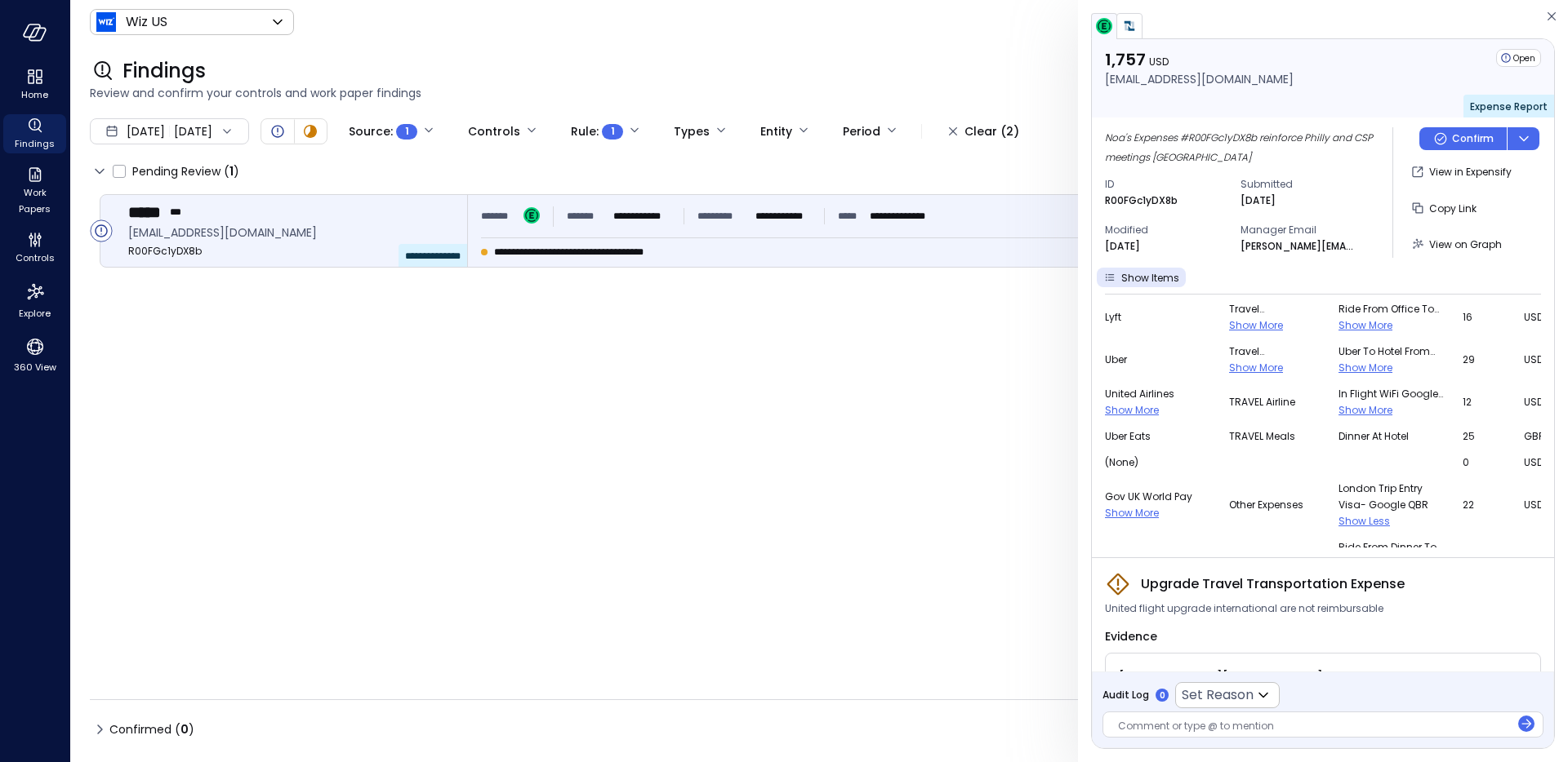
click at [1338, 410] on span "Show More" at bounding box center [1365, 410] width 54 height 14
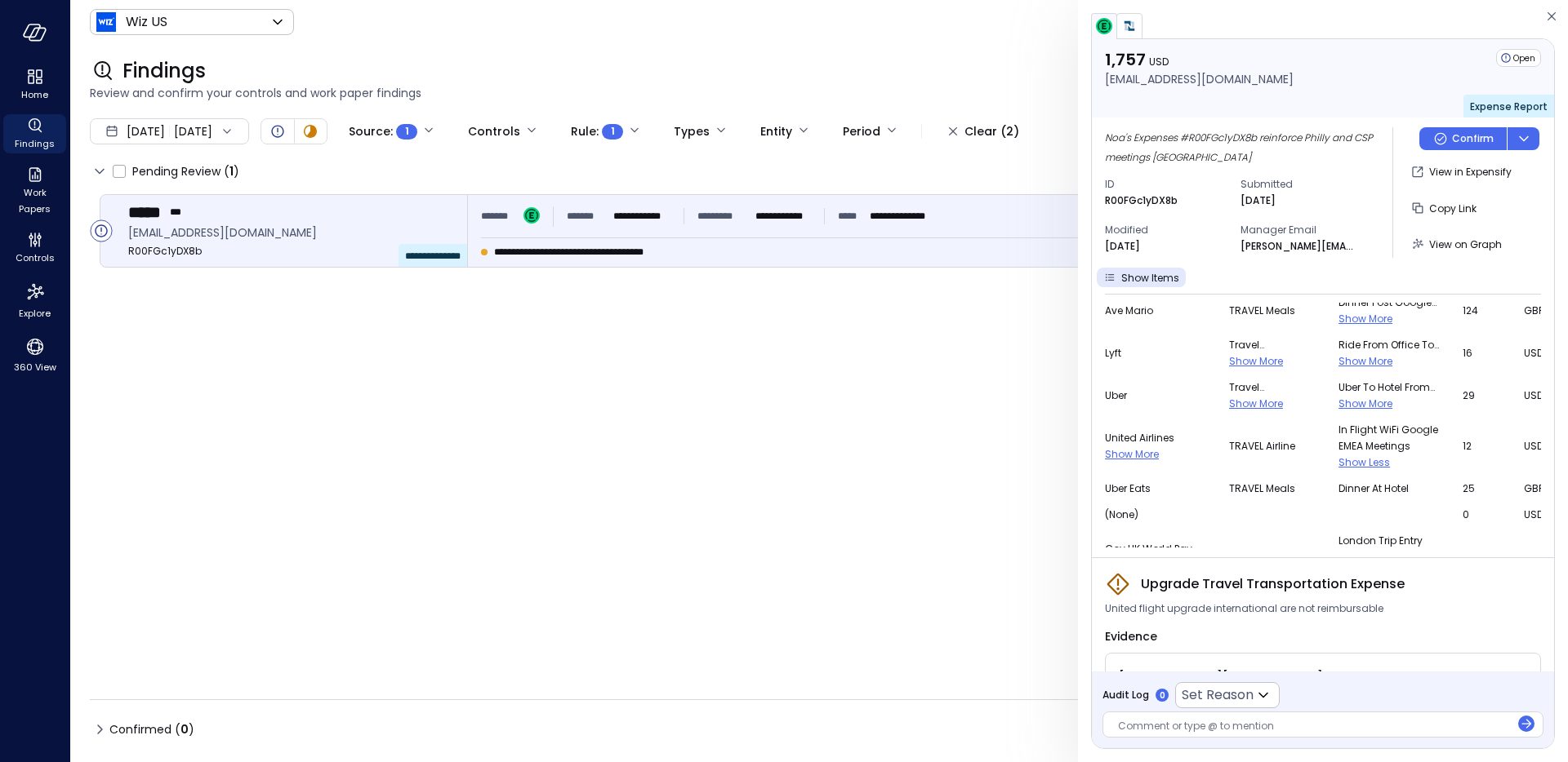
scroll to position [1052, 0]
click at [1338, 406] on span "Show More" at bounding box center [1365, 406] width 54 height 14
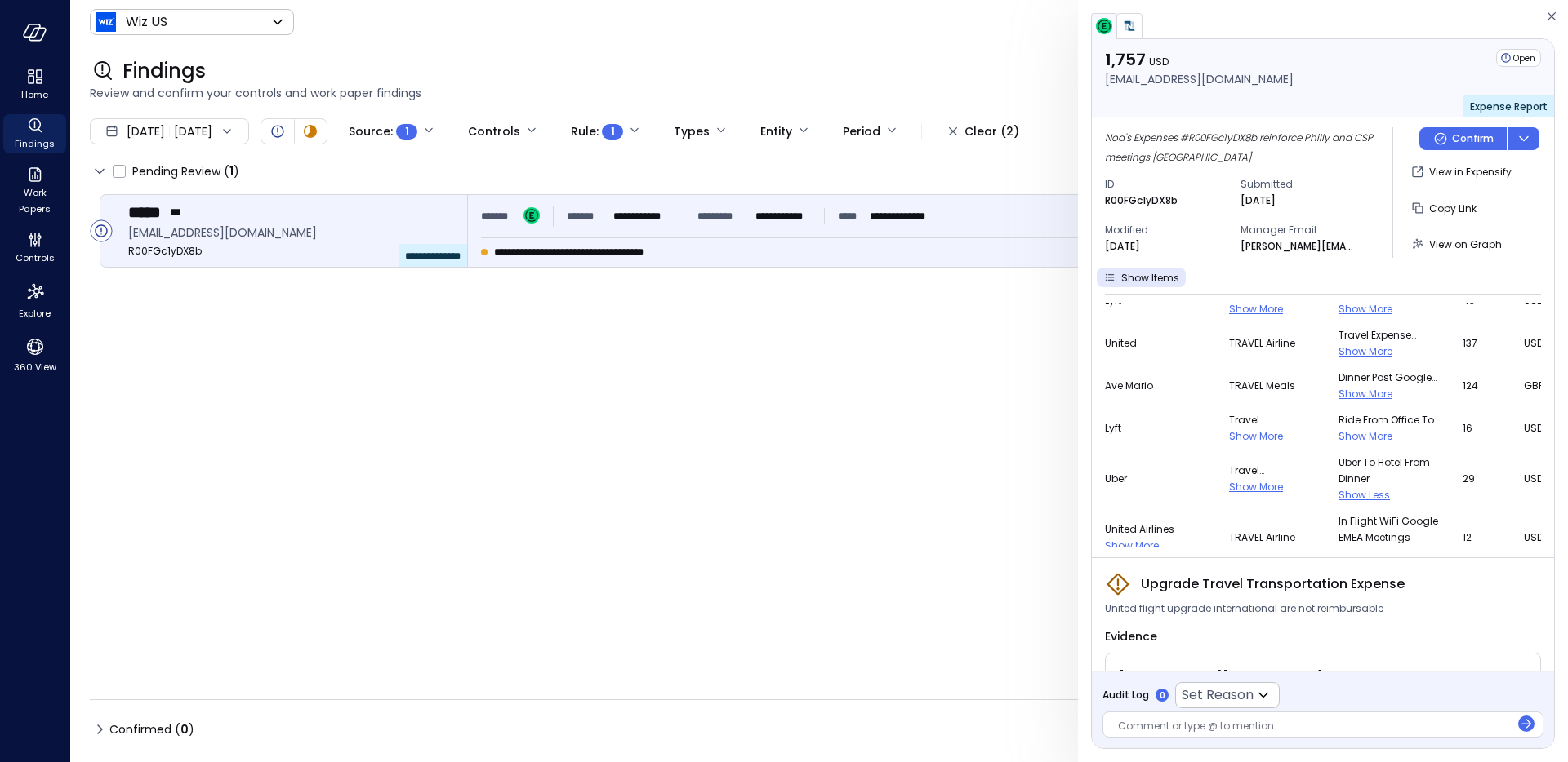
scroll to position [973, 0]
click at [1338, 442] on span "Show More" at bounding box center [1365, 442] width 54 height 14
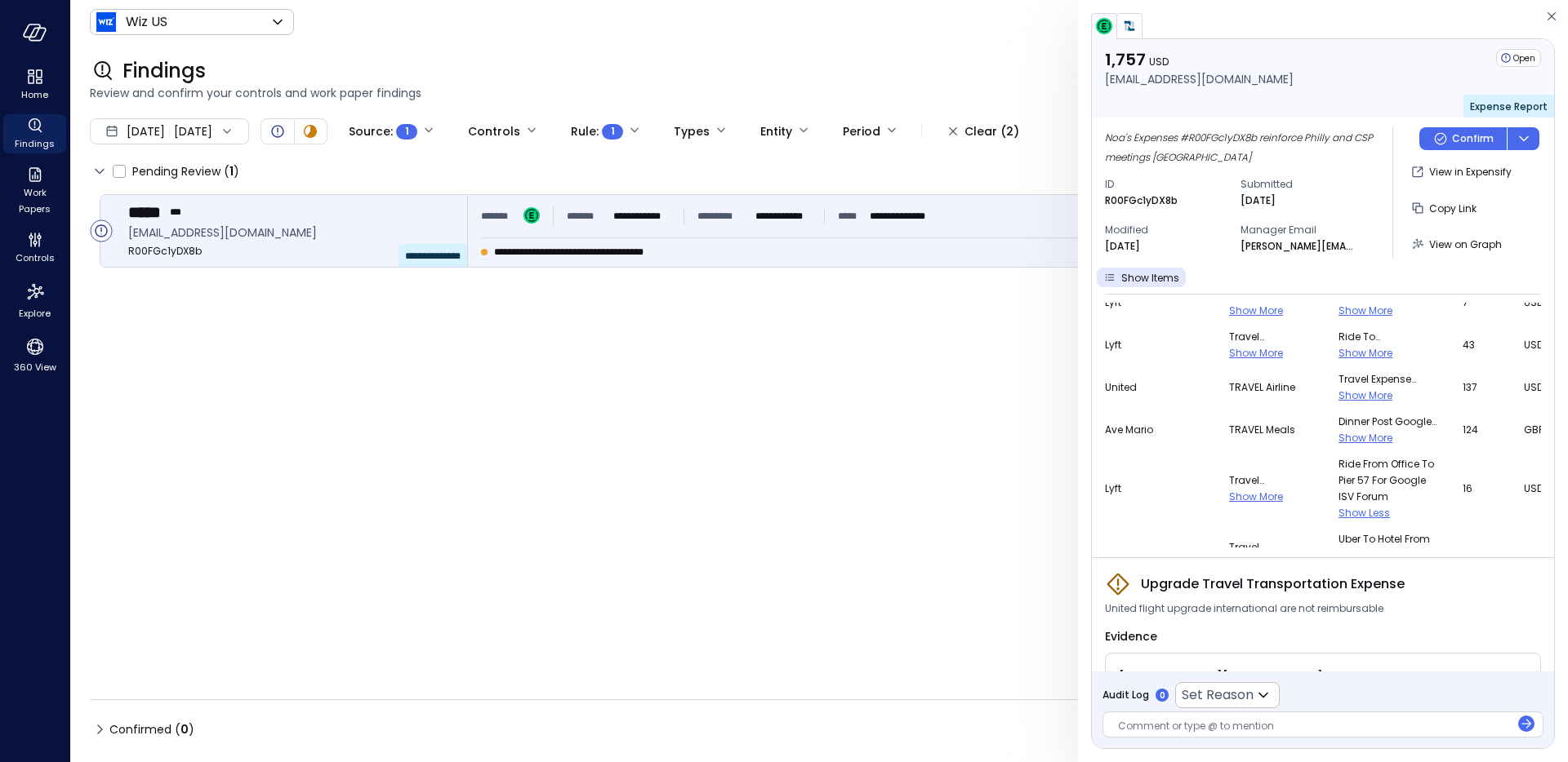
click at [1338, 442] on span "Show More" at bounding box center [1365, 437] width 54 height 14
click at [1338, 447] on span "Show More" at bounding box center [1365, 441] width 54 height 14
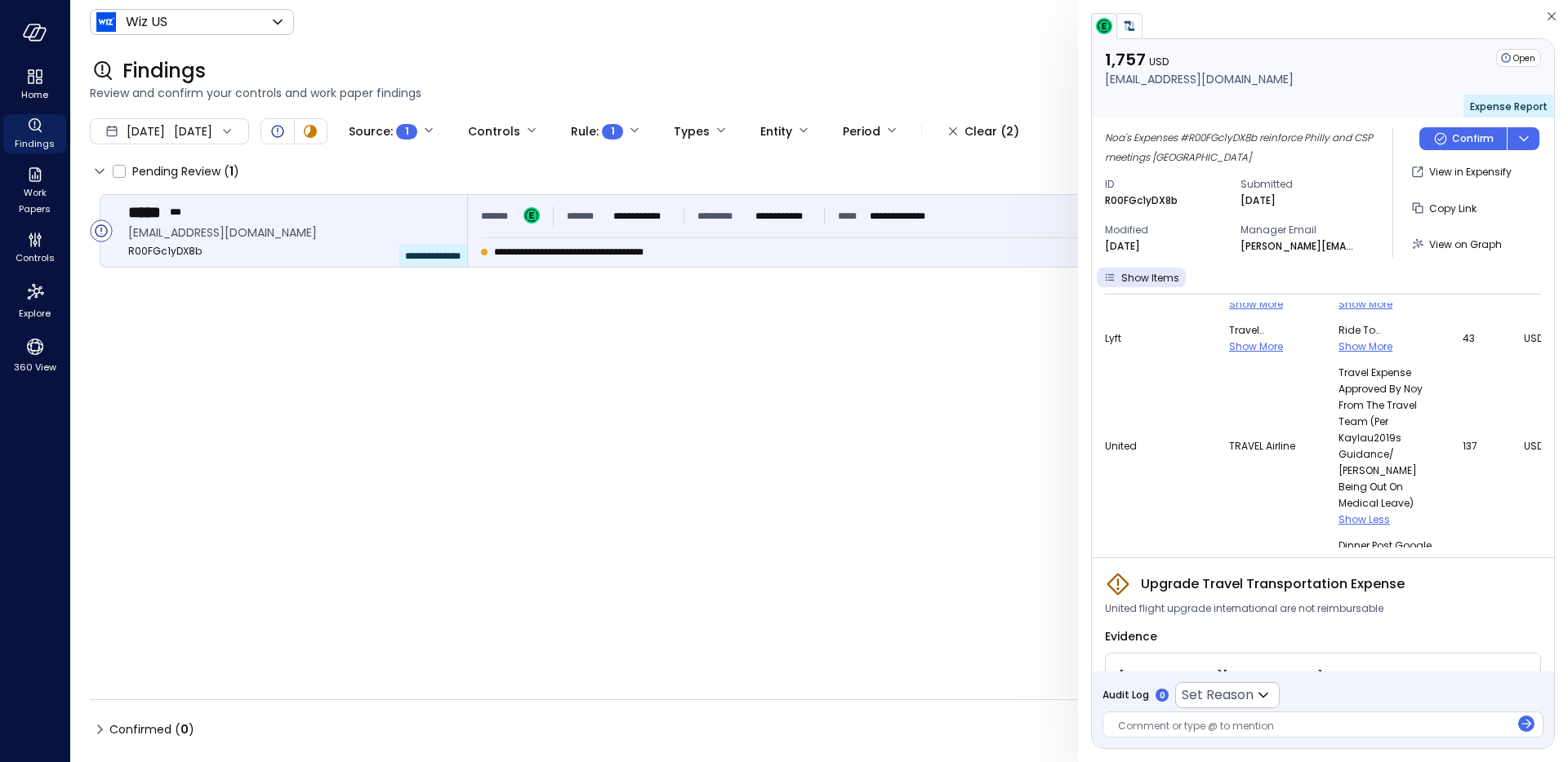
scroll to position [945, 0]
drag, startPoint x: 1298, startPoint y: 368, endPoint x: 1364, endPoint y: 467, distance: 119.0
click at [1364, 467] on span "Travel expense approved by Noy from the travel team (per Kaylau2019s guidance/ …" at bounding box center [1390, 436] width 104 height 147
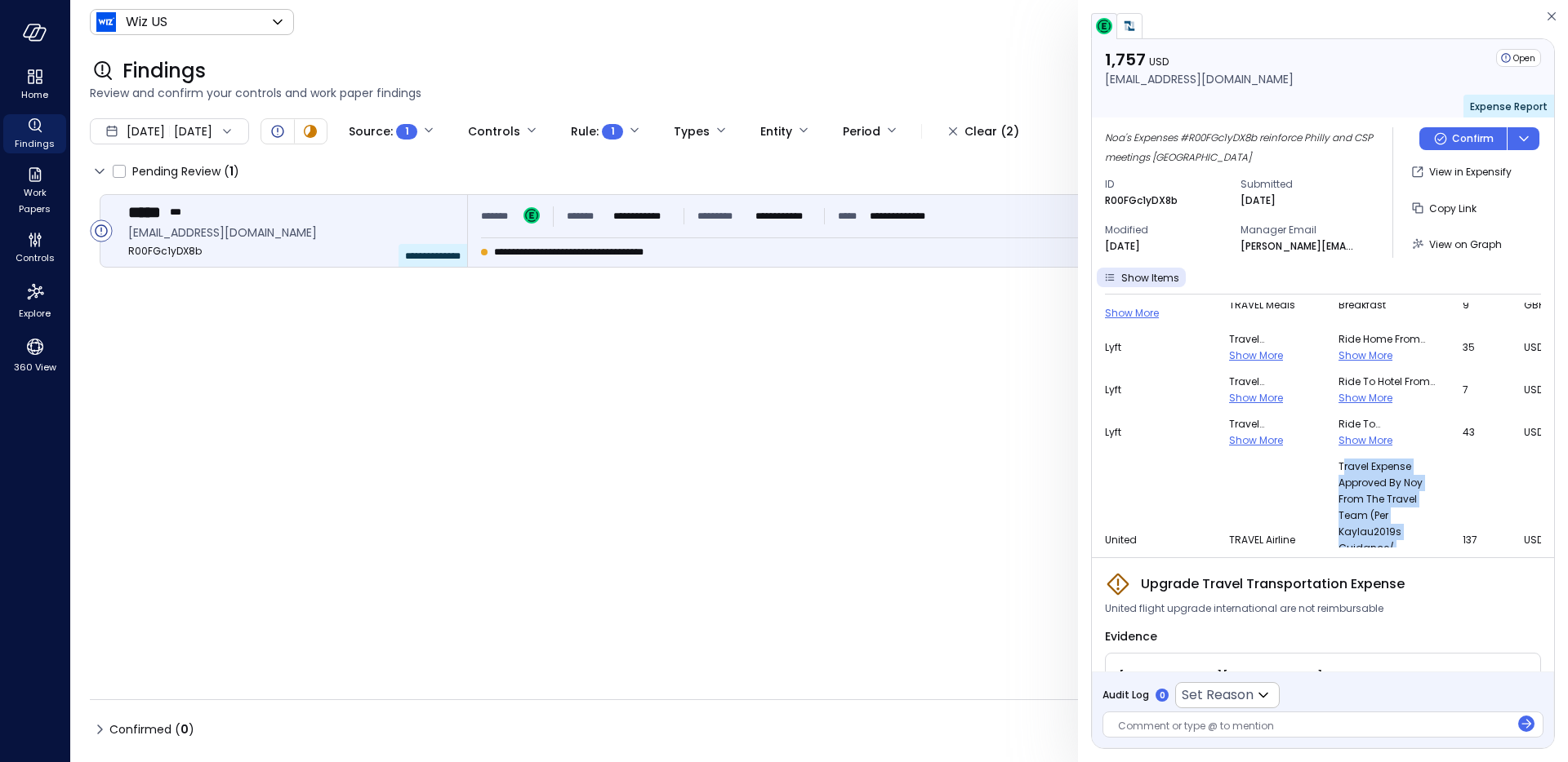
scroll to position [828, 0]
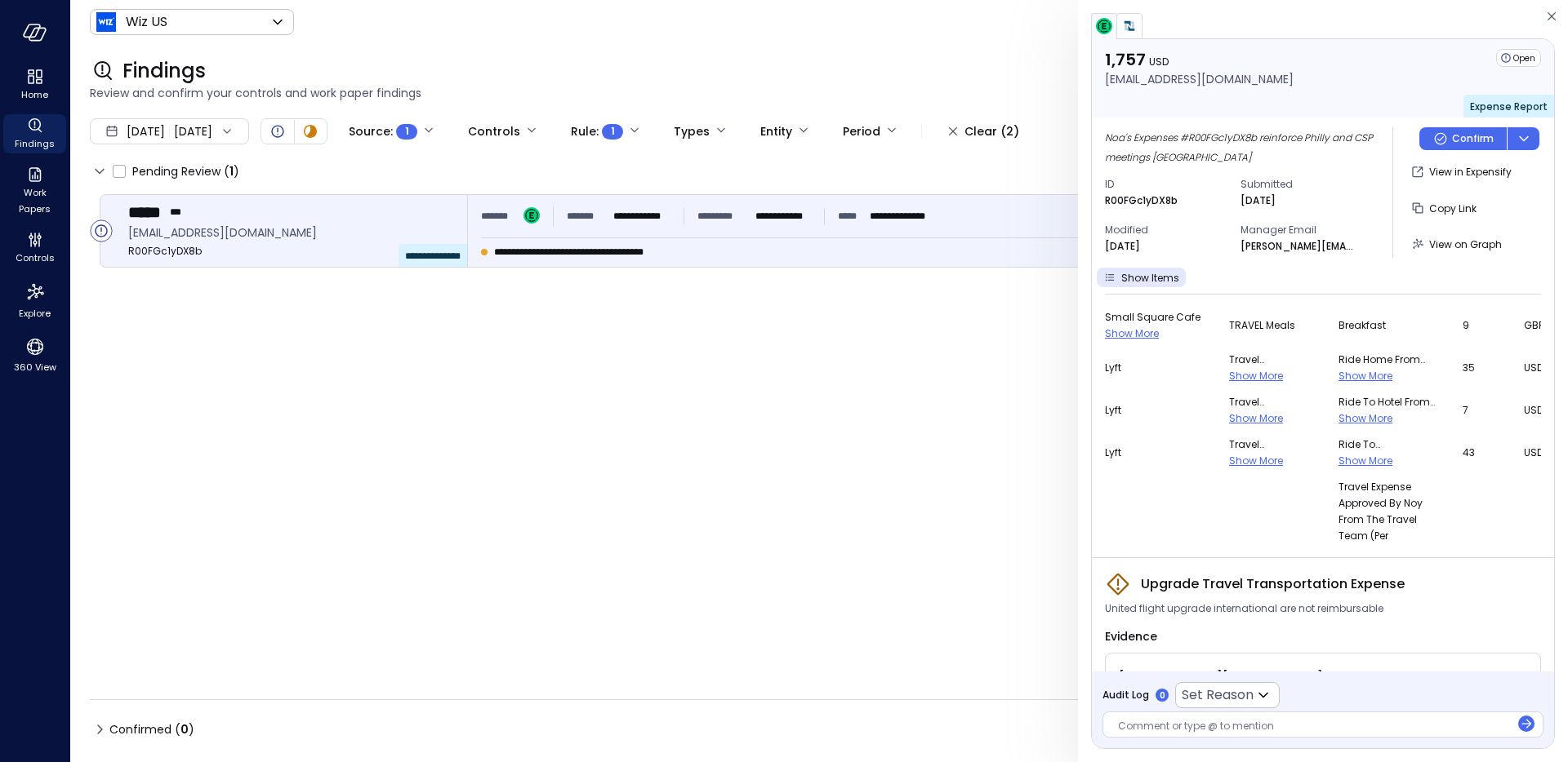
click at [1338, 462] on span "Show More" at bounding box center [1365, 461] width 54 height 14
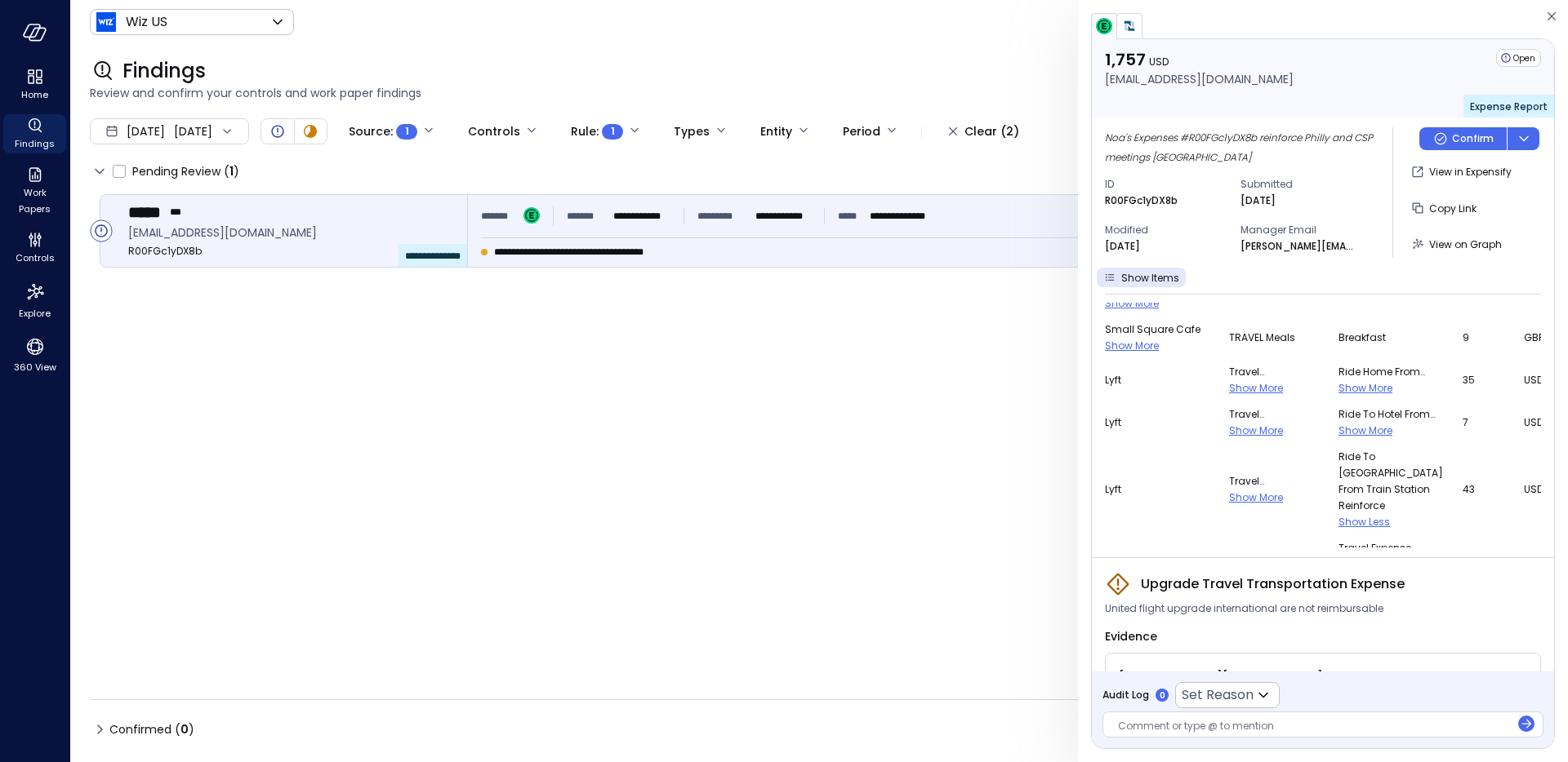
scroll to position [812, 0]
click at [1338, 432] on span "Show More" at bounding box center [1365, 434] width 54 height 14
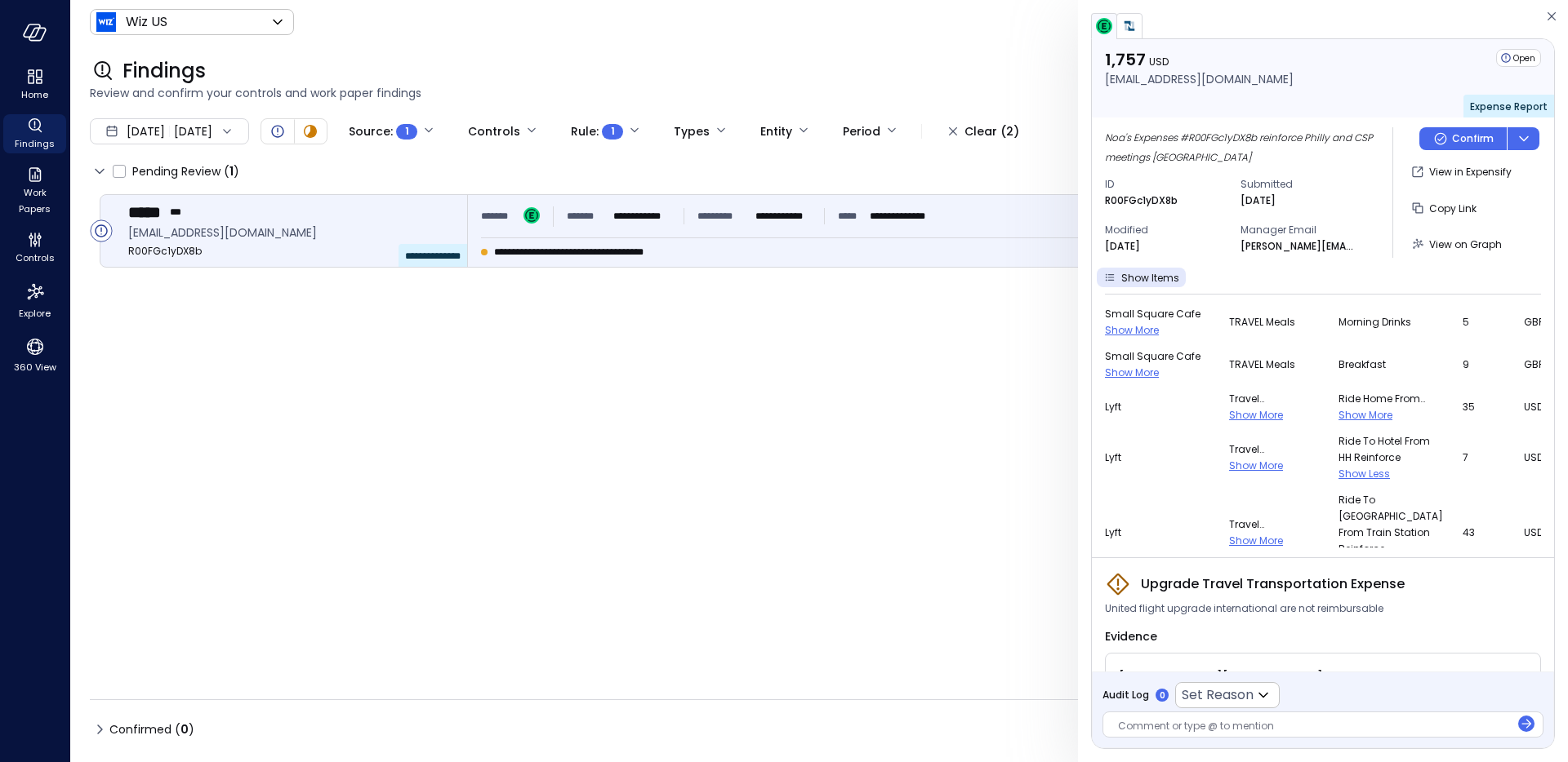
scroll to position [785, 0]
drag, startPoint x: 1308, startPoint y: 448, endPoint x: 1323, endPoint y: 473, distance: 29.2
click at [1338, 469] on span "Ride to hotel from HH reinforce" at bounding box center [1390, 452] width 104 height 33
click at [1338, 416] on span "Show More" at bounding box center [1365, 418] width 54 height 14
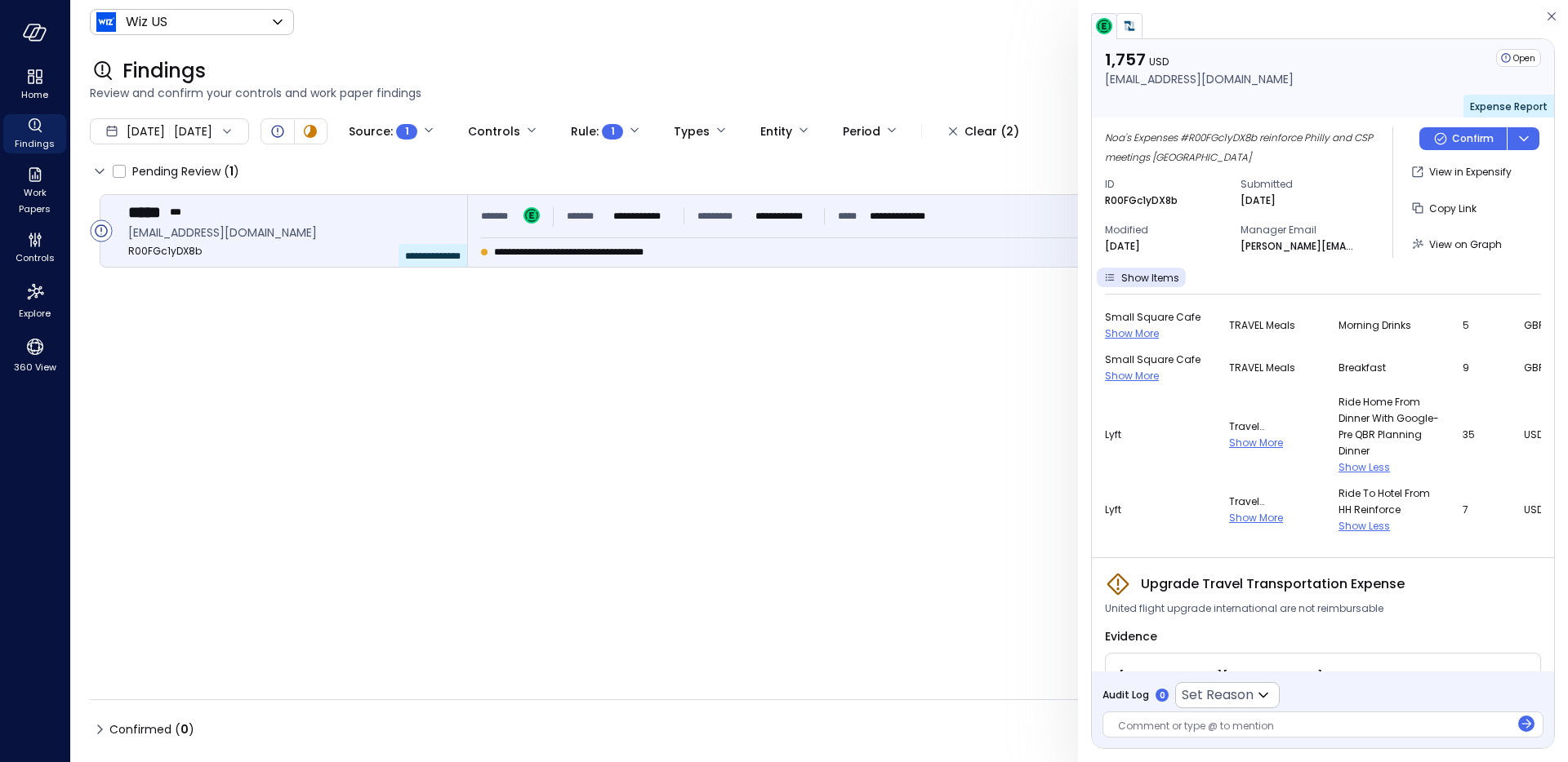
click at [1338, 416] on span "Ride home from dinner with Google- pre QBR planning dinner" at bounding box center [1390, 426] width 104 height 65
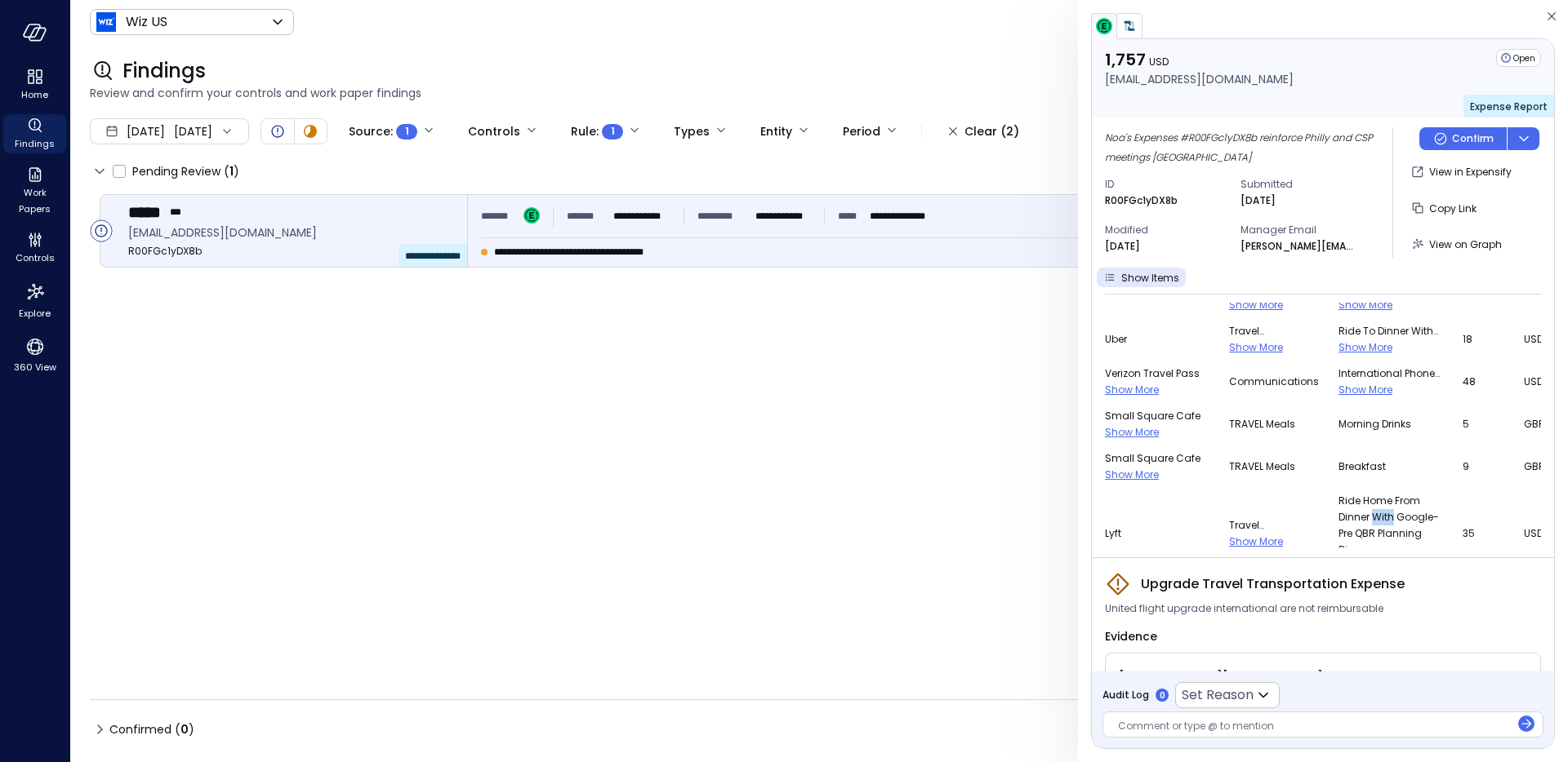
scroll to position [681, 0]
click at [1338, 390] on span "Show More" at bounding box center [1365, 396] width 54 height 14
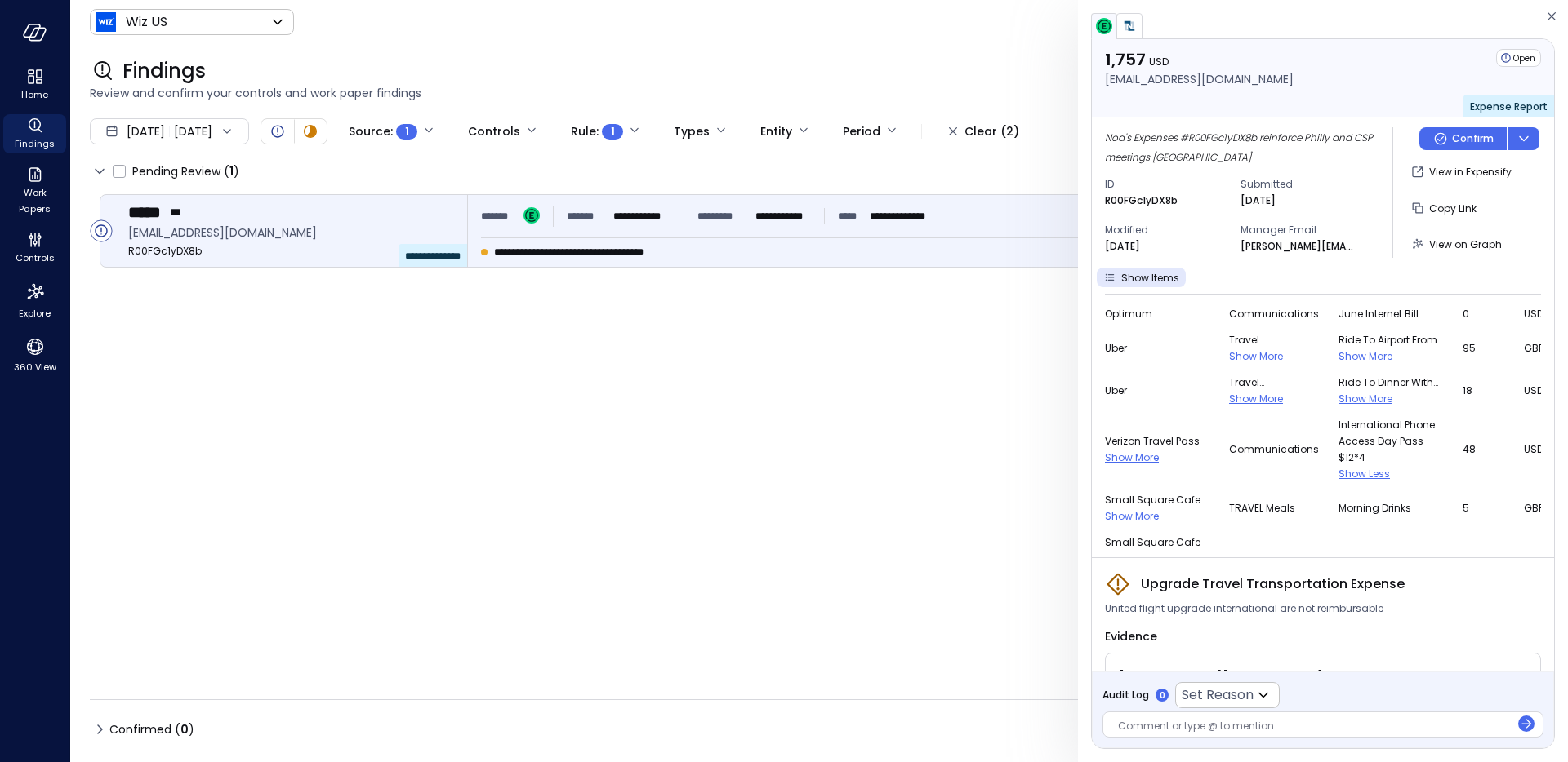
scroll to position [634, 0]
click at [1338, 402] on span "Show More" at bounding box center [1365, 399] width 54 height 14
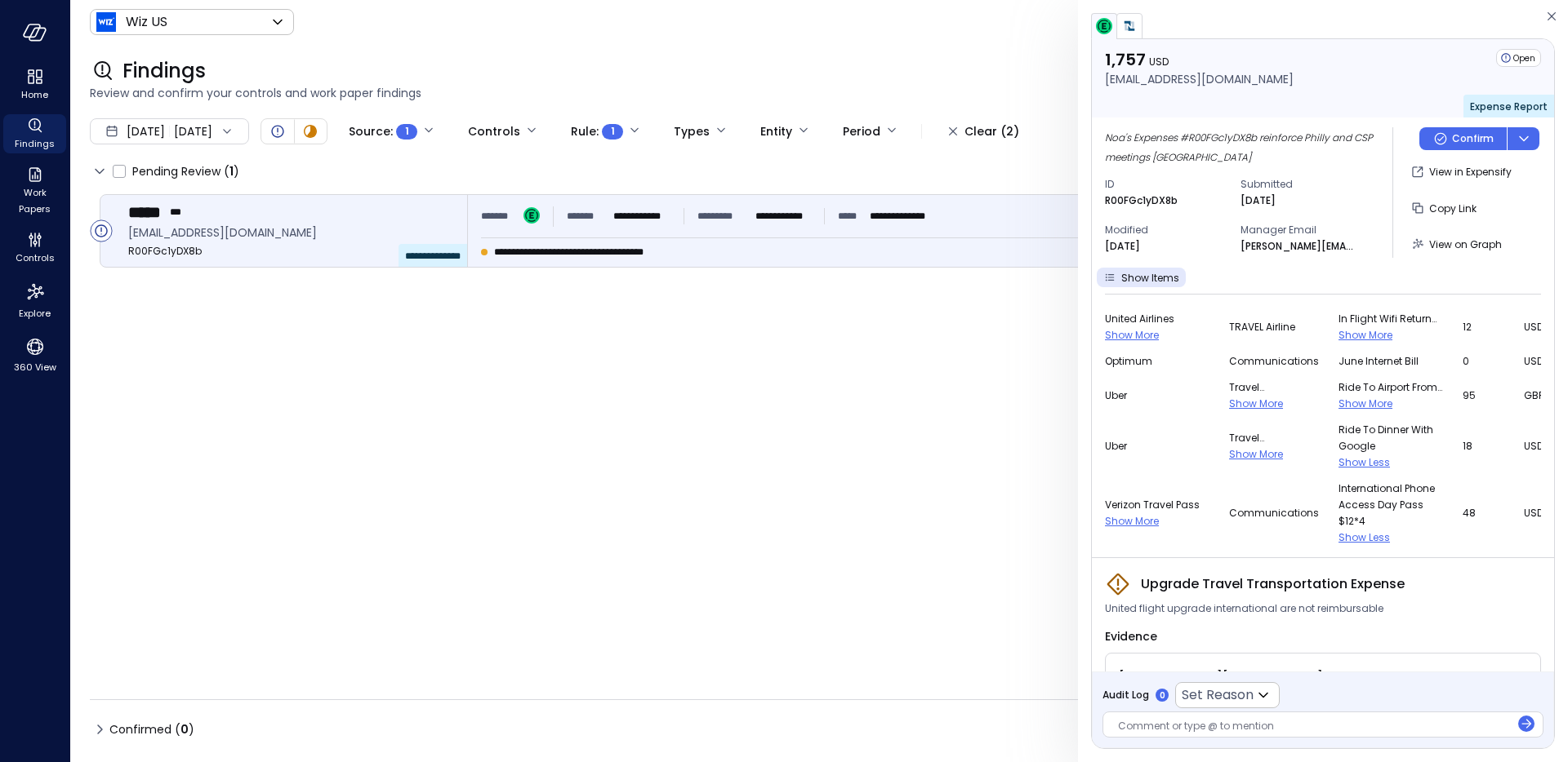
scroll to position [582, 0]
click at [1338, 418] on td "Ride to airport from hotel Show More" at bounding box center [1400, 401] width 124 height 43
click at [1338, 412] on span "Show More" at bounding box center [1365, 409] width 54 height 14
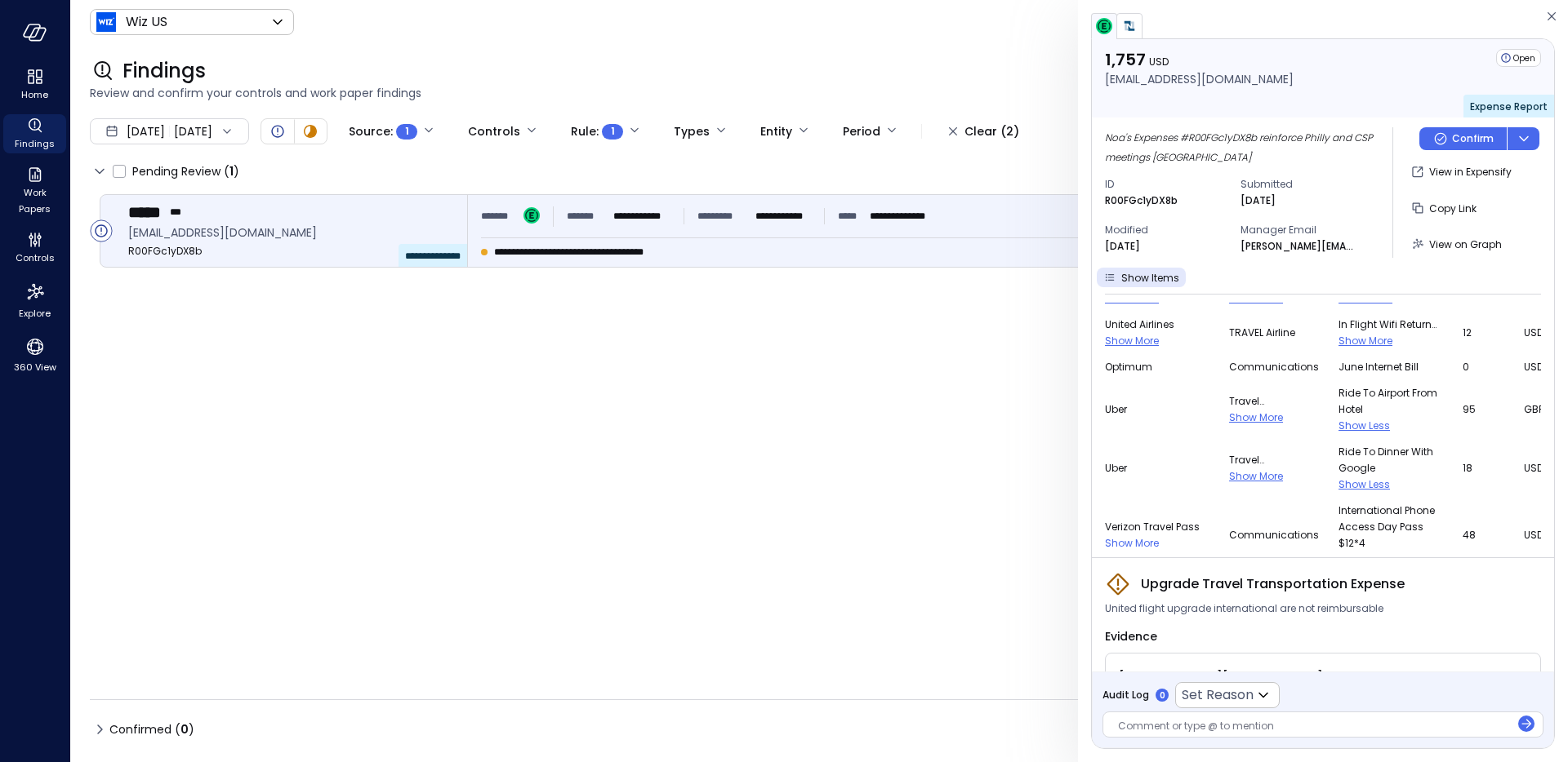
click at [1338, 412] on span "Ride to airport from hotel" at bounding box center [1390, 401] width 104 height 33
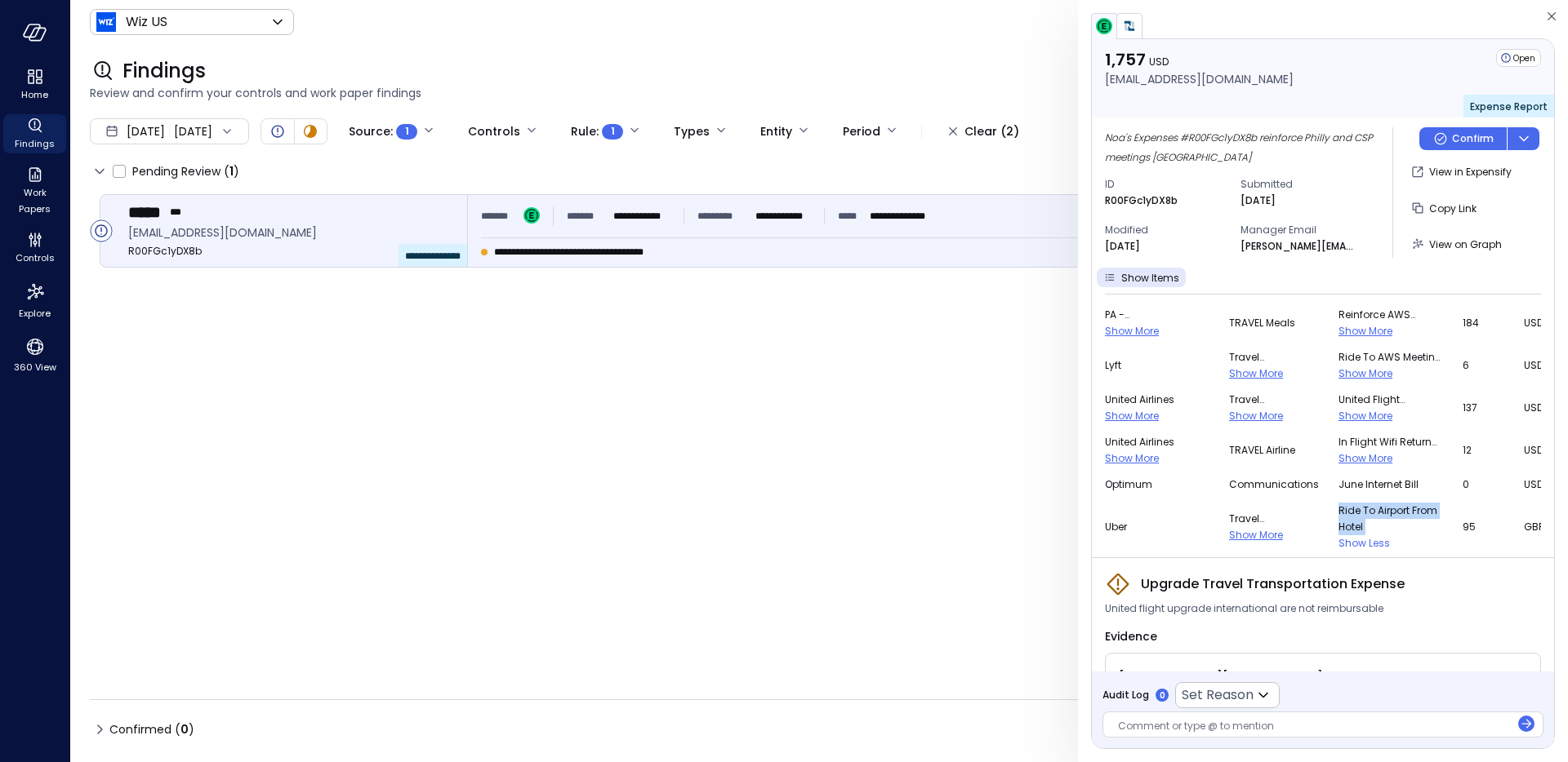
scroll to position [459, 0]
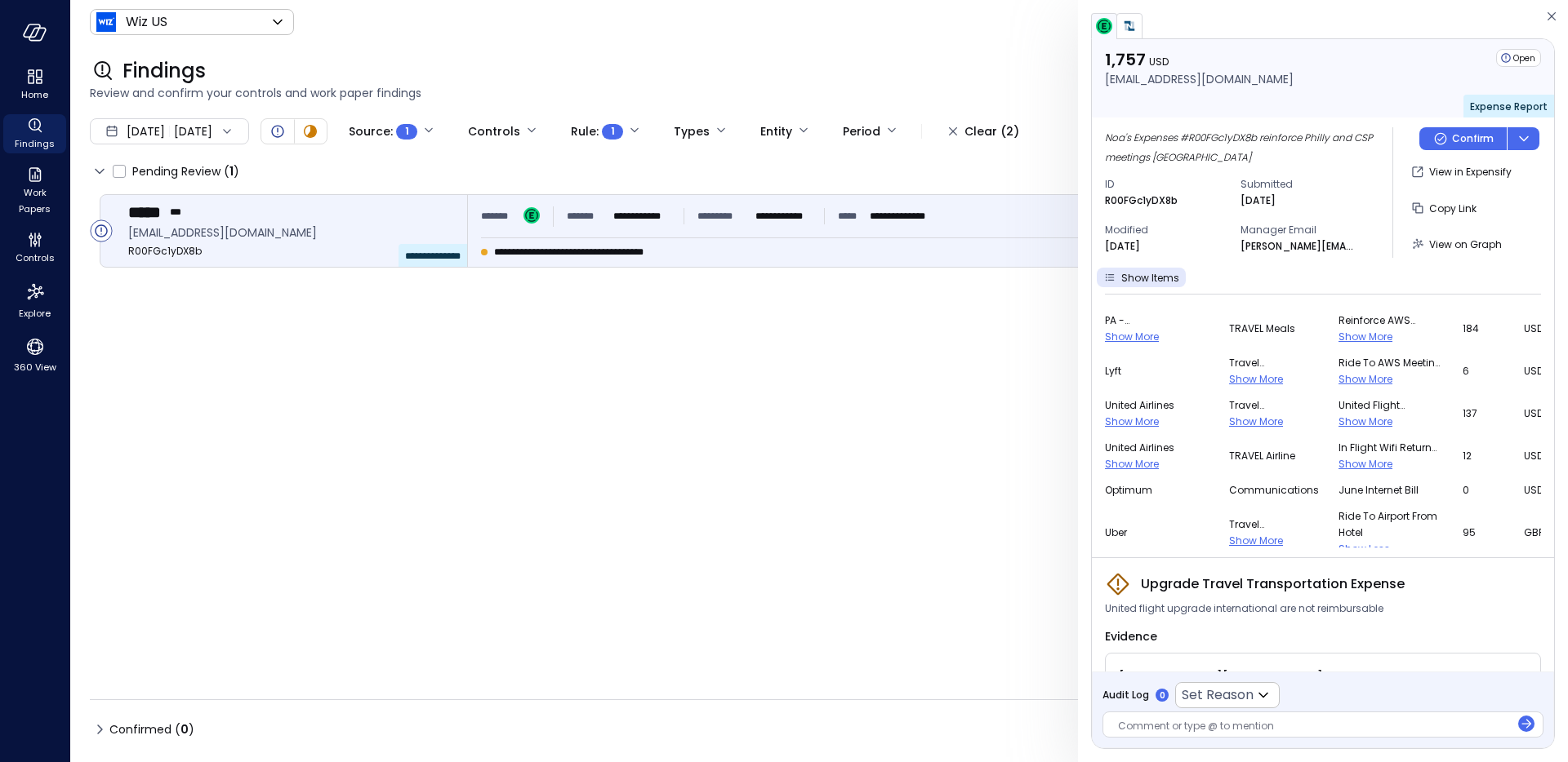
click at [1338, 466] on span "Show More" at bounding box center [1365, 464] width 54 height 14
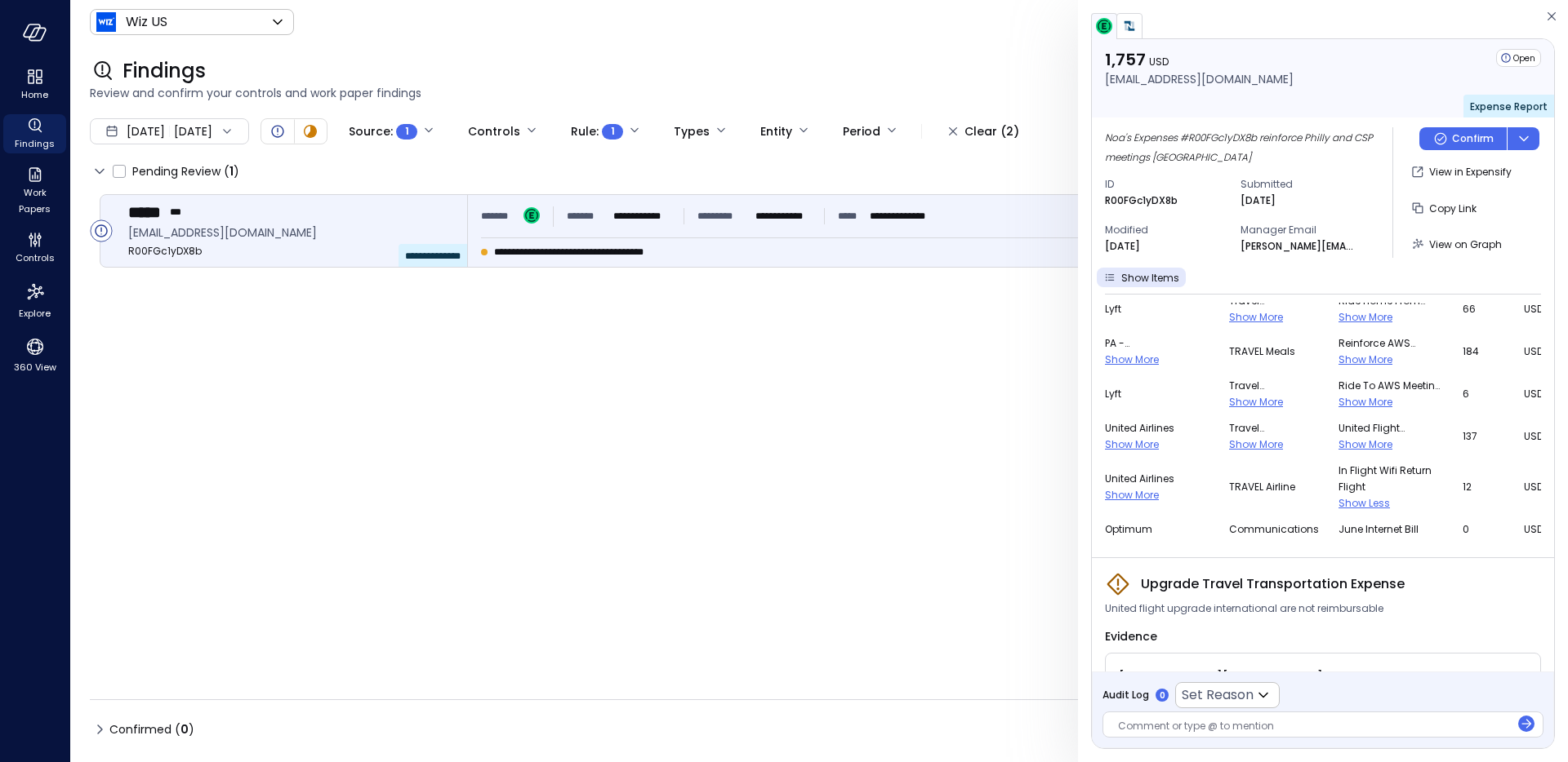
click at [1338, 403] on span "Show More" at bounding box center [1365, 401] width 54 height 14
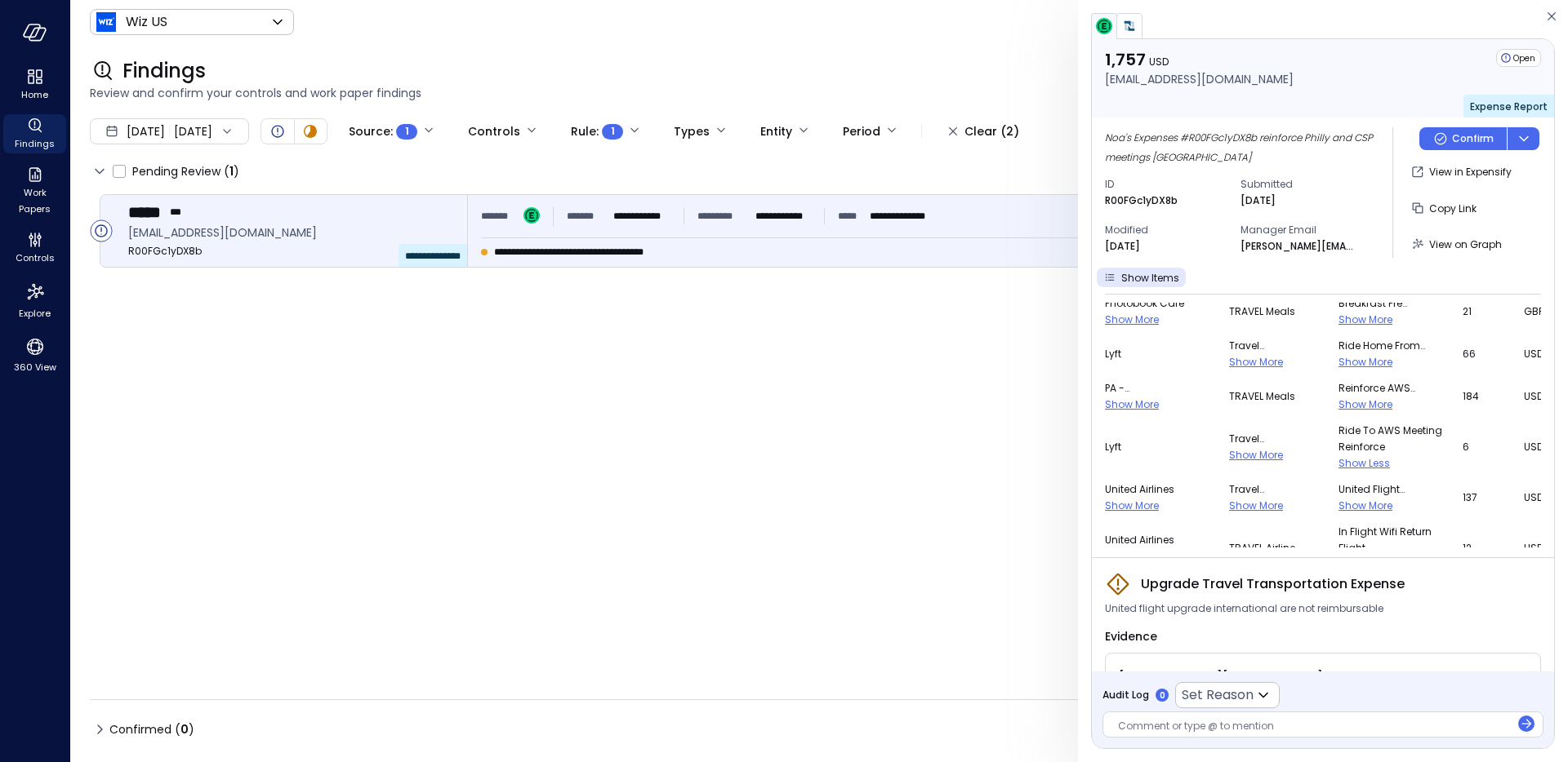
scroll to position [369, 0]
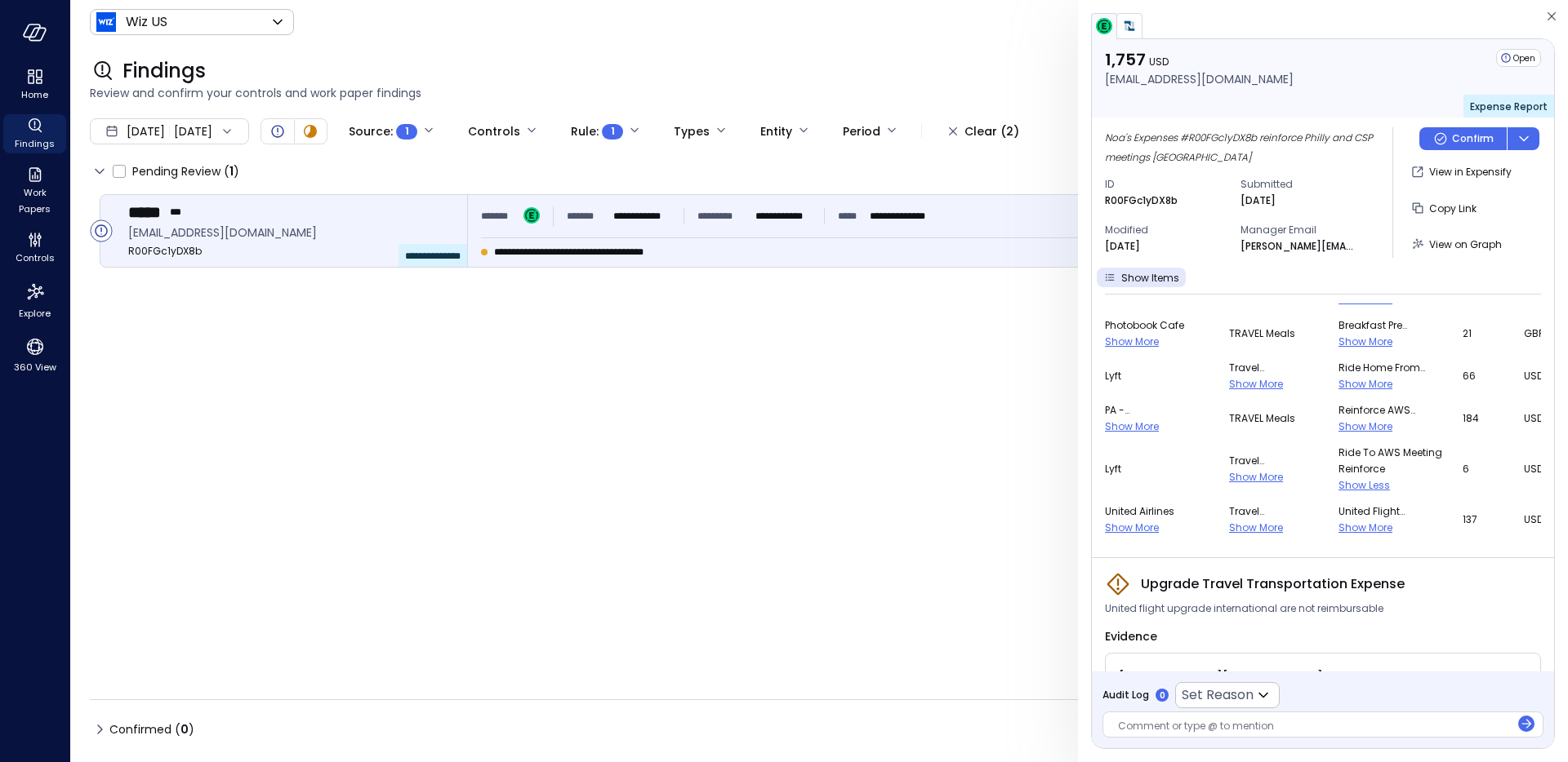
click at [1338, 428] on span "Show More" at bounding box center [1365, 426] width 54 height 14
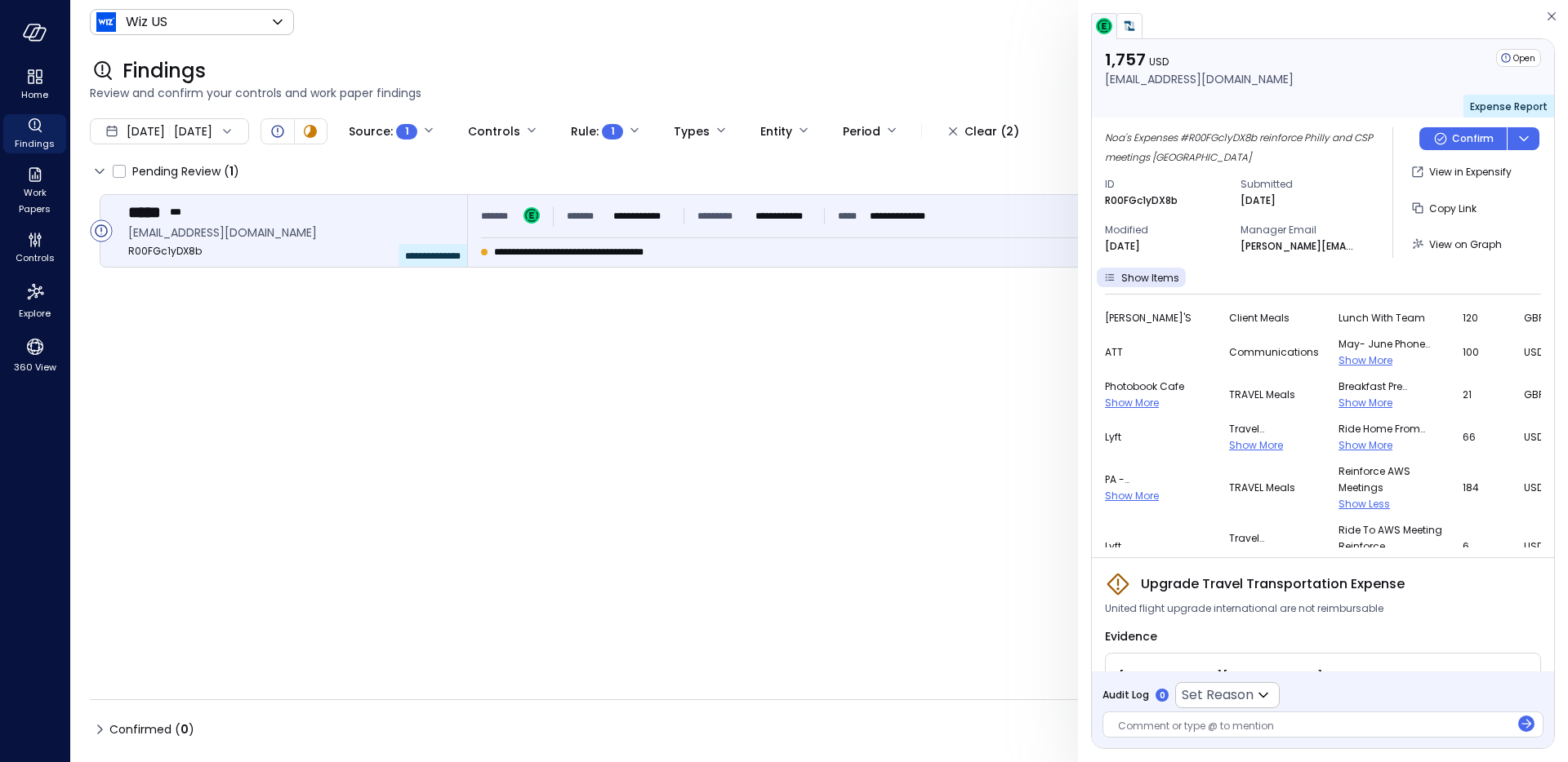
scroll to position [295, 0]
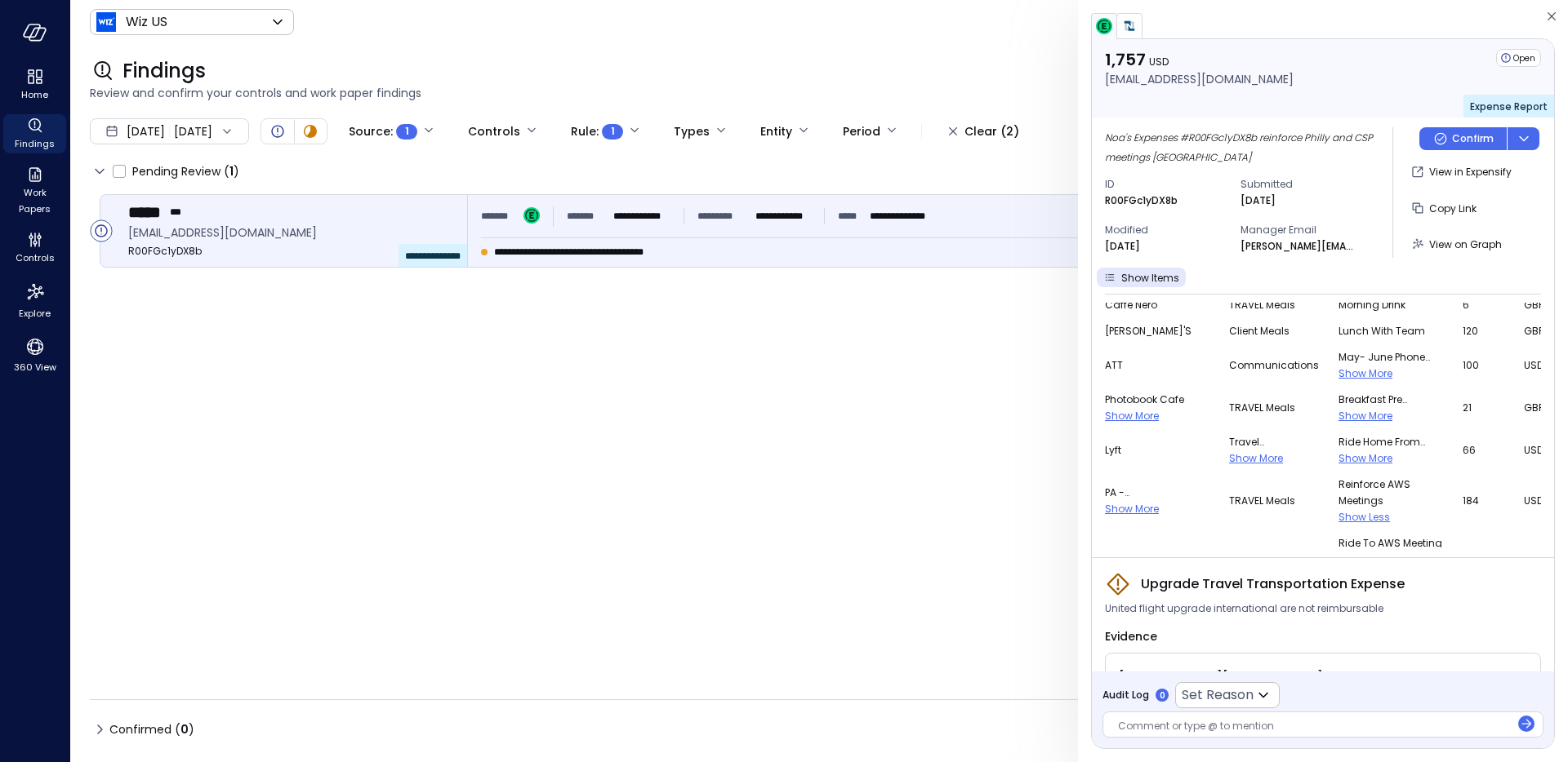
click at [1338, 462] on span "Show More" at bounding box center [1365, 458] width 54 height 14
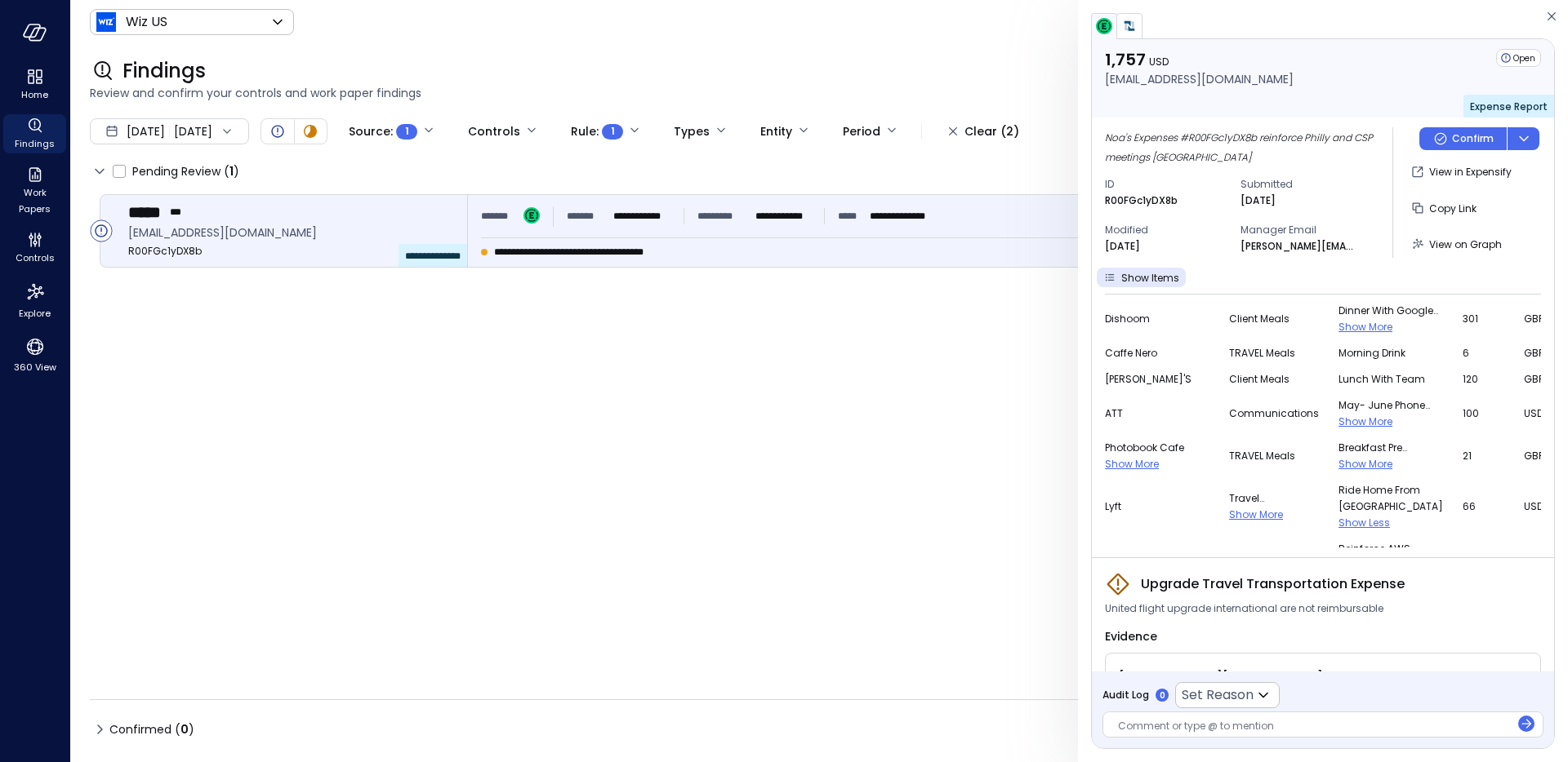
click at [1338, 467] on span "Show More" at bounding box center [1365, 464] width 54 height 14
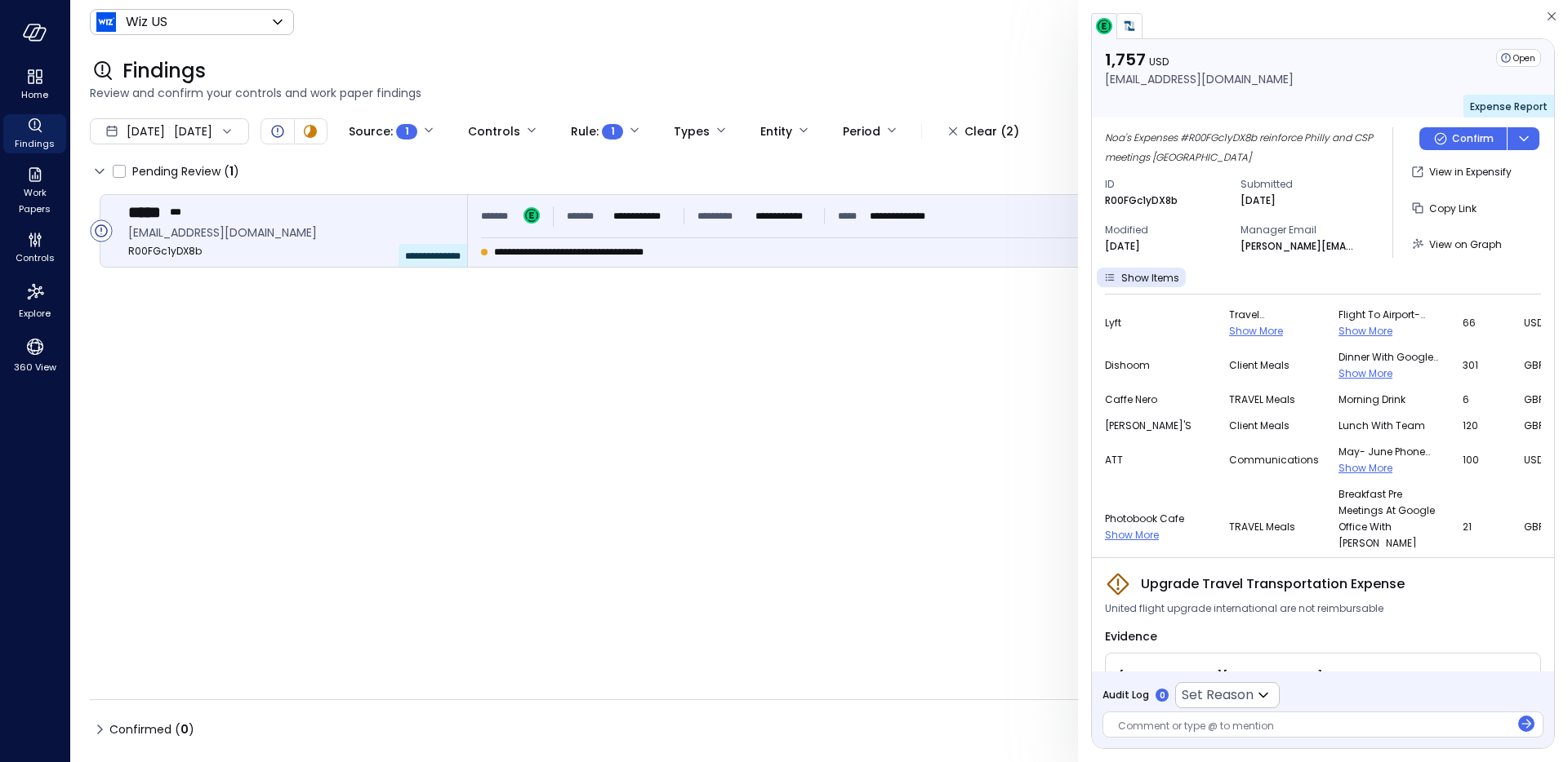
click at [1338, 467] on span "Show More" at bounding box center [1365, 468] width 54 height 14
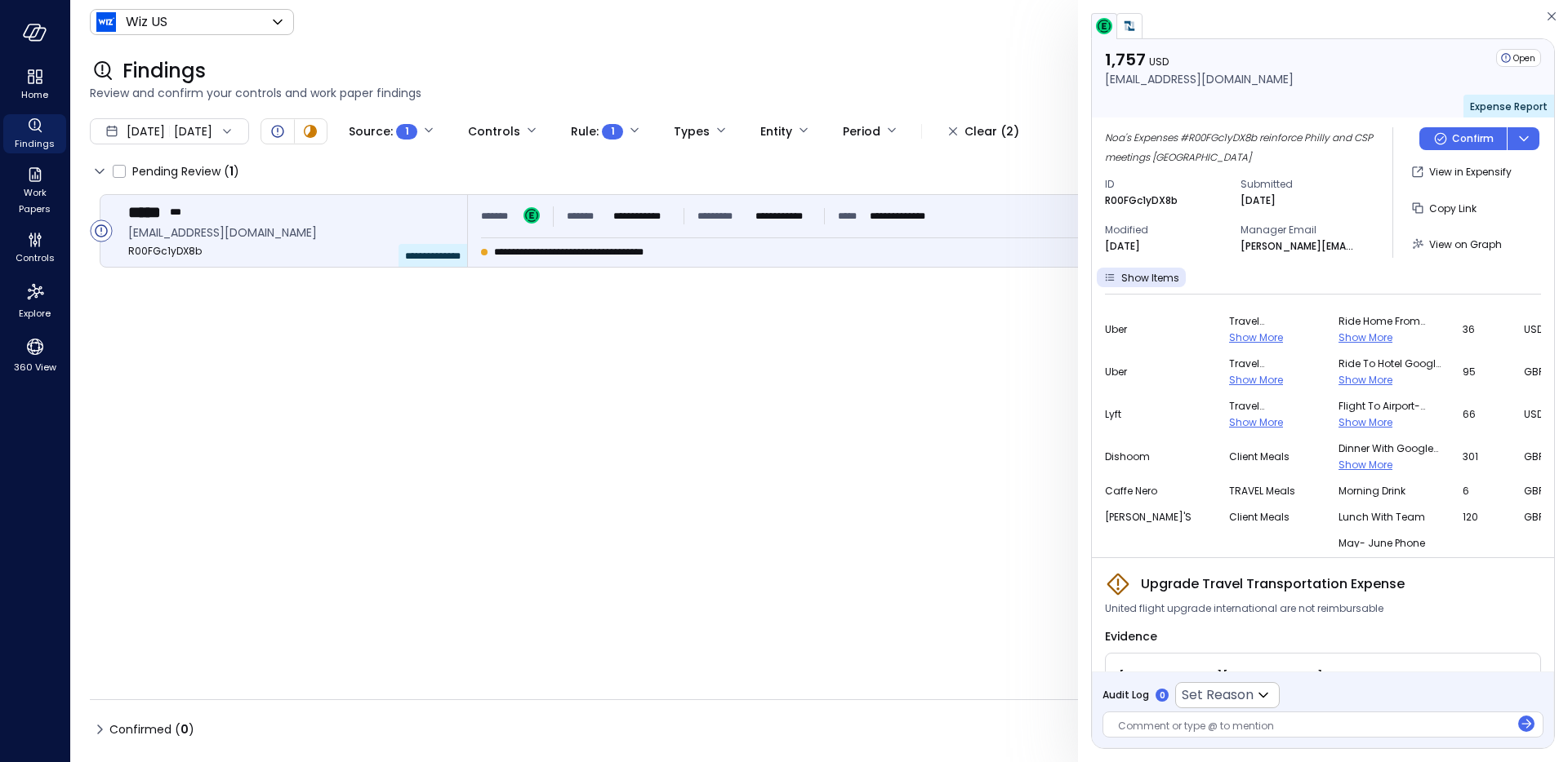
scroll to position [86, 0]
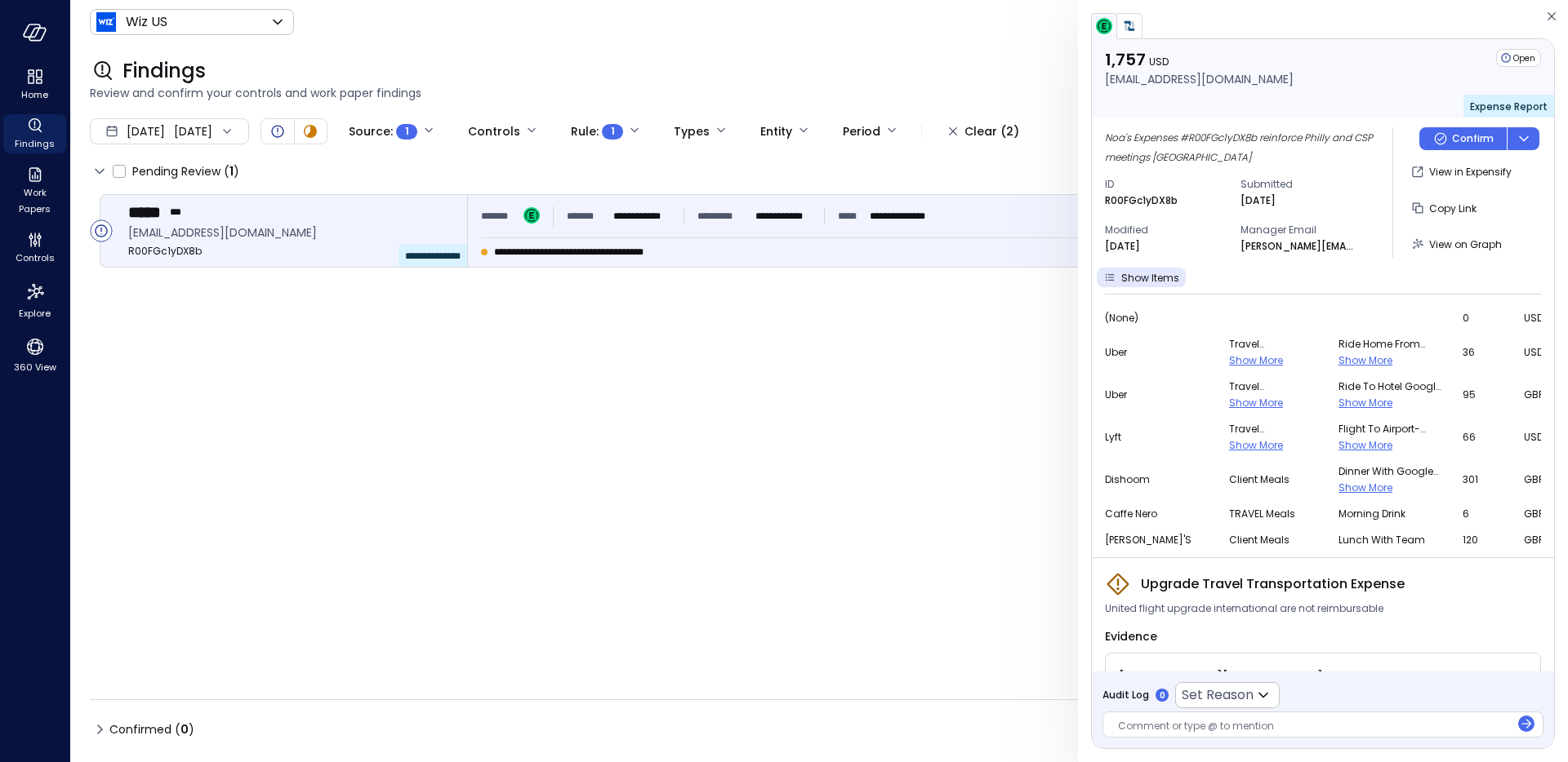
click at [1338, 492] on span "Show More" at bounding box center [1365, 487] width 54 height 14
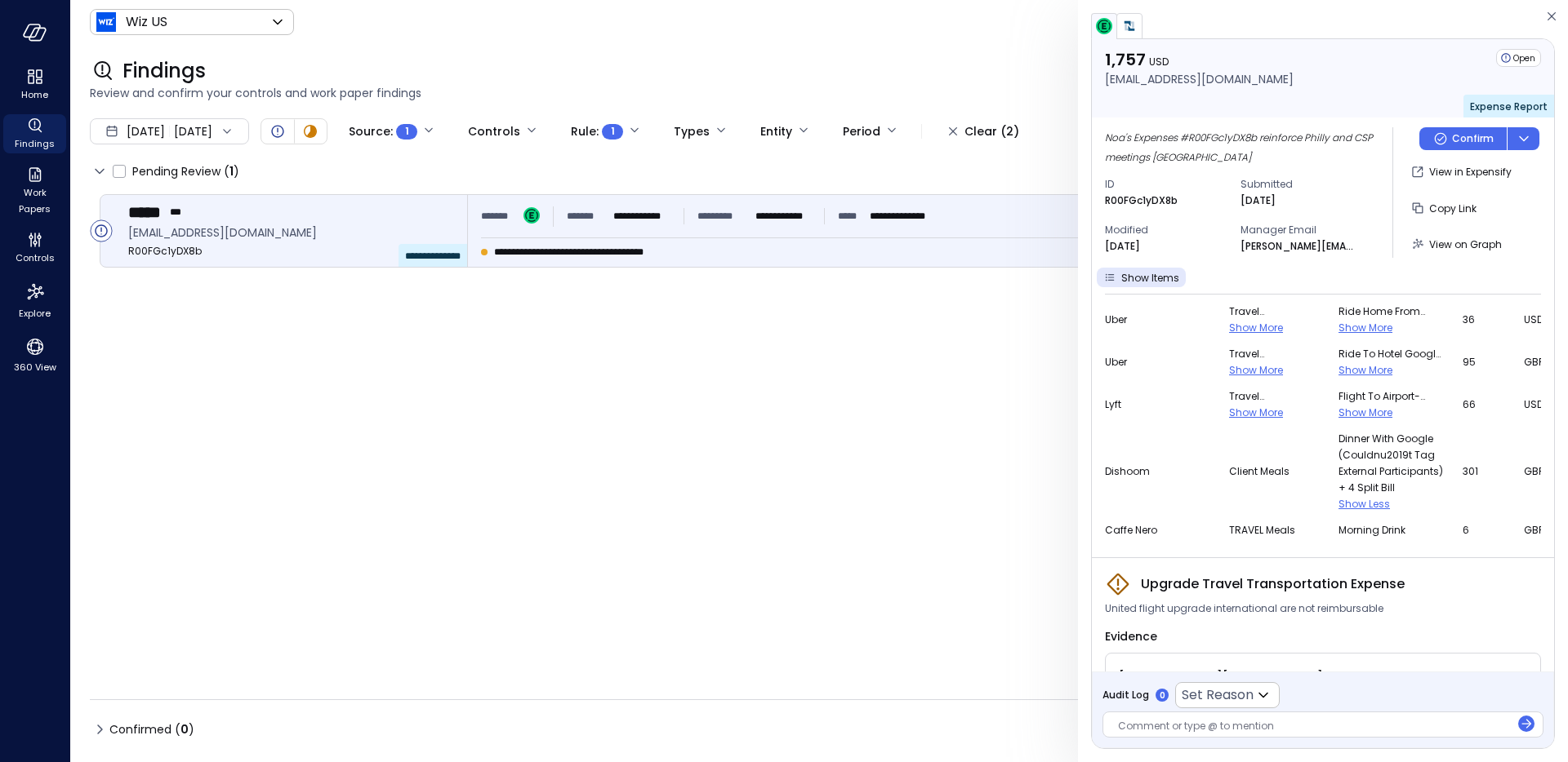
scroll to position [108, 0]
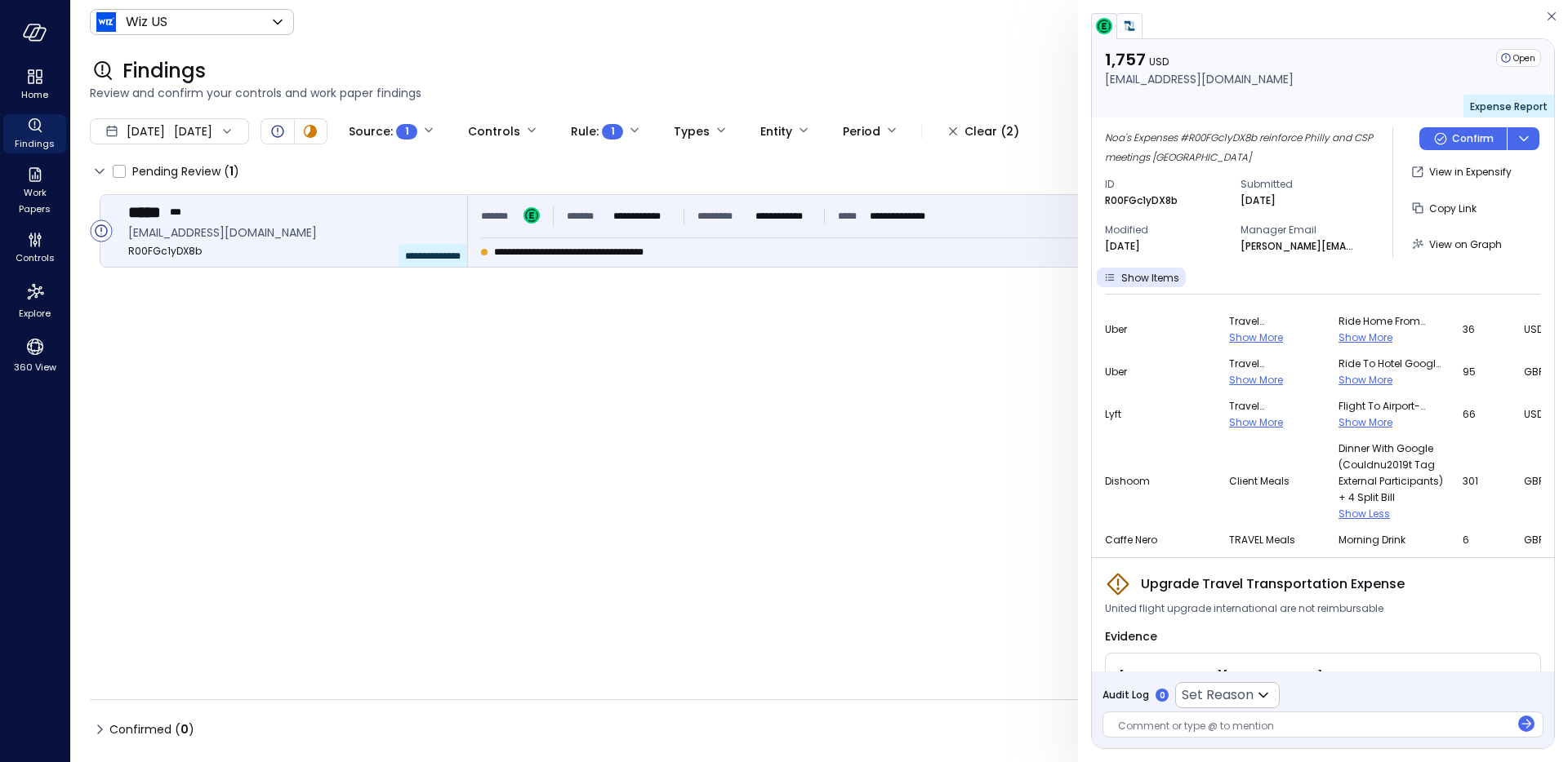
click at [1338, 422] on span "Show More" at bounding box center [1365, 422] width 54 height 14
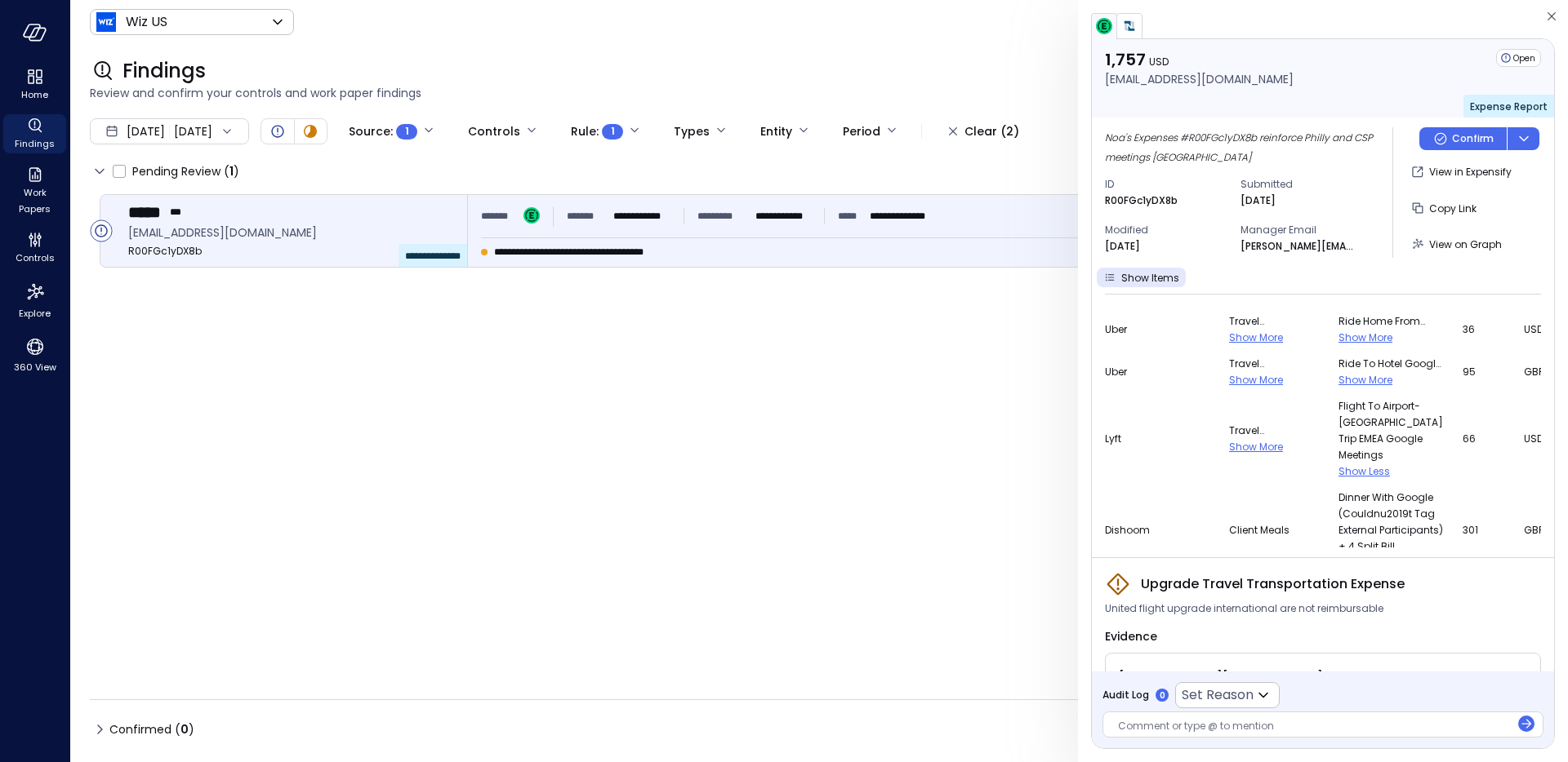
click at [1338, 376] on span "Show More" at bounding box center [1365, 380] width 54 height 14
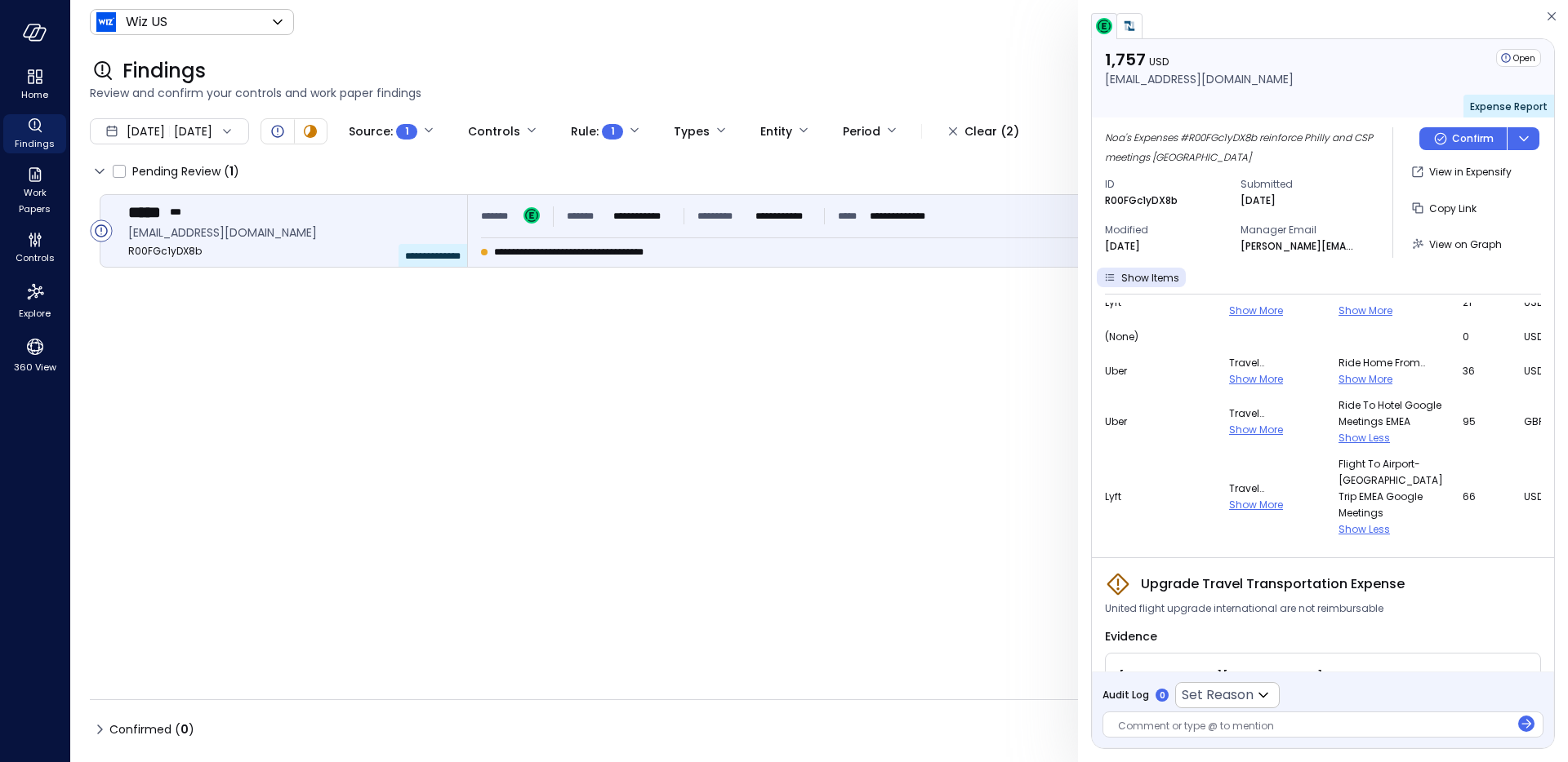
scroll to position [59, 0]
click at [1338, 395] on td "Ride home from train station reinforce Show More" at bounding box center [1400, 378] width 124 height 43
click at [1338, 386] on span "Show More" at bounding box center [1365, 386] width 54 height 14
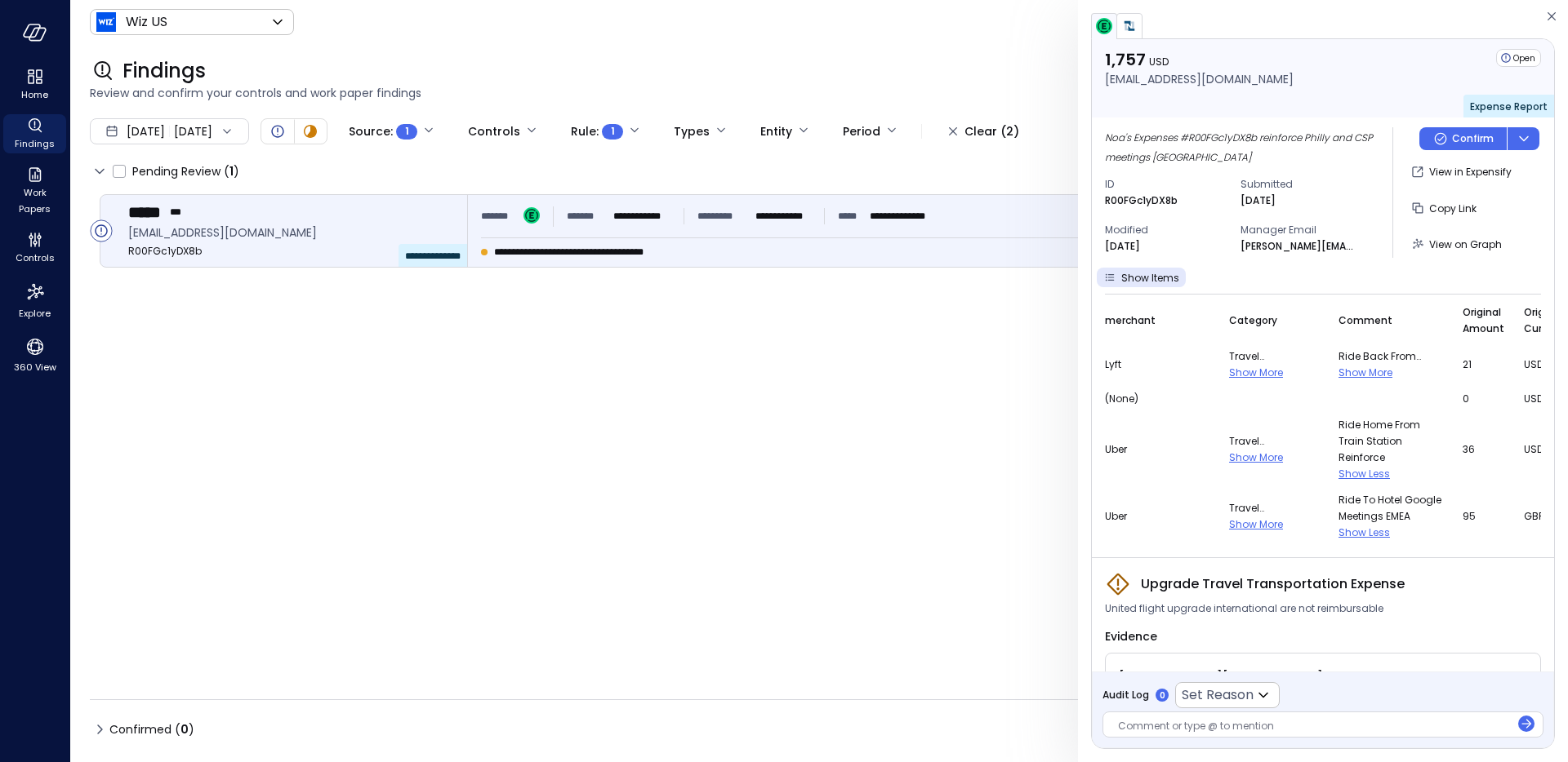
scroll to position [0, 0]
click at [1338, 380] on span "Show More" at bounding box center [1365, 377] width 54 height 14
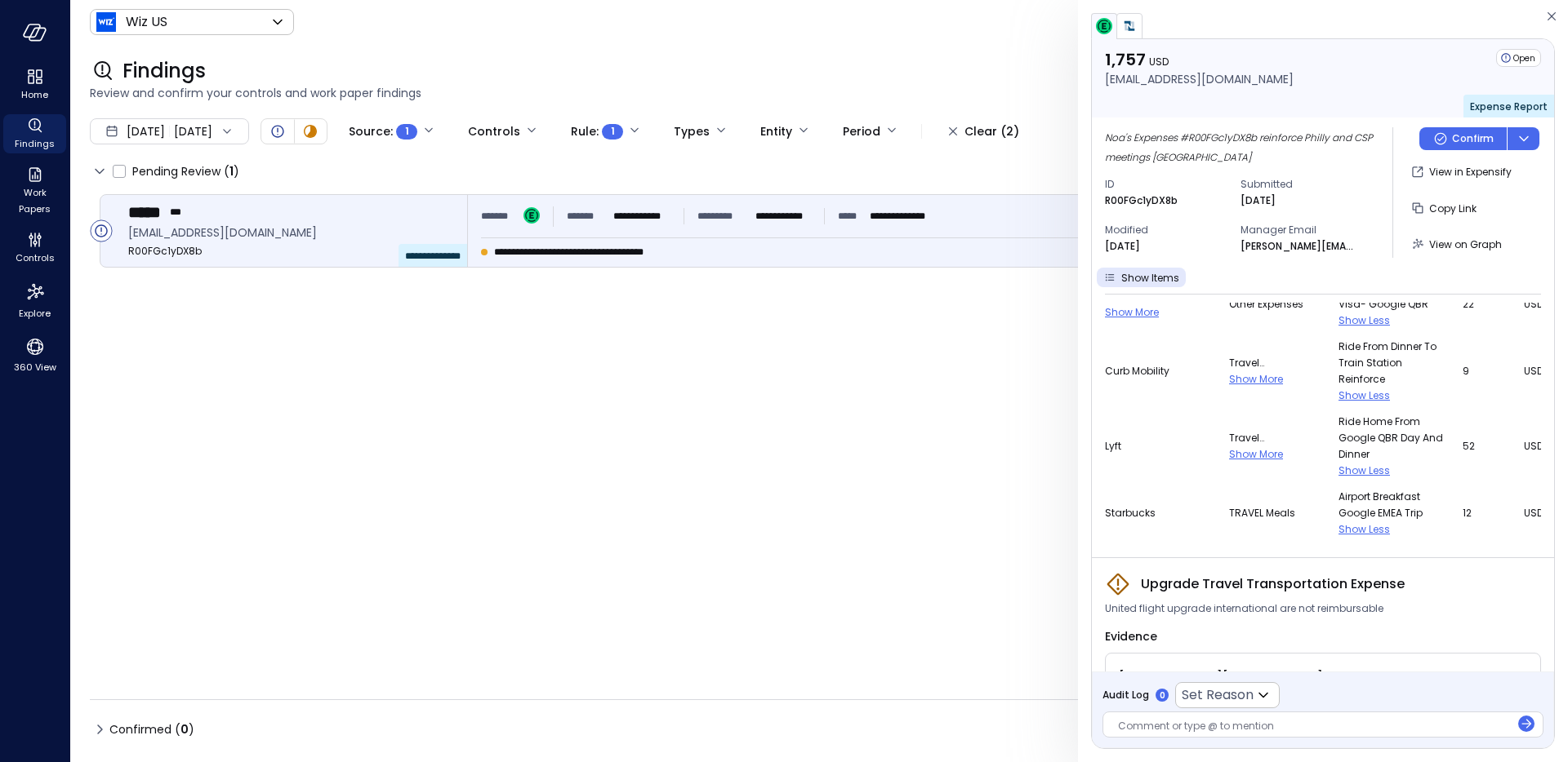
scroll to position [2227, 0]
click at [1338, 534] on span "Show Less" at bounding box center [1364, 534] width 52 height 14
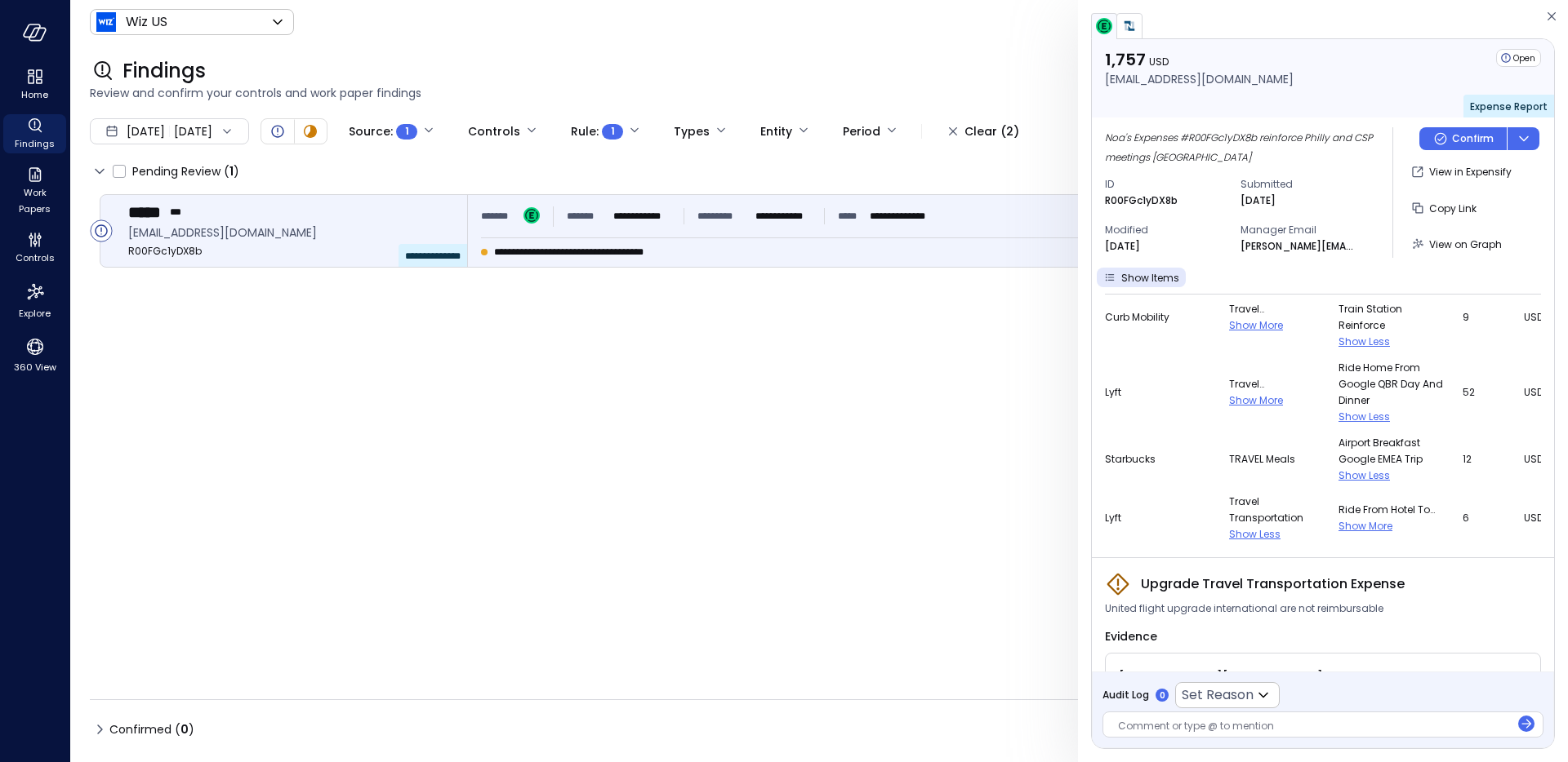
click at [1338, 520] on span "Show More" at bounding box center [1365, 526] width 54 height 14
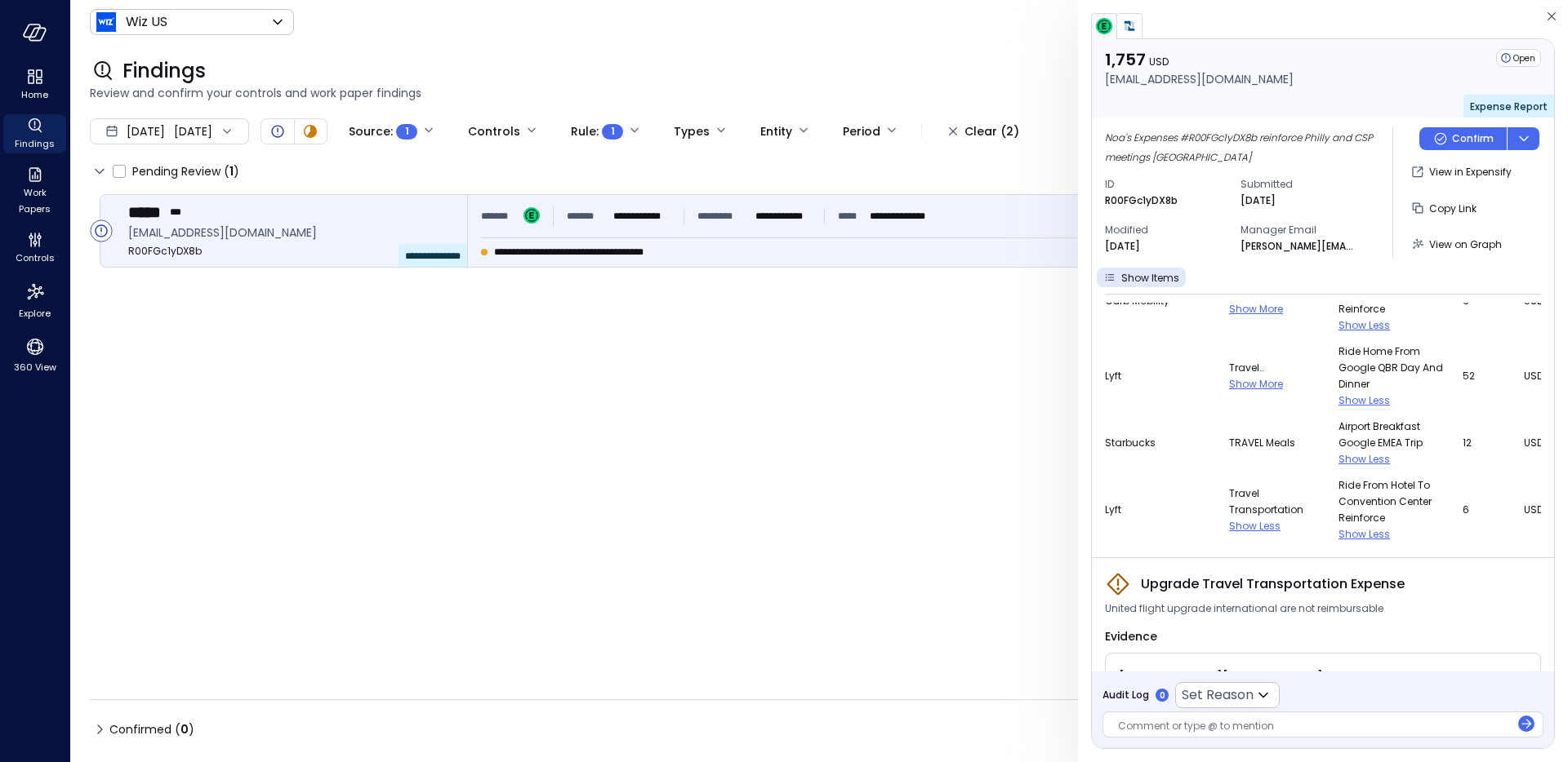
click at [1229, 388] on span "Show More" at bounding box center [1256, 384] width 54 height 14
click at [1338, 397] on span "Ride home from Google QBR day and dinner" at bounding box center [1390, 373] width 104 height 49
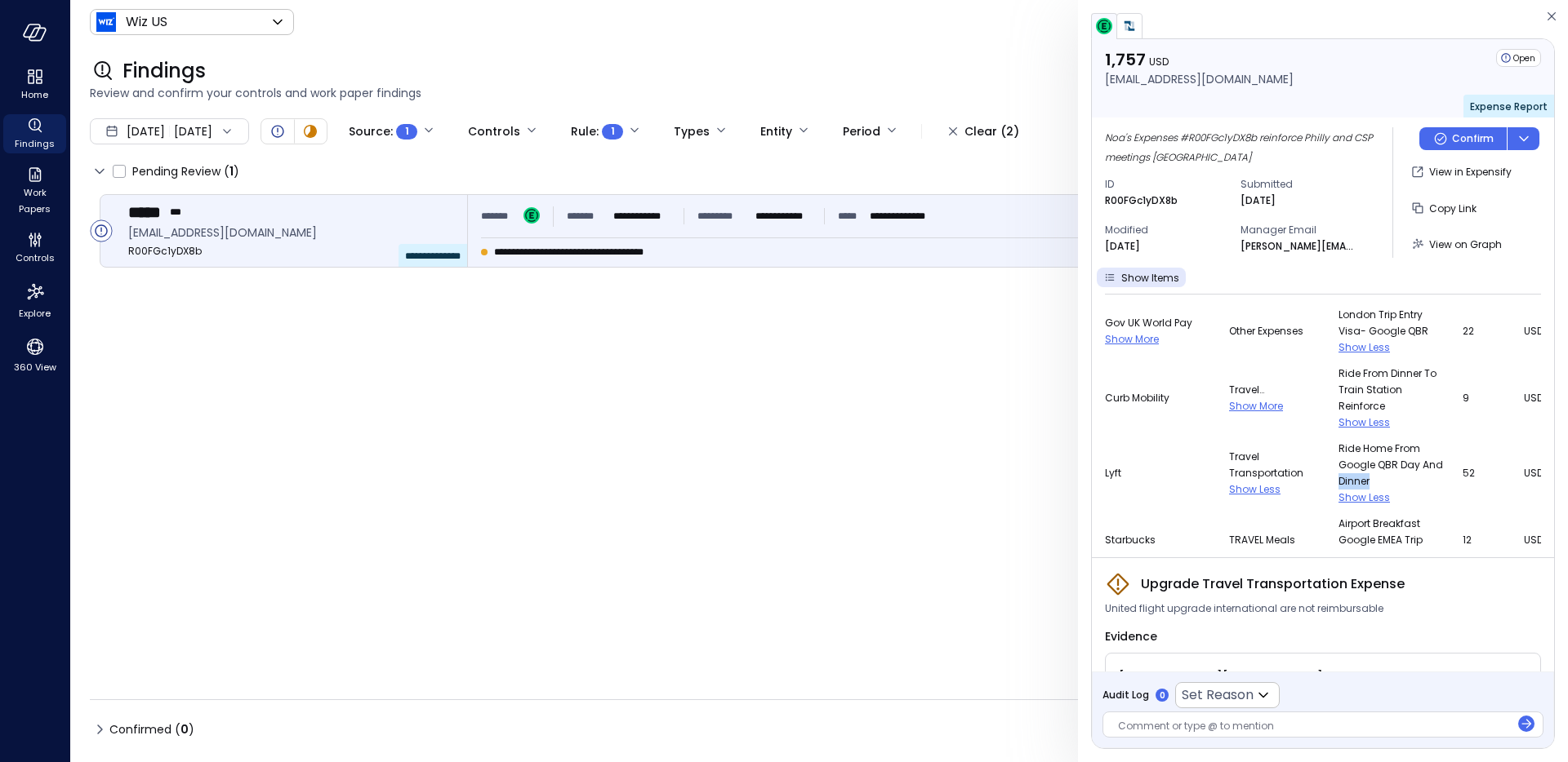
scroll to position [2062, 0]
click at [1338, 416] on span "Ride from dinner to train station reinforce" at bounding box center [1390, 391] width 104 height 49
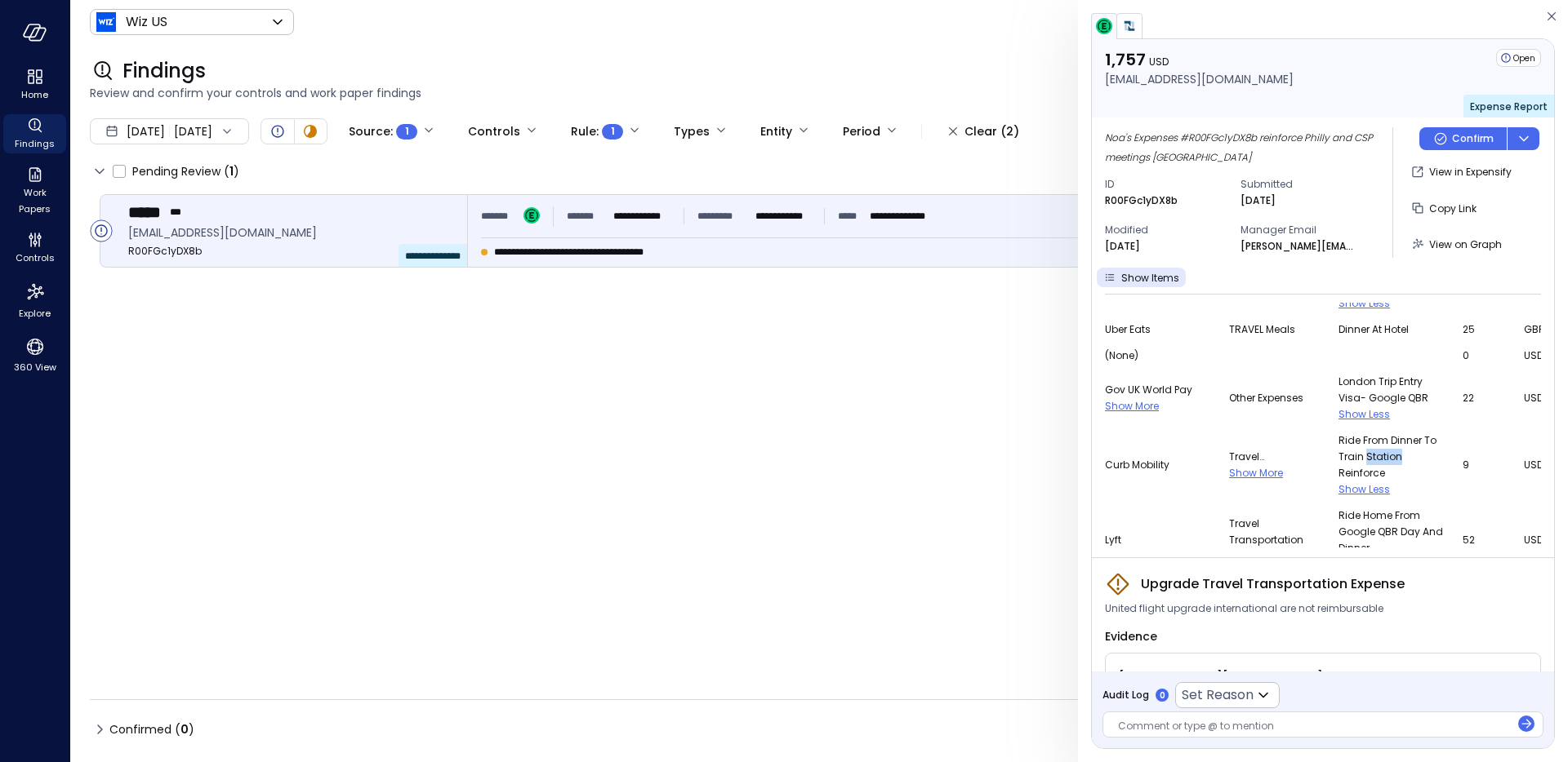
scroll to position [1994, 0]
click at [1132, 416] on span "Show More" at bounding box center [1131, 409] width 54 height 14
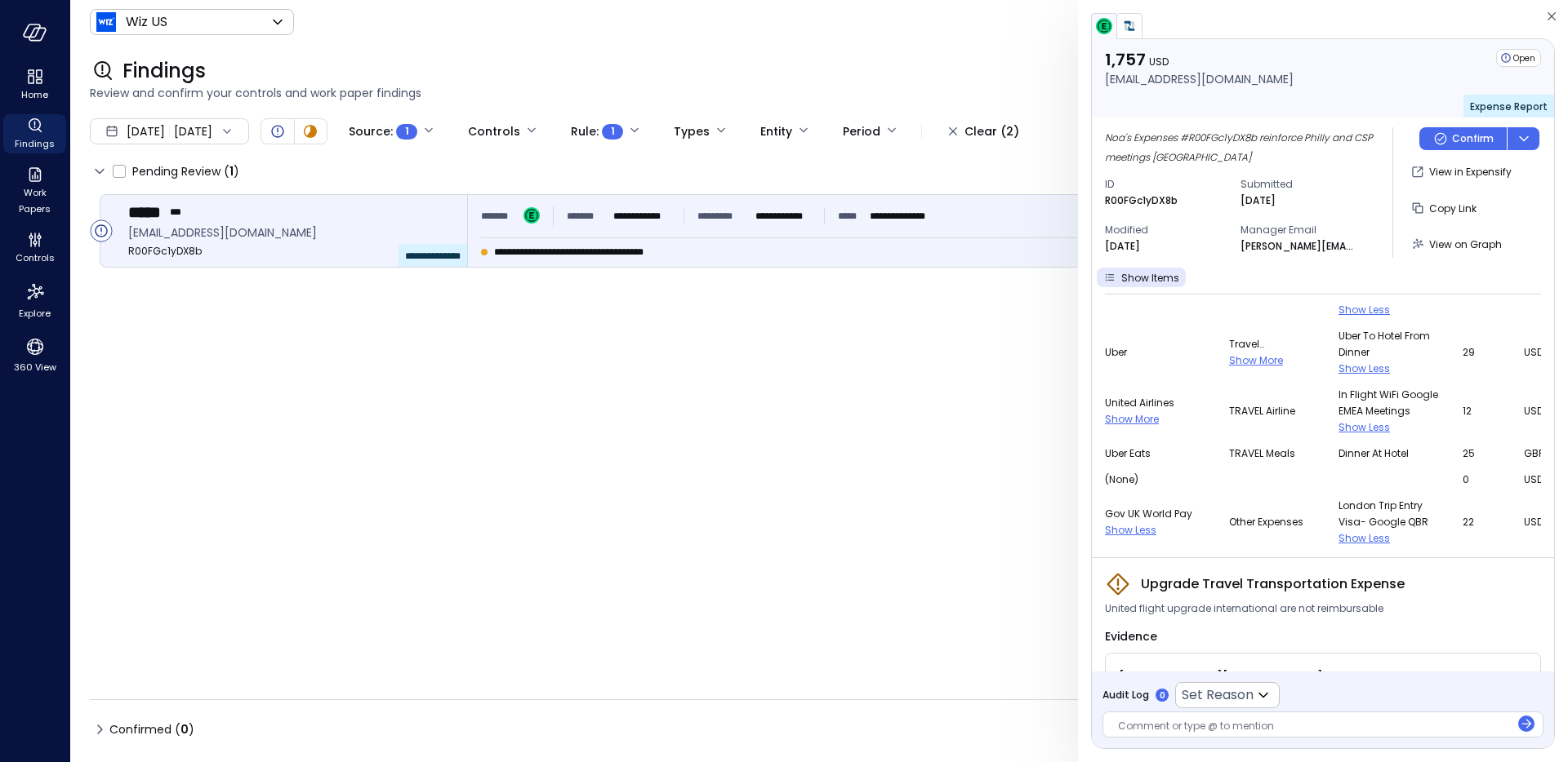
scroll to position [1858, 0]
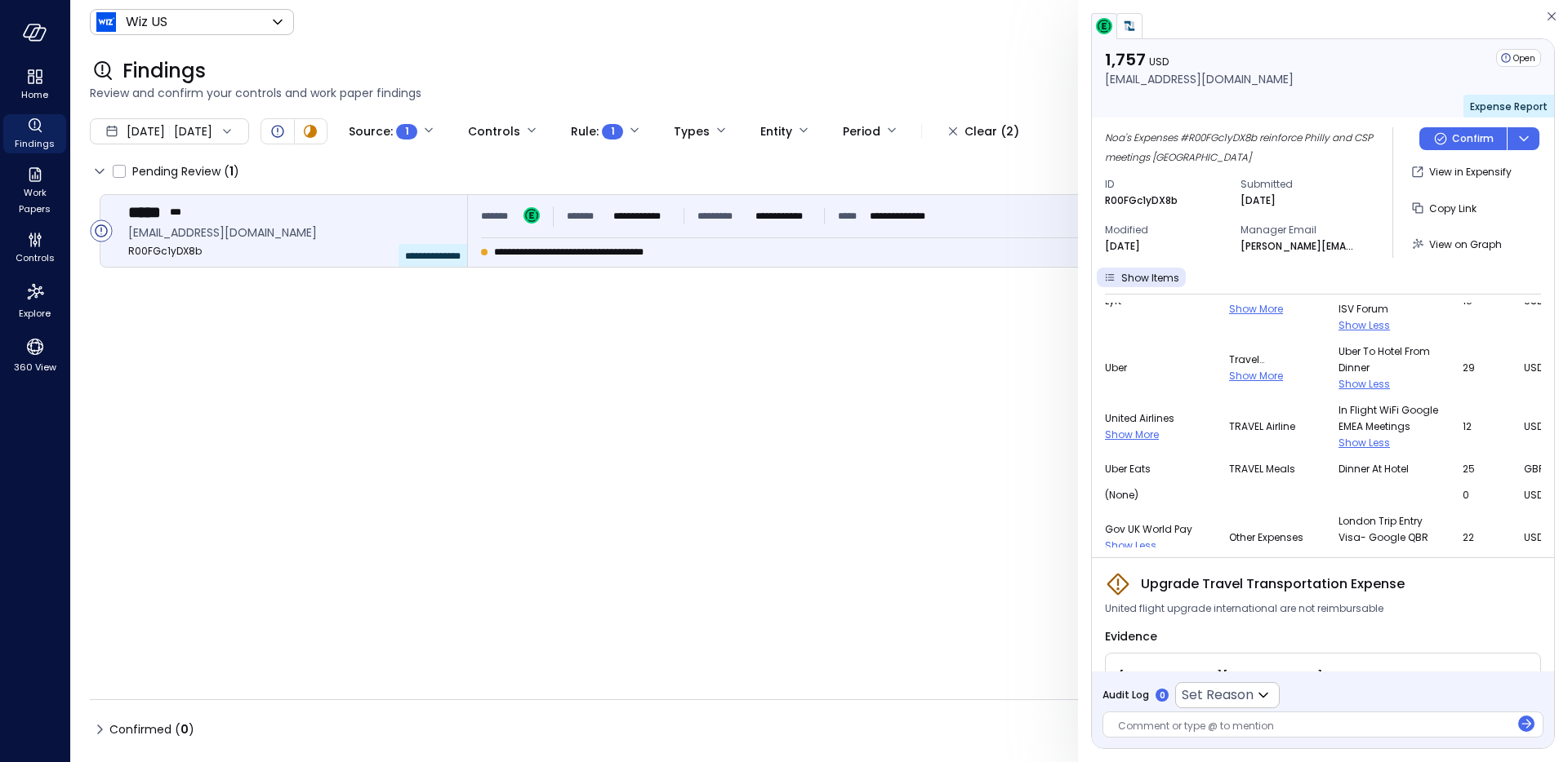
click at [1338, 435] on span "In Flight WiFi Google EMEA meetings" at bounding box center [1390, 418] width 104 height 33
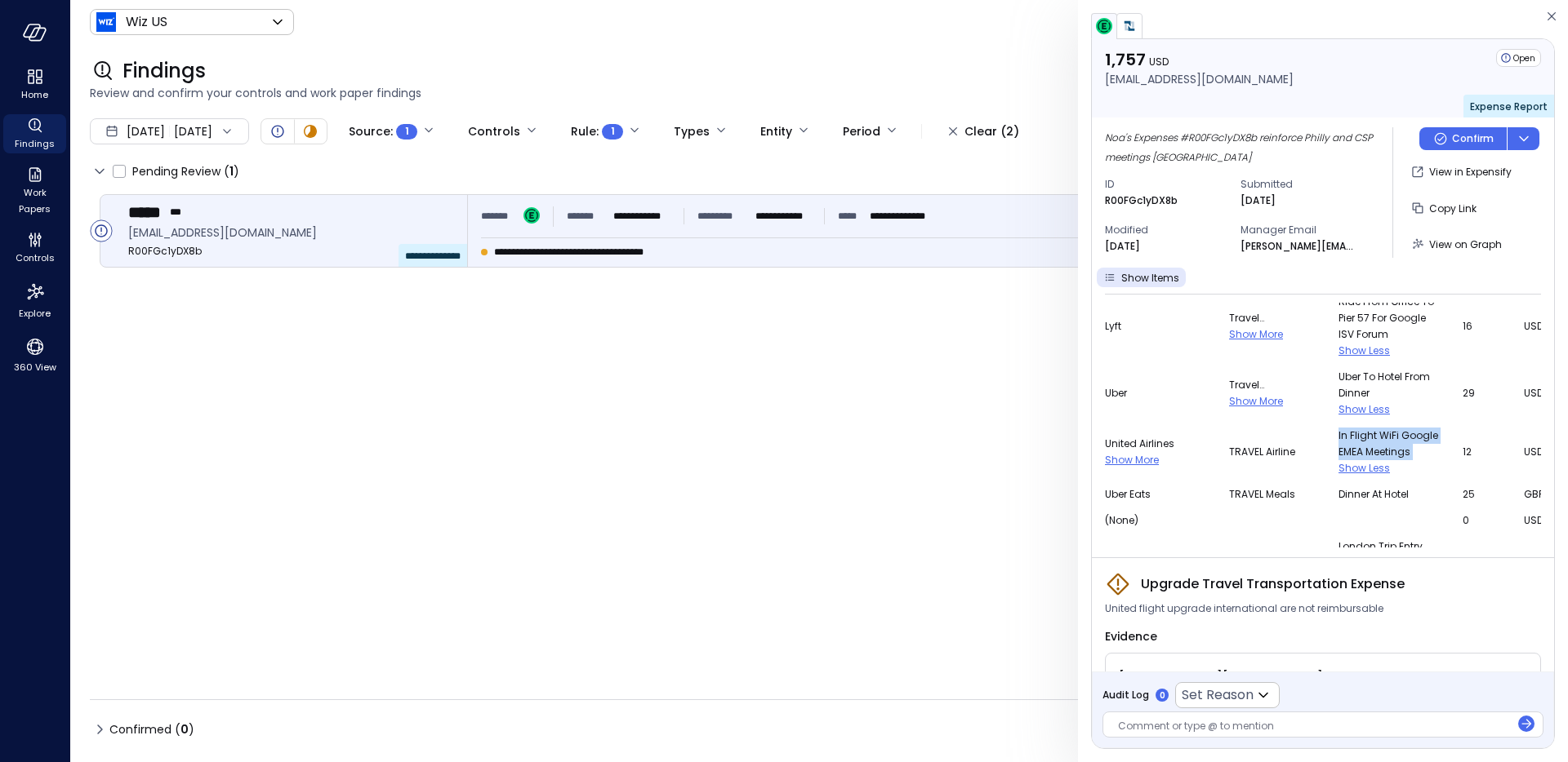
scroll to position [1829, 0]
click at [1229, 427] on td "Travel Transportation Show More" at bounding box center [1283, 397] width 109 height 58
click at [1229, 412] on span "Show More" at bounding box center [1256, 405] width 54 height 14
click at [1234, 406] on span "Travel Transportation" at bounding box center [1274, 389] width 90 height 33
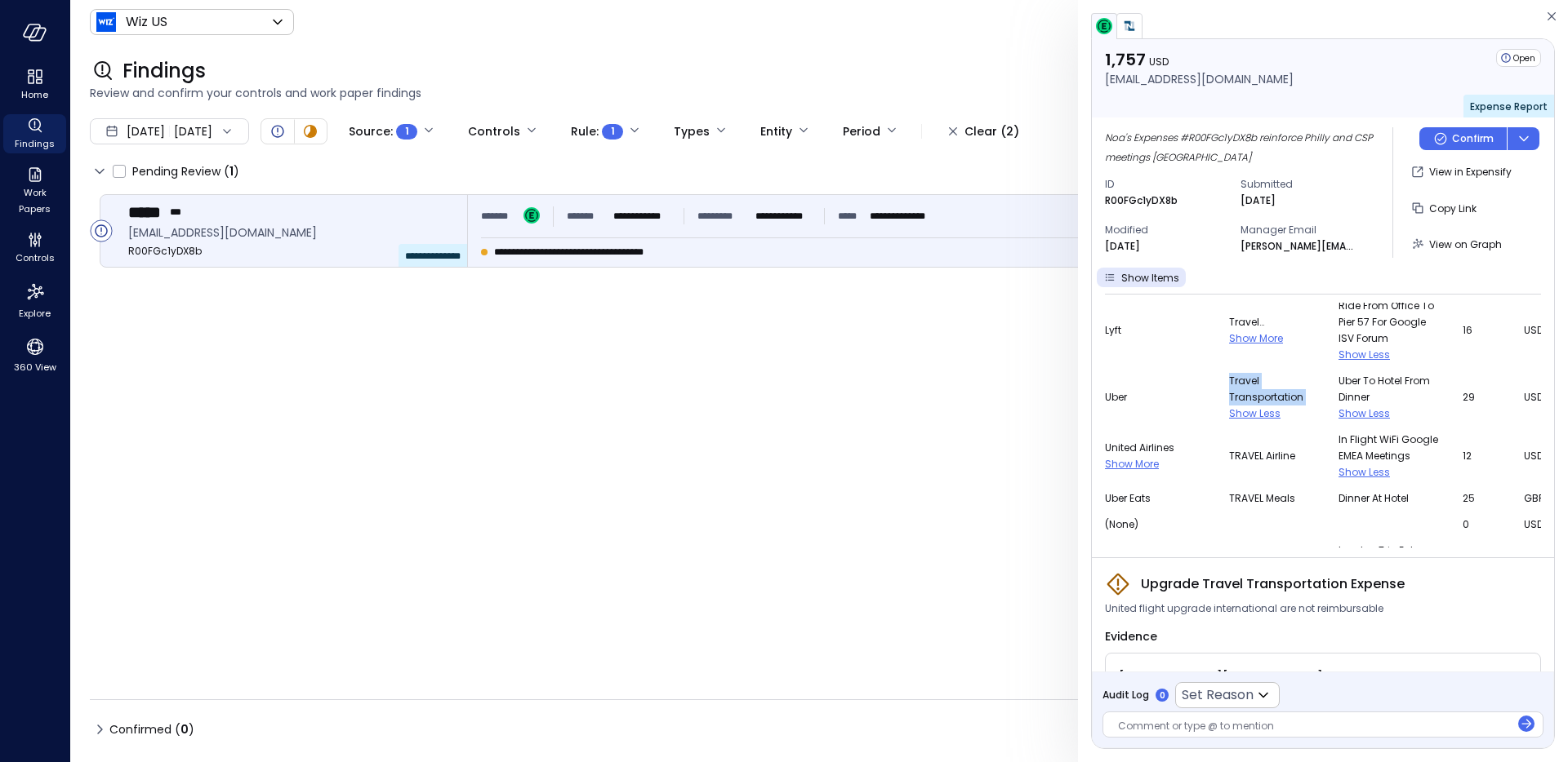
click at [1234, 406] on span "Travel Transportation" at bounding box center [1274, 389] width 90 height 33
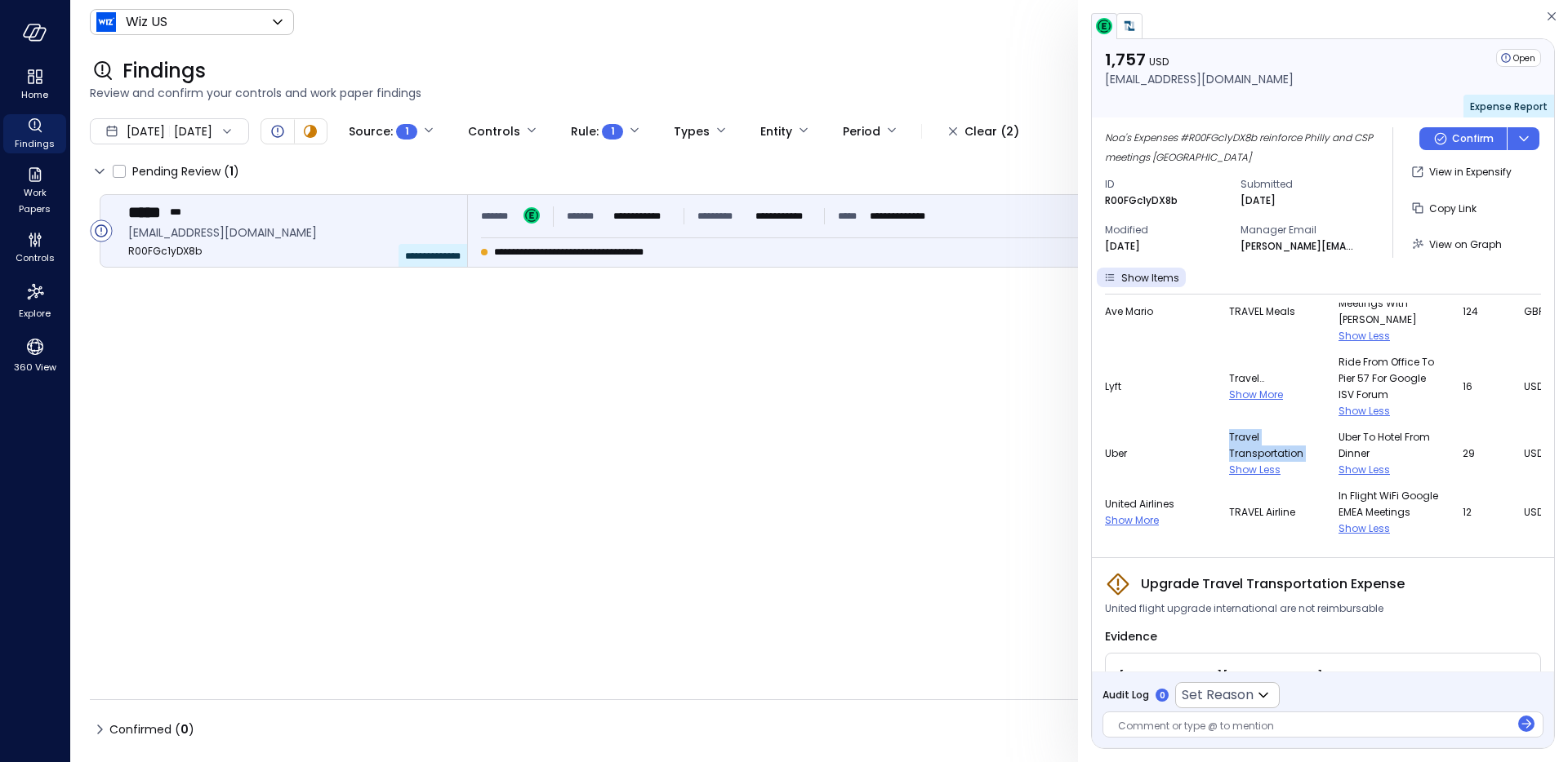
scroll to position [1764, 0]
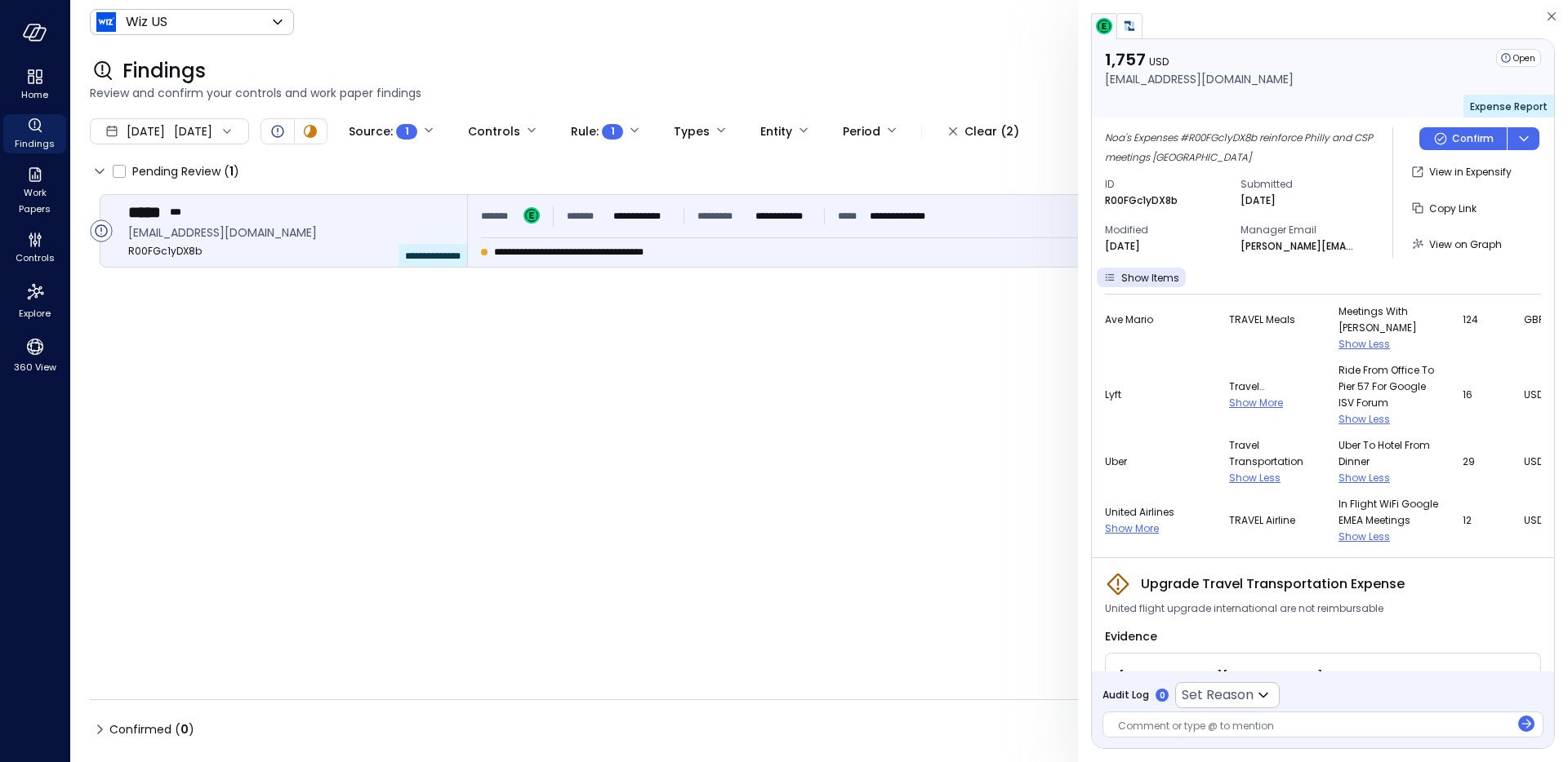
click at [1338, 426] on span "Show Less" at bounding box center [1364, 419] width 52 height 14
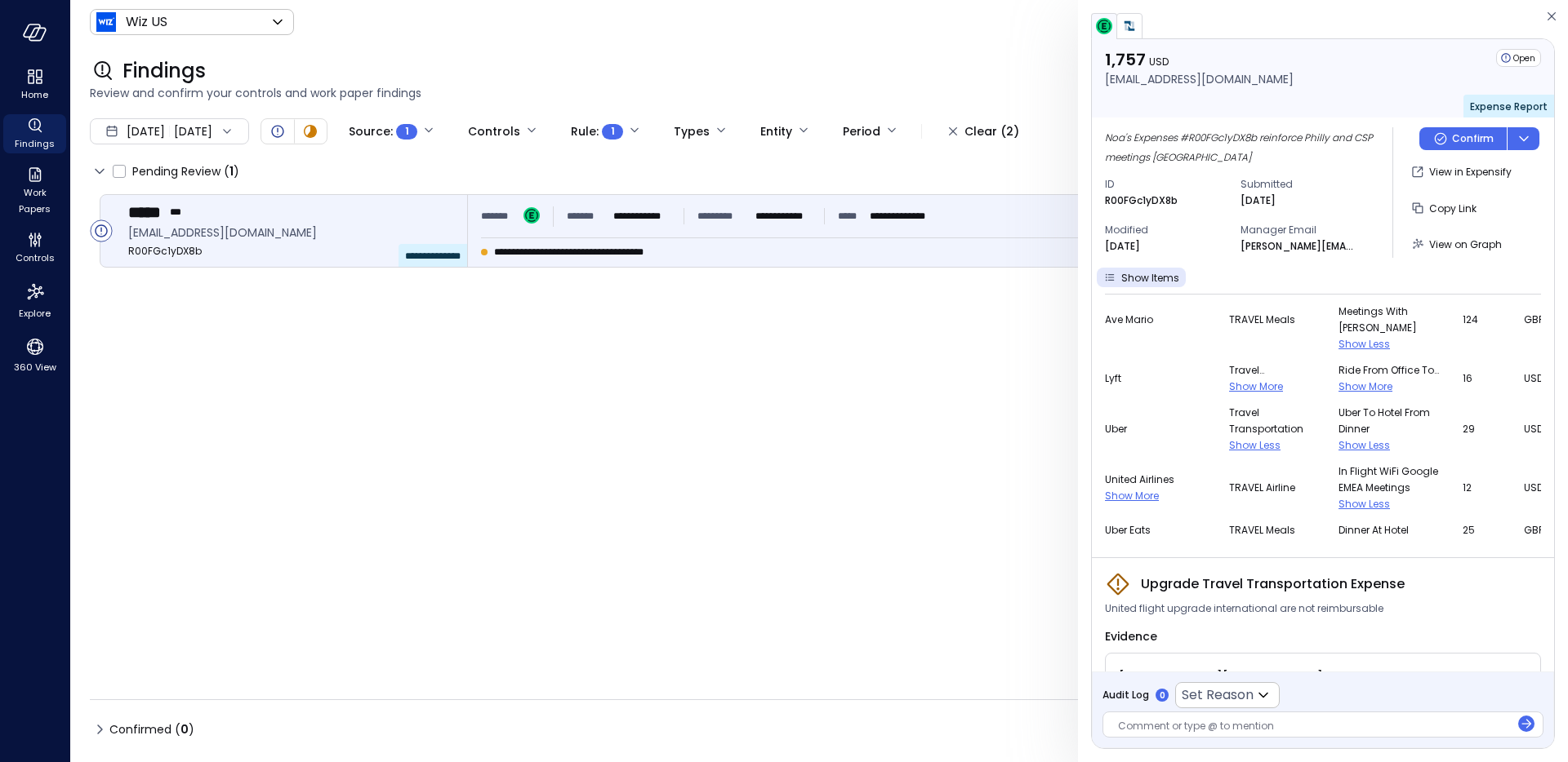
click at [1338, 393] on span "Show More" at bounding box center [1365, 386] width 54 height 14
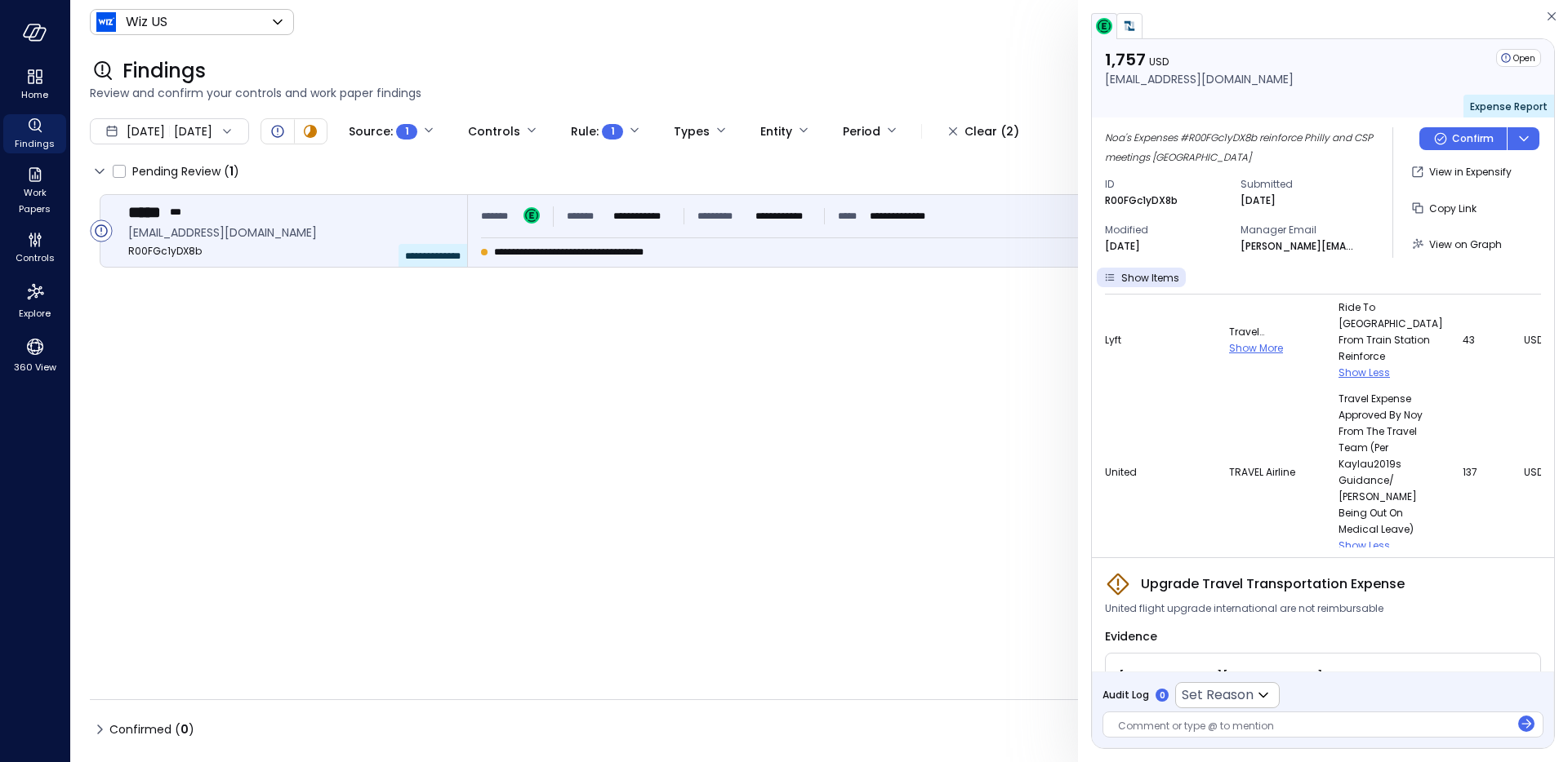
scroll to position [1475, 0]
click at [1237, 367] on span "Show More" at bounding box center [1256, 360] width 54 height 14
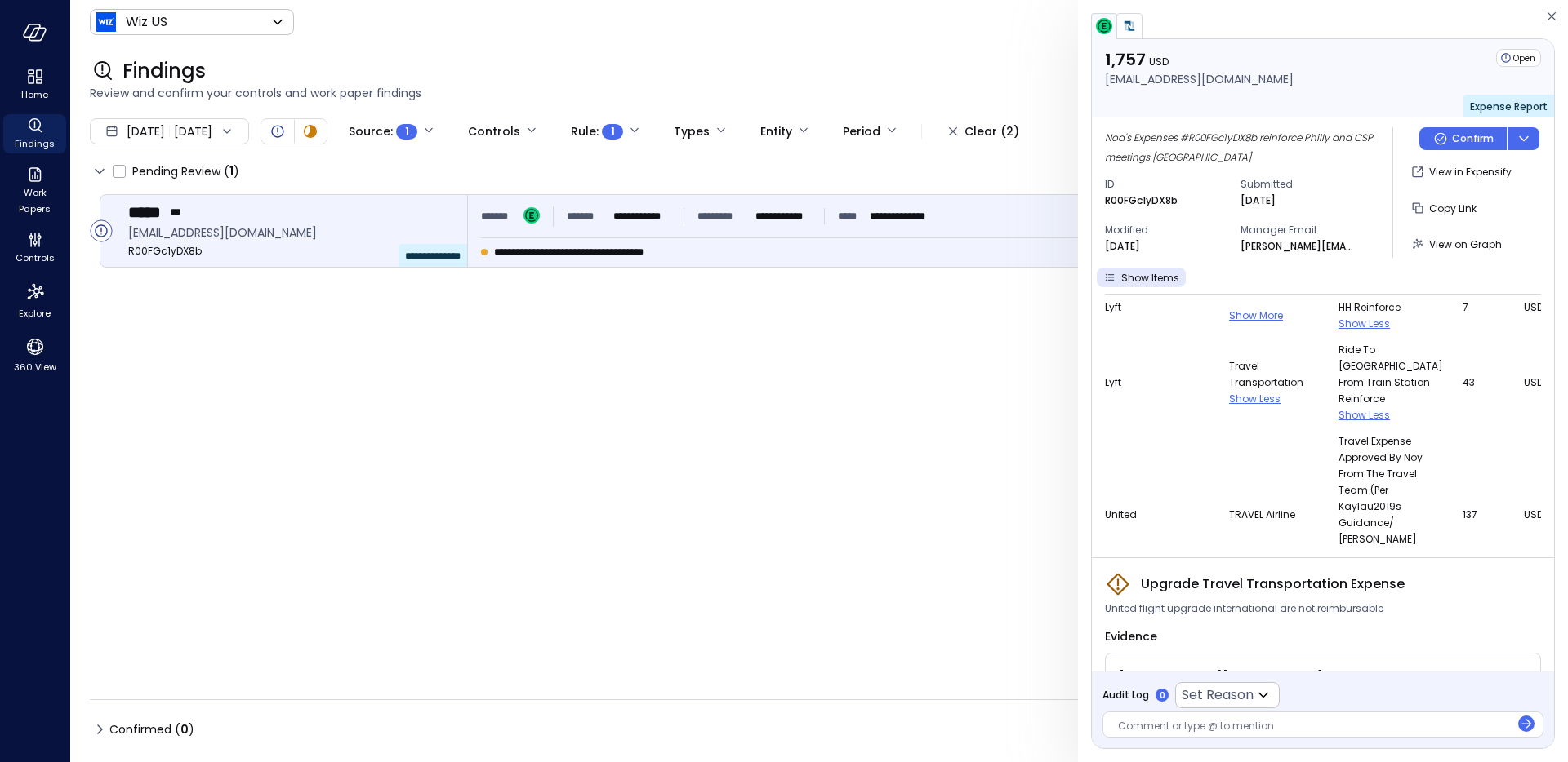
scroll to position [1444, 0]
drag, startPoint x: 1310, startPoint y: 395, endPoint x: 1340, endPoint y: 445, distance: 58.3
click at [1340, 408] on span "Ride to convention center from train station reinforce" at bounding box center [1390, 376] width 104 height 65
drag, startPoint x: 1260, startPoint y: 439, endPoint x: 1182, endPoint y: 416, distance: 81.3
click at [1182, 416] on tr "Lyft Travel Transportation Show Less Ride to convention center from train stati…" at bounding box center [1347, 384] width 484 height 92
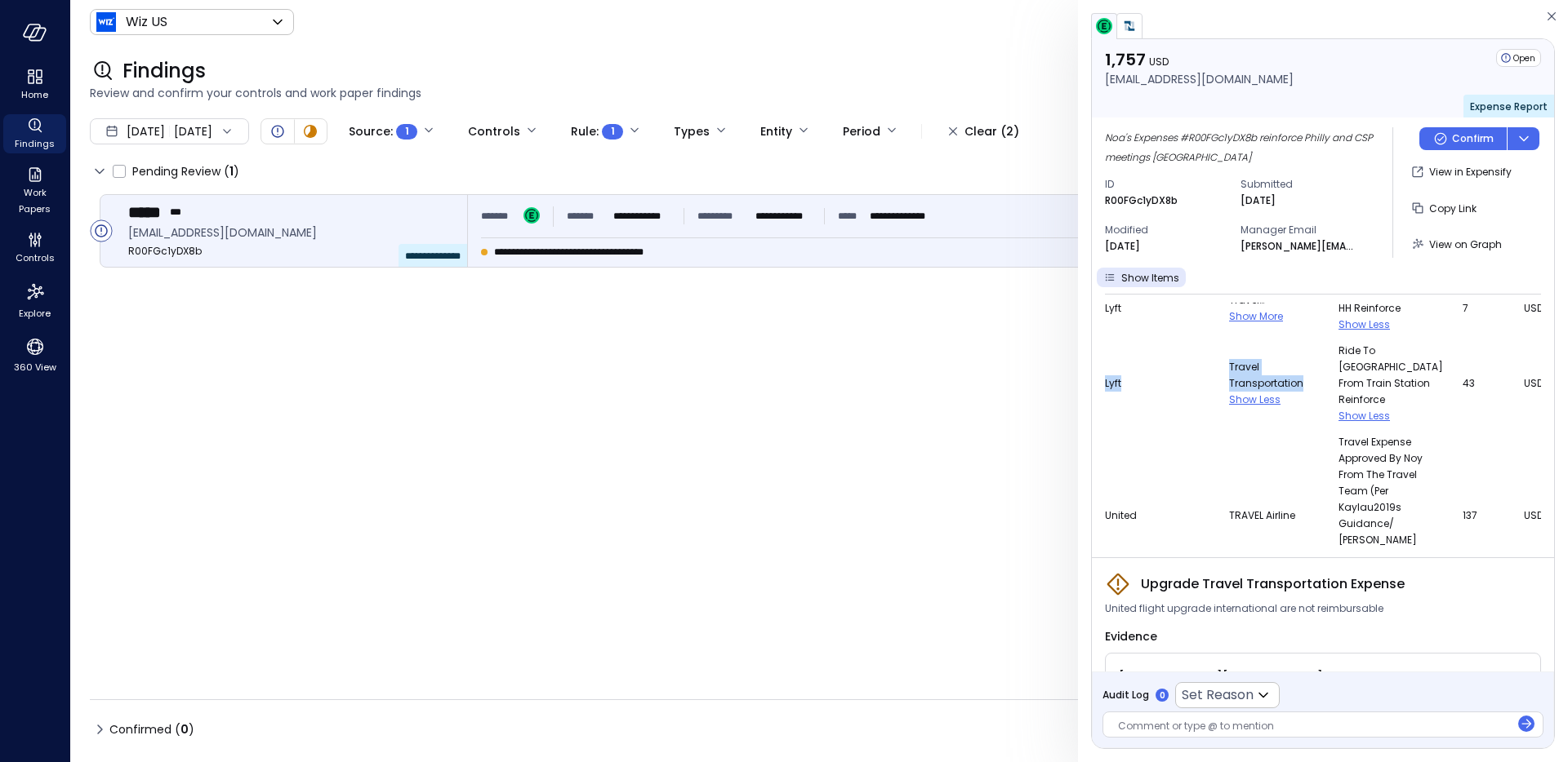
copy tr "Lyft Travel Transportation"
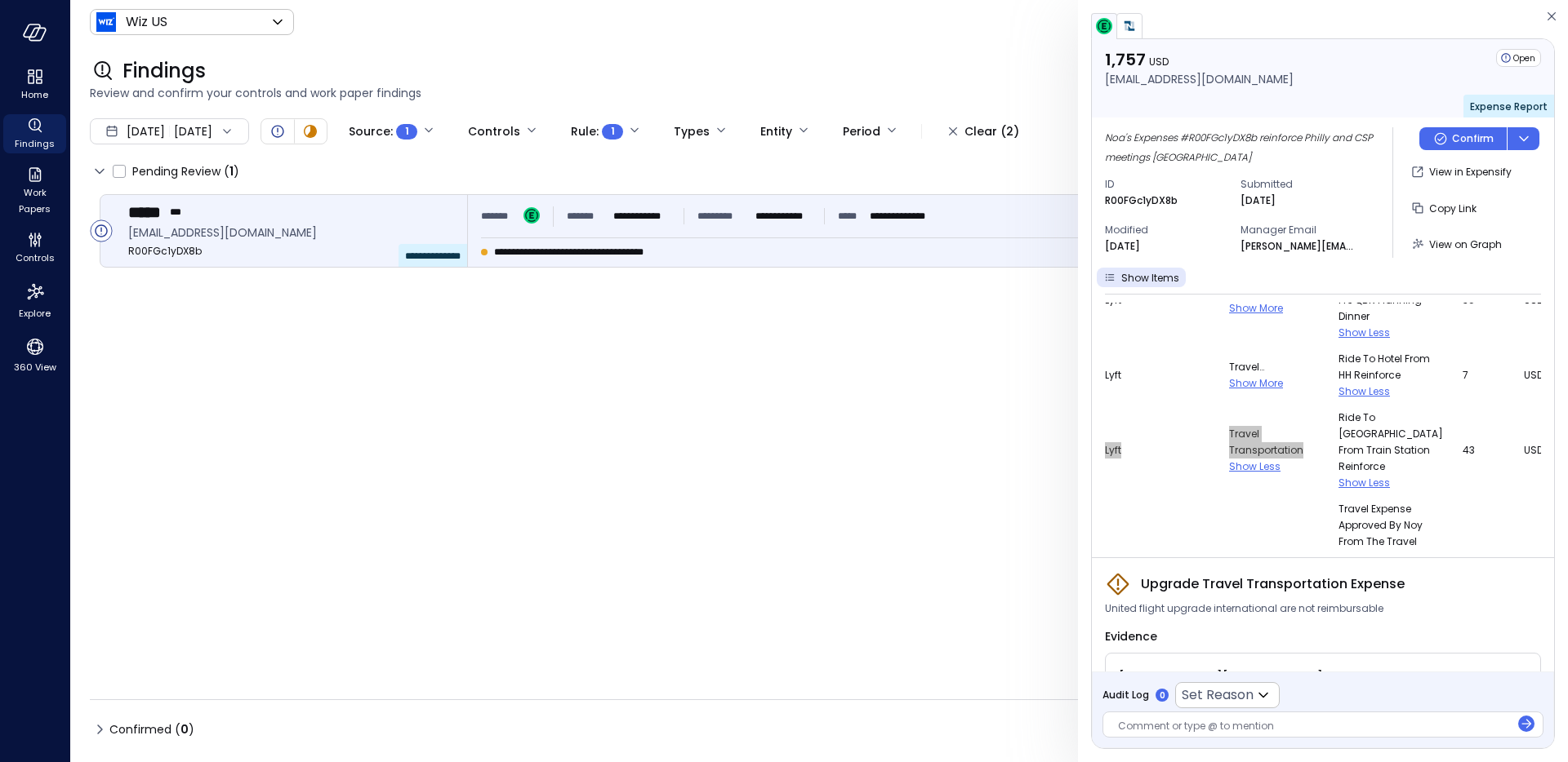
scroll to position [1372, 0]
click at [1229, 395] on span "Show More" at bounding box center [1256, 388] width 54 height 14
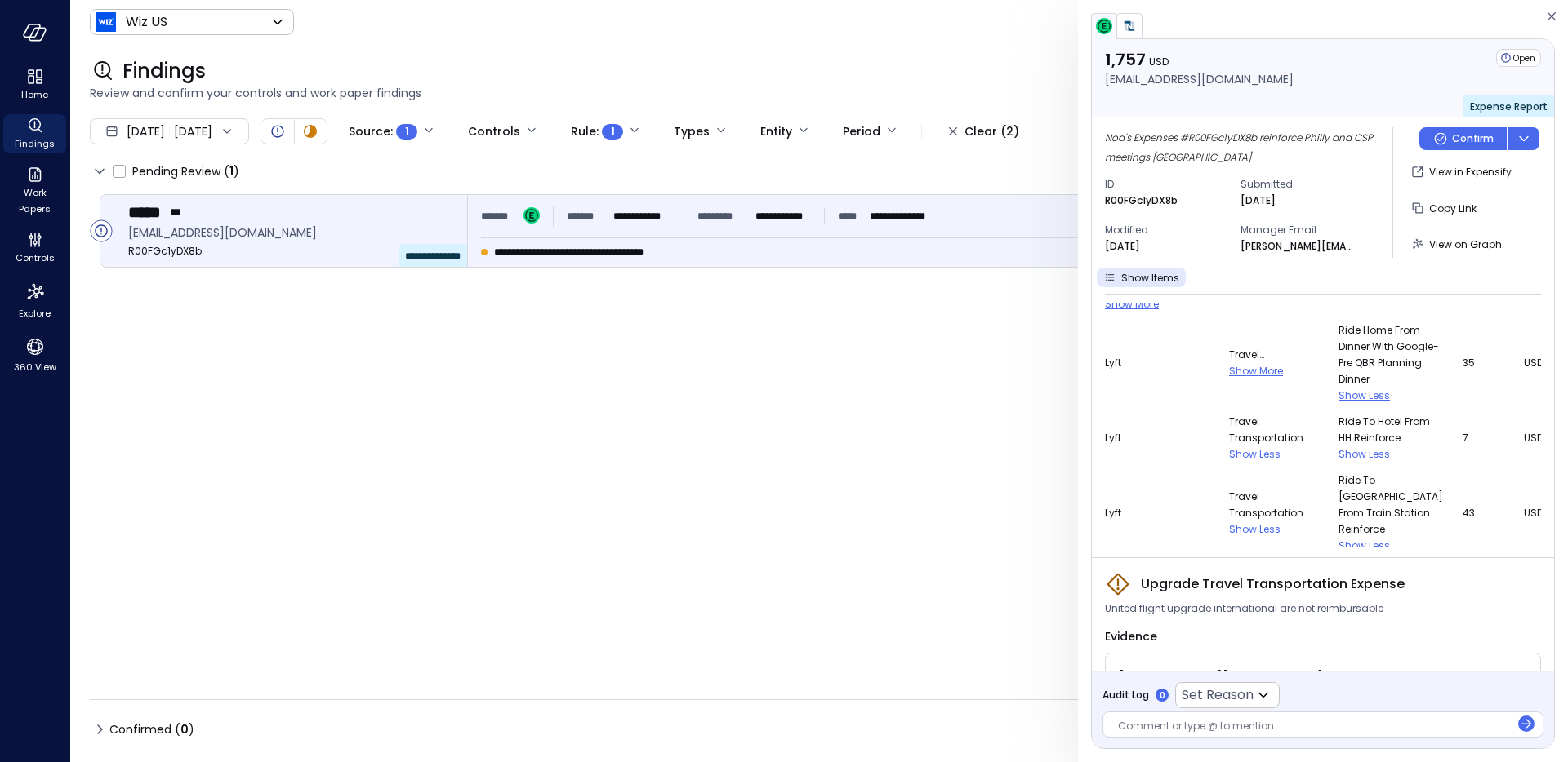
scroll to position [1310, 0]
click at [1229, 382] on span "Show More" at bounding box center [1256, 375] width 54 height 14
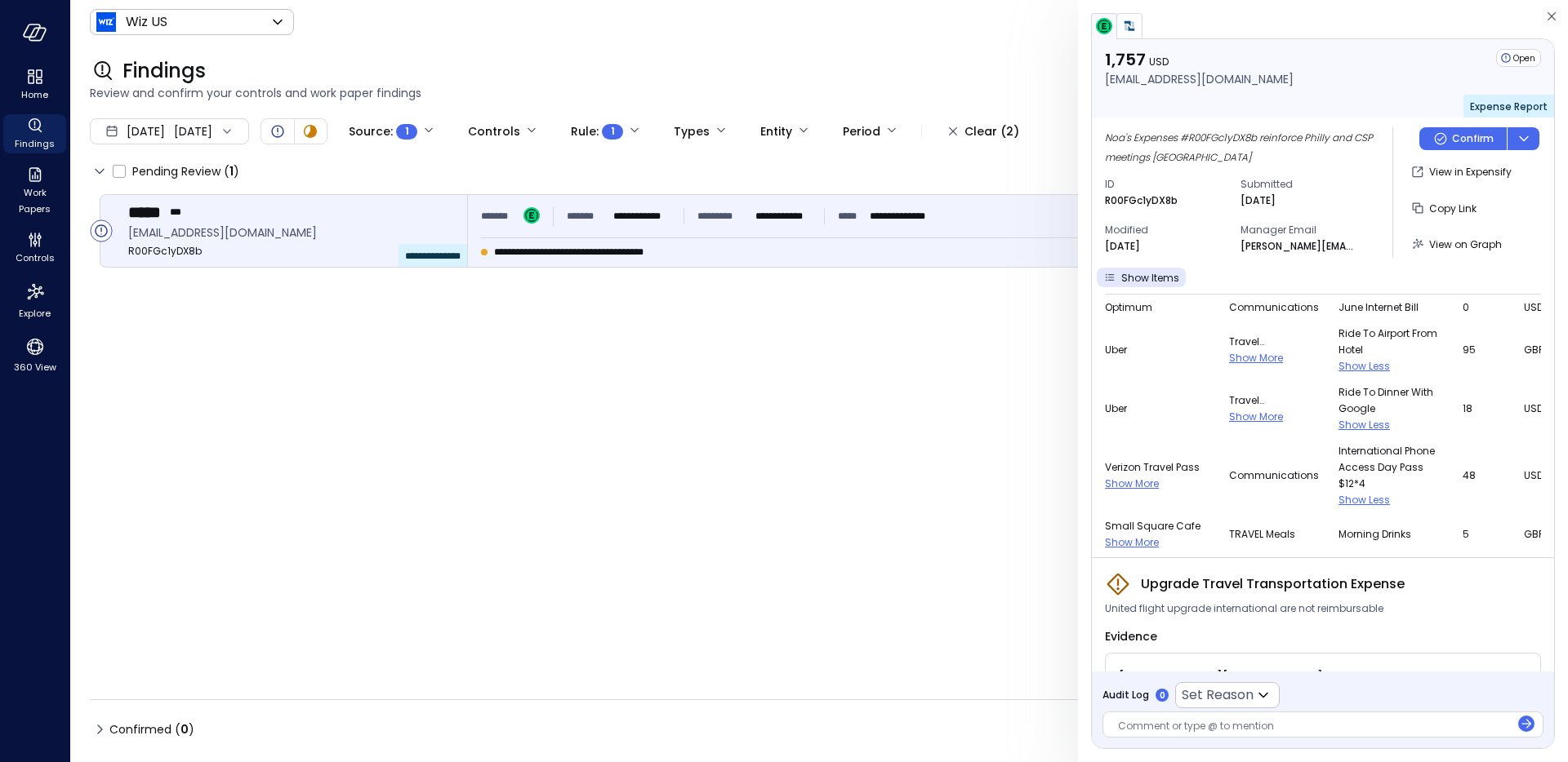
scroll to position [1030, 0]
click at [1229, 427] on span "Show More" at bounding box center [1256, 420] width 54 height 14
click at [1229, 368] on span "Show More" at bounding box center [1256, 361] width 54 height 14
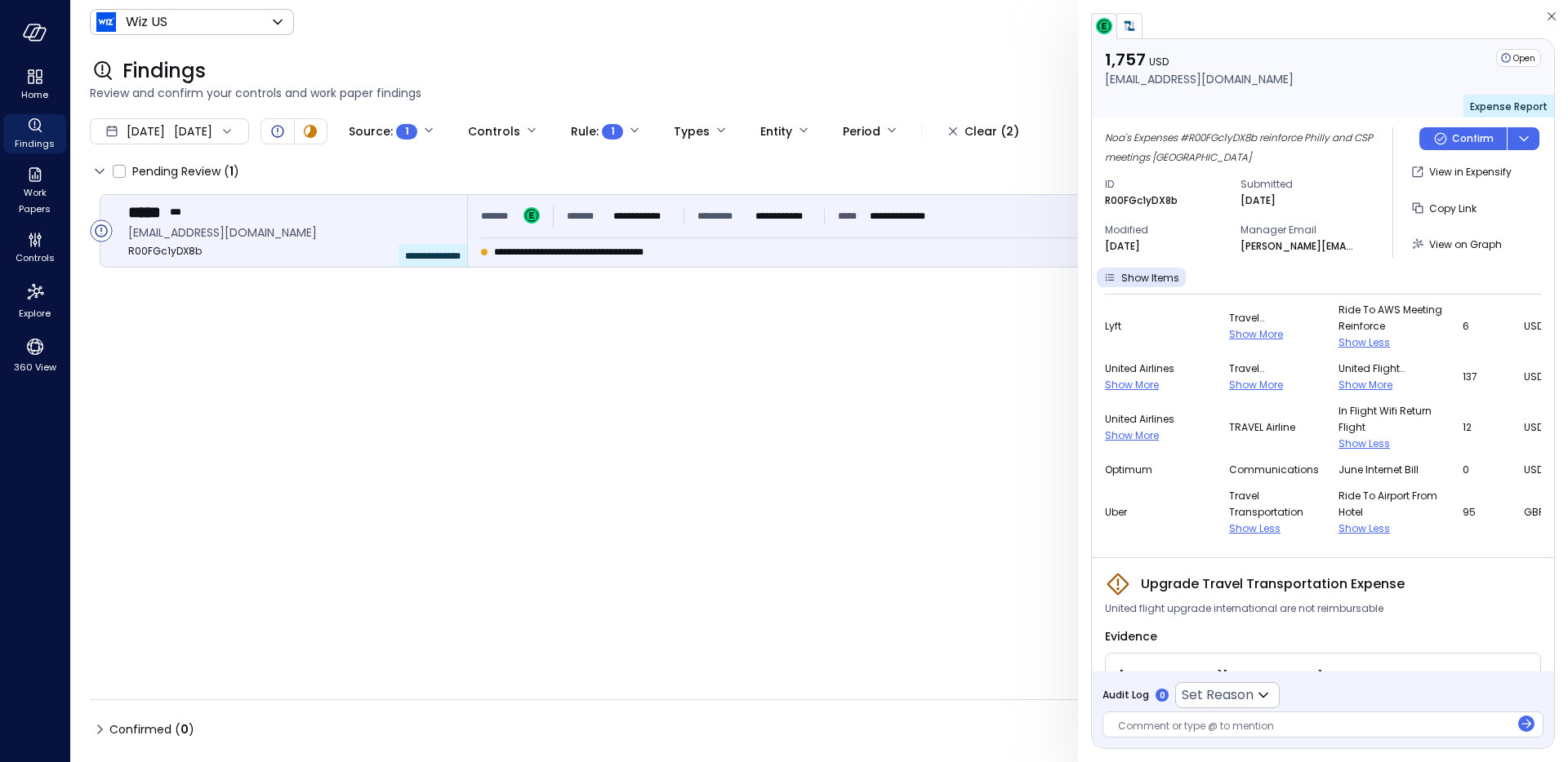
scroll to position [869, 0]
click at [1229, 394] on span "Show More" at bounding box center [1256, 387] width 54 height 14
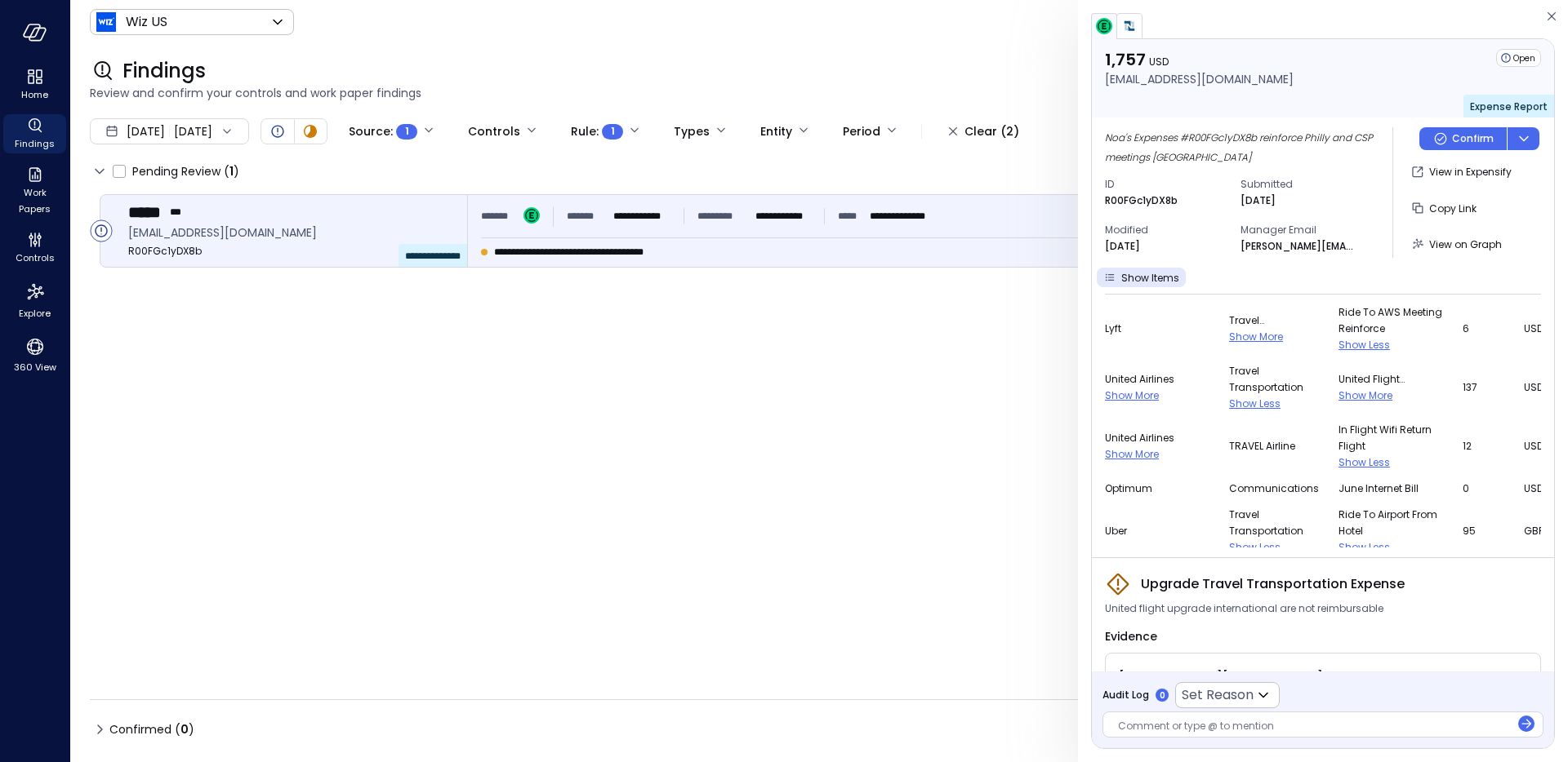
click at [1141, 402] on span "Show More" at bounding box center [1131, 396] width 54 height 14
click at [1229, 344] on span "Show More" at bounding box center [1256, 336] width 54 height 14
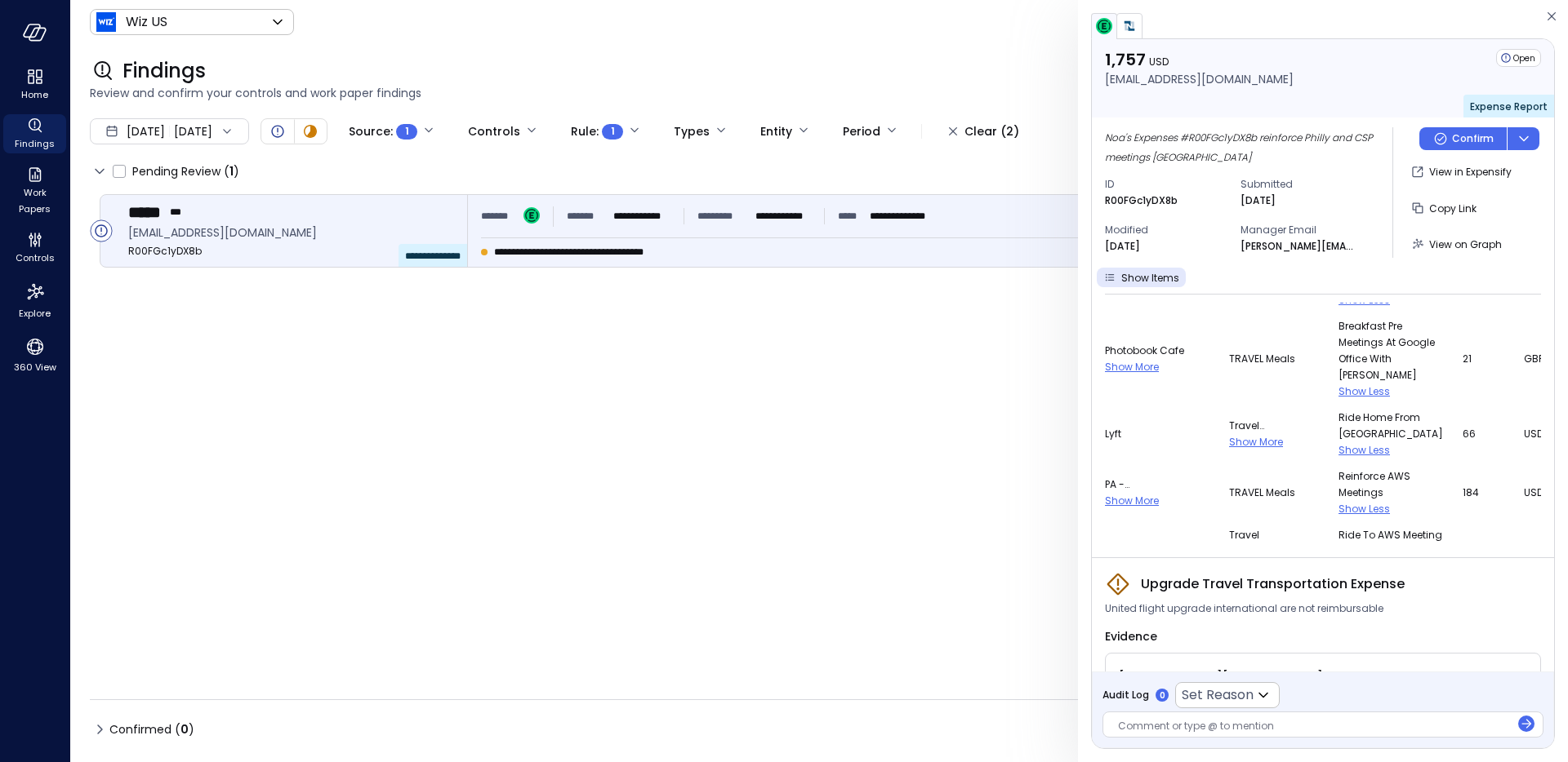
scroll to position [630, 0]
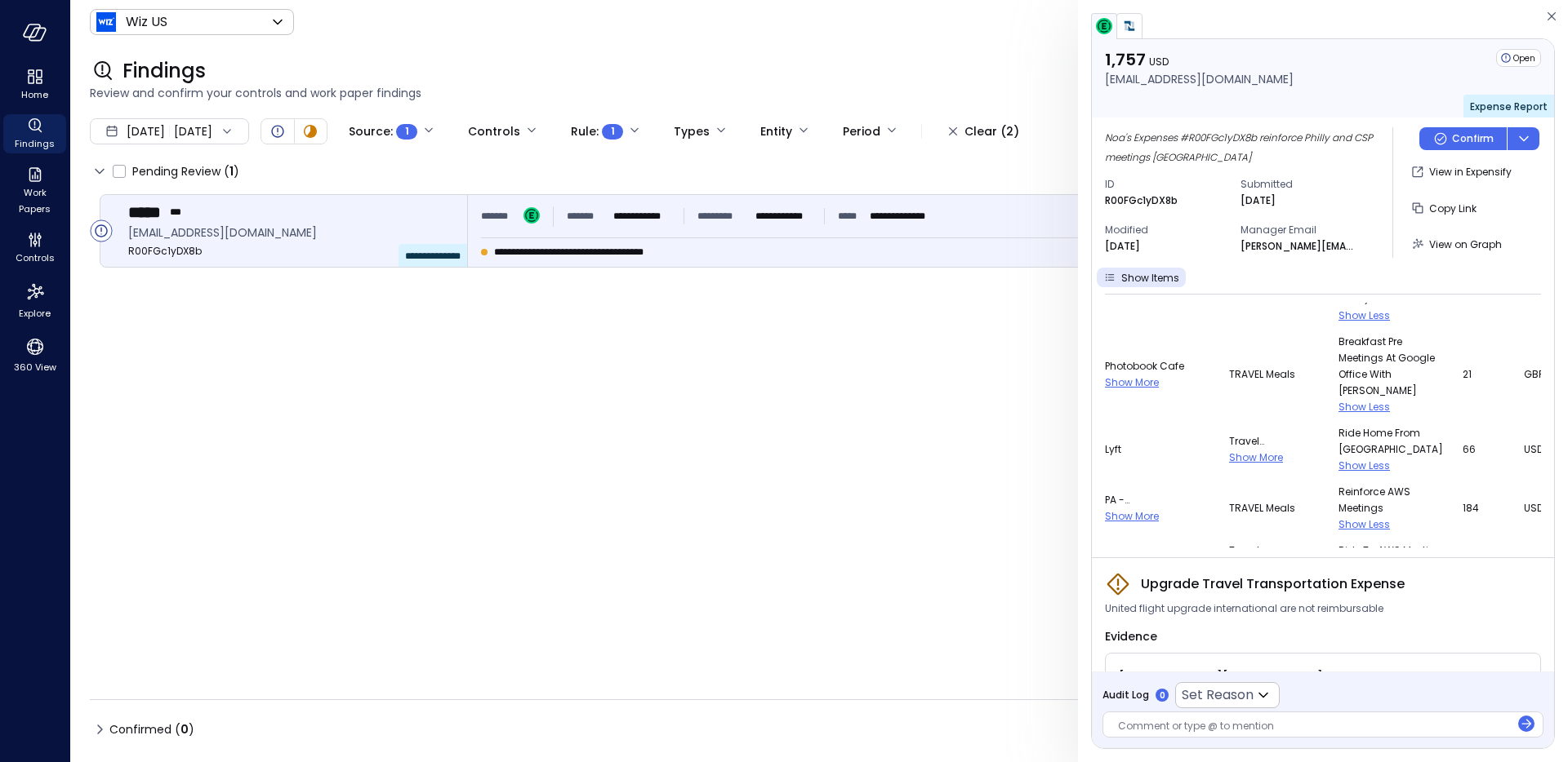
click at [1229, 464] on span "Show More" at bounding box center [1256, 457] width 54 height 14
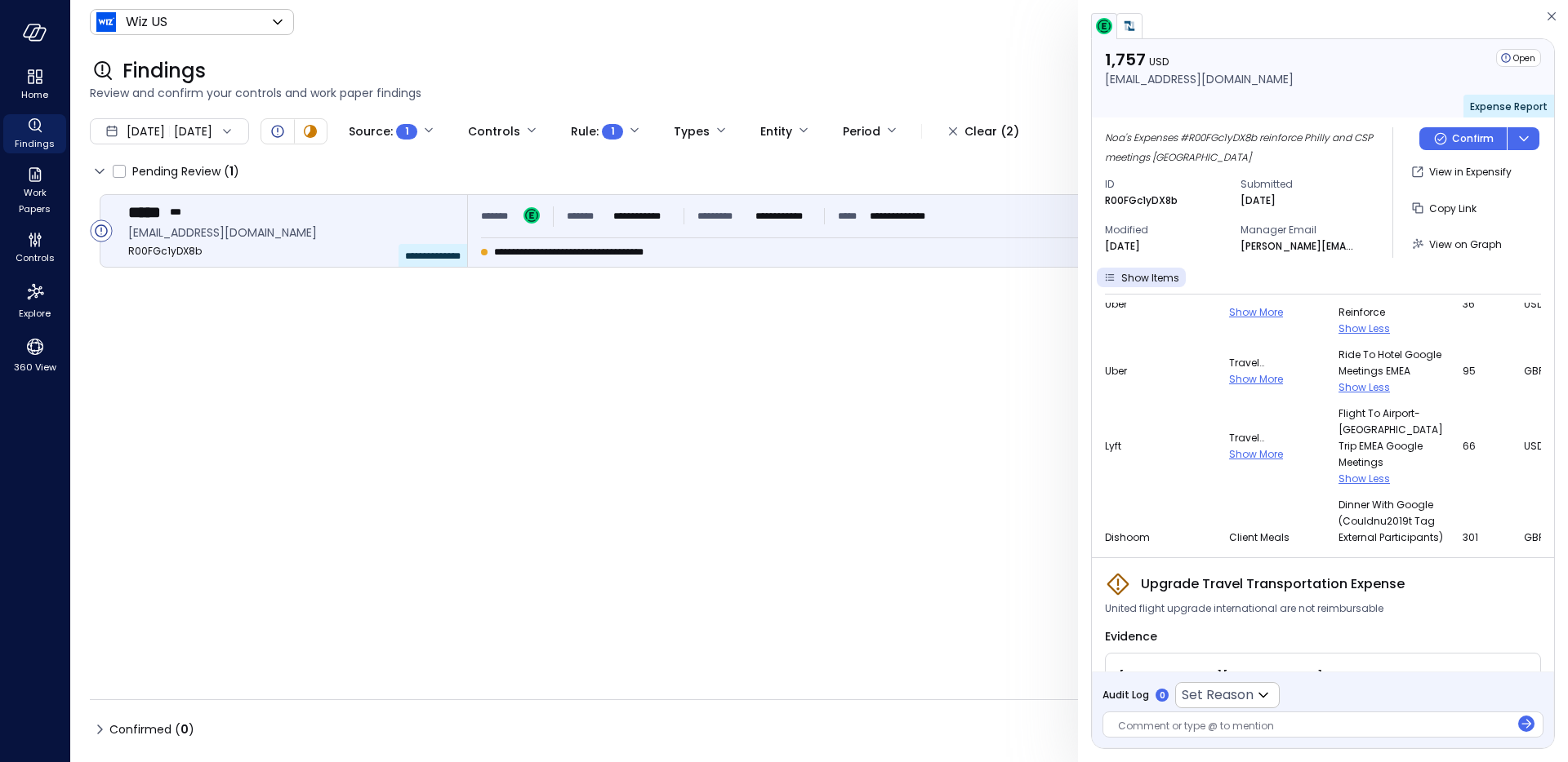
scroll to position [196, 0]
click at [1229, 451] on span "Show More" at bounding box center [1256, 457] width 54 height 14
click at [1229, 376] on span "Show More" at bounding box center [1256, 382] width 54 height 14
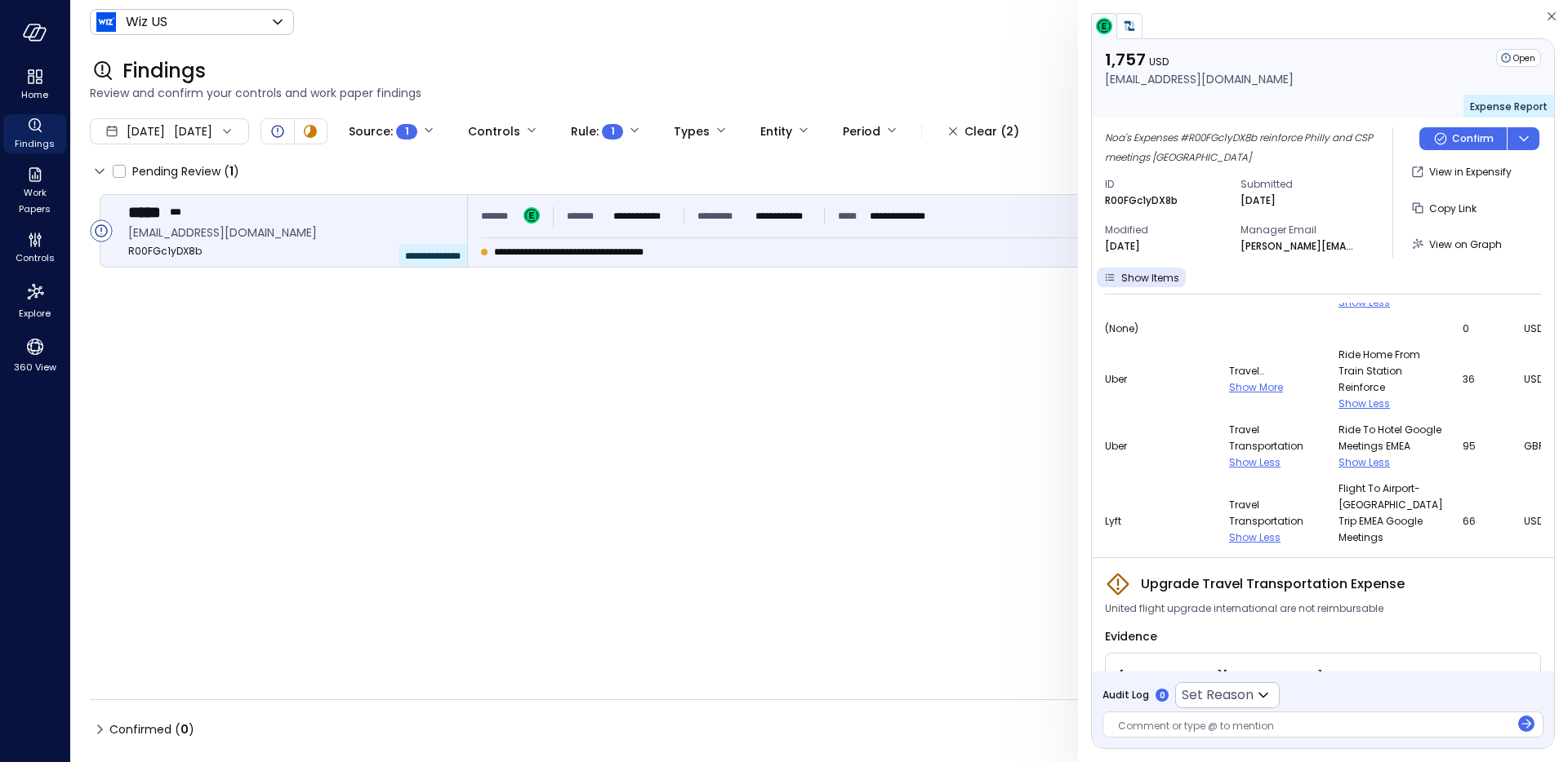
scroll to position [80, 0]
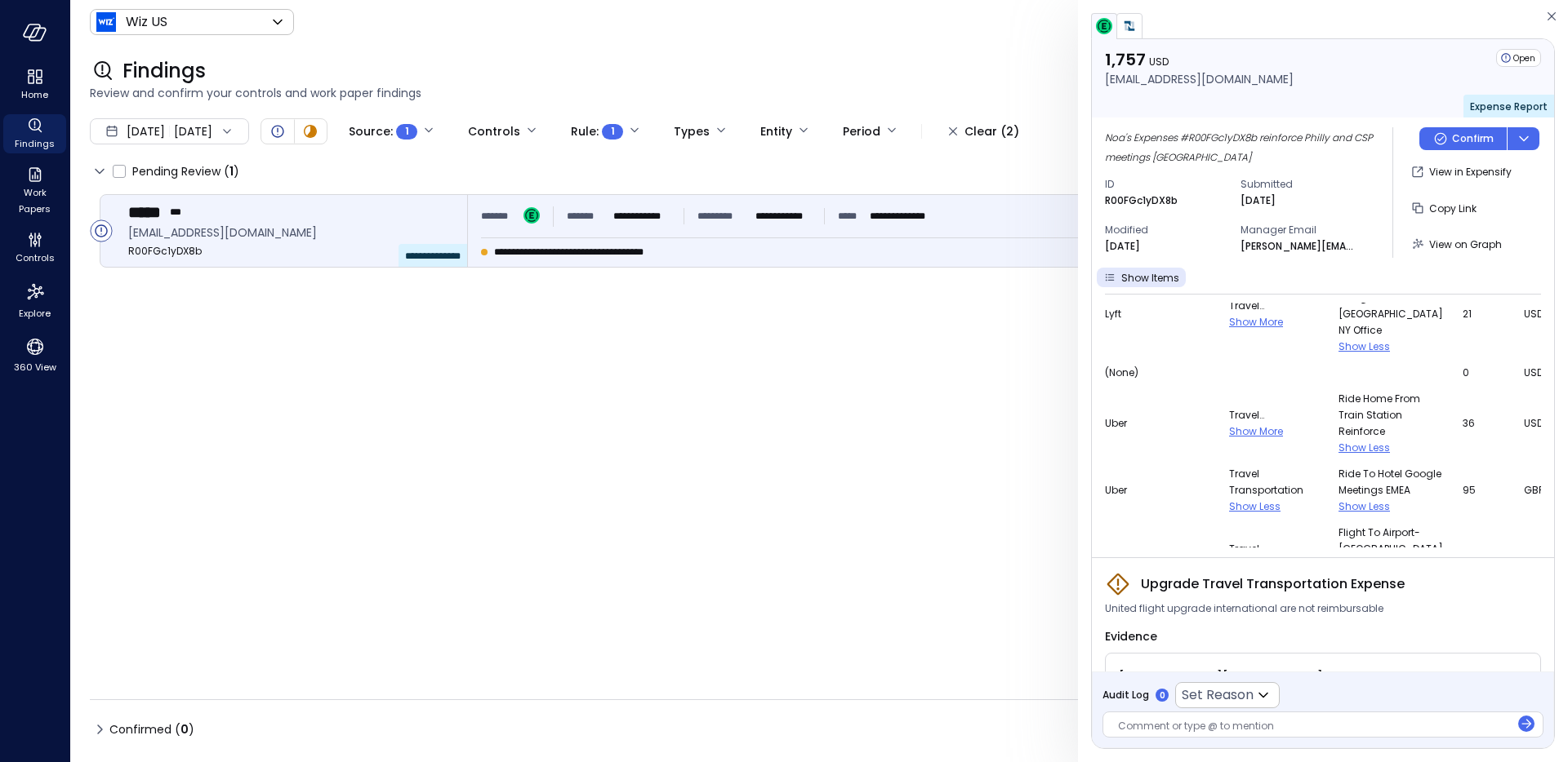
click at [1229, 407] on span "Travel Transportation" at bounding box center [1274, 416] width 90 height 17
click at [1229, 425] on span "Show More" at bounding box center [1256, 431] width 54 height 14
click at [1168, 279] on td "Lyft" at bounding box center [1166, 315] width 124 height 92
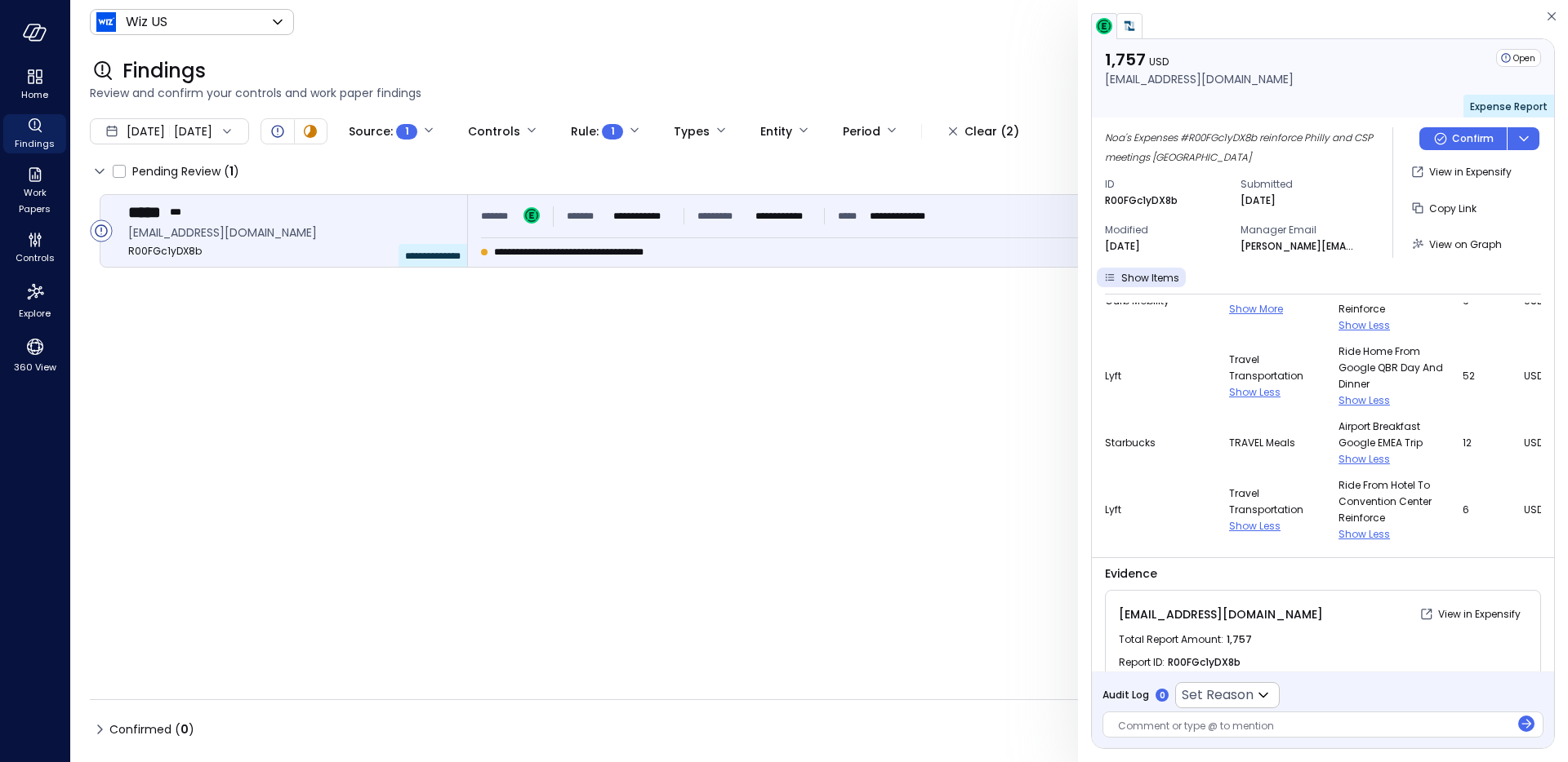
scroll to position [61, 0]
click at [1512, 57] on div "Open" at bounding box center [1519, 58] width 45 height 18
click at [1504, 57] on icon at bounding box center [1506, 58] width 15 height 15
click at [1127, 30] on img "button" at bounding box center [1130, 27] width 17 height 17
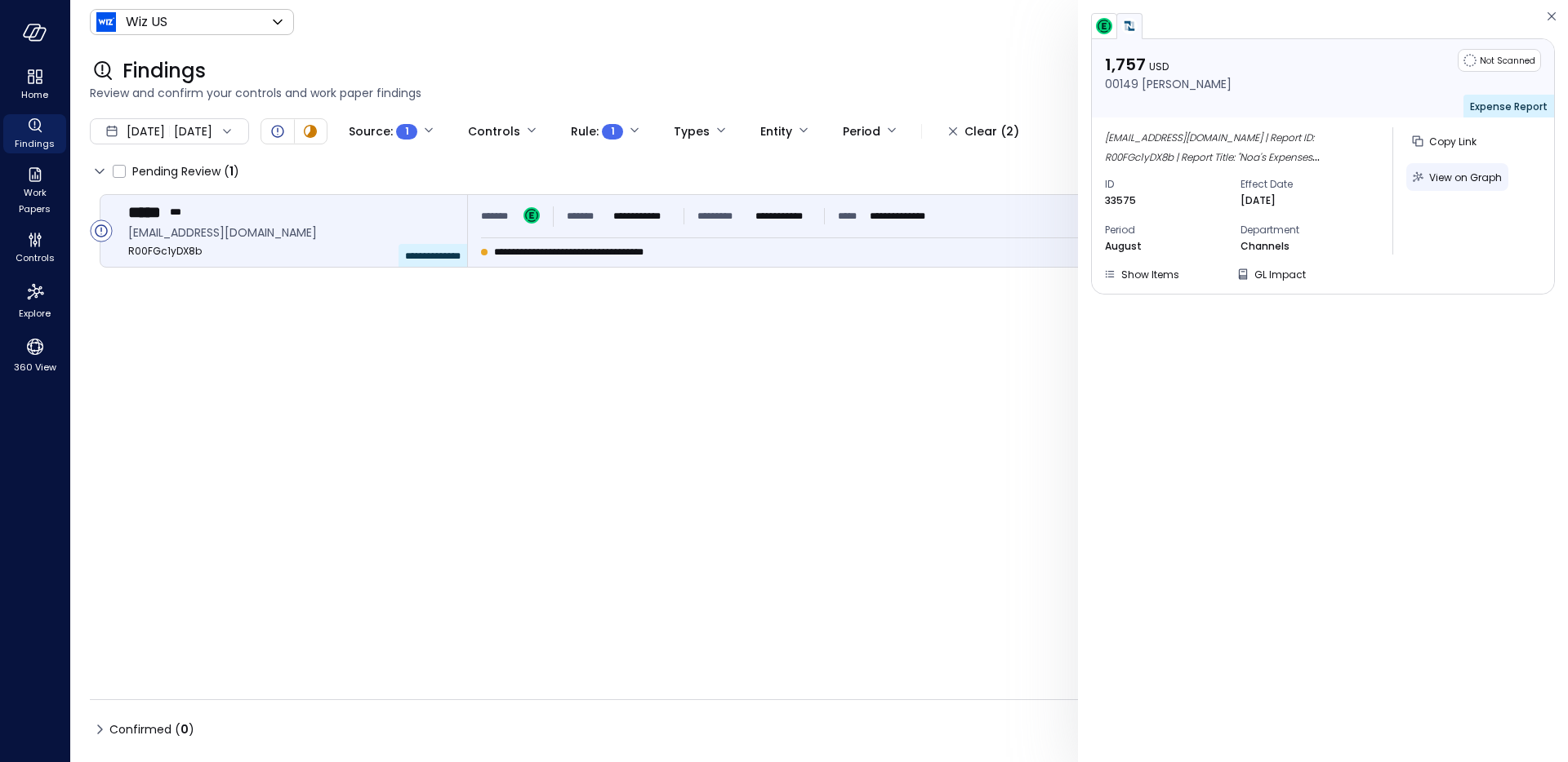
click at [1452, 171] on span "View on Graph" at bounding box center [1465, 177] width 73 height 14
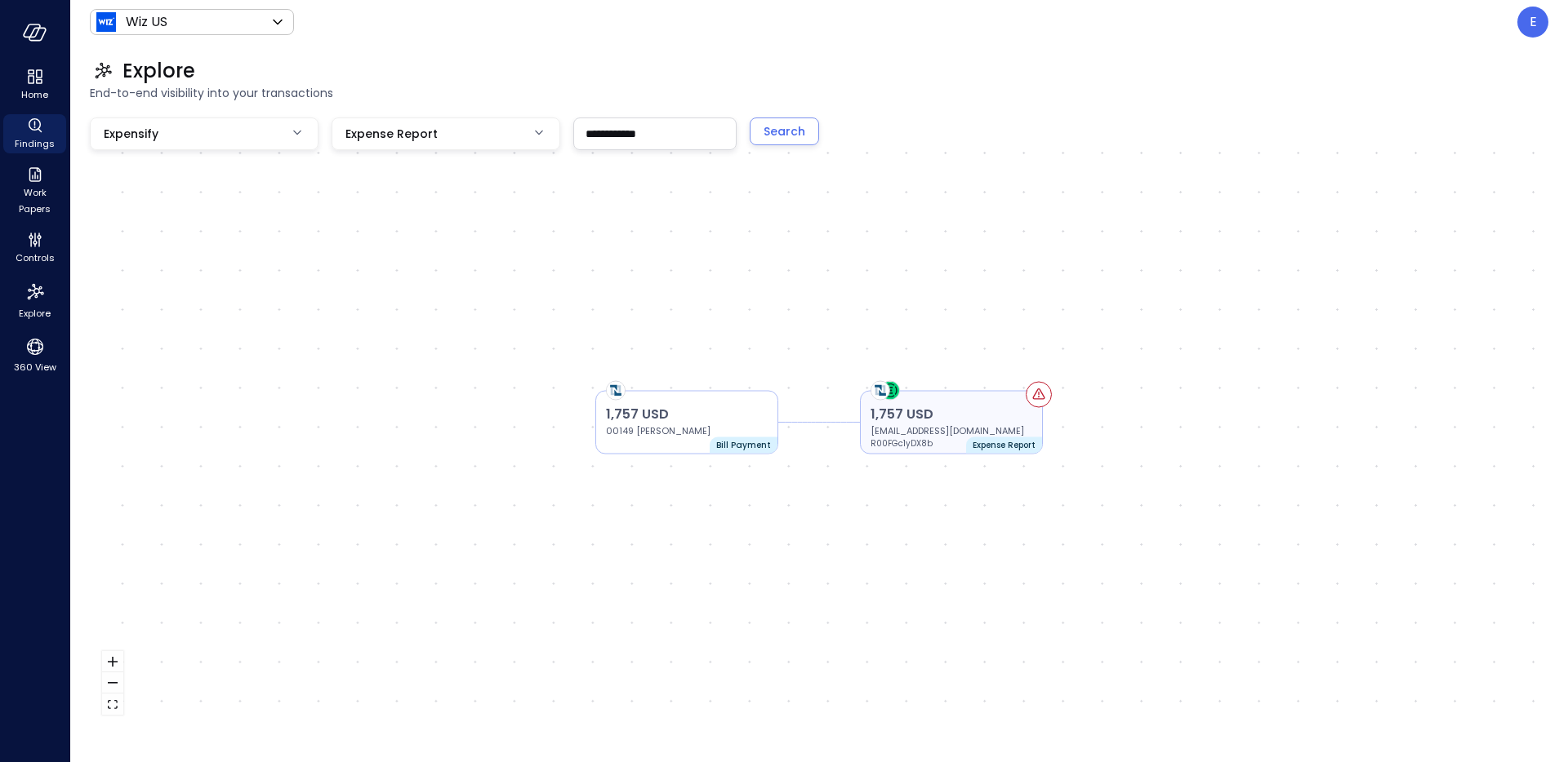
click at [959, 420] on p "1,757 USD" at bounding box center [952, 414] width 162 height 19
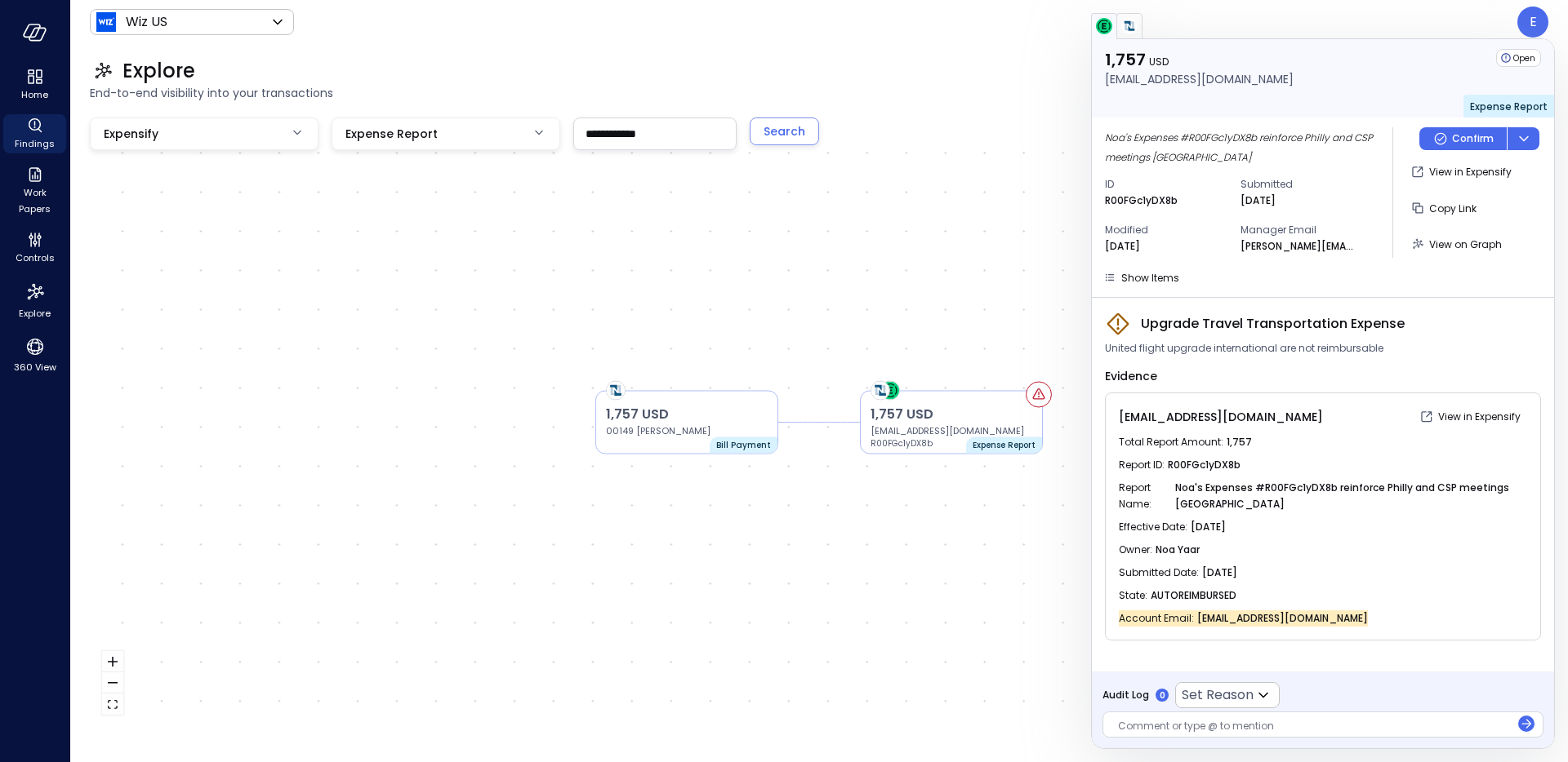
click at [1201, 467] on span "R00FGc1yDX8b" at bounding box center [1204, 466] width 73 height 17
copy span "R00FGc1yDX8b"
click at [1110, 279] on icon "button" at bounding box center [1110, 278] width 17 height 17
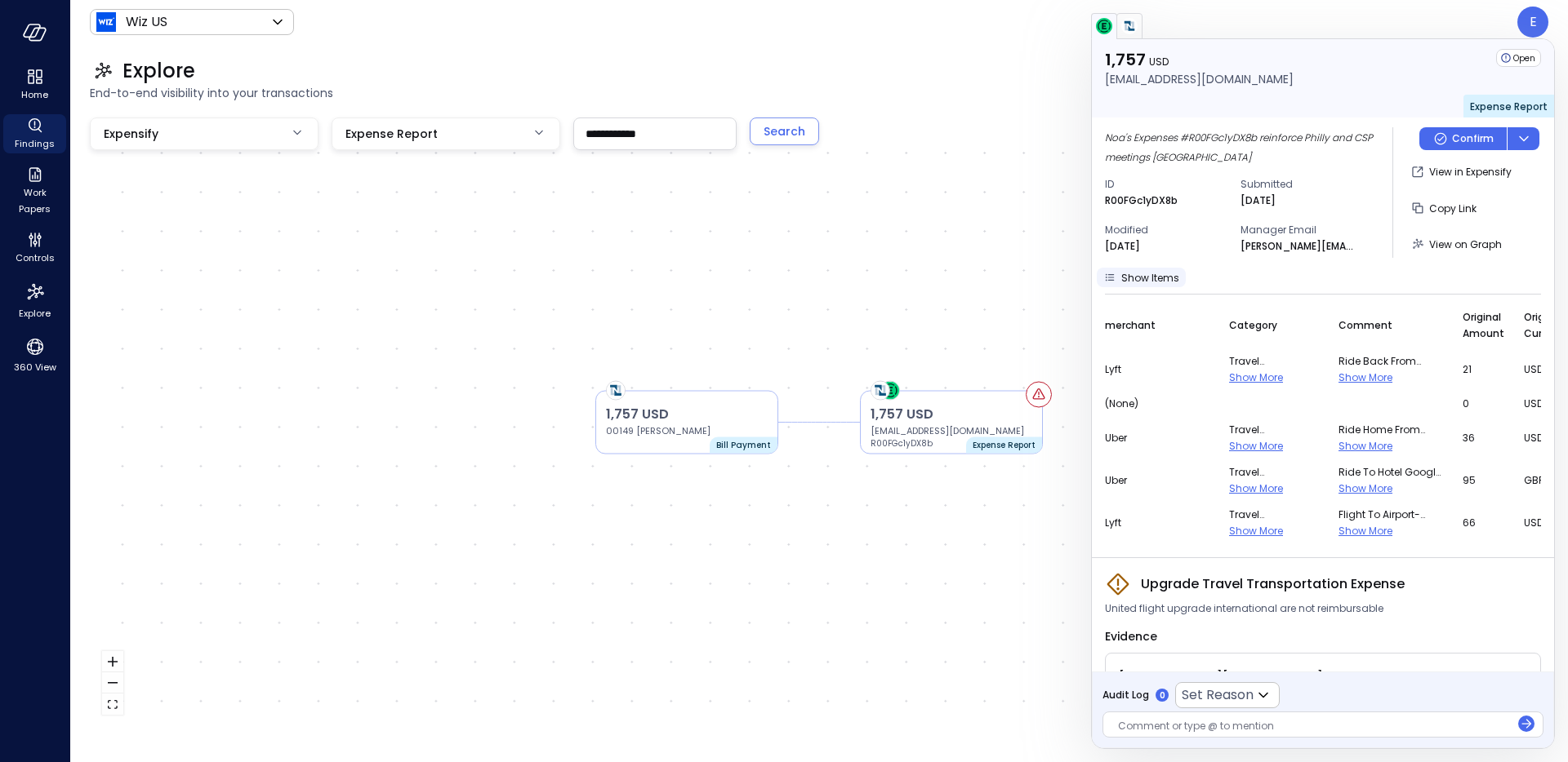
click at [1110, 280] on icon "button" at bounding box center [1109, 278] width 8 height 7
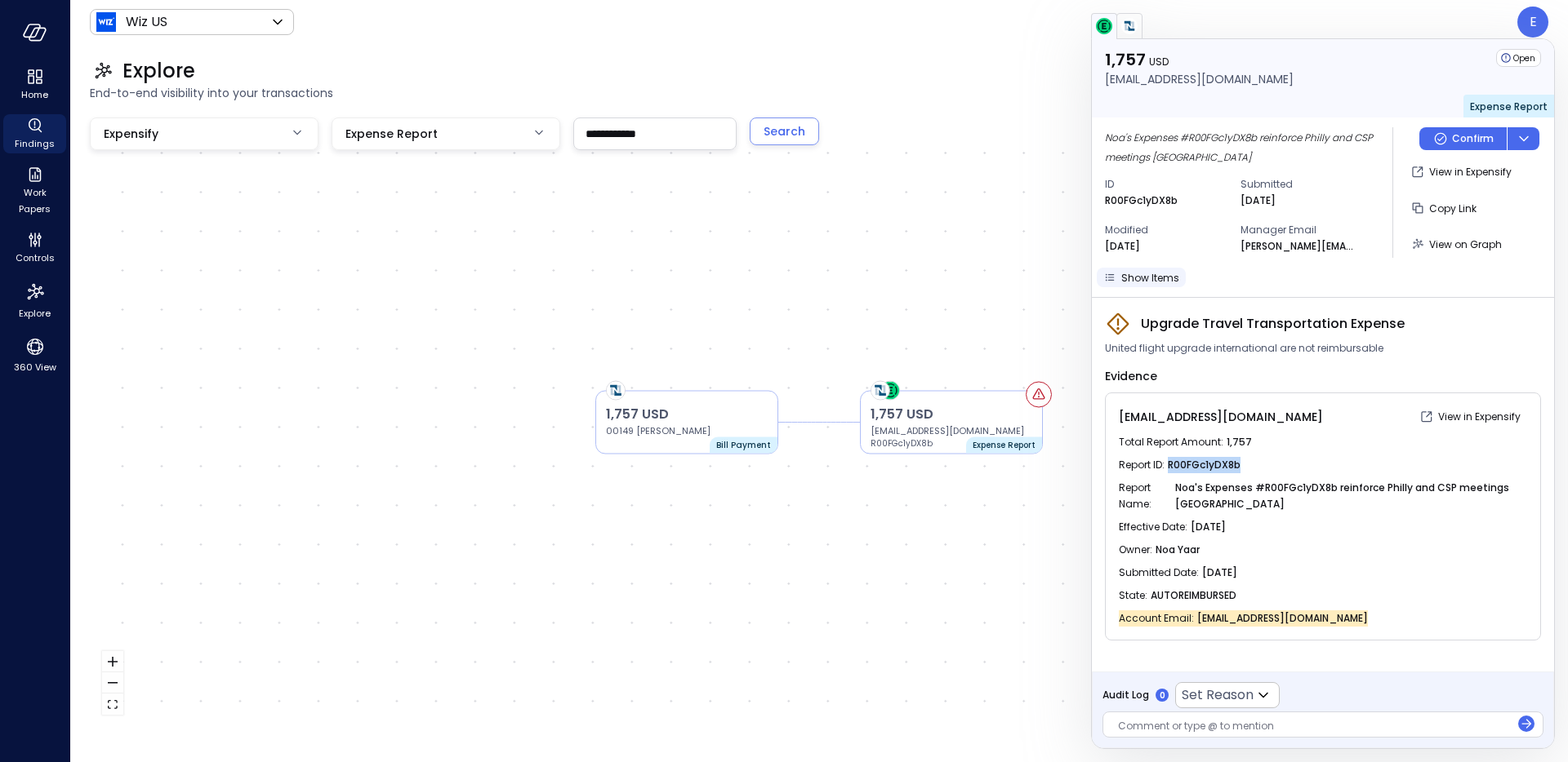
click at [1114, 284] on icon "button" at bounding box center [1110, 278] width 17 height 17
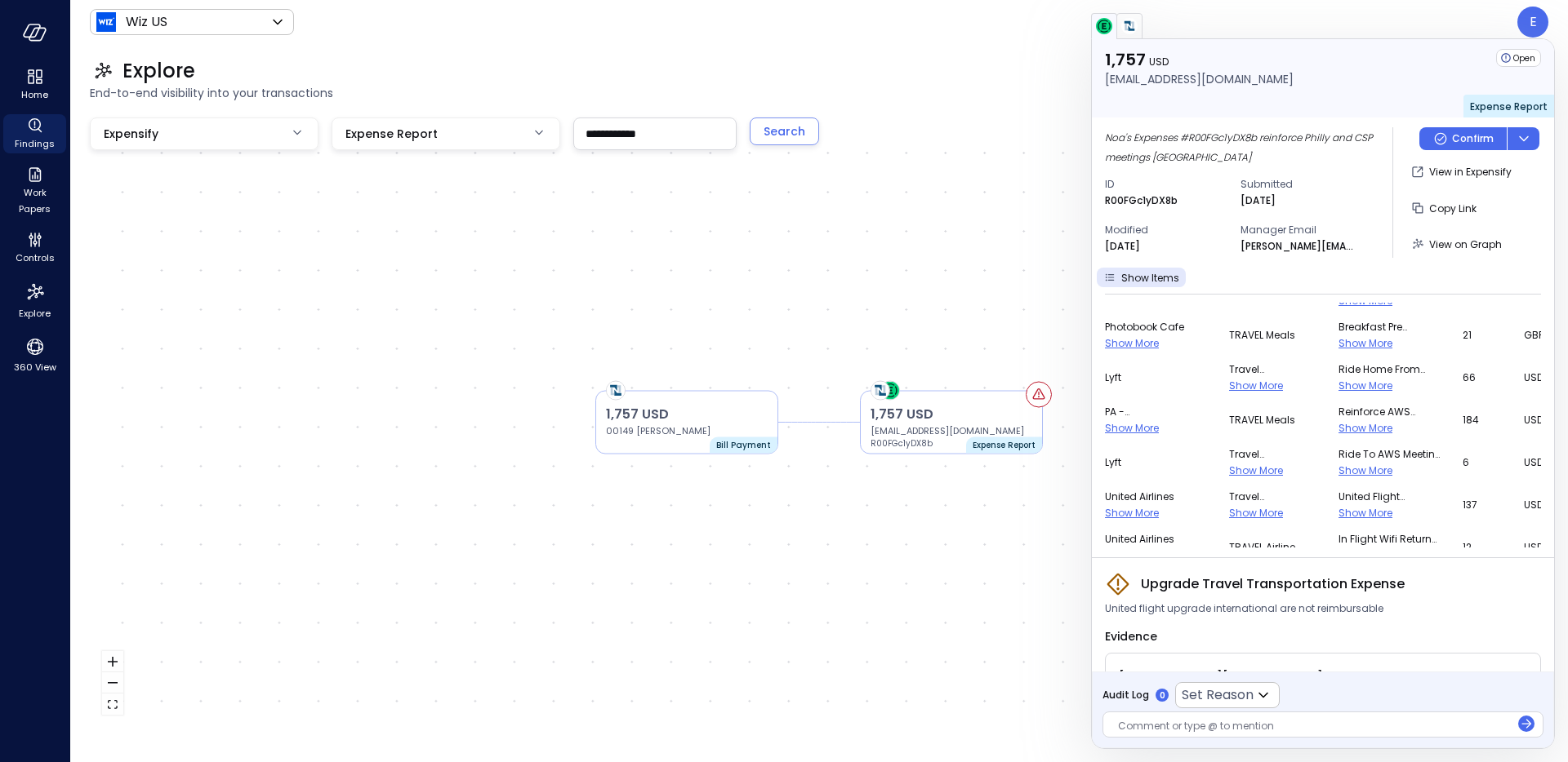
scroll to position [379, 0]
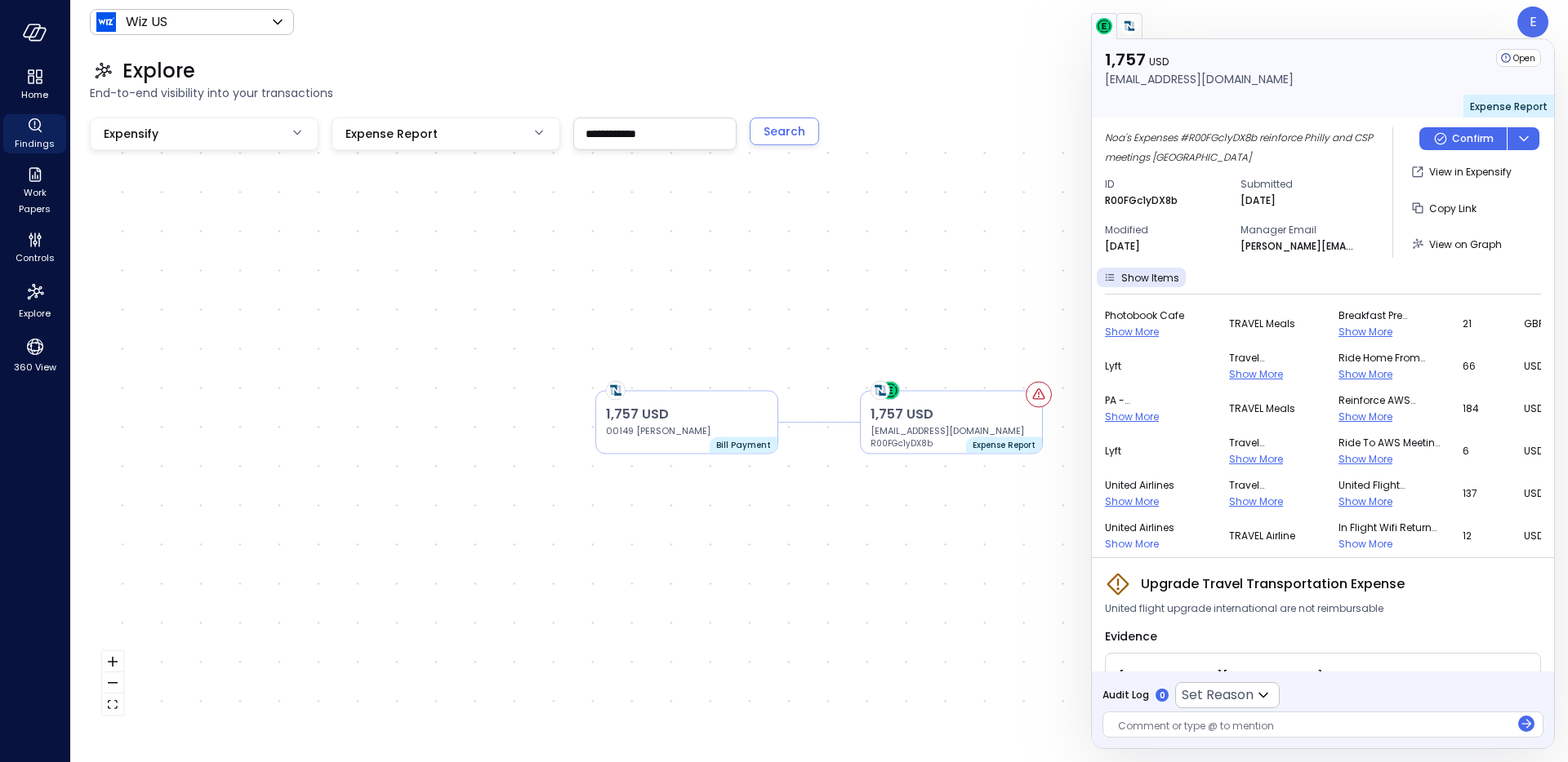
click at [1338, 498] on span "Show More" at bounding box center [1365, 502] width 54 height 14
click at [1229, 521] on span "Show More" at bounding box center [1256, 517] width 54 height 14
click at [1130, 200] on p "R00FGc1yDX8b" at bounding box center [1141, 201] width 73 height 17
copy p "R00FGc1yDX8b"
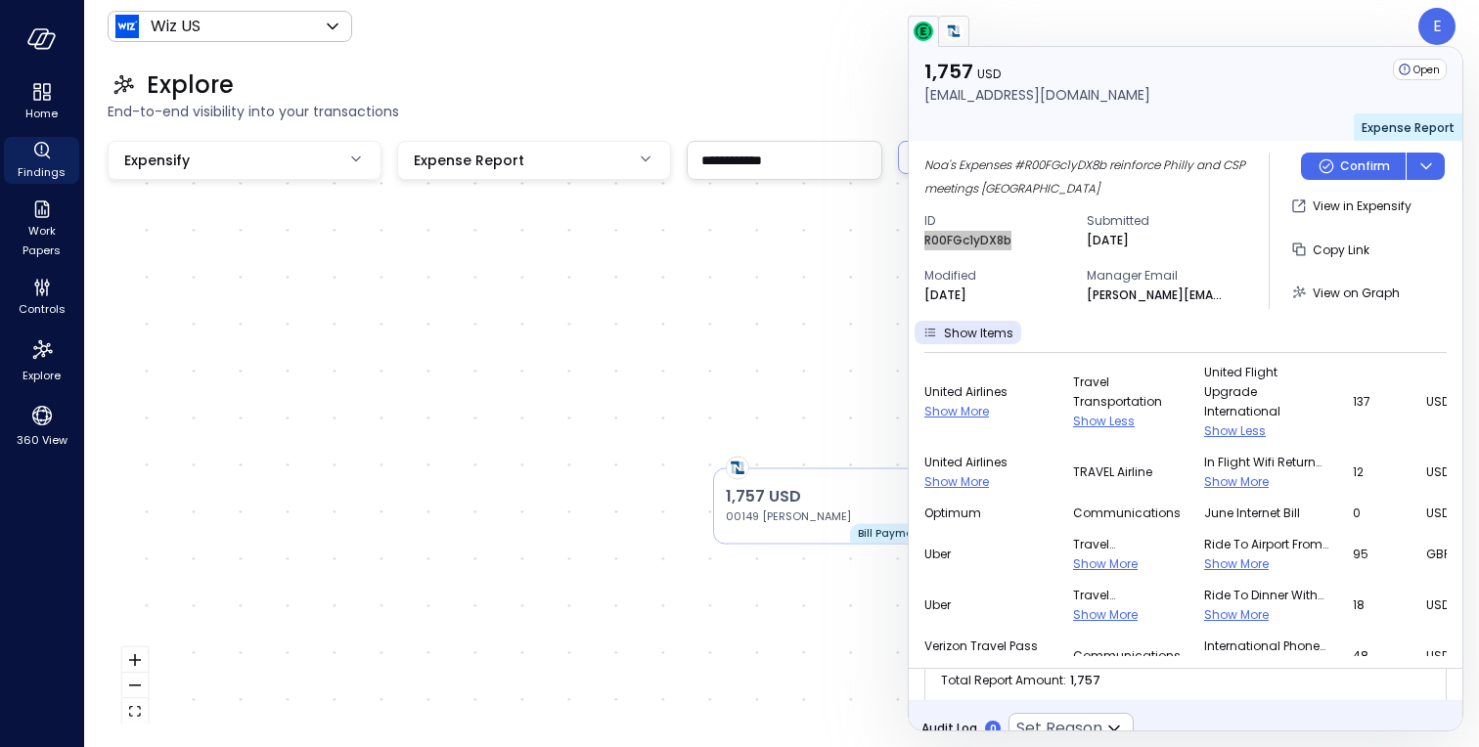
scroll to position [161, 0]
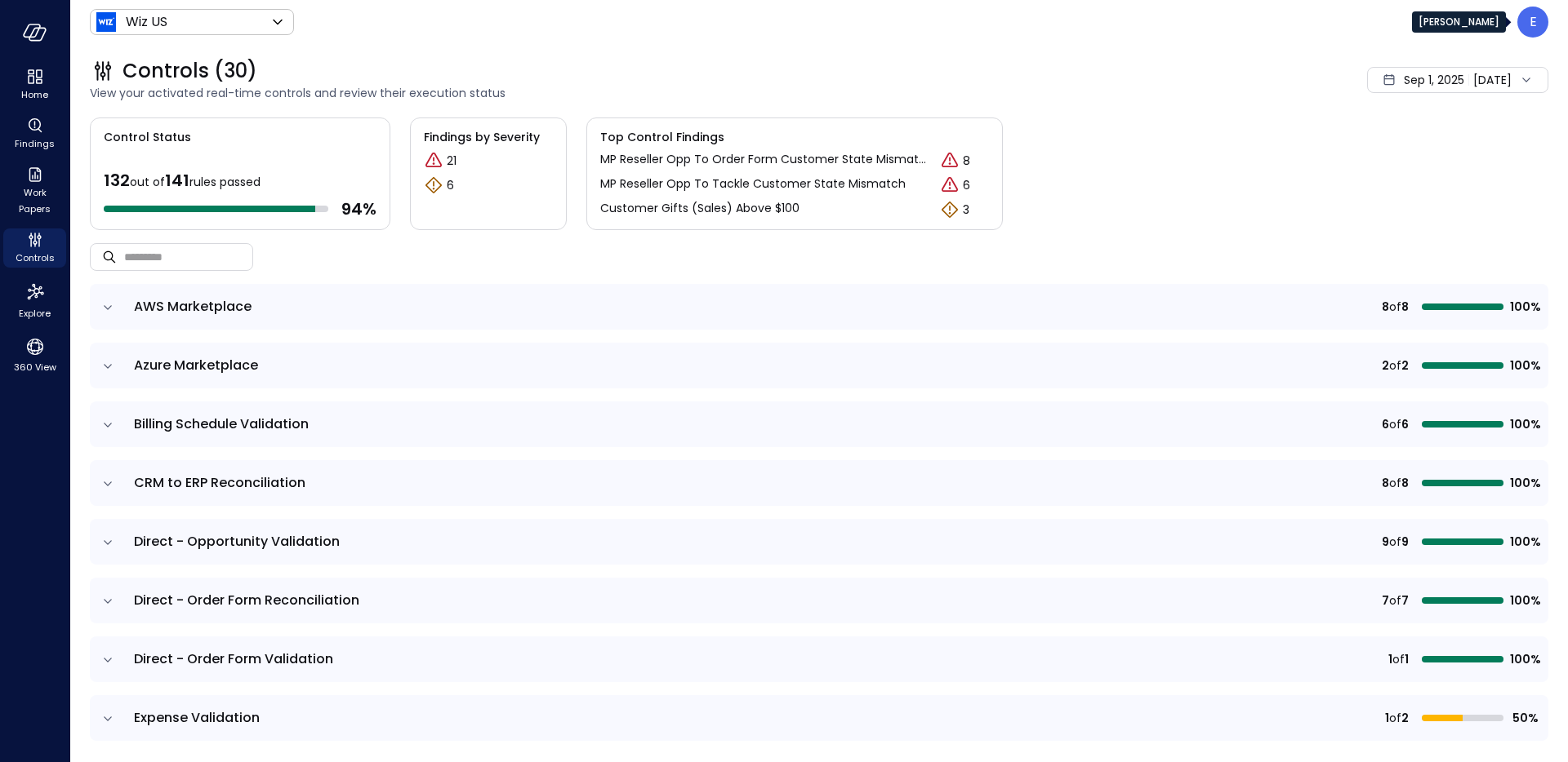
click at [1527, 31] on div "E" at bounding box center [1532, 22] width 31 height 31
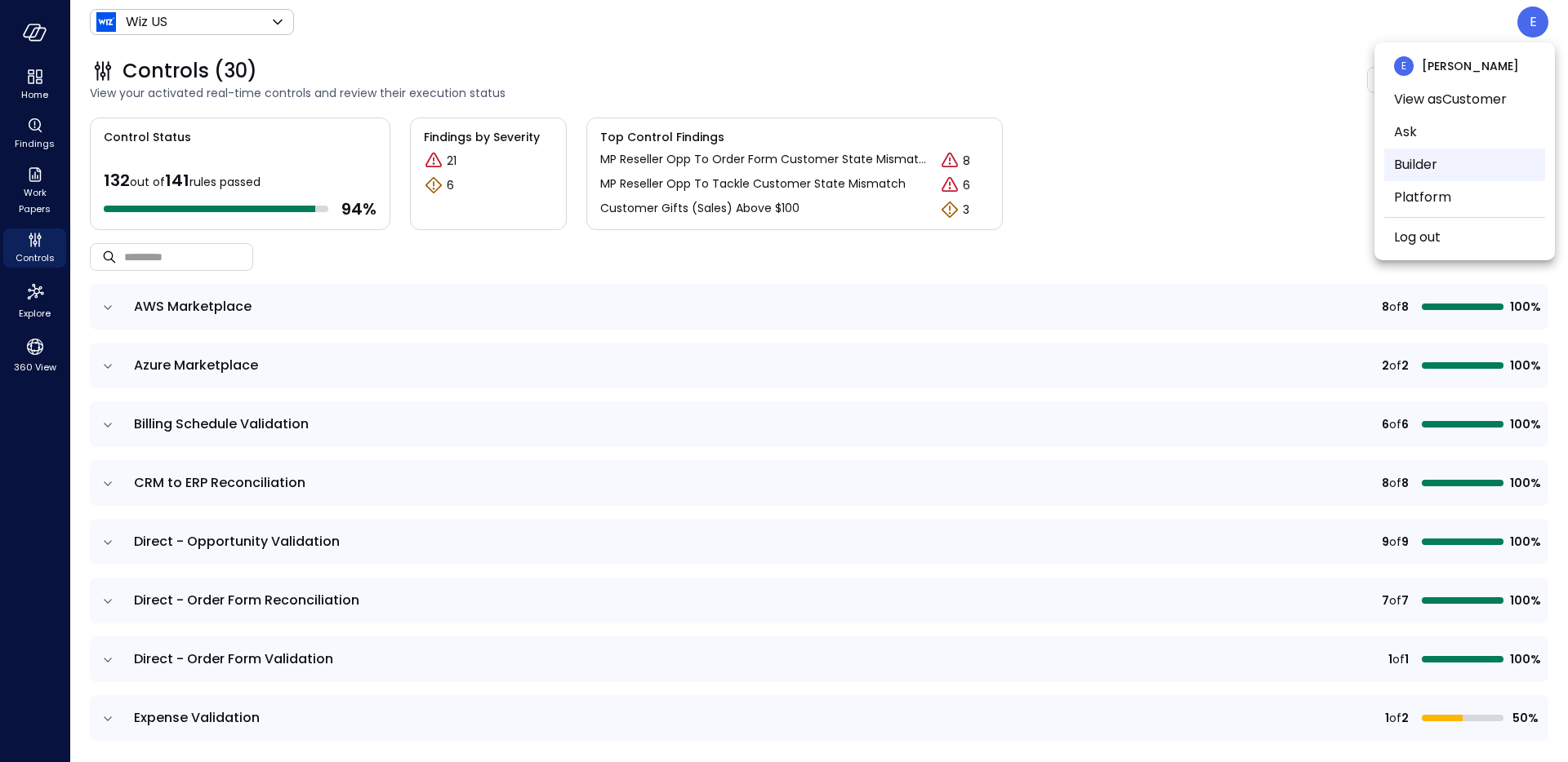
click at [1437, 170] on li "Builder" at bounding box center [1464, 164] width 161 height 33
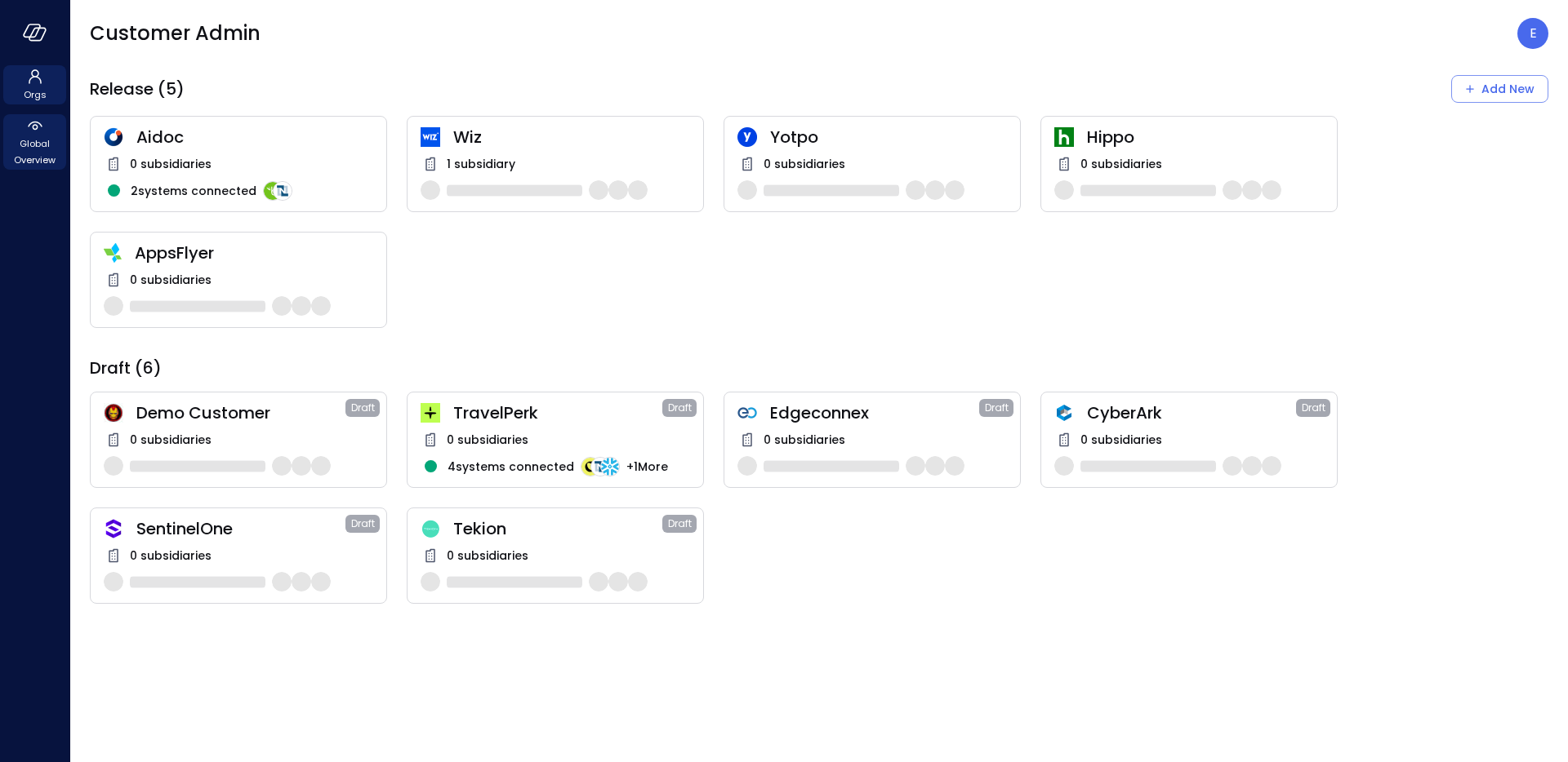
click at [28, 143] on span "Global Overview" at bounding box center [35, 151] width 50 height 33
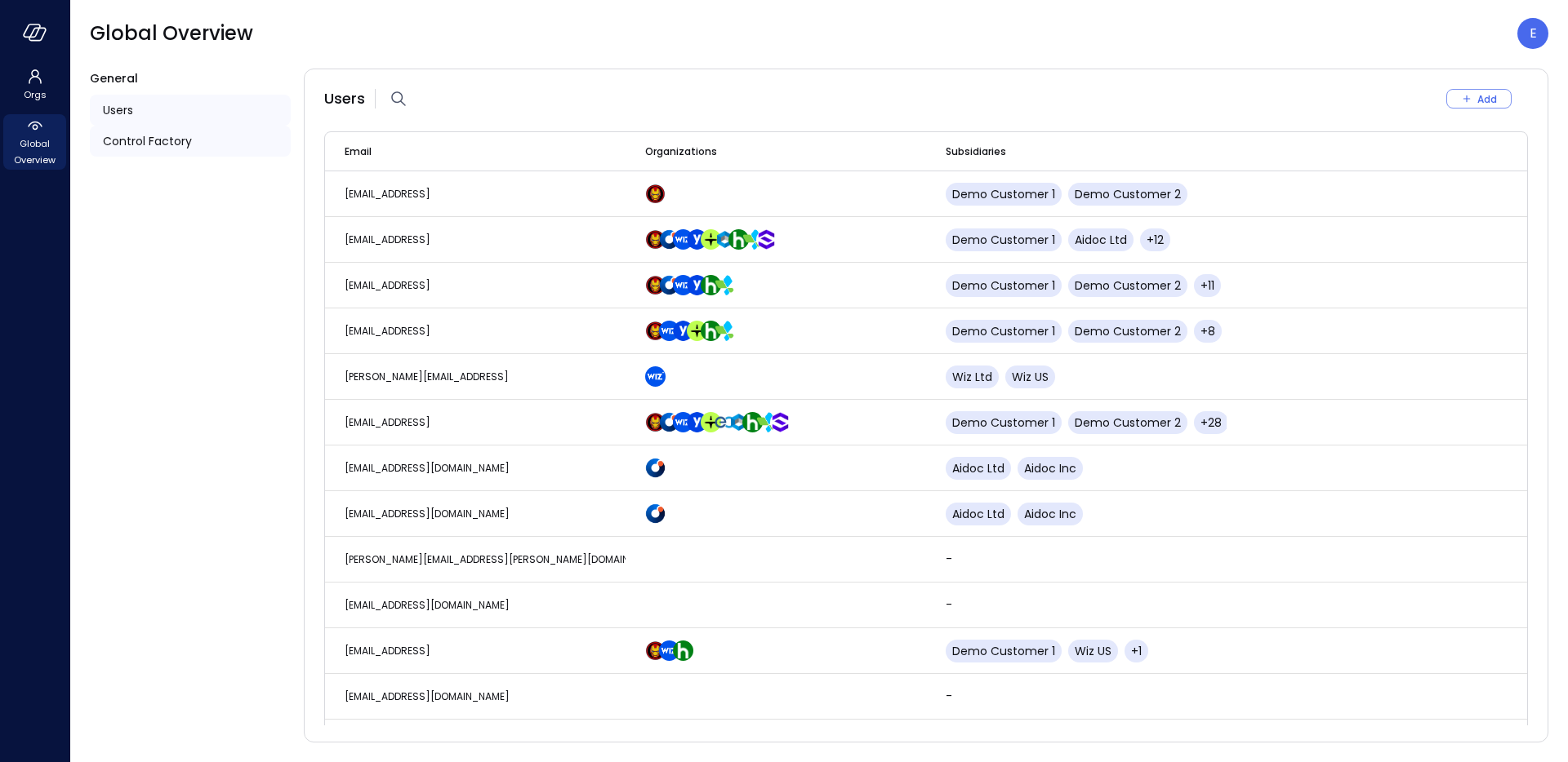
click at [241, 133] on div "Control Factory" at bounding box center [190, 141] width 201 height 31
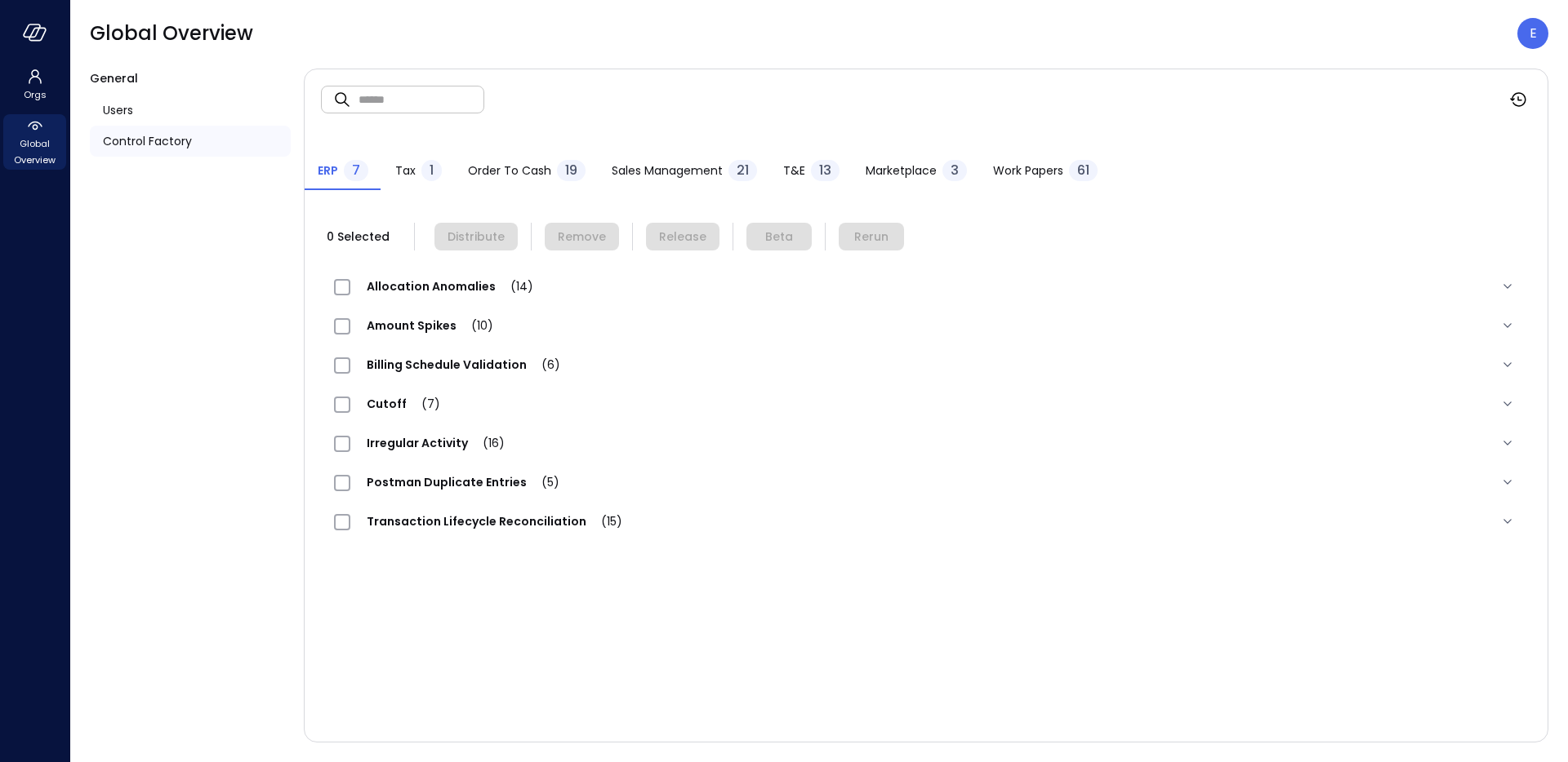
click at [794, 165] on span "T&E" at bounding box center [794, 171] width 22 height 18
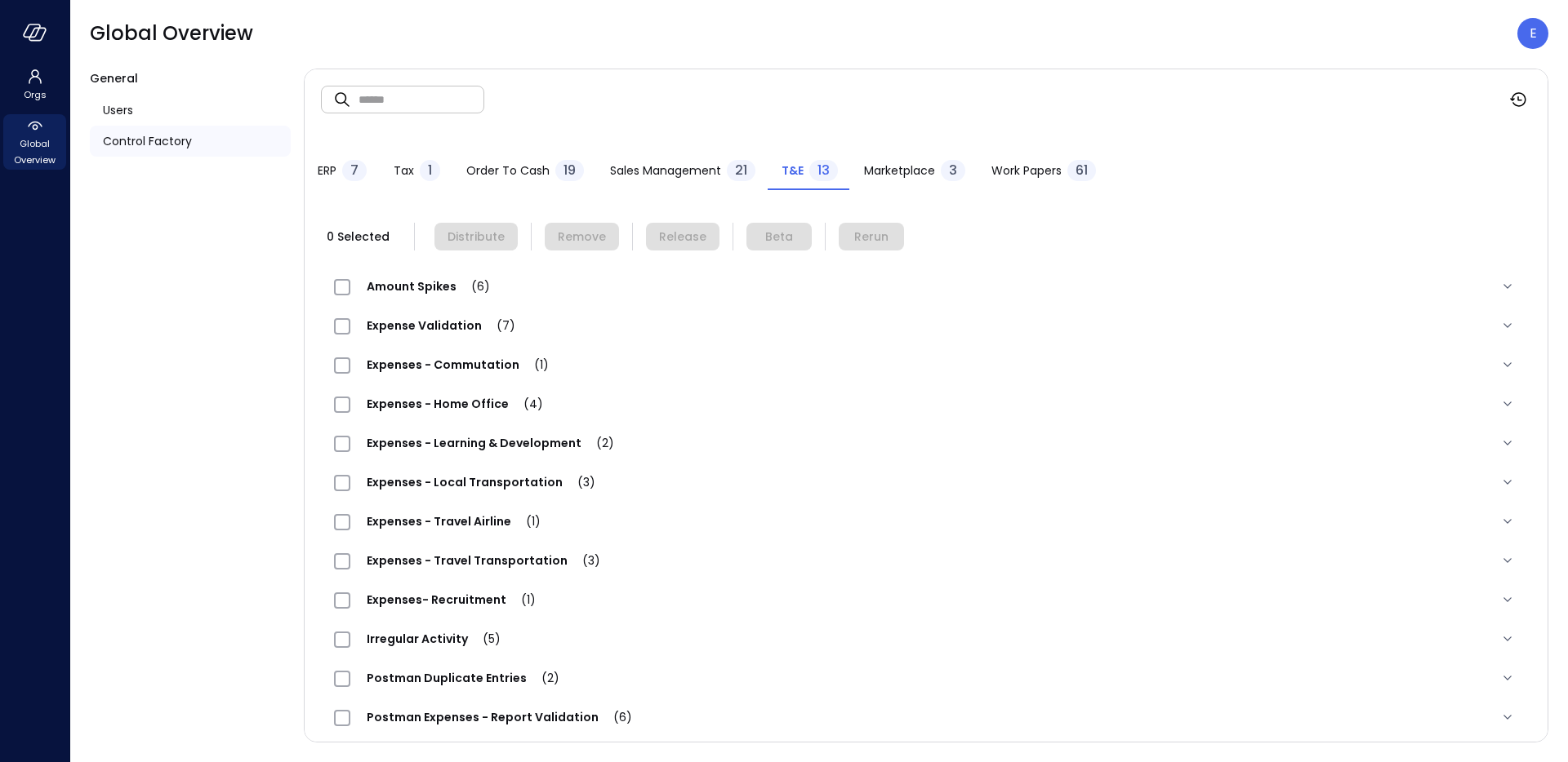
scroll to position [51, 0]
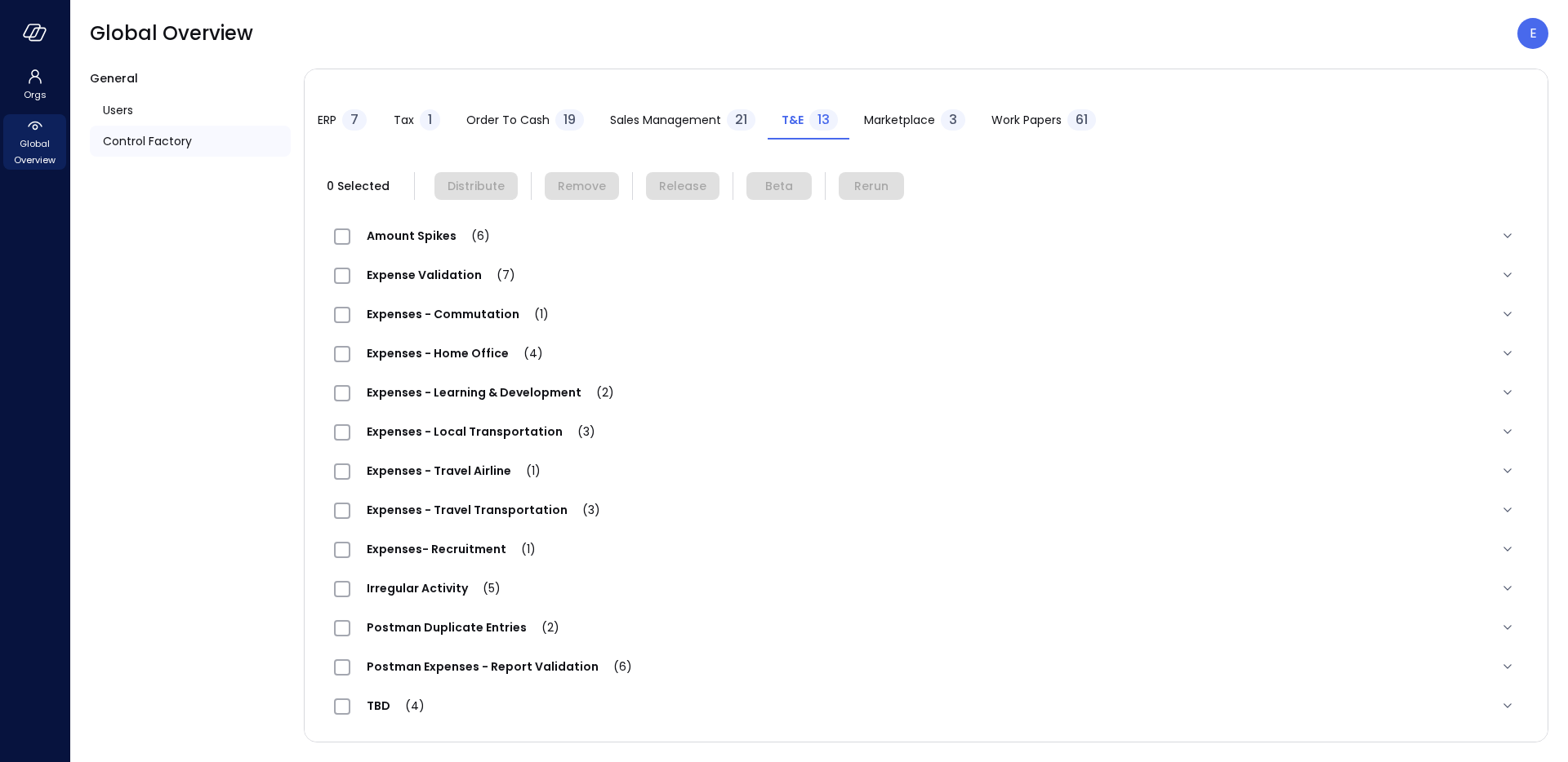
click at [461, 475] on span "Expenses - Travel Airline (1)" at bounding box center [453, 472] width 206 height 17
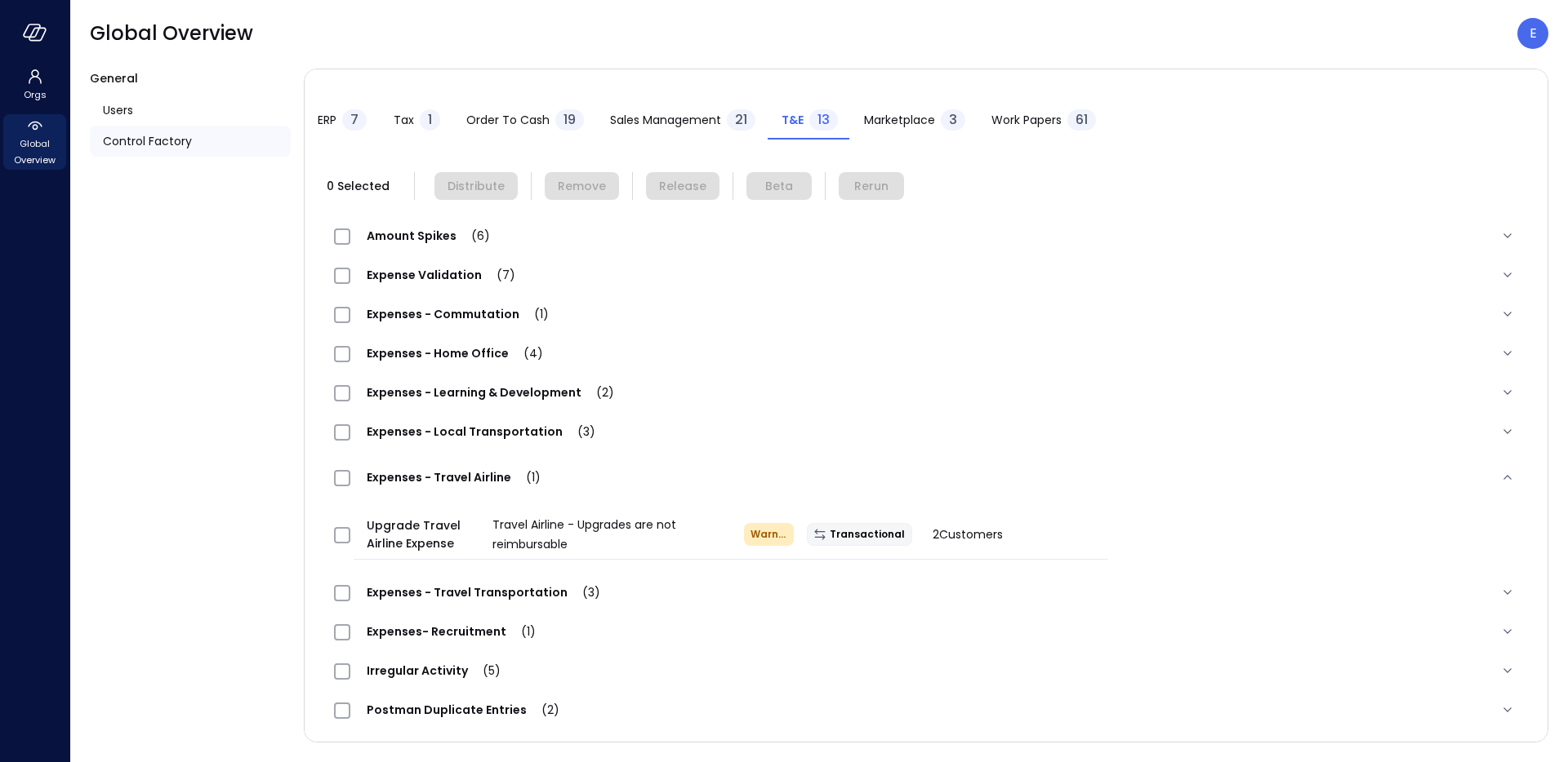
scroll to position [133, 0]
